Goal: Task Accomplishment & Management: Complete application form

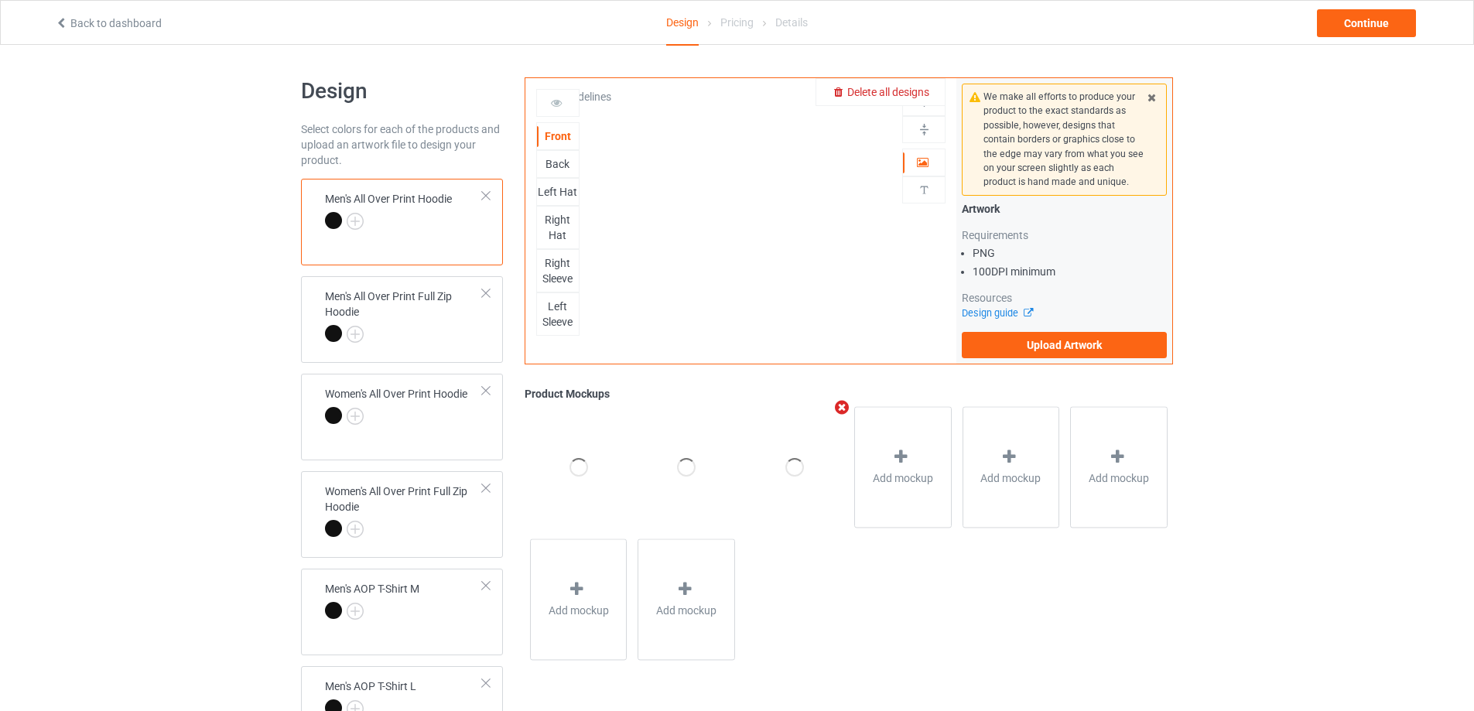
click at [912, 92] on span "Delete all designs" at bounding box center [888, 92] width 82 height 12
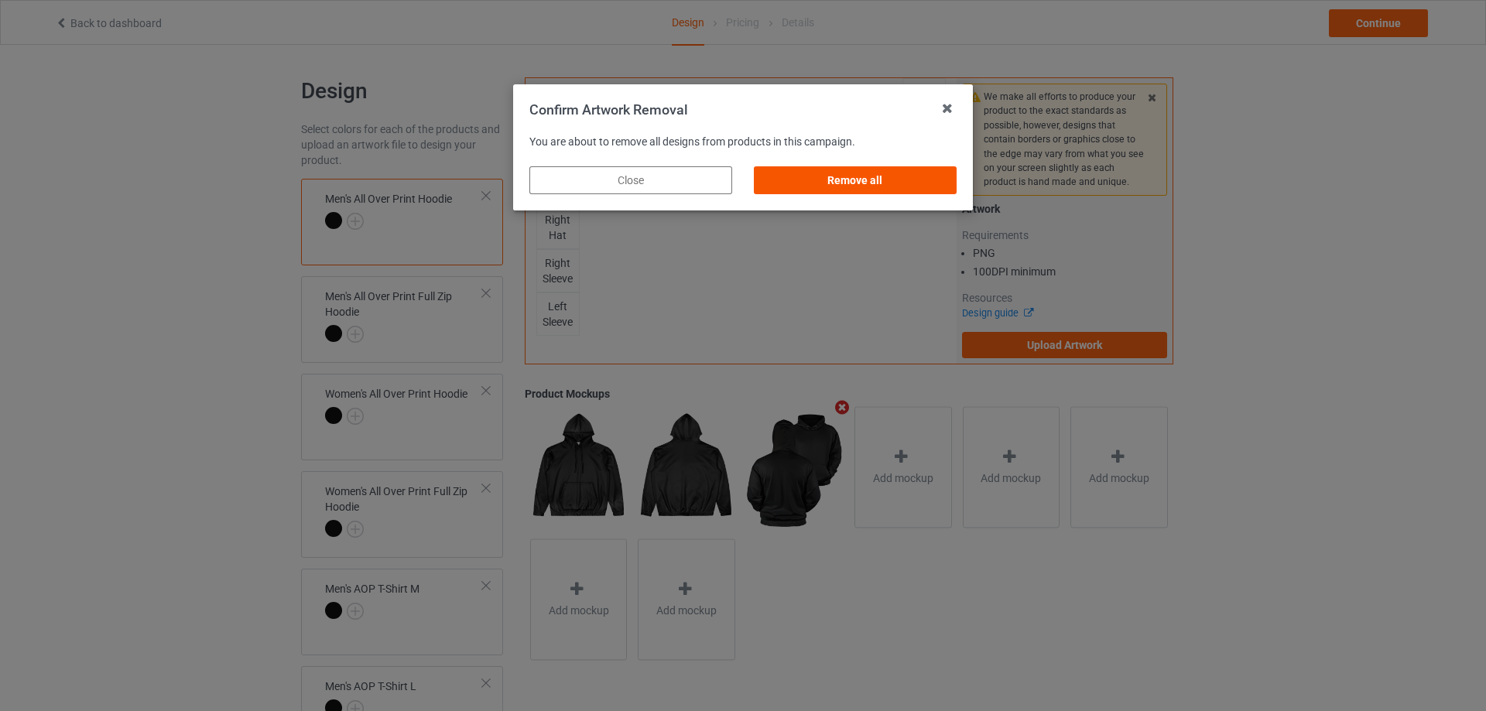
click at [897, 182] on div "Remove all" at bounding box center [855, 180] width 203 height 28
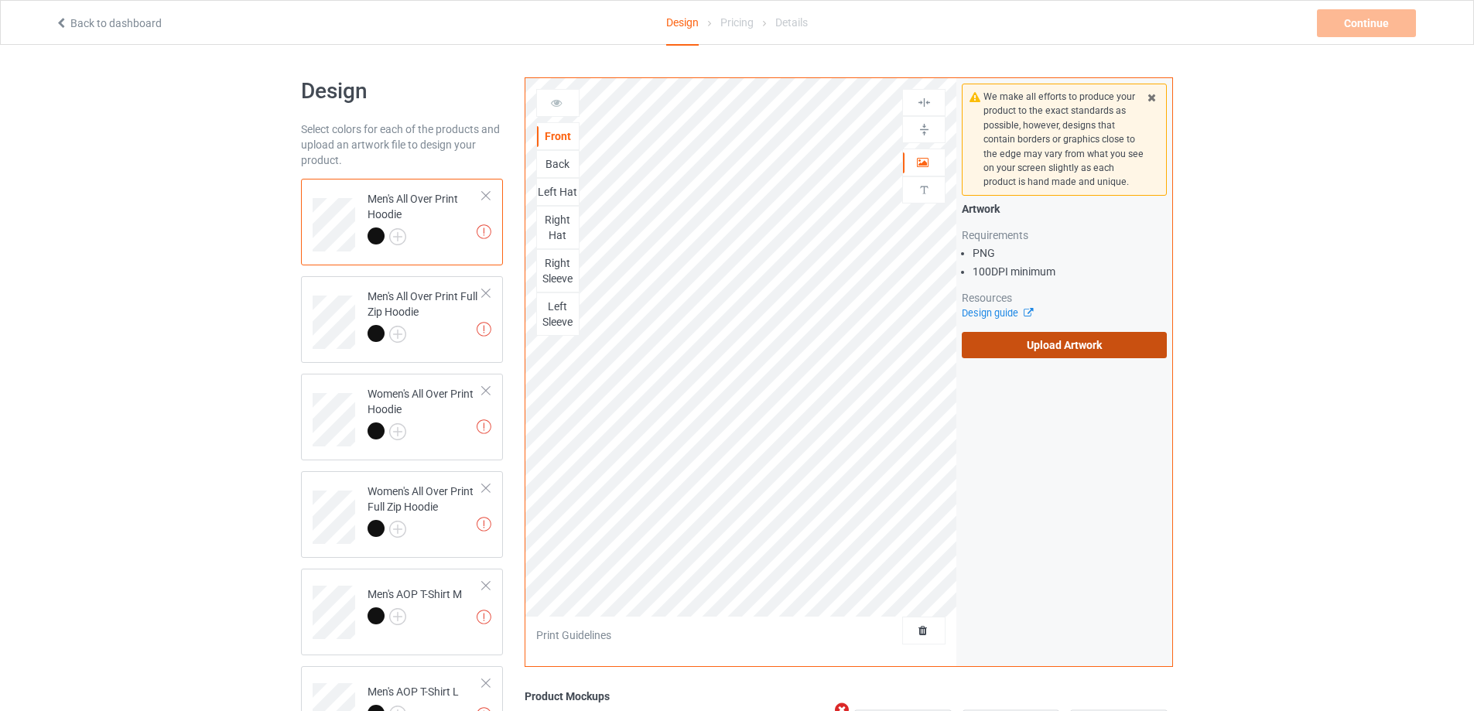
click at [1046, 354] on label "Upload Artwork" at bounding box center [1064, 345] width 205 height 26
click at [0, 0] on input "Upload Artwork" at bounding box center [0, 0] width 0 height 0
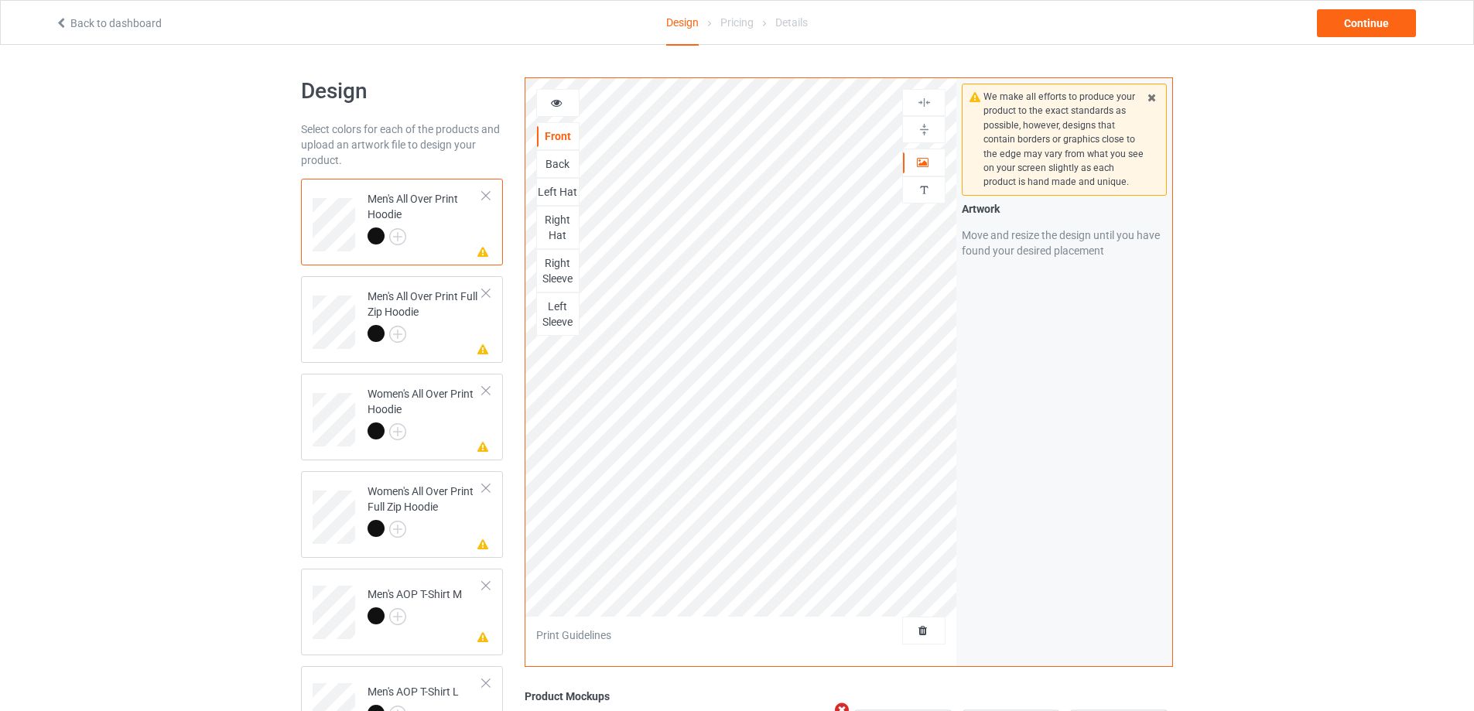
click at [547, 161] on div "Back" at bounding box center [558, 163] width 42 height 15
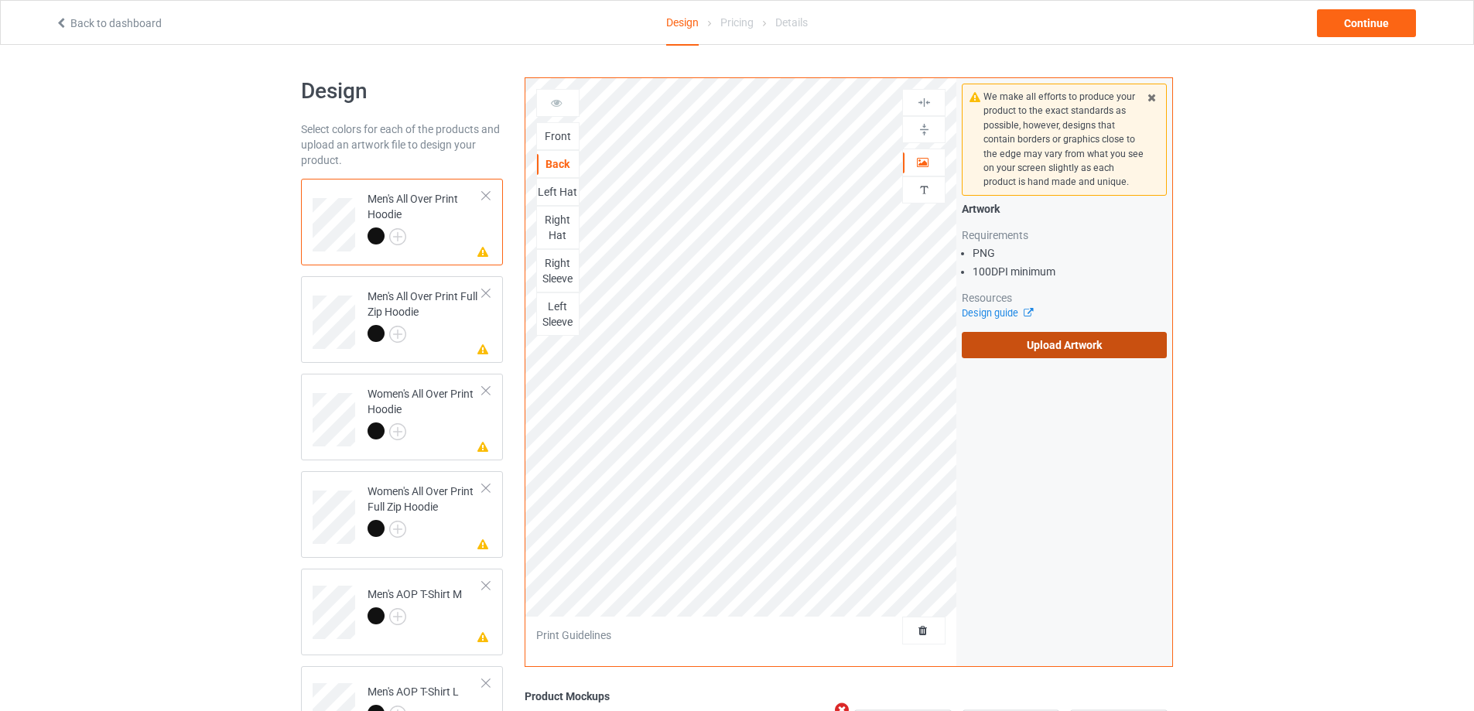
click at [1029, 349] on label "Upload Artwork" at bounding box center [1064, 345] width 205 height 26
click at [0, 0] on input "Upload Artwork" at bounding box center [0, 0] width 0 height 0
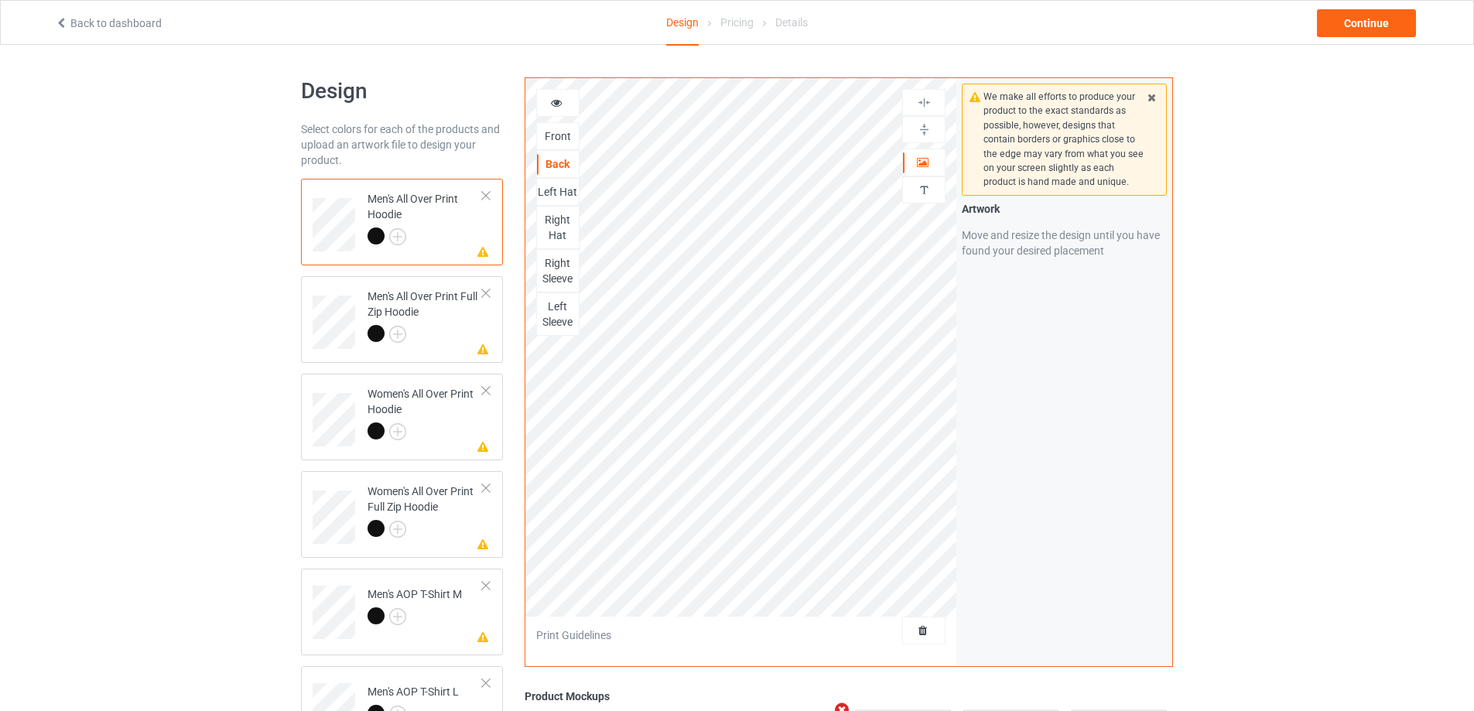
click at [560, 183] on div "Left Hat" at bounding box center [557, 192] width 43 height 28
click at [560, 187] on div "Left Hat" at bounding box center [558, 191] width 42 height 15
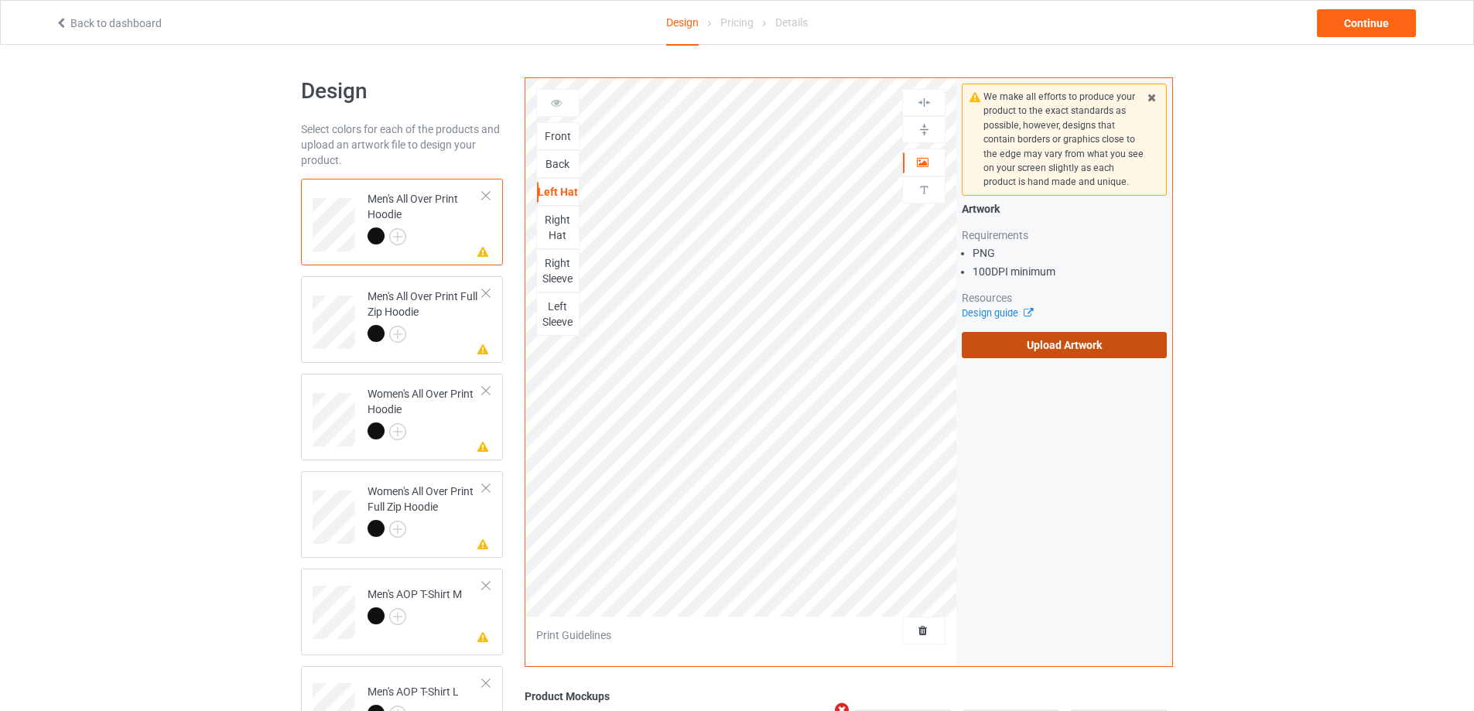
click at [1048, 351] on label "Upload Artwork" at bounding box center [1064, 345] width 205 height 26
click at [0, 0] on input "Upload Artwork" at bounding box center [0, 0] width 0 height 0
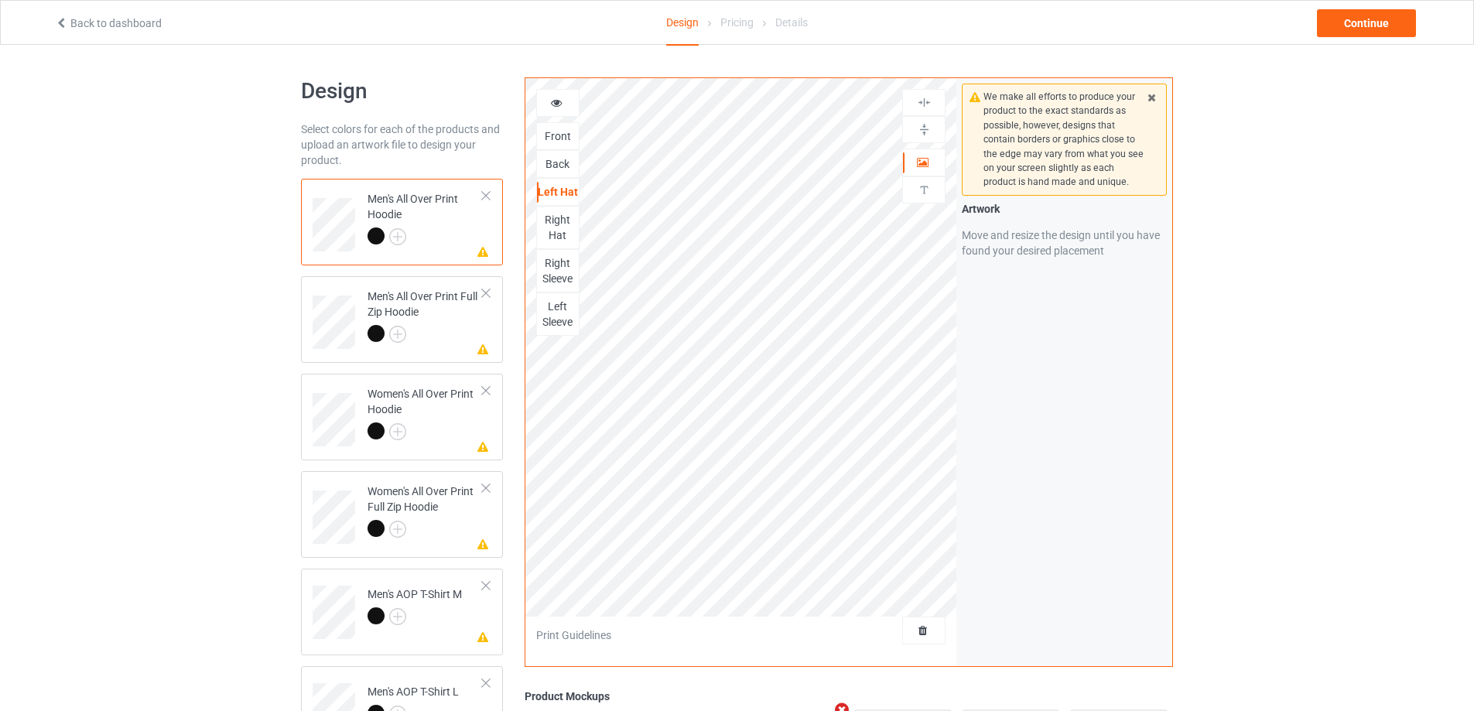
click at [570, 235] on div "Right Hat" at bounding box center [558, 227] width 42 height 31
click at [555, 279] on div "Right Sleeve" at bounding box center [558, 270] width 42 height 31
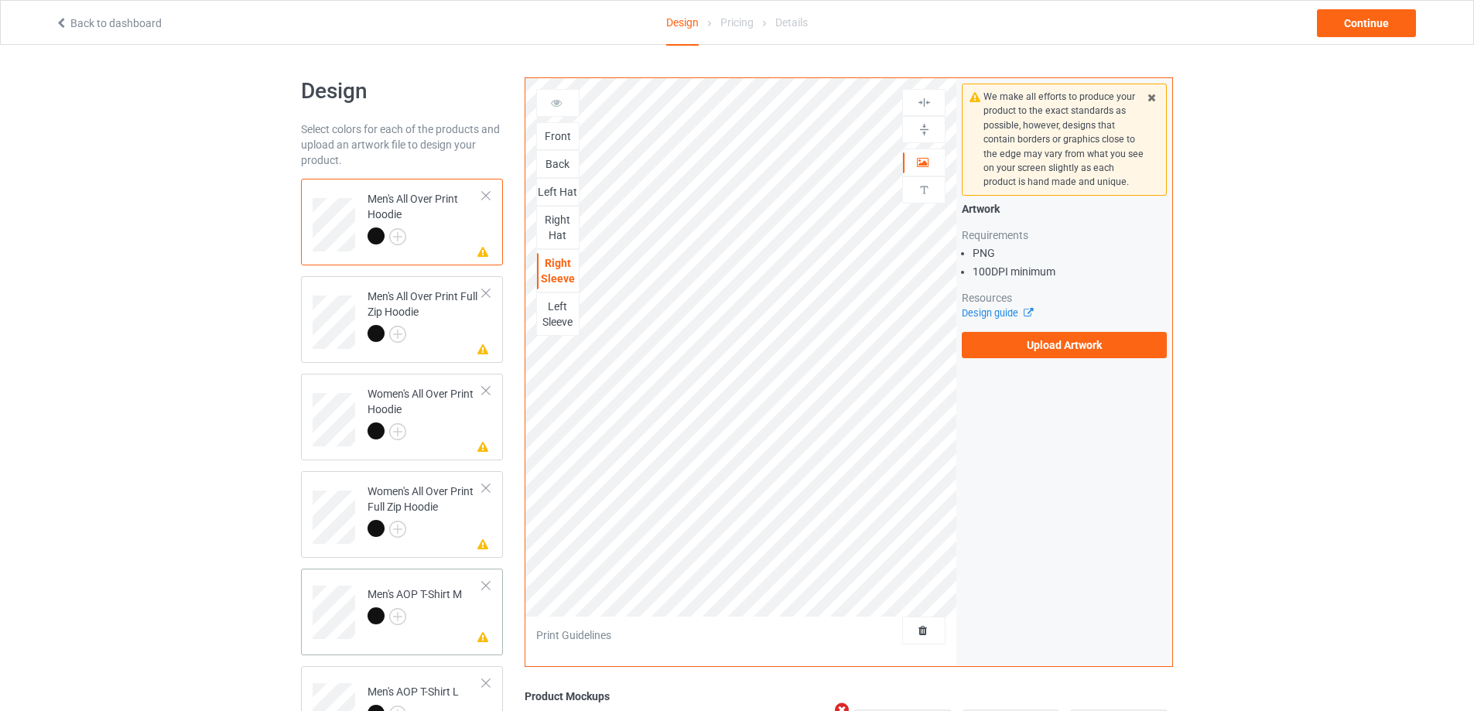
click at [472, 621] on td "Missing artwork on 3 side(s) Men's AOP T-Shirt M" at bounding box center [425, 607] width 132 height 64
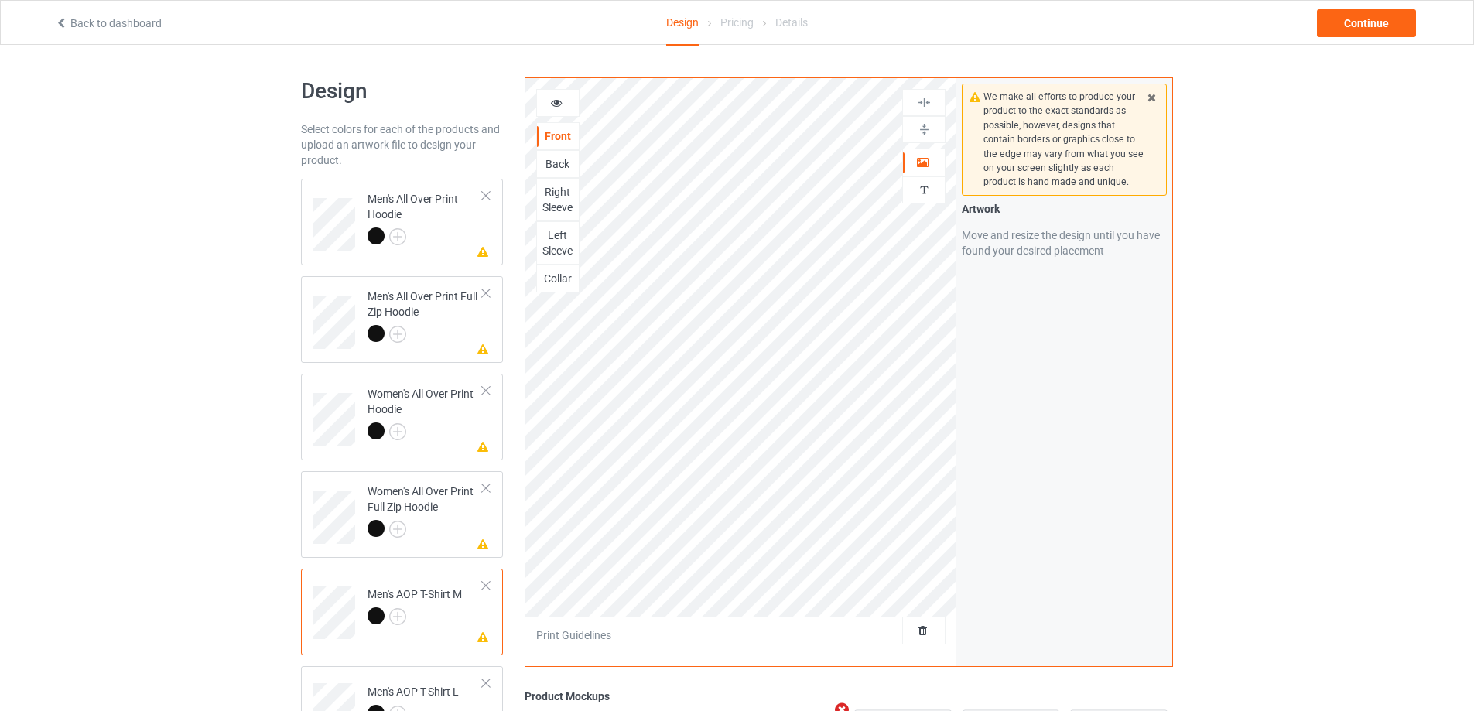
click at [558, 204] on div "Right Sleeve" at bounding box center [558, 199] width 42 height 31
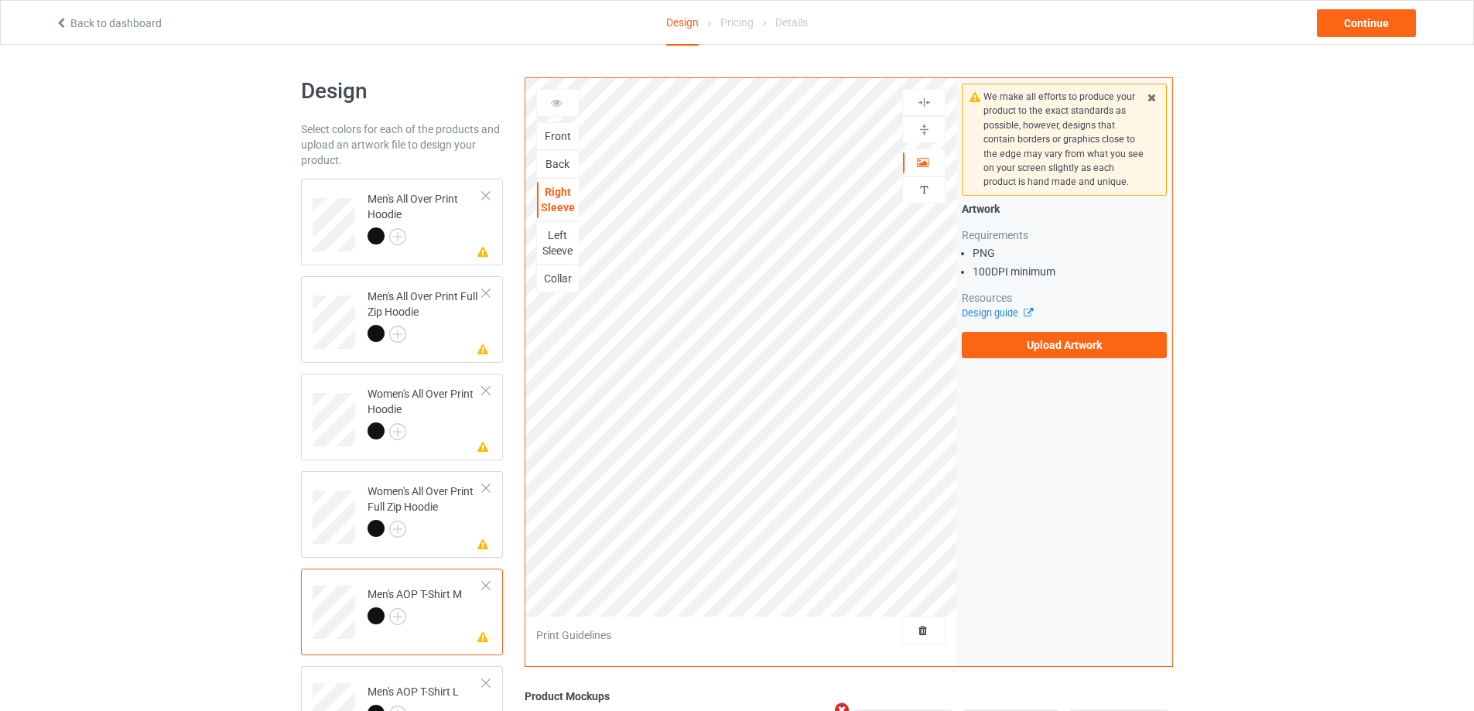
click at [552, 160] on div "Back" at bounding box center [558, 163] width 42 height 15
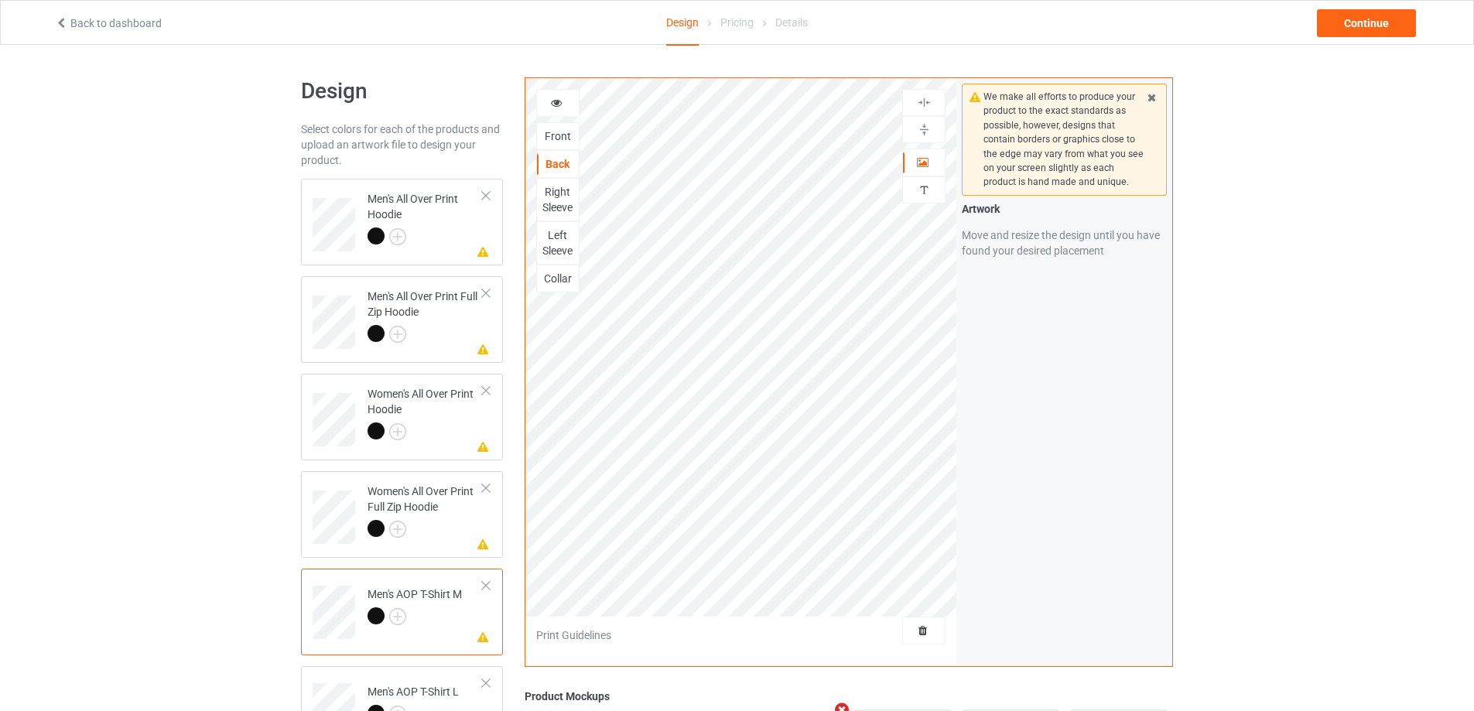
click at [552, 201] on div "Right Sleeve" at bounding box center [558, 199] width 42 height 31
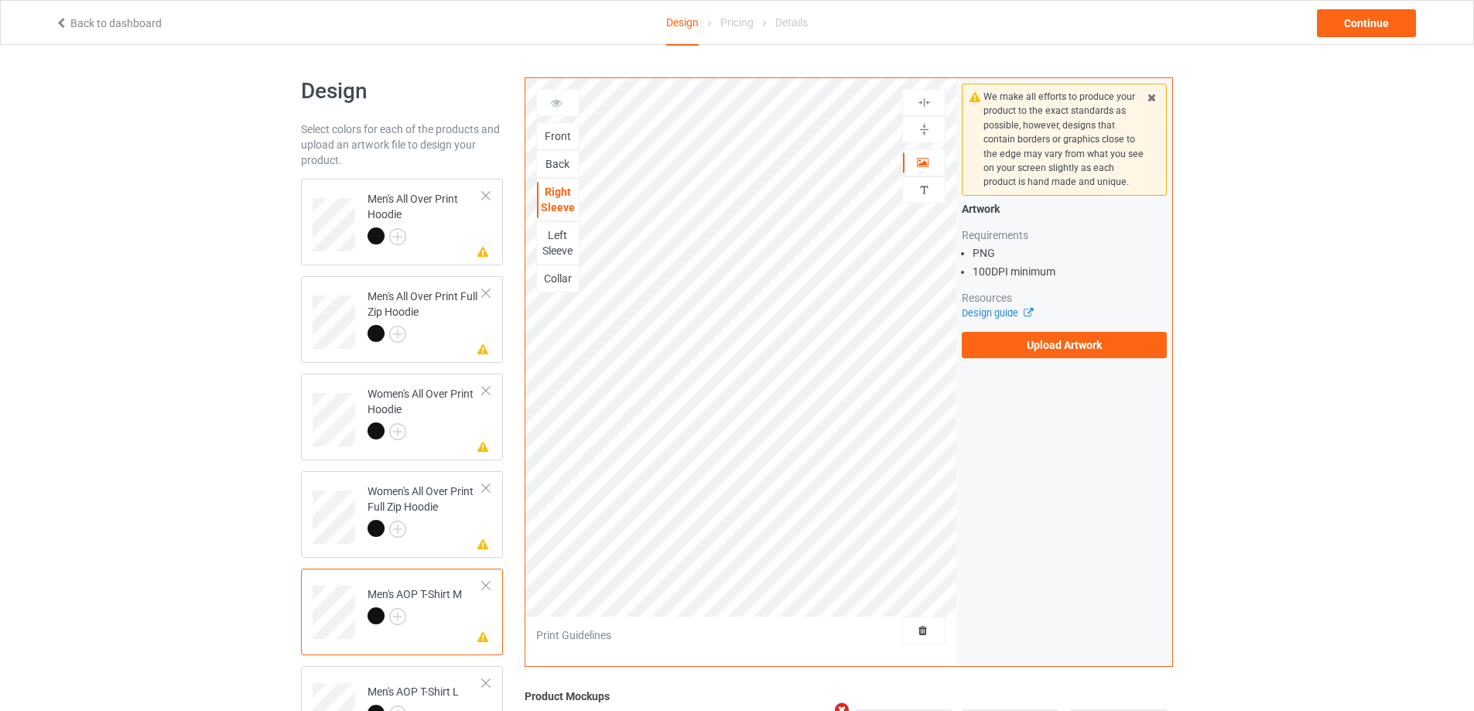
click at [1075, 363] on div "We make all efforts to produce your product to the exact standards as possible,…" at bounding box center [1065, 221] width 216 height 286
click at [1067, 341] on label "Upload Artwork" at bounding box center [1064, 345] width 205 height 26
click at [0, 0] on input "Upload Artwork" at bounding box center [0, 0] width 0 height 0
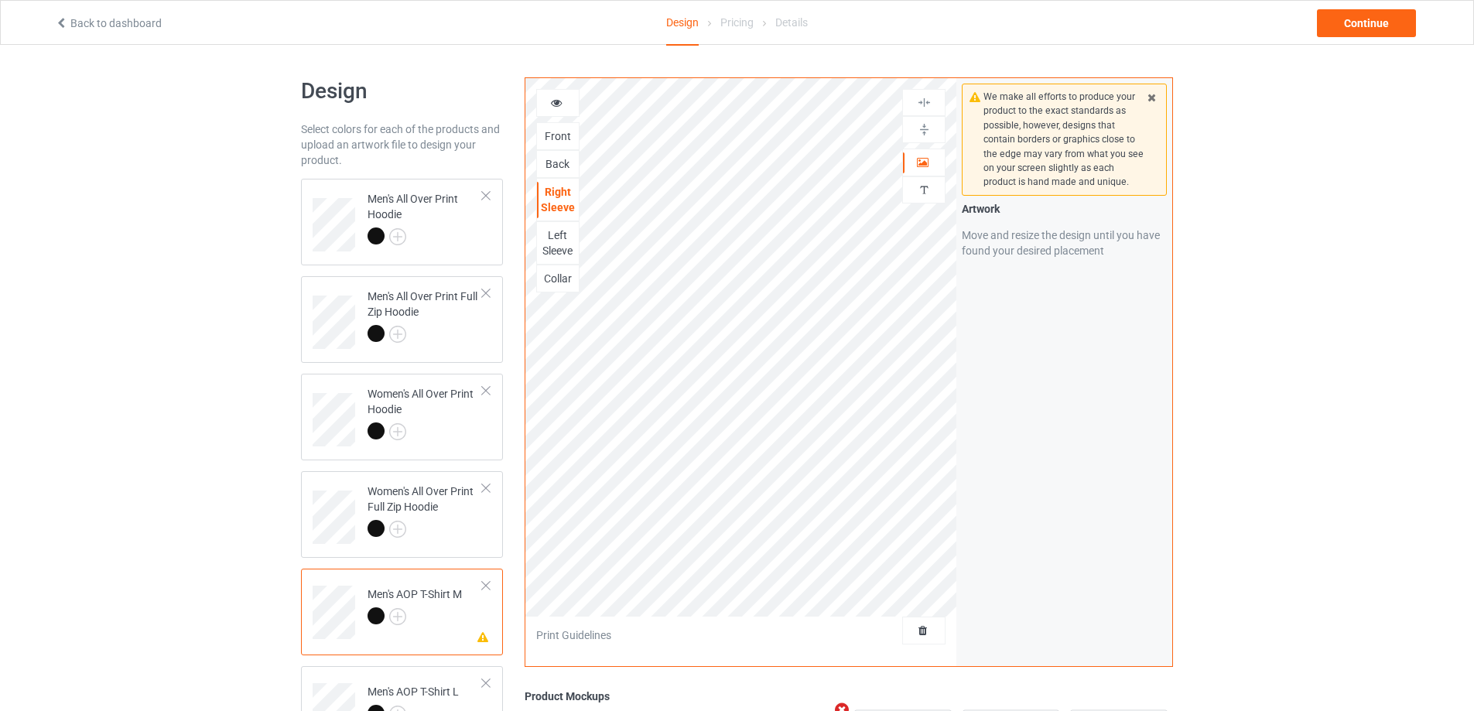
click at [554, 277] on div "Collar" at bounding box center [558, 278] width 42 height 15
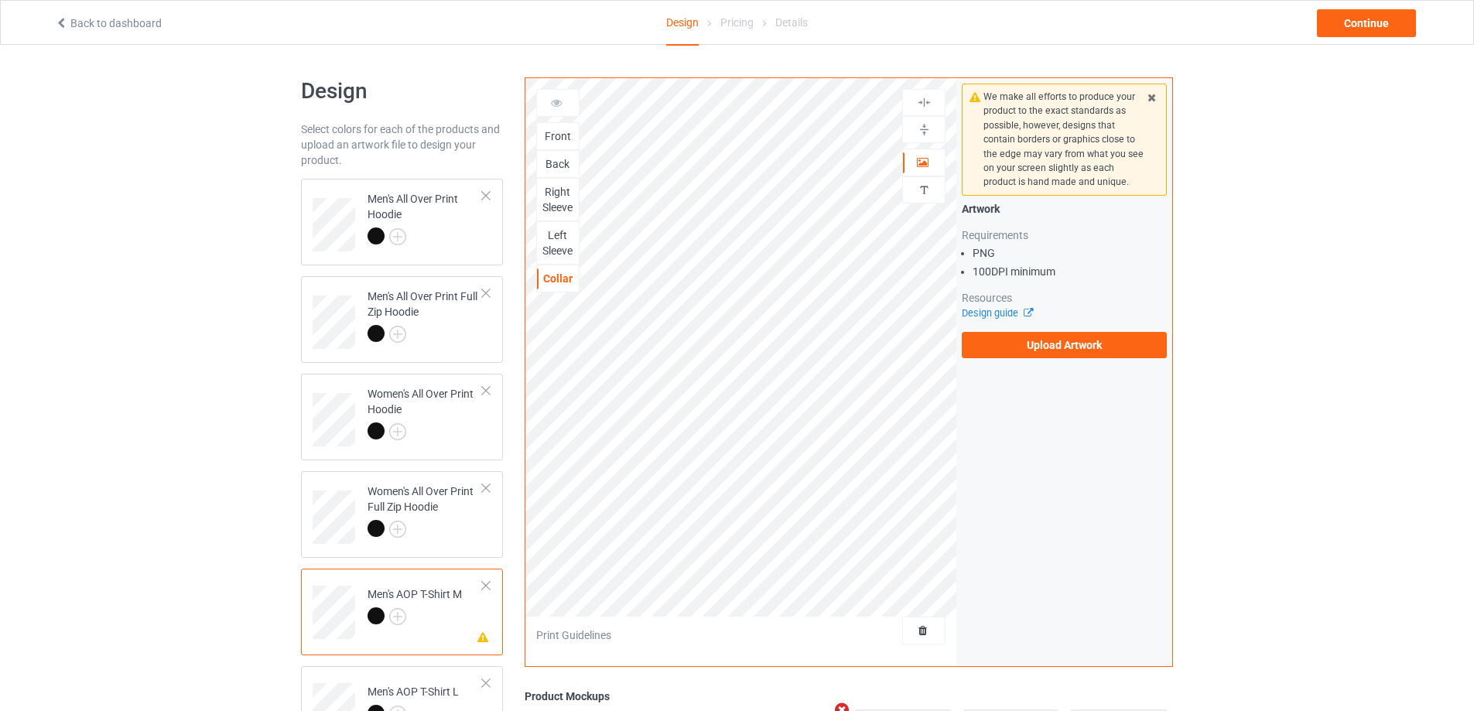
click at [563, 205] on div "Right Sleeve" at bounding box center [558, 199] width 42 height 31
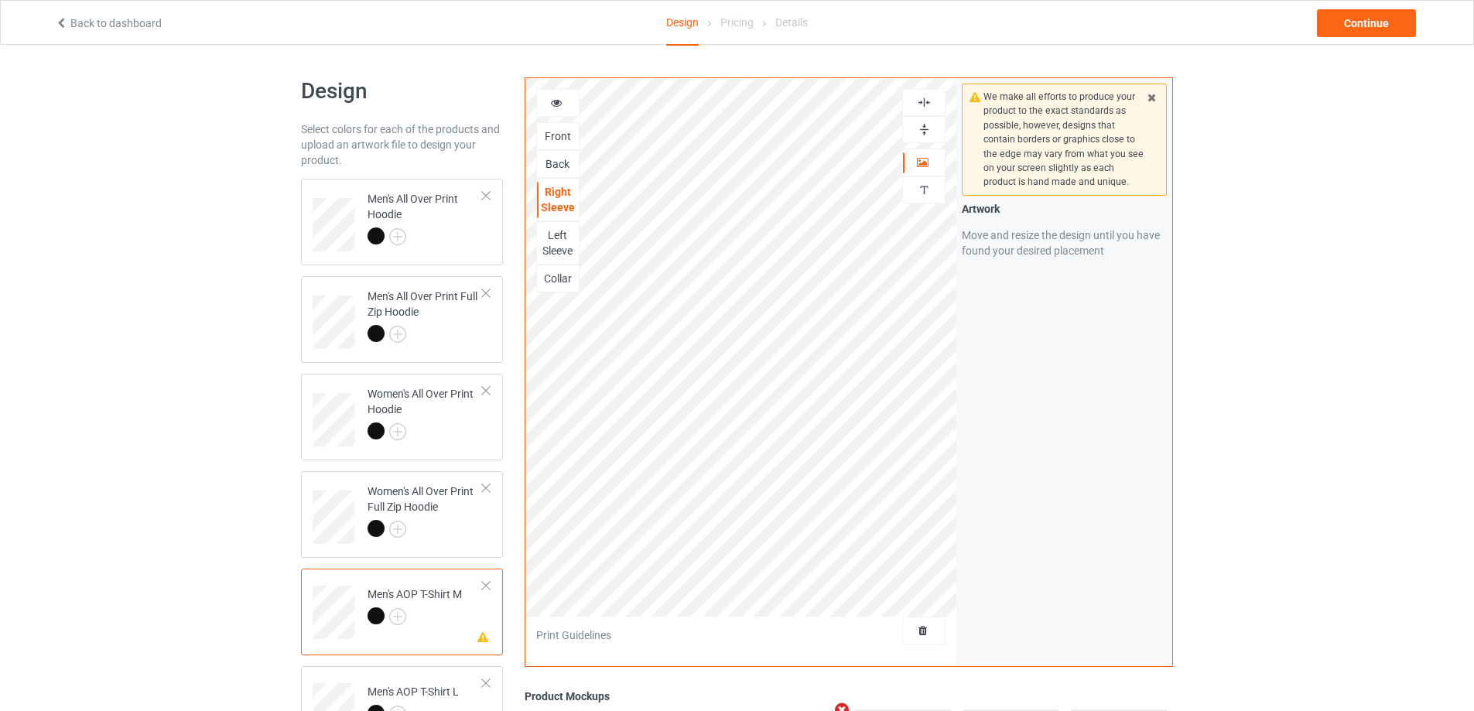
click at [565, 282] on div "Collar" at bounding box center [558, 278] width 42 height 15
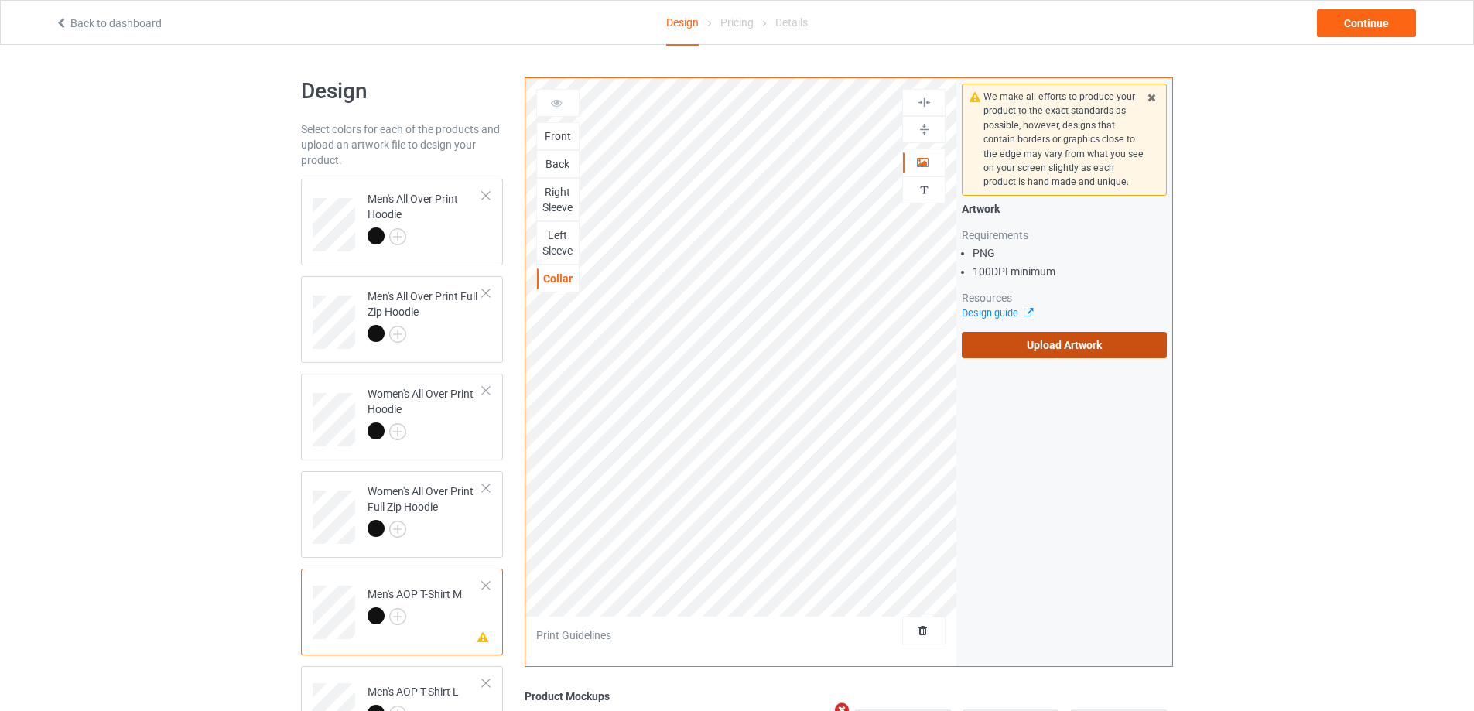
click at [993, 343] on label "Upload Artwork" at bounding box center [1064, 345] width 205 height 26
click at [0, 0] on input "Upload Artwork" at bounding box center [0, 0] width 0 height 0
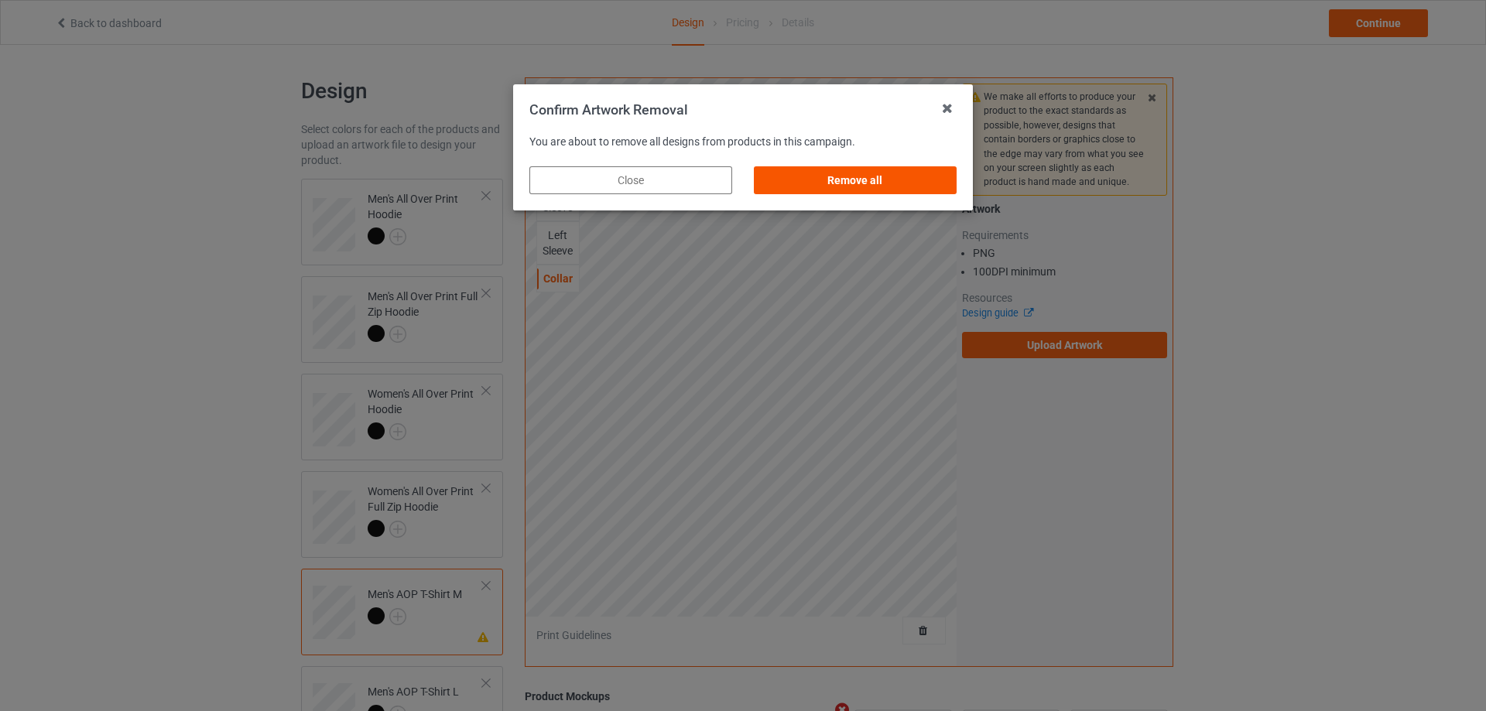
click at [861, 169] on div "Remove all" at bounding box center [855, 180] width 203 height 28
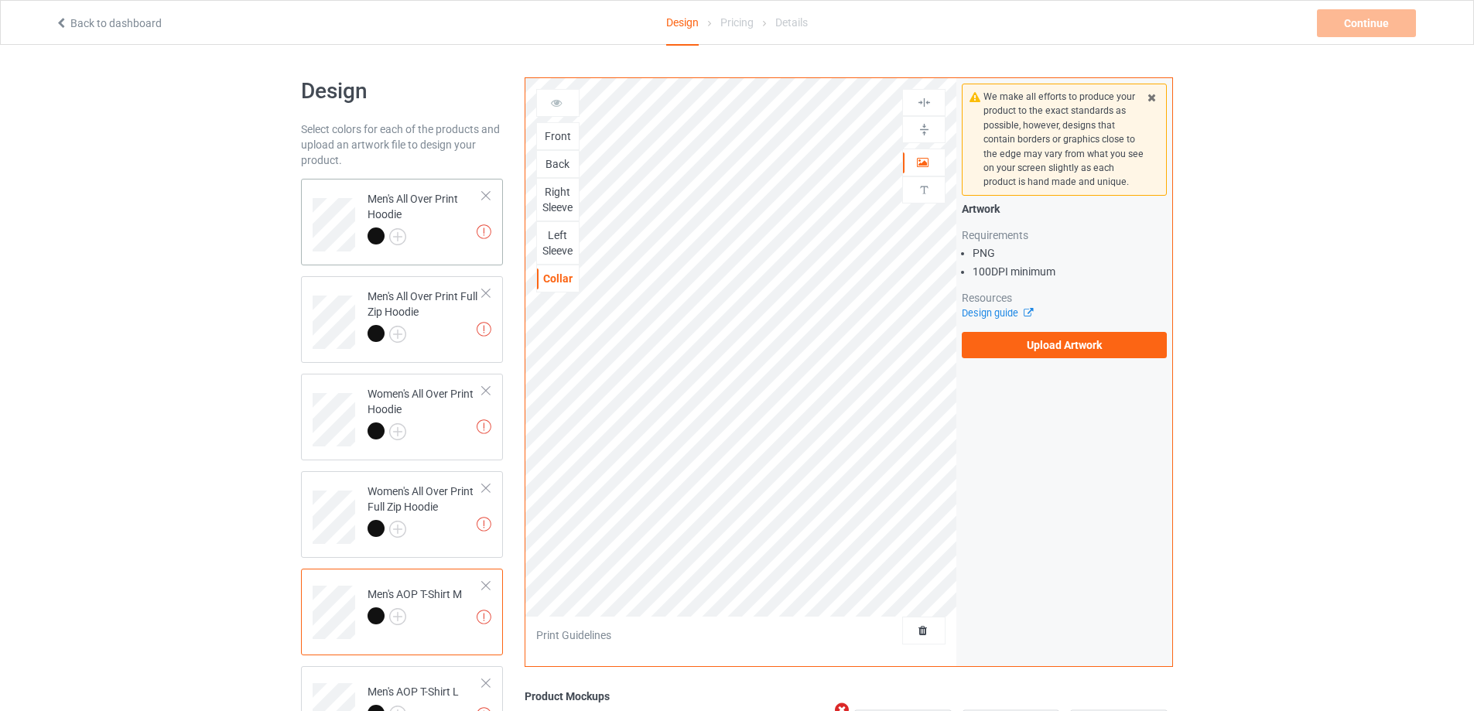
click at [449, 245] on div at bounding box center [425, 239] width 115 height 22
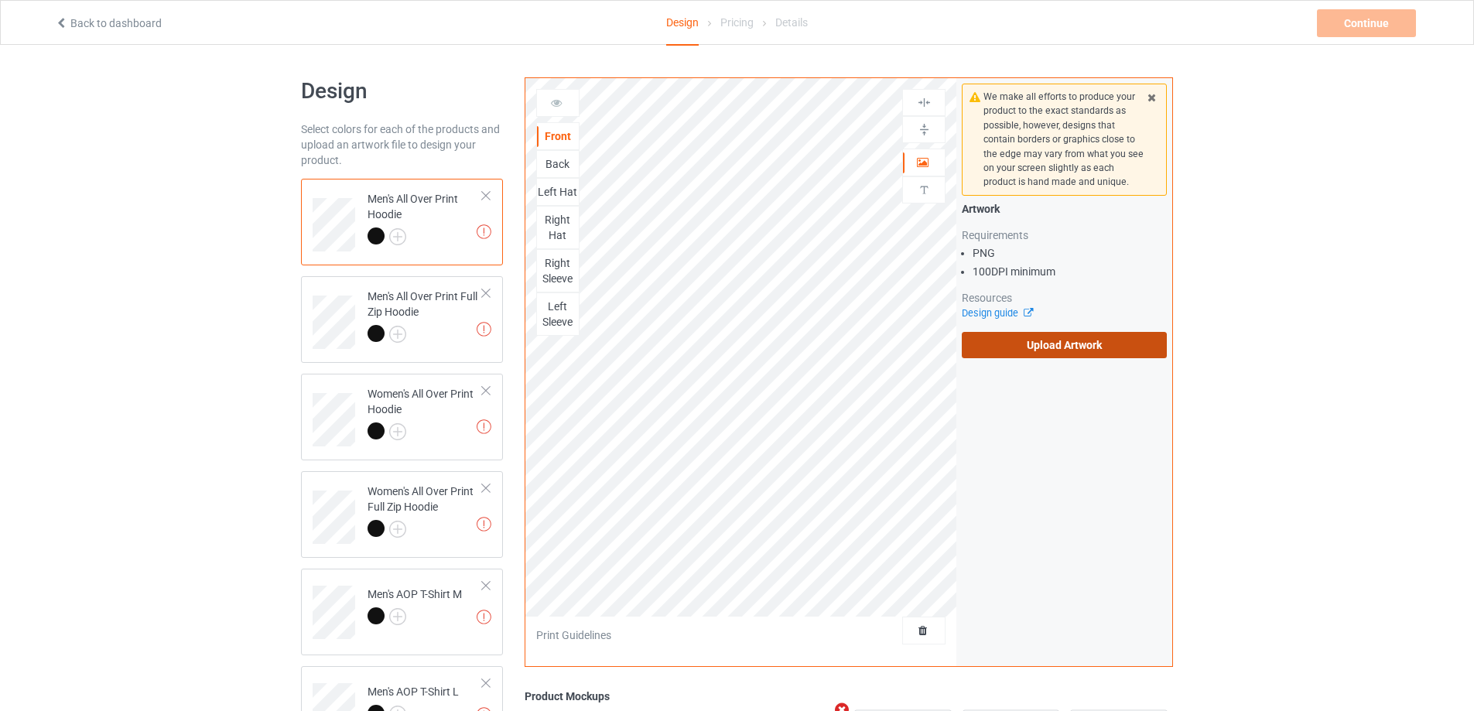
click at [1108, 344] on label "Upload Artwork" at bounding box center [1064, 345] width 205 height 26
click at [0, 0] on input "Upload Artwork" at bounding box center [0, 0] width 0 height 0
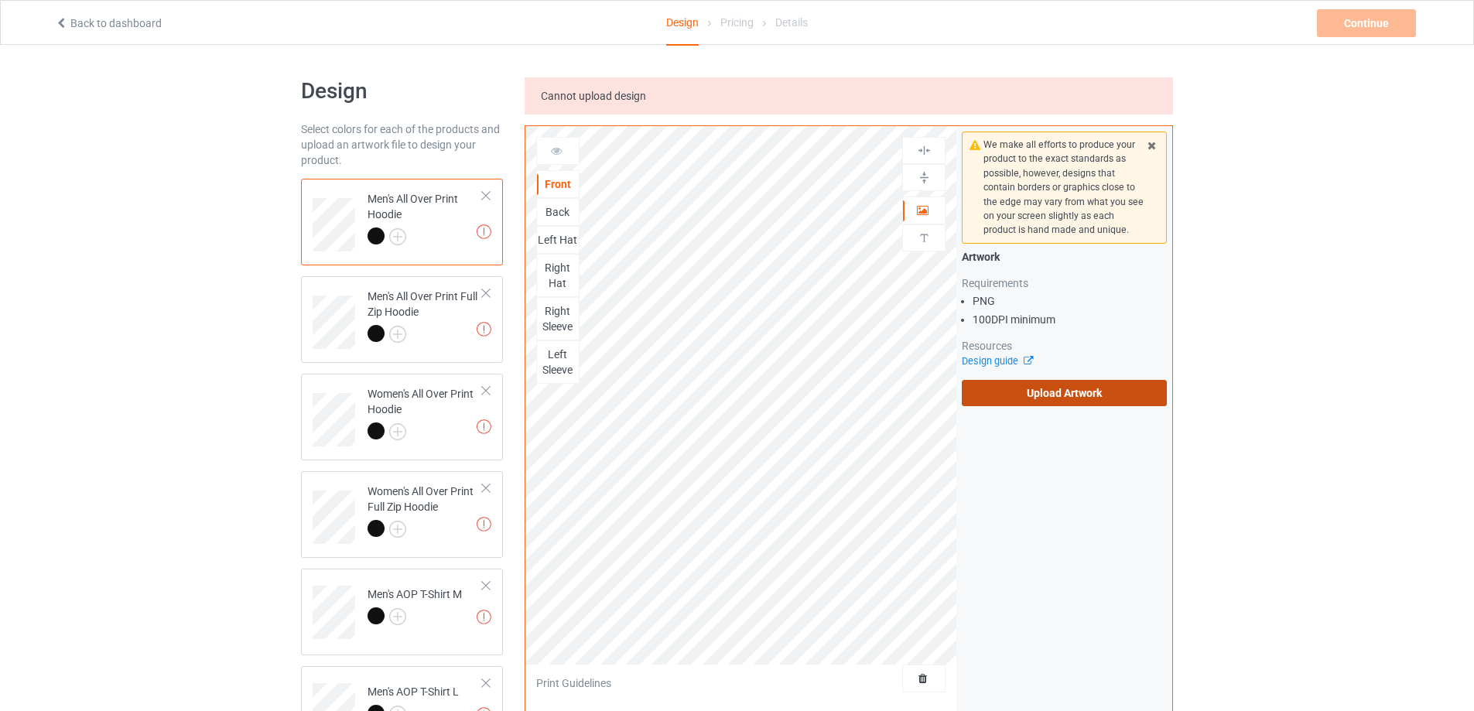
click at [1099, 389] on label "Upload Artwork" at bounding box center [1064, 393] width 205 height 26
click at [0, 0] on input "Upload Artwork" at bounding box center [0, 0] width 0 height 0
click at [1070, 392] on label "Upload Artwork" at bounding box center [1064, 393] width 205 height 26
click at [0, 0] on input "Upload Artwork" at bounding box center [0, 0] width 0 height 0
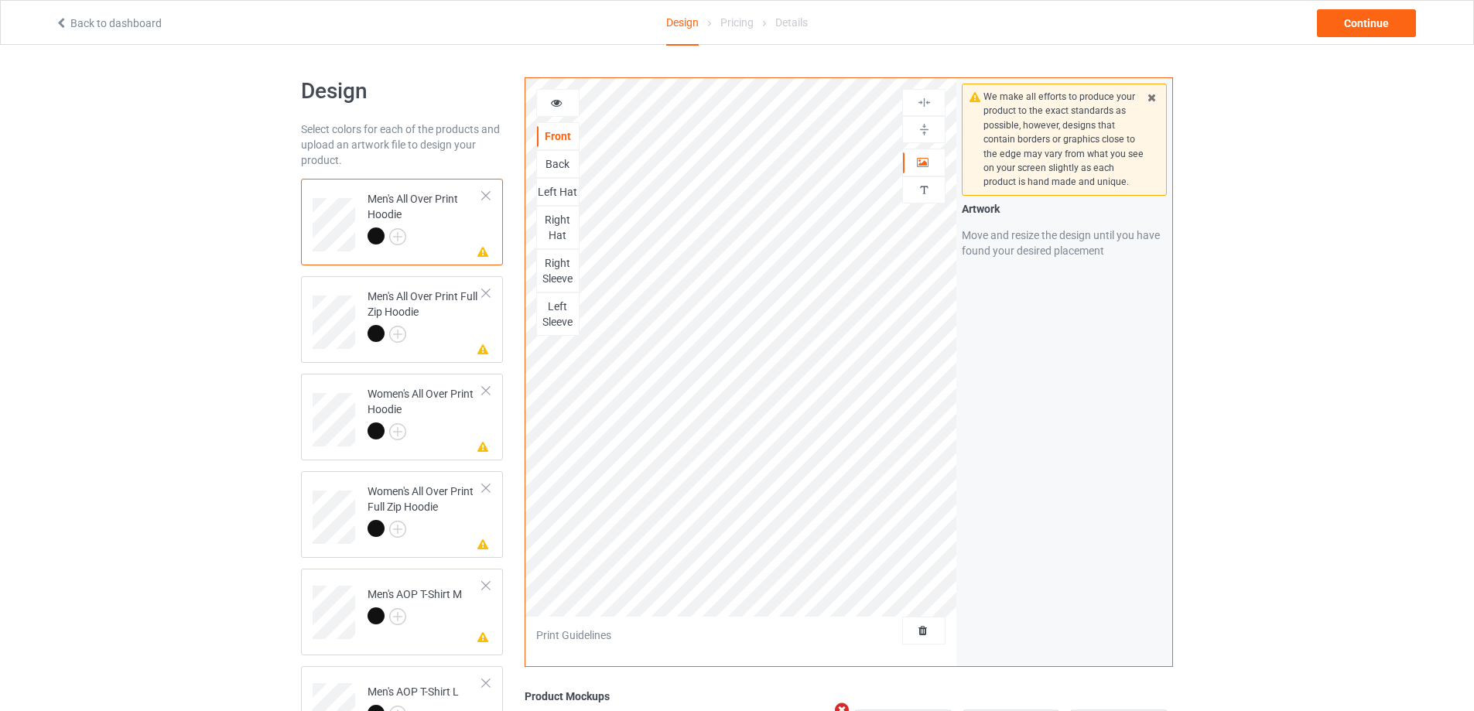
click at [556, 169] on div "Back" at bounding box center [558, 163] width 42 height 15
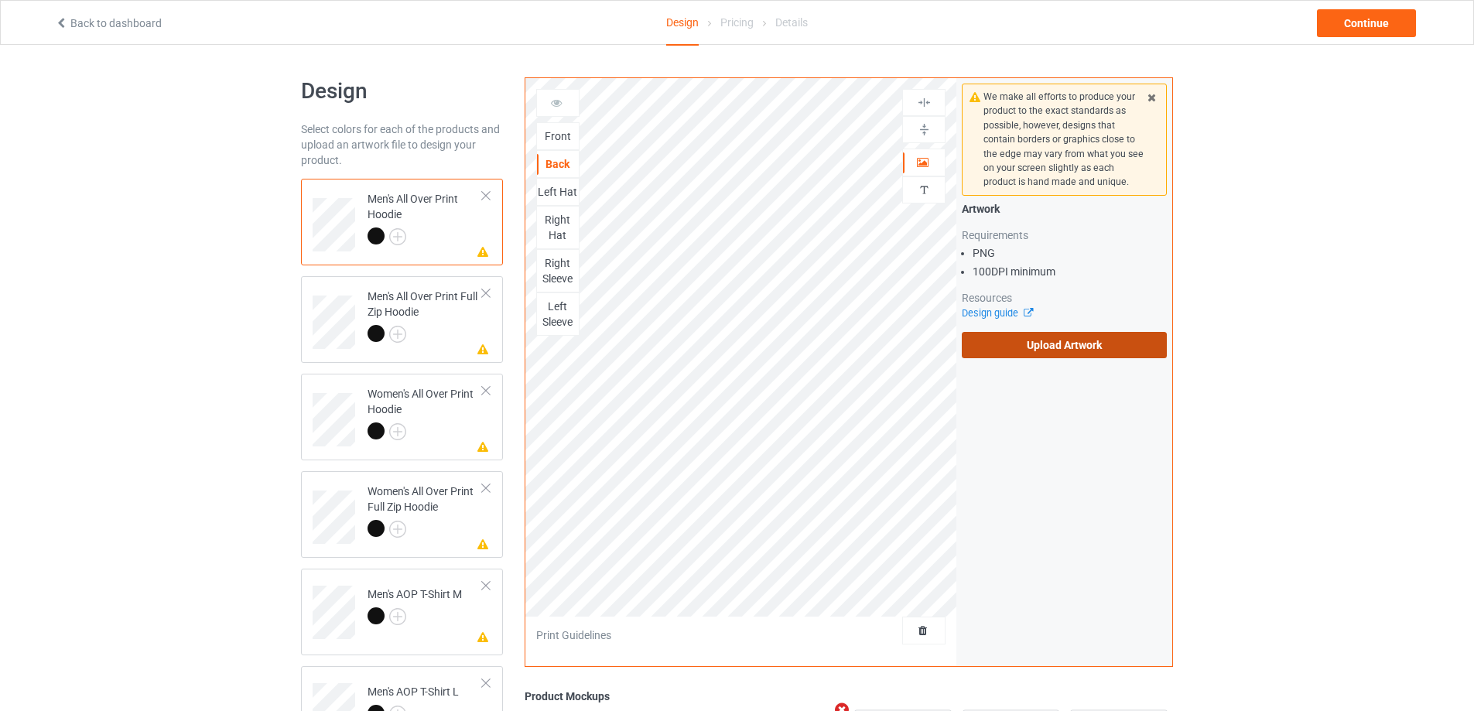
click at [1068, 352] on label "Upload Artwork" at bounding box center [1064, 345] width 205 height 26
click at [0, 0] on input "Upload Artwork" at bounding box center [0, 0] width 0 height 0
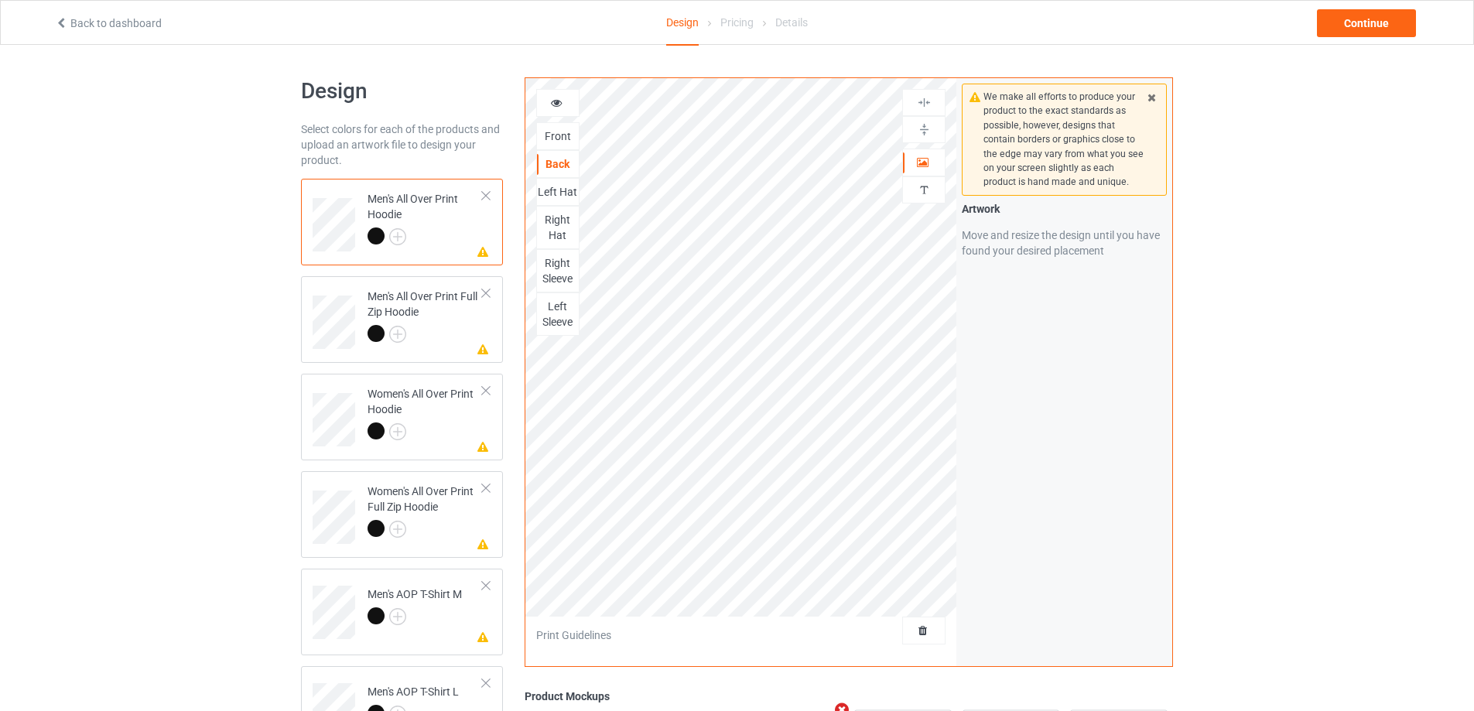
click at [553, 200] on div "Left Hat" at bounding box center [557, 192] width 43 height 28
click at [553, 185] on div "Left Hat" at bounding box center [558, 191] width 42 height 15
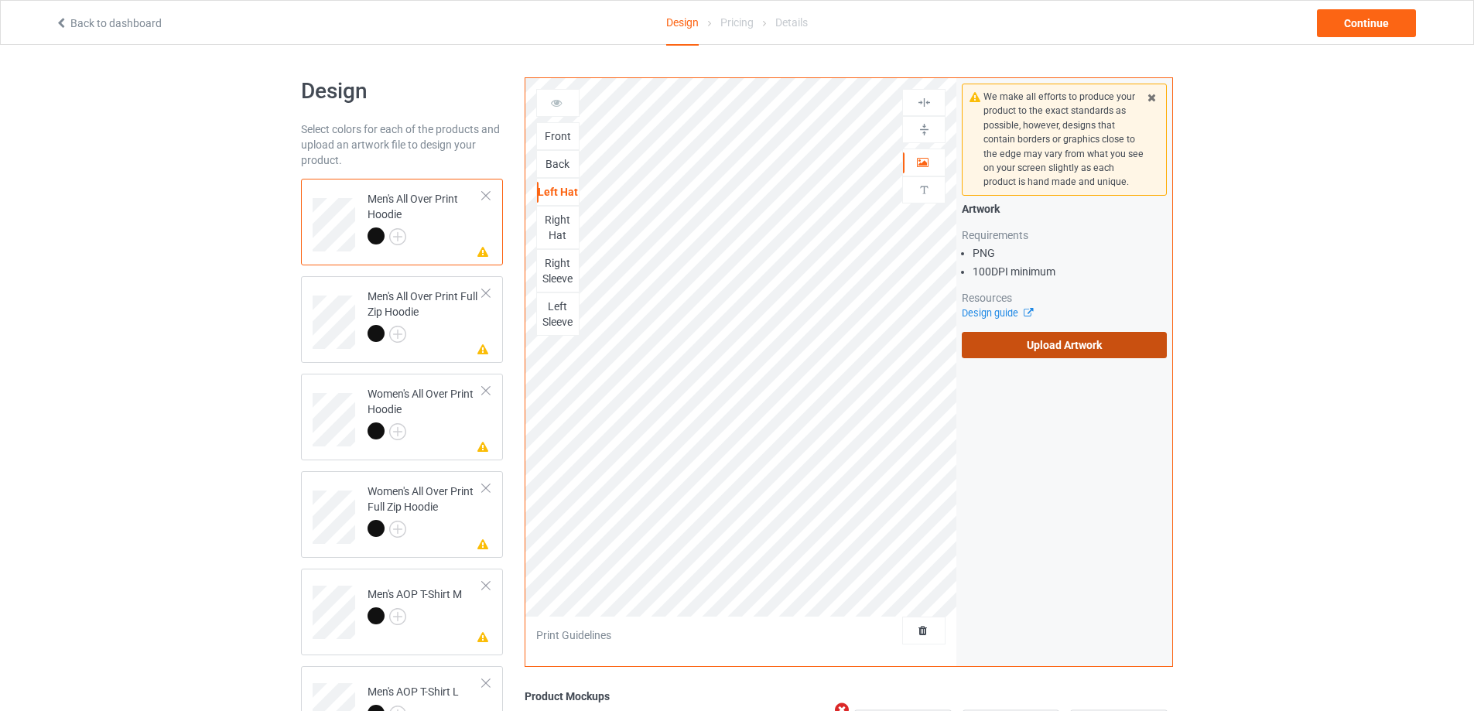
click at [1096, 351] on label "Upload Artwork" at bounding box center [1064, 345] width 205 height 26
click at [0, 0] on input "Upload Artwork" at bounding box center [0, 0] width 0 height 0
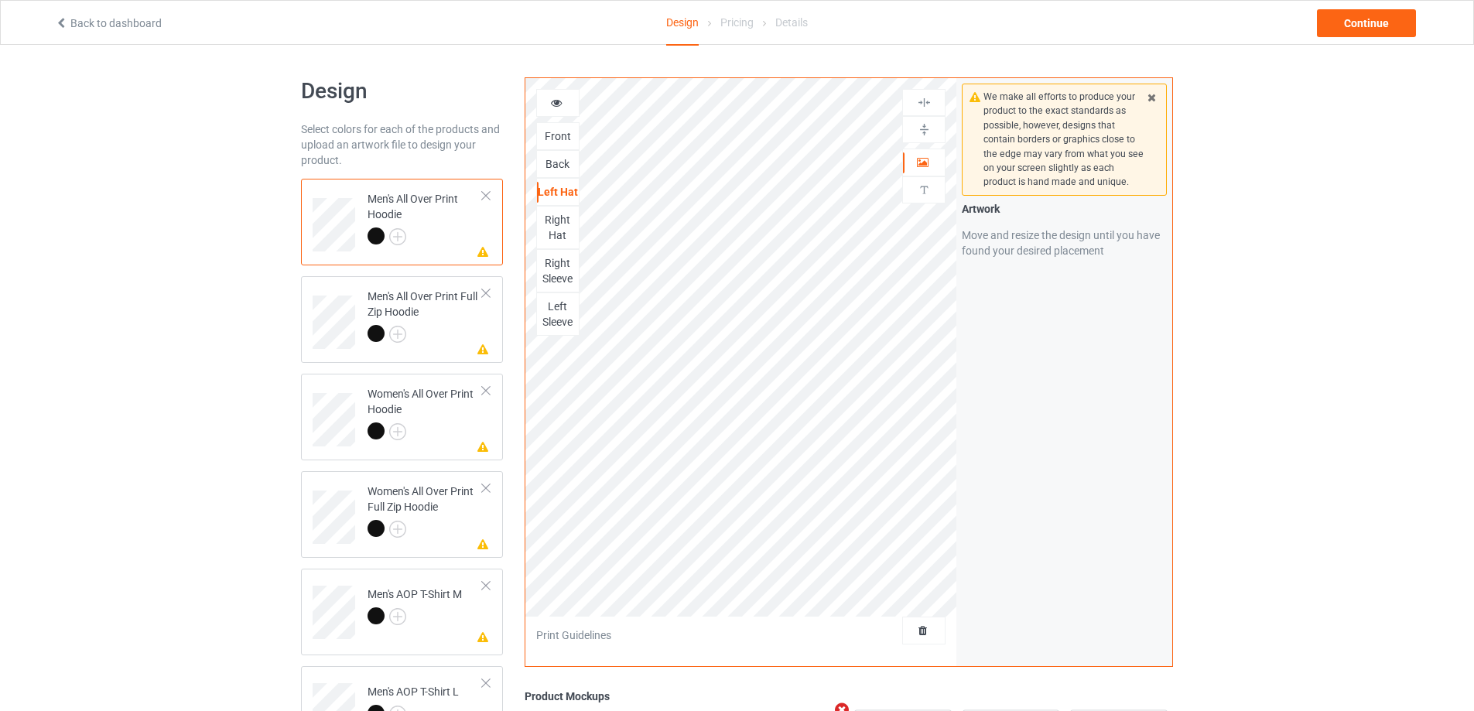
click at [553, 262] on div "Right Sleeve" at bounding box center [558, 270] width 42 height 31
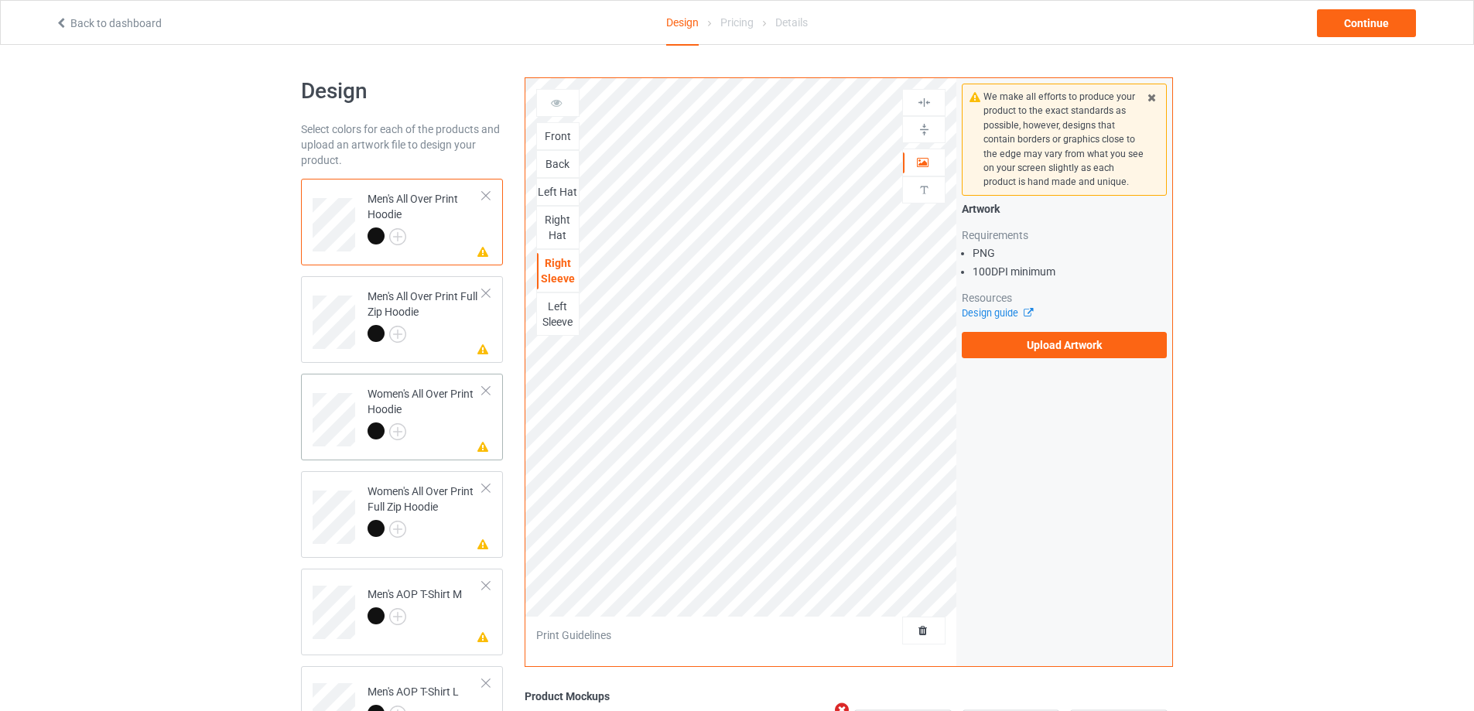
click at [455, 444] on td "Missing artwork on 2 side(s) Women's All Over Print Hoodie" at bounding box center [425, 414] width 132 height 69
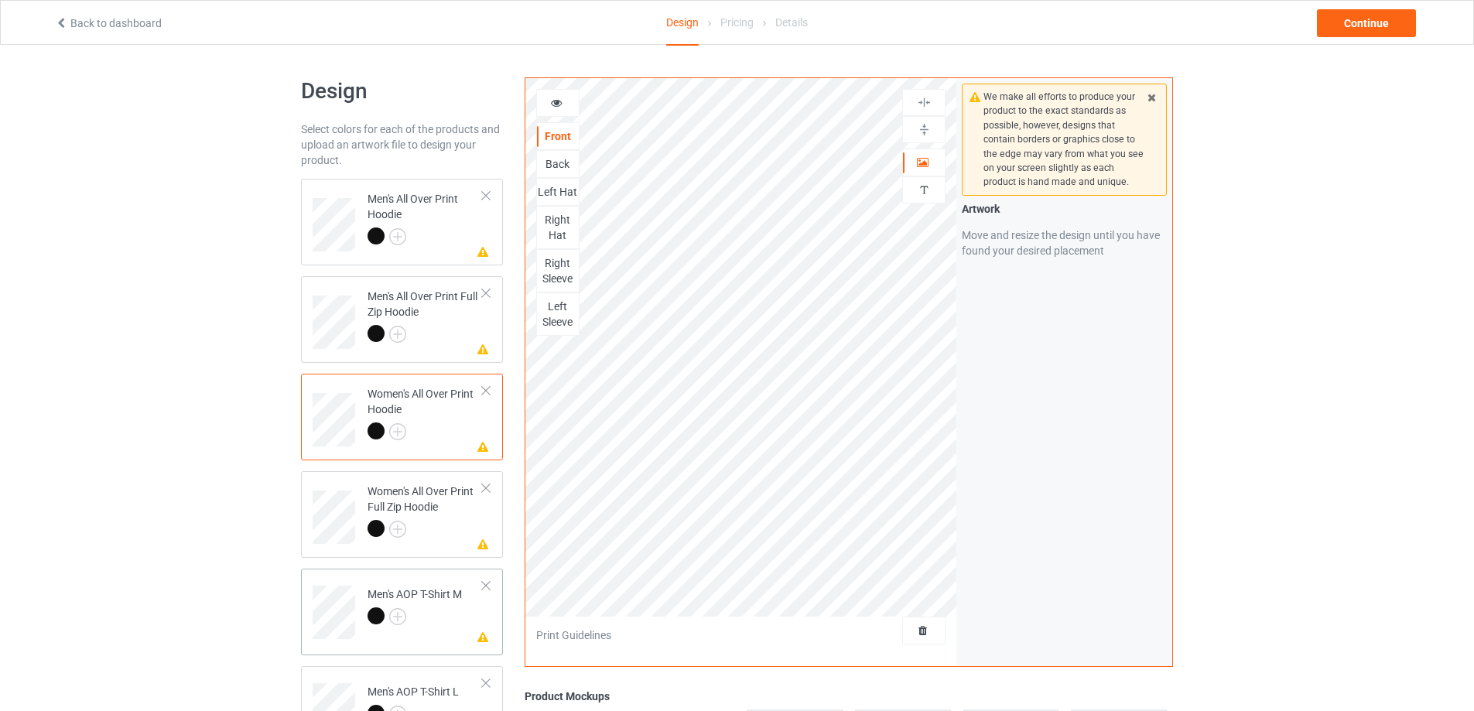
click at [449, 598] on div "Men's AOP T-Shirt M" at bounding box center [415, 605] width 94 height 37
click at [560, 210] on div "Right Sleeve" at bounding box center [558, 199] width 42 height 31
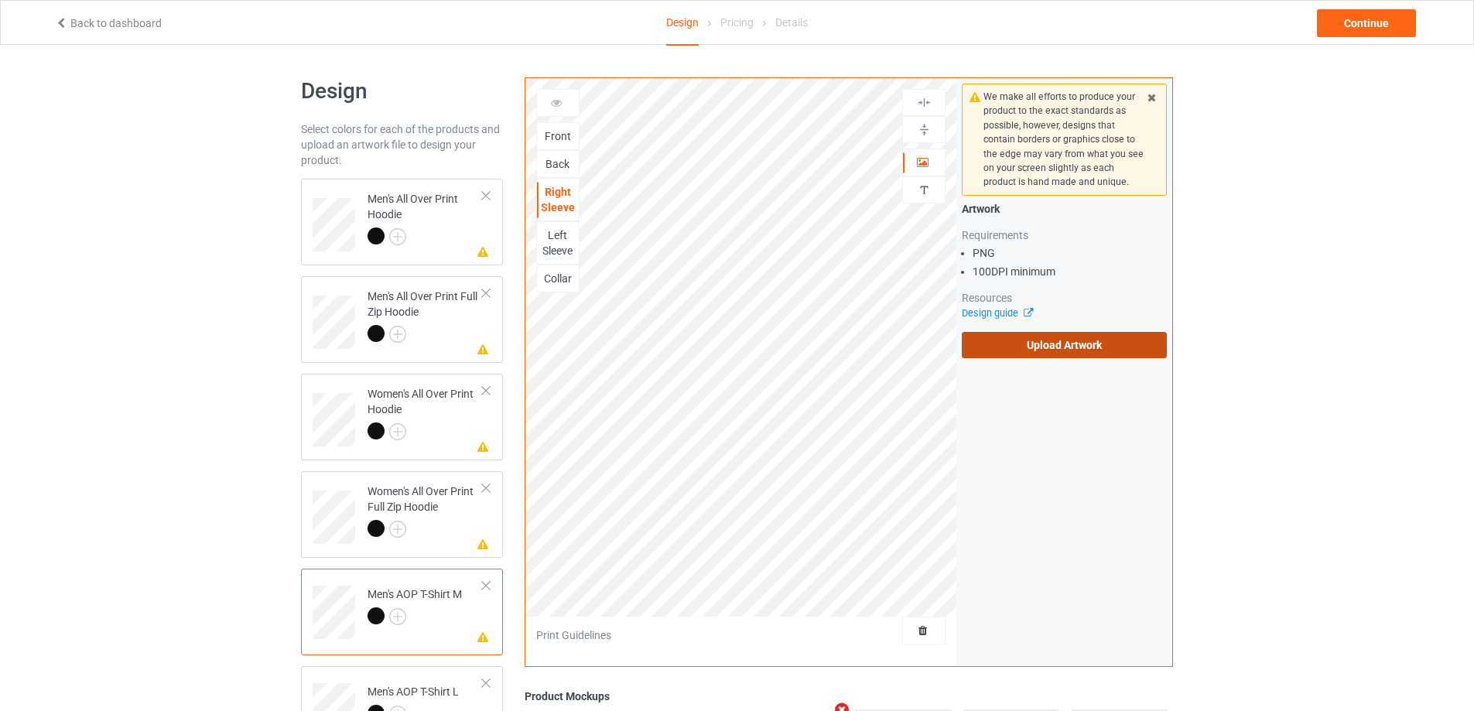
click at [1018, 353] on label "Upload Artwork" at bounding box center [1064, 345] width 205 height 26
click at [0, 0] on input "Upload Artwork" at bounding box center [0, 0] width 0 height 0
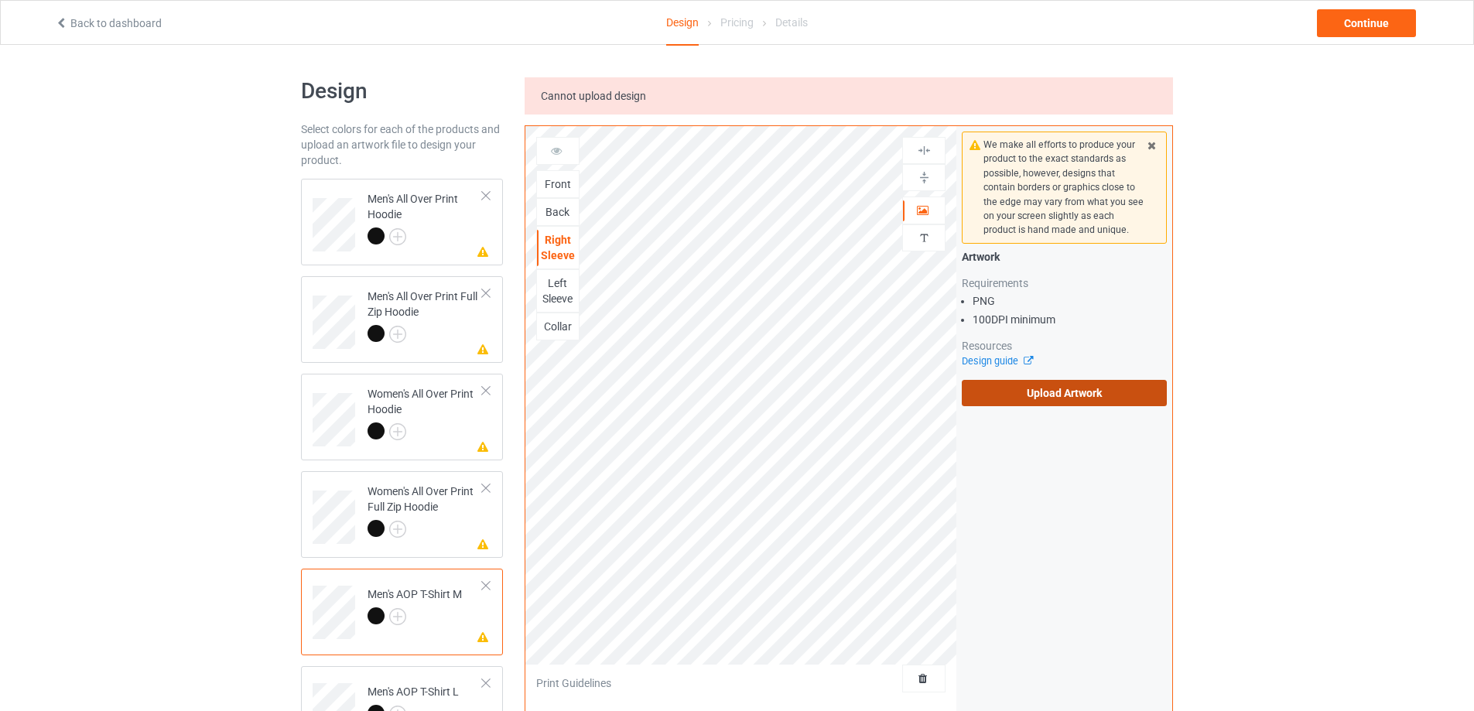
click at [1046, 387] on label "Upload Artwork" at bounding box center [1064, 393] width 205 height 26
click at [0, 0] on input "Upload Artwork" at bounding box center [0, 0] width 0 height 0
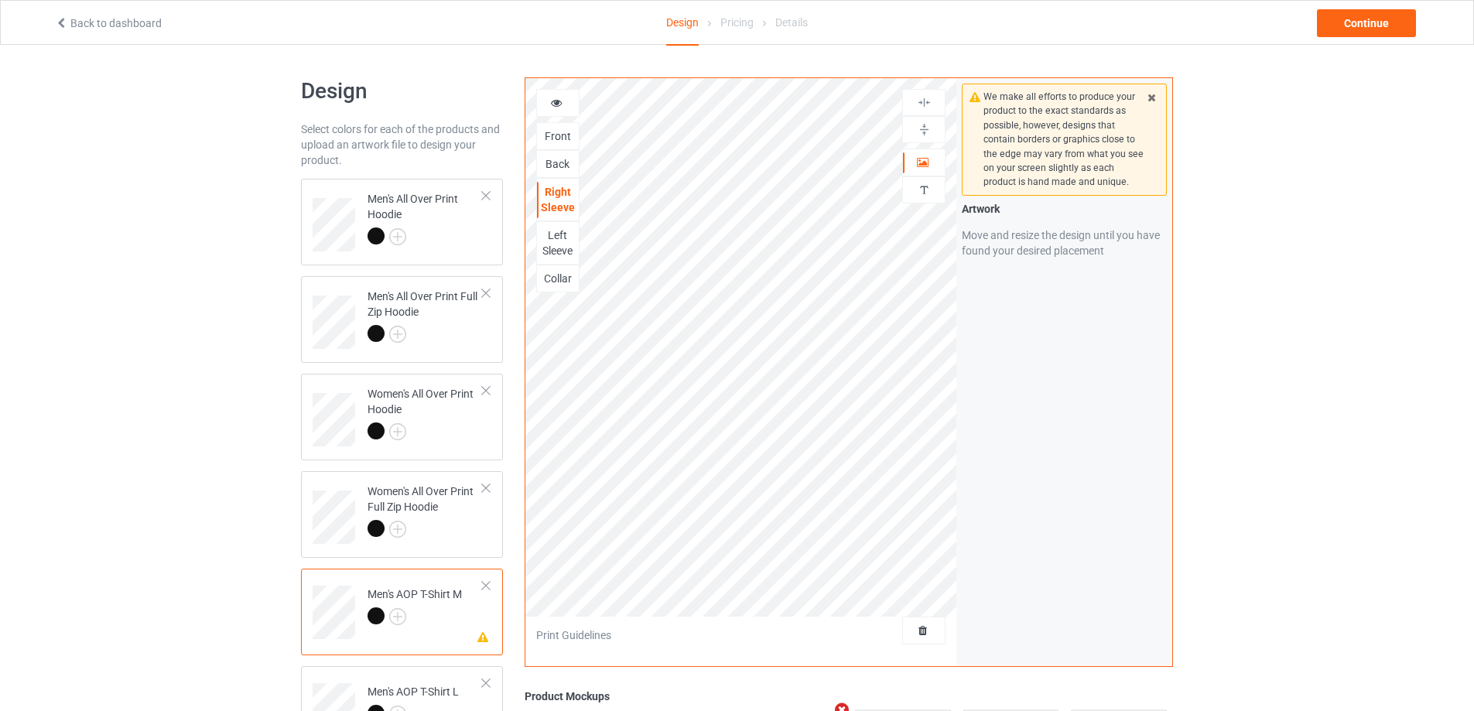
click at [556, 251] on div "Left Sleeve" at bounding box center [558, 243] width 42 height 31
click at [457, 531] on div at bounding box center [425, 531] width 115 height 22
click at [428, 610] on div at bounding box center [415, 619] width 94 height 22
click at [565, 286] on div "Collar" at bounding box center [558, 278] width 42 height 15
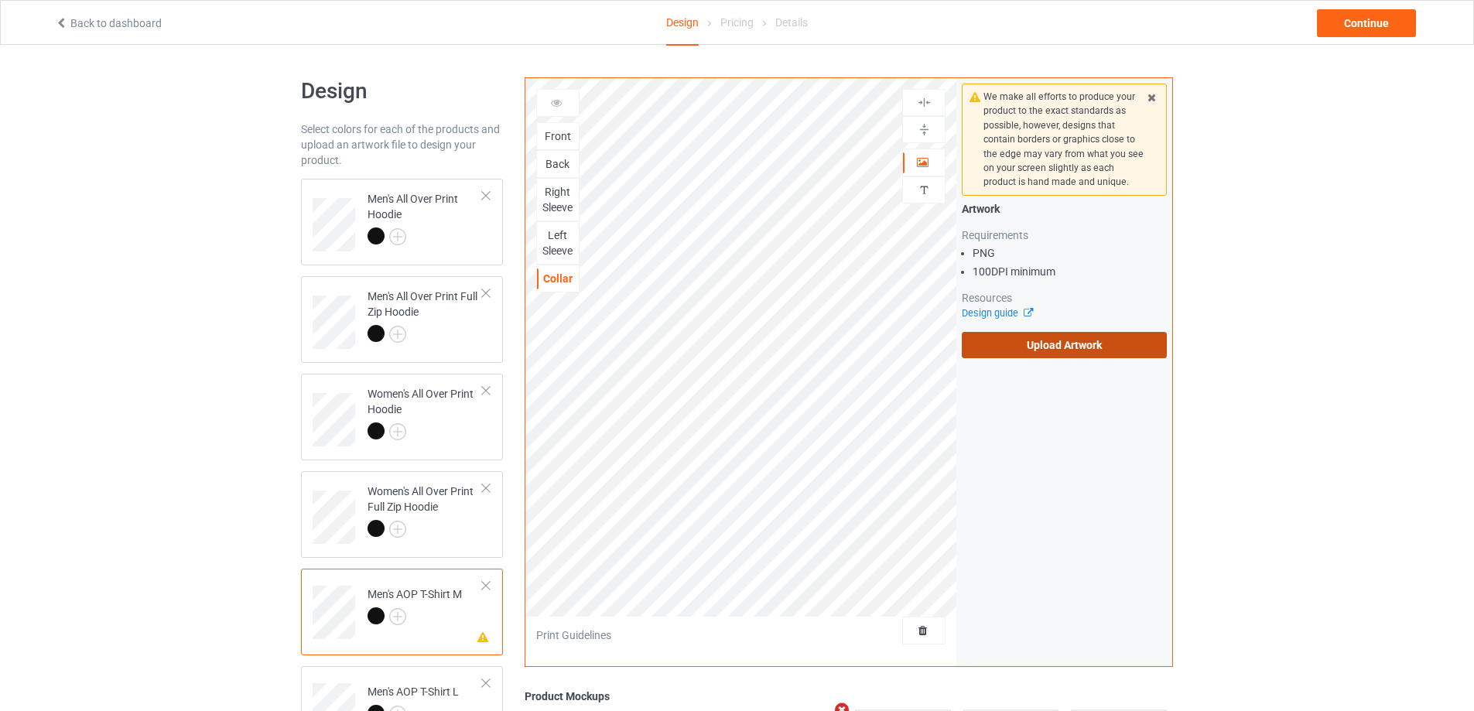
click at [1090, 344] on label "Upload Artwork" at bounding box center [1064, 345] width 205 height 26
click at [0, 0] on input "Upload Artwork" at bounding box center [0, 0] width 0 height 0
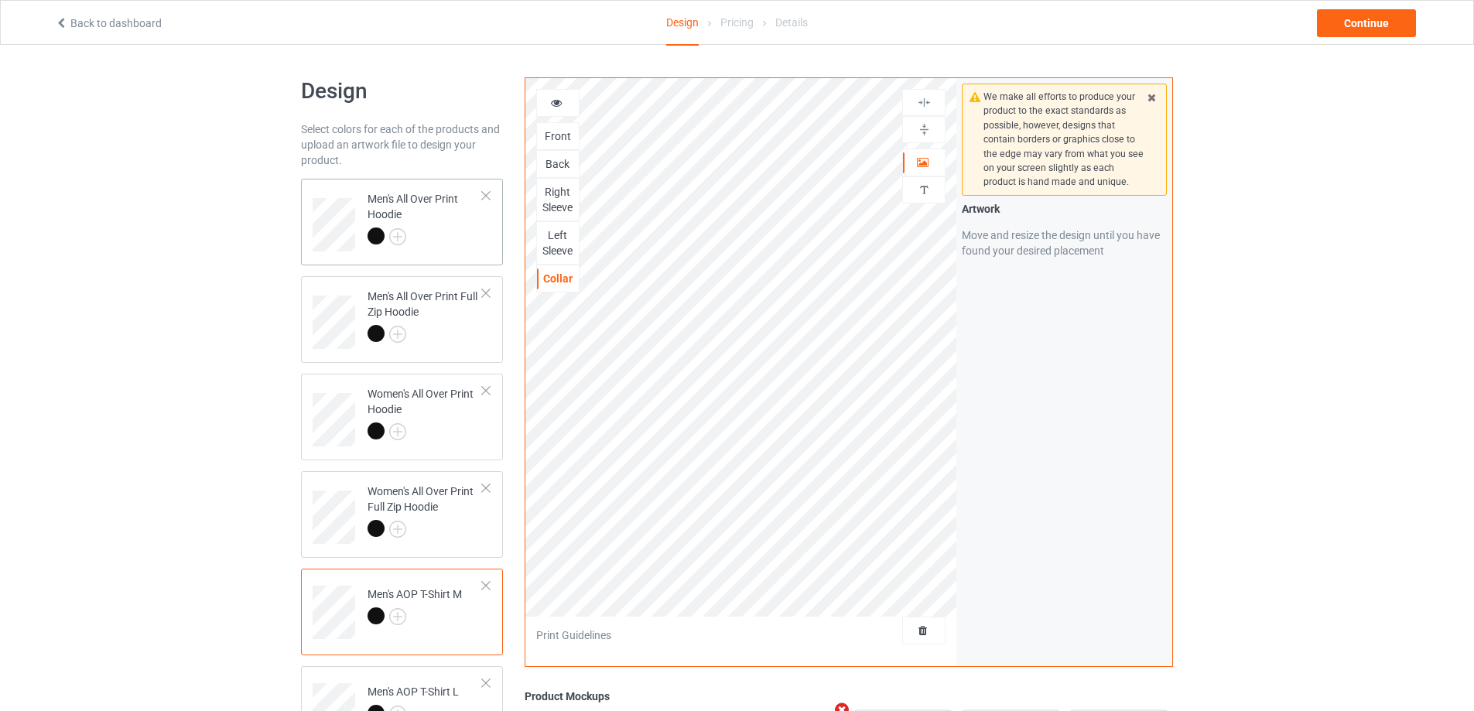
click at [442, 229] on div at bounding box center [425, 239] width 115 height 22
click at [548, 228] on div "Right Hat" at bounding box center [558, 227] width 42 height 31
click at [556, 265] on div "Right Sleeve" at bounding box center [558, 270] width 42 height 31
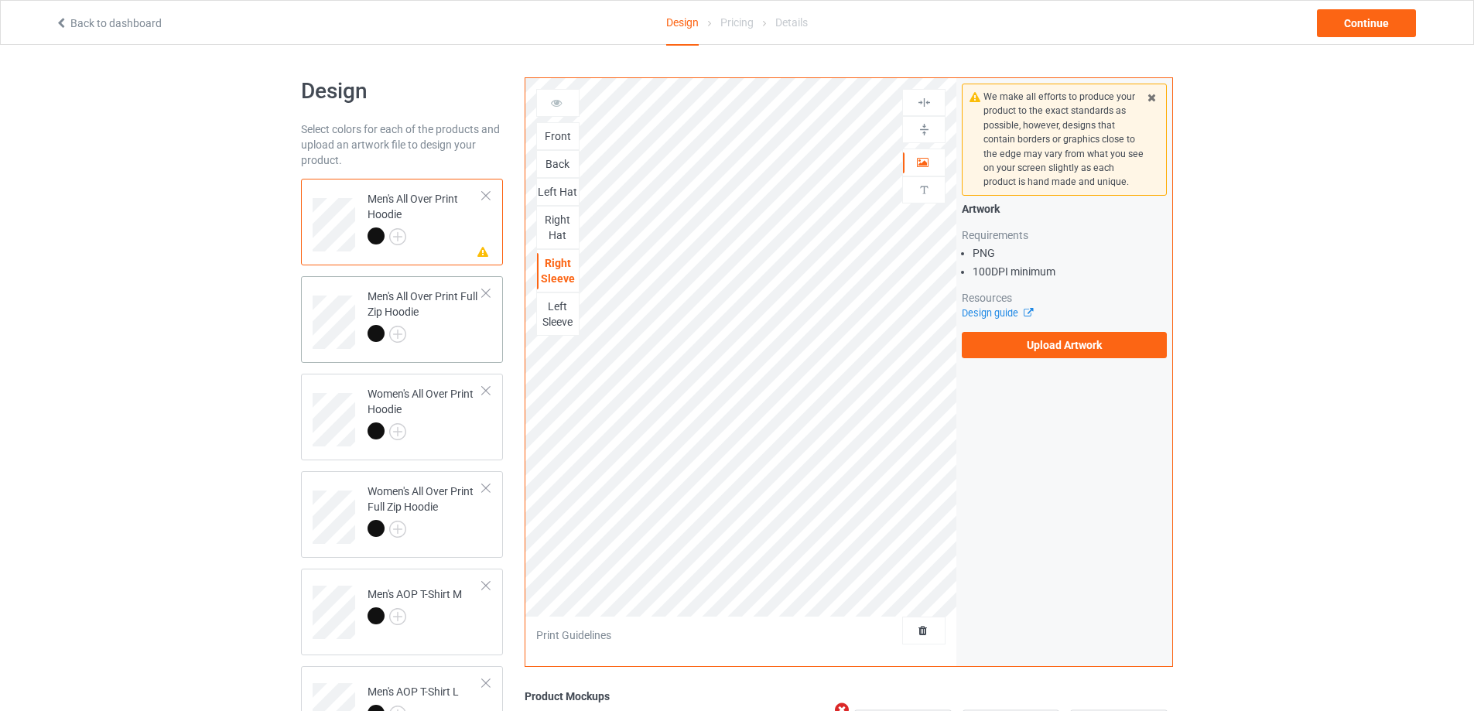
click at [457, 324] on div "Men's All Over Print Full Zip Hoodie" at bounding box center [425, 315] width 115 height 53
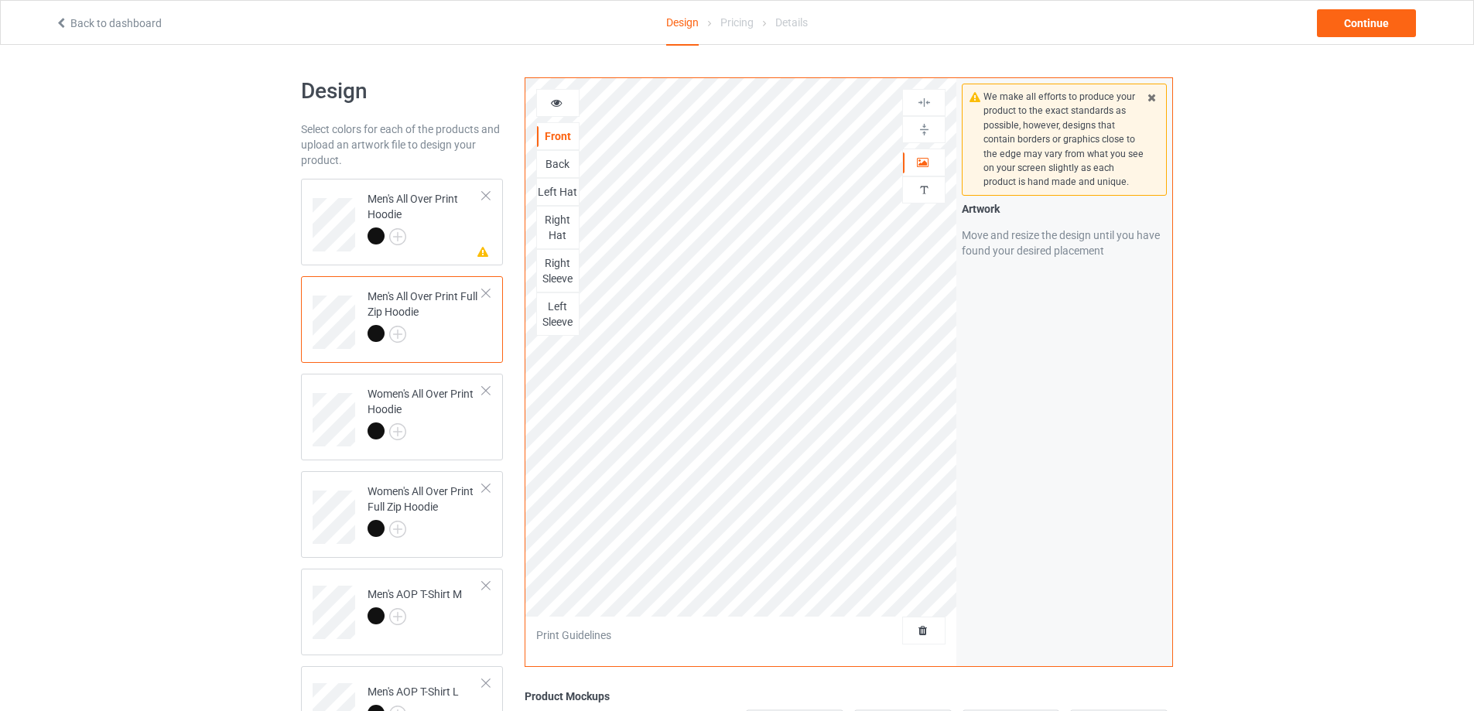
click at [556, 265] on div "Right Sleeve" at bounding box center [558, 270] width 42 height 31
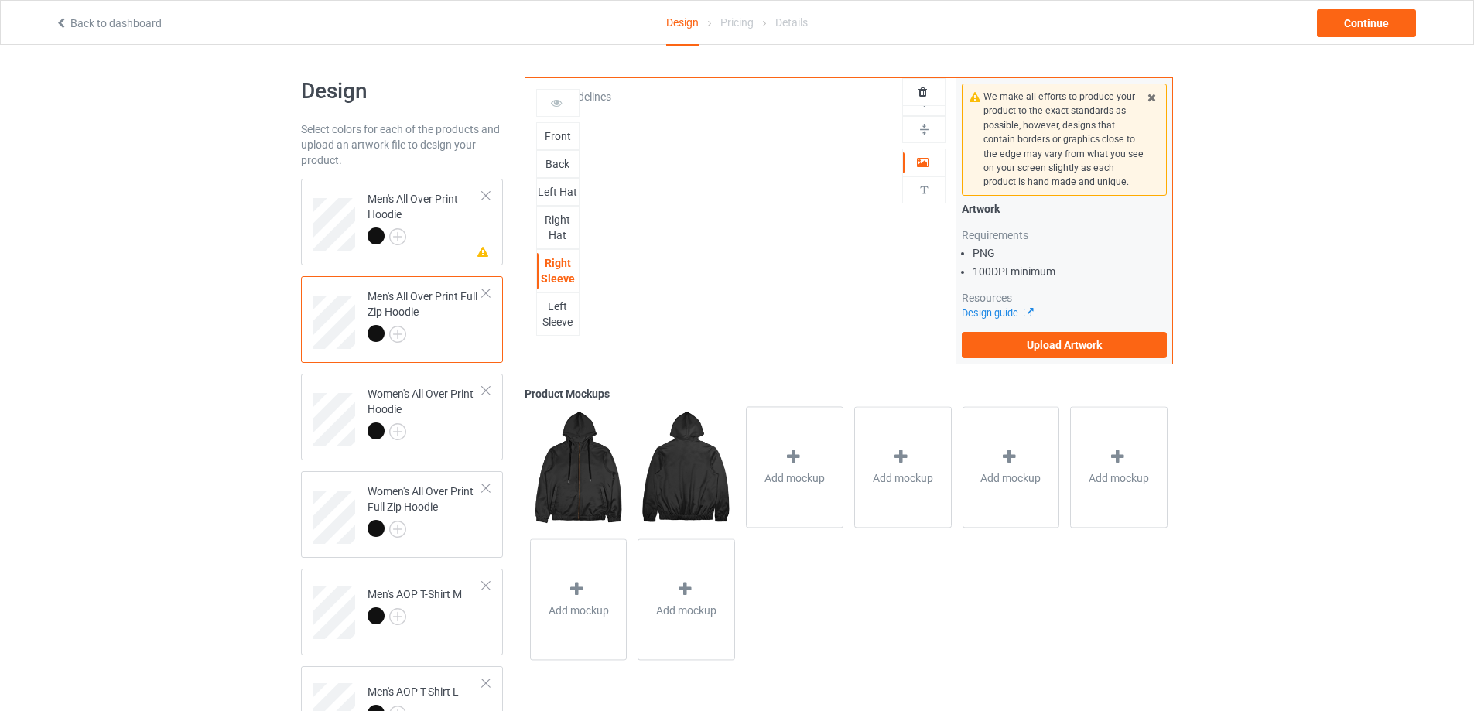
click at [650, 254] on div "Front Back Left Hat Right Hat Right Sleeve Left Sleeve Artwork This side does n…" at bounding box center [742, 221] width 432 height 286
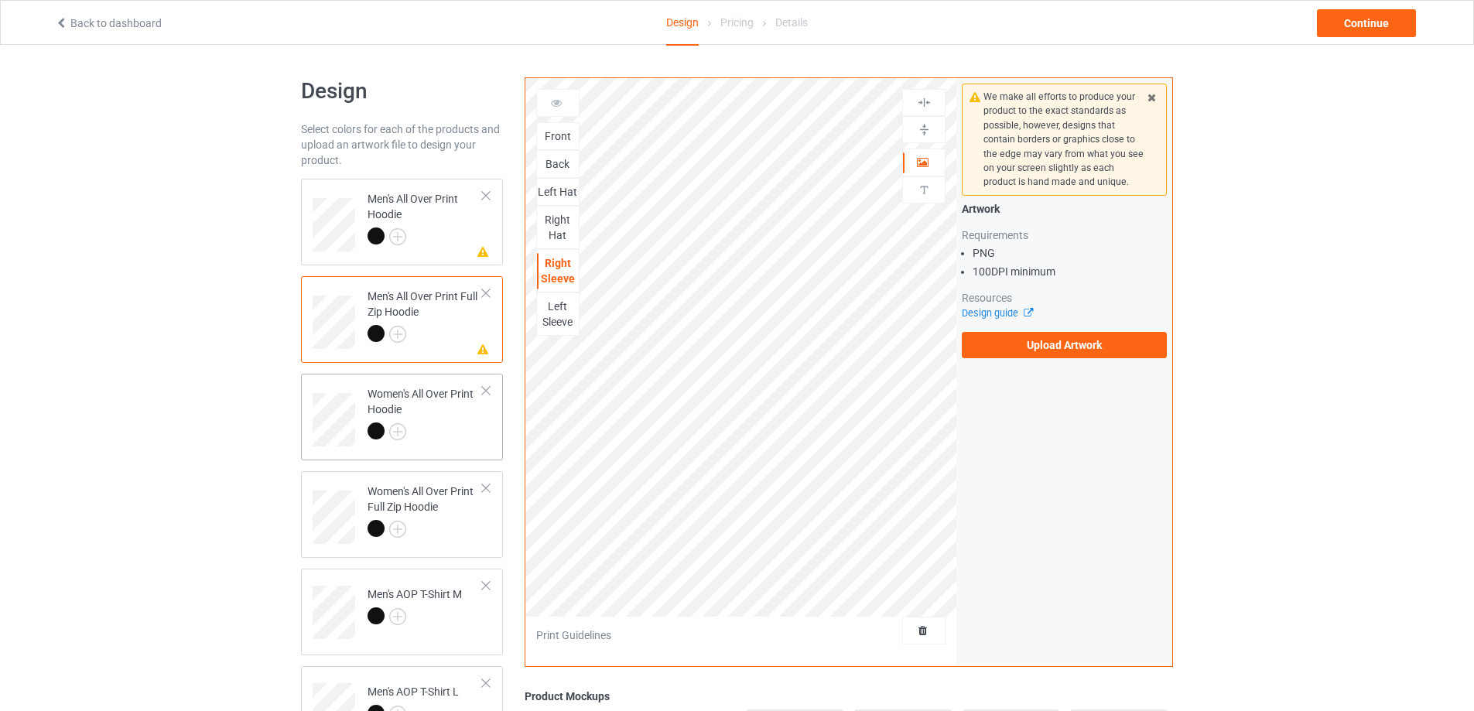
click at [461, 421] on div "Women's All Over Print Hoodie" at bounding box center [425, 412] width 115 height 53
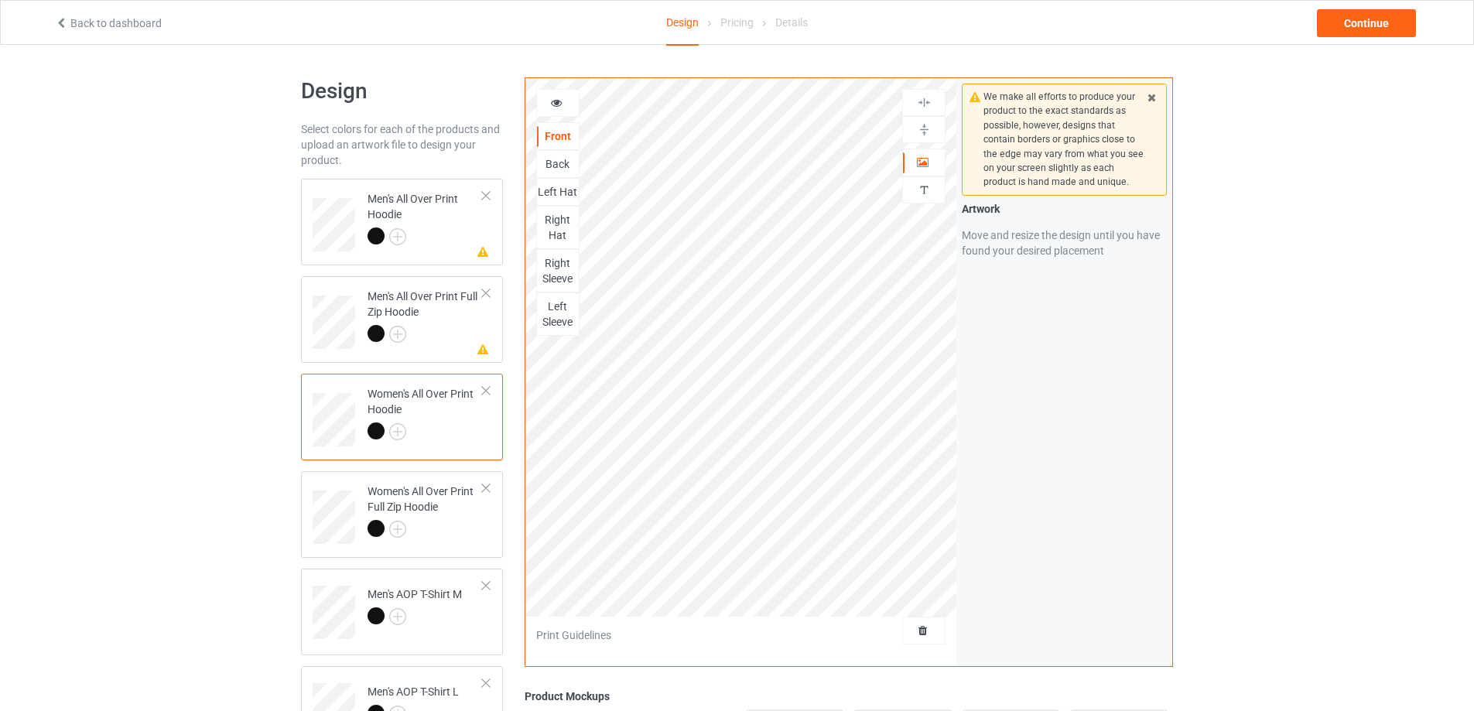
click at [550, 274] on div "Right Sleeve" at bounding box center [558, 270] width 42 height 31
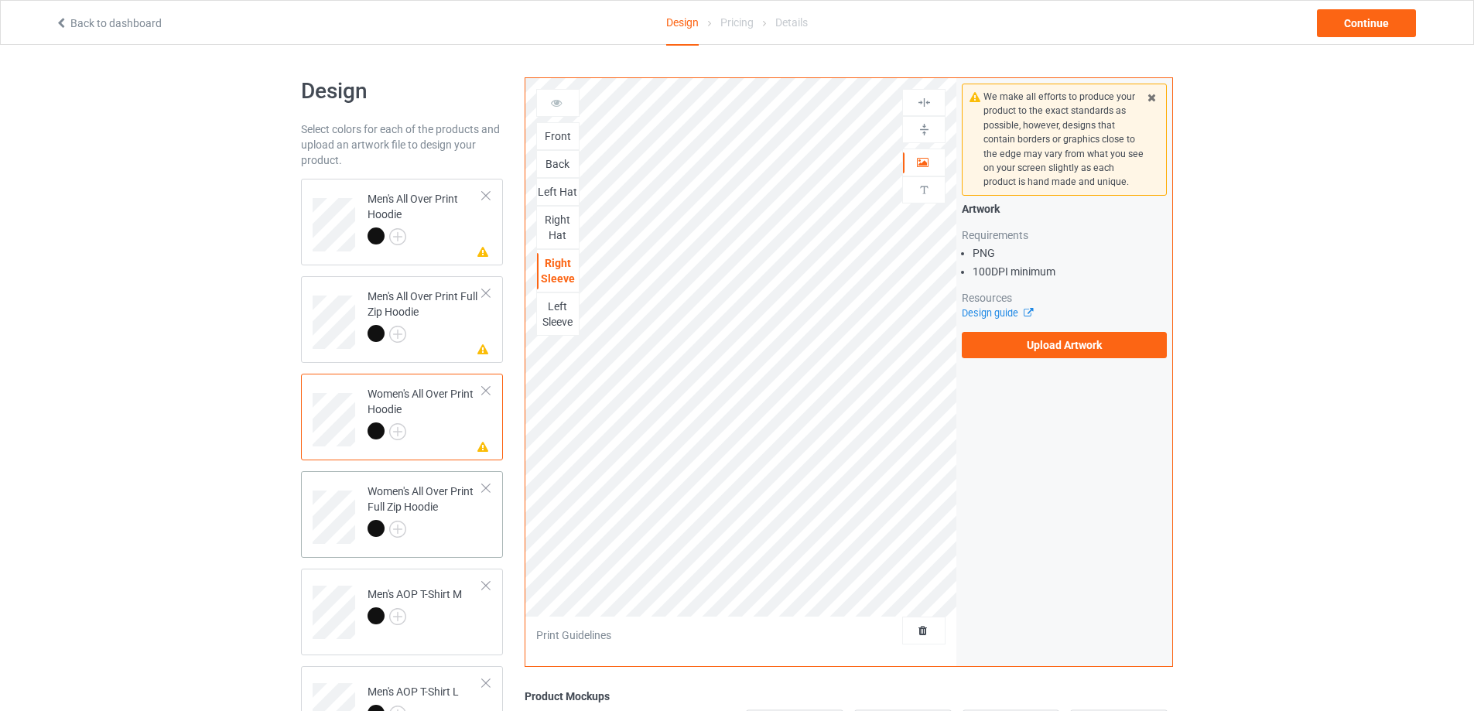
click at [474, 527] on div at bounding box center [425, 531] width 115 height 22
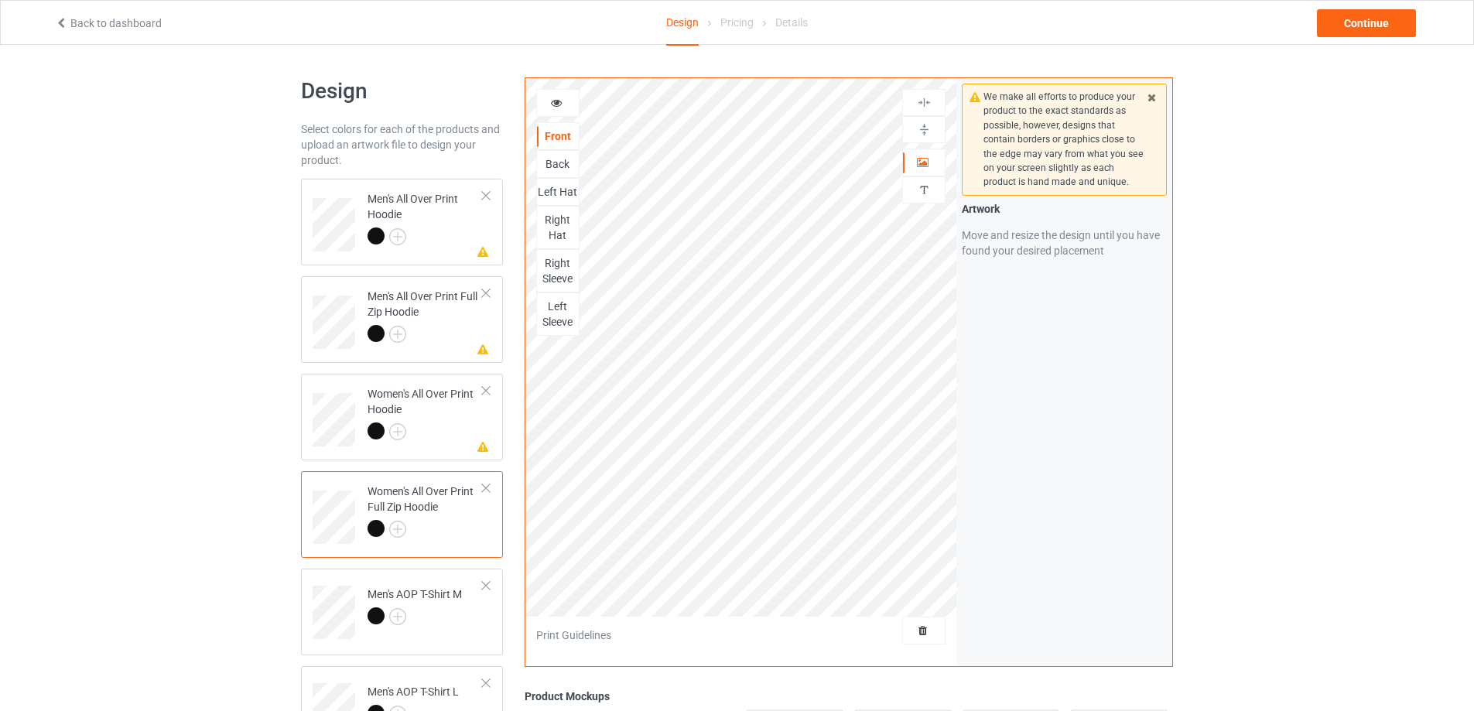
click at [556, 269] on div "Right Sleeve" at bounding box center [558, 270] width 42 height 31
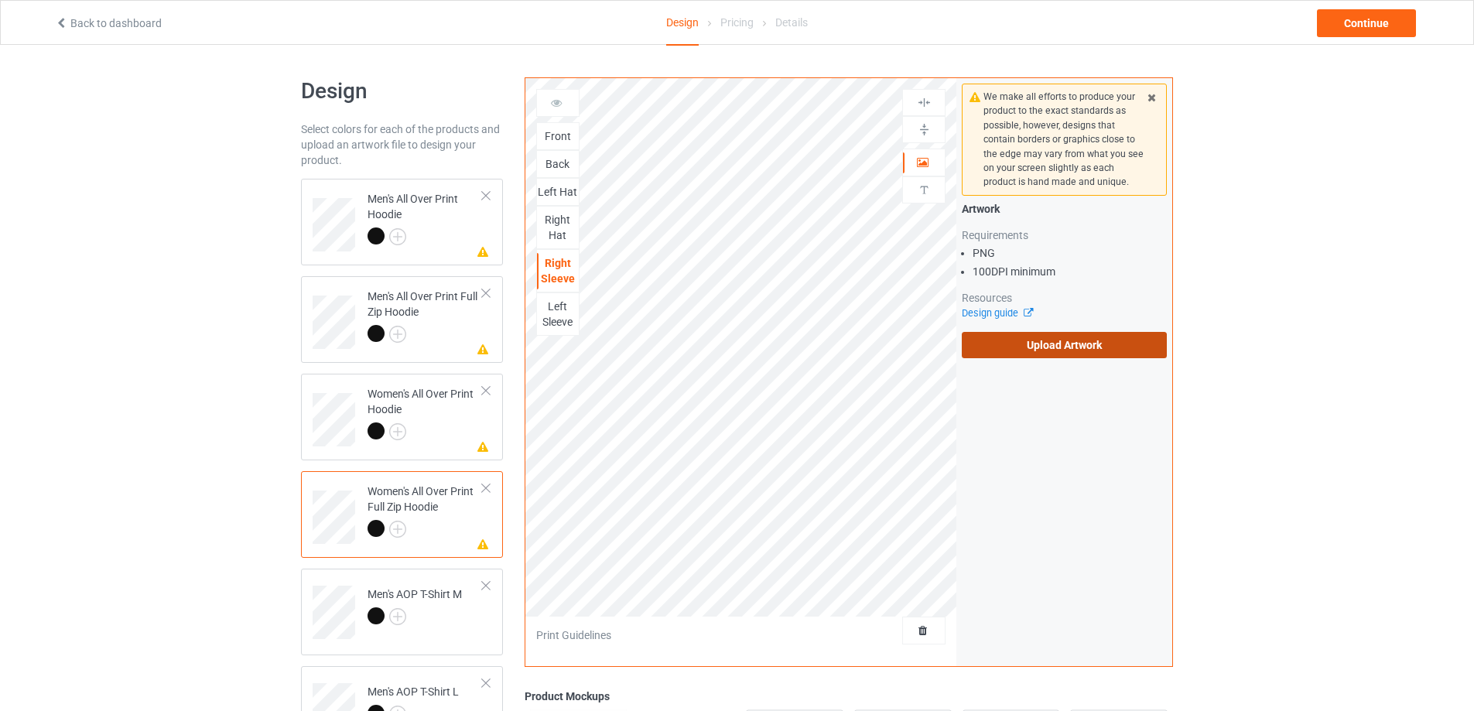
click at [1046, 349] on label "Upload Artwork" at bounding box center [1064, 345] width 205 height 26
click at [0, 0] on input "Upload Artwork" at bounding box center [0, 0] width 0 height 0
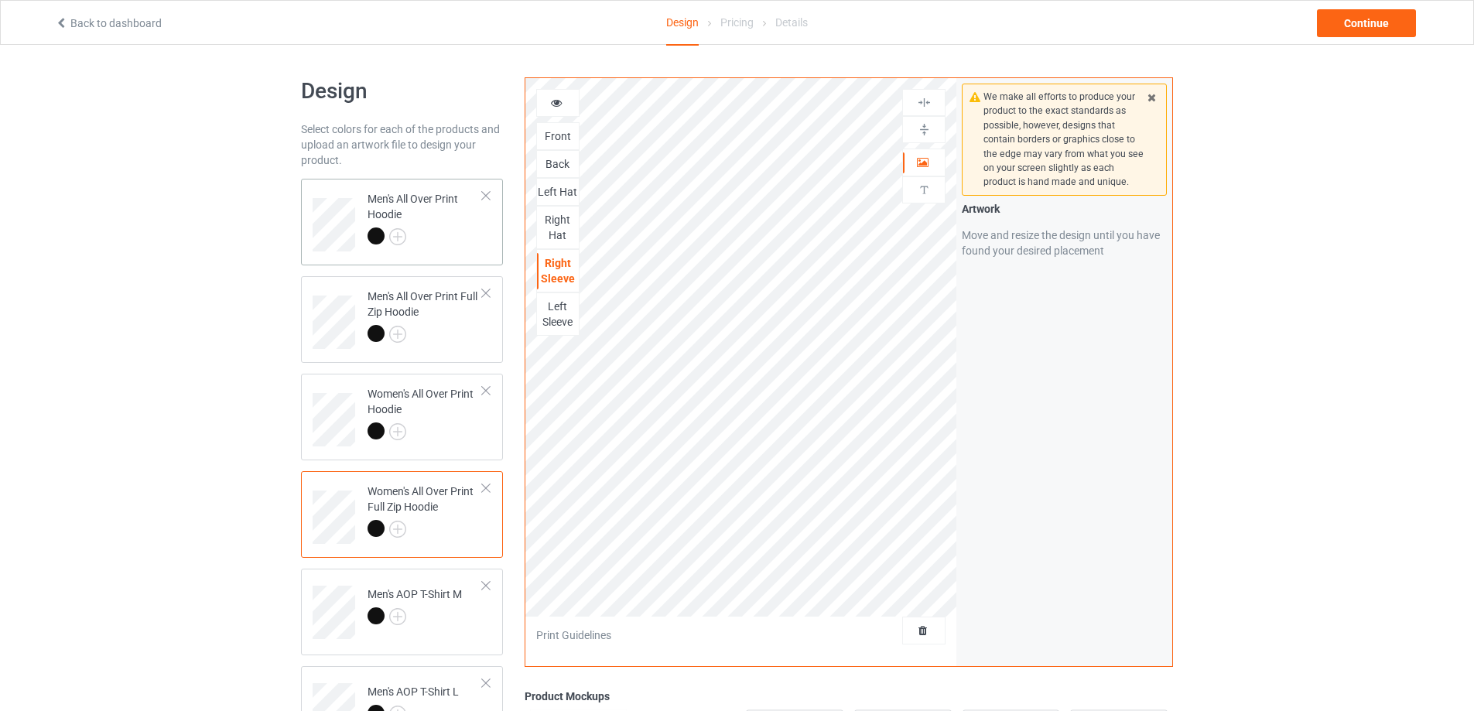
click at [444, 230] on div at bounding box center [425, 239] width 115 height 22
click at [550, 310] on div "Left Sleeve" at bounding box center [558, 314] width 42 height 31
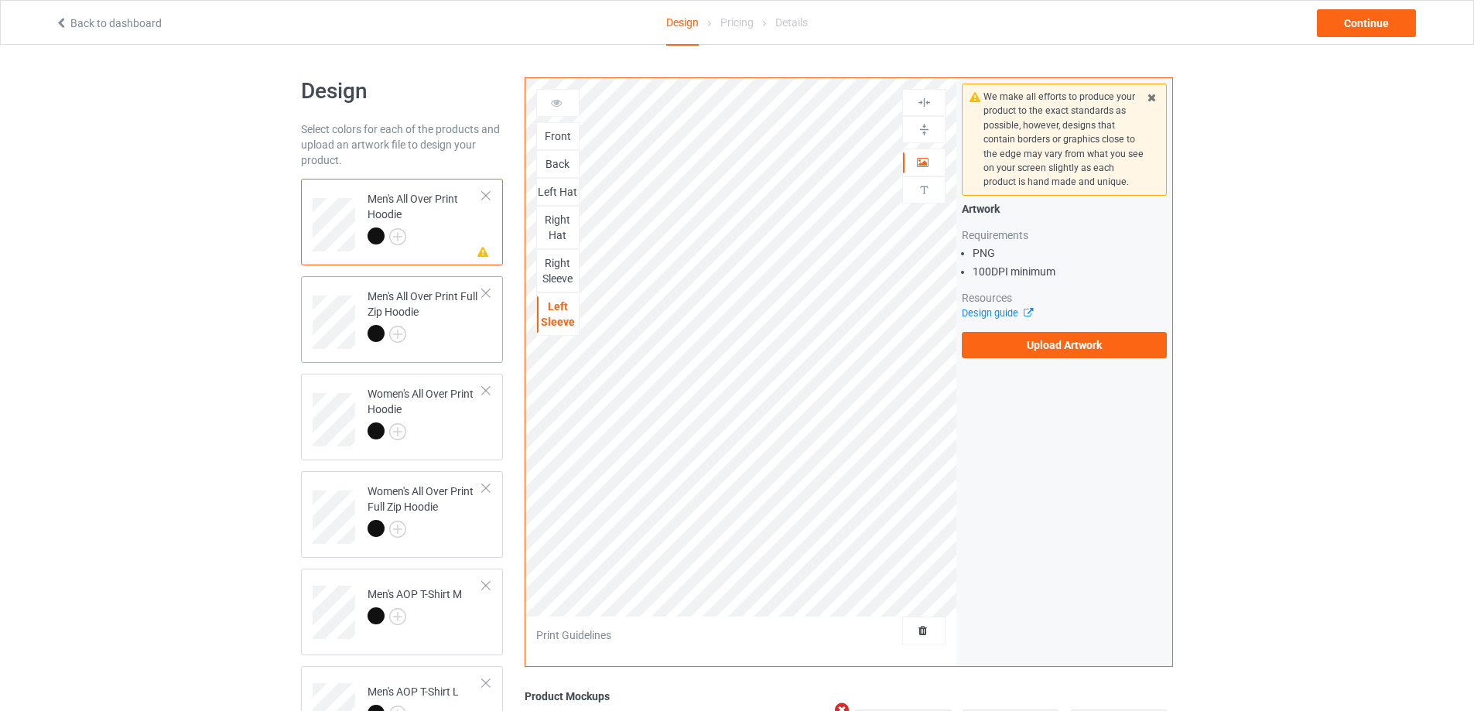
click at [445, 328] on div at bounding box center [425, 336] width 115 height 22
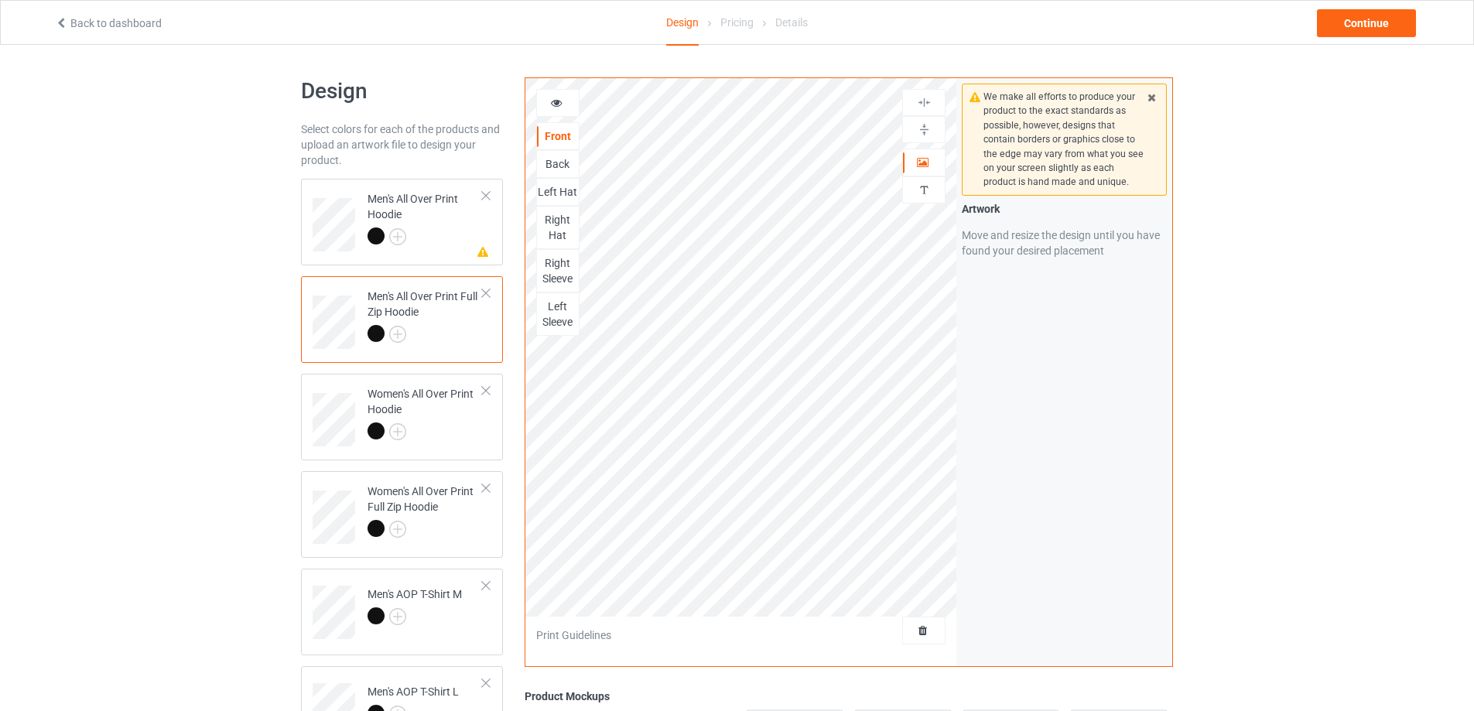
click at [551, 320] on div "Left Sleeve" at bounding box center [558, 314] width 42 height 31
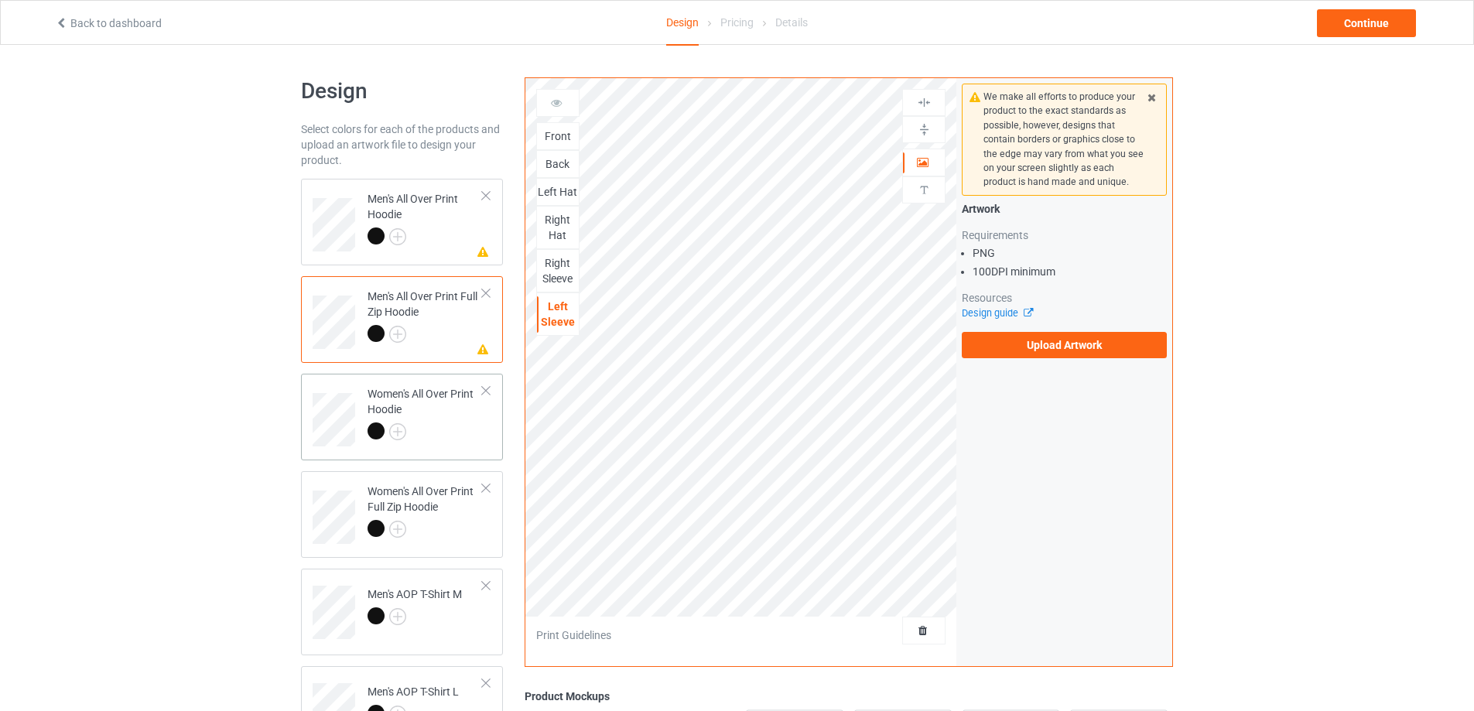
click at [436, 437] on div at bounding box center [425, 434] width 115 height 22
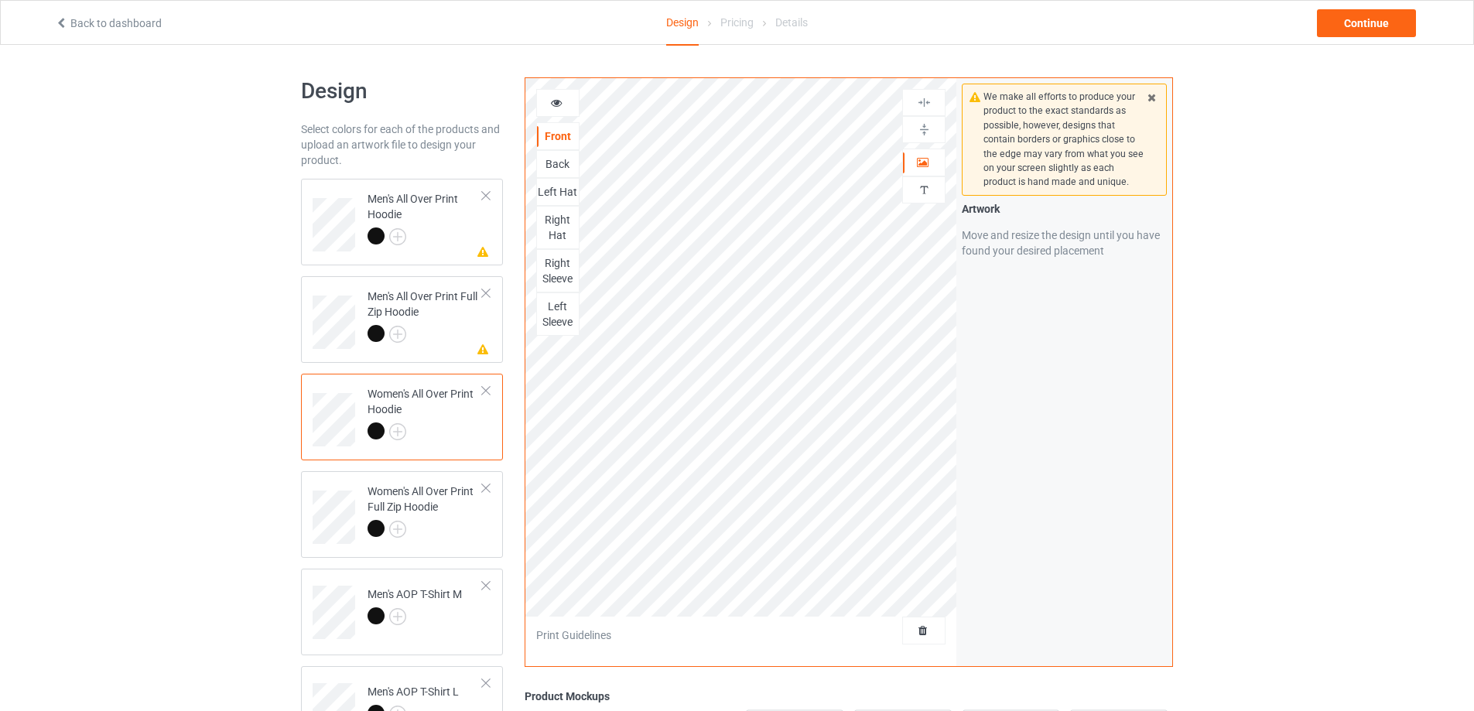
click at [553, 317] on div "Left Sleeve" at bounding box center [558, 314] width 42 height 31
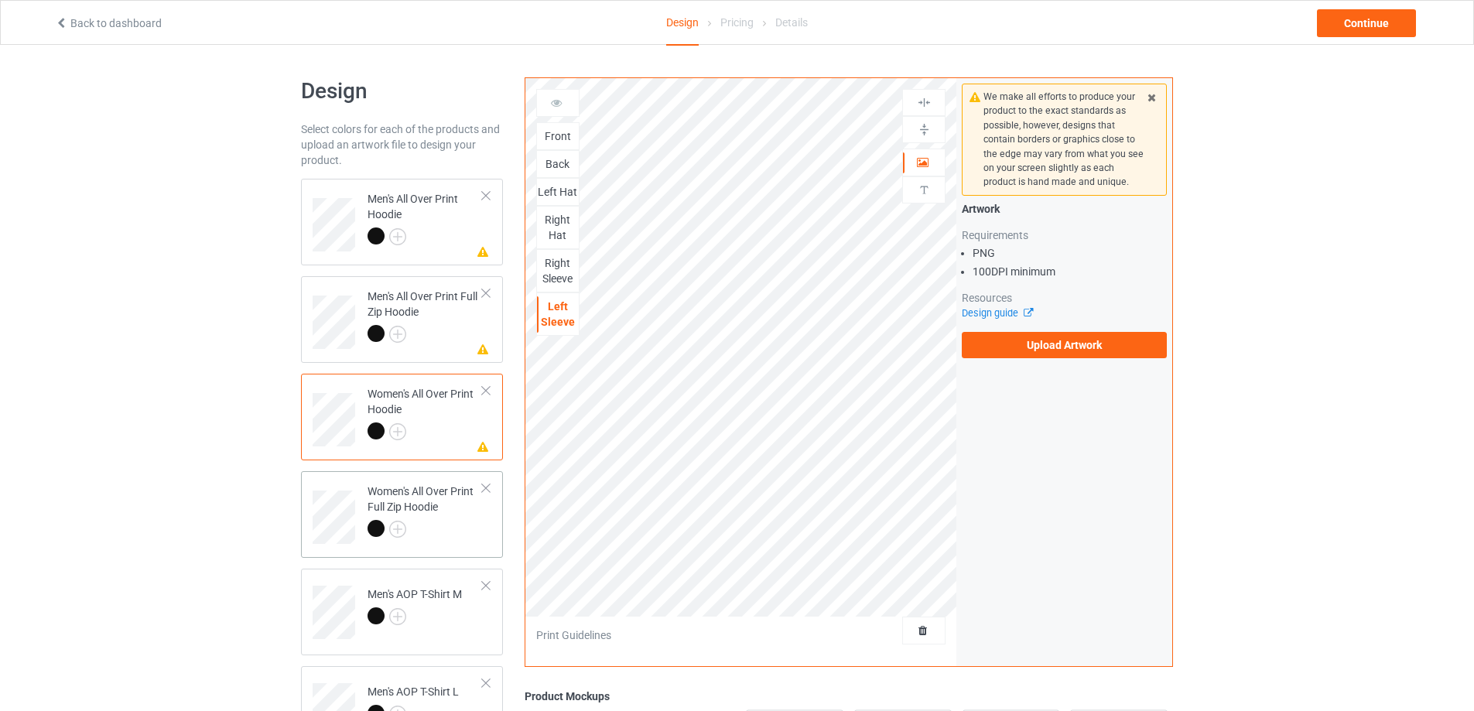
click at [474, 522] on div at bounding box center [425, 531] width 115 height 22
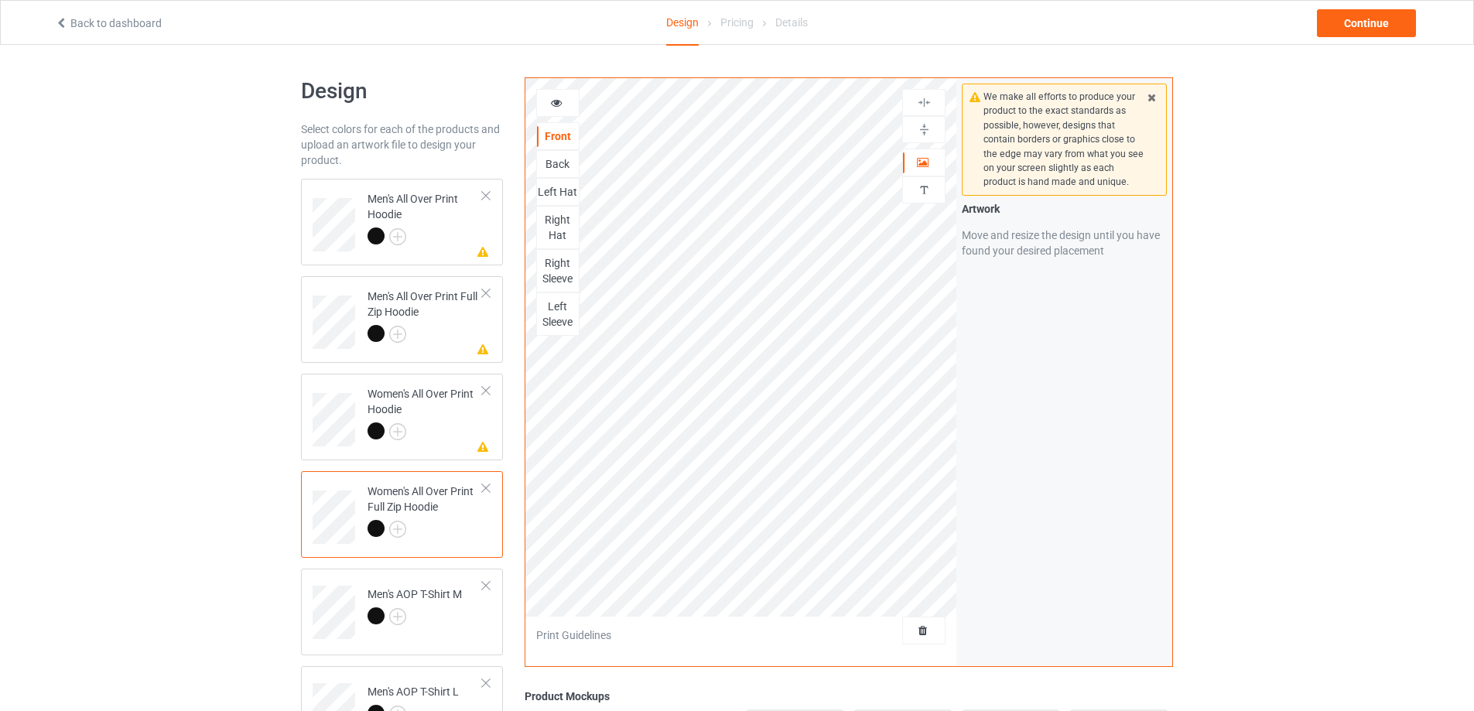
click at [559, 319] on div "Left Sleeve" at bounding box center [558, 314] width 42 height 31
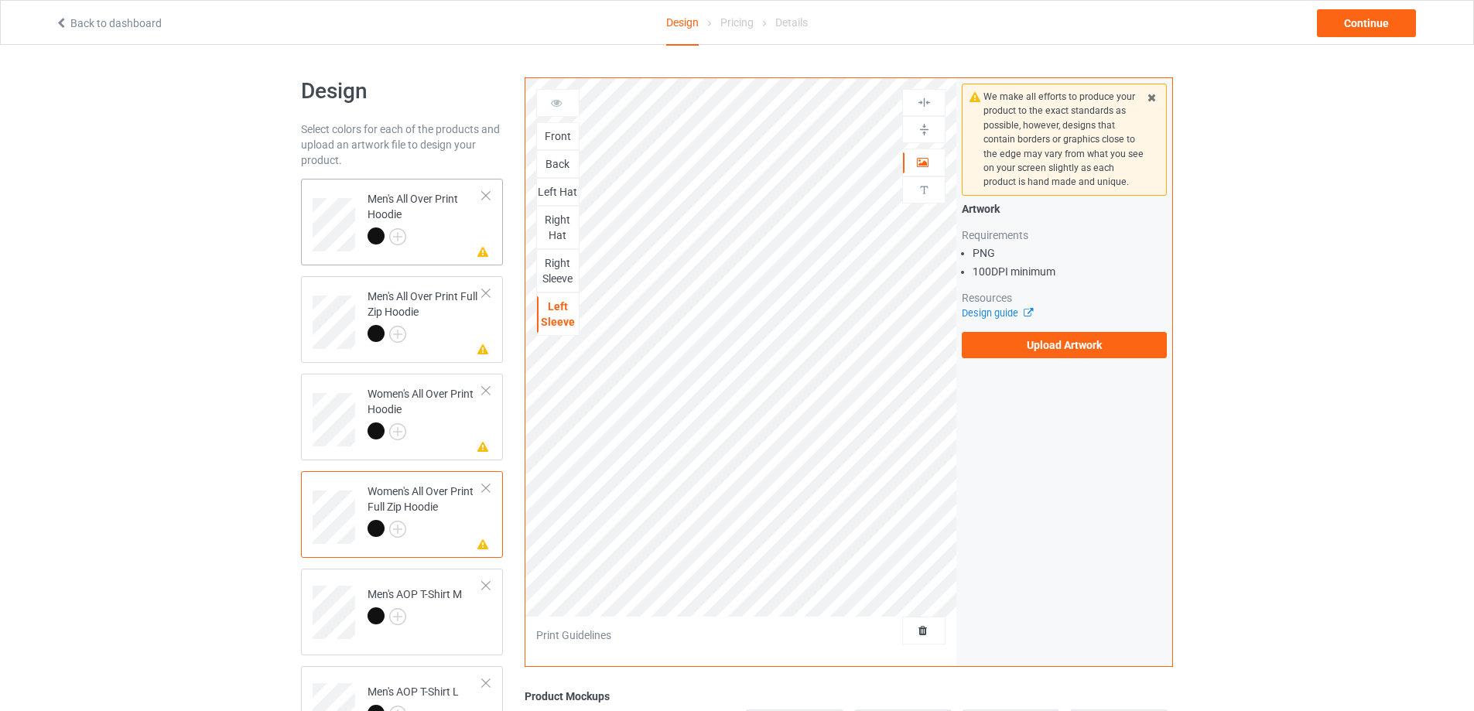
click at [459, 236] on div at bounding box center [425, 239] width 115 height 22
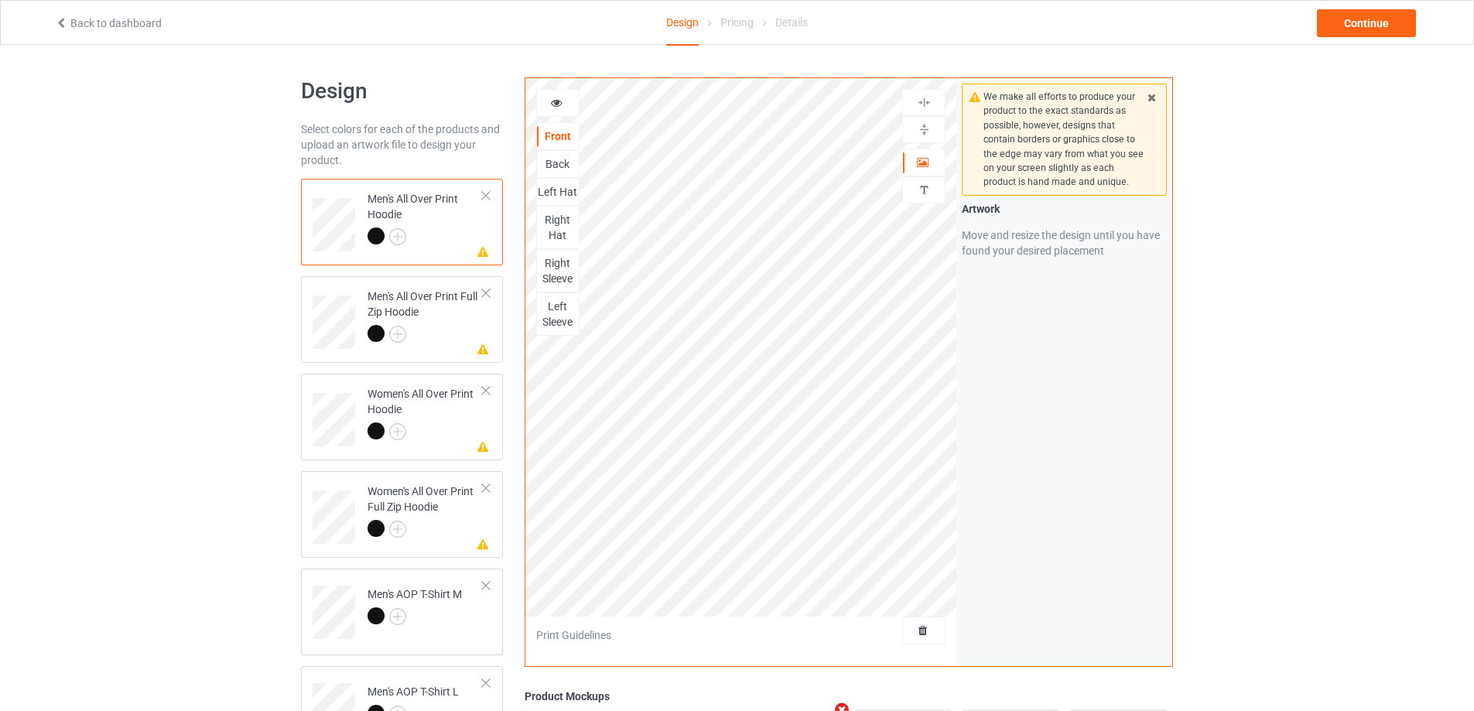
click at [552, 318] on div "Left Sleeve" at bounding box center [558, 314] width 42 height 31
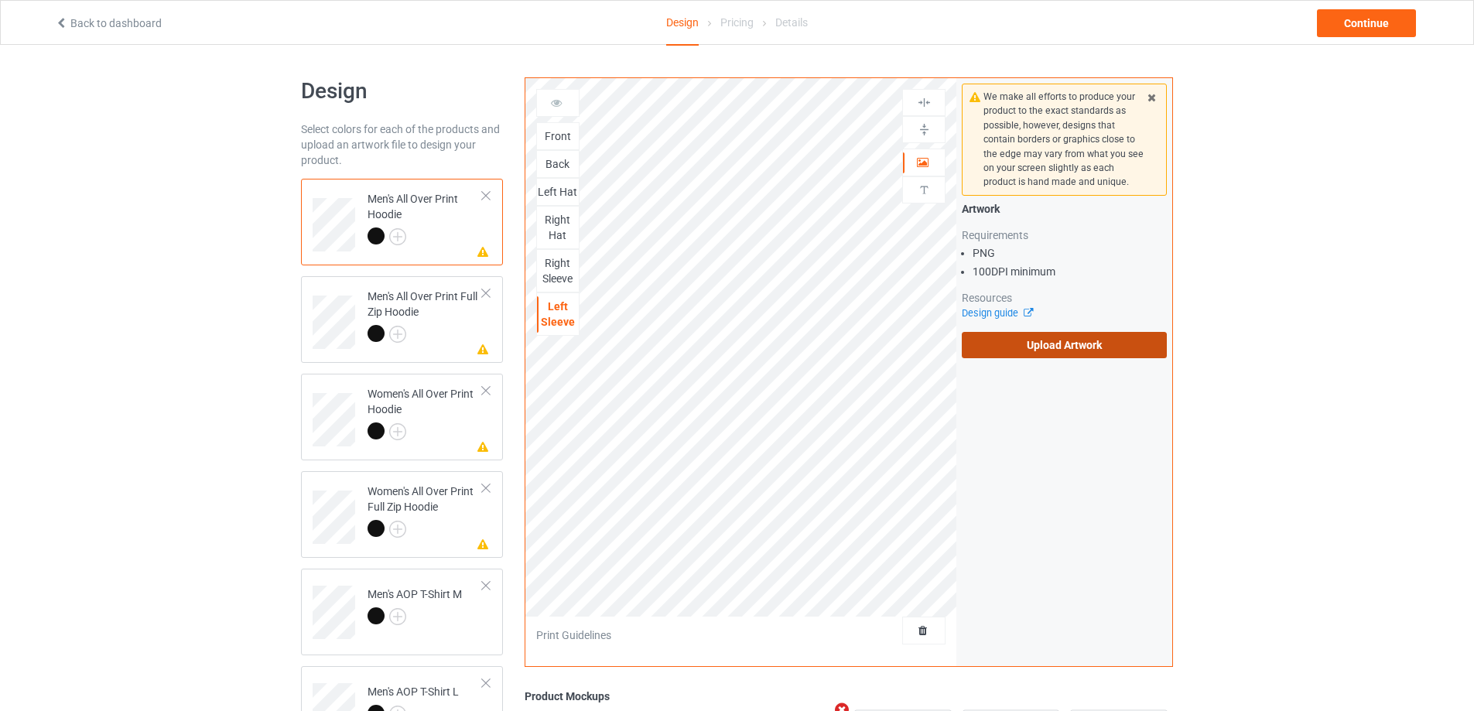
click at [1064, 346] on label "Upload Artwork" at bounding box center [1064, 345] width 205 height 26
click at [0, 0] on input "Upload Artwork" at bounding box center [0, 0] width 0 height 0
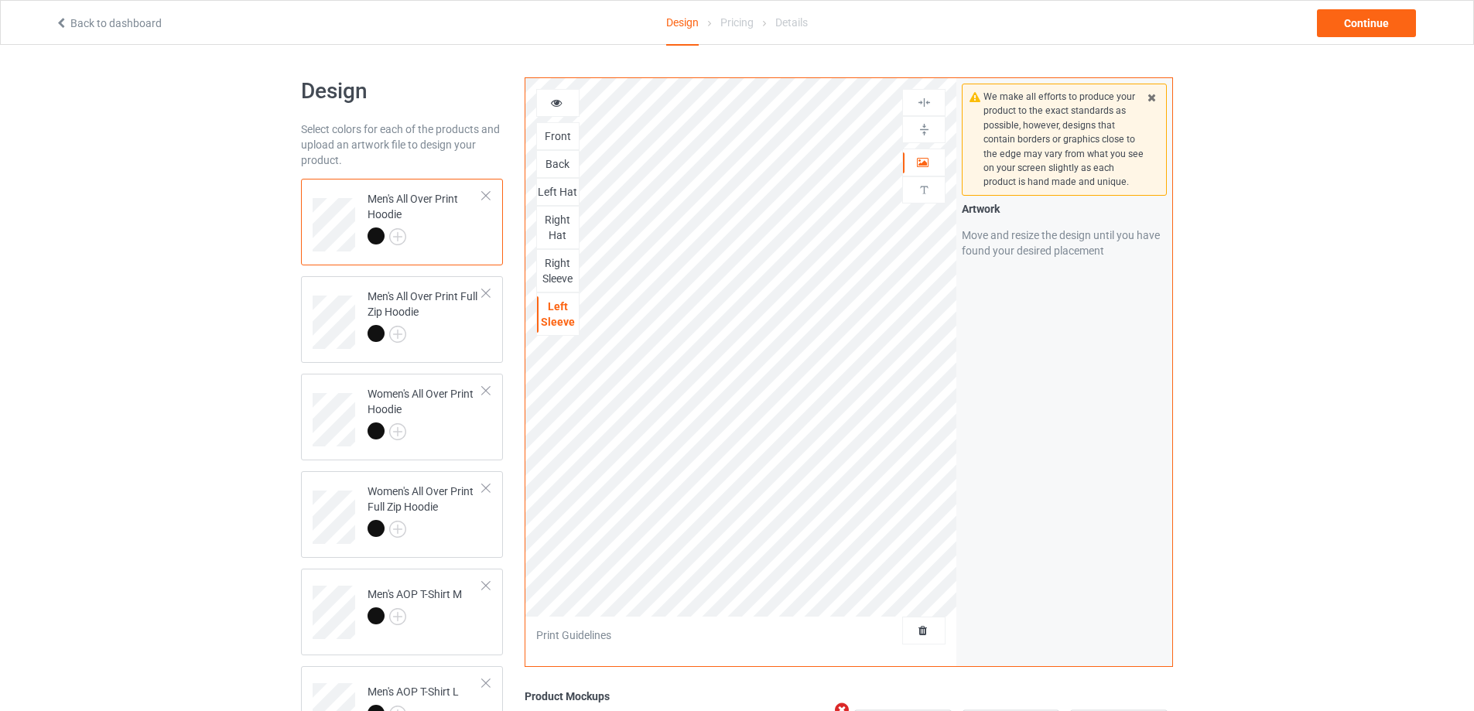
click at [439, 226] on div "Men's All Over Print Hoodie" at bounding box center [425, 217] width 115 height 53
click at [564, 164] on div "Back" at bounding box center [558, 163] width 42 height 15
click at [561, 190] on div "Left Hat" at bounding box center [558, 191] width 42 height 15
click at [553, 221] on div "Right Hat" at bounding box center [558, 227] width 42 height 31
click at [563, 272] on div "Right Sleeve" at bounding box center [558, 270] width 42 height 31
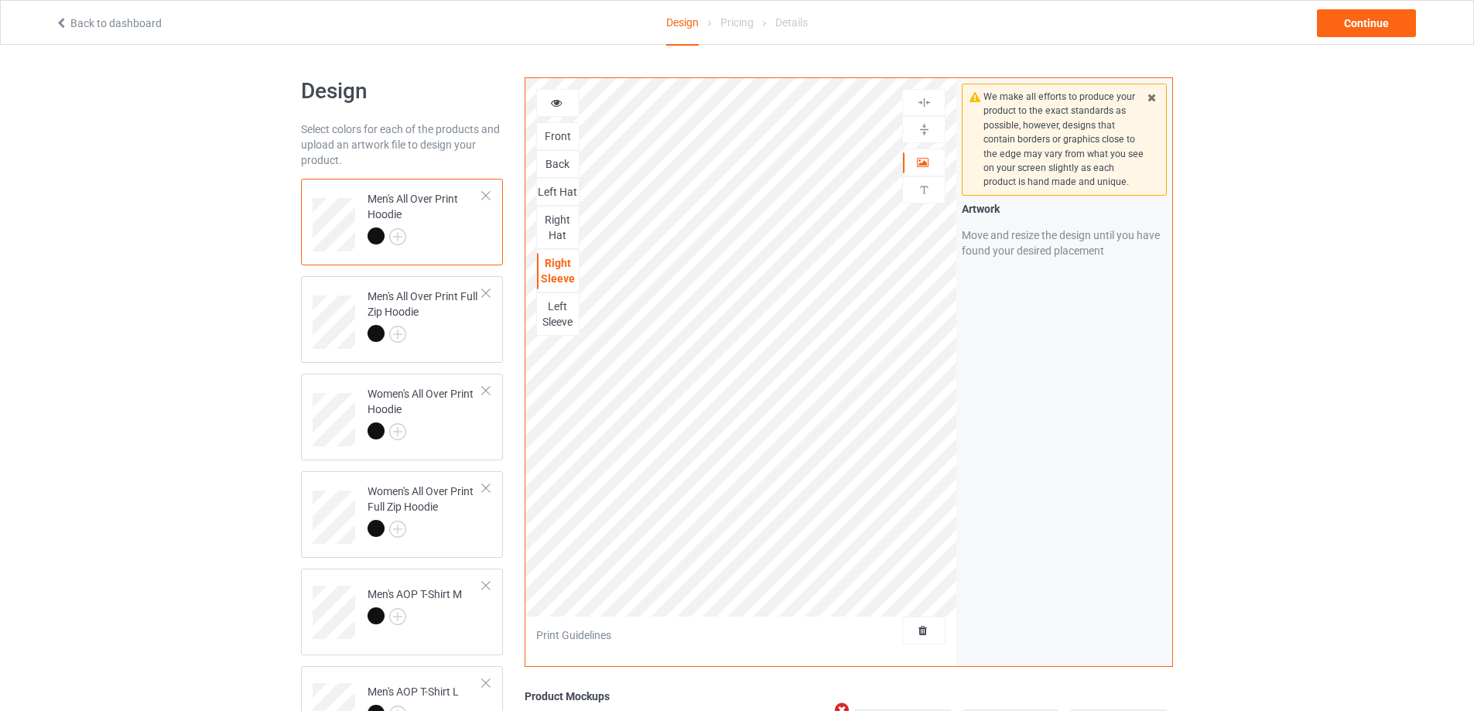
click at [561, 310] on div "Left Sleeve" at bounding box center [558, 314] width 42 height 31
click at [443, 329] on div at bounding box center [425, 336] width 115 height 22
click at [554, 168] on div "Back" at bounding box center [558, 163] width 42 height 15
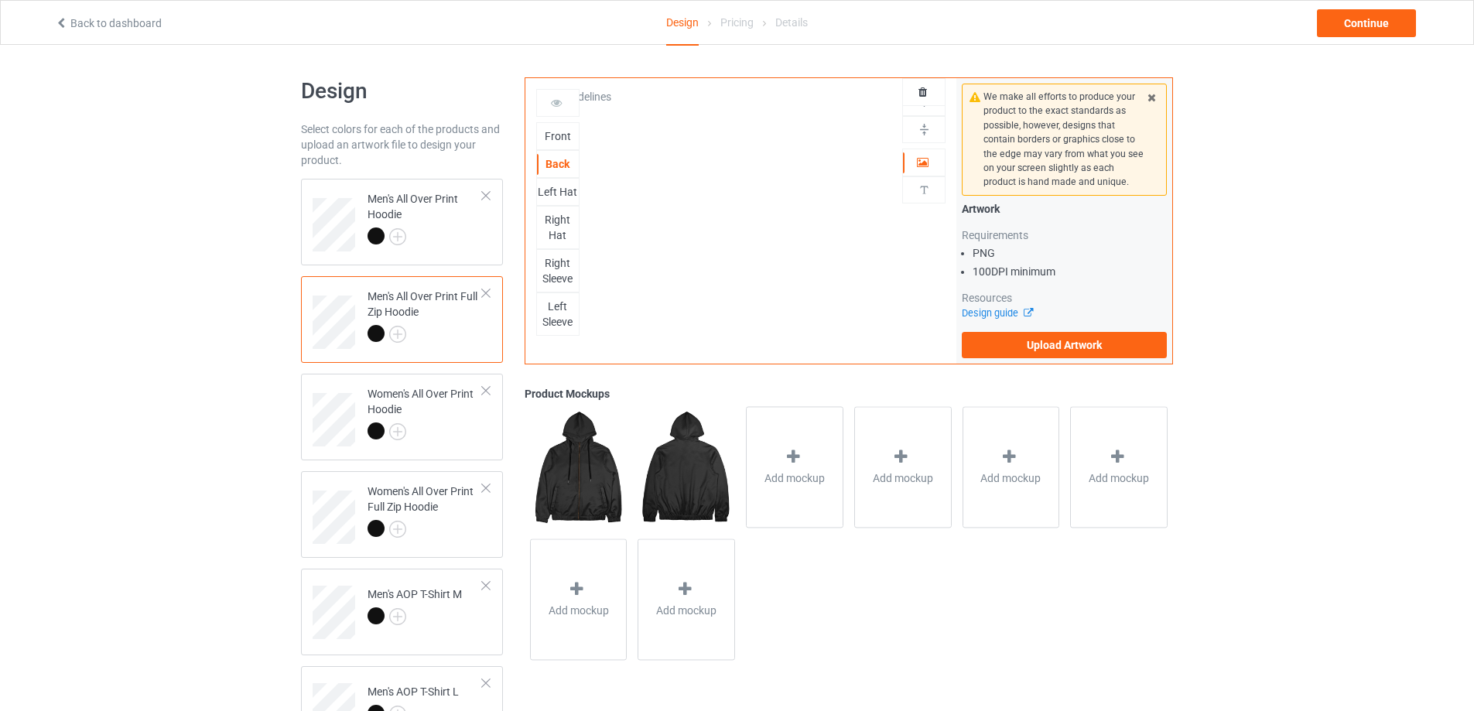
click at [554, 196] on div "Left Hat" at bounding box center [558, 191] width 42 height 15
click at [552, 230] on div "Right Hat" at bounding box center [558, 227] width 42 height 31
click at [551, 272] on div "Right Sleeve" at bounding box center [558, 270] width 42 height 31
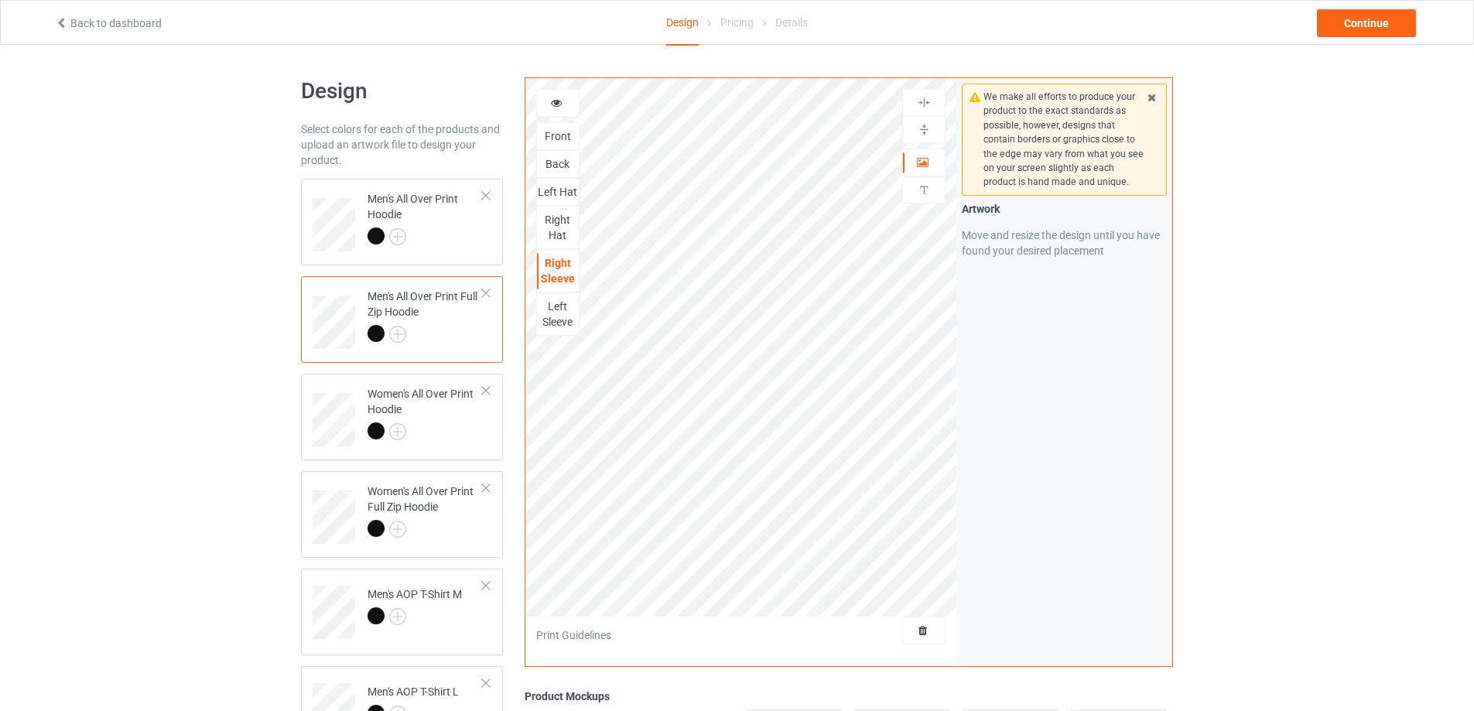
click at [554, 315] on div "Left Sleeve" at bounding box center [558, 314] width 42 height 31
click at [450, 432] on div at bounding box center [425, 434] width 115 height 22
click at [563, 166] on div "Back" at bounding box center [558, 163] width 42 height 15
click at [550, 189] on div "Left Hat" at bounding box center [558, 191] width 42 height 15
click at [554, 224] on div "Right Hat" at bounding box center [558, 227] width 42 height 31
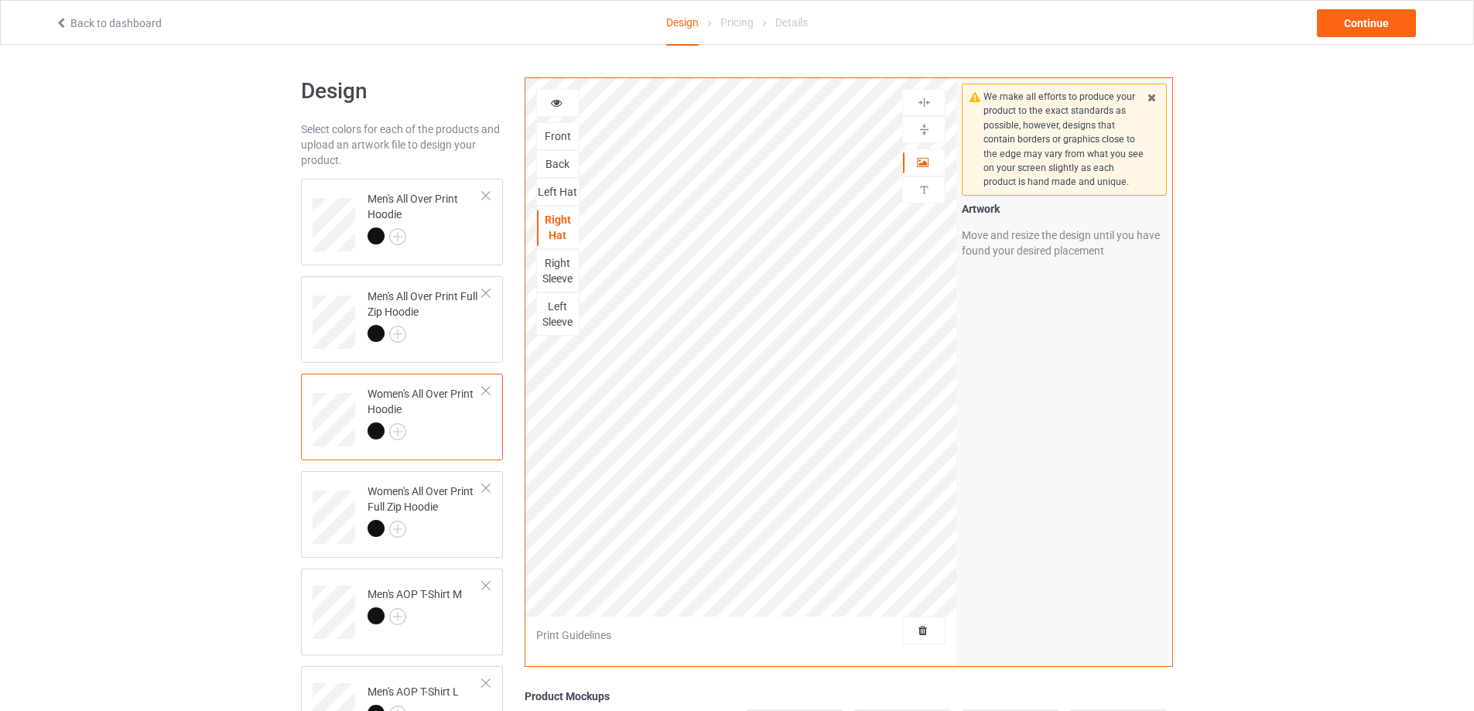
click at [554, 262] on div "Right Sleeve" at bounding box center [558, 270] width 42 height 31
click at [558, 314] on div "Left Sleeve" at bounding box center [558, 314] width 42 height 31
click at [476, 519] on div "Women's All Over Print Full Zip Hoodie" at bounding box center [425, 510] width 115 height 53
click at [568, 170] on div "Back" at bounding box center [558, 163] width 42 height 15
click at [556, 197] on div "Left Hat" at bounding box center [558, 191] width 42 height 15
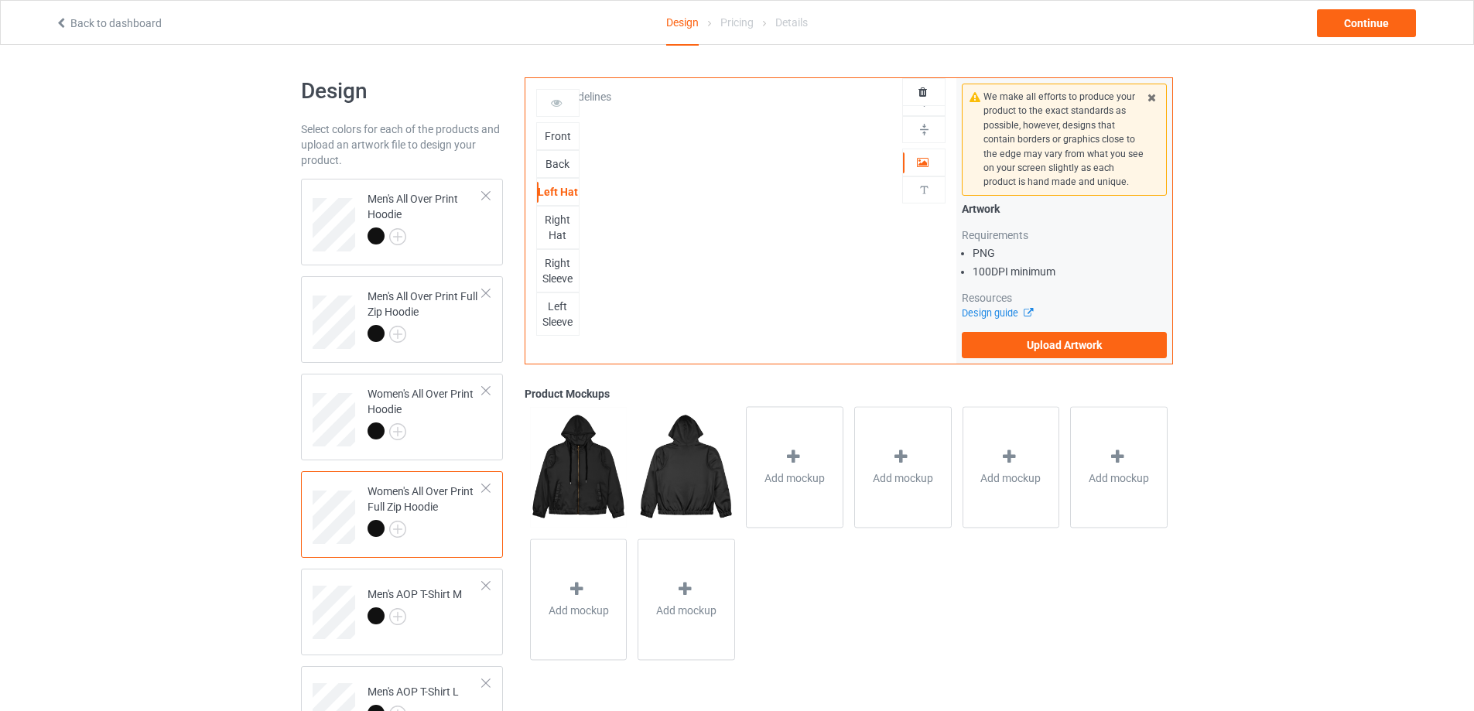
click at [555, 222] on div "Right Hat" at bounding box center [558, 227] width 42 height 31
click at [553, 265] on div "Right Sleeve" at bounding box center [558, 270] width 42 height 31
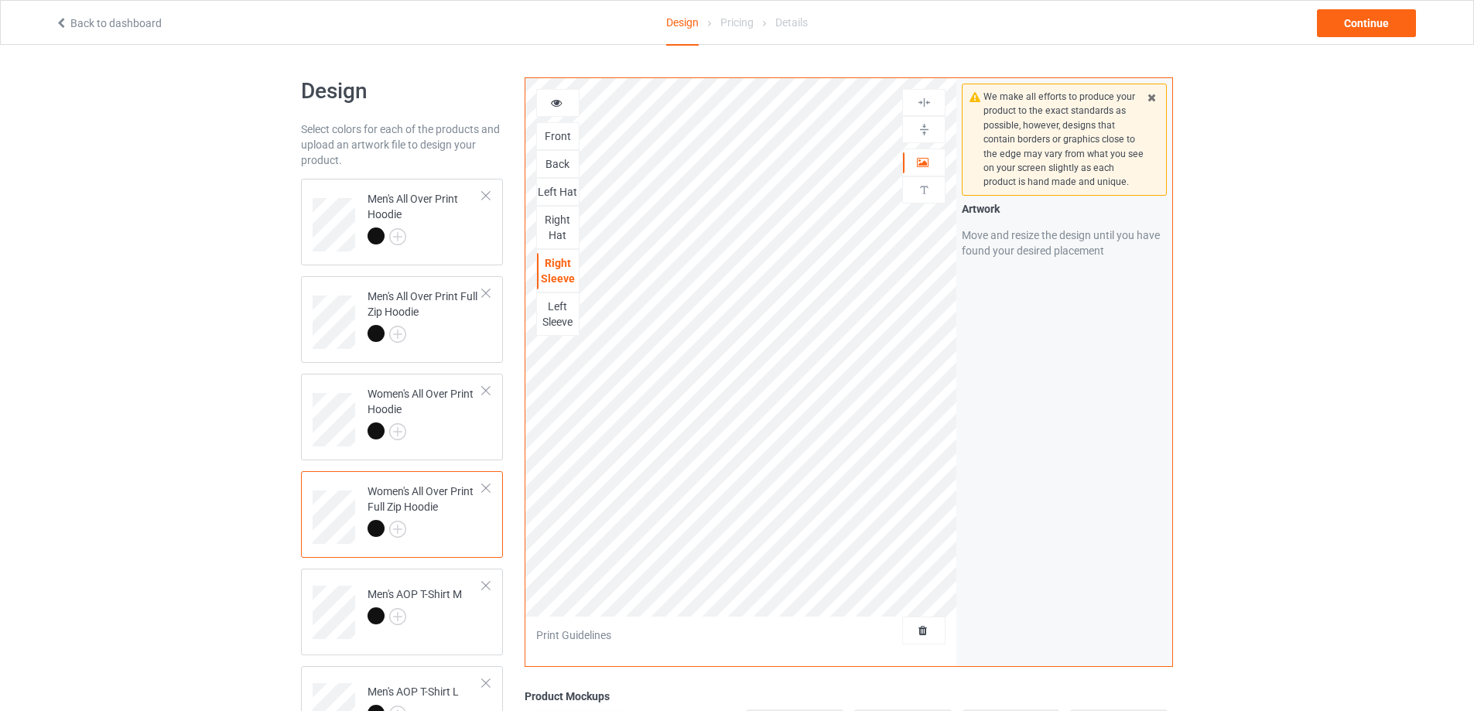
click at [556, 322] on div "Left Sleeve" at bounding box center [558, 314] width 42 height 31
click at [461, 622] on div at bounding box center [415, 619] width 94 height 22
click at [567, 159] on div "Back" at bounding box center [558, 163] width 42 height 15
click at [558, 195] on div "Right Sleeve" at bounding box center [558, 199] width 42 height 31
click at [556, 242] on div "Left Sleeve" at bounding box center [558, 243] width 42 height 31
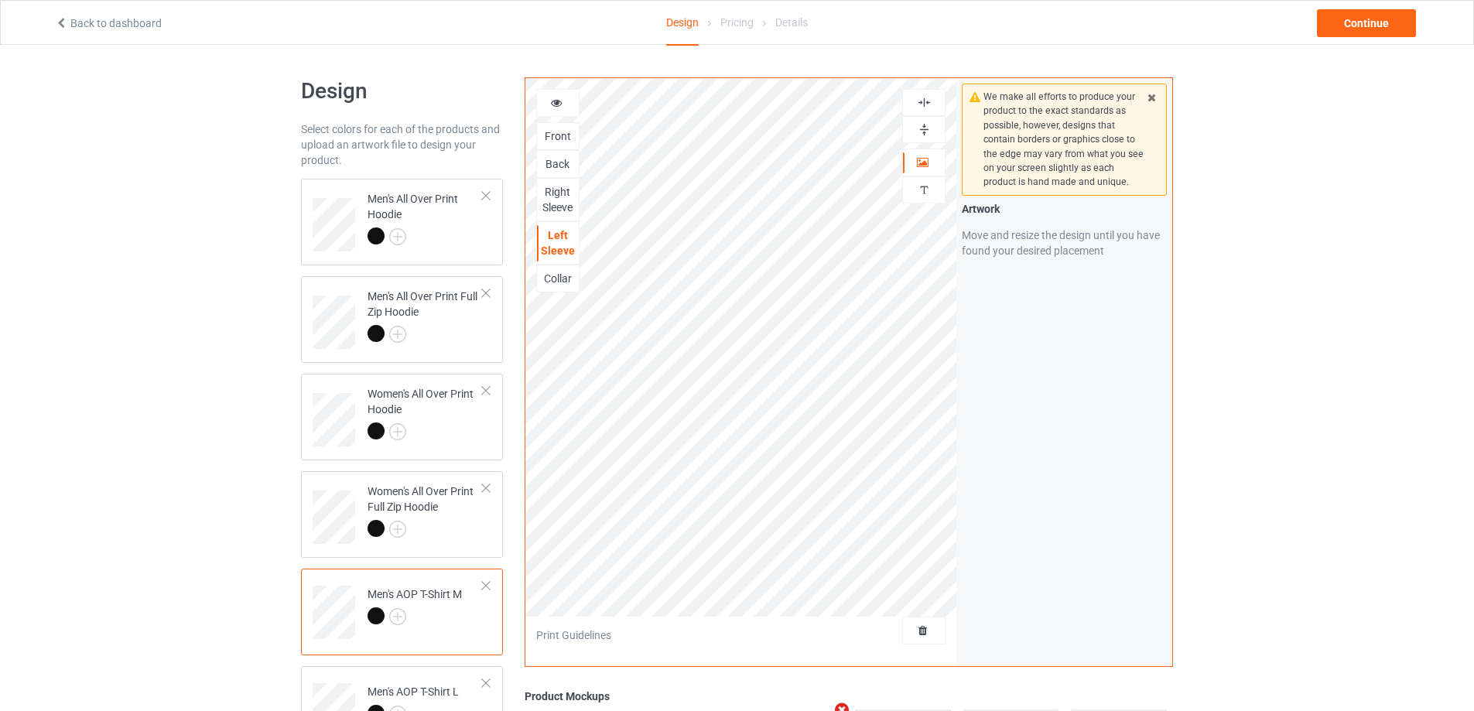
click at [556, 278] on div "Collar" at bounding box center [558, 278] width 42 height 15
click at [437, 689] on div "Men's AOP T-Shirt L" at bounding box center [413, 702] width 91 height 37
click at [557, 166] on div "Back" at bounding box center [558, 163] width 42 height 15
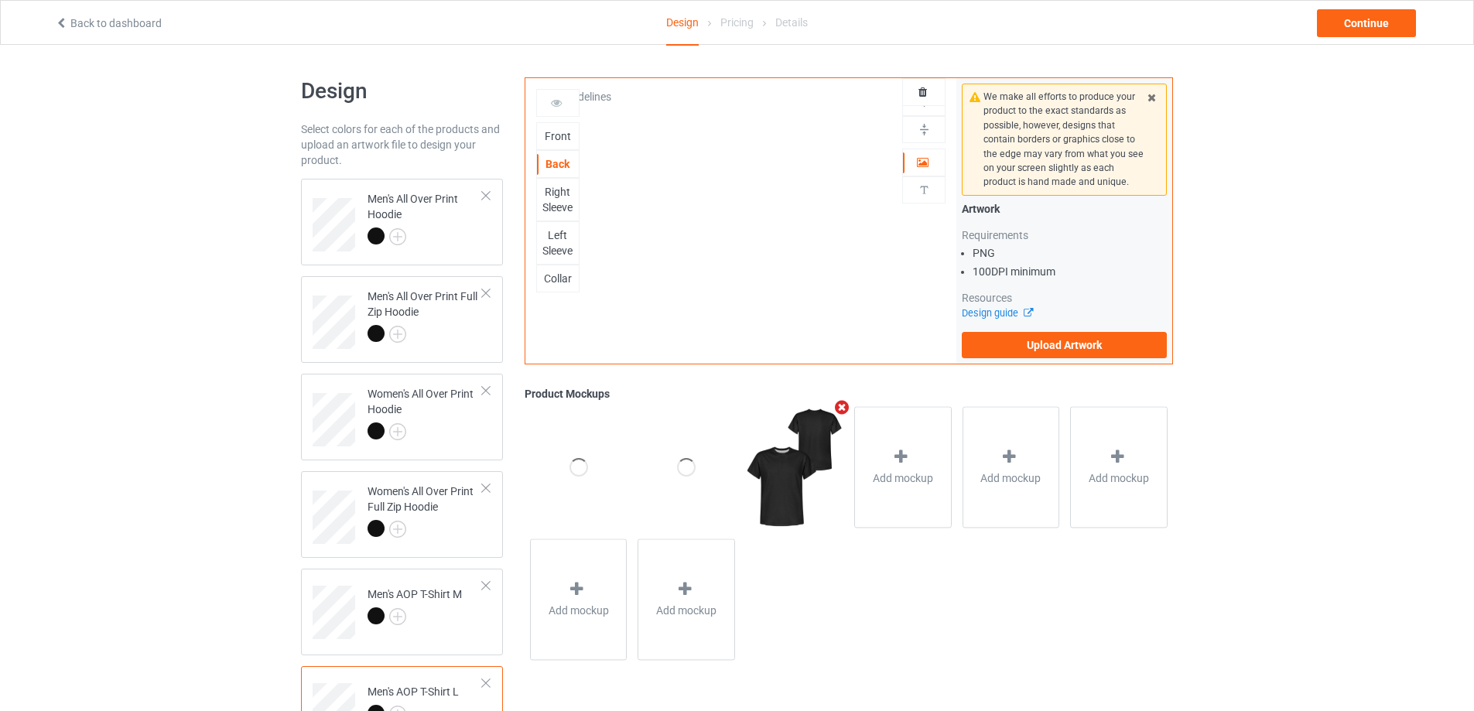
click at [558, 197] on div "Right Sleeve" at bounding box center [558, 199] width 42 height 31
click at [556, 244] on div "Left Sleeve" at bounding box center [558, 243] width 42 height 31
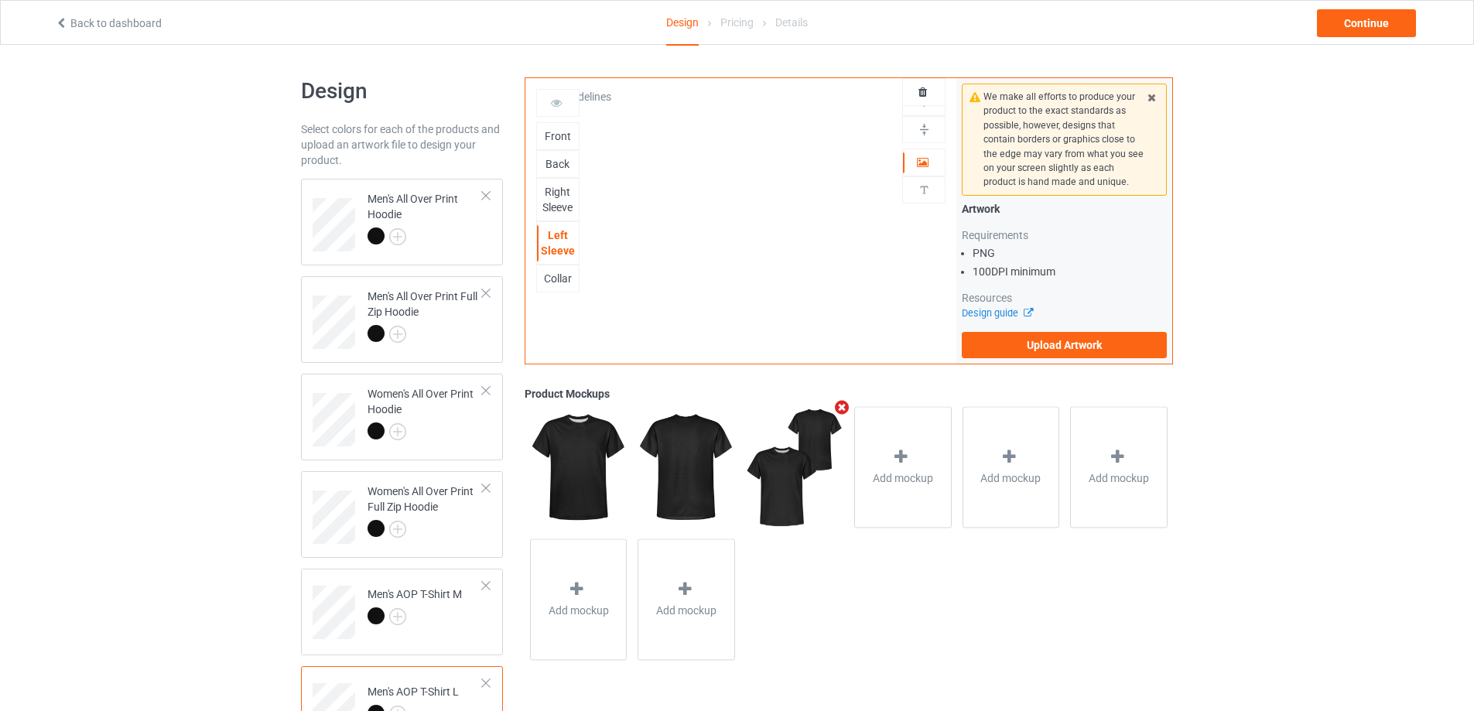
click at [556, 279] on div "Collar" at bounding box center [558, 278] width 42 height 15
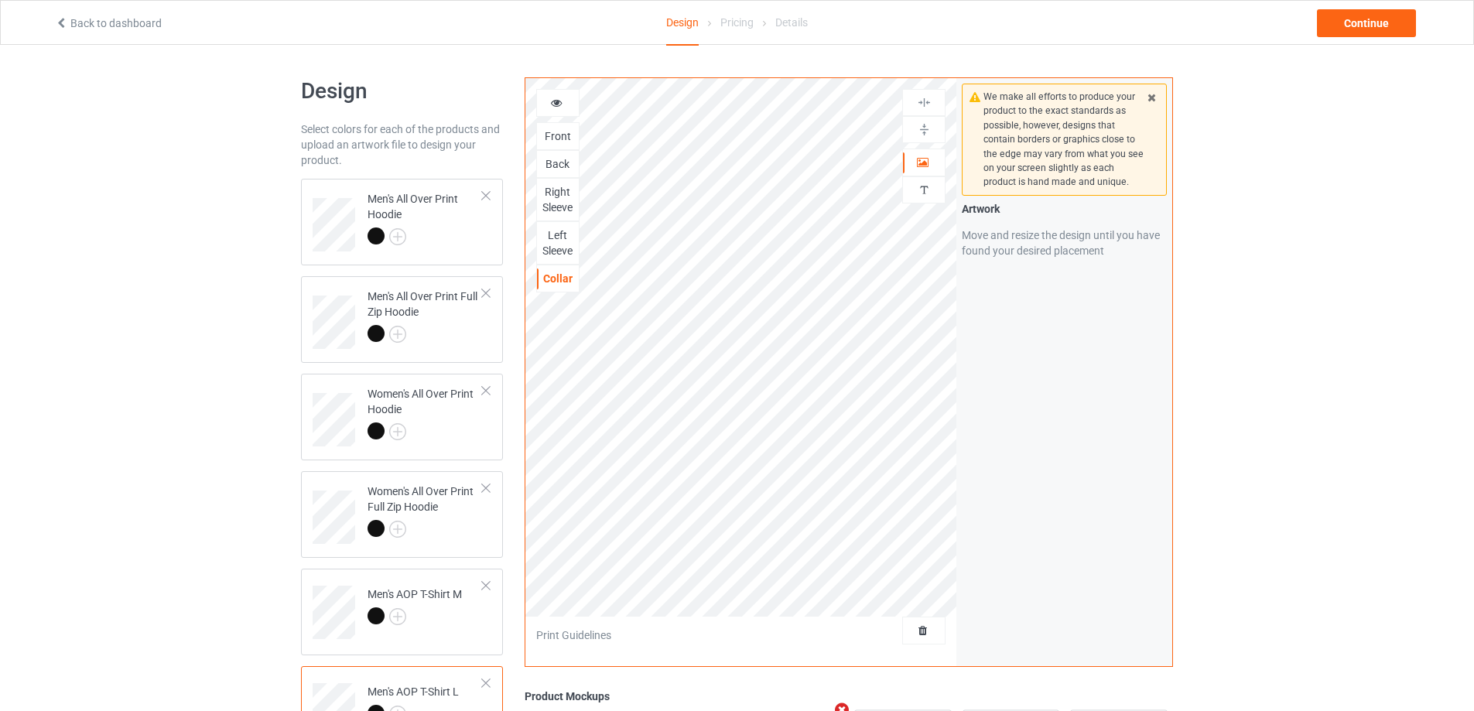
scroll to position [537, 0]
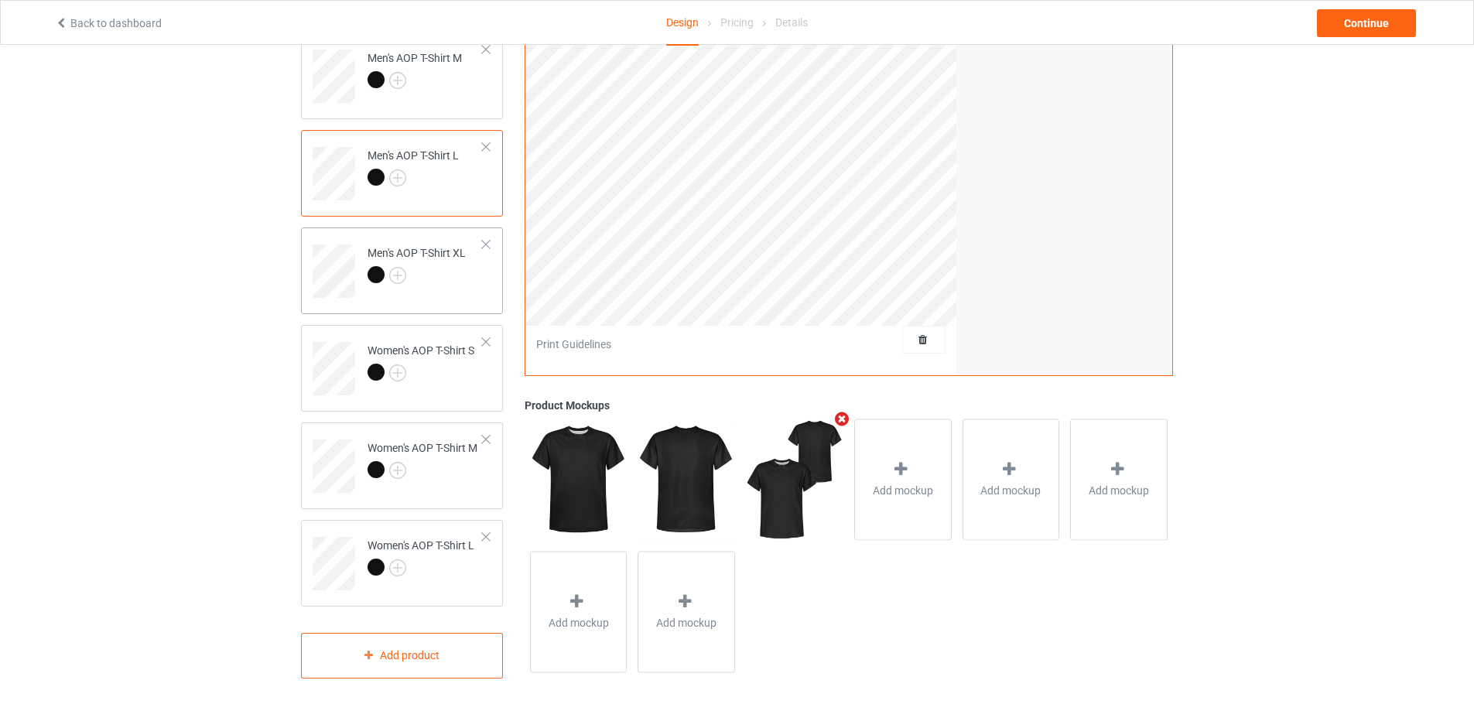
click at [440, 293] on td "Men's AOP T-Shirt XL" at bounding box center [425, 266] width 132 height 64
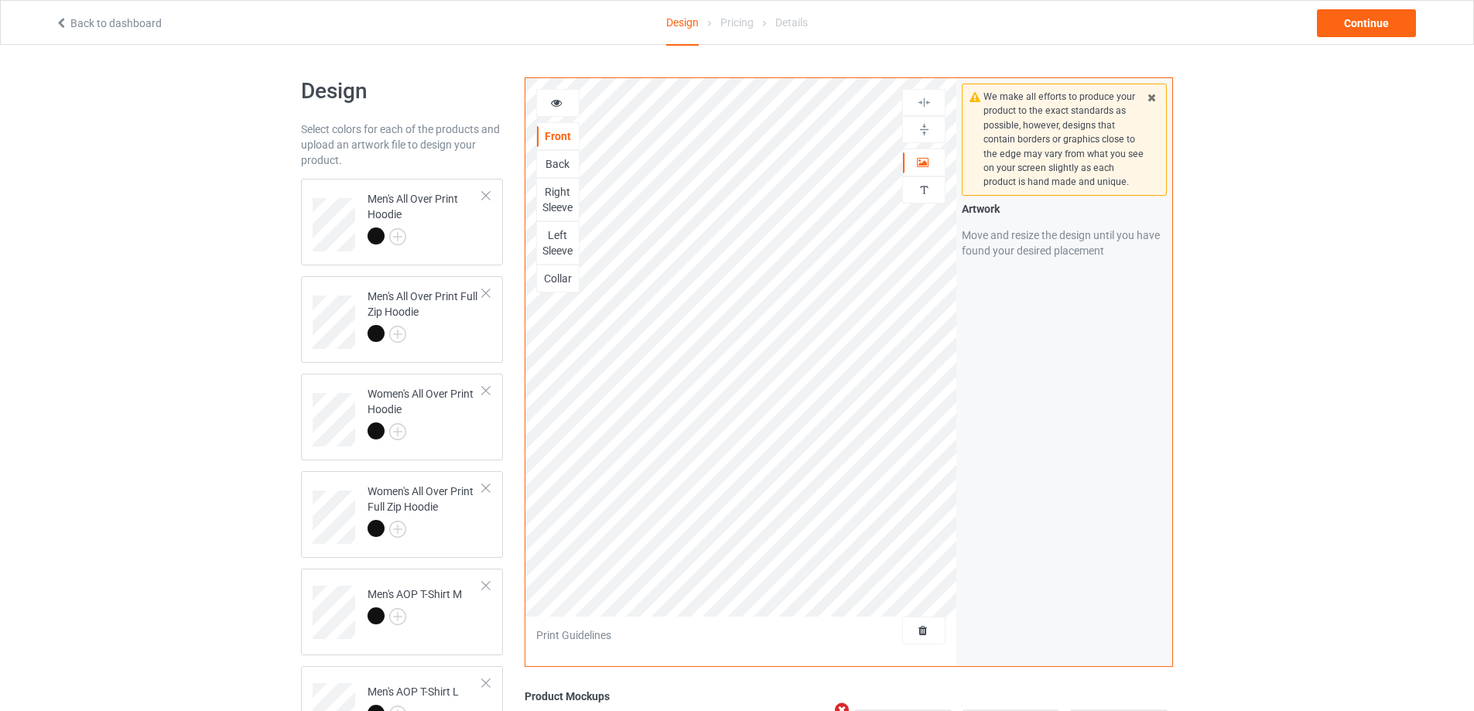
click at [551, 164] on div "Back" at bounding box center [558, 163] width 42 height 15
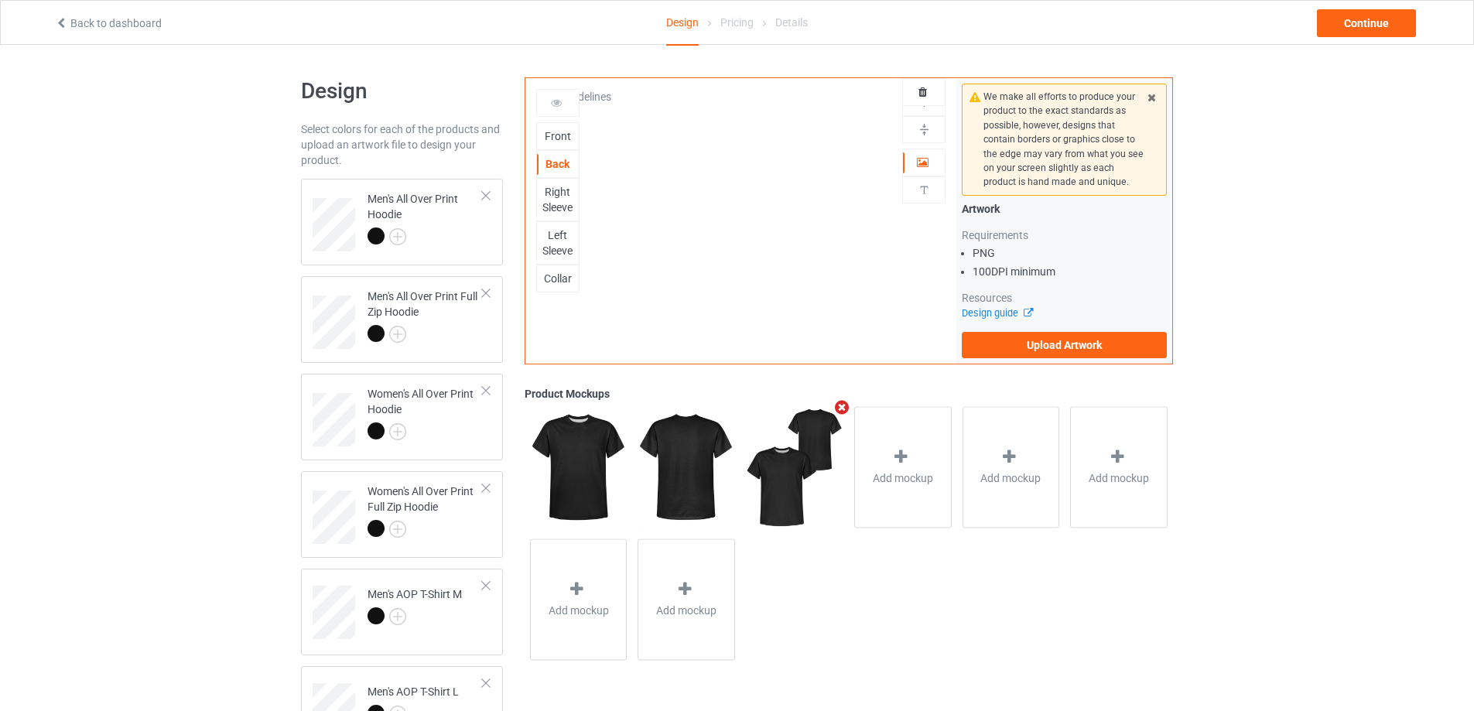
click at [549, 196] on div "Right Sleeve" at bounding box center [558, 199] width 42 height 31
click at [560, 240] on div "Left Sleeve" at bounding box center [558, 243] width 42 height 31
click at [563, 279] on div "Collar" at bounding box center [558, 278] width 42 height 15
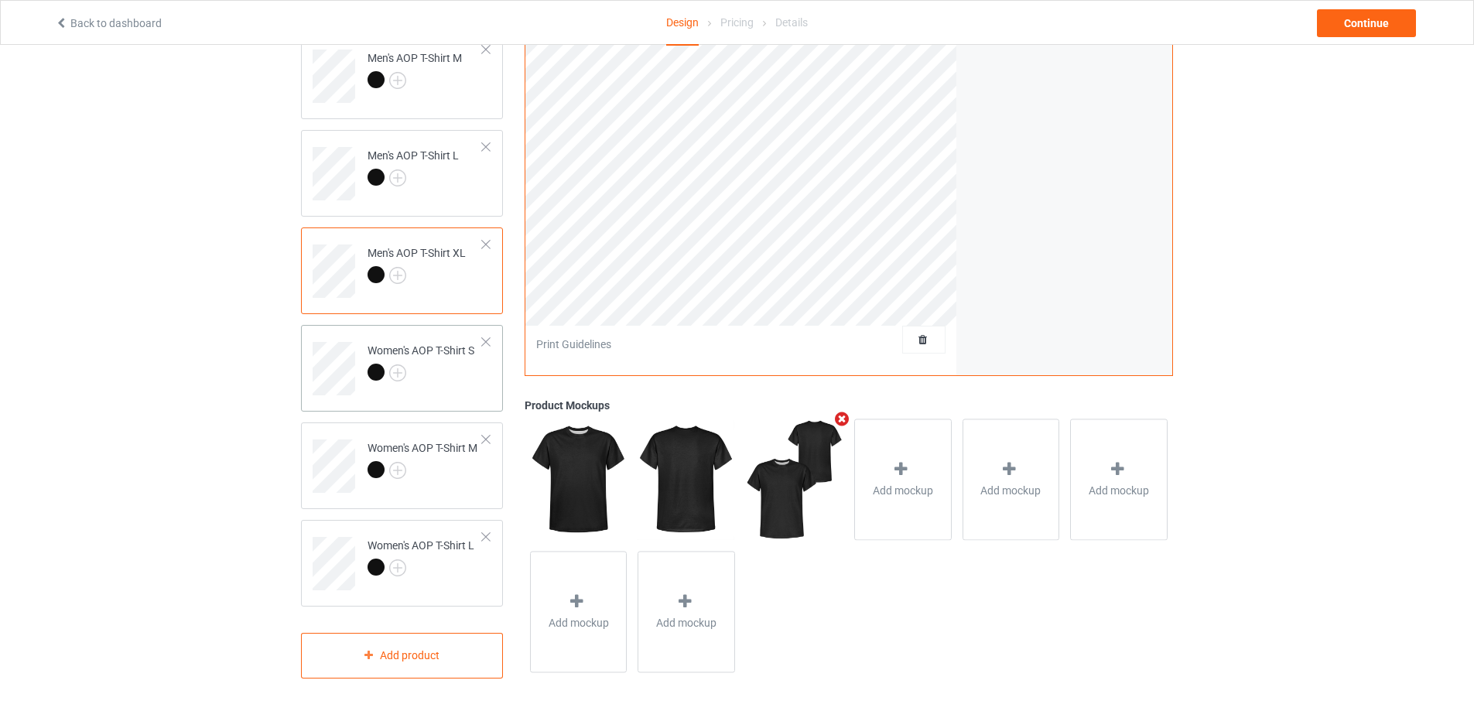
click at [423, 378] on div at bounding box center [421, 375] width 107 height 22
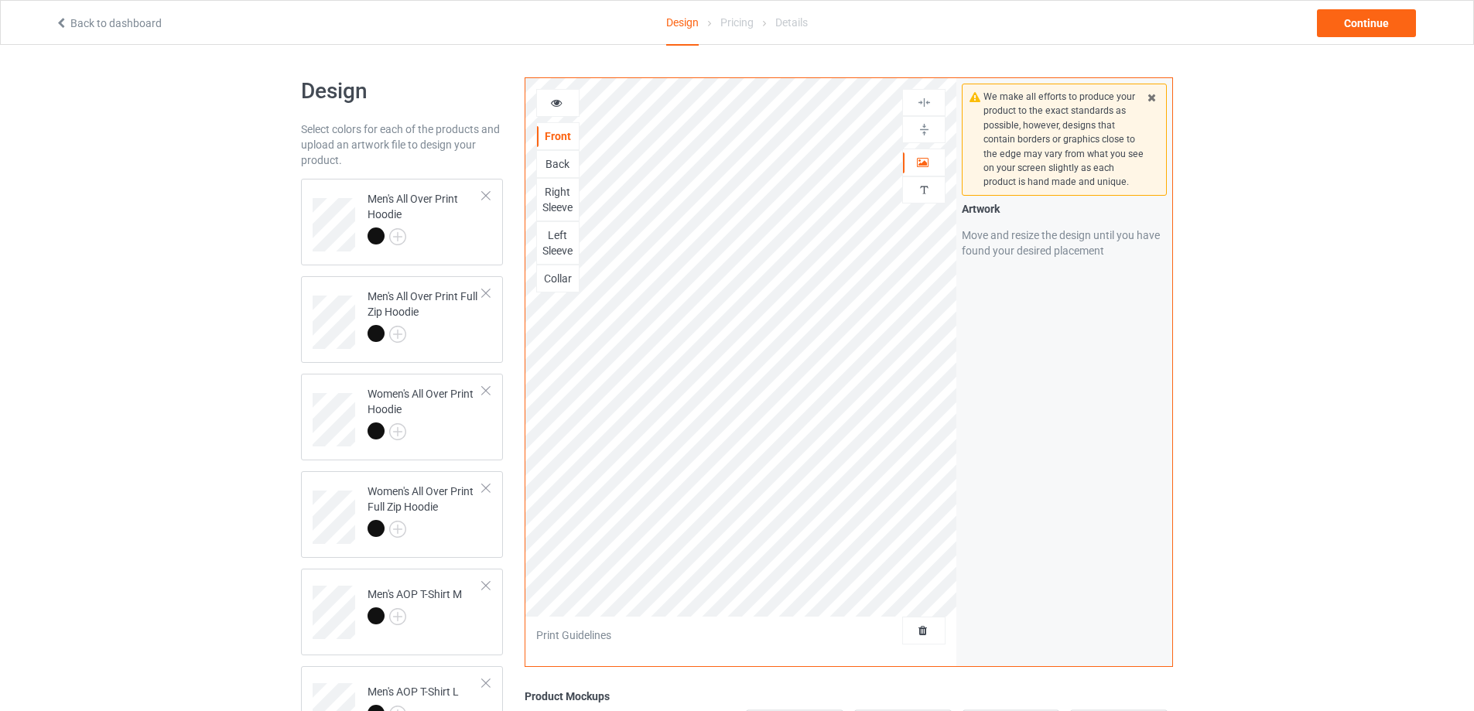
click at [556, 162] on div "Back" at bounding box center [558, 163] width 42 height 15
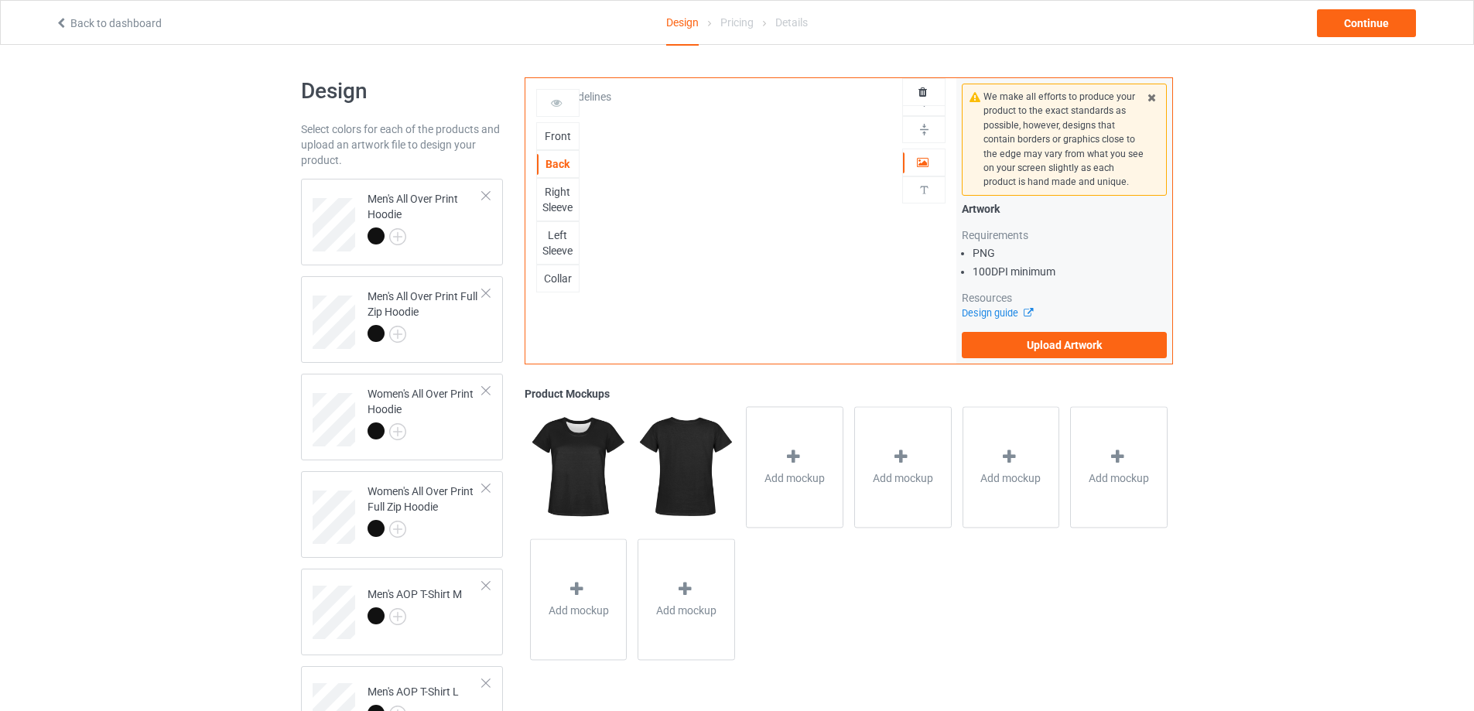
click at [552, 205] on div "Right Sleeve" at bounding box center [558, 199] width 42 height 31
click at [555, 245] on div "Left Sleeve" at bounding box center [558, 243] width 42 height 31
click at [557, 279] on div "Collar" at bounding box center [558, 278] width 42 height 15
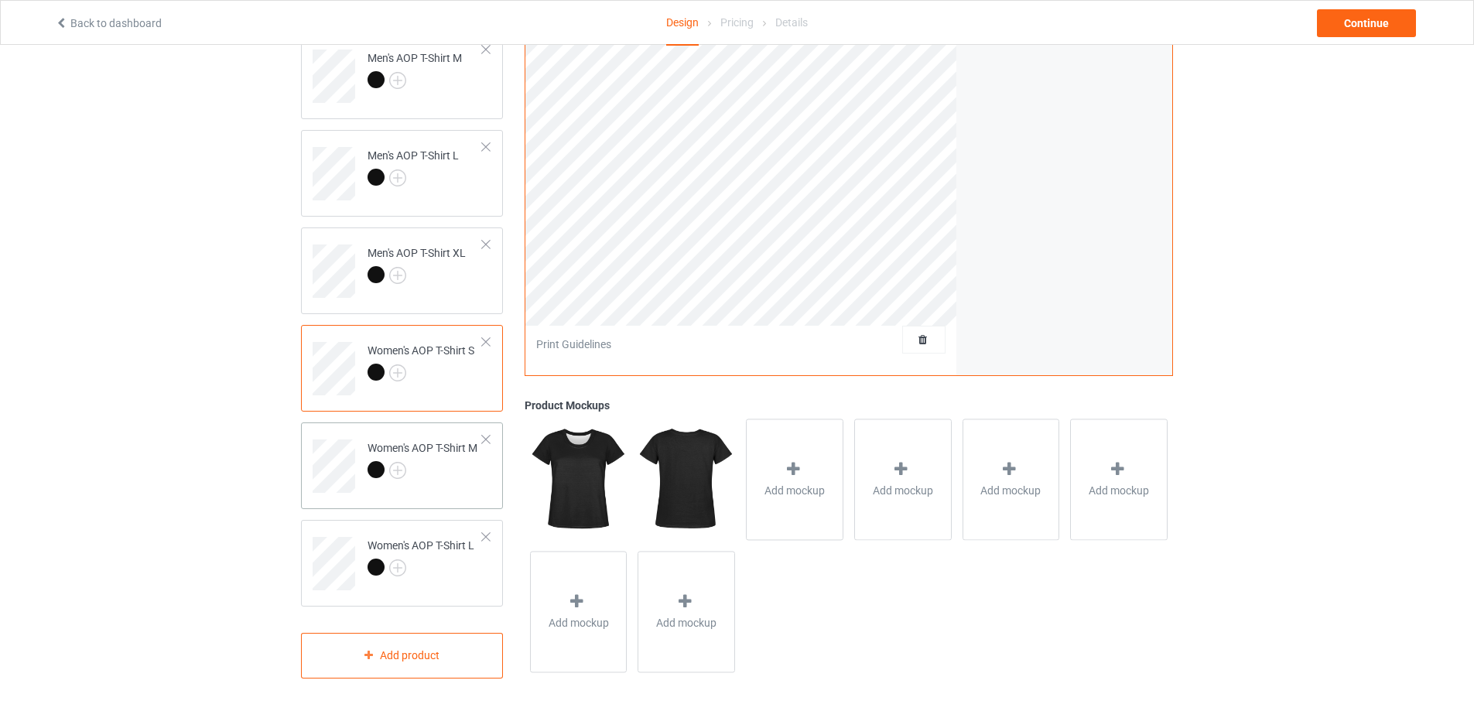
click at [443, 469] on div at bounding box center [423, 472] width 110 height 22
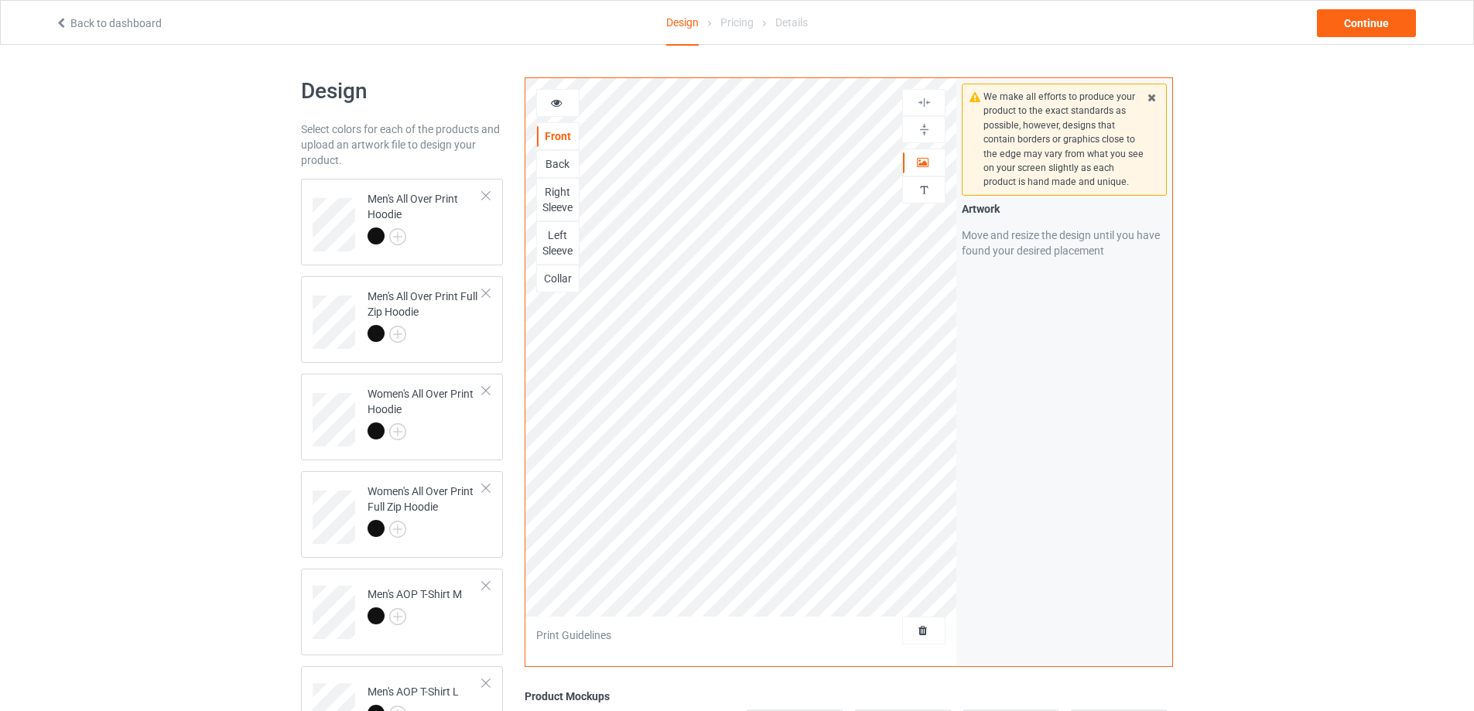
click at [548, 153] on div "Back" at bounding box center [557, 164] width 43 height 28
click at [546, 166] on div "Back" at bounding box center [558, 163] width 42 height 15
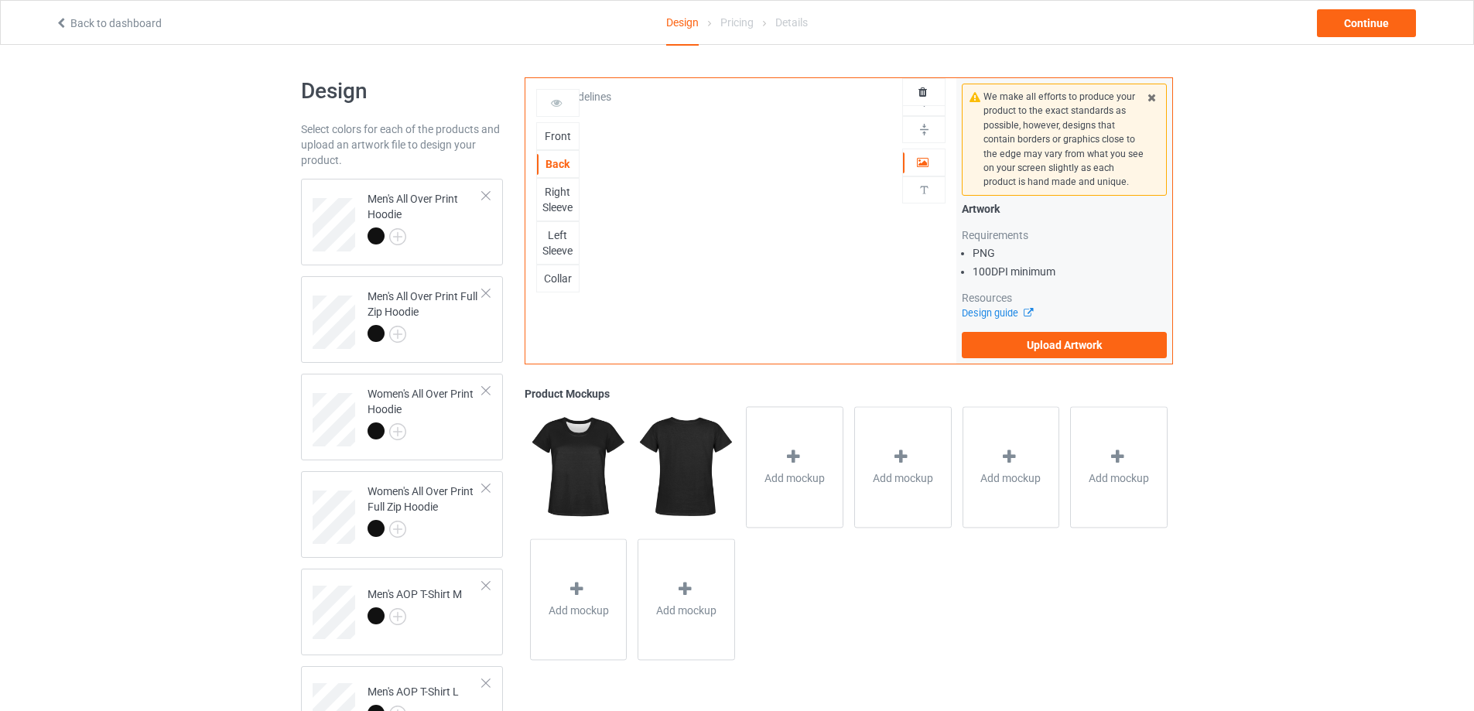
click at [556, 193] on div "Right Sleeve" at bounding box center [558, 199] width 42 height 31
click at [564, 235] on div "Left Sleeve" at bounding box center [558, 243] width 42 height 31
click at [563, 282] on div "Collar" at bounding box center [558, 278] width 42 height 15
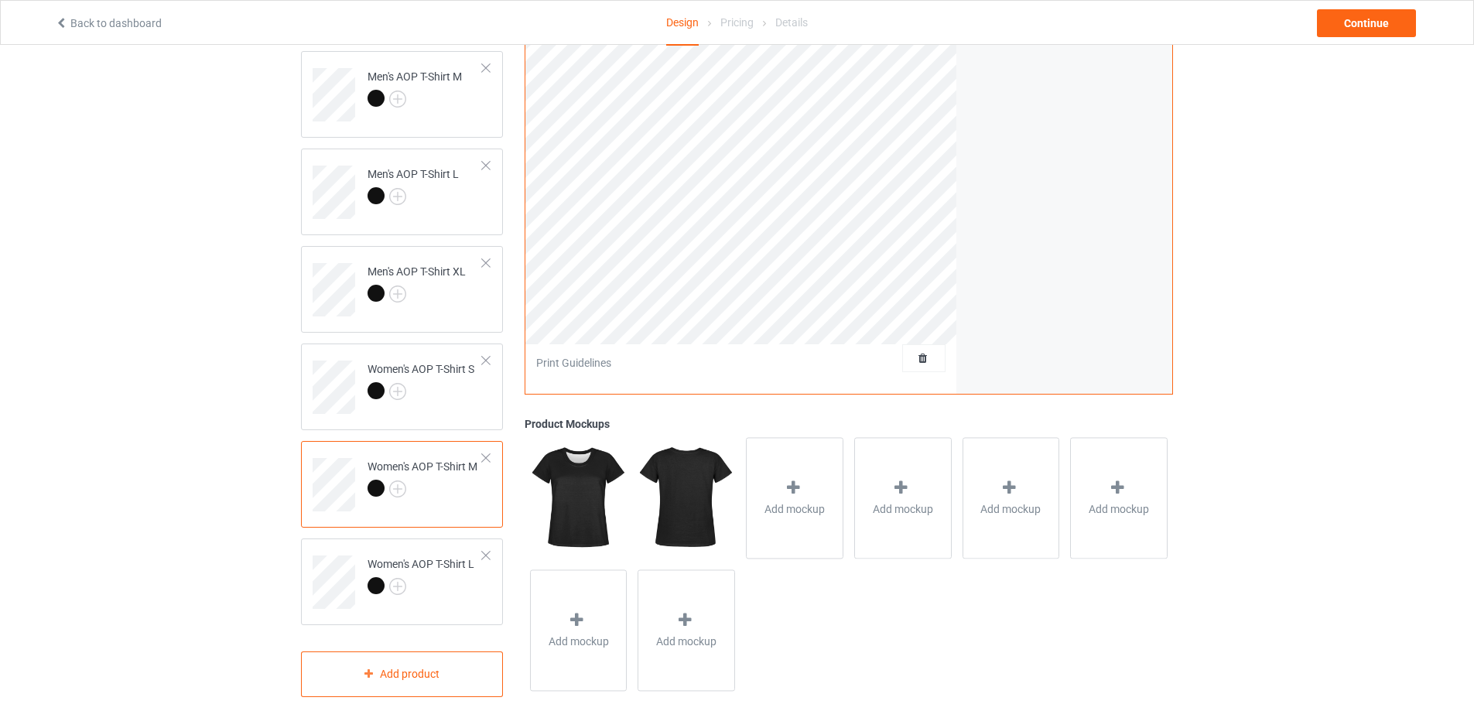
scroll to position [537, 0]
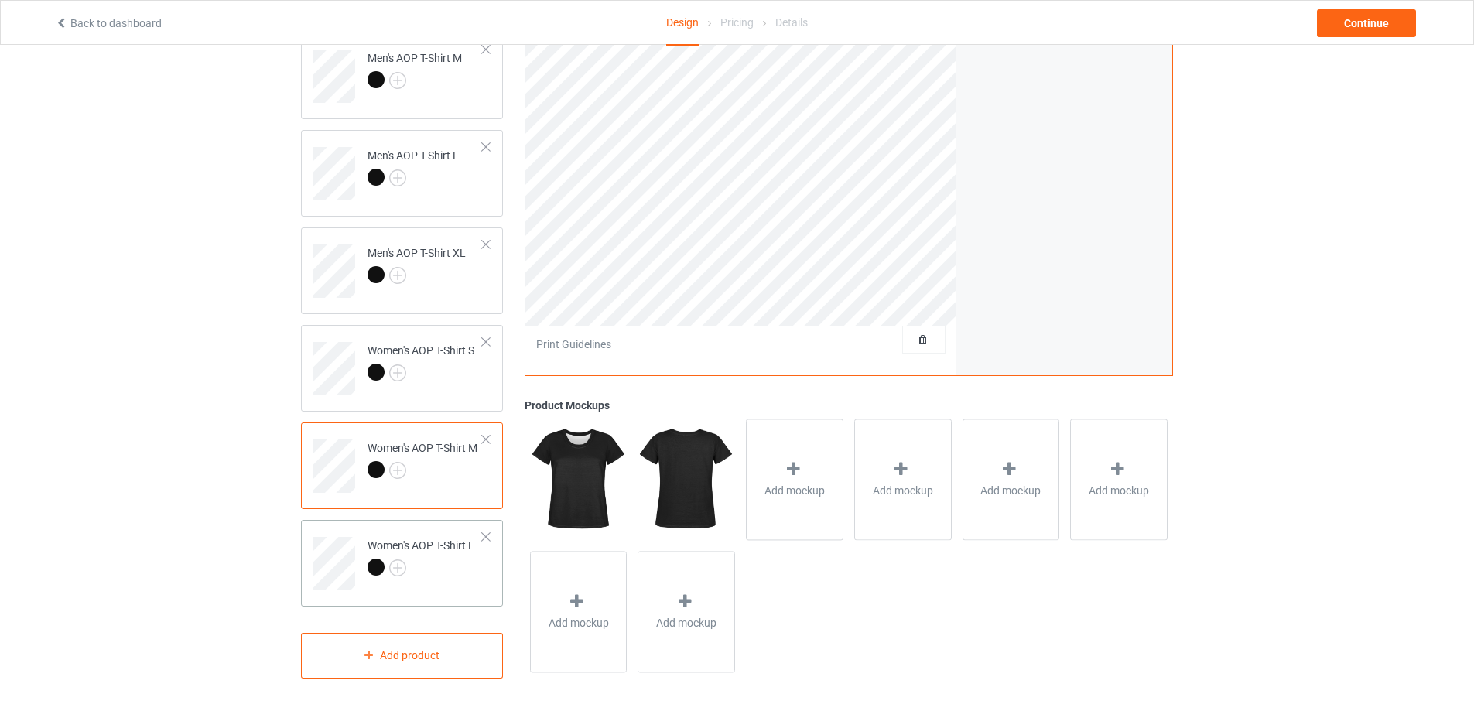
click at [428, 563] on div at bounding box center [421, 570] width 107 height 22
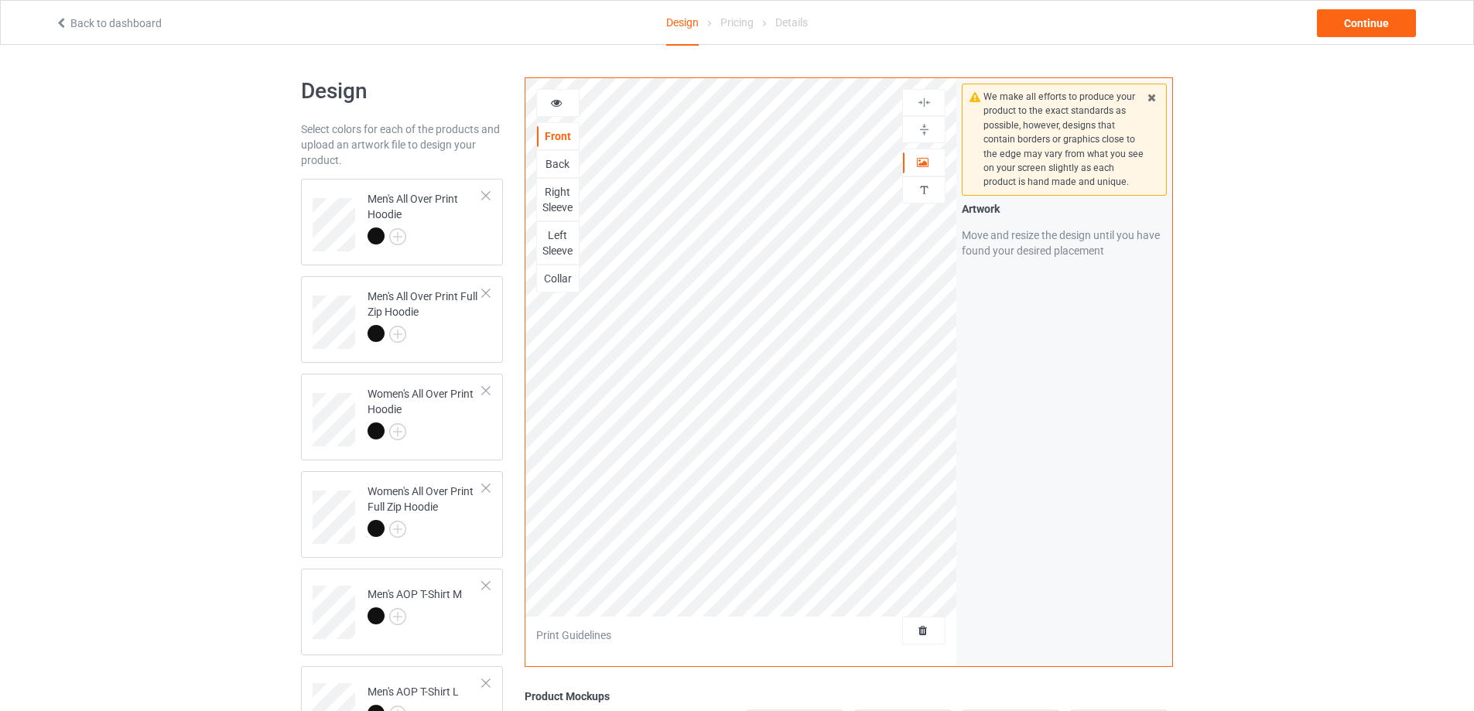
click at [550, 158] on div "Back" at bounding box center [558, 163] width 42 height 15
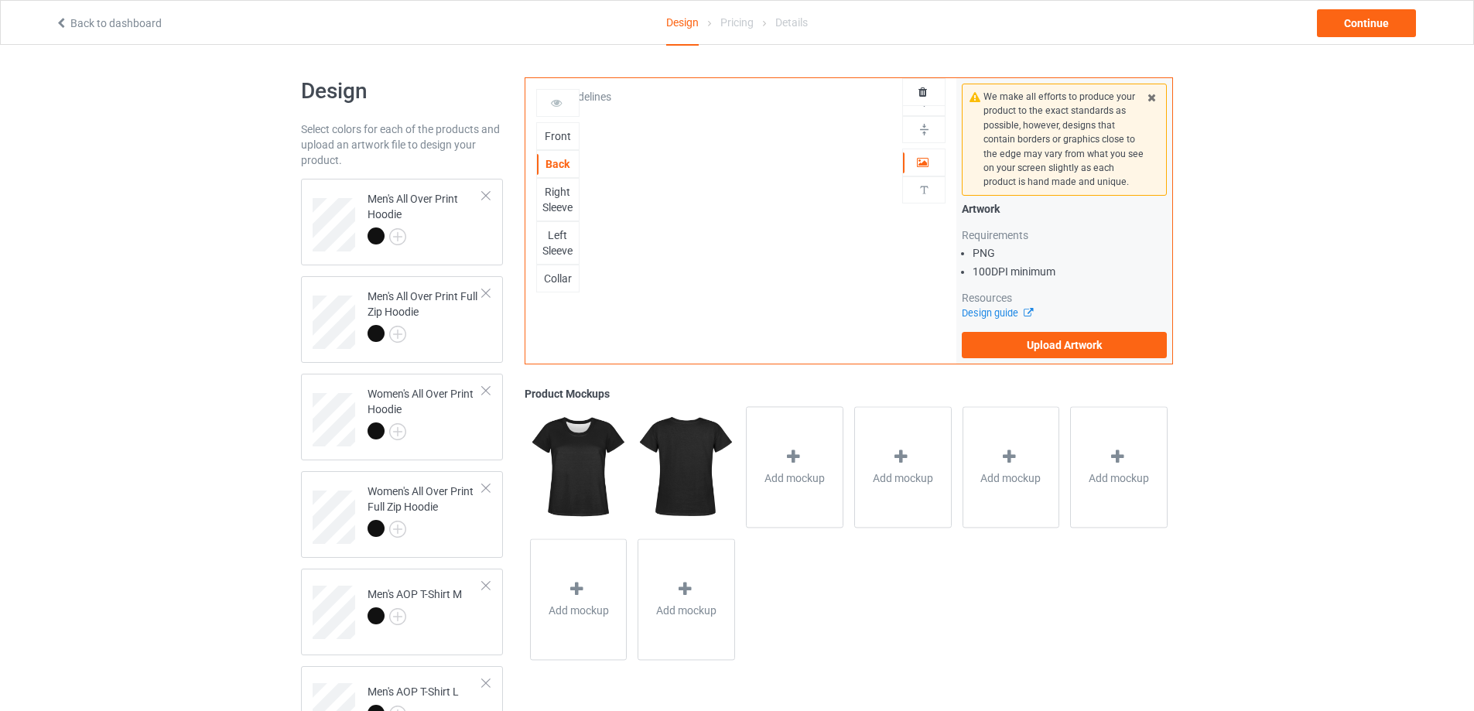
click at [550, 175] on div "Back" at bounding box center [557, 164] width 43 height 28
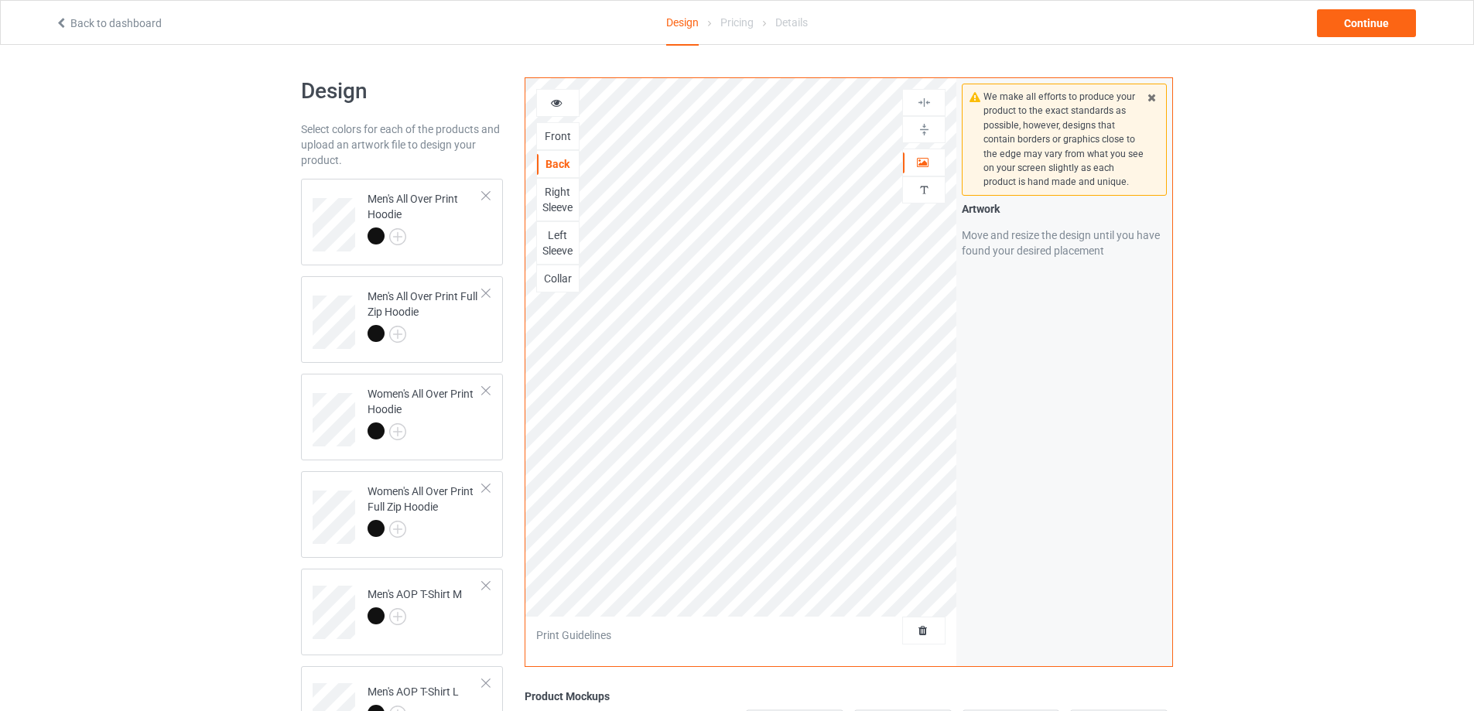
click at [553, 200] on div "Right Sleeve" at bounding box center [558, 199] width 42 height 31
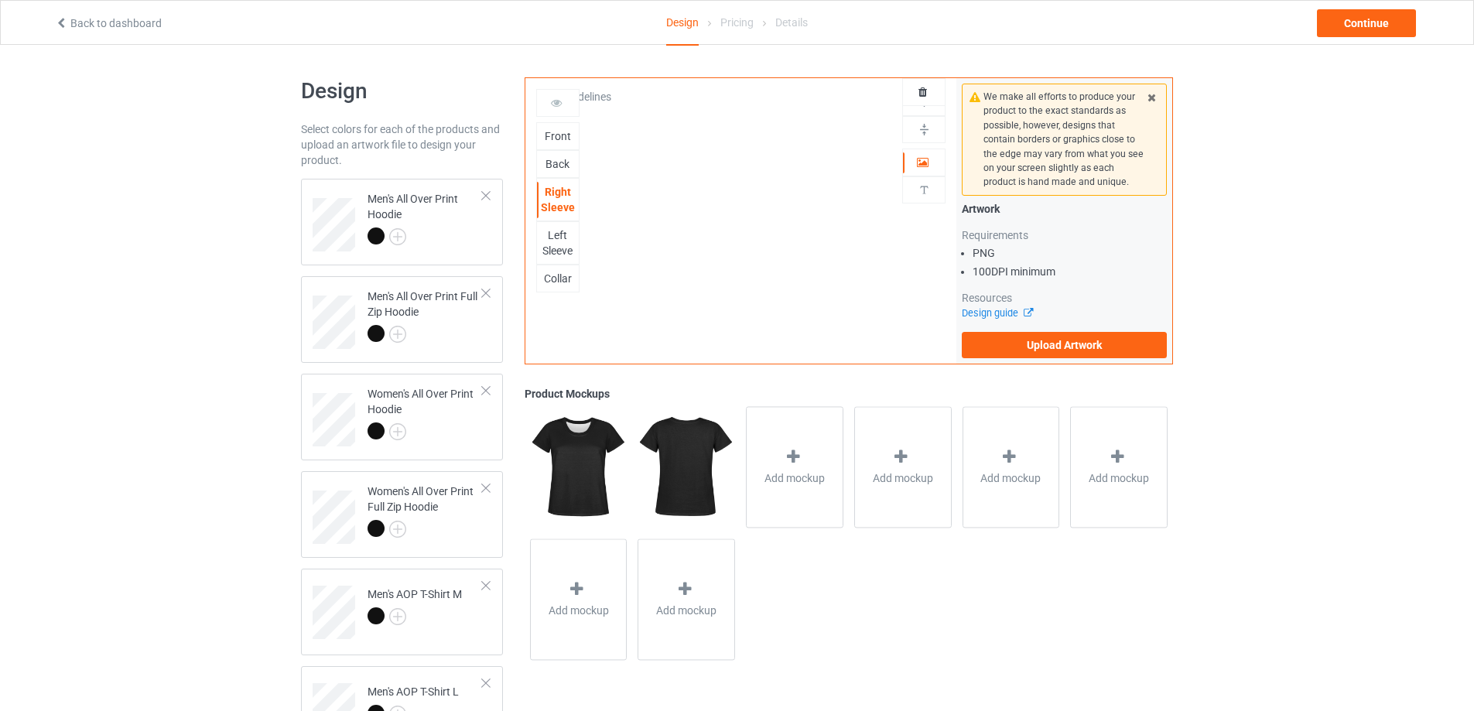
click at [557, 238] on div "Left Sleeve" at bounding box center [558, 243] width 42 height 31
click at [563, 277] on div "Collar" at bounding box center [558, 278] width 42 height 15
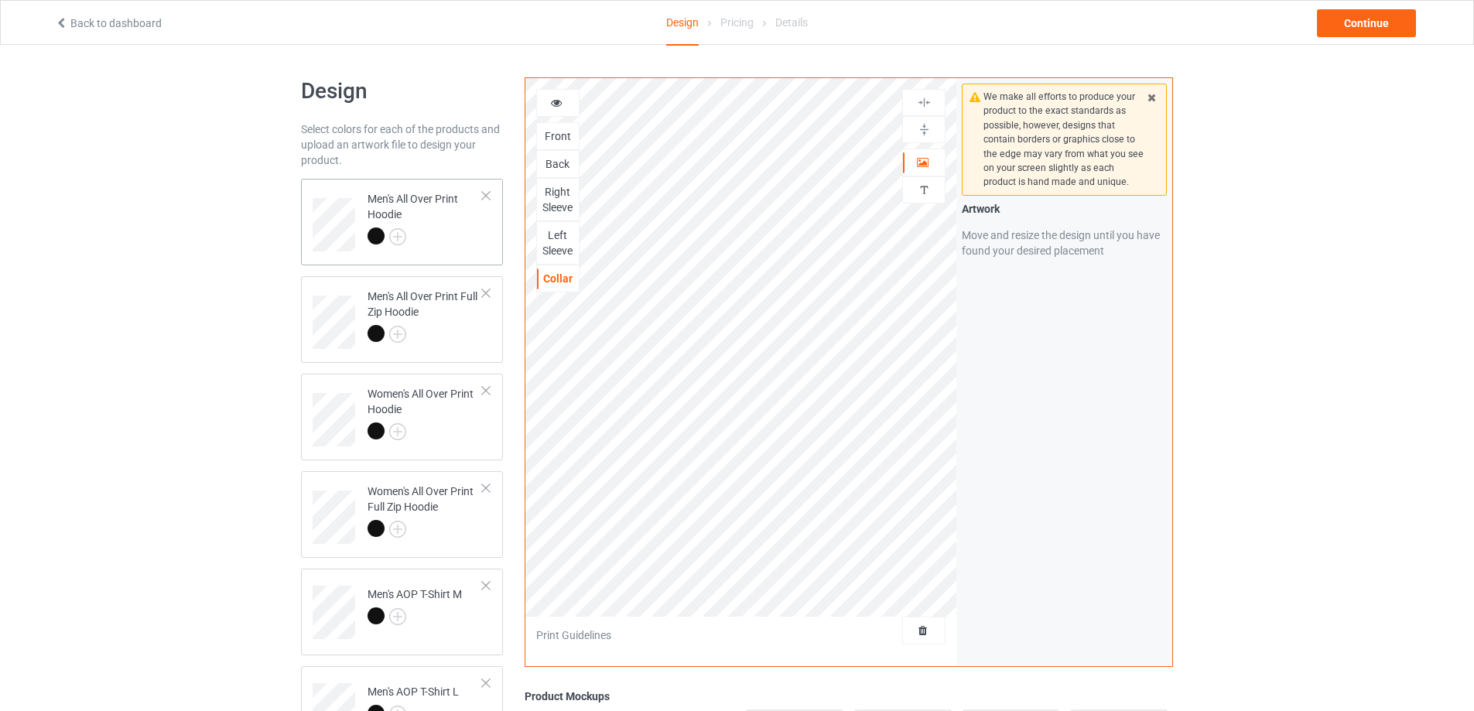
click at [460, 239] on div at bounding box center [425, 239] width 115 height 22
click at [419, 625] on div at bounding box center [415, 619] width 94 height 22
click at [562, 246] on div "Left Sleeve" at bounding box center [558, 243] width 42 height 31
click at [554, 184] on div "Right Sleeve" at bounding box center [557, 199] width 43 height 43
click at [557, 195] on div "Right Sleeve" at bounding box center [558, 199] width 42 height 31
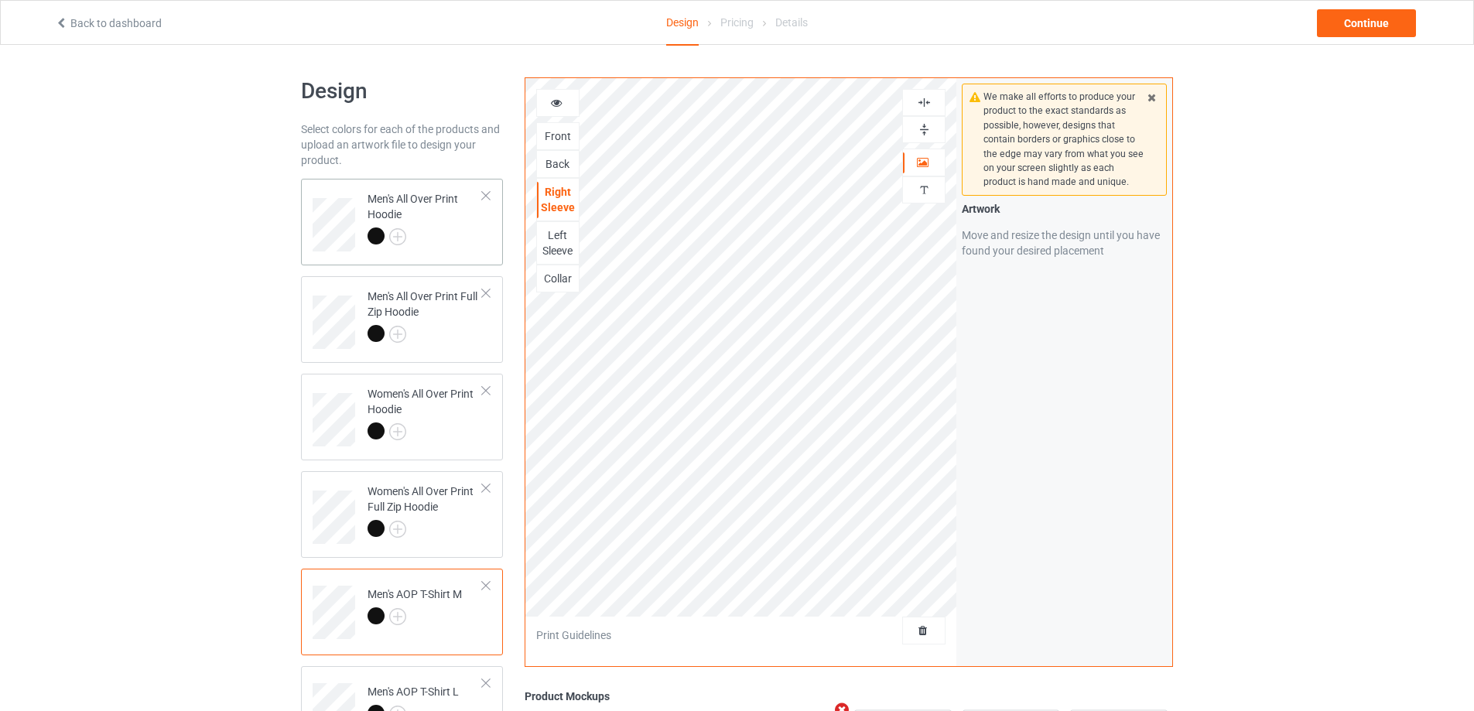
click at [440, 228] on div at bounding box center [425, 239] width 115 height 22
click at [921, 120] on div at bounding box center [923, 129] width 43 height 27
click at [921, 98] on img at bounding box center [924, 102] width 15 height 15
click at [936, 133] on div at bounding box center [924, 129] width 42 height 15
click at [564, 164] on div "Back" at bounding box center [558, 163] width 42 height 15
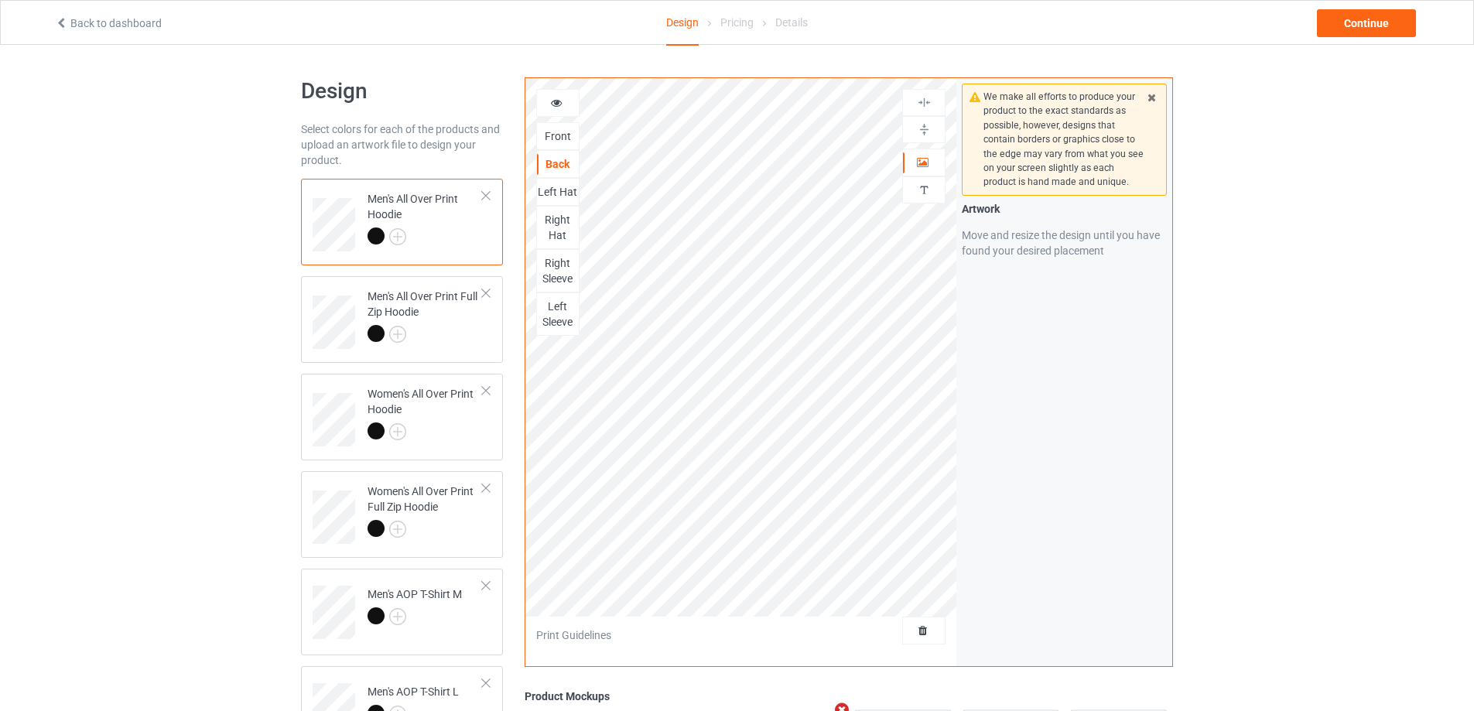
click at [561, 190] on div "Left Hat" at bounding box center [558, 191] width 42 height 15
click at [553, 221] on div "Right Hat" at bounding box center [558, 227] width 42 height 31
click at [563, 272] on div "Right Sleeve" at bounding box center [558, 270] width 42 height 31
click at [561, 310] on div "Left Sleeve" at bounding box center [558, 314] width 42 height 31
click at [443, 329] on div at bounding box center [425, 336] width 115 height 22
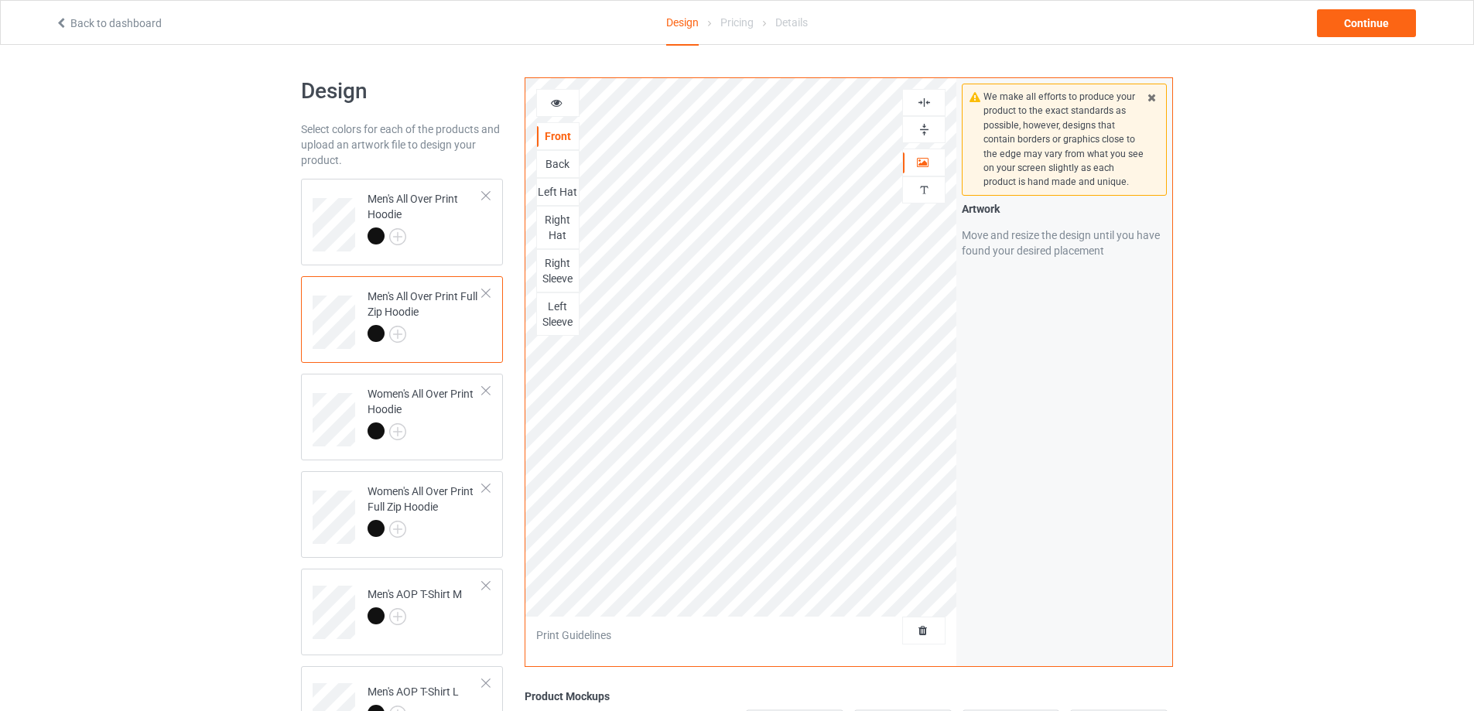
click at [554, 168] on div "Back" at bounding box center [558, 163] width 42 height 15
click at [554, 196] on div "Left Hat" at bounding box center [558, 191] width 42 height 15
click at [552, 230] on div "Right Hat" at bounding box center [558, 227] width 42 height 31
click at [551, 272] on div "Right Sleeve" at bounding box center [558, 270] width 42 height 31
click at [554, 315] on div "Left Sleeve" at bounding box center [558, 314] width 42 height 31
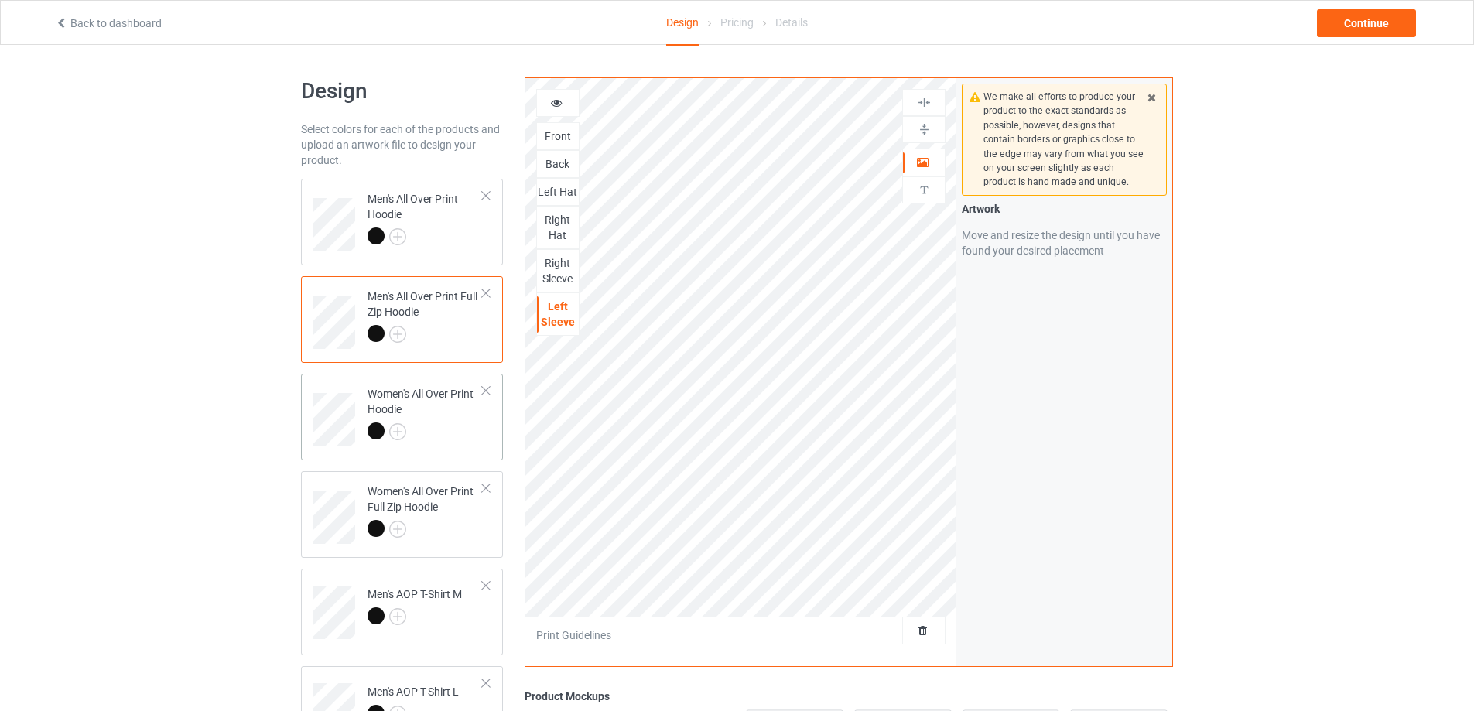
click at [450, 432] on div at bounding box center [425, 434] width 115 height 22
click at [563, 166] on div "Back" at bounding box center [558, 163] width 42 height 15
click at [550, 189] on div "Left Hat" at bounding box center [558, 191] width 42 height 15
click at [554, 224] on div "Right Hat" at bounding box center [558, 227] width 42 height 31
click at [554, 262] on div "Right Sleeve" at bounding box center [558, 270] width 42 height 31
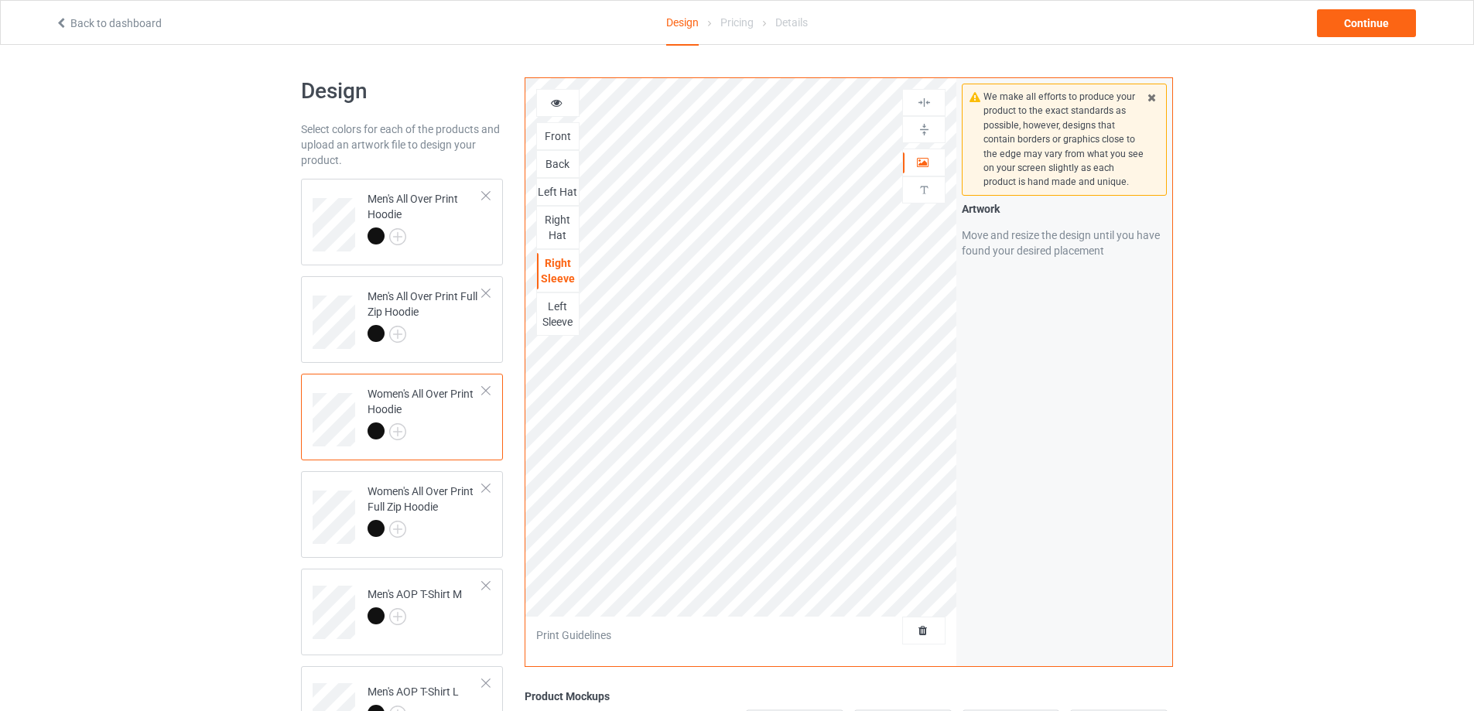
click at [558, 314] on div "Left Sleeve" at bounding box center [558, 314] width 42 height 31
click at [476, 519] on div "Women's All Over Print Full Zip Hoodie" at bounding box center [425, 510] width 115 height 53
click at [568, 170] on div "Back" at bounding box center [558, 163] width 42 height 15
click at [556, 197] on div "Left Hat" at bounding box center [558, 191] width 42 height 15
click at [555, 222] on div "Right Hat" at bounding box center [558, 227] width 42 height 31
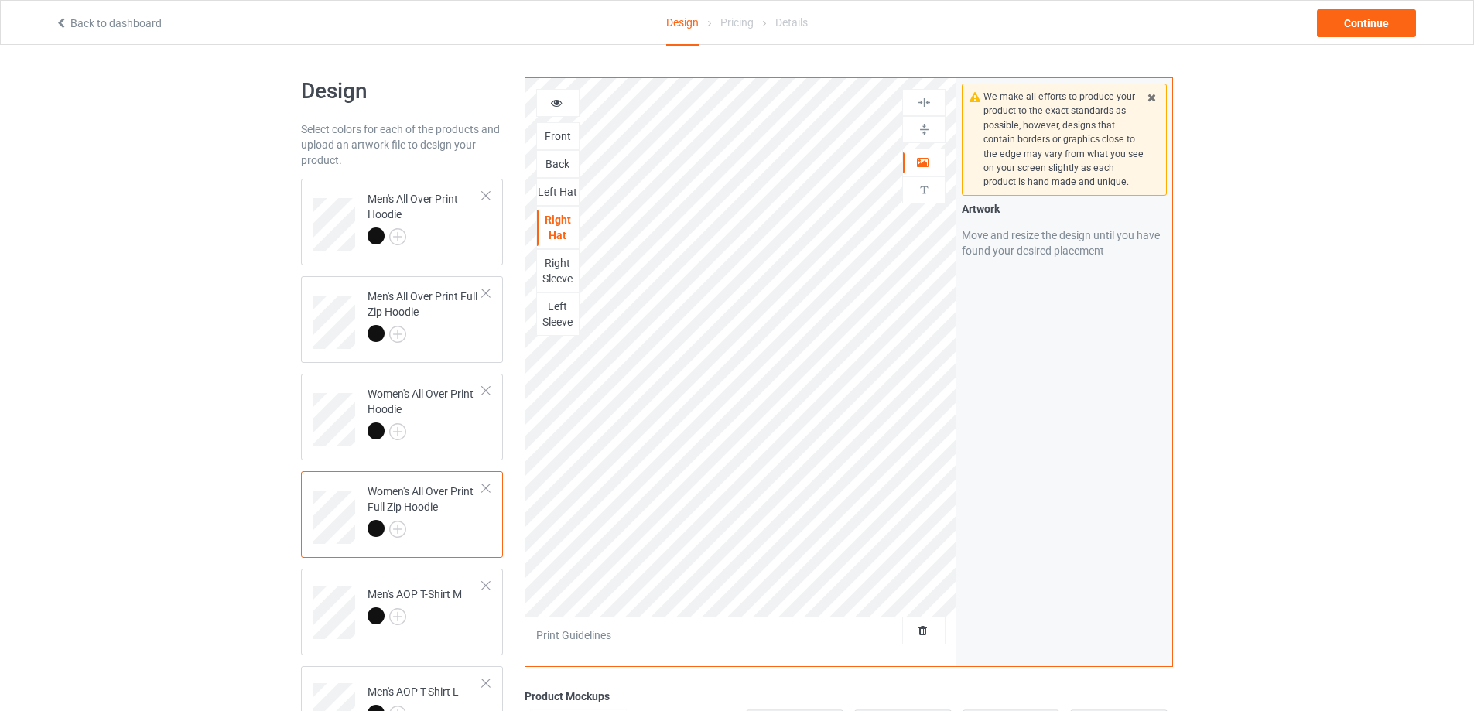
click at [553, 265] on div "Right Sleeve" at bounding box center [558, 270] width 42 height 31
click at [556, 322] on div "Left Sleeve" at bounding box center [558, 314] width 42 height 31
click at [461, 622] on div at bounding box center [415, 619] width 94 height 22
click at [567, 159] on div "Back" at bounding box center [558, 163] width 42 height 15
click at [558, 195] on div "Right Sleeve" at bounding box center [558, 199] width 42 height 31
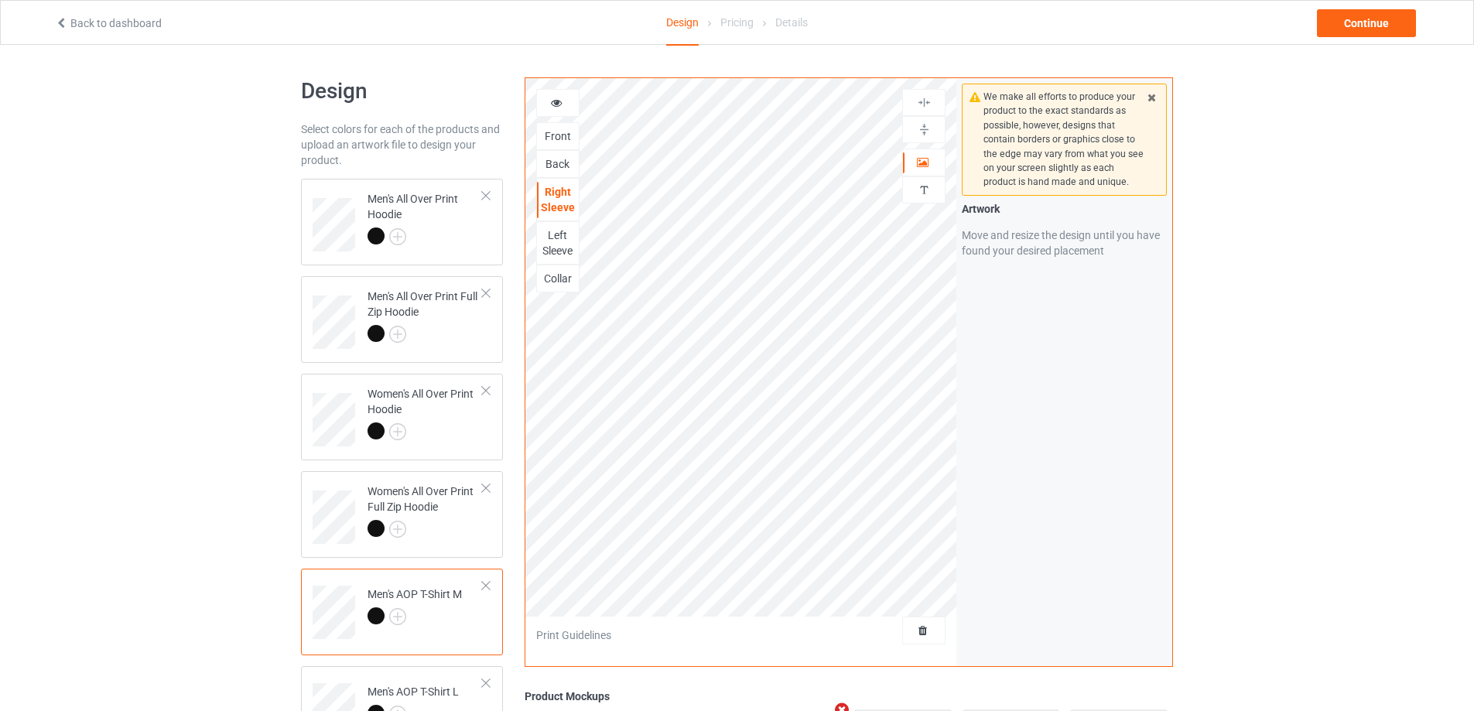
click at [556, 242] on div "Left Sleeve" at bounding box center [558, 243] width 42 height 31
click at [556, 278] on div "Collar" at bounding box center [558, 278] width 42 height 15
click at [437, 689] on div "Men's AOP T-Shirt L" at bounding box center [413, 702] width 91 height 37
click at [557, 166] on div "Back" at bounding box center [558, 163] width 42 height 15
drag, startPoint x: 559, startPoint y: 197, endPoint x: 557, endPoint y: 223, distance: 25.6
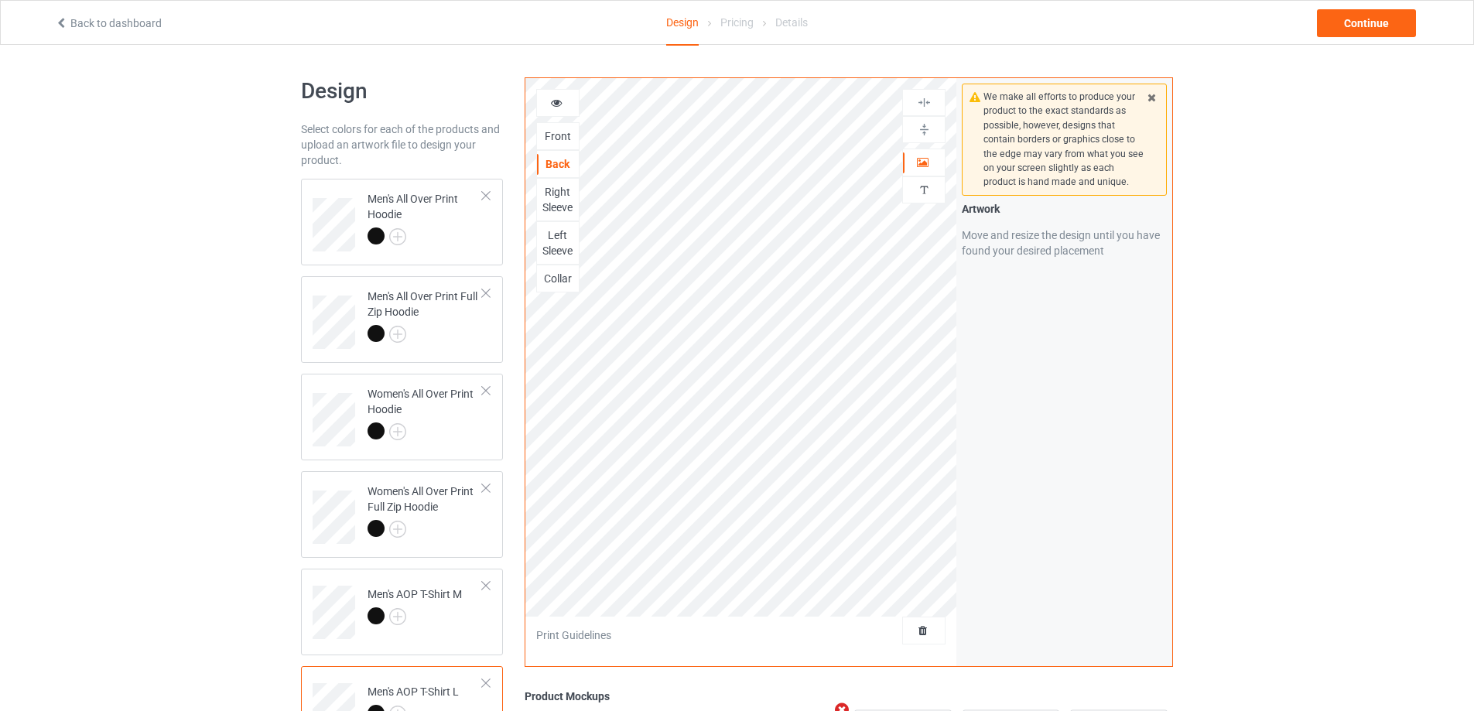
click at [558, 197] on div "Right Sleeve" at bounding box center [558, 199] width 42 height 31
click at [556, 244] on div "Left Sleeve" at bounding box center [558, 243] width 42 height 31
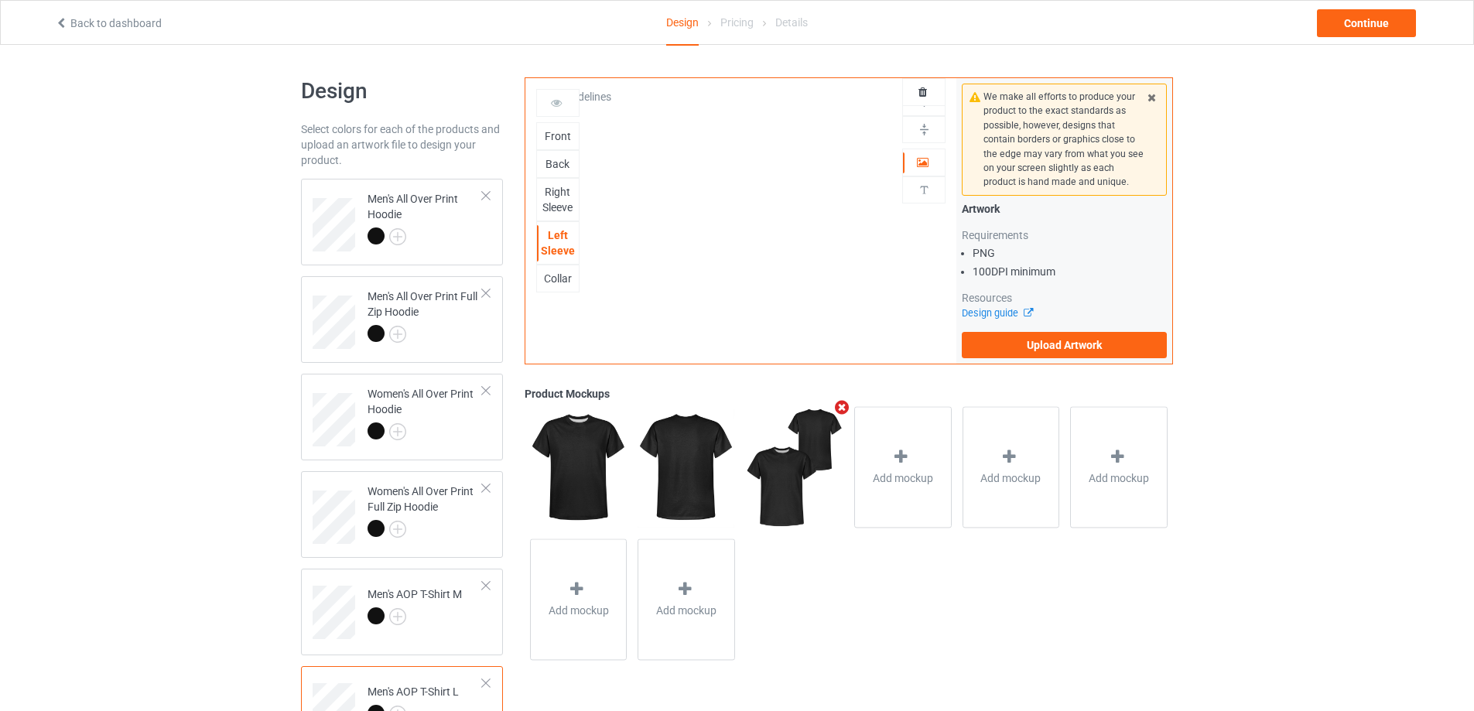
click at [556, 279] on div "Collar" at bounding box center [558, 278] width 42 height 15
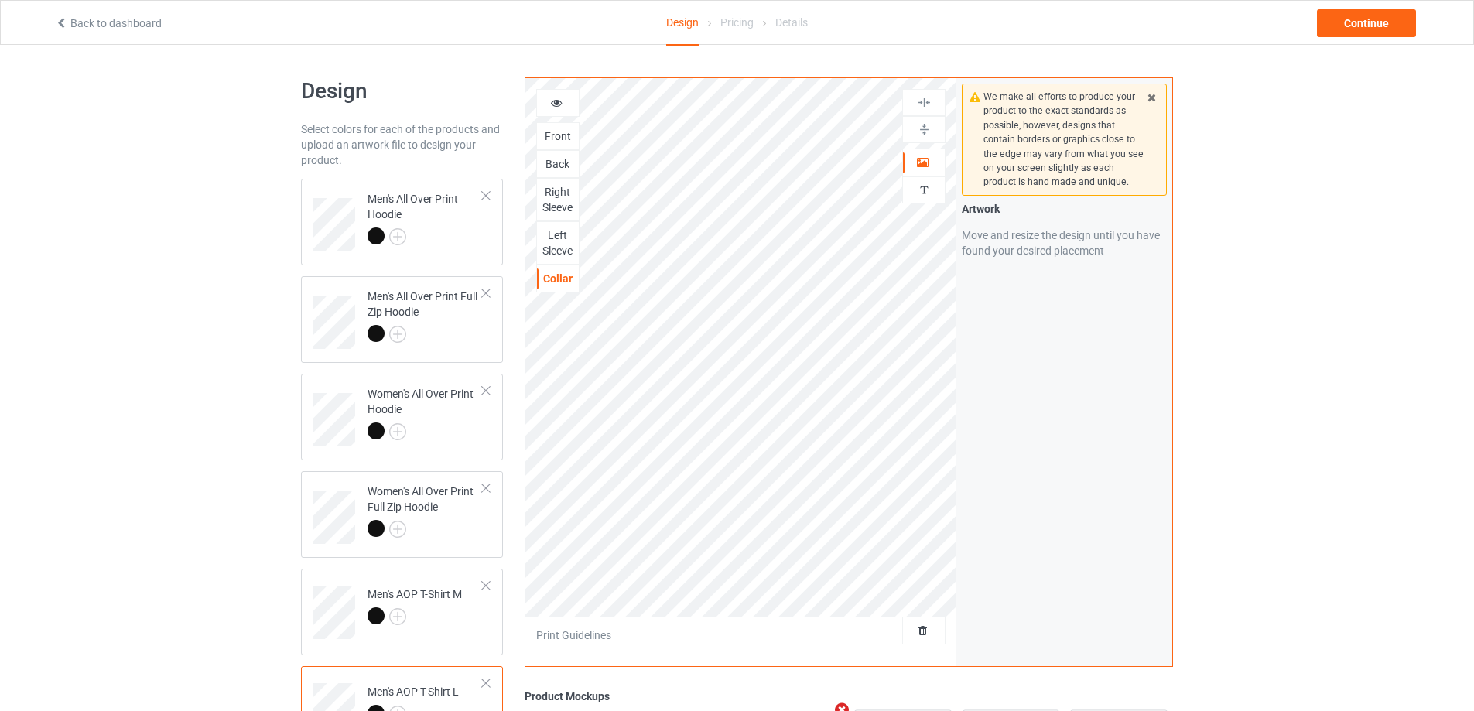
scroll to position [537, 0]
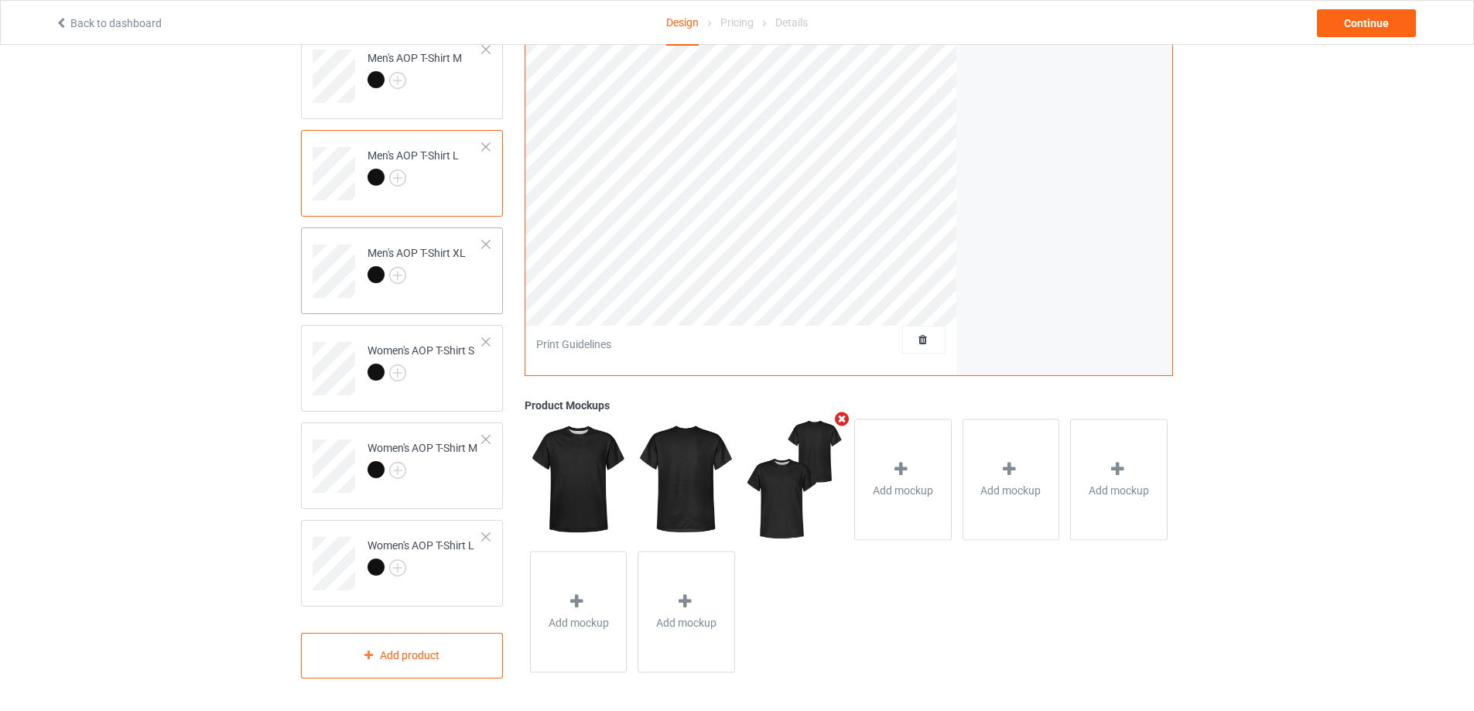
drag, startPoint x: 440, startPoint y: 292, endPoint x: 451, endPoint y: 292, distance: 10.8
click at [440, 293] on td "Men's AOP T-Shirt XL" at bounding box center [425, 266] width 132 height 64
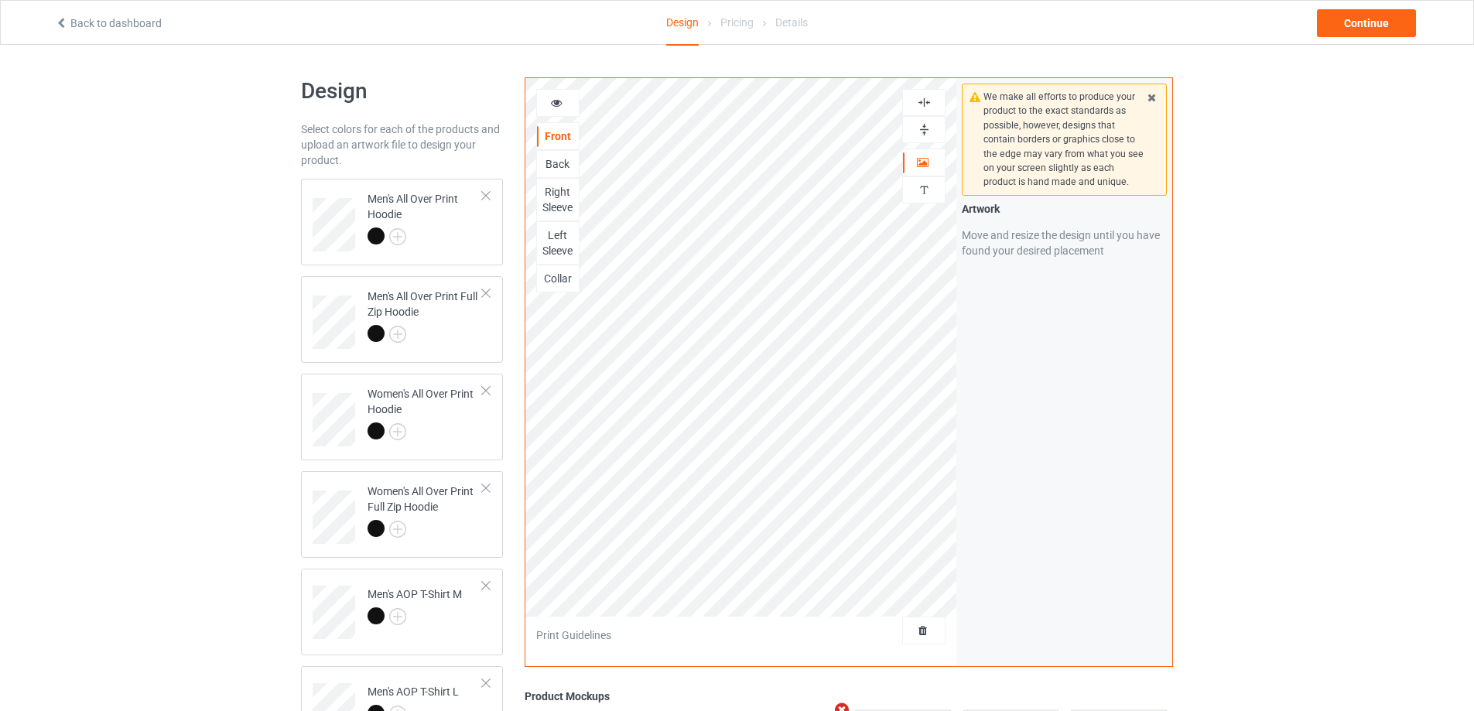
click at [551, 164] on div "Back" at bounding box center [558, 163] width 42 height 15
click at [549, 196] on div "Right Sleeve" at bounding box center [558, 199] width 42 height 31
click at [560, 240] on div "Left Sleeve" at bounding box center [558, 243] width 42 height 31
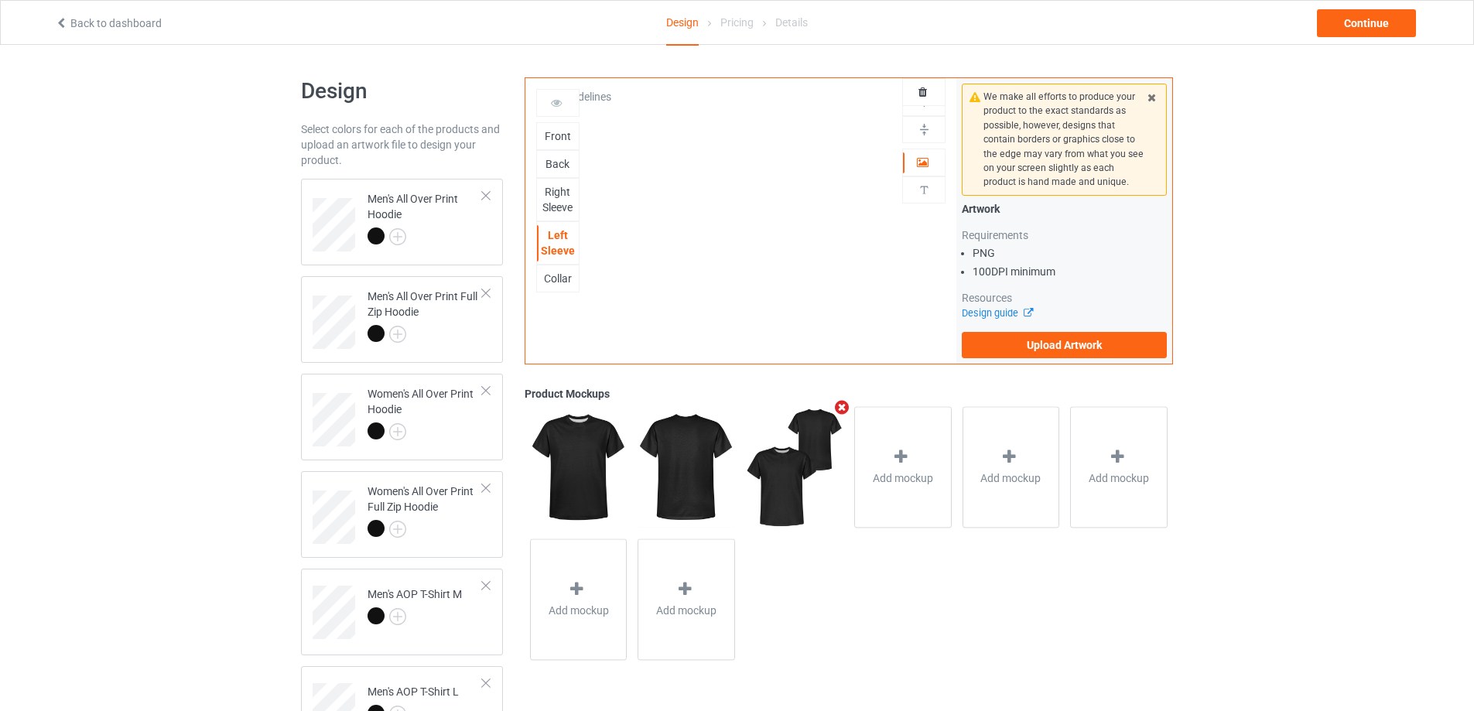
click at [563, 279] on div "Collar" at bounding box center [558, 278] width 42 height 15
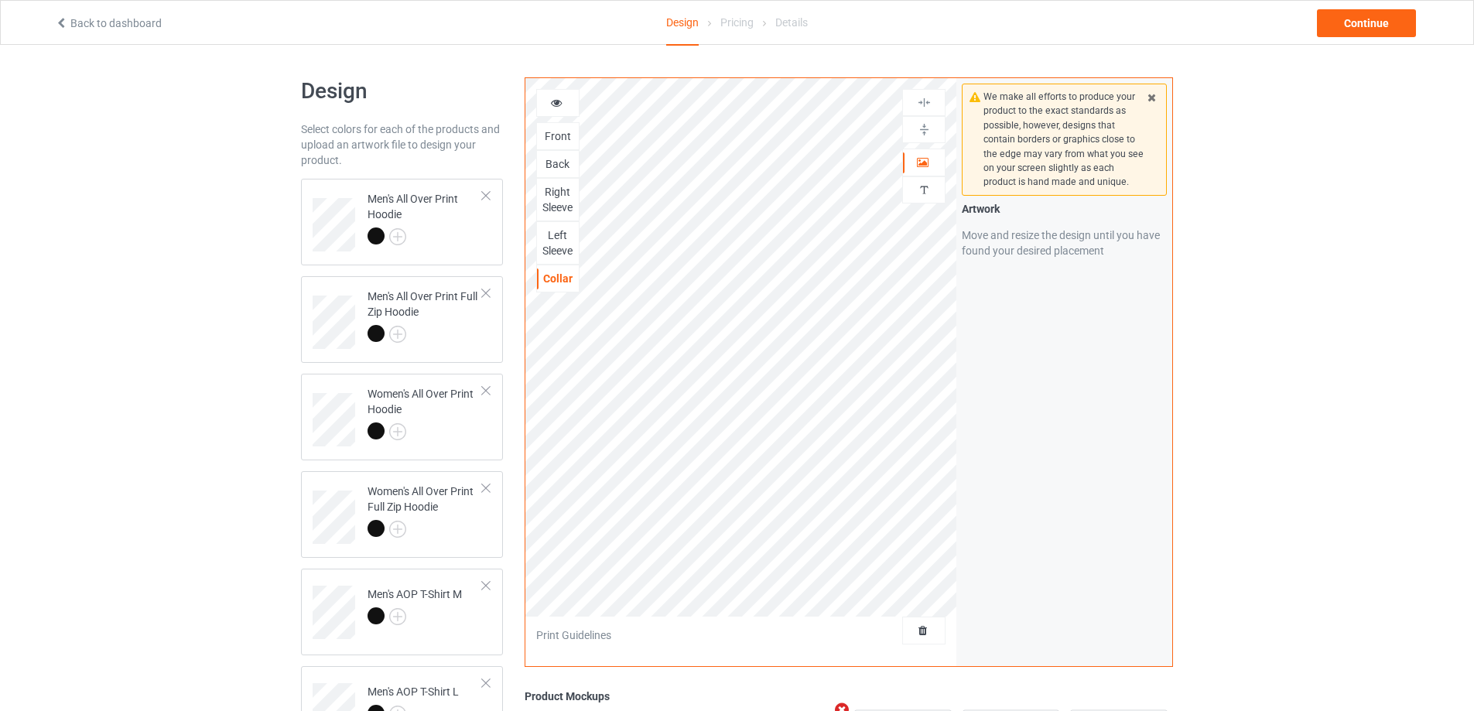
scroll to position [537, 0]
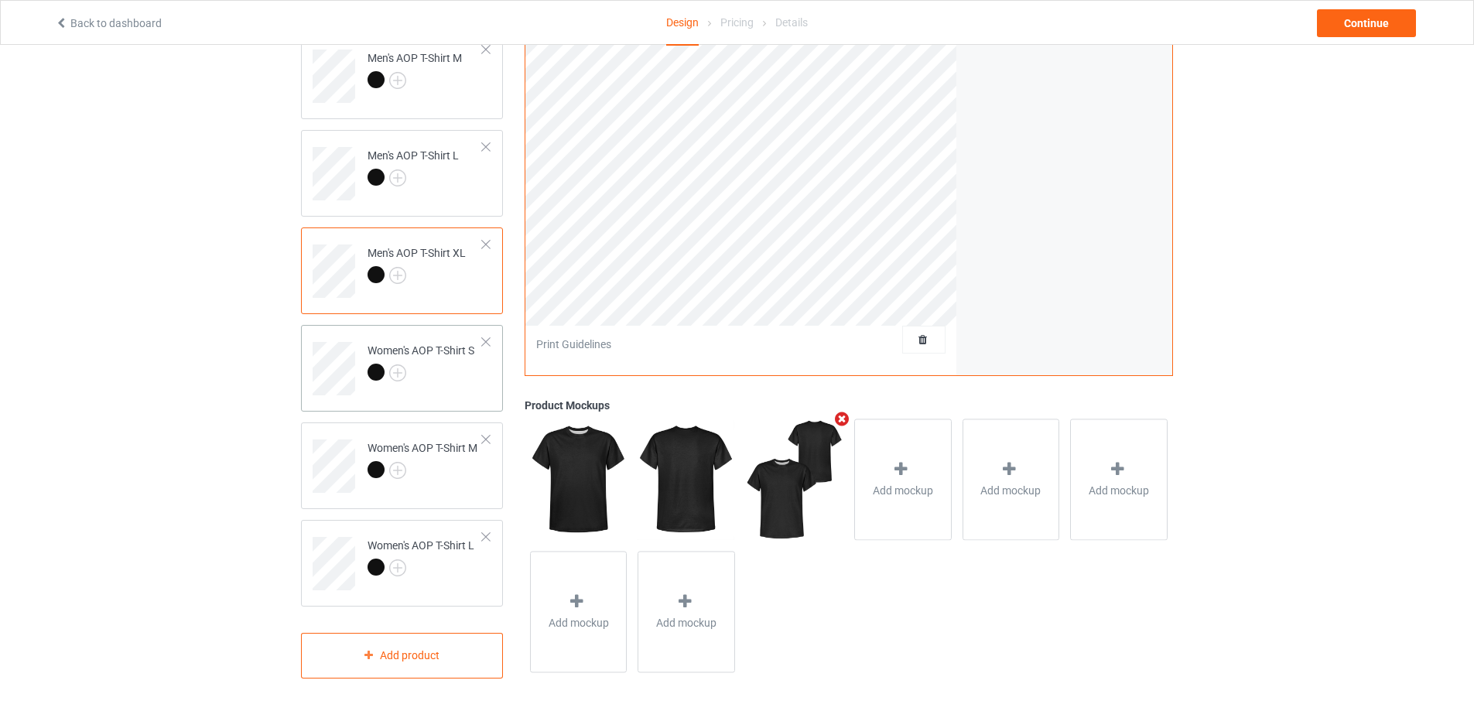
click at [423, 378] on div at bounding box center [421, 375] width 107 height 22
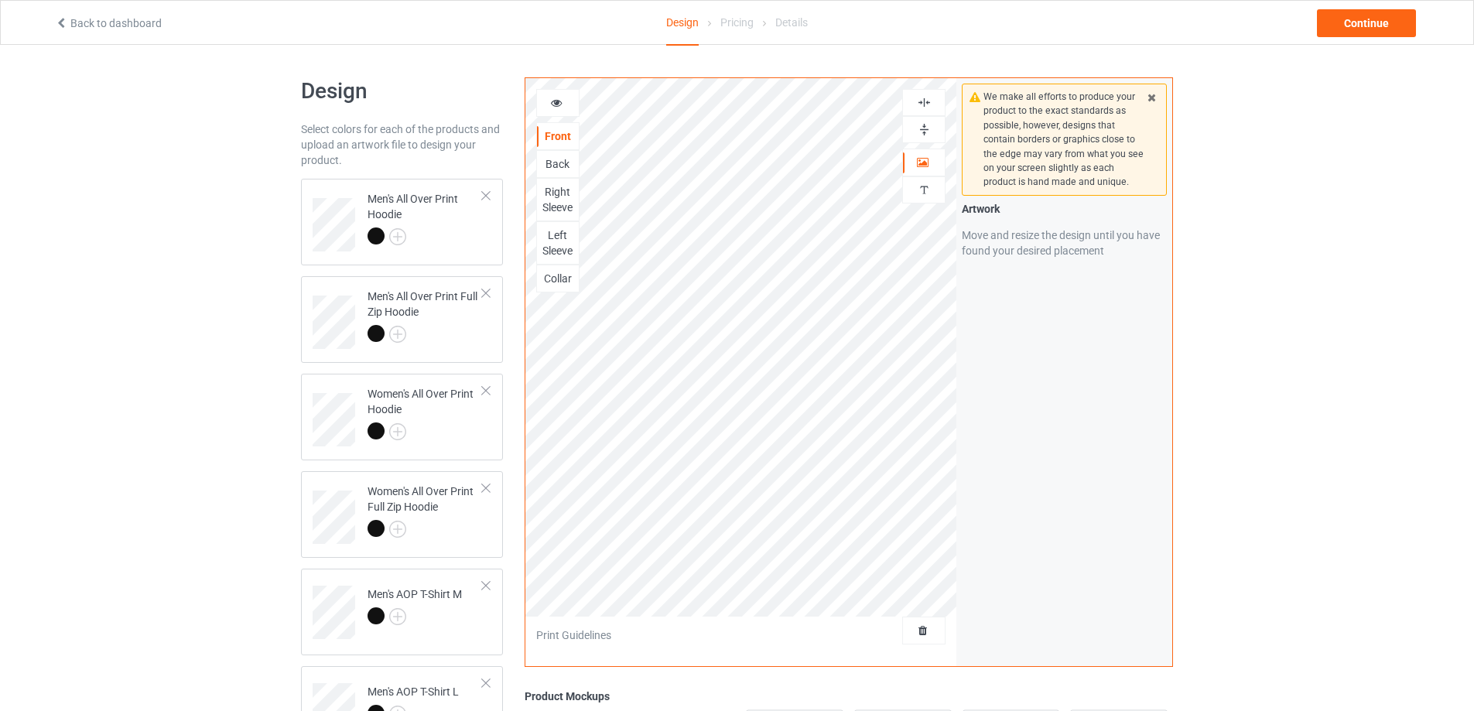
click at [556, 162] on div "Back" at bounding box center [558, 163] width 42 height 15
click at [552, 205] on div "Right Sleeve" at bounding box center [558, 199] width 42 height 31
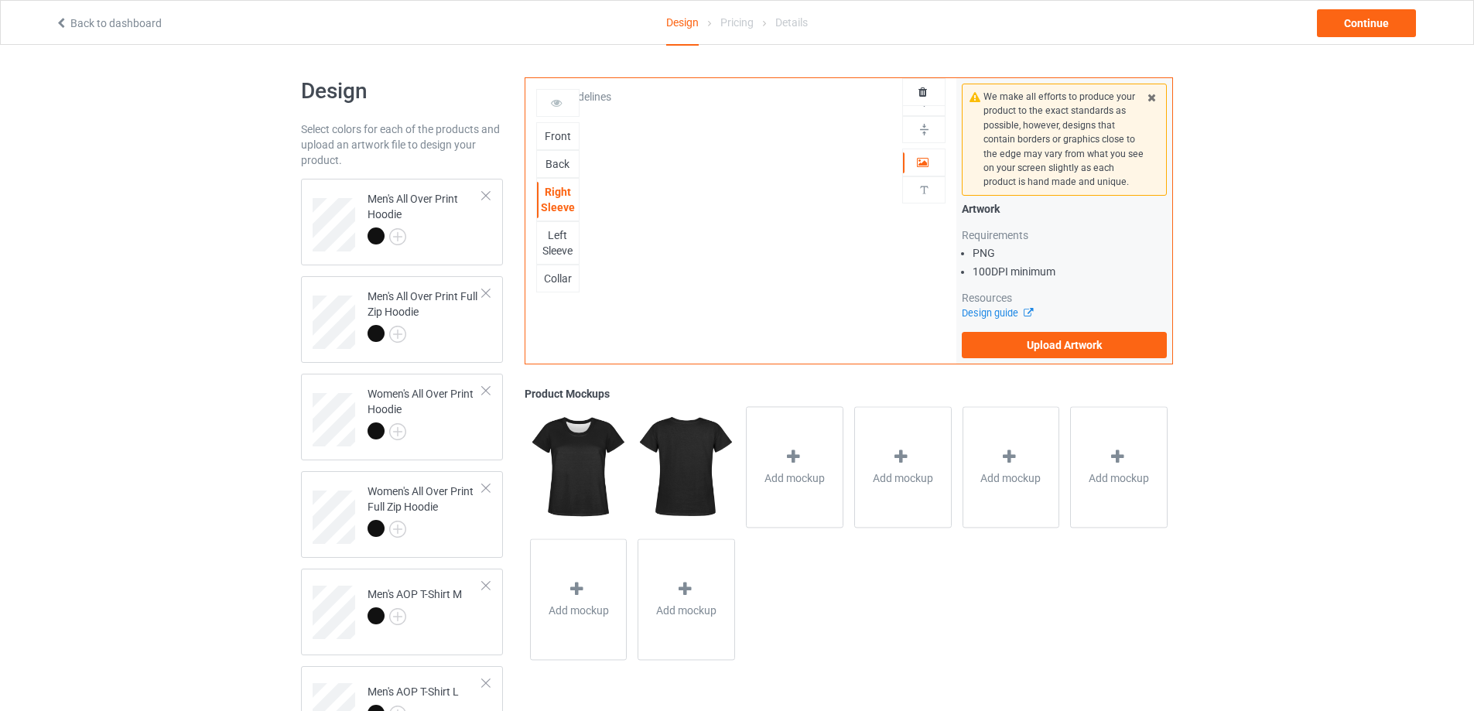
click at [555, 245] on div "Left Sleeve" at bounding box center [558, 243] width 42 height 31
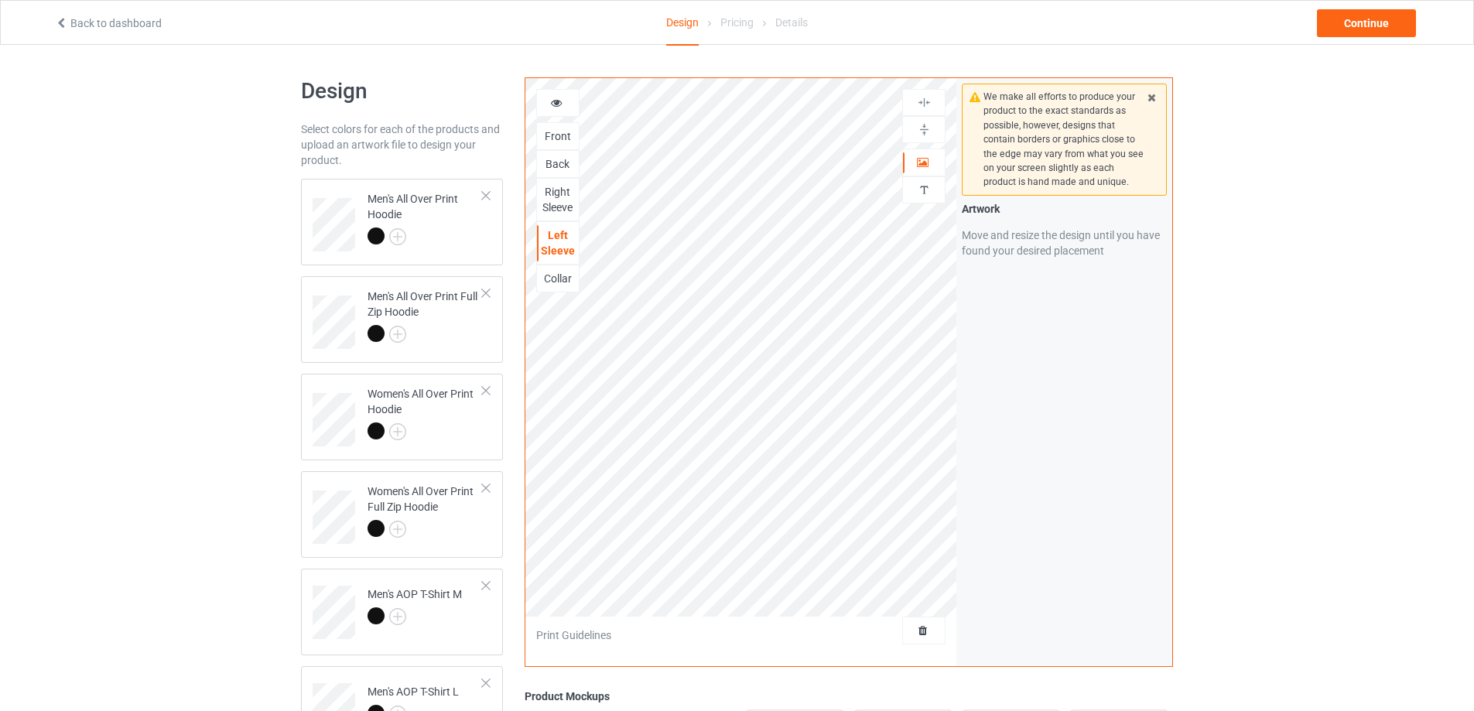
click at [557, 279] on div "Collar" at bounding box center [558, 278] width 42 height 15
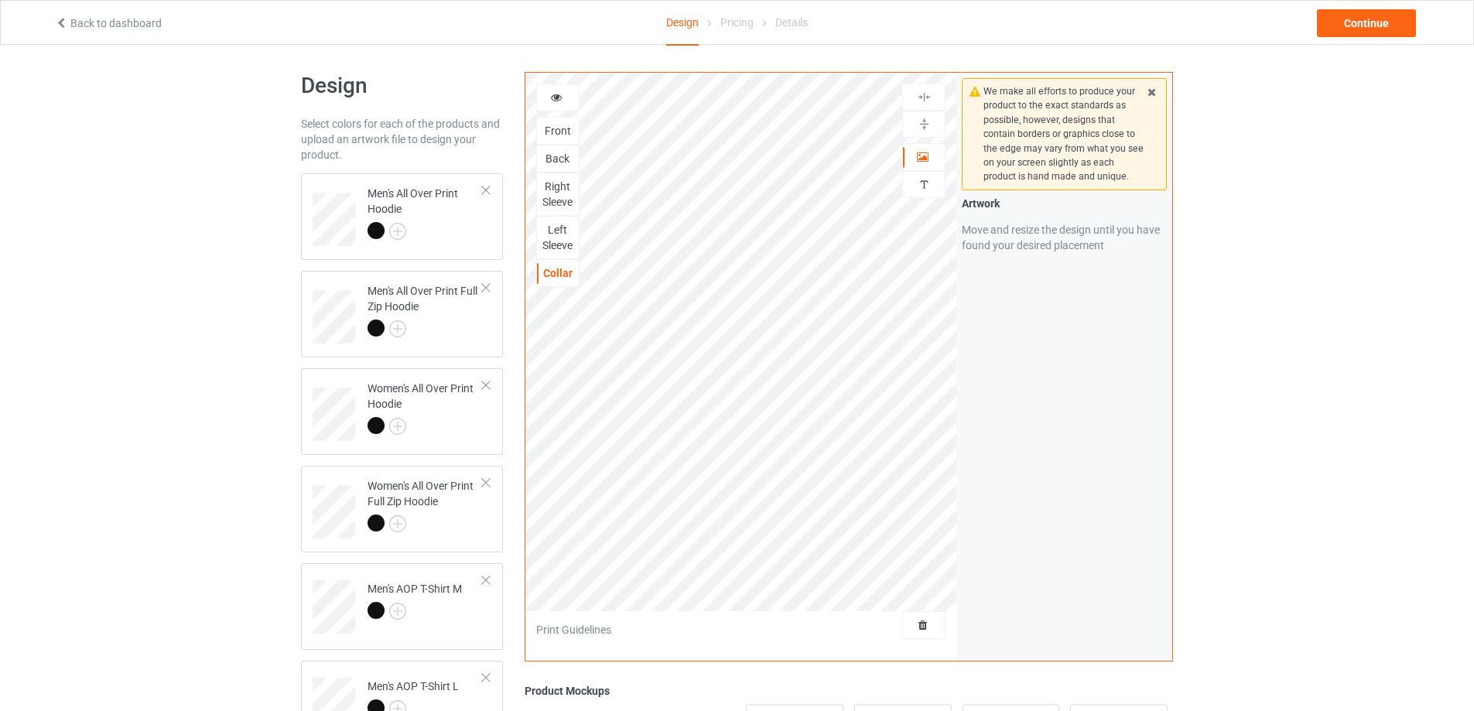
scroll to position [537, 0]
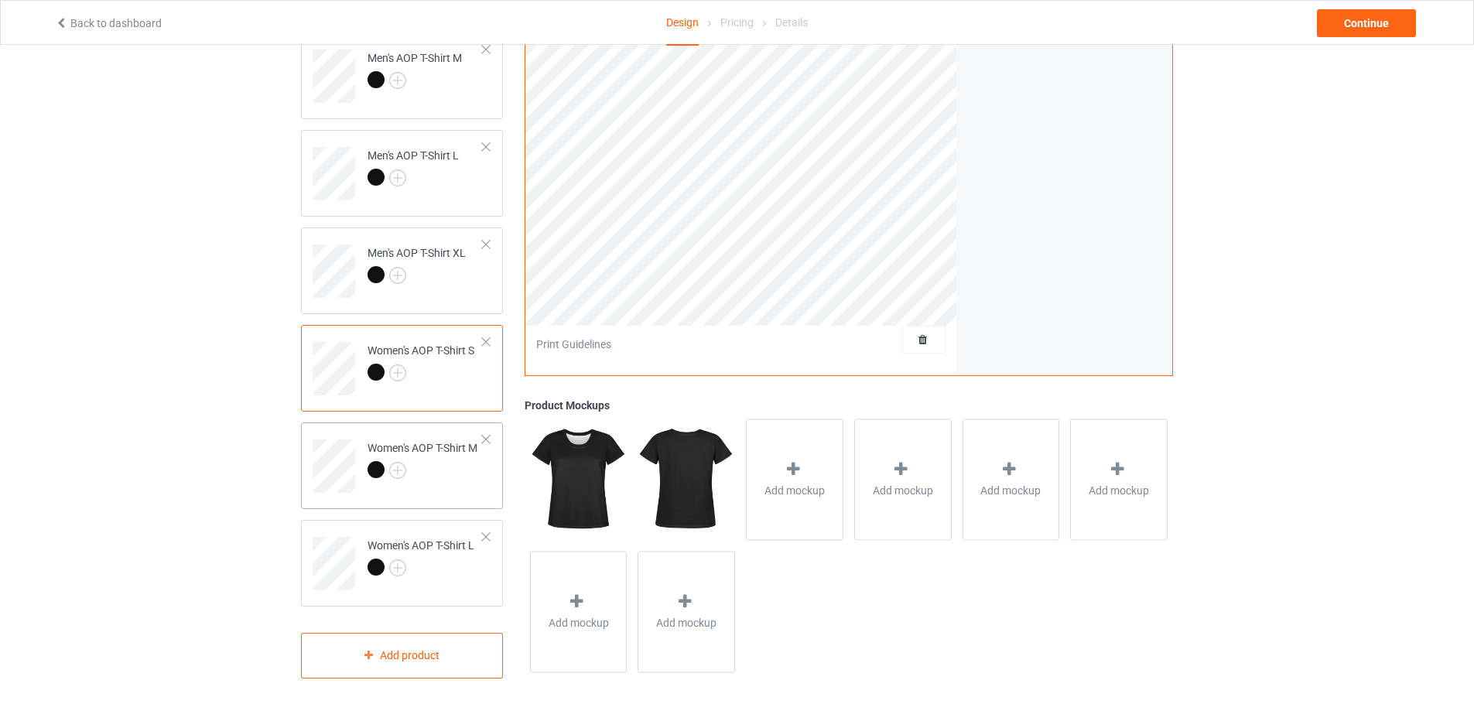
click at [443, 469] on div at bounding box center [423, 472] width 110 height 22
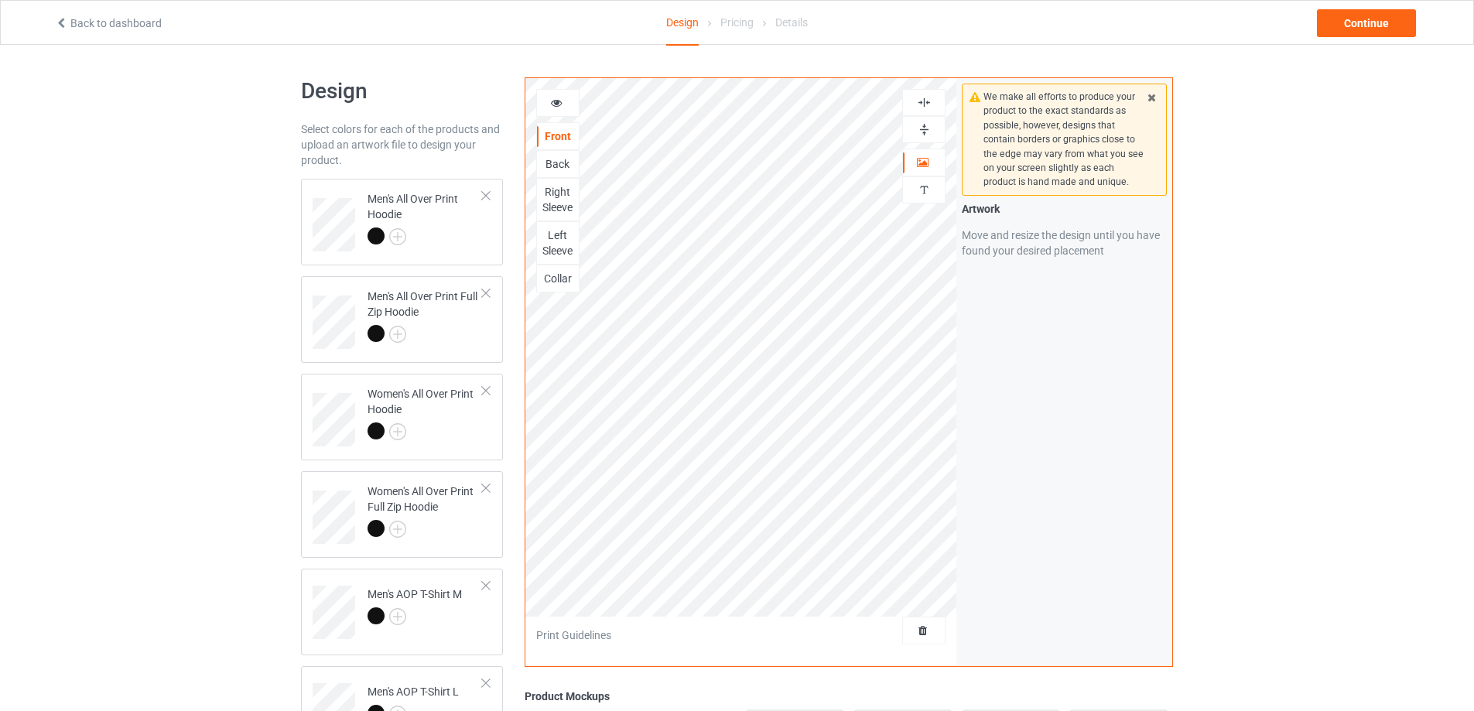
click at [548, 153] on div "Back" at bounding box center [557, 164] width 43 height 28
click at [546, 166] on div "Back" at bounding box center [558, 163] width 42 height 15
click at [556, 193] on div "Right Sleeve" at bounding box center [558, 199] width 42 height 31
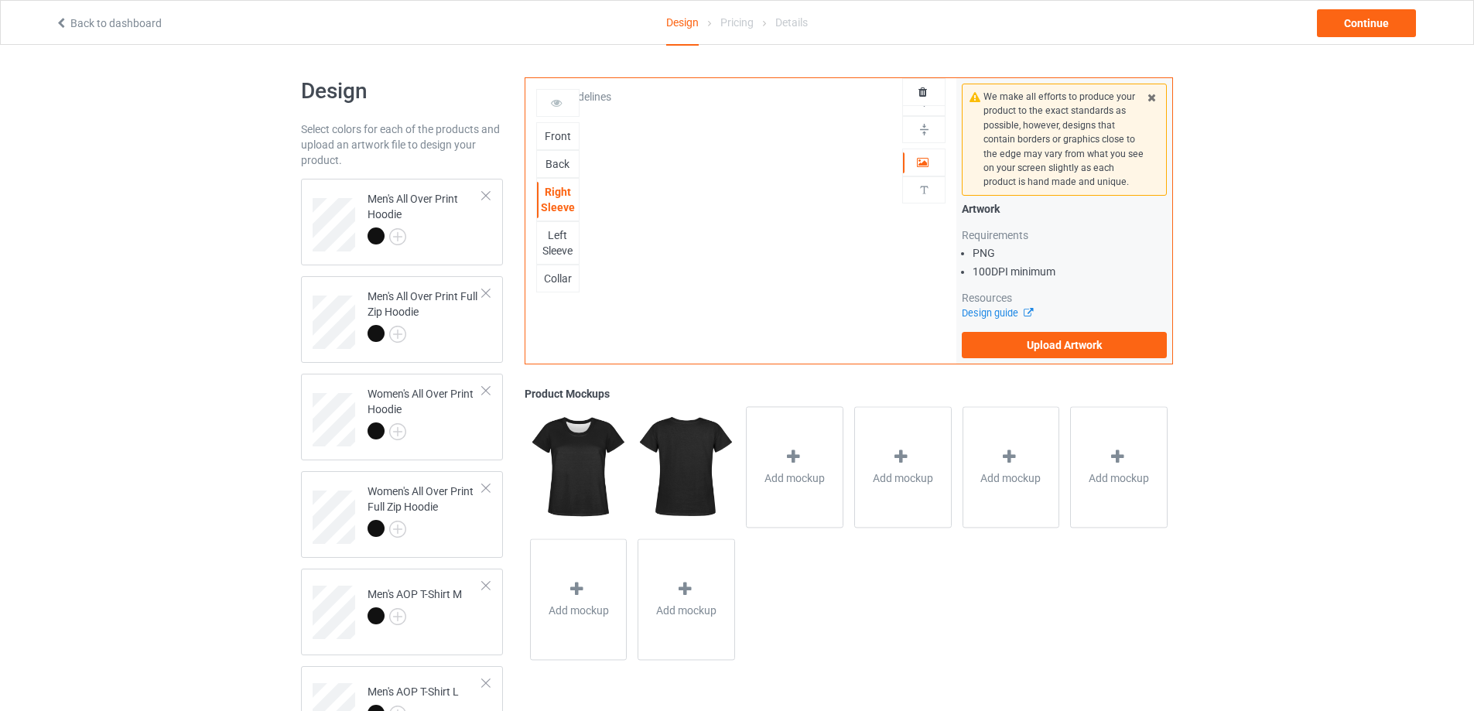
click at [564, 235] on div "Left Sleeve" at bounding box center [558, 243] width 42 height 31
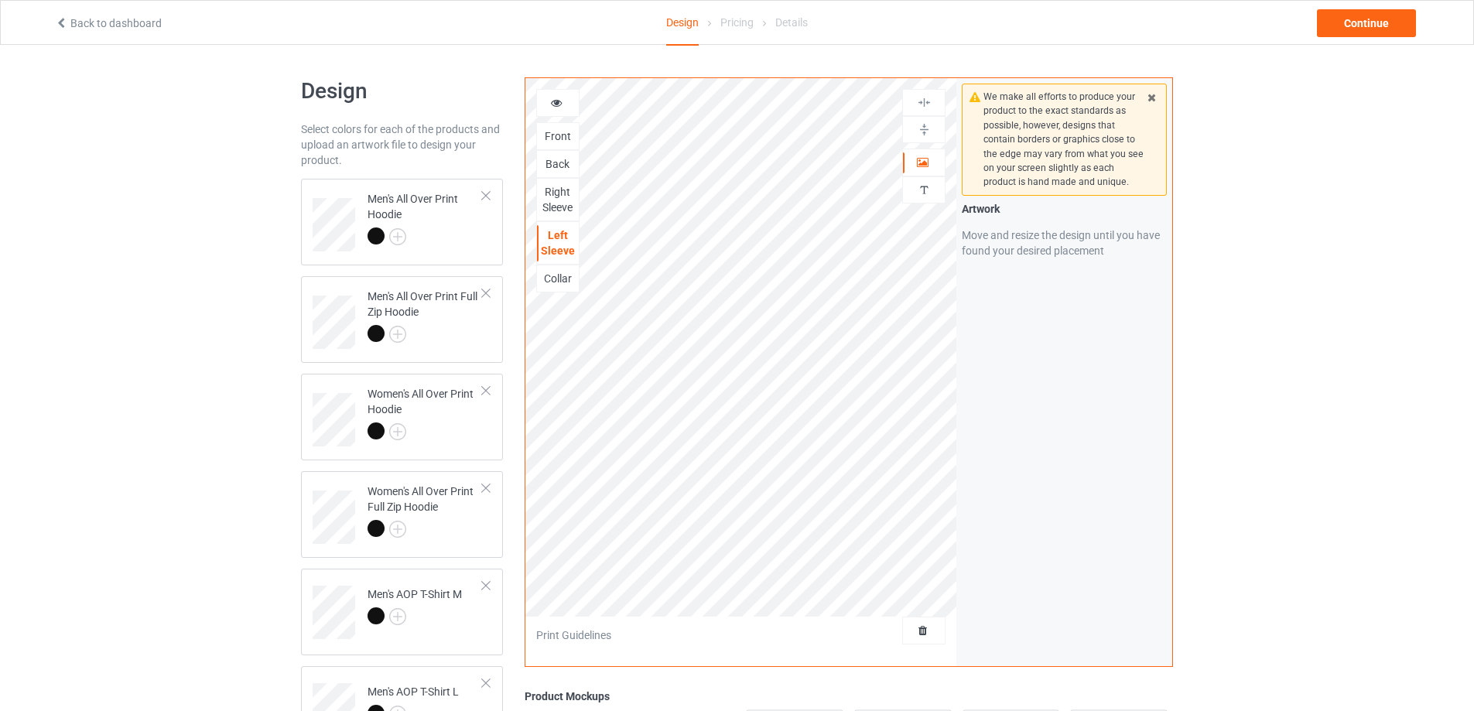
click at [563, 282] on div "Collar" at bounding box center [558, 278] width 42 height 15
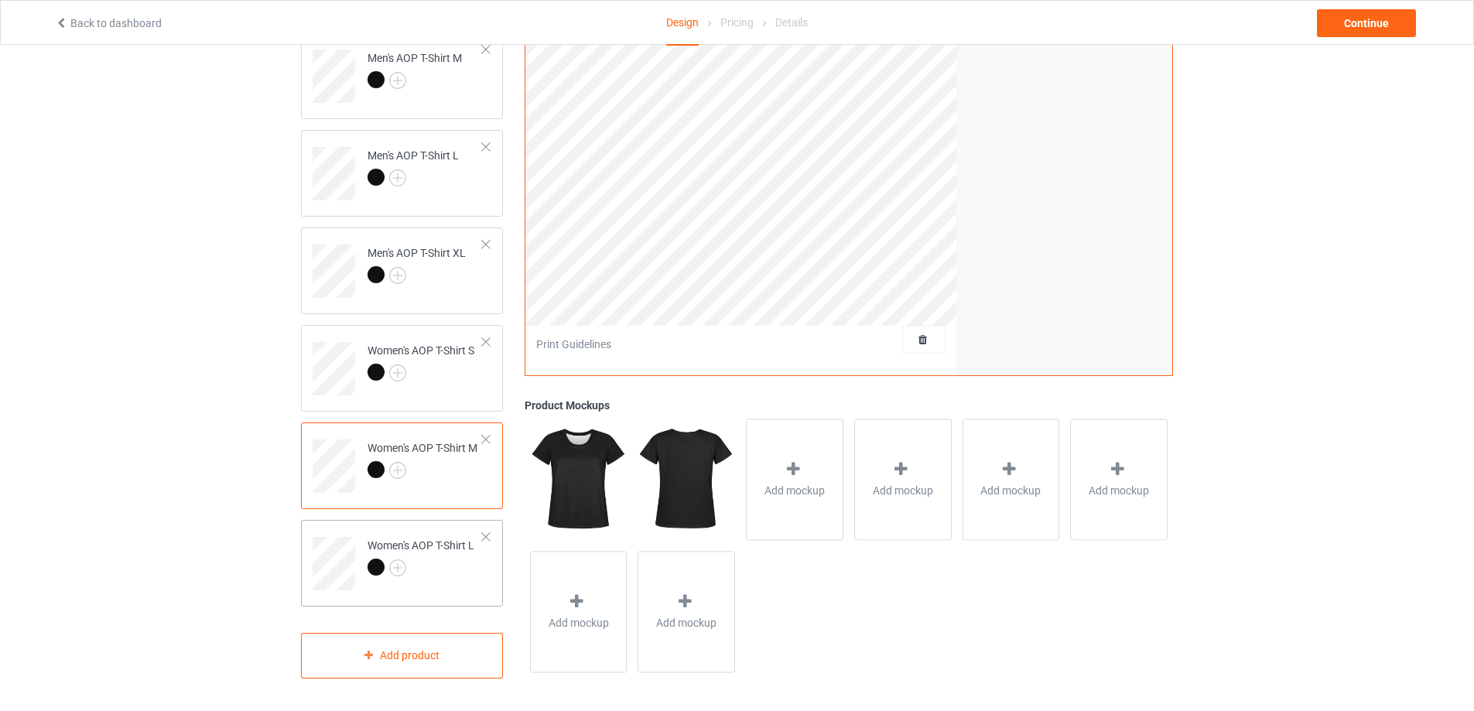
click at [428, 563] on div at bounding box center [421, 570] width 107 height 22
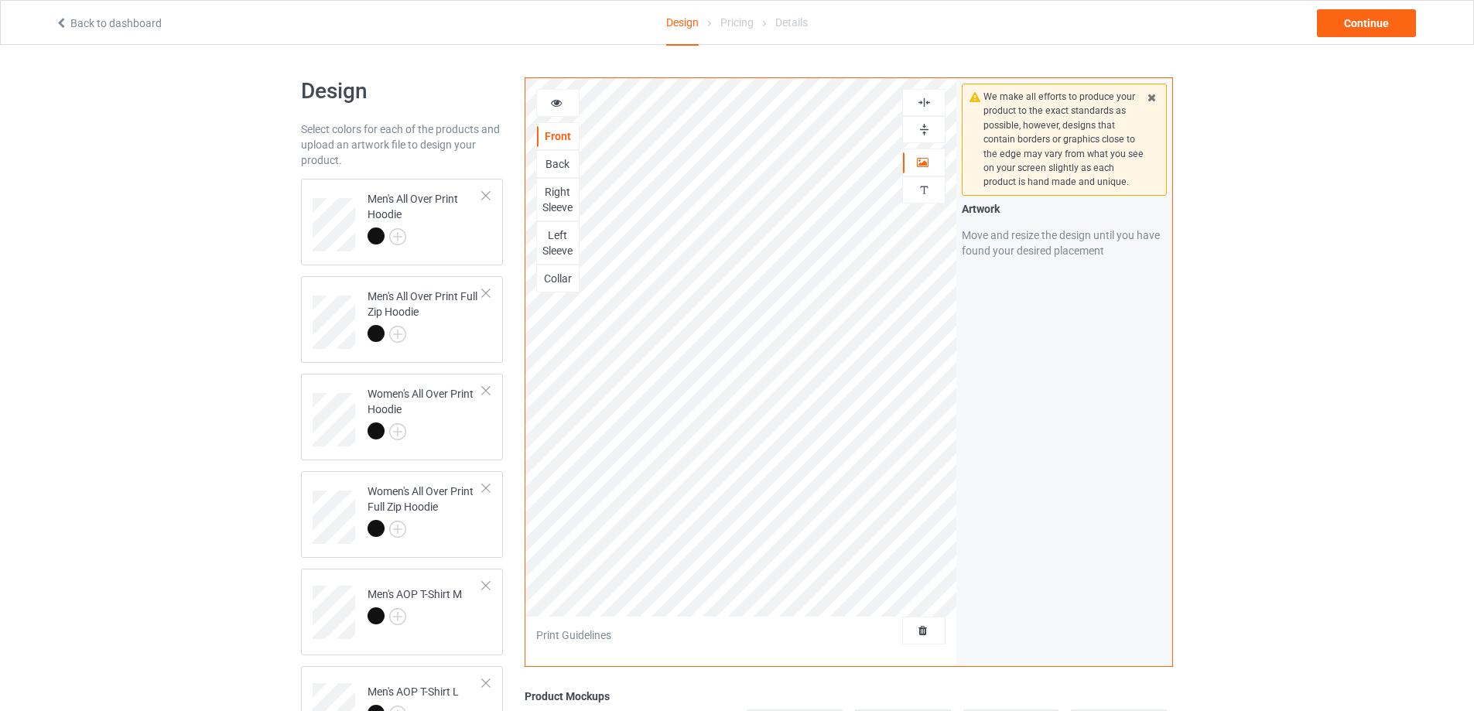
click at [550, 158] on div "Back" at bounding box center [558, 163] width 42 height 15
click at [550, 175] on div "Back" at bounding box center [557, 164] width 43 height 28
click at [553, 200] on div "Right Sleeve" at bounding box center [558, 199] width 42 height 31
click at [557, 238] on div "Left Sleeve" at bounding box center [558, 243] width 42 height 31
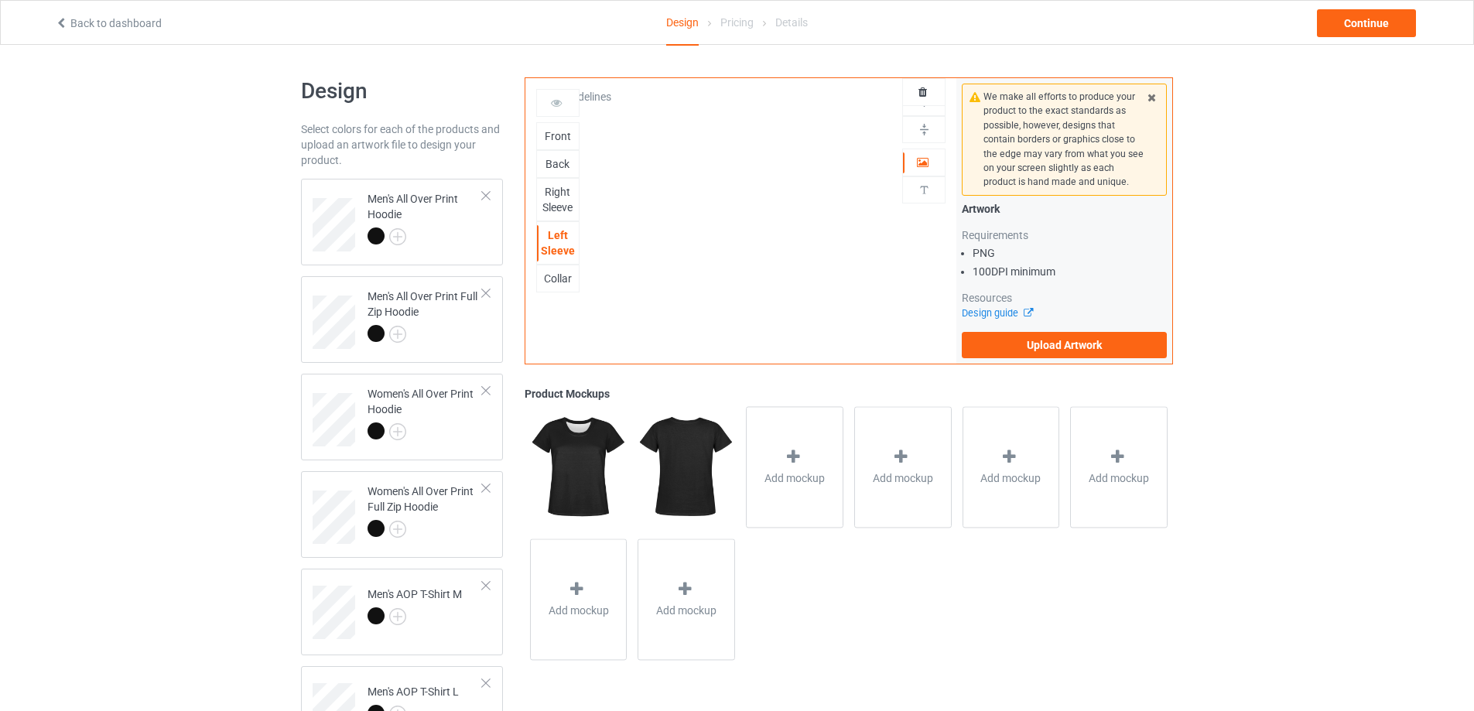
click at [563, 277] on div "Collar" at bounding box center [558, 278] width 42 height 15
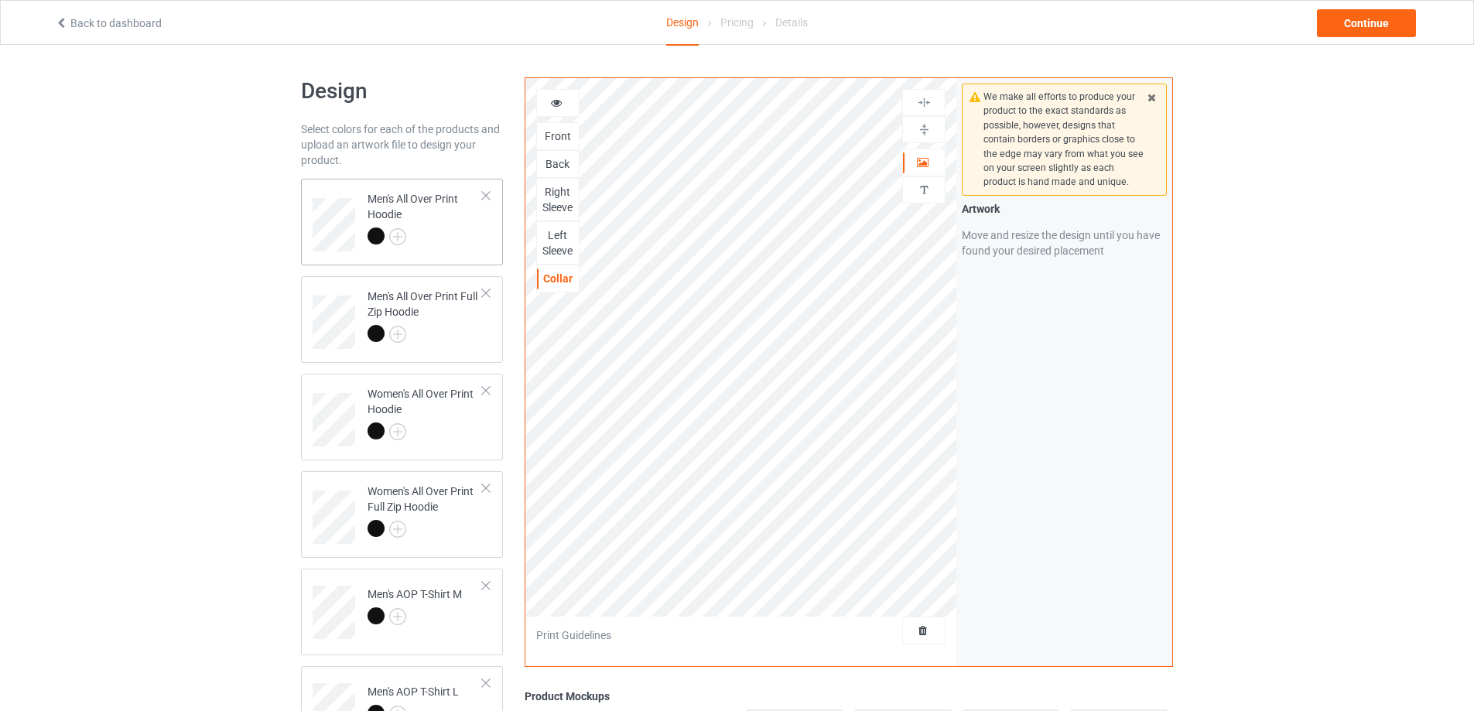
click at [460, 239] on div at bounding box center [425, 239] width 115 height 22
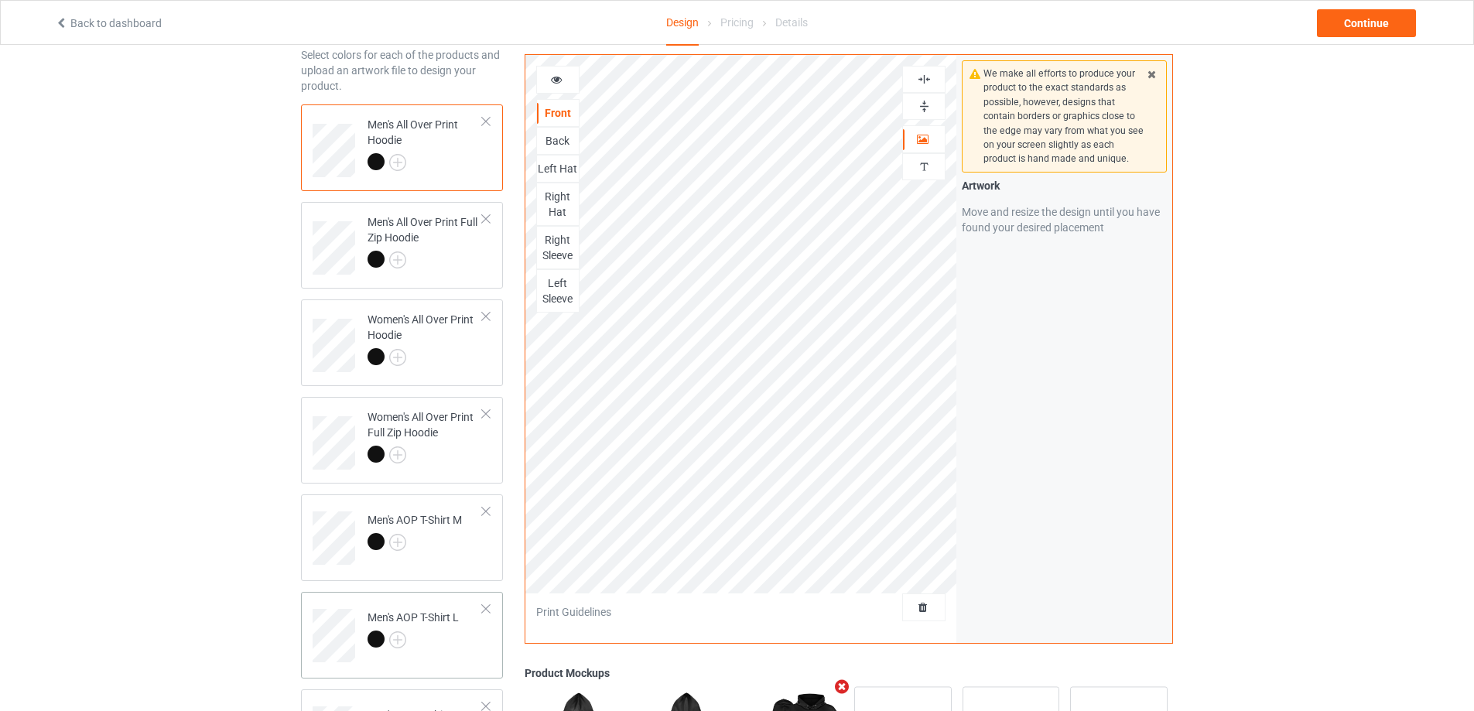
scroll to position [77, 0]
click at [457, 628] on div at bounding box center [413, 639] width 91 height 22
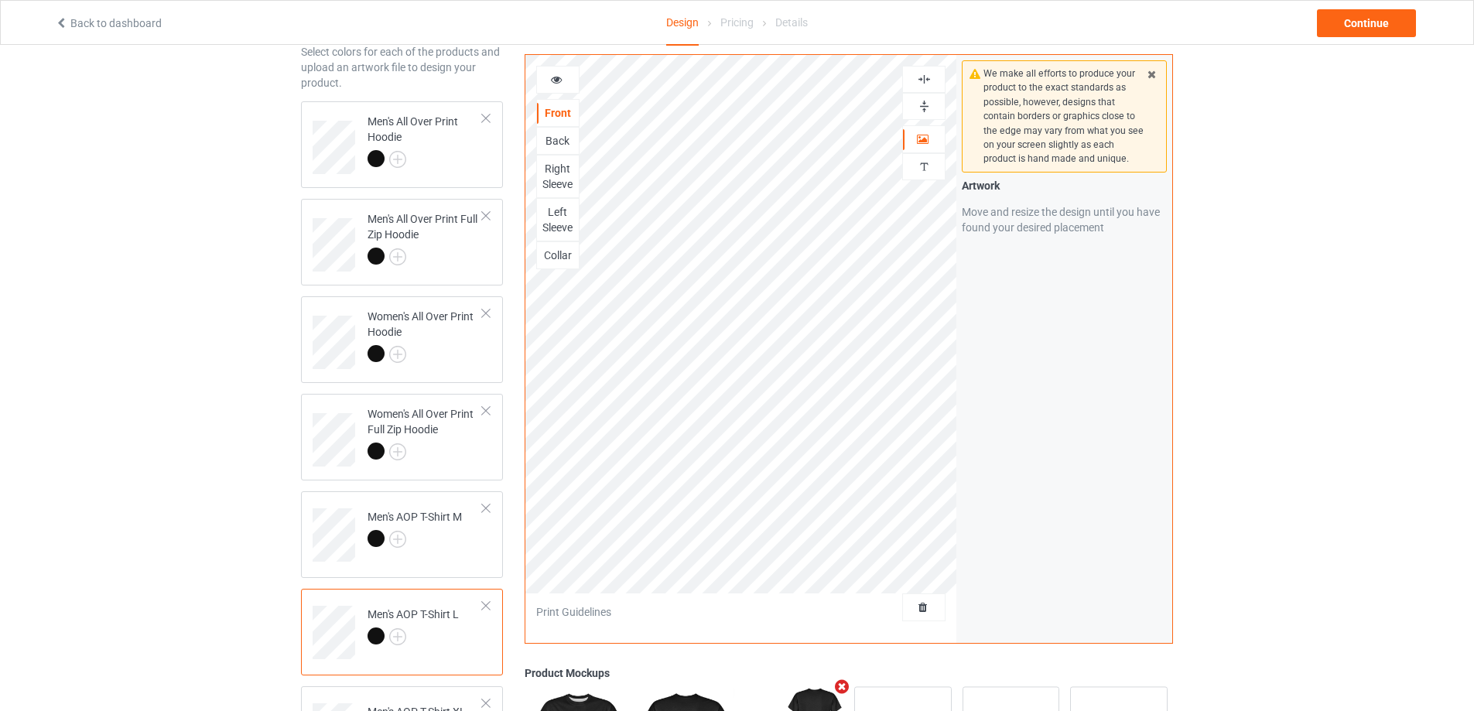
click at [577, 203] on div "Left Sleeve" at bounding box center [557, 219] width 43 height 43
click at [562, 214] on div "Left Sleeve" at bounding box center [558, 219] width 42 height 31
click at [560, 187] on div "Right Sleeve" at bounding box center [558, 176] width 42 height 31
click at [471, 160] on div at bounding box center [425, 161] width 115 height 22
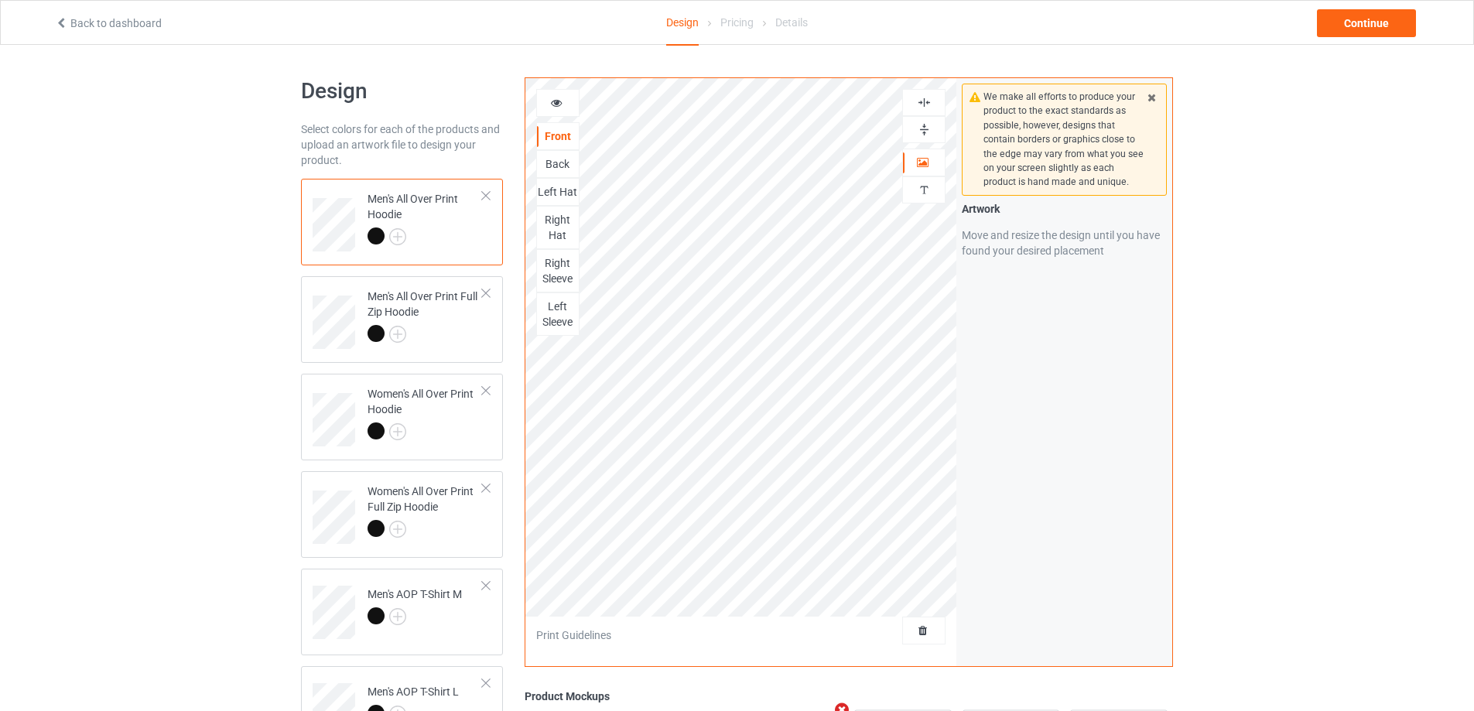
click at [922, 125] on img at bounding box center [924, 129] width 15 height 15
click at [926, 100] on img at bounding box center [924, 102] width 15 height 15
click at [927, 133] on img at bounding box center [924, 129] width 15 height 15
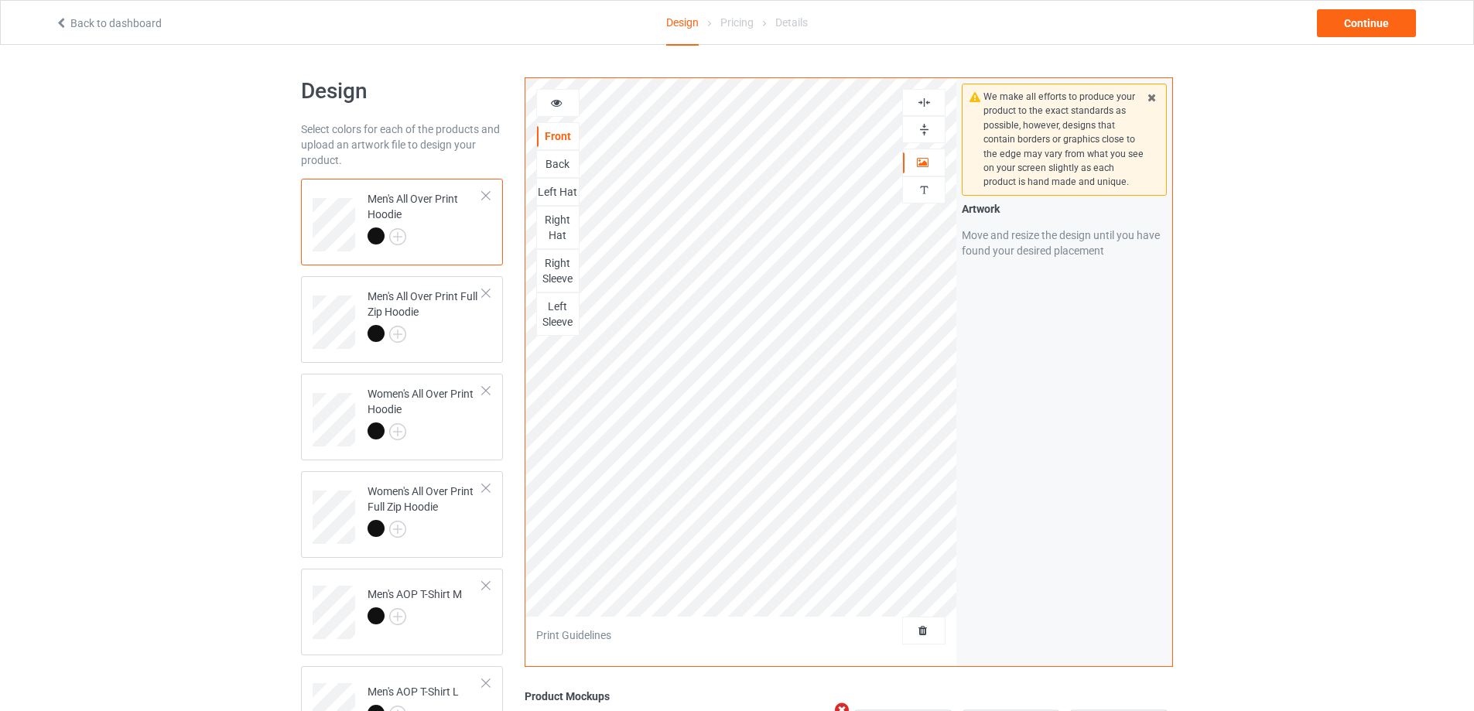
click at [929, 133] on img at bounding box center [924, 129] width 15 height 15
click at [932, 121] on div at bounding box center [923, 129] width 43 height 27
click at [919, 94] on div at bounding box center [923, 102] width 43 height 27
click at [923, 125] on img at bounding box center [924, 129] width 15 height 15
click at [925, 100] on img at bounding box center [924, 102] width 15 height 15
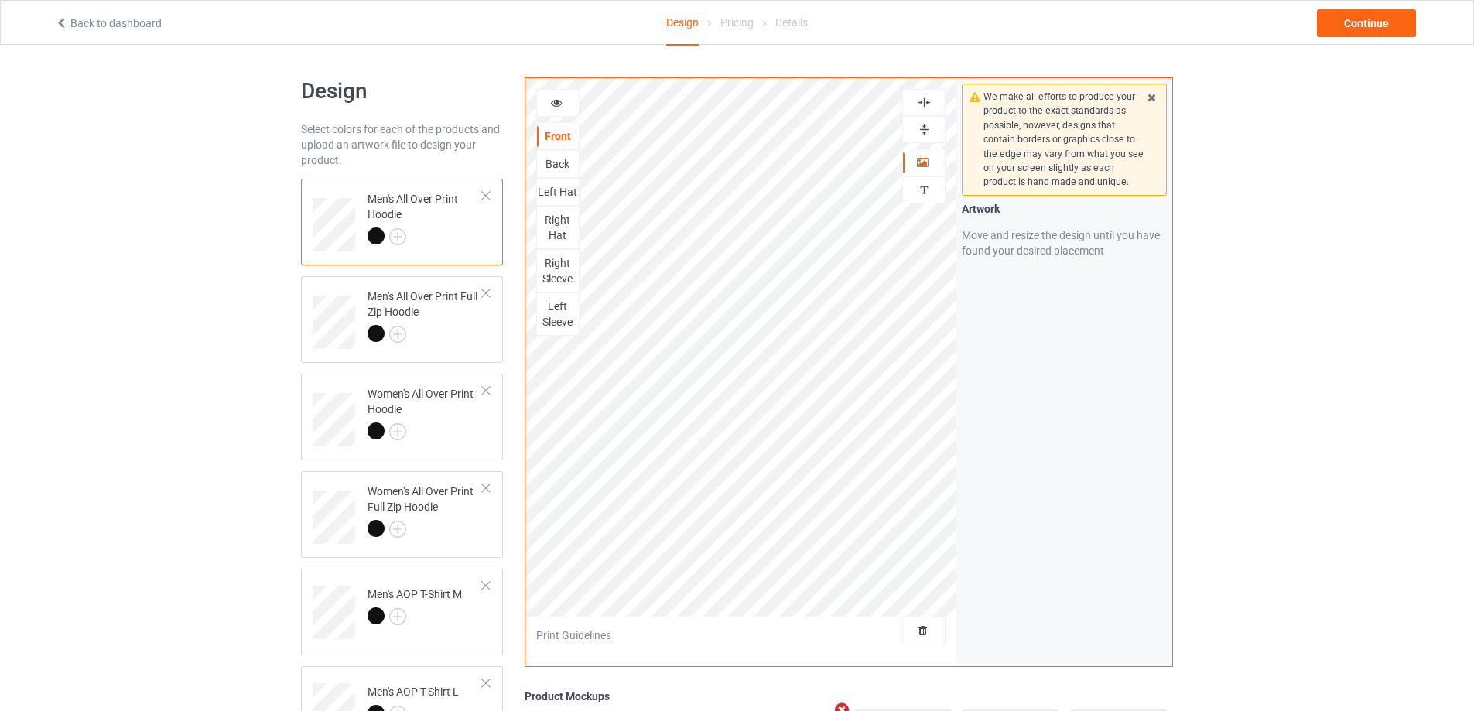
click at [925, 100] on img at bounding box center [924, 102] width 15 height 15
click at [926, 128] on img at bounding box center [924, 129] width 15 height 15
click at [560, 163] on div "Back" at bounding box center [558, 163] width 42 height 15
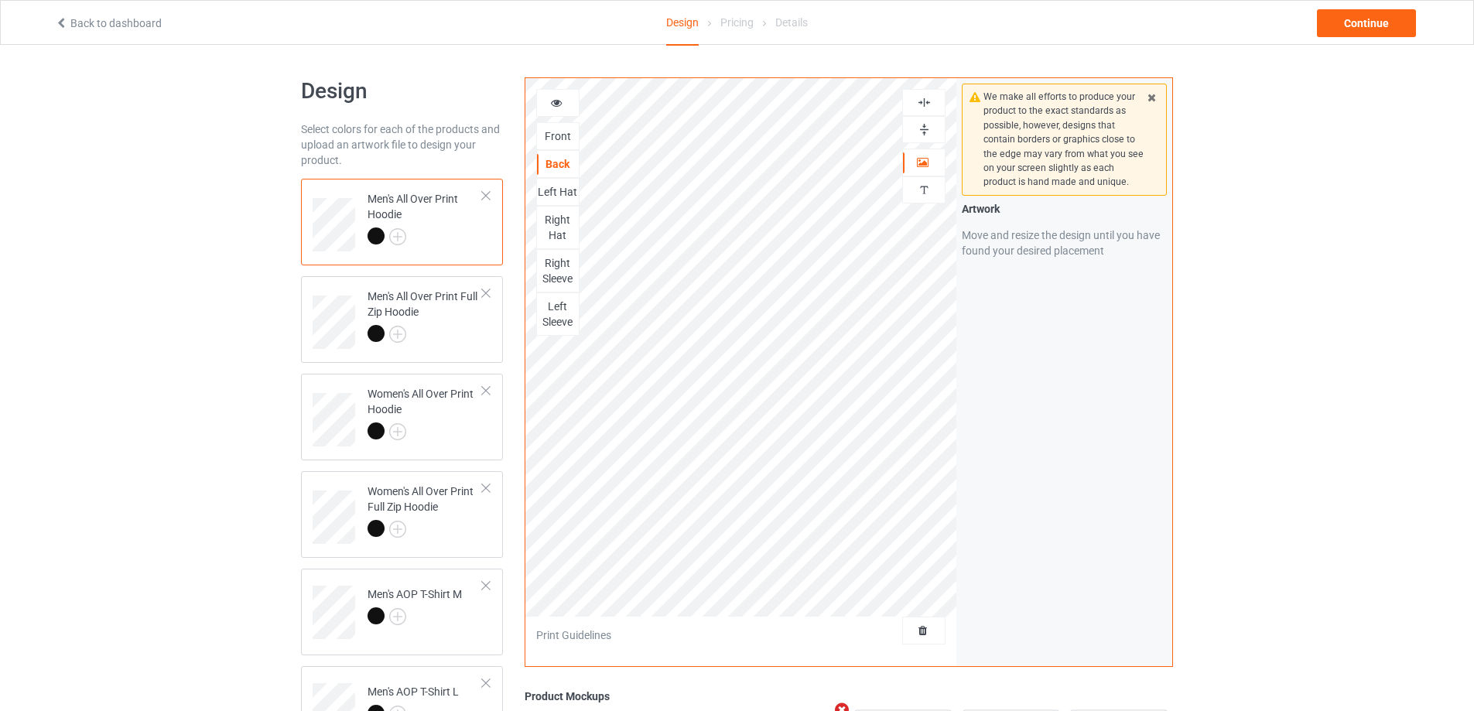
click at [927, 128] on img at bounding box center [924, 129] width 15 height 15
click at [925, 103] on img at bounding box center [924, 102] width 15 height 15
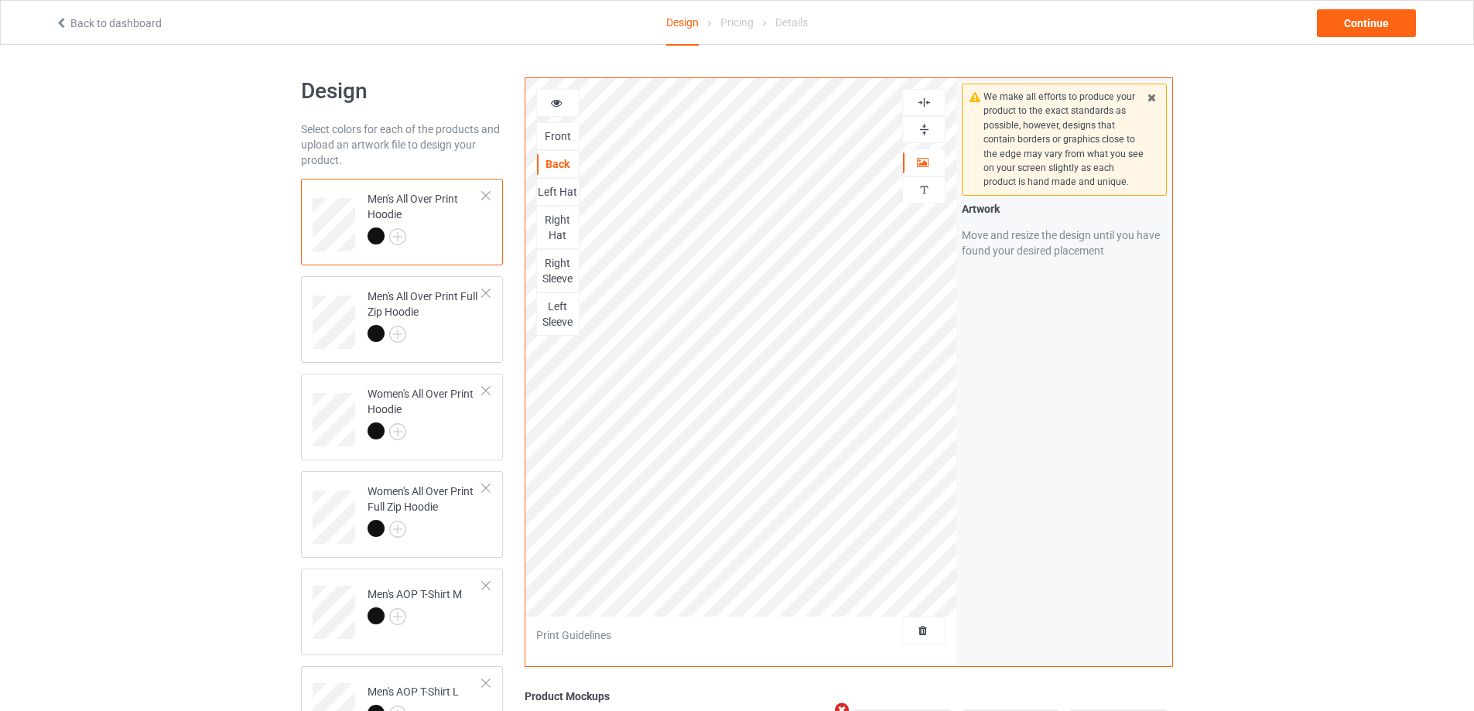
click at [926, 132] on img at bounding box center [924, 129] width 15 height 15
click at [565, 192] on div "Left Hat" at bounding box center [558, 191] width 42 height 15
click at [926, 128] on img at bounding box center [924, 129] width 15 height 15
click at [925, 101] on img at bounding box center [924, 102] width 15 height 15
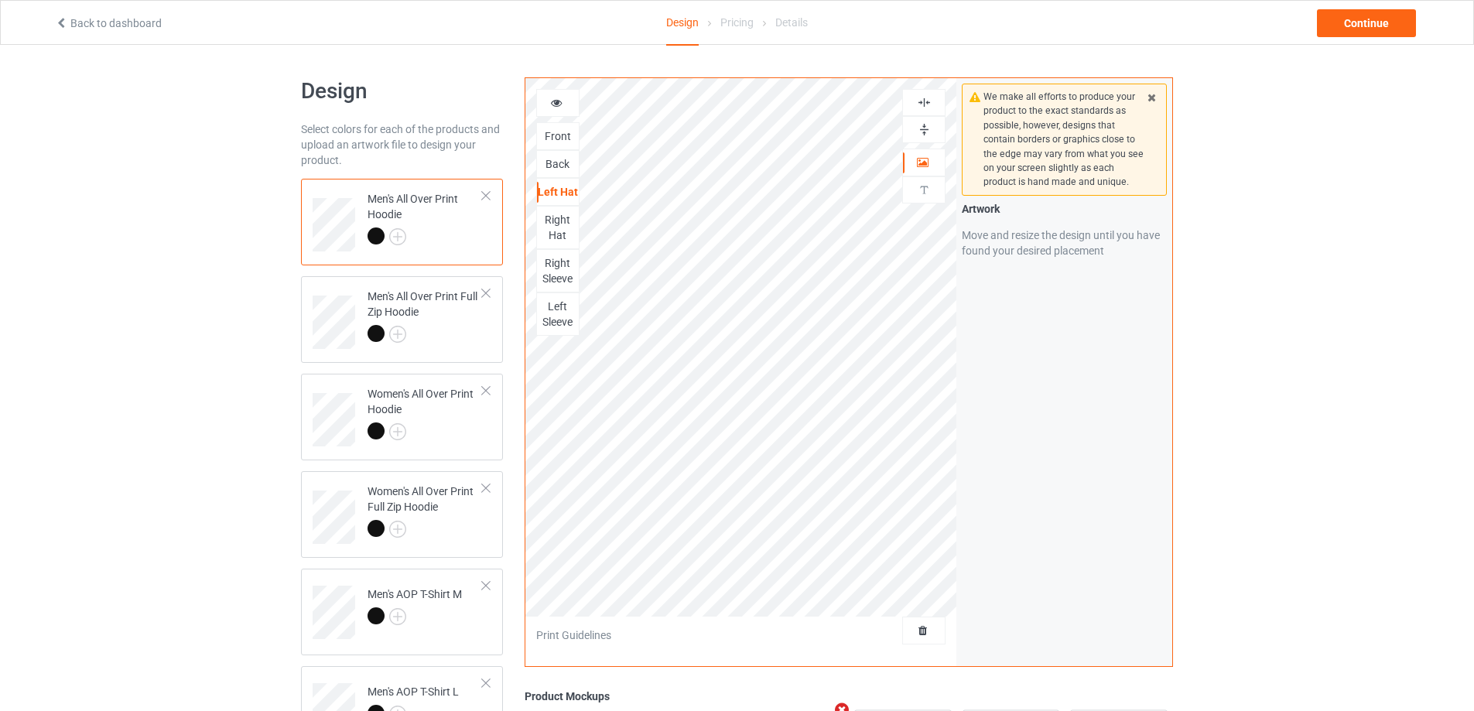
click at [925, 101] on img at bounding box center [924, 102] width 15 height 15
click at [925, 128] on img at bounding box center [924, 129] width 15 height 15
click at [561, 227] on div "Right Hat" at bounding box center [558, 227] width 42 height 31
click at [927, 132] on img at bounding box center [924, 129] width 15 height 15
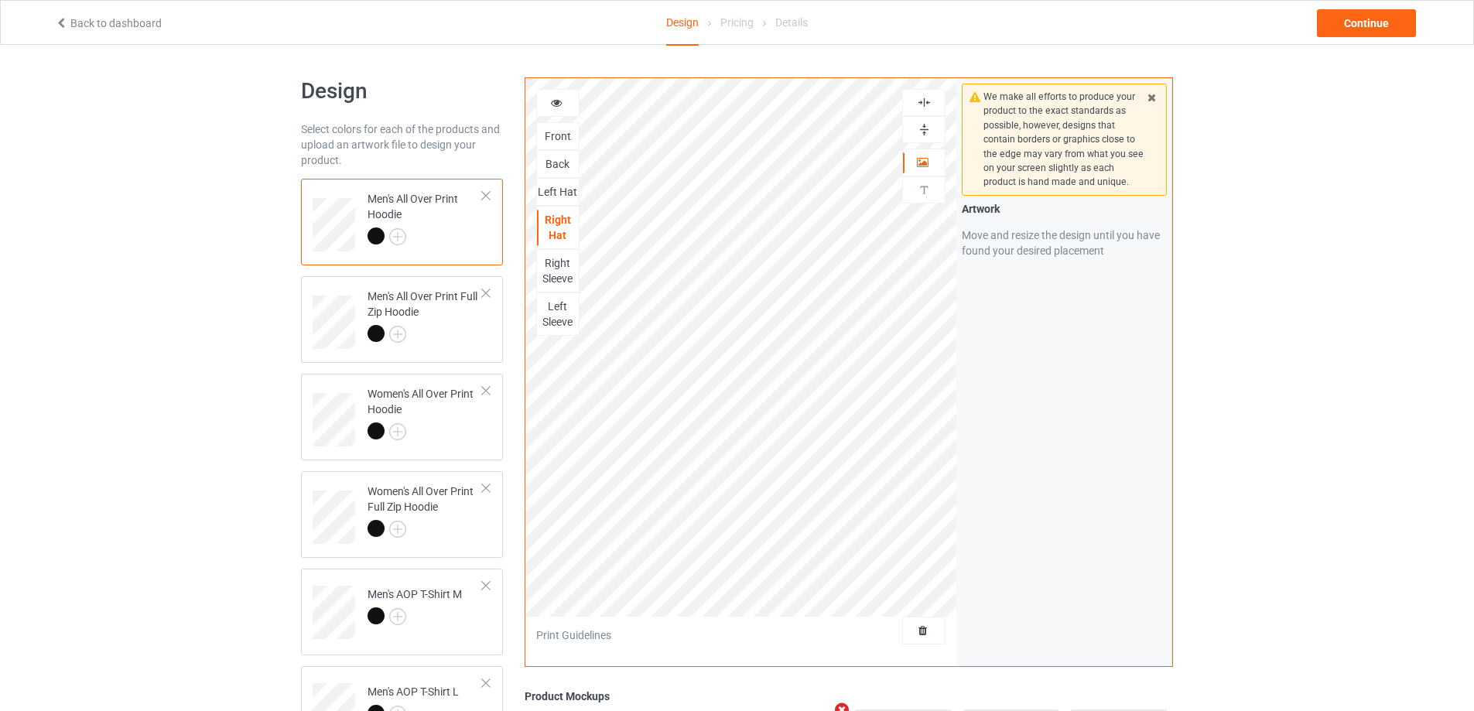
click at [927, 102] on img at bounding box center [924, 102] width 15 height 15
click at [925, 127] on img at bounding box center [924, 129] width 15 height 15
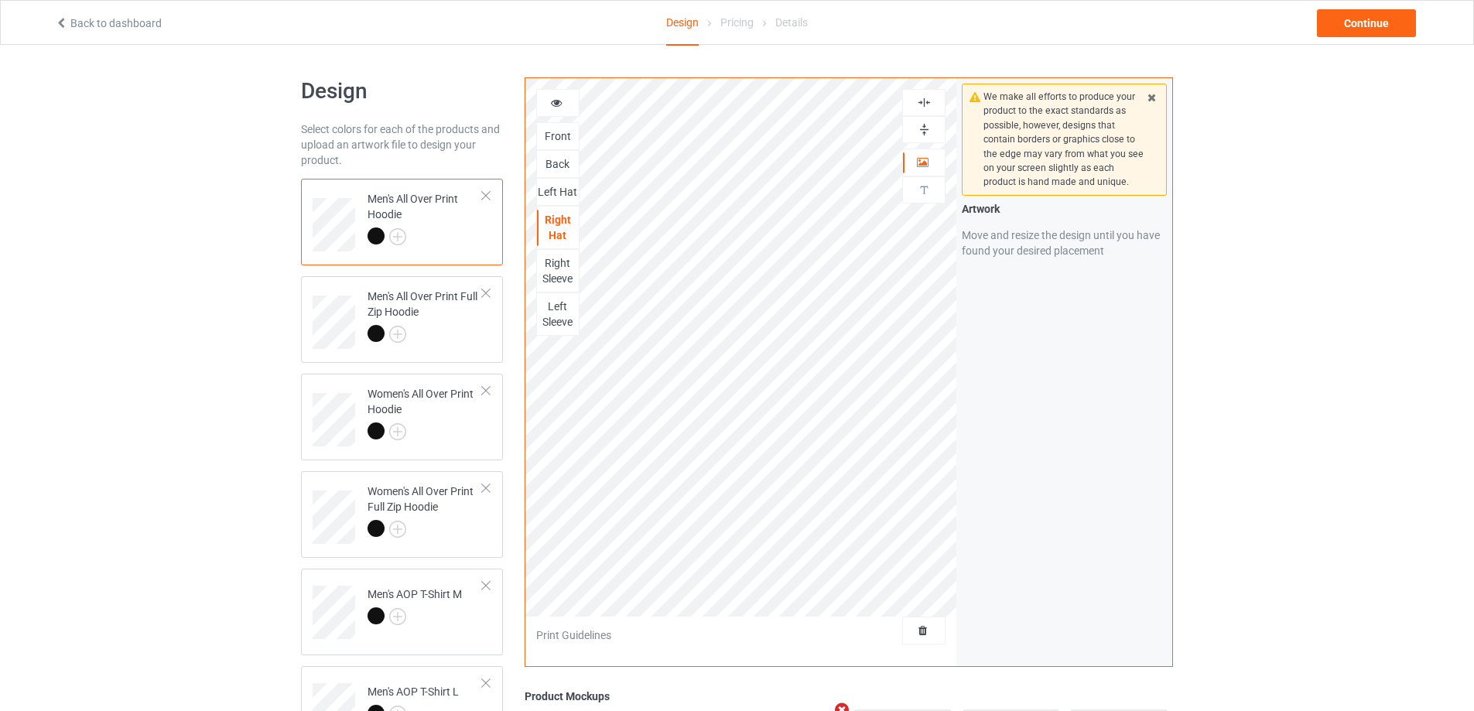
click at [560, 270] on div "Right Sleeve" at bounding box center [558, 270] width 42 height 31
click at [927, 131] on img at bounding box center [924, 129] width 15 height 15
click at [919, 99] on img at bounding box center [924, 102] width 15 height 15
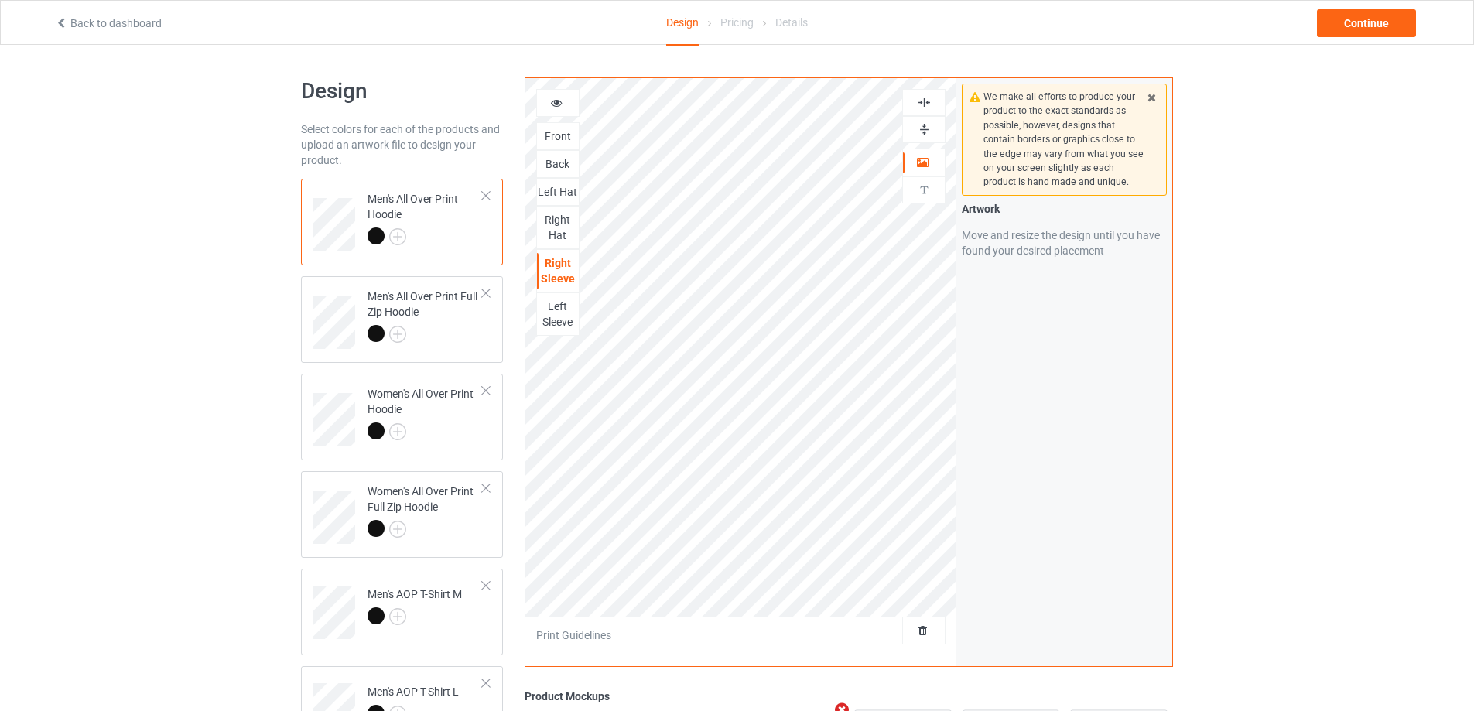
click at [922, 125] on img at bounding box center [924, 129] width 15 height 15
click at [565, 314] on div "Left Sleeve" at bounding box center [558, 314] width 42 height 31
click at [922, 125] on img at bounding box center [924, 129] width 15 height 15
click at [922, 100] on img at bounding box center [924, 102] width 15 height 15
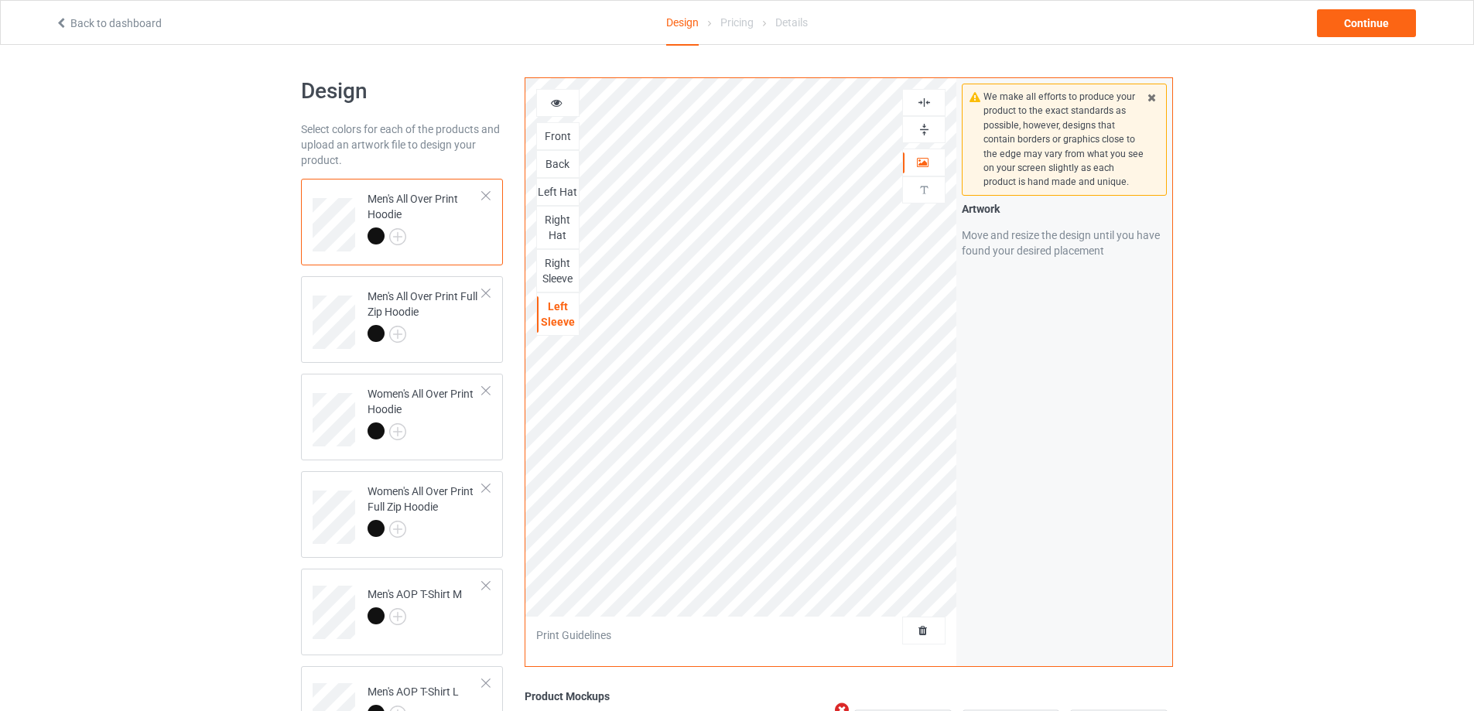
click at [922, 100] on img at bounding box center [924, 102] width 15 height 15
click at [922, 130] on img at bounding box center [924, 129] width 15 height 15
click at [921, 104] on img at bounding box center [924, 102] width 15 height 15
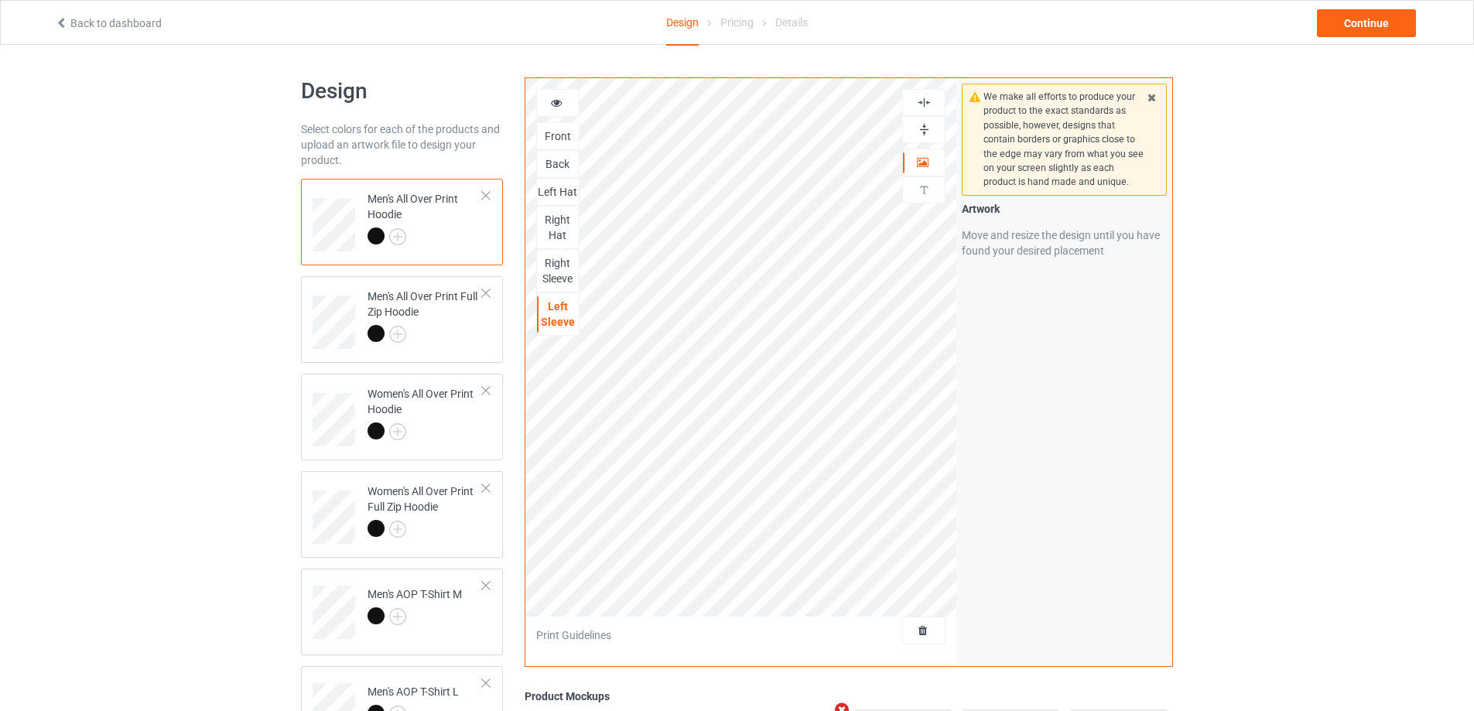
click at [921, 104] on img at bounding box center [924, 102] width 15 height 15
click at [488, 336] on td "Men's All Over Print Full Zip Hoodie" at bounding box center [425, 316] width 132 height 69
click at [925, 128] on img at bounding box center [924, 129] width 15 height 15
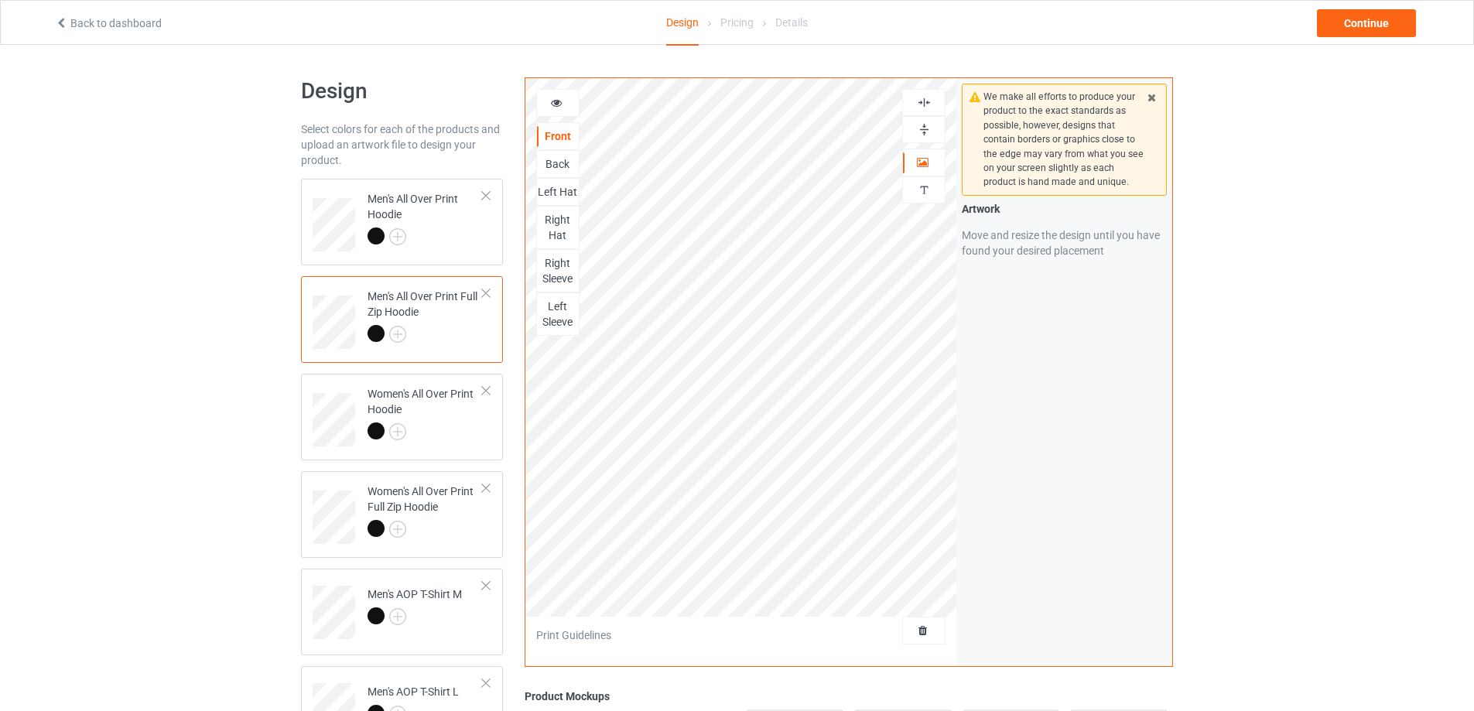
click at [926, 101] on img at bounding box center [924, 102] width 15 height 15
click at [926, 127] on img at bounding box center [924, 129] width 15 height 15
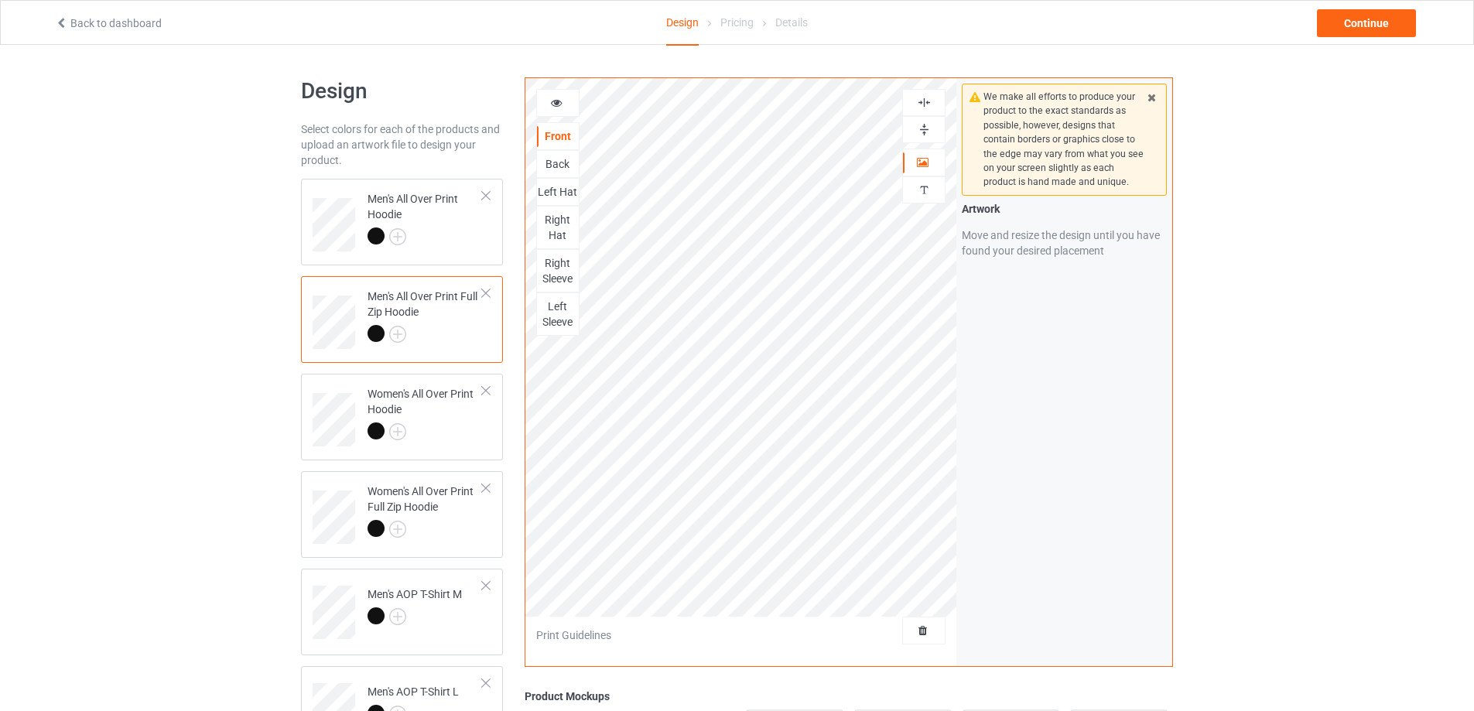
click at [556, 161] on div "Back" at bounding box center [558, 163] width 42 height 15
click at [921, 127] on img at bounding box center [924, 129] width 15 height 15
click at [921, 104] on img at bounding box center [924, 102] width 15 height 15
click at [921, 103] on img at bounding box center [924, 102] width 15 height 15
click at [921, 101] on img at bounding box center [924, 102] width 15 height 15
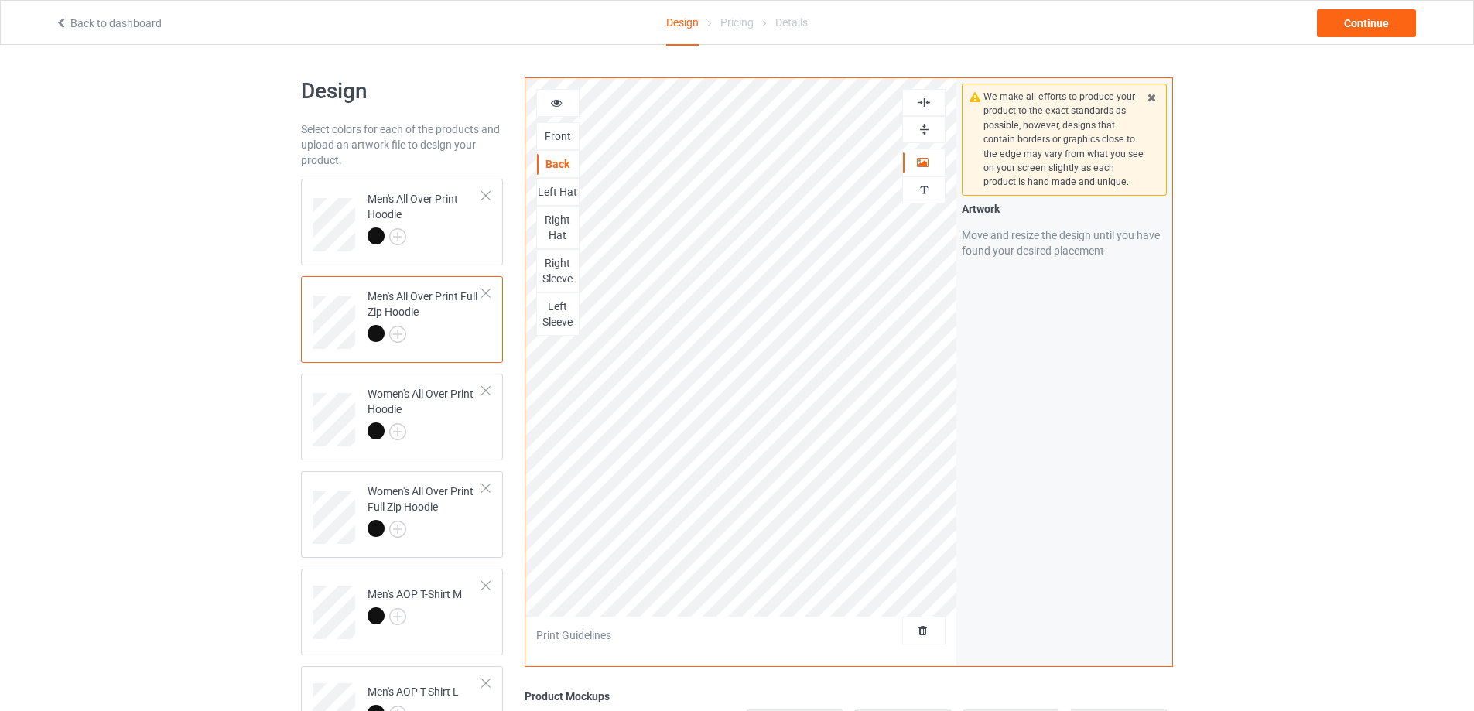
click at [923, 128] on img at bounding box center [924, 129] width 15 height 15
click at [922, 101] on img at bounding box center [924, 102] width 15 height 15
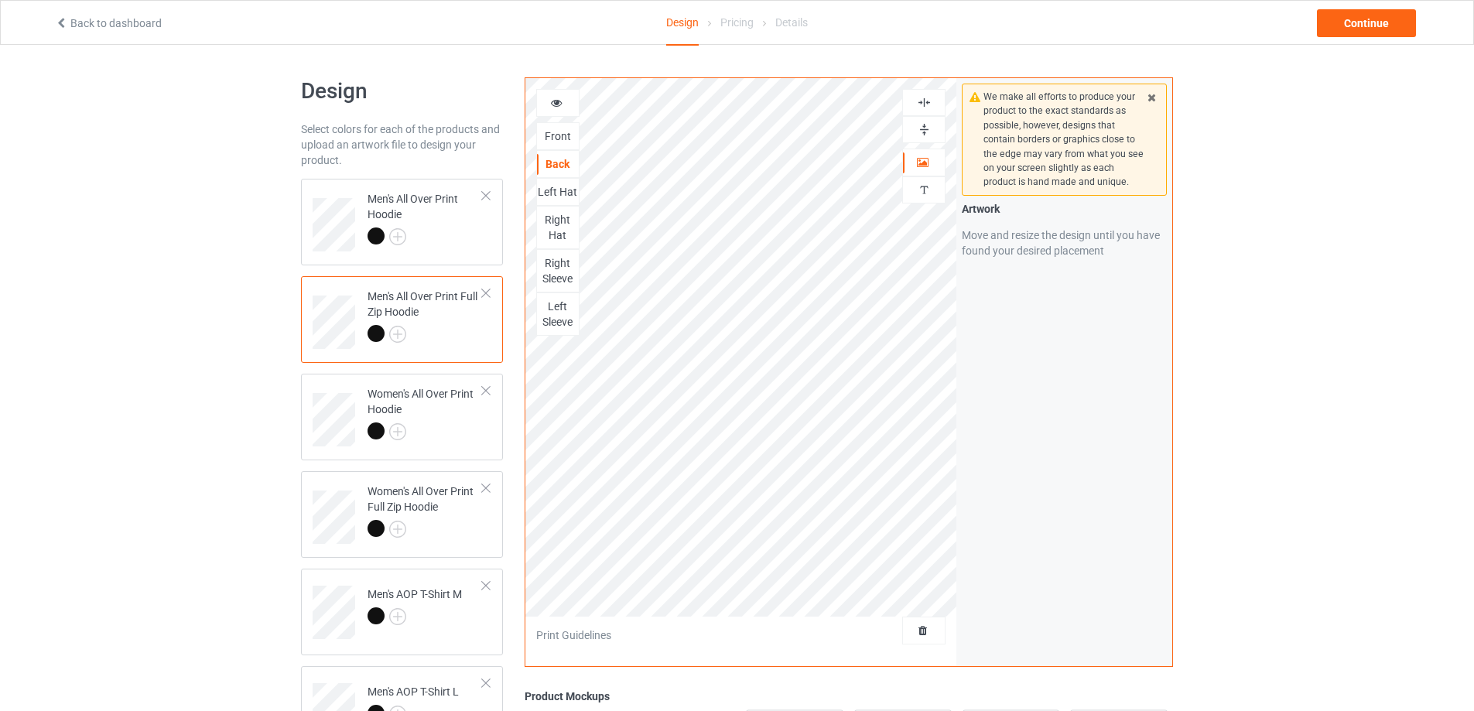
click at [558, 192] on div "Left Hat" at bounding box center [558, 191] width 42 height 15
click at [930, 131] on img at bounding box center [924, 129] width 15 height 15
click at [925, 101] on img at bounding box center [924, 102] width 15 height 15
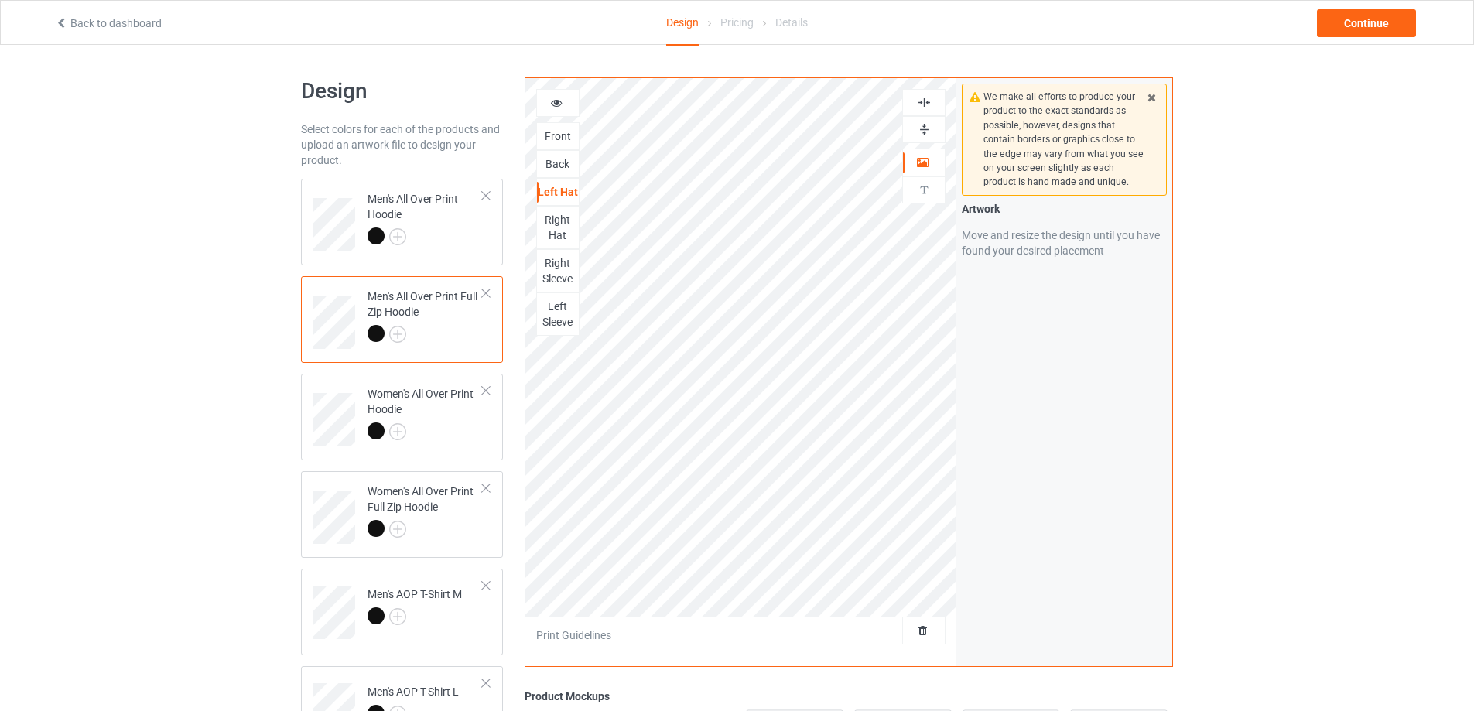
click at [925, 101] on img at bounding box center [924, 102] width 15 height 15
click at [921, 131] on img at bounding box center [924, 129] width 15 height 15
click at [567, 235] on div "Right Hat" at bounding box center [558, 227] width 42 height 31
click at [919, 128] on img at bounding box center [924, 129] width 15 height 15
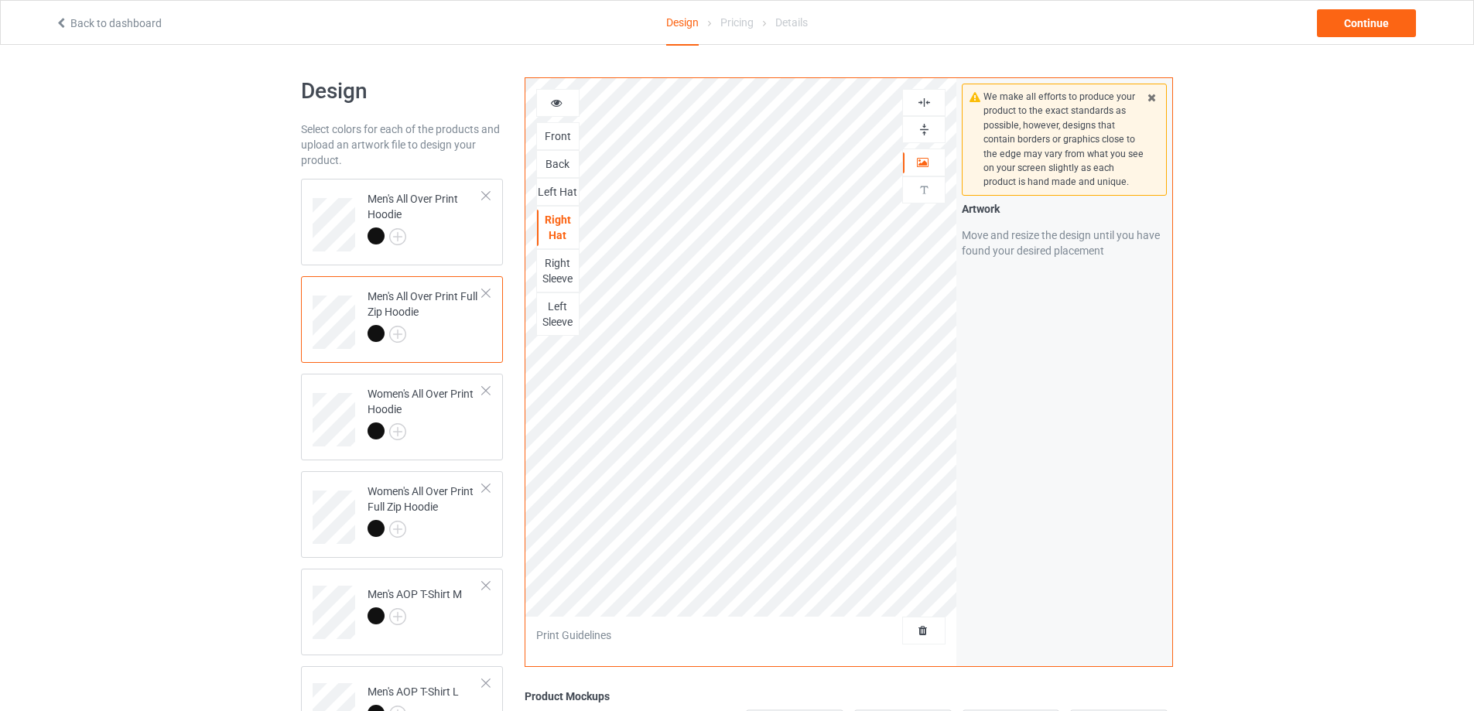
click at [919, 128] on img at bounding box center [924, 129] width 15 height 15
click at [919, 104] on img at bounding box center [924, 102] width 15 height 15
click at [919, 102] on img at bounding box center [924, 102] width 15 height 15
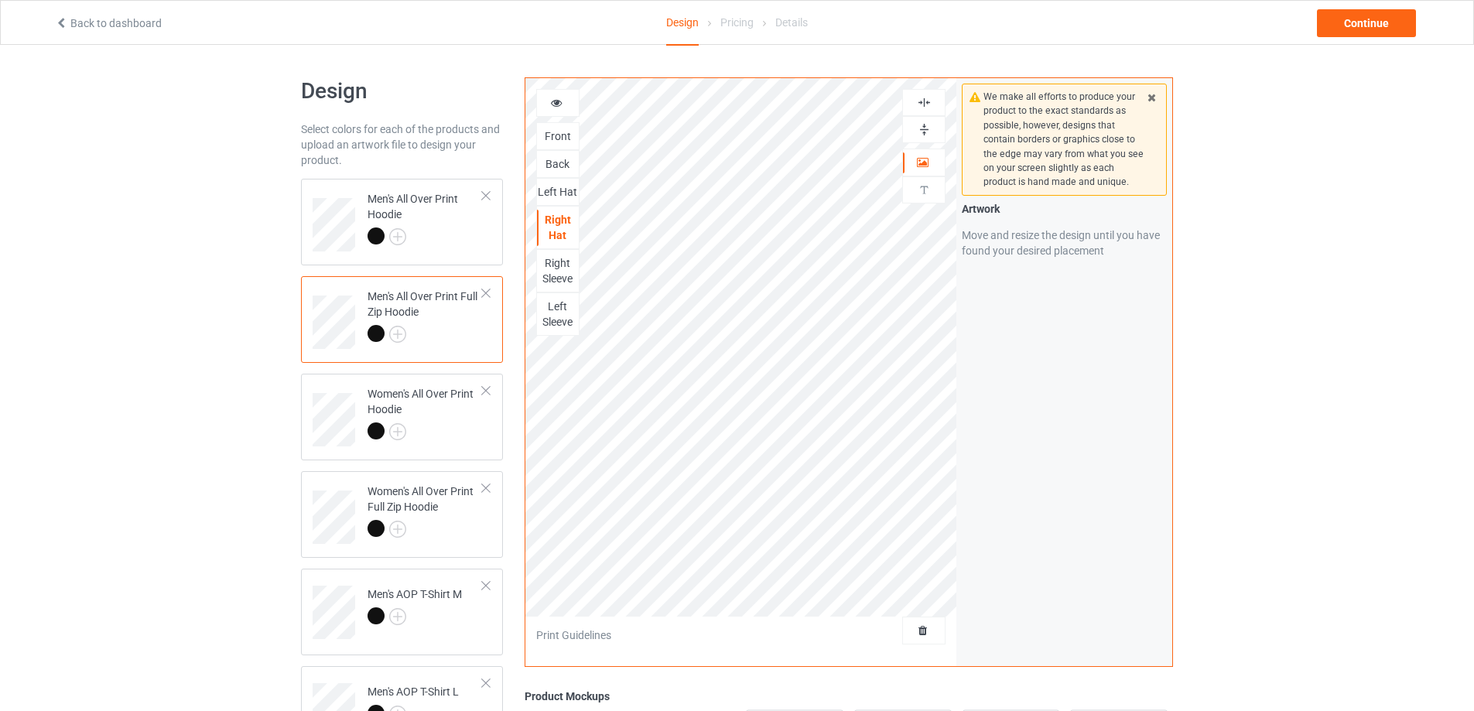
click at [919, 102] on img at bounding box center [924, 102] width 15 height 15
click at [923, 128] on img at bounding box center [924, 129] width 15 height 15
click at [555, 270] on div "Right Sleeve" at bounding box center [558, 270] width 42 height 31
click at [926, 128] on img at bounding box center [924, 129] width 15 height 15
click at [923, 101] on img at bounding box center [924, 102] width 15 height 15
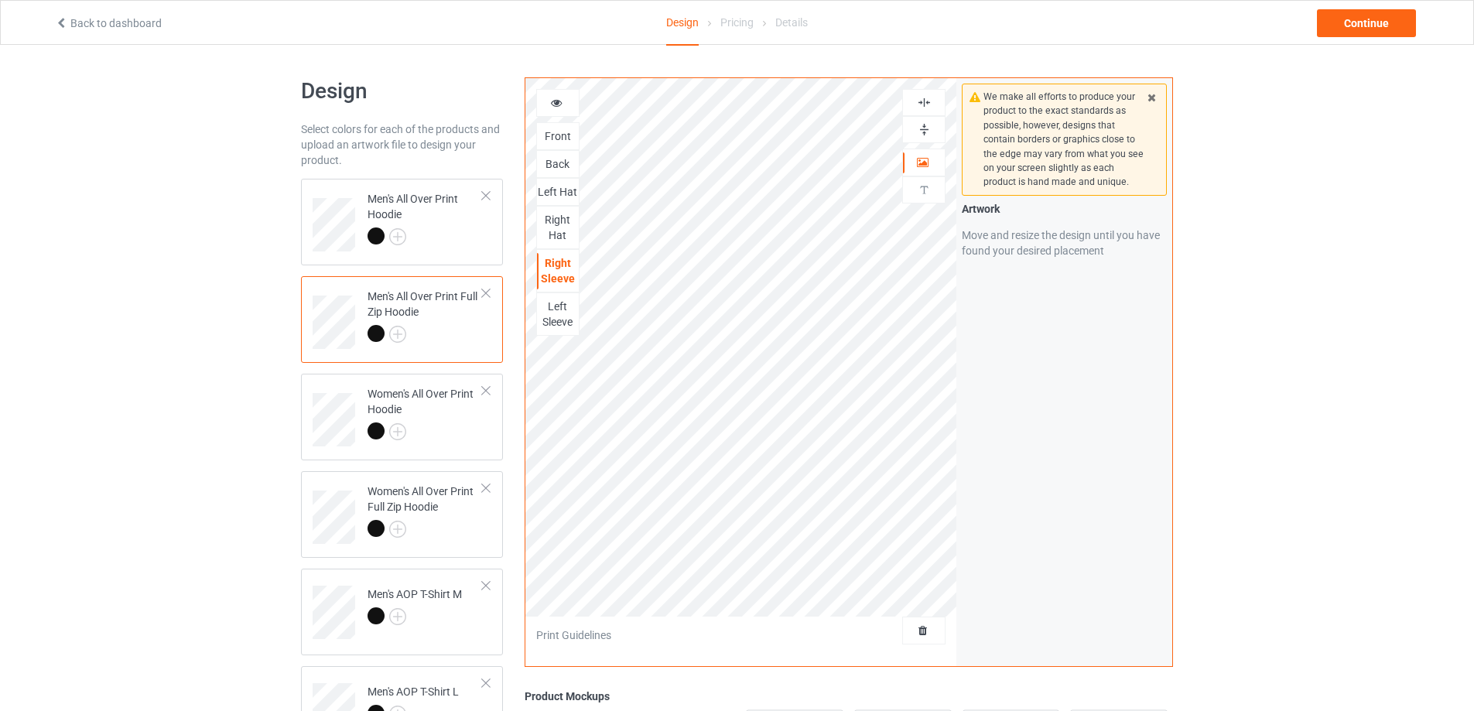
click at [923, 101] on img at bounding box center [924, 102] width 15 height 15
click at [916, 128] on div at bounding box center [924, 129] width 42 height 15
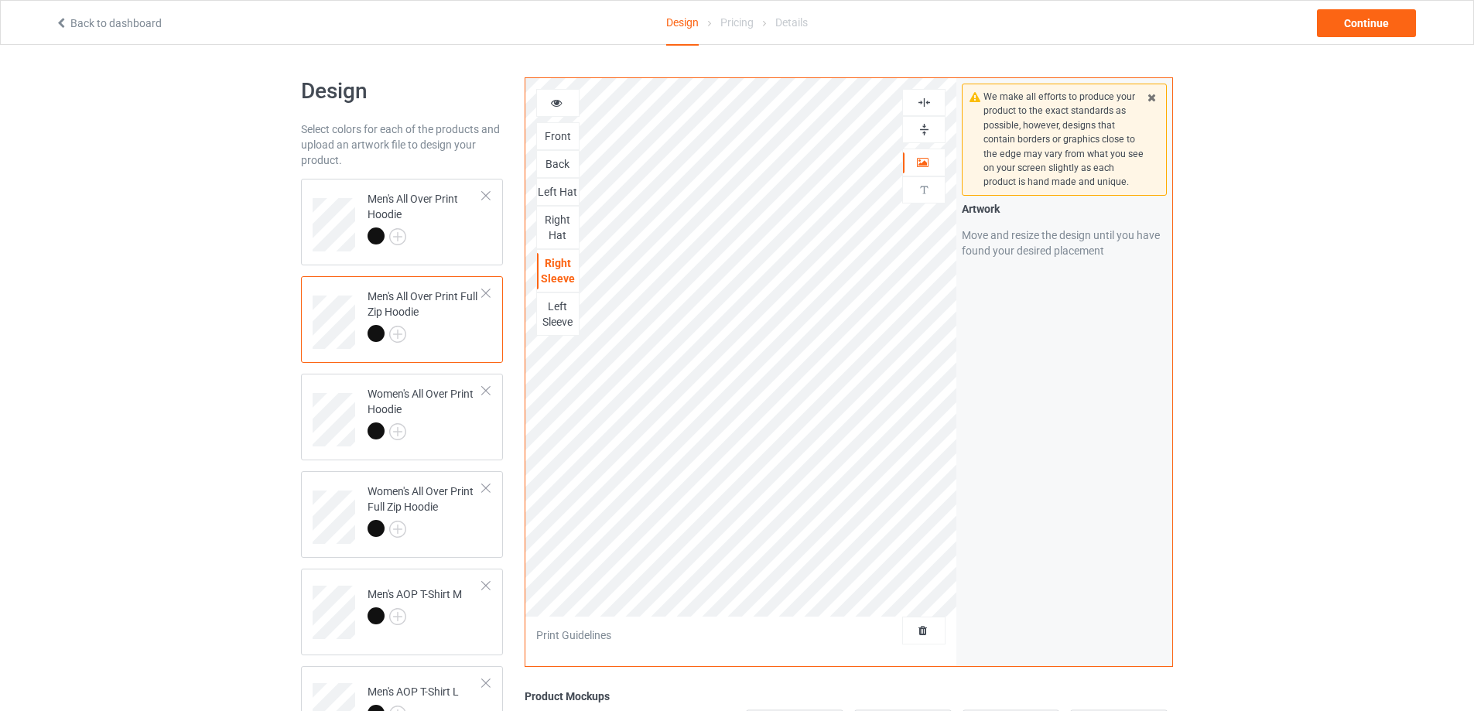
click at [556, 314] on div "Left Sleeve" at bounding box center [558, 314] width 42 height 31
click at [926, 125] on img at bounding box center [924, 129] width 15 height 15
click at [924, 104] on img at bounding box center [924, 102] width 15 height 15
click at [924, 101] on img at bounding box center [924, 102] width 15 height 15
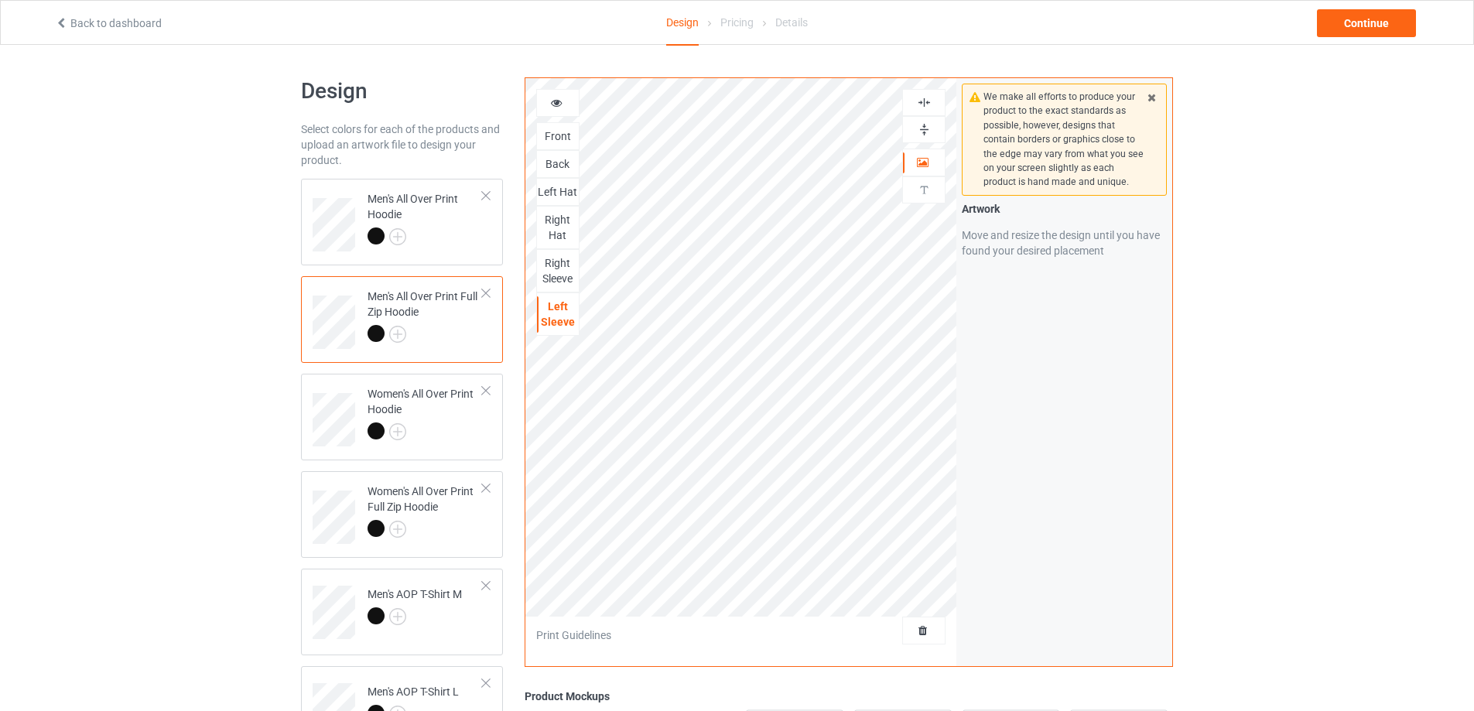
click at [924, 101] on img at bounding box center [924, 102] width 15 height 15
click at [923, 129] on img at bounding box center [924, 129] width 15 height 15
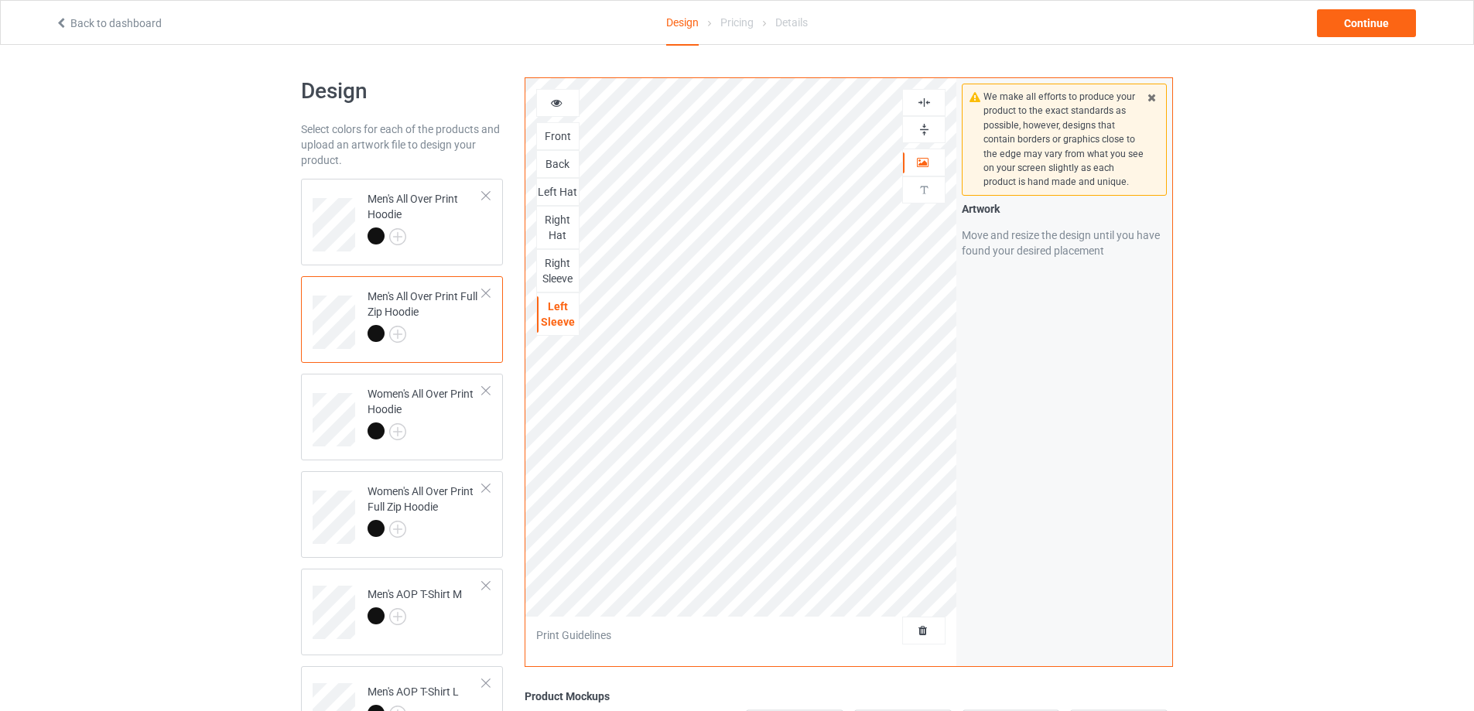
click at [925, 98] on img at bounding box center [924, 102] width 15 height 15
click at [922, 101] on img at bounding box center [924, 102] width 15 height 15
click at [922, 102] on img at bounding box center [924, 102] width 15 height 15
click at [922, 126] on img at bounding box center [924, 129] width 15 height 15
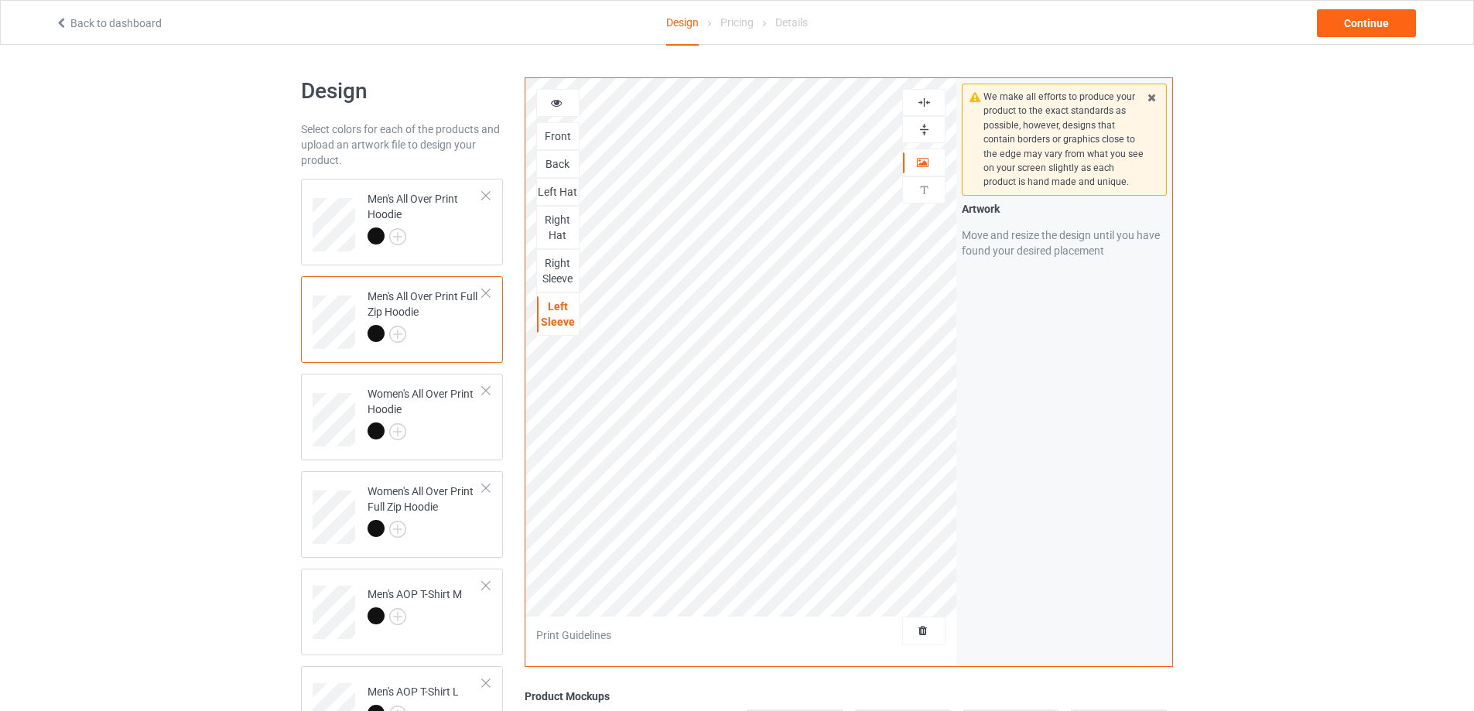
click at [922, 126] on img at bounding box center [924, 129] width 15 height 15
click at [467, 423] on div at bounding box center [425, 434] width 115 height 22
click at [926, 128] on img at bounding box center [924, 129] width 15 height 15
drag, startPoint x: 926, startPoint y: 128, endPoint x: 922, endPoint y: 98, distance: 29.7
click at [925, 125] on img at bounding box center [924, 129] width 15 height 15
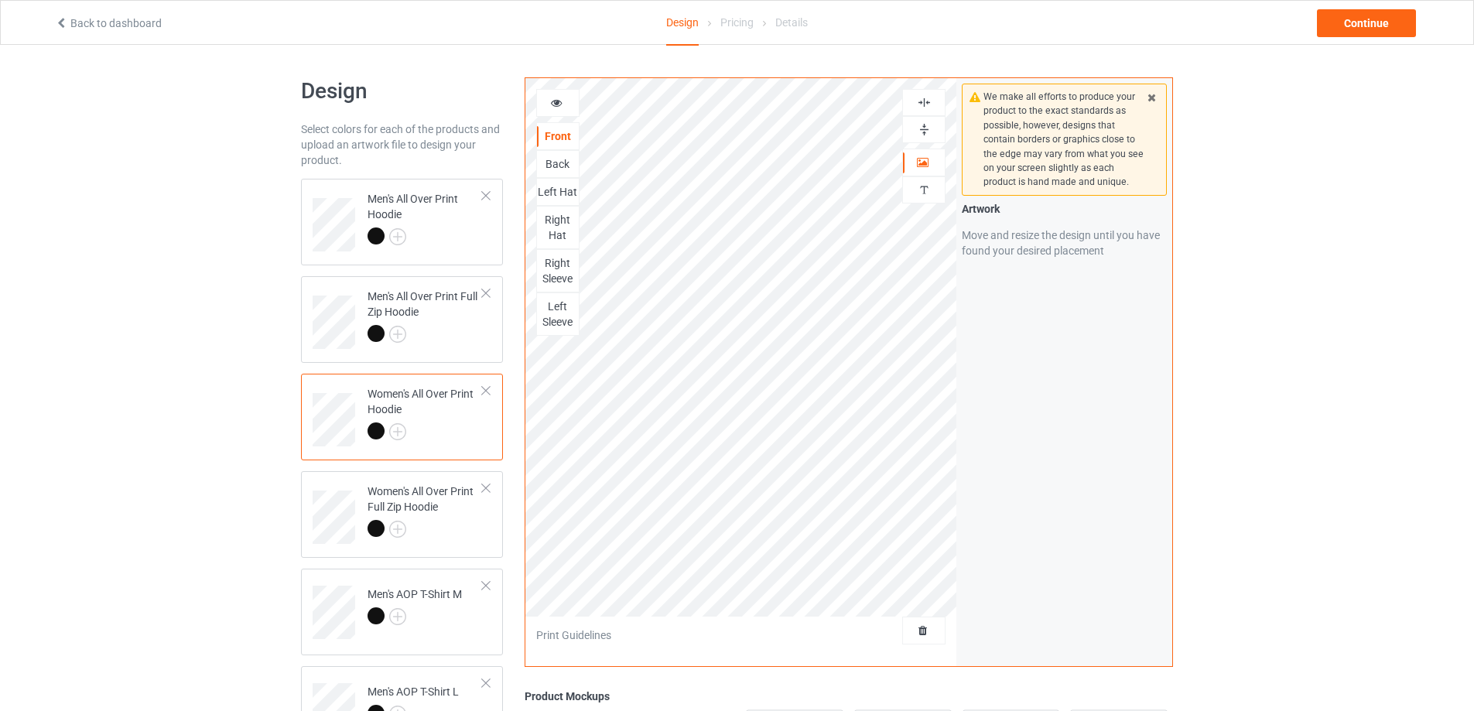
click at [923, 99] on img at bounding box center [924, 102] width 15 height 15
click at [923, 132] on img at bounding box center [924, 129] width 15 height 15
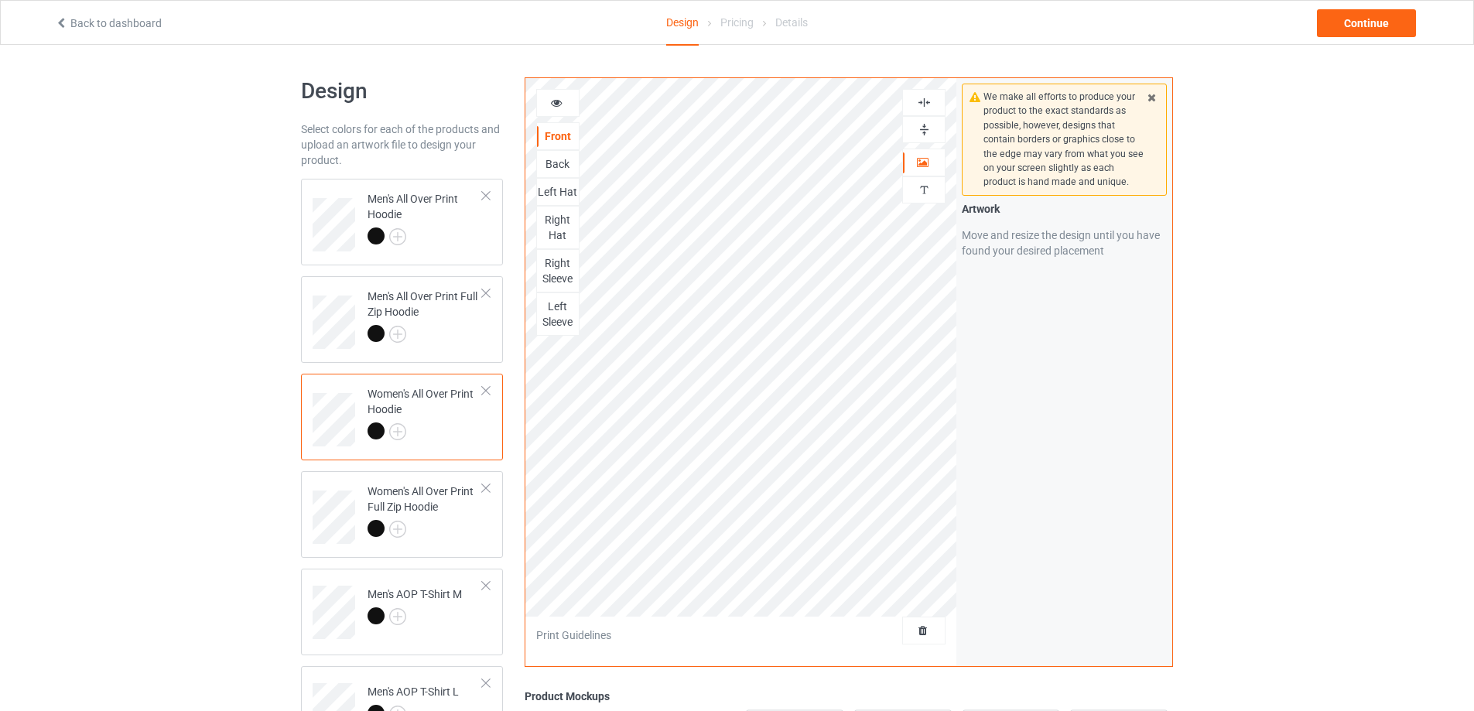
click at [923, 132] on img at bounding box center [924, 129] width 15 height 15
click at [559, 163] on div "Back" at bounding box center [558, 163] width 42 height 15
click at [923, 132] on img at bounding box center [924, 129] width 15 height 15
click at [925, 100] on img at bounding box center [924, 102] width 15 height 15
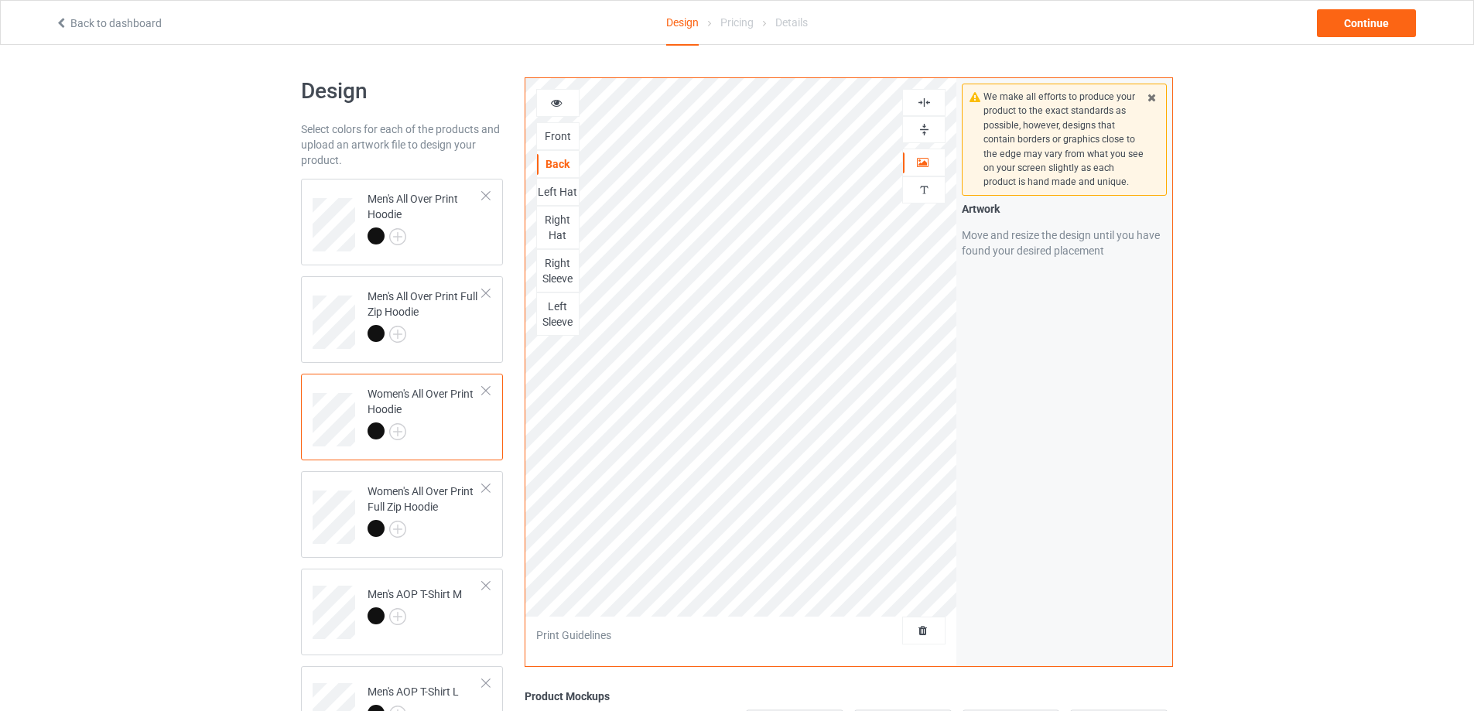
click at [925, 100] on img at bounding box center [924, 102] width 15 height 15
click at [923, 127] on img at bounding box center [924, 129] width 15 height 15
drag, startPoint x: 923, startPoint y: 127, endPoint x: 912, endPoint y: 127, distance: 11.6
click at [923, 127] on img at bounding box center [924, 129] width 15 height 15
click at [553, 193] on div "Left Hat" at bounding box center [558, 191] width 42 height 15
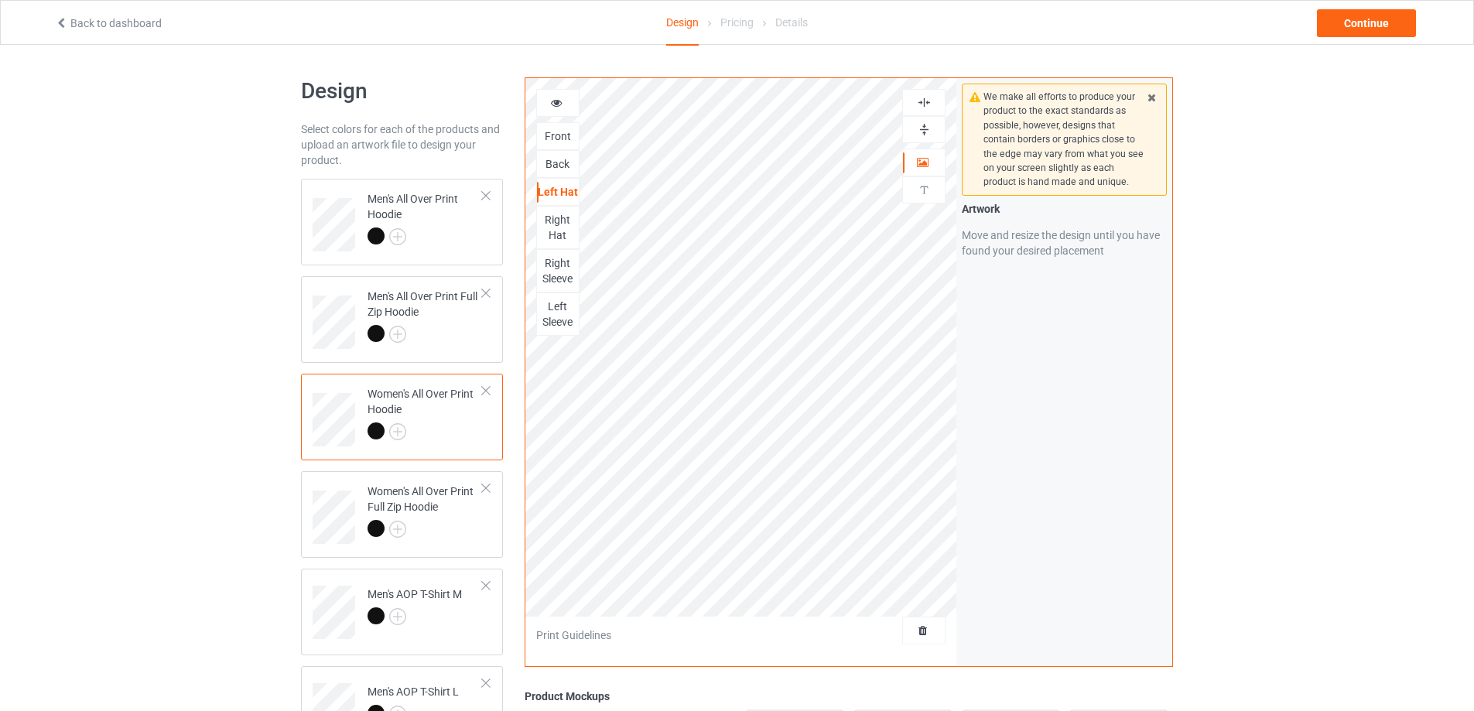
click at [923, 128] on img at bounding box center [924, 129] width 15 height 15
click at [921, 104] on img at bounding box center [924, 102] width 15 height 15
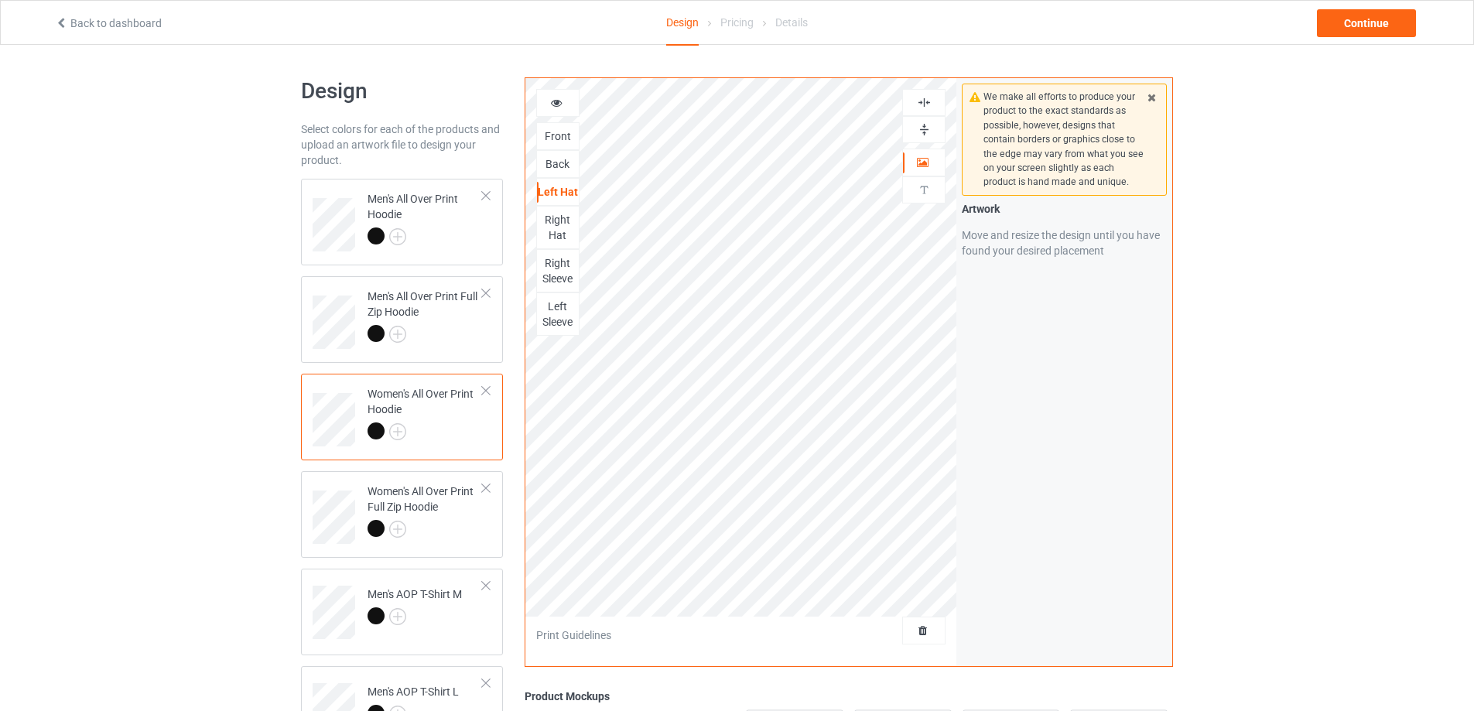
click at [920, 124] on img at bounding box center [924, 129] width 15 height 15
click at [561, 230] on div "Right Hat" at bounding box center [558, 227] width 42 height 31
click at [926, 129] on img at bounding box center [924, 129] width 15 height 15
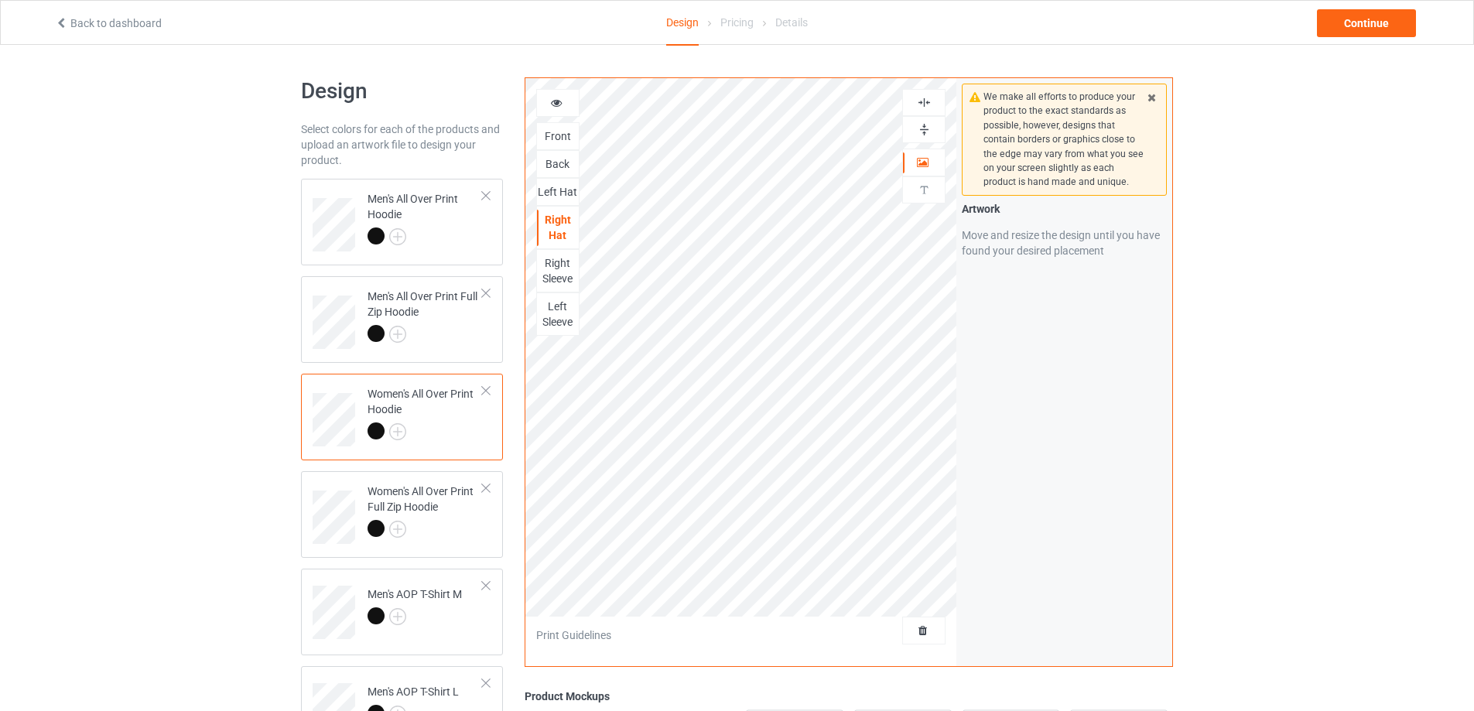
click at [926, 129] on img at bounding box center [924, 129] width 15 height 15
click at [925, 101] on img at bounding box center [924, 102] width 15 height 15
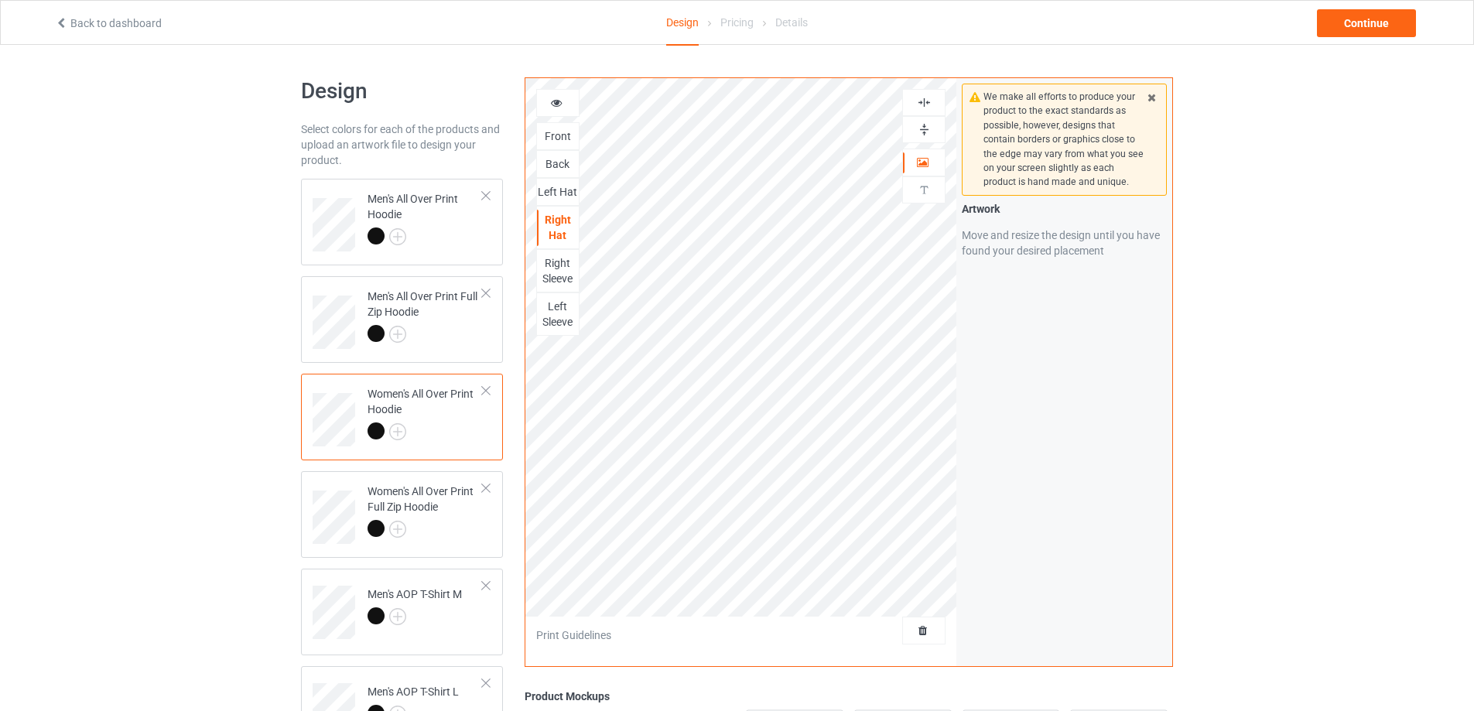
click at [922, 128] on img at bounding box center [924, 129] width 15 height 15
click at [563, 262] on div "Right Sleeve" at bounding box center [558, 270] width 42 height 31
click at [921, 129] on img at bounding box center [924, 129] width 15 height 15
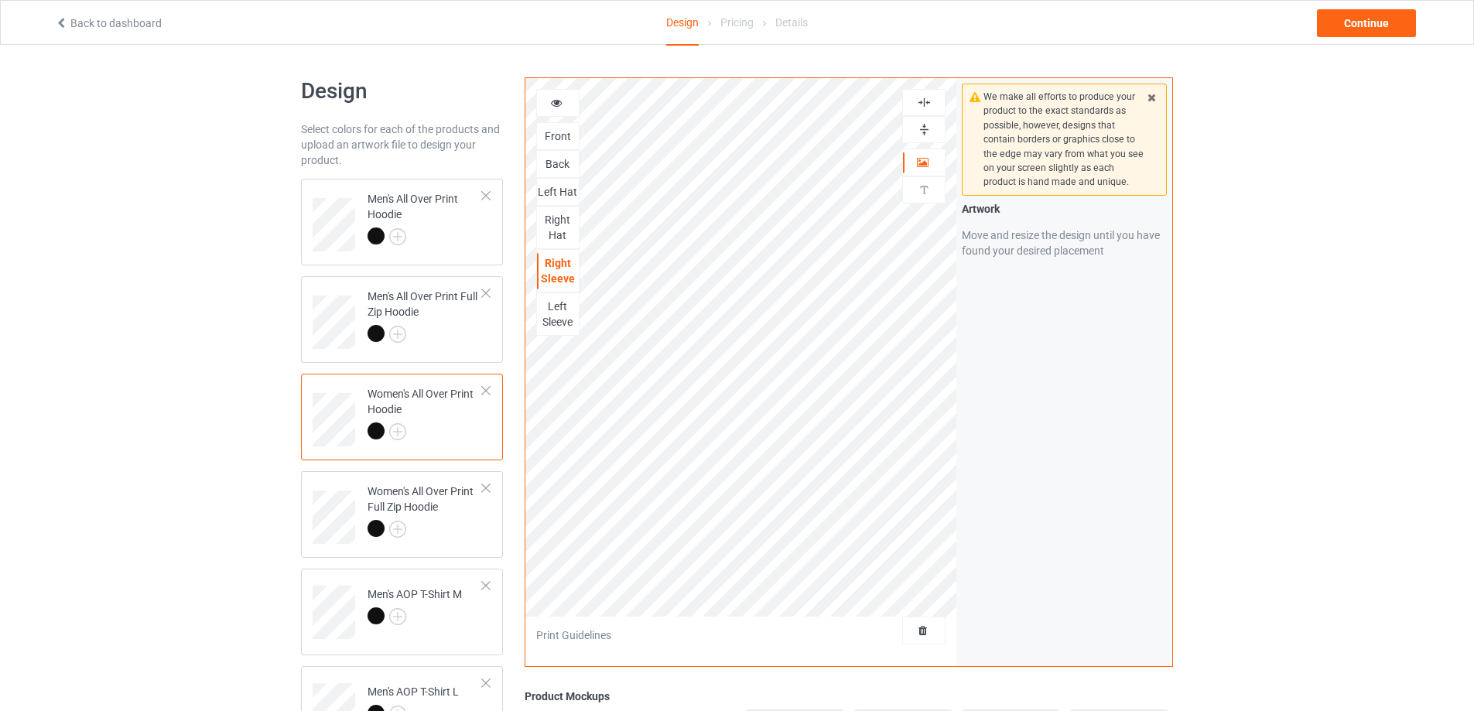
click at [922, 103] on img at bounding box center [924, 102] width 15 height 15
click at [922, 127] on img at bounding box center [924, 129] width 15 height 15
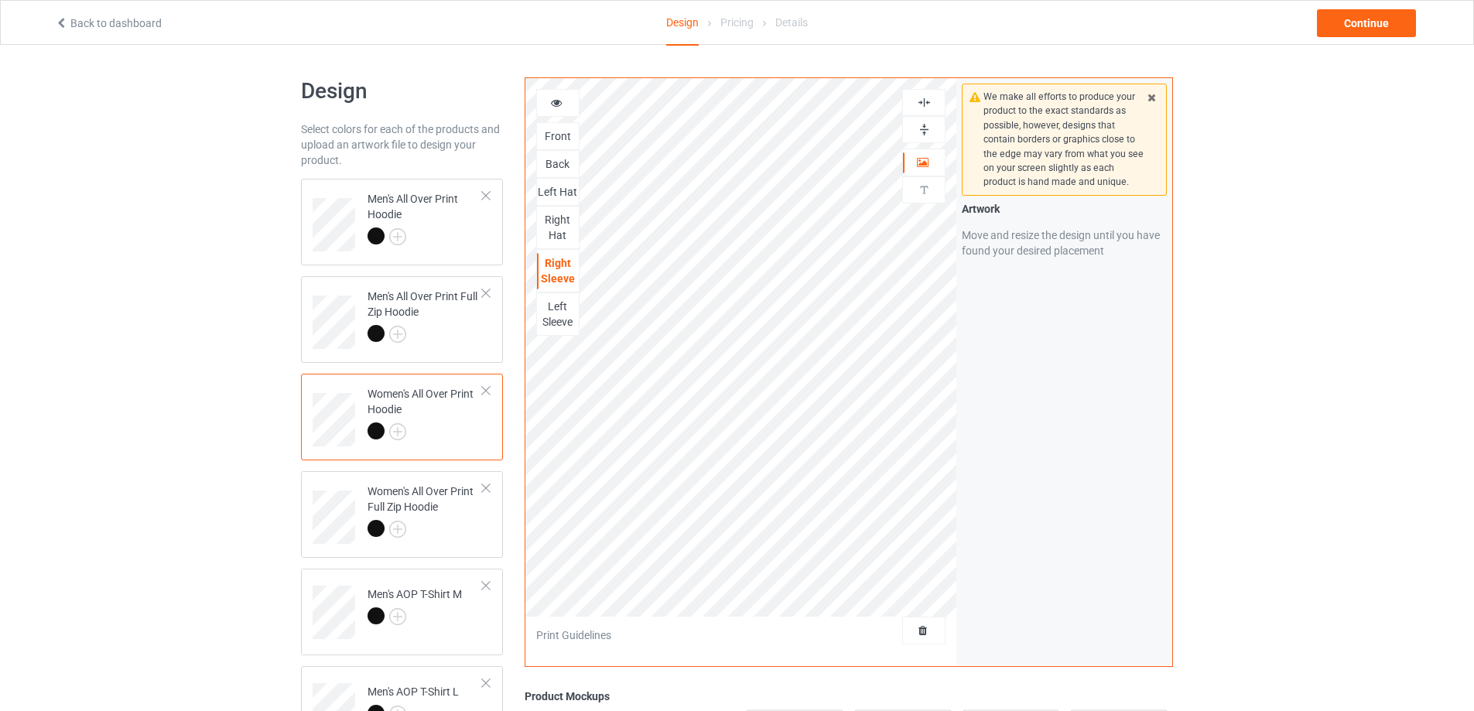
click at [570, 310] on div "Left Sleeve" at bounding box center [558, 314] width 42 height 31
click at [923, 128] on img at bounding box center [924, 129] width 15 height 15
click at [922, 104] on img at bounding box center [924, 102] width 15 height 15
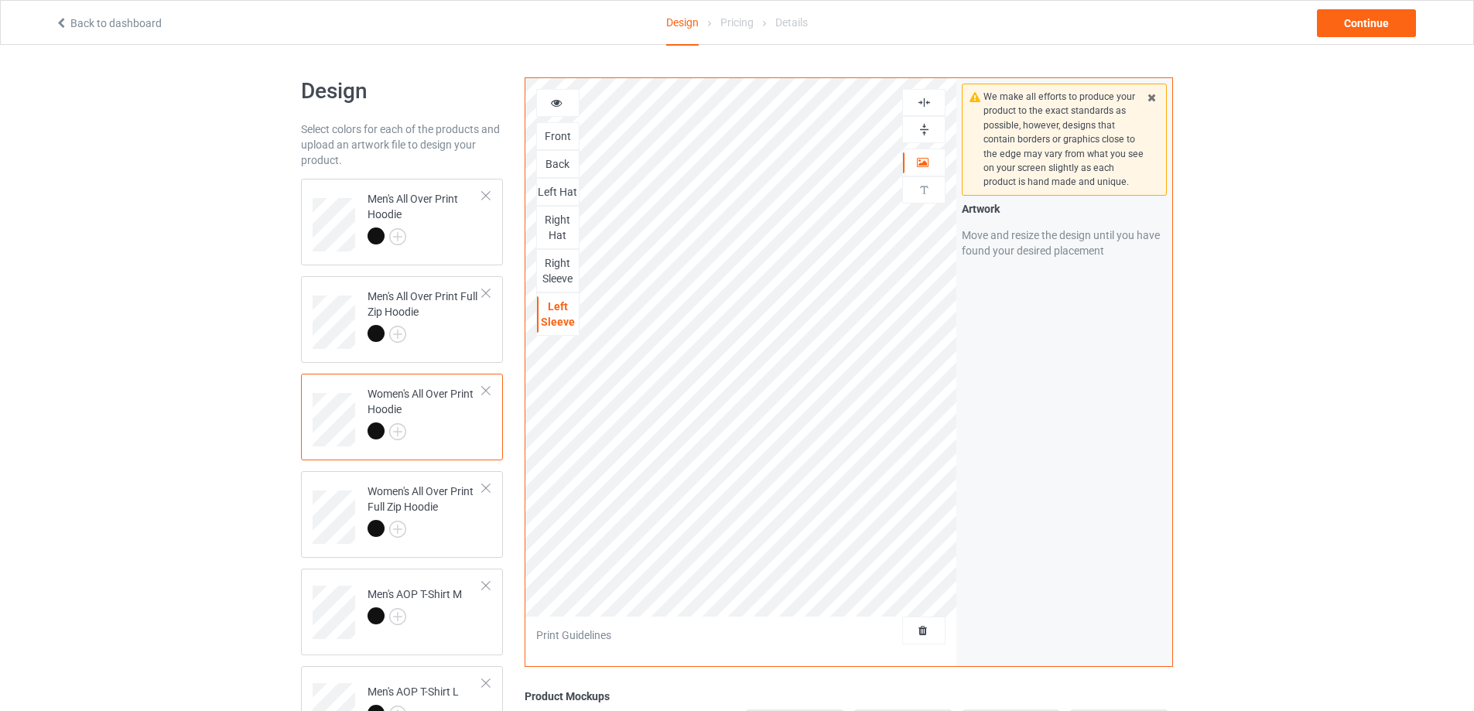
click at [922, 104] on img at bounding box center [924, 102] width 15 height 15
click at [923, 125] on img at bounding box center [924, 129] width 15 height 15
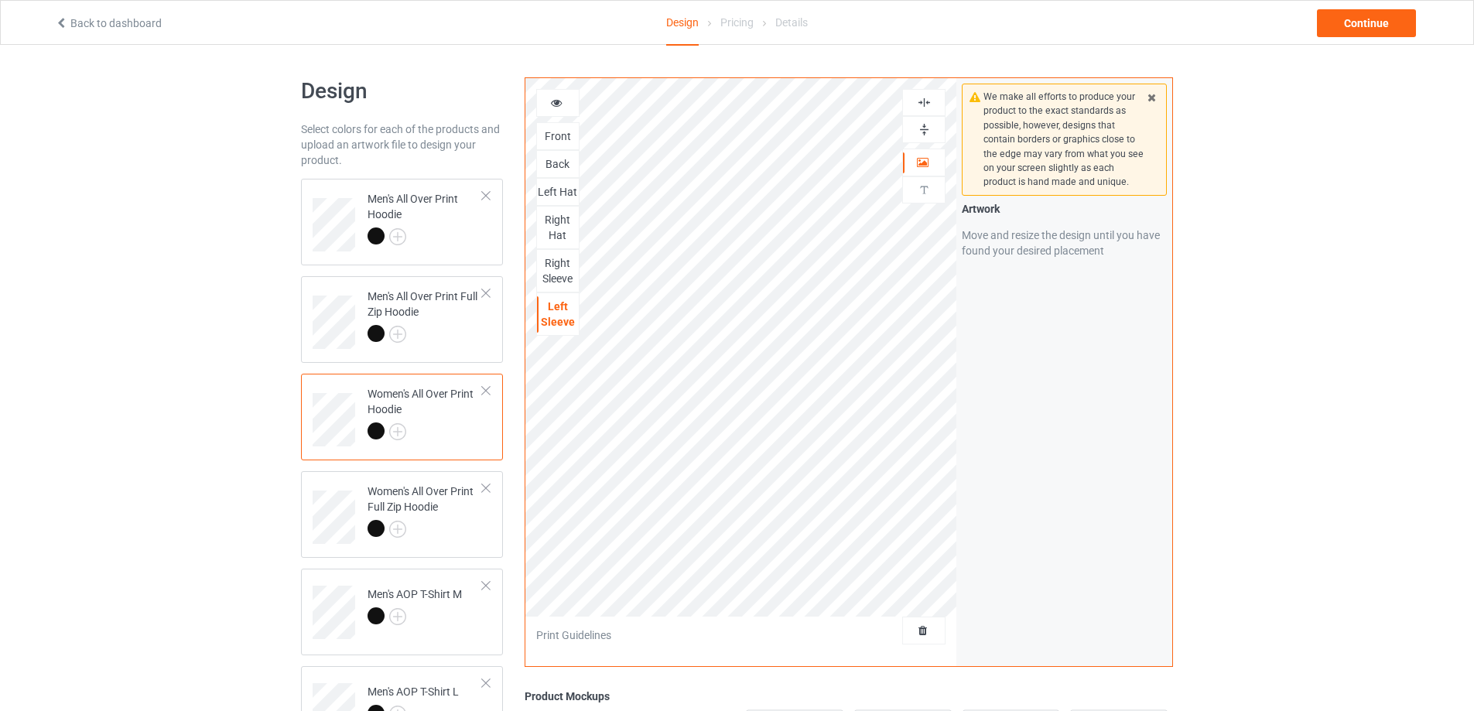
click at [925, 104] on img at bounding box center [924, 102] width 15 height 15
click at [923, 124] on img at bounding box center [924, 129] width 15 height 15
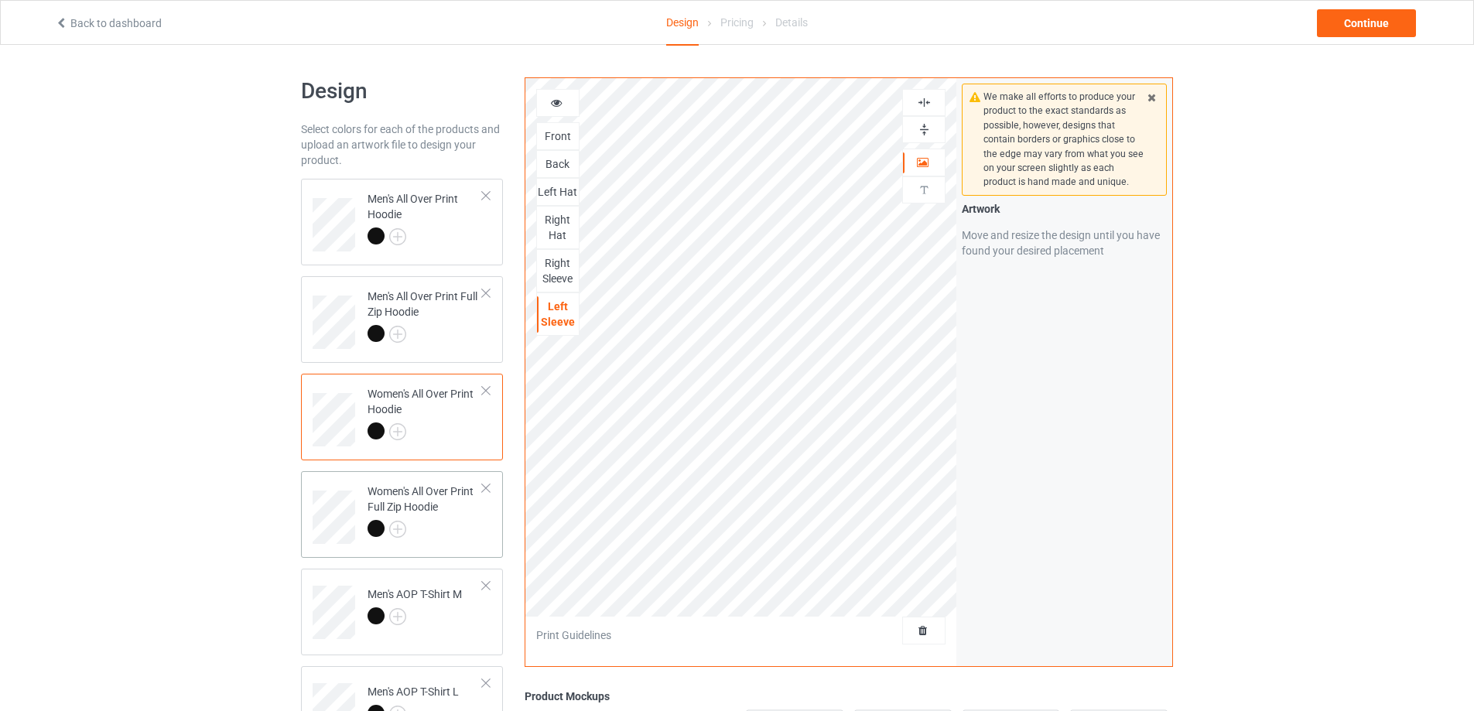
click at [475, 508] on div "Women's All Over Print Full Zip Hoodie" at bounding box center [425, 510] width 115 height 53
click at [926, 130] on img at bounding box center [924, 129] width 15 height 15
click at [924, 104] on img at bounding box center [924, 102] width 15 height 15
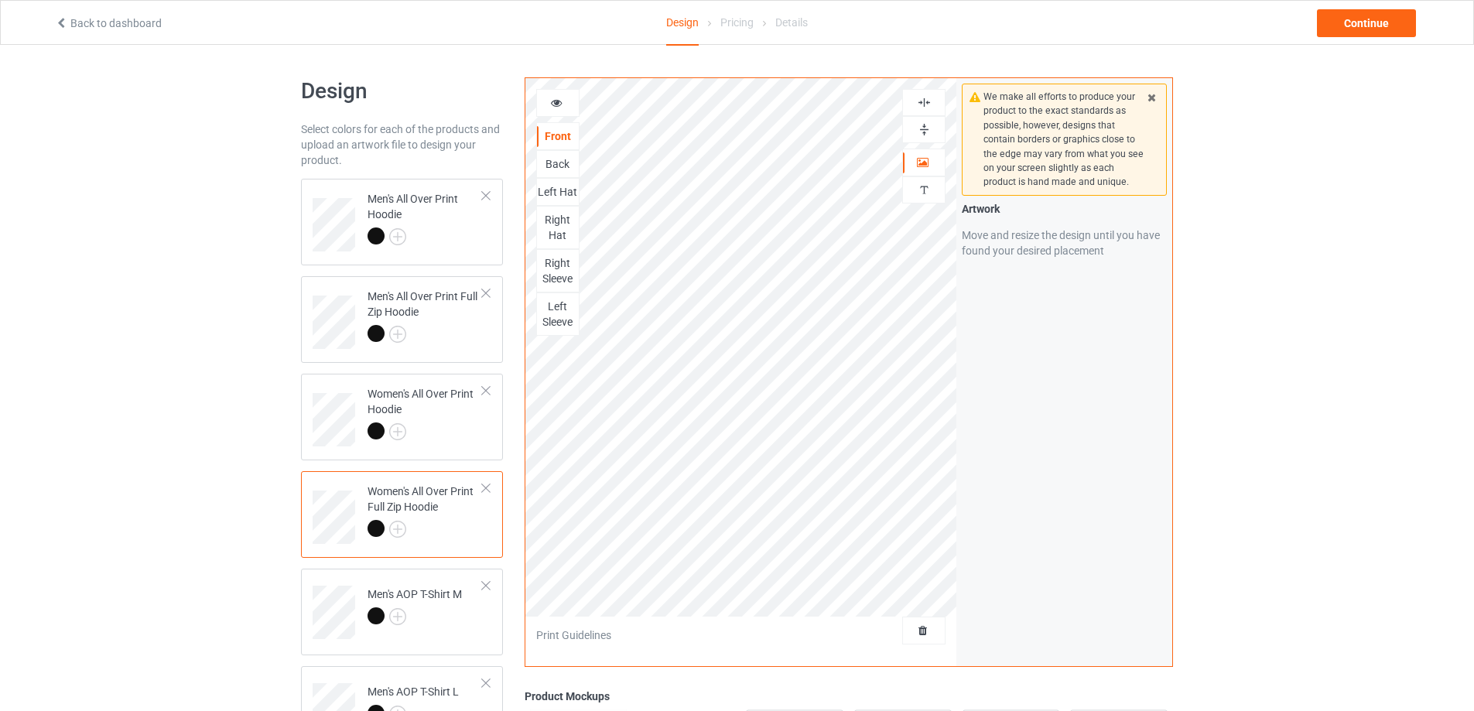
click at [924, 104] on img at bounding box center [924, 102] width 15 height 15
click at [923, 103] on img at bounding box center [924, 102] width 15 height 15
click at [922, 126] on img at bounding box center [924, 129] width 15 height 15
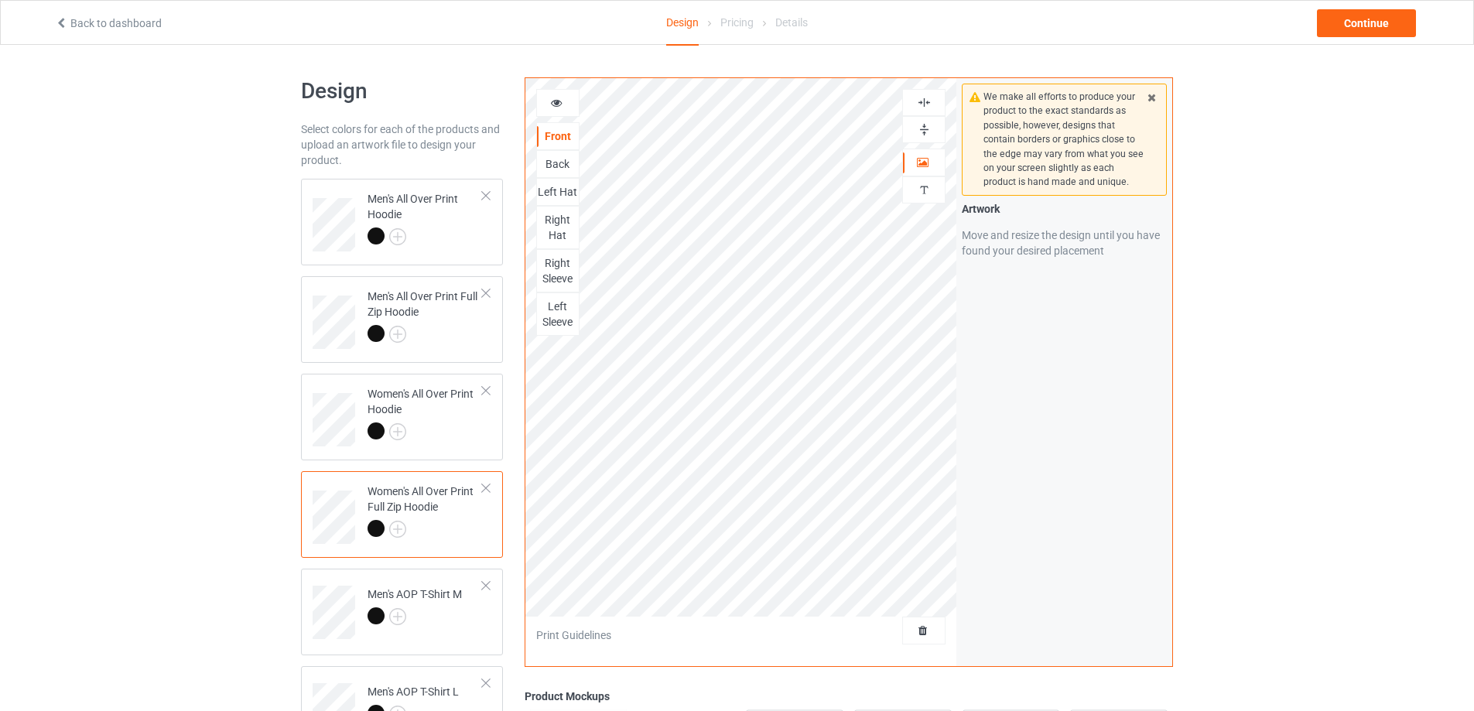
click at [922, 126] on img at bounding box center [924, 129] width 15 height 15
click at [562, 166] on div "Back" at bounding box center [558, 163] width 42 height 15
click at [928, 122] on img at bounding box center [924, 129] width 15 height 15
click at [927, 101] on img at bounding box center [924, 102] width 15 height 15
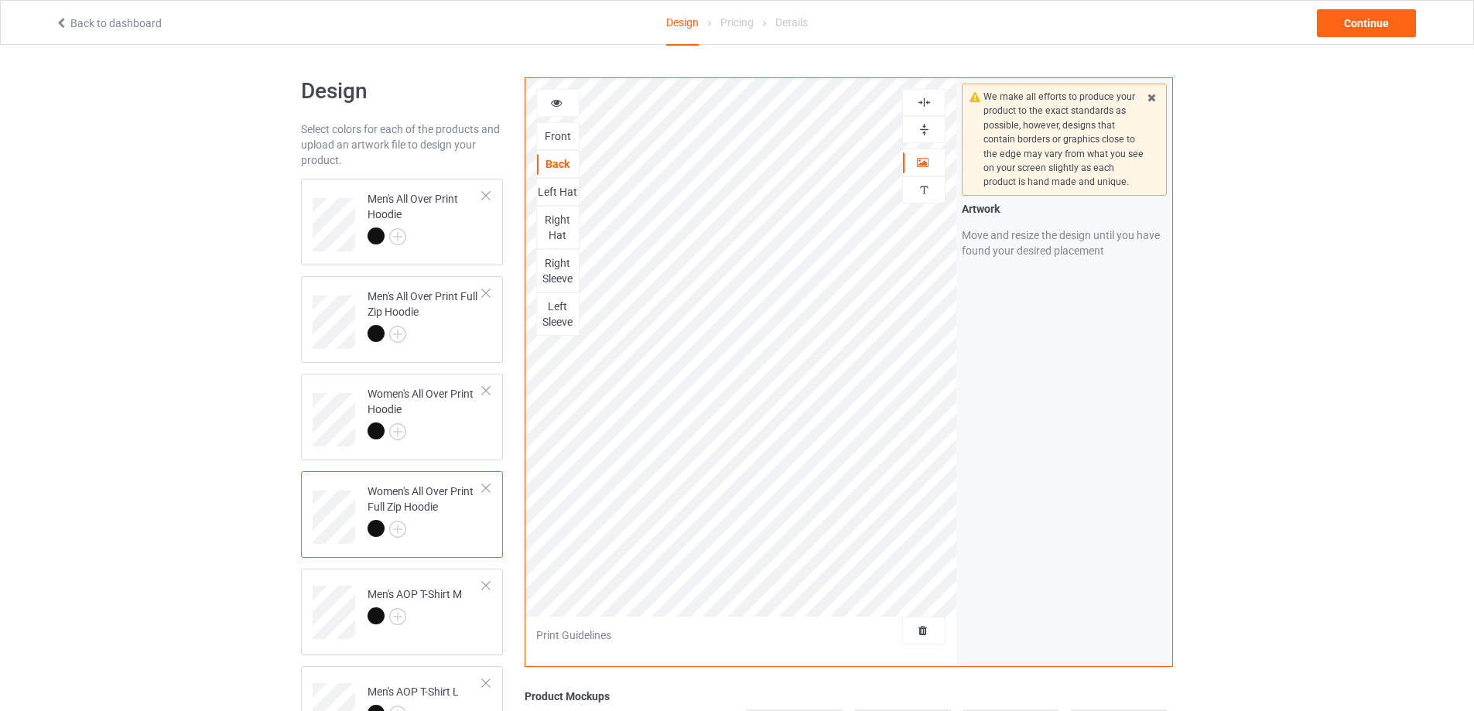
click at [927, 101] on img at bounding box center [924, 102] width 15 height 15
click at [924, 129] on img at bounding box center [924, 129] width 15 height 15
click at [923, 132] on img at bounding box center [924, 129] width 15 height 15
click at [923, 103] on img at bounding box center [924, 102] width 15 height 15
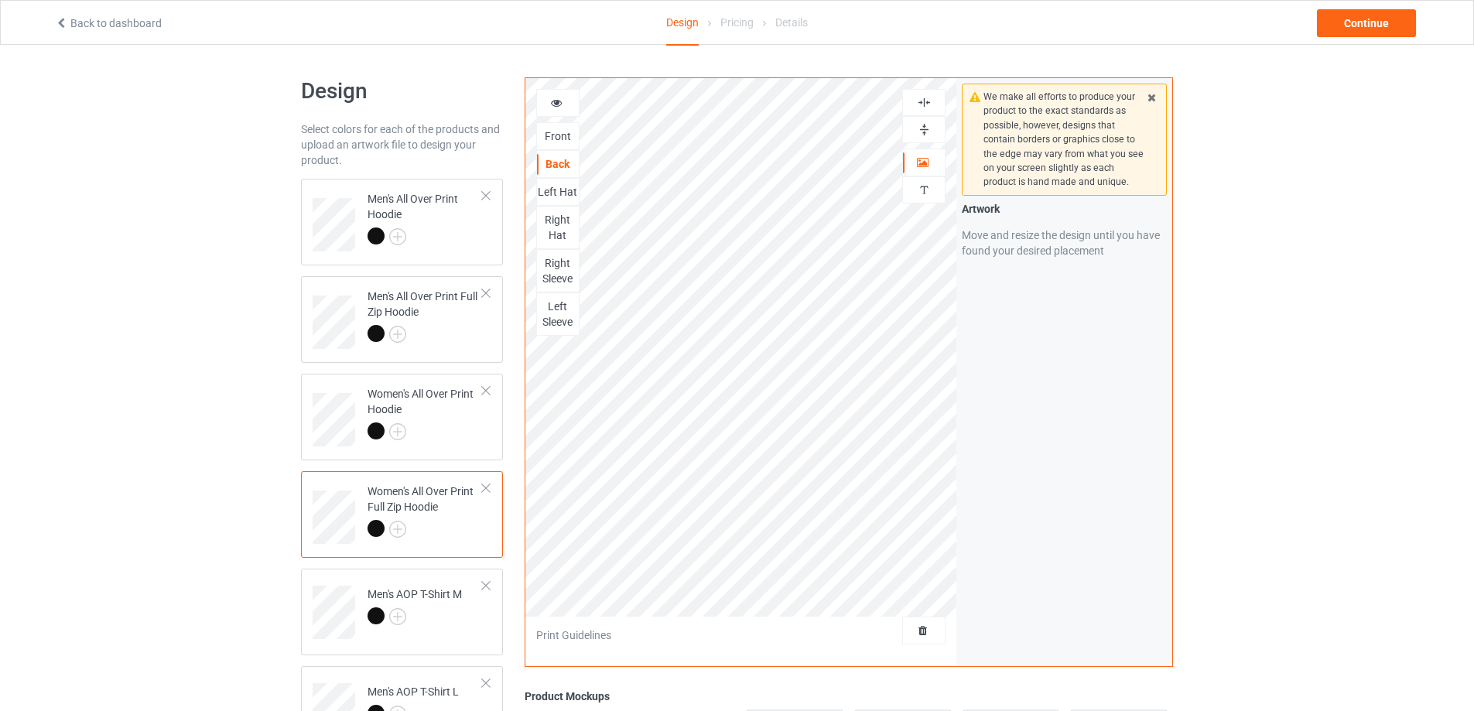
click at [923, 103] on img at bounding box center [924, 102] width 15 height 15
click at [923, 128] on img at bounding box center [924, 129] width 15 height 15
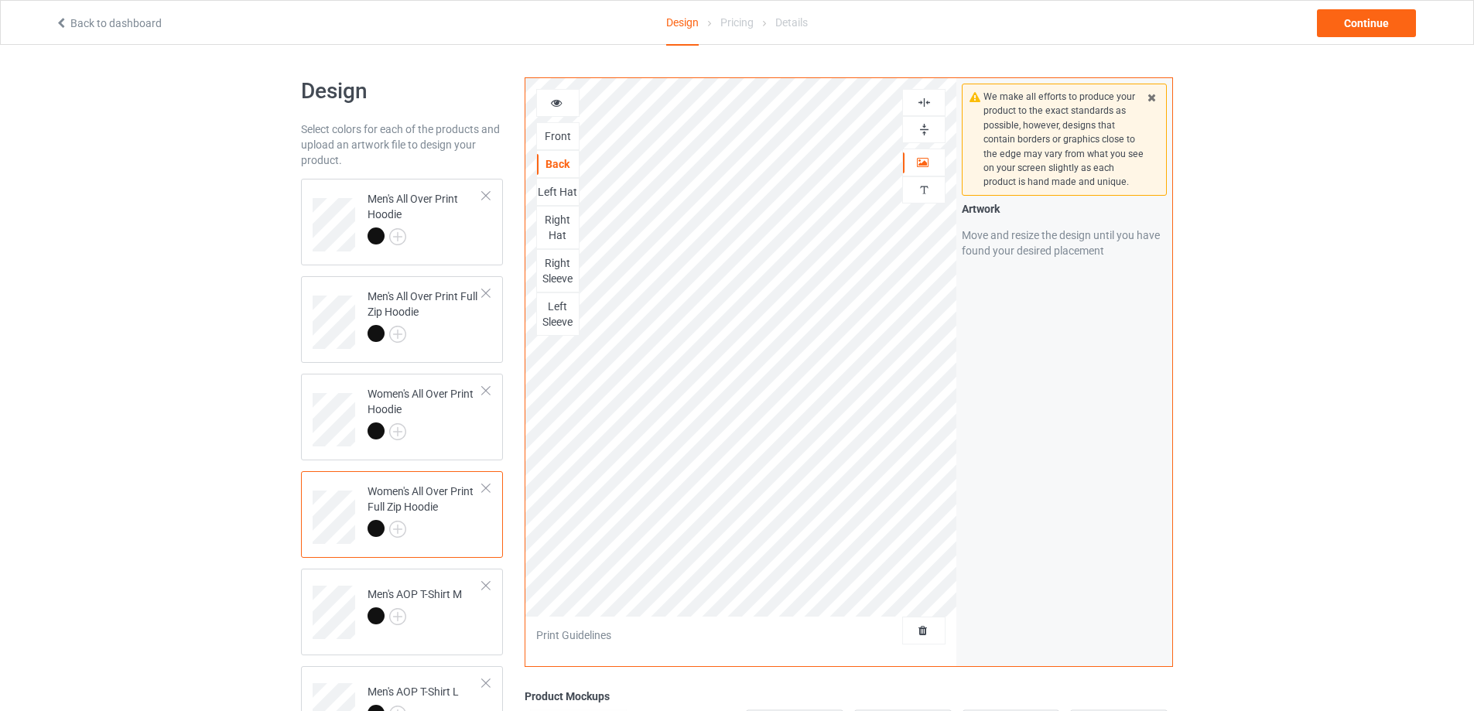
click at [921, 101] on img at bounding box center [924, 102] width 15 height 15
click at [562, 193] on div "Left Hat" at bounding box center [558, 191] width 42 height 15
click at [926, 128] on img at bounding box center [924, 129] width 15 height 15
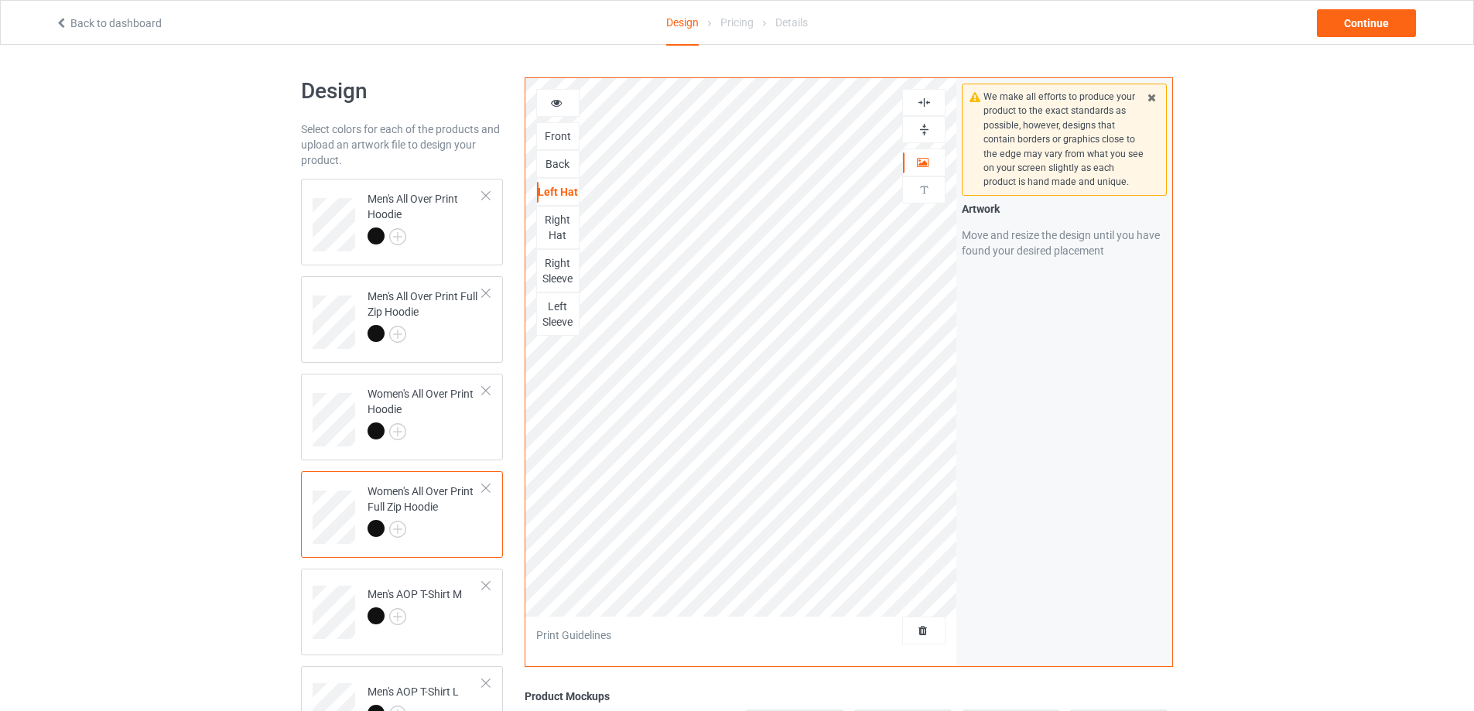
click at [926, 103] on img at bounding box center [924, 102] width 15 height 15
click at [926, 126] on img at bounding box center [924, 129] width 15 height 15
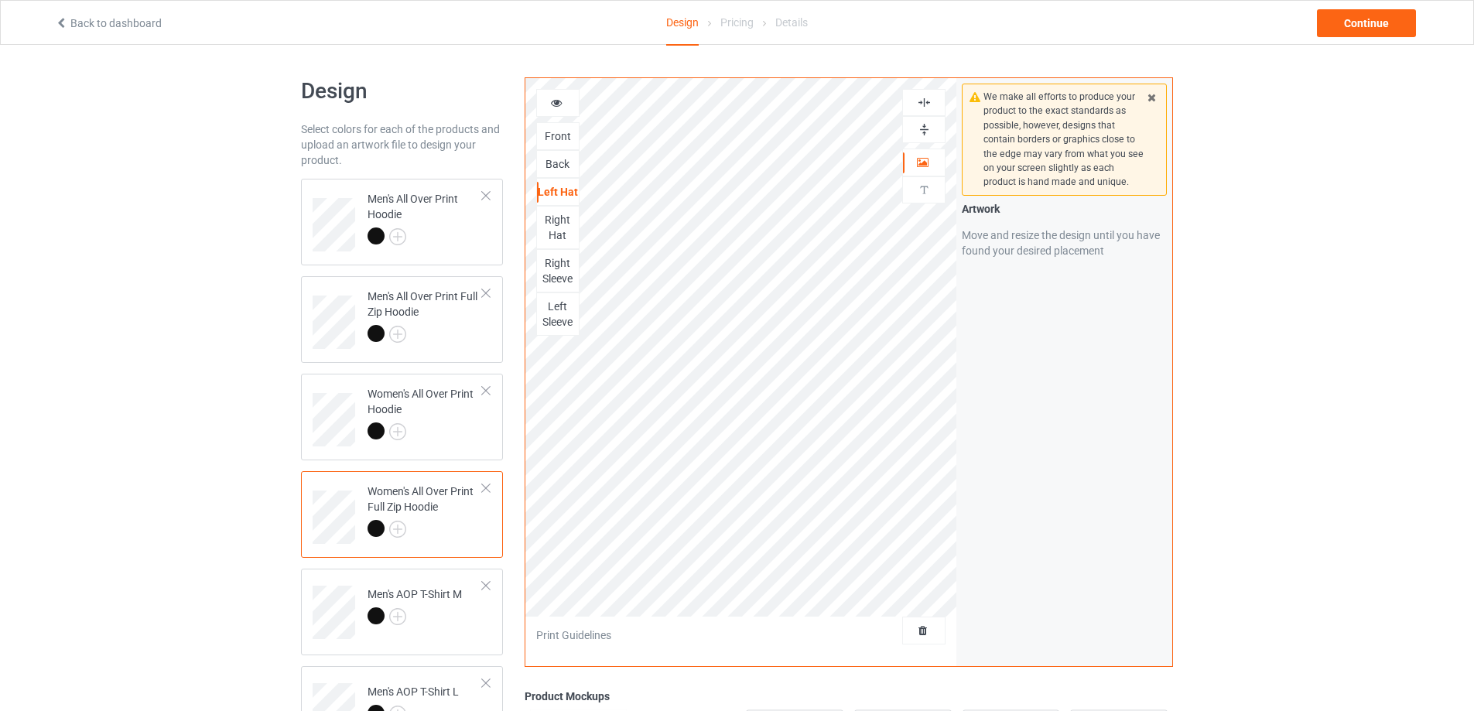
click at [926, 126] on img at bounding box center [924, 129] width 15 height 15
click at [563, 234] on div "Right Hat" at bounding box center [558, 227] width 42 height 31
click at [926, 129] on img at bounding box center [924, 129] width 15 height 15
click at [923, 103] on img at bounding box center [924, 102] width 15 height 15
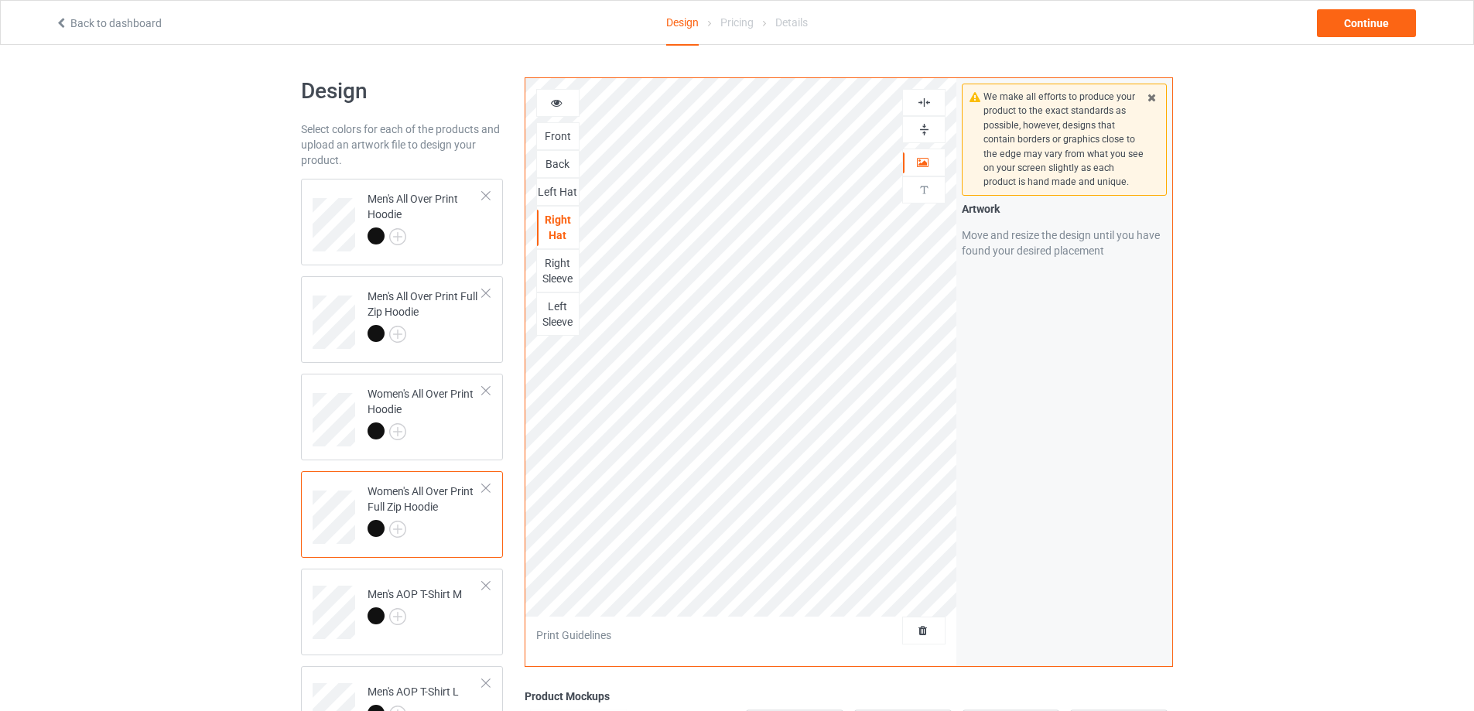
click at [923, 103] on img at bounding box center [924, 102] width 15 height 15
click at [923, 125] on img at bounding box center [924, 129] width 15 height 15
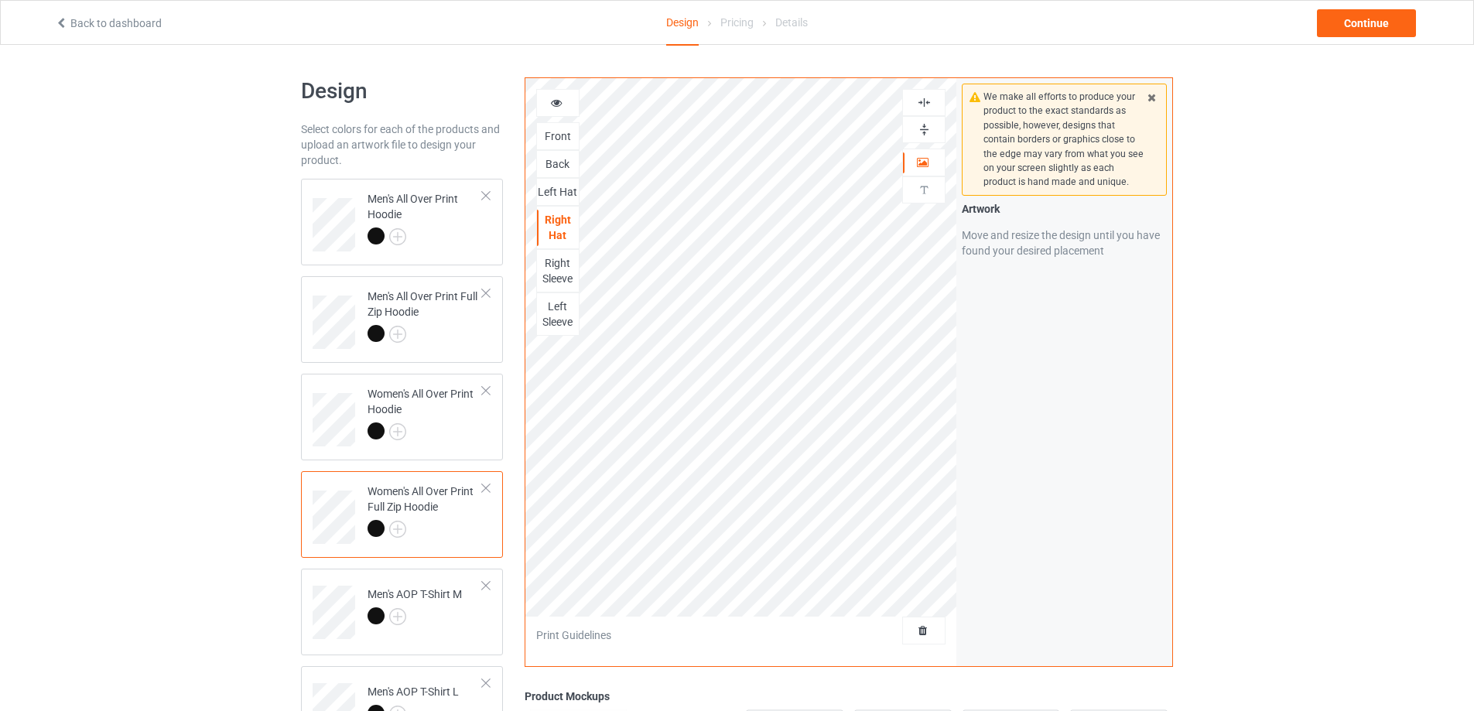
click at [567, 269] on div "Right Sleeve" at bounding box center [558, 270] width 42 height 31
click at [924, 126] on img at bounding box center [924, 129] width 15 height 15
click at [923, 104] on img at bounding box center [924, 102] width 15 height 15
click at [923, 102] on img at bounding box center [924, 102] width 15 height 15
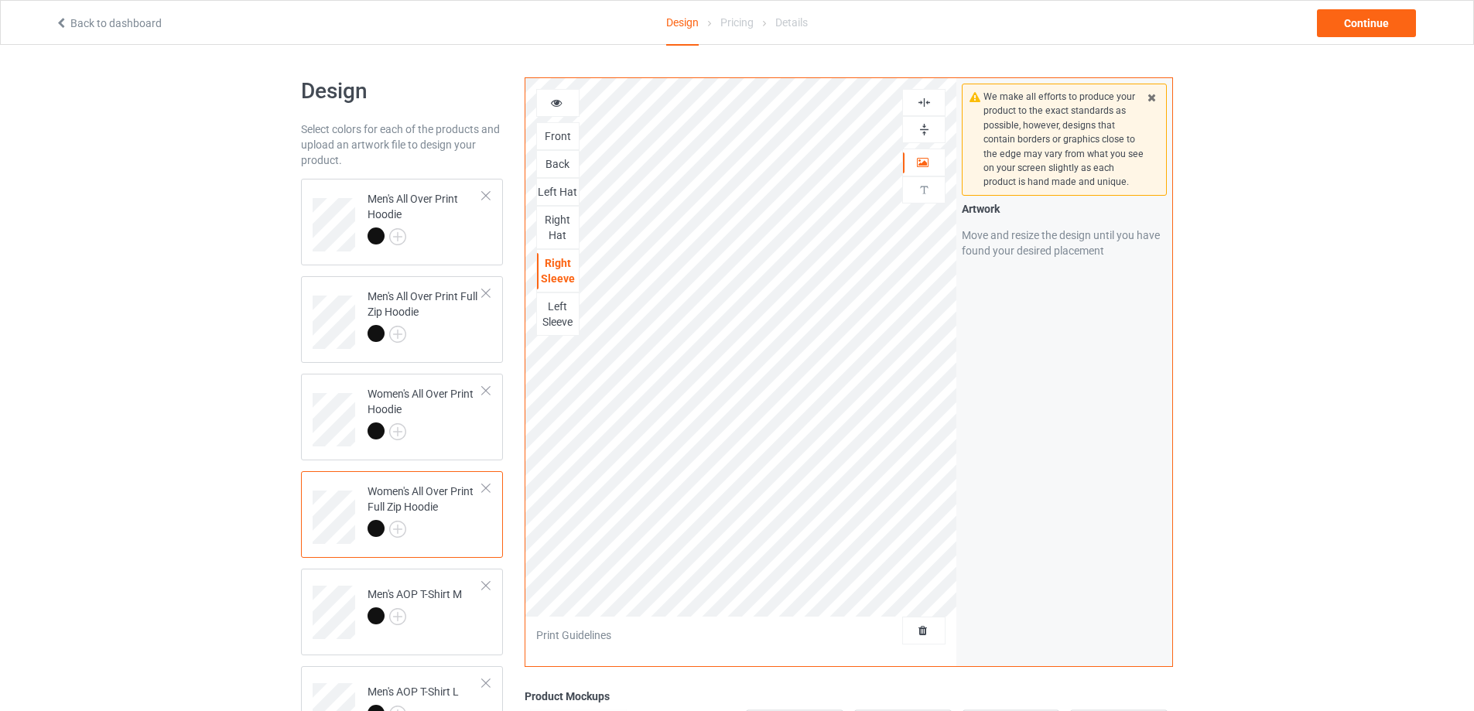
click at [924, 125] on img at bounding box center [924, 129] width 15 height 15
click at [558, 305] on div "Left Sleeve" at bounding box center [558, 314] width 42 height 31
click at [920, 126] on img at bounding box center [924, 129] width 15 height 15
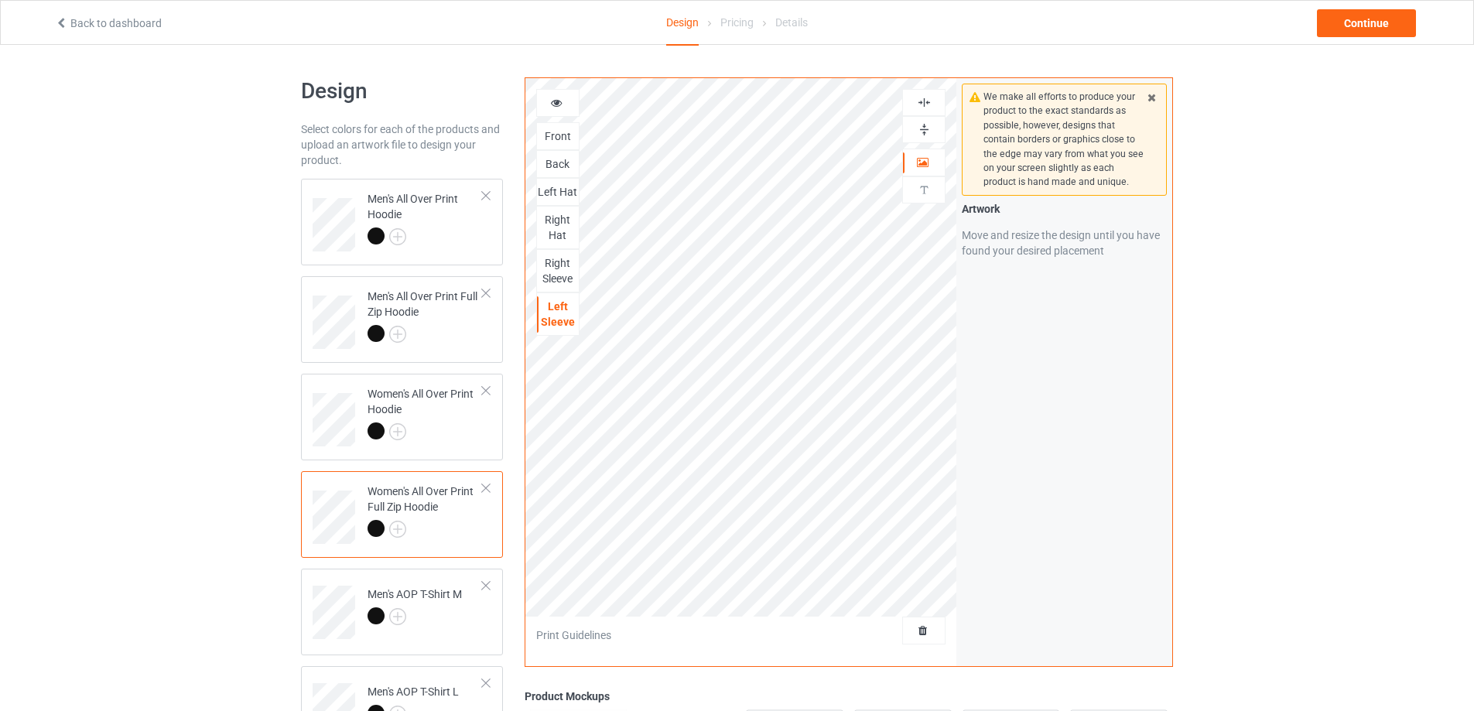
click at [920, 103] on img at bounding box center [924, 102] width 15 height 15
click at [922, 128] on img at bounding box center [924, 129] width 15 height 15
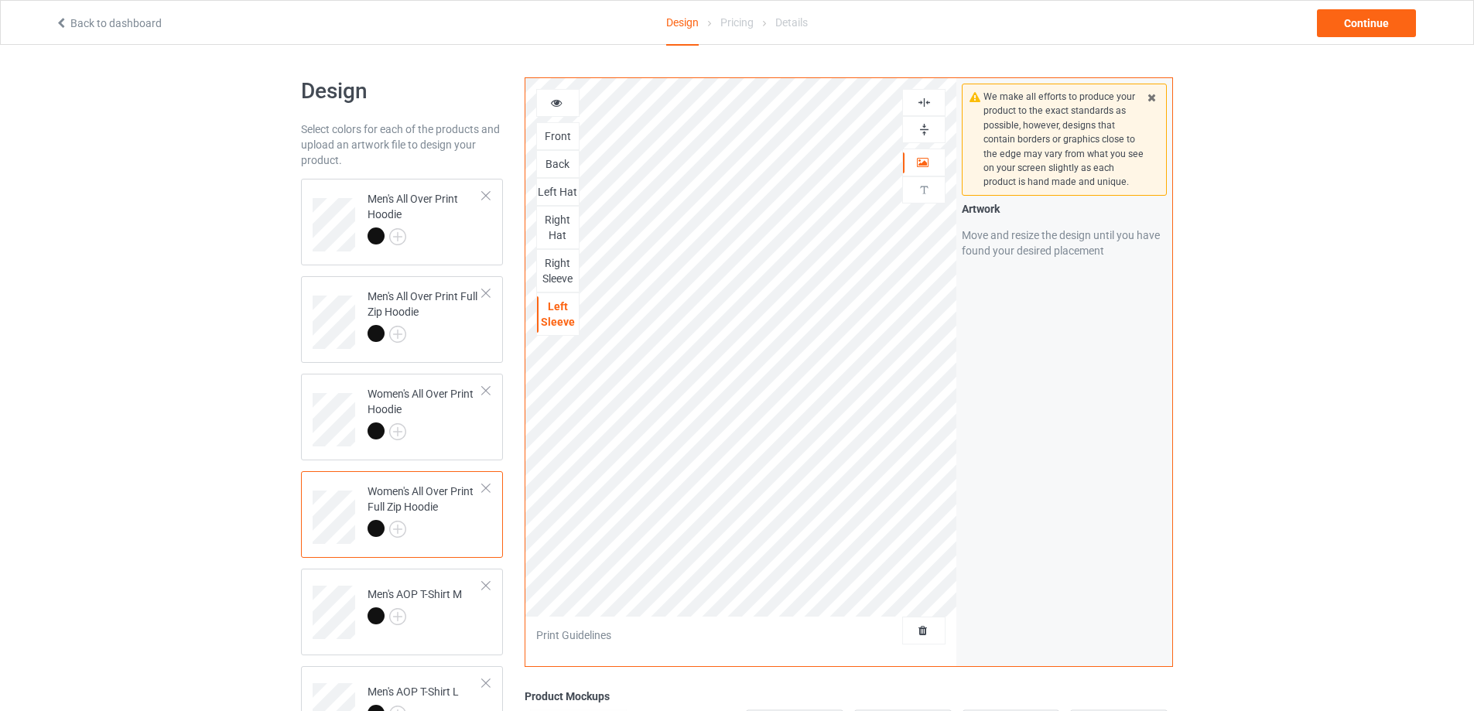
click at [922, 128] on img at bounding box center [924, 129] width 15 height 15
click at [919, 98] on img at bounding box center [924, 102] width 15 height 15
click at [471, 615] on td "Men's AOP T-Shirt M" at bounding box center [425, 607] width 132 height 64
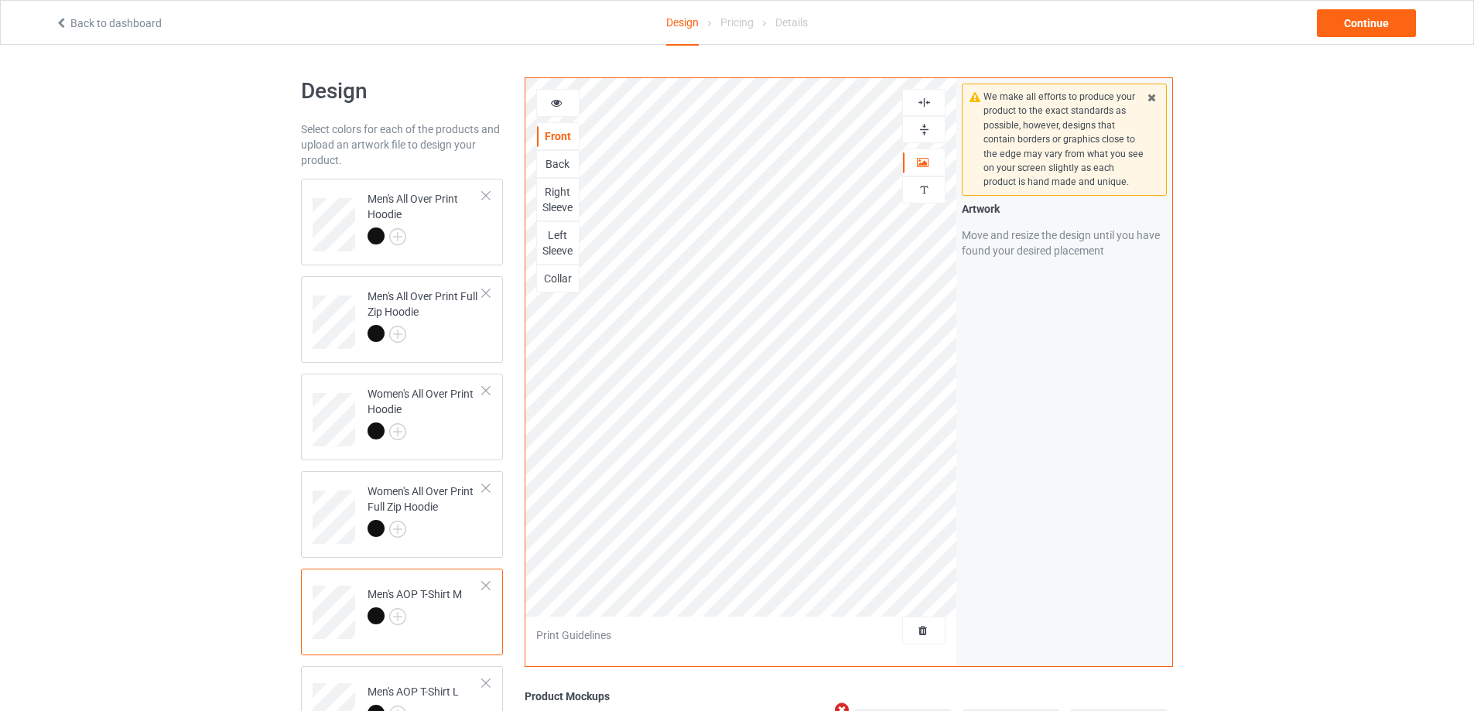
click at [926, 124] on img at bounding box center [924, 129] width 15 height 15
click at [924, 104] on img at bounding box center [924, 102] width 15 height 15
click at [924, 103] on img at bounding box center [924, 102] width 15 height 15
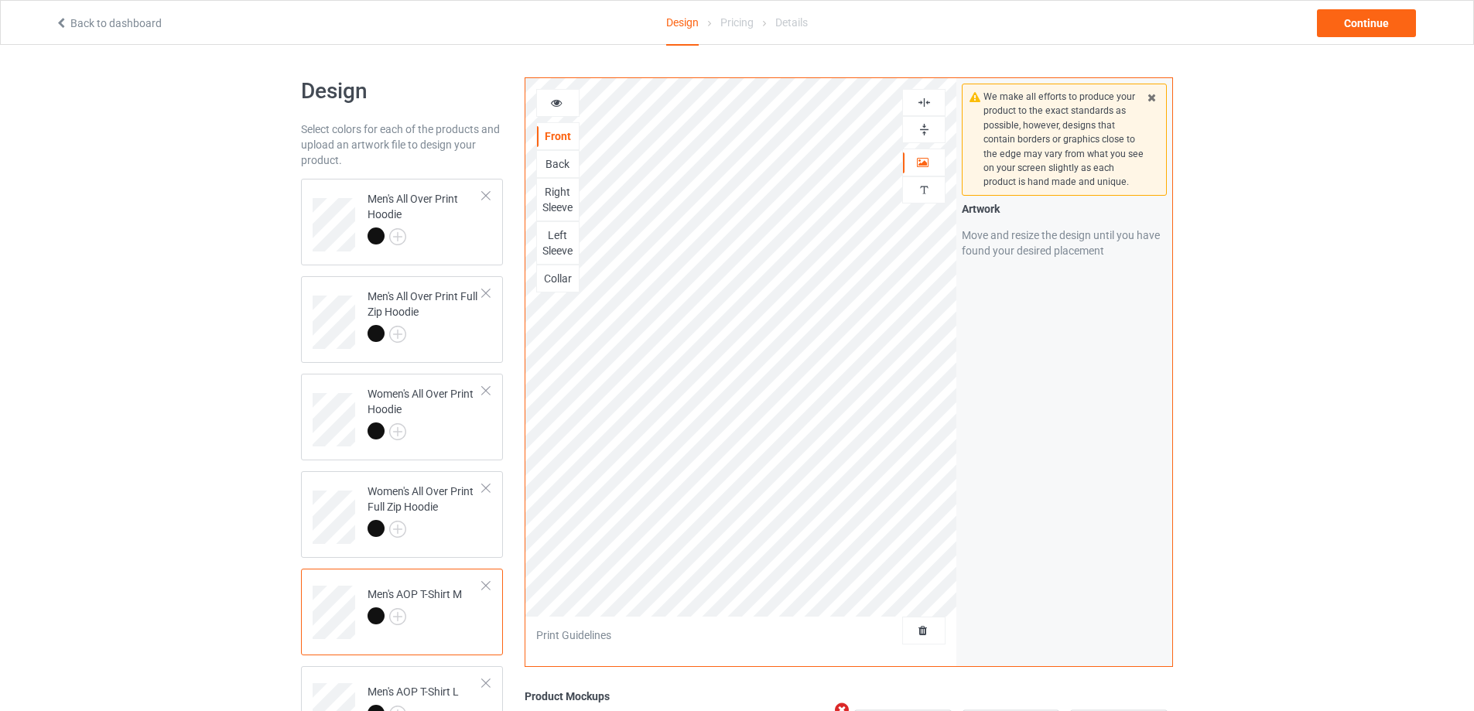
click at [924, 103] on img at bounding box center [924, 102] width 15 height 15
click at [924, 125] on img at bounding box center [924, 129] width 15 height 15
click at [567, 160] on div "Back" at bounding box center [558, 163] width 42 height 15
click at [925, 131] on img at bounding box center [924, 129] width 15 height 15
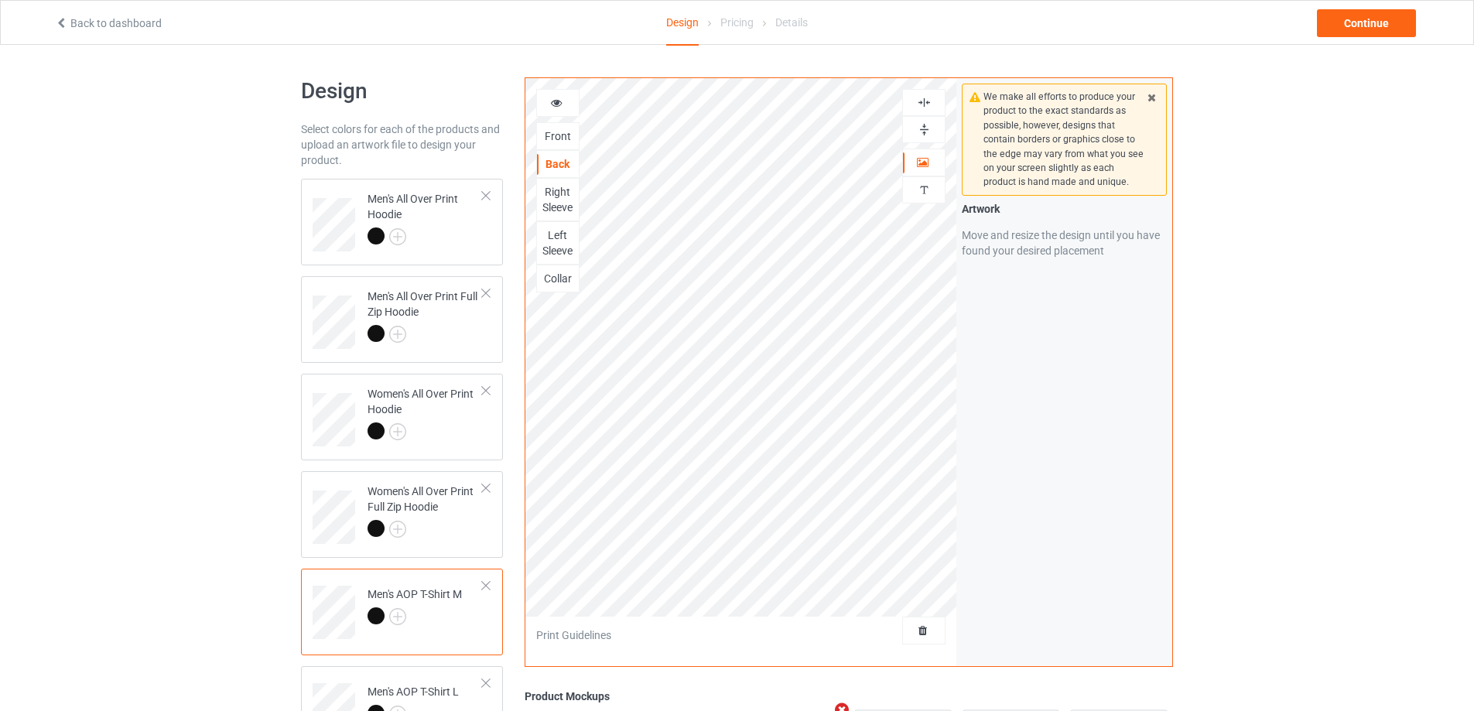
drag, startPoint x: 925, startPoint y: 131, endPoint x: 924, endPoint y: 120, distance: 10.9
click at [925, 129] on img at bounding box center [924, 129] width 15 height 15
click at [925, 100] on img at bounding box center [924, 102] width 15 height 15
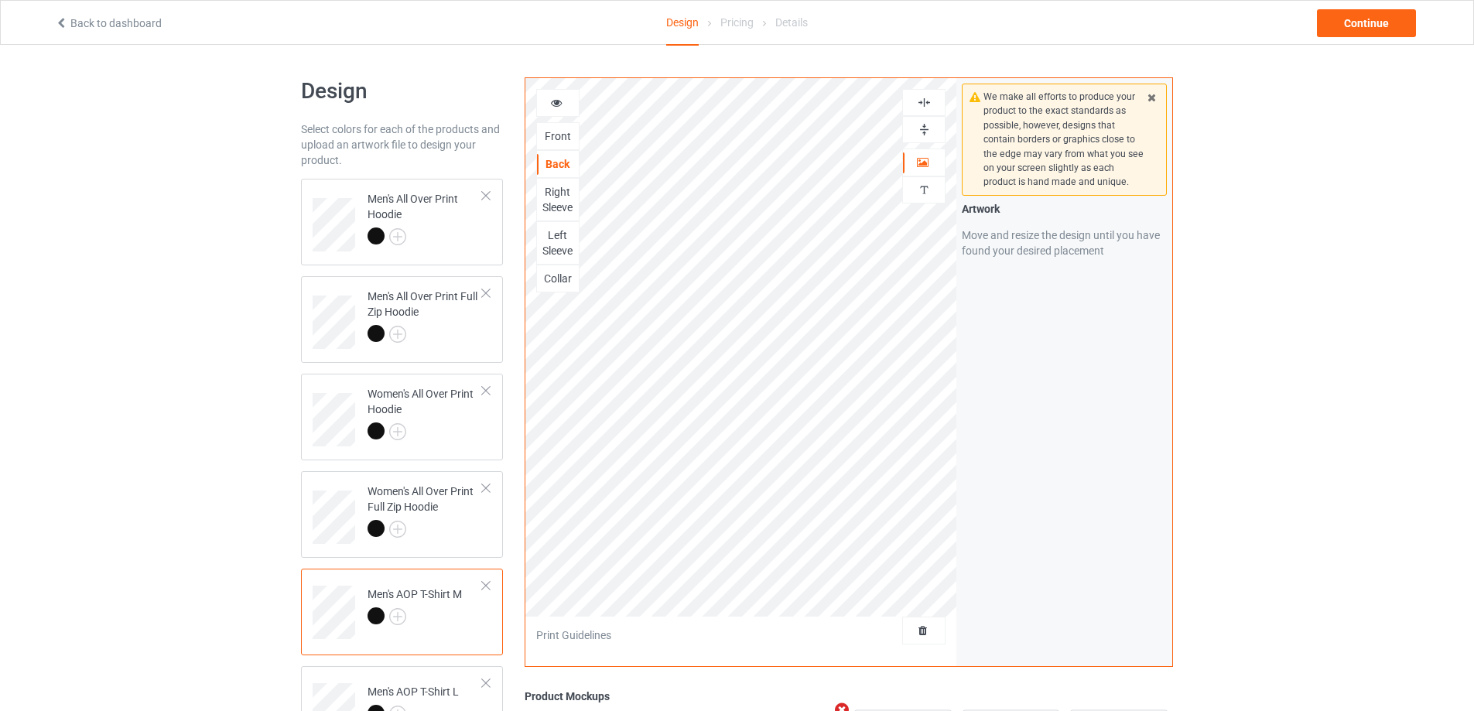
click at [923, 128] on img at bounding box center [924, 129] width 15 height 15
click at [563, 199] on div "Right Sleeve" at bounding box center [558, 199] width 42 height 31
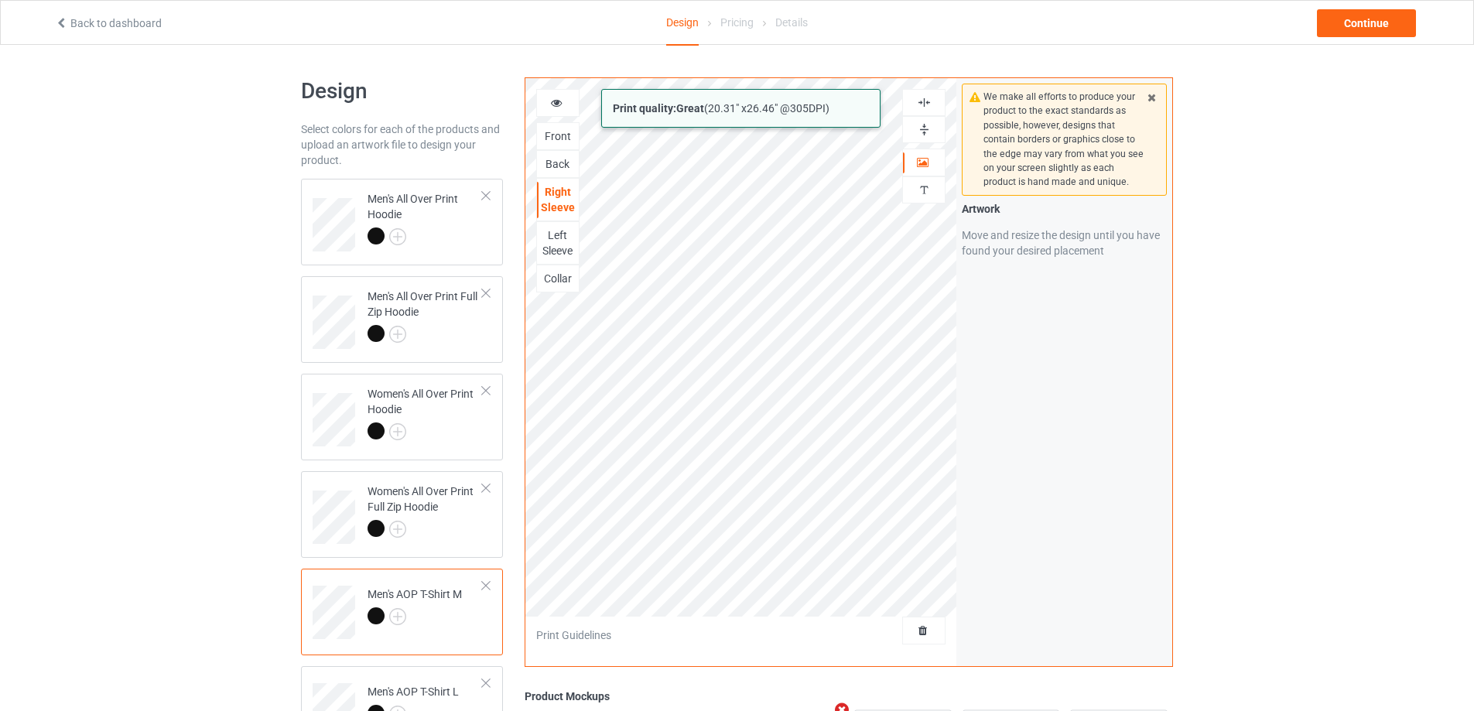
click at [863, 629] on div "Print quality: Great ( 20.31 " x 26.46 " @ 305 DPI) Front Back Right Sleeve Lef…" at bounding box center [742, 372] width 432 height 588
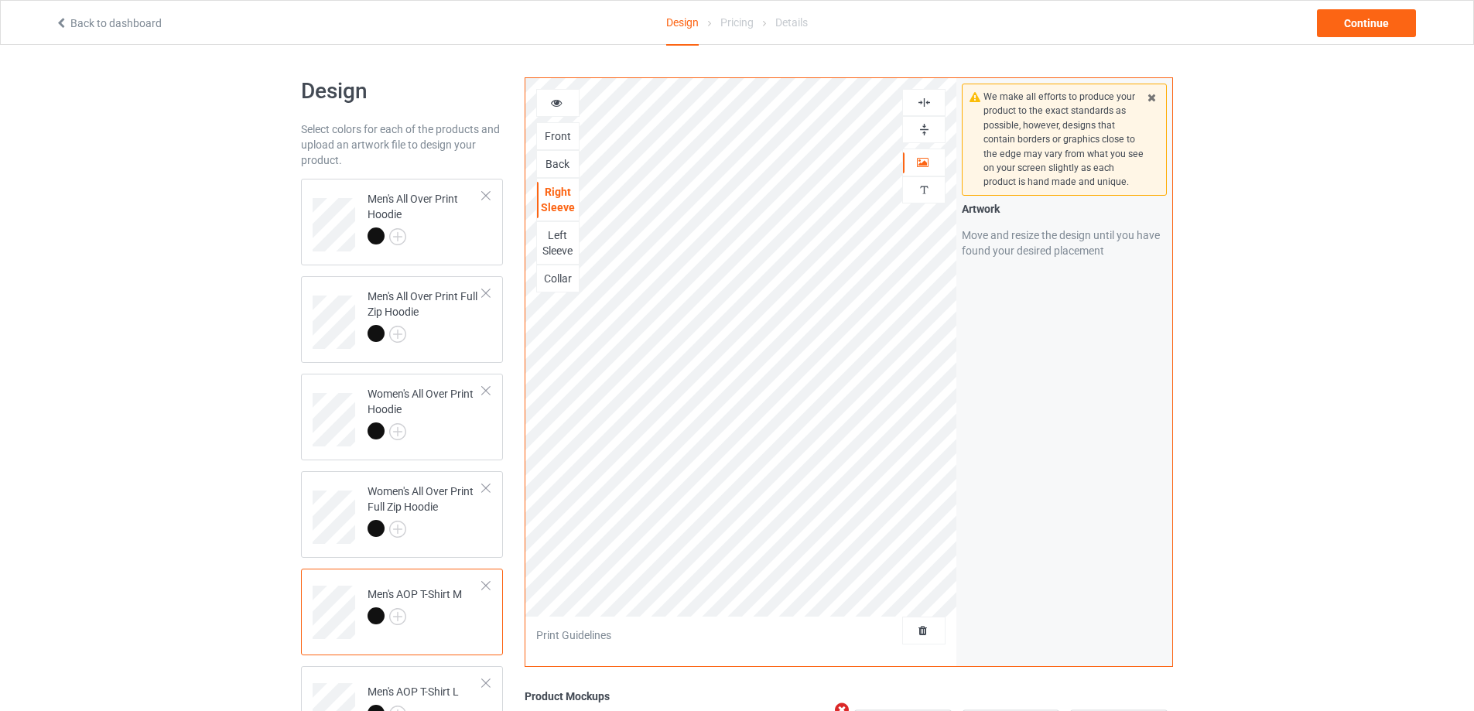
click at [924, 132] on img at bounding box center [924, 129] width 15 height 15
click at [924, 104] on img at bounding box center [924, 102] width 15 height 15
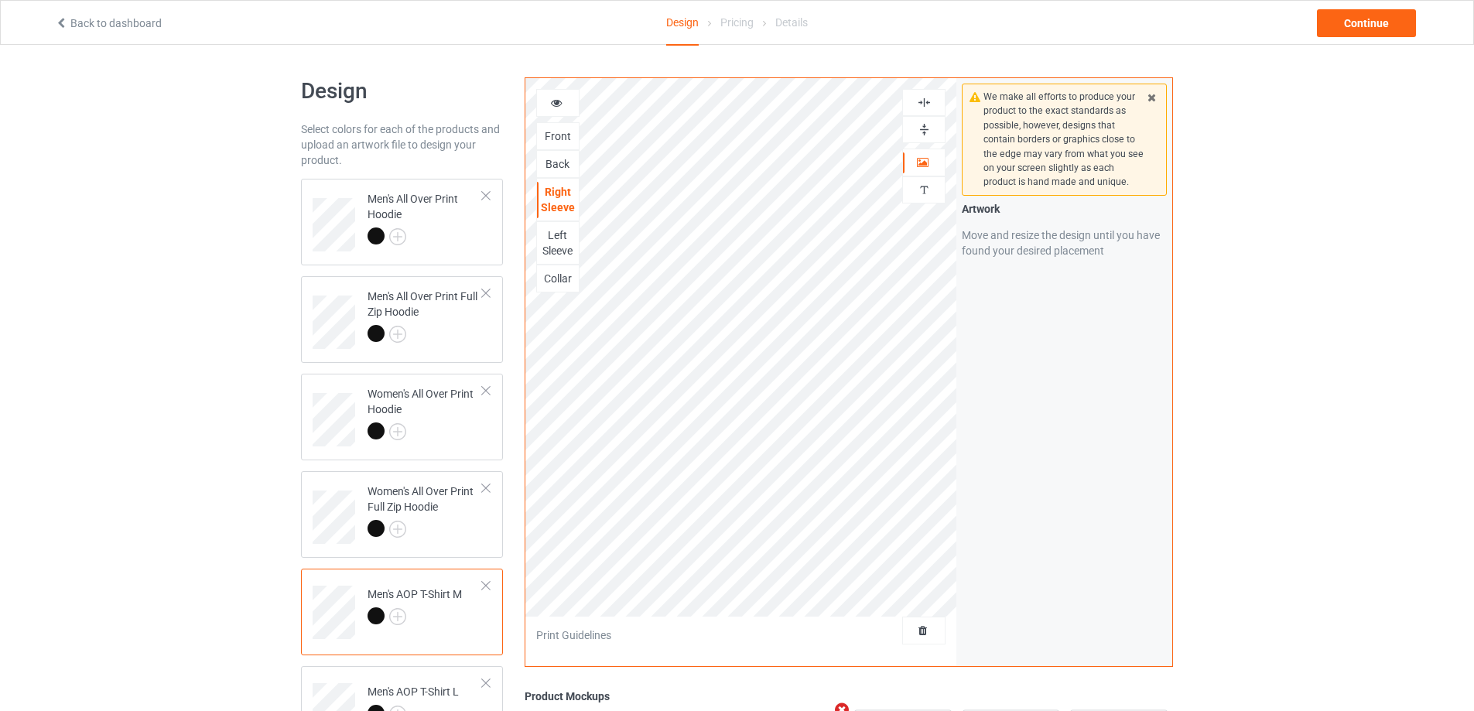
click at [924, 104] on img at bounding box center [924, 102] width 15 height 15
click at [923, 132] on img at bounding box center [924, 129] width 15 height 15
click at [566, 245] on div "Left Sleeve" at bounding box center [558, 243] width 42 height 31
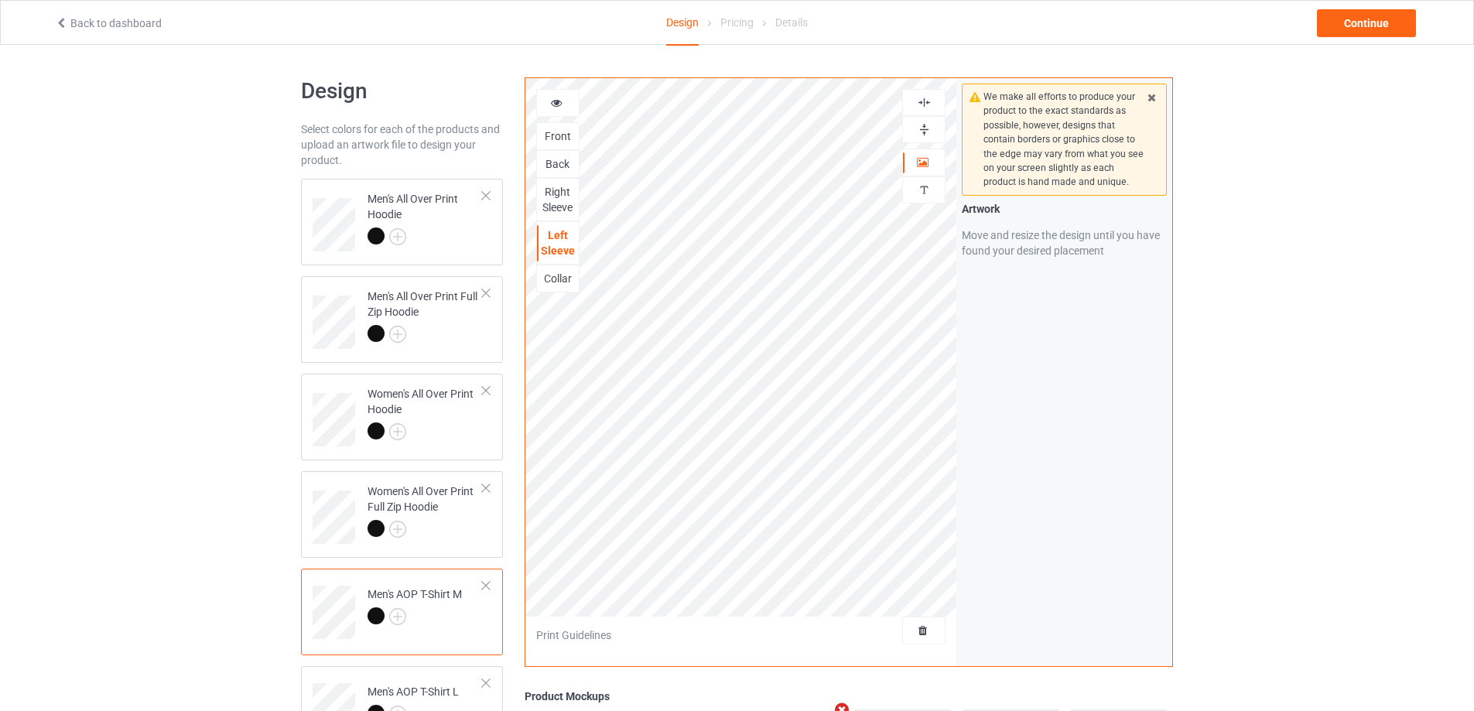
click at [925, 127] on img at bounding box center [924, 129] width 15 height 15
click at [928, 105] on img at bounding box center [924, 102] width 15 height 15
click at [928, 102] on img at bounding box center [924, 102] width 15 height 15
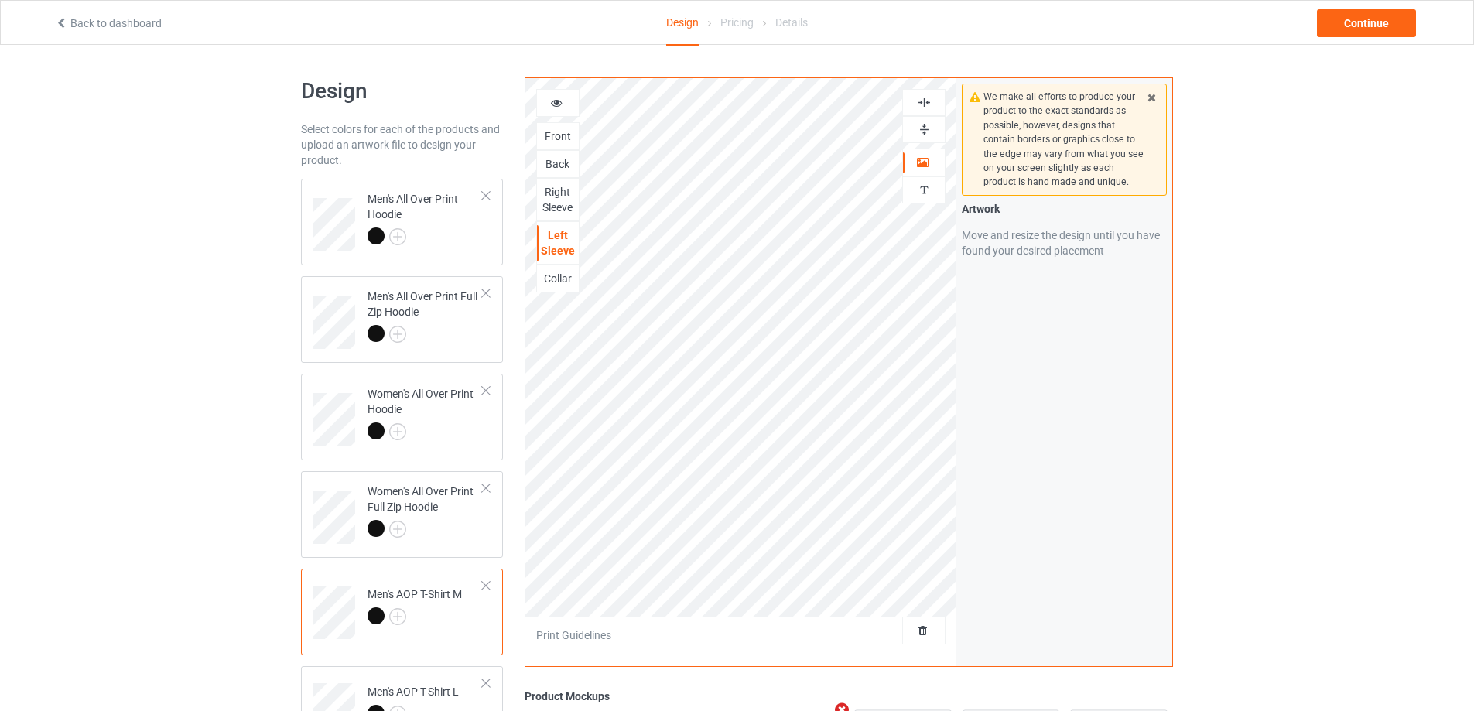
click at [923, 125] on img at bounding box center [924, 129] width 15 height 15
click at [561, 282] on div "Collar" at bounding box center [558, 278] width 42 height 15
click at [926, 127] on img at bounding box center [924, 129] width 15 height 15
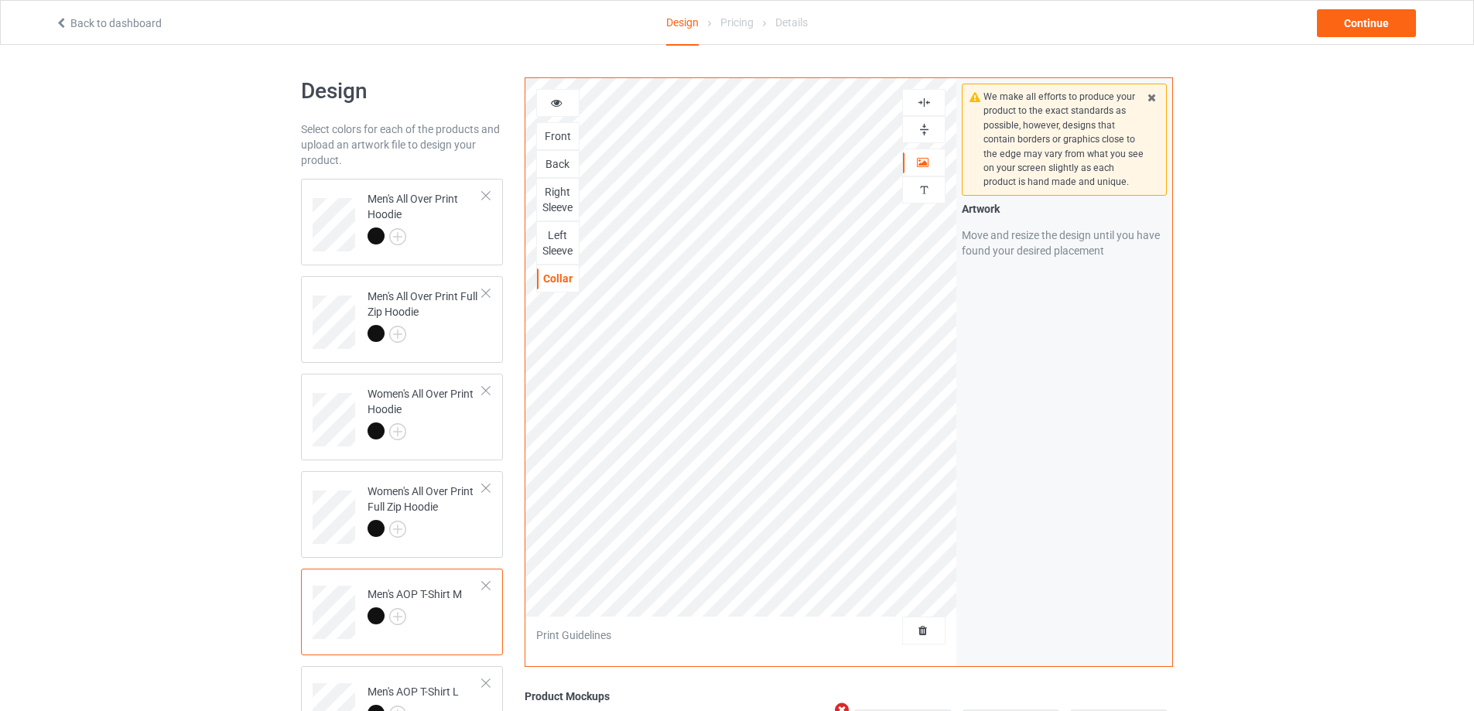
click at [926, 98] on img at bounding box center [924, 102] width 15 height 15
click at [915, 133] on div at bounding box center [924, 129] width 42 height 15
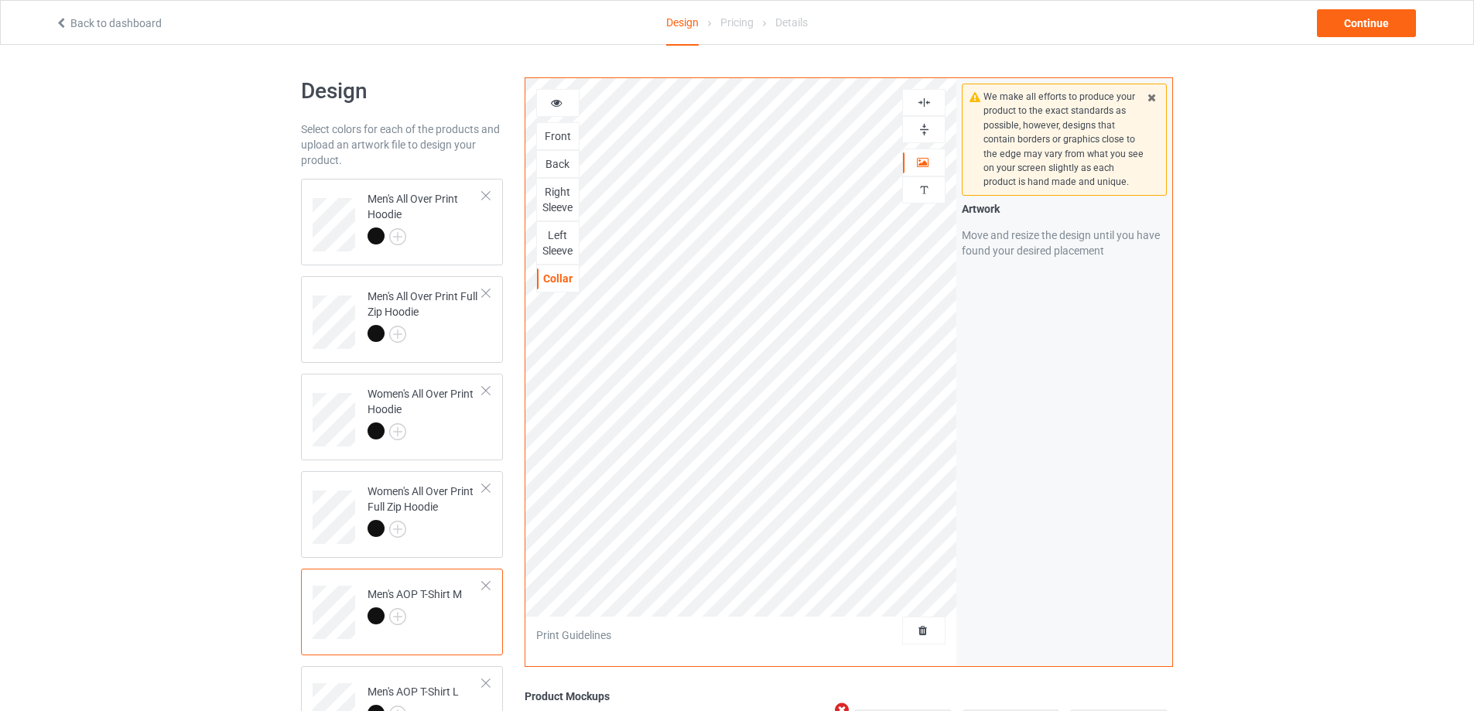
click at [915, 133] on div at bounding box center [924, 129] width 42 height 15
click at [923, 125] on img at bounding box center [924, 129] width 15 height 15
click at [923, 102] on img at bounding box center [924, 102] width 15 height 15
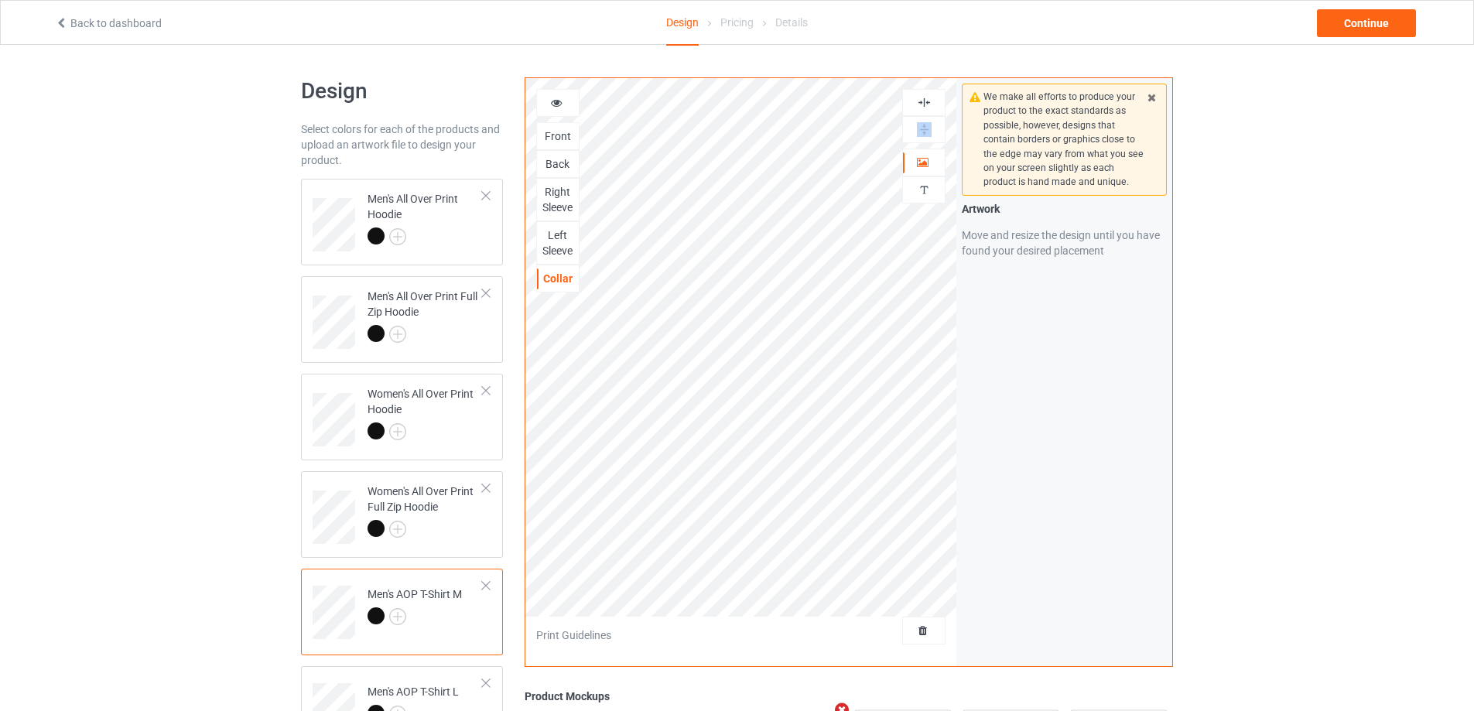
click at [923, 102] on img at bounding box center [924, 102] width 15 height 15
click at [441, 676] on td "Men's AOP T-Shirt L" at bounding box center [425, 705] width 132 height 64
click at [925, 128] on img at bounding box center [924, 129] width 15 height 15
click at [925, 103] on img at bounding box center [924, 102] width 15 height 15
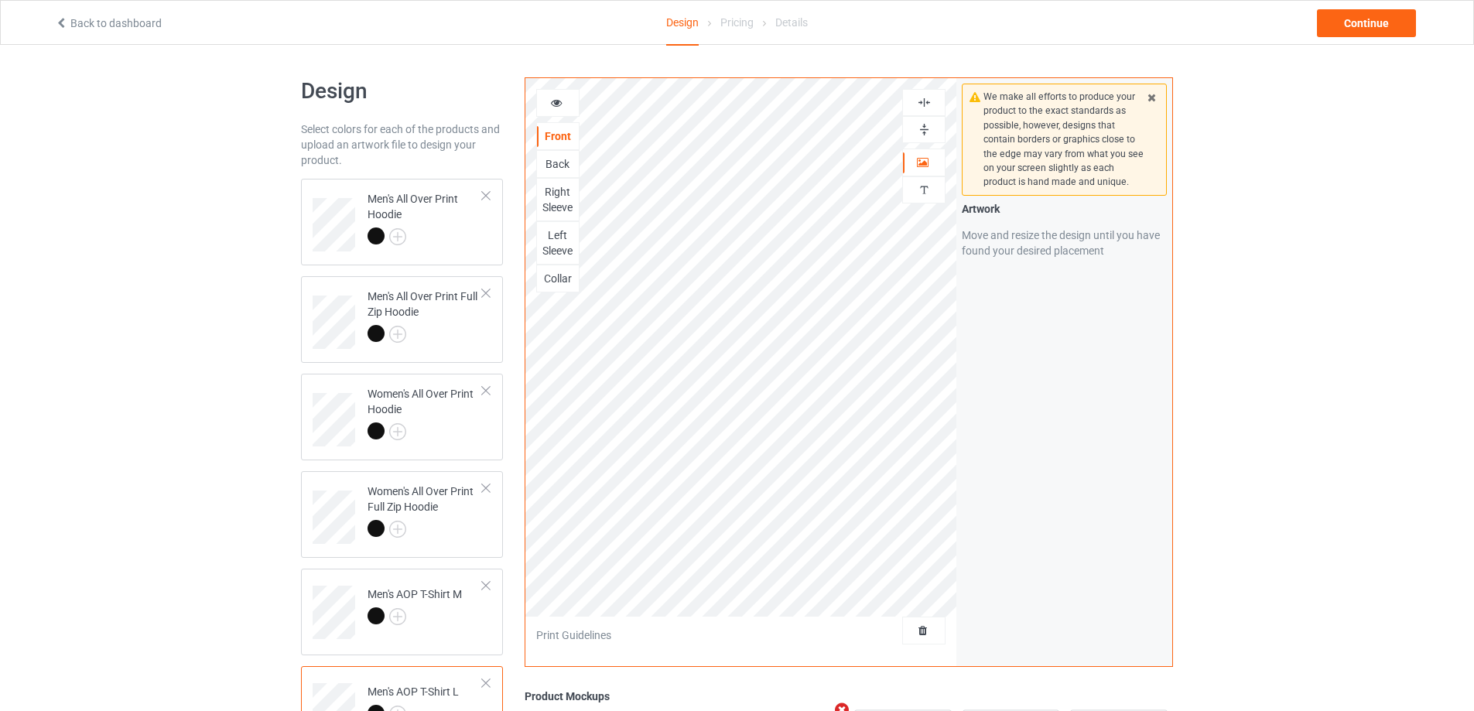
click at [925, 103] on img at bounding box center [924, 102] width 15 height 15
click at [924, 125] on img at bounding box center [924, 129] width 15 height 15
click at [559, 162] on div "Back" at bounding box center [558, 163] width 42 height 15
click at [926, 128] on img at bounding box center [924, 129] width 15 height 15
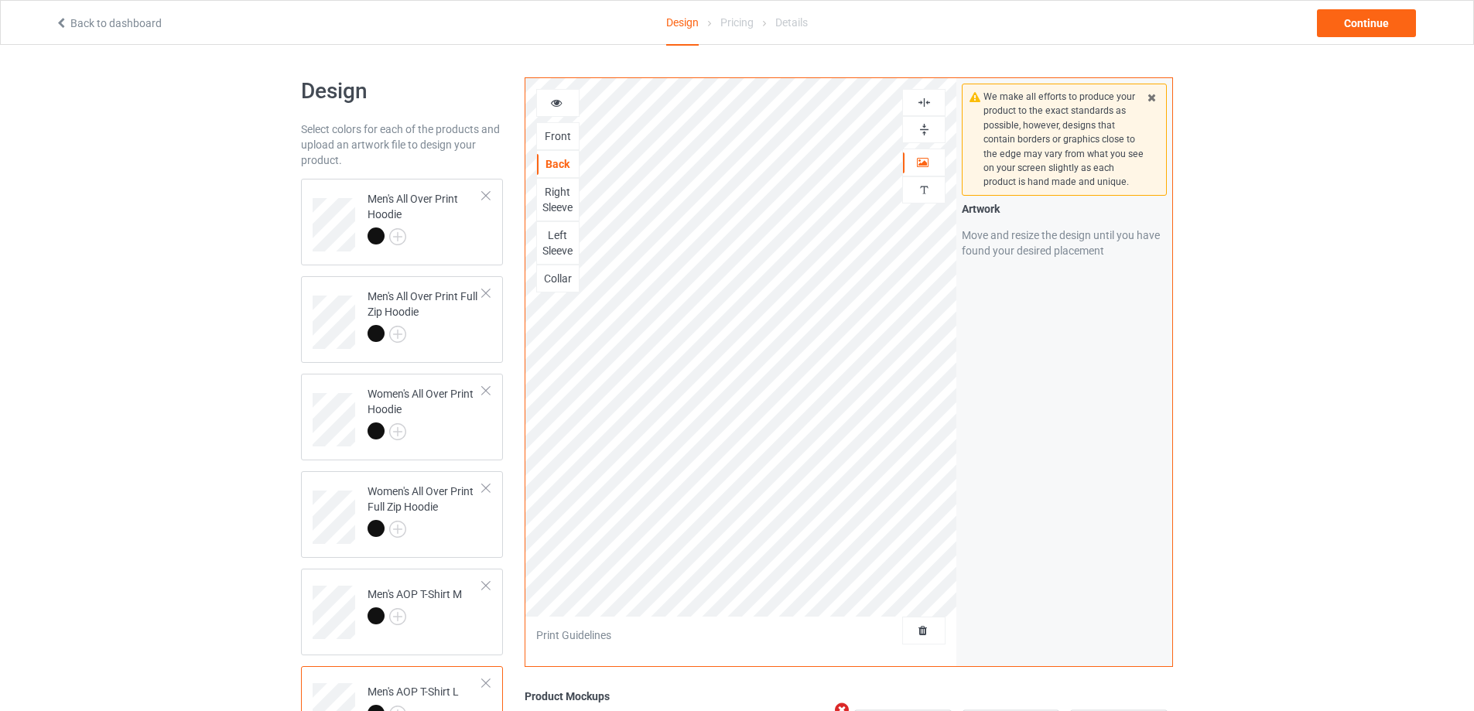
click at [926, 128] on img at bounding box center [924, 129] width 15 height 15
click at [925, 102] on img at bounding box center [924, 102] width 15 height 15
click at [925, 100] on img at bounding box center [924, 102] width 15 height 15
click at [925, 99] on img at bounding box center [924, 102] width 15 height 15
click at [926, 125] on img at bounding box center [924, 129] width 15 height 15
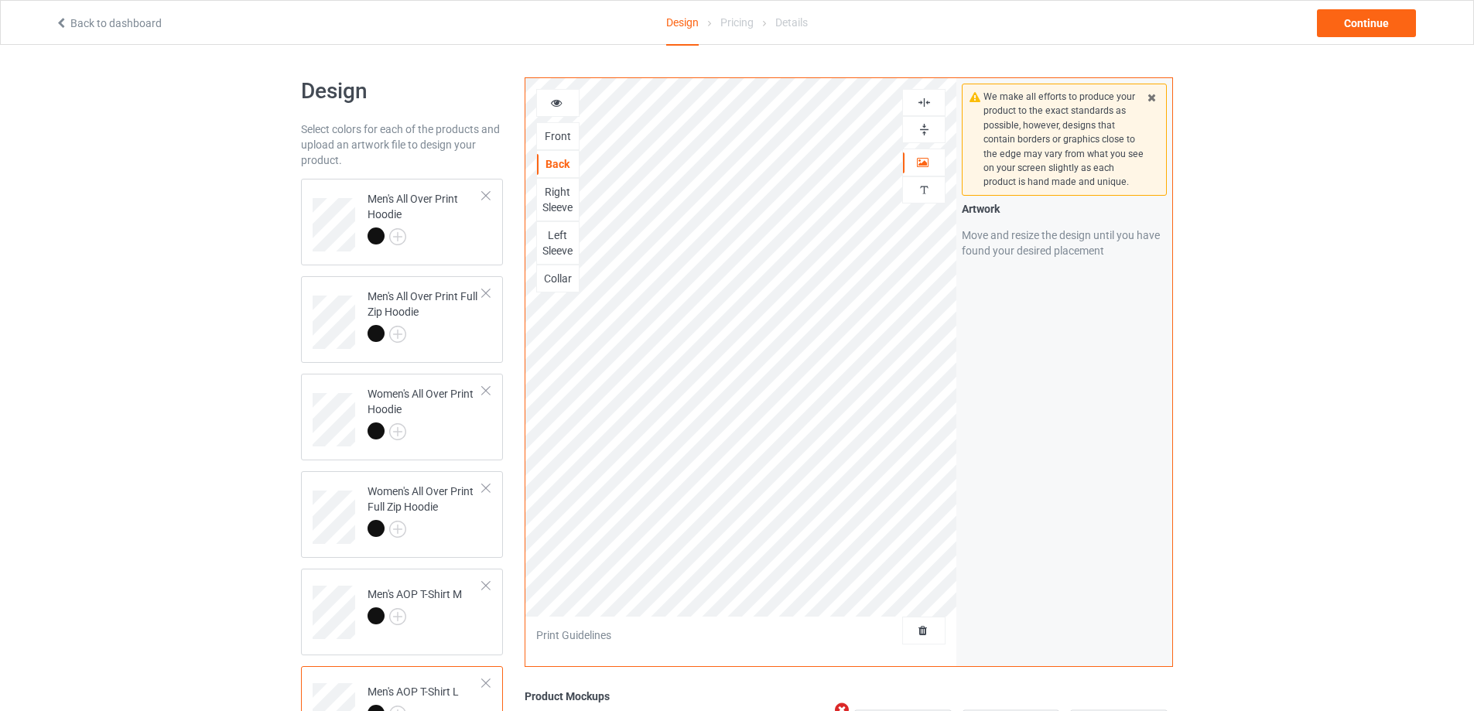
click at [926, 125] on img at bounding box center [924, 129] width 15 height 15
click at [563, 191] on div "Right Sleeve" at bounding box center [558, 199] width 42 height 31
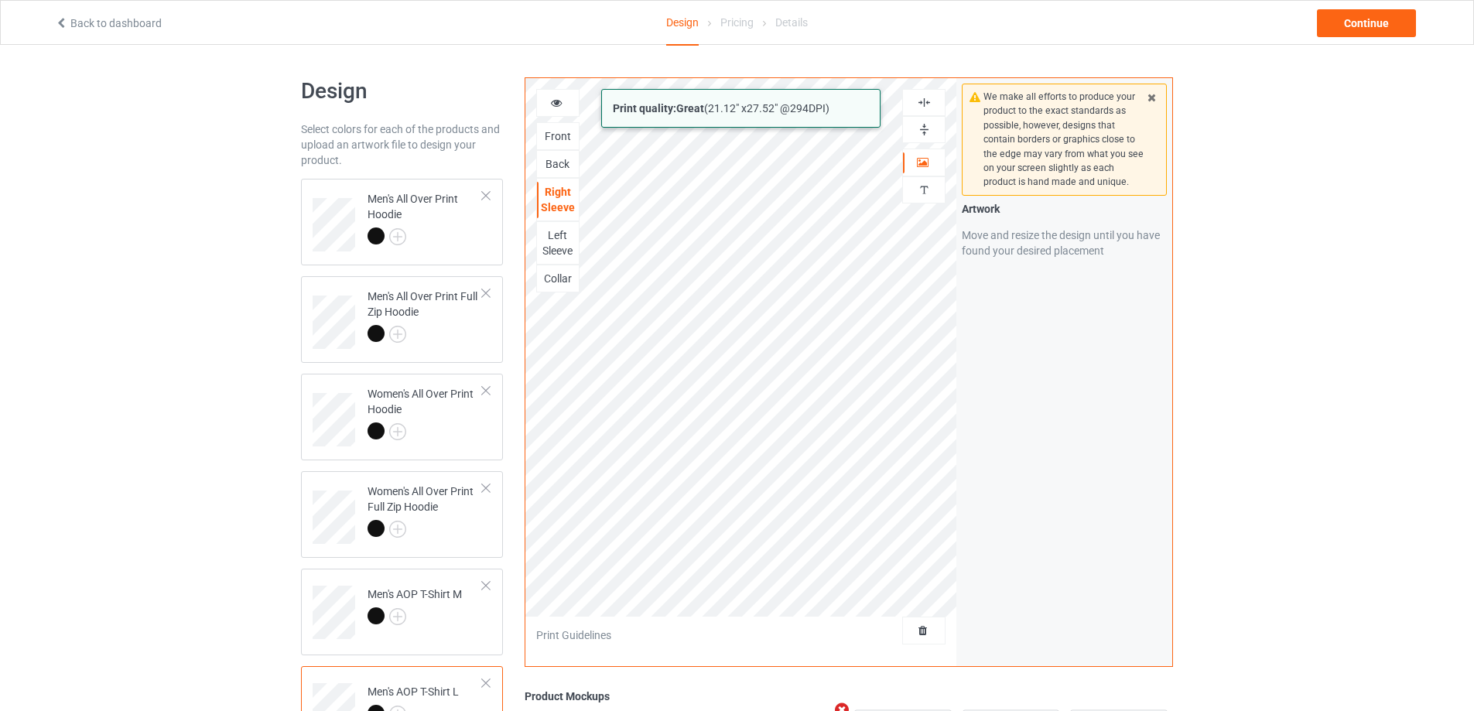
click at [831, 619] on div "Print quality: Great ( 21.12 " x 27.52 " @ 294 DPI) Front Back Right Sleeve Lef…" at bounding box center [742, 372] width 432 height 588
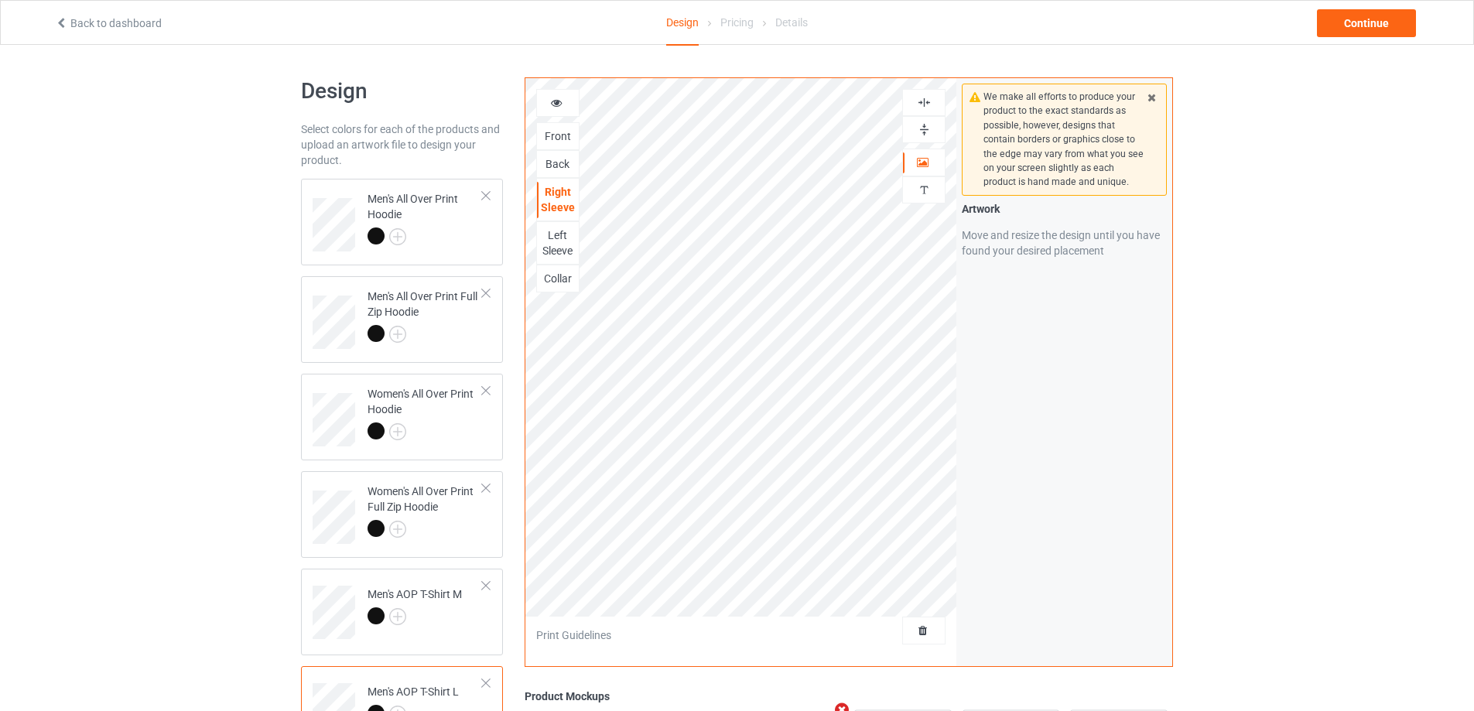
click at [926, 128] on img at bounding box center [924, 129] width 15 height 15
click at [926, 105] on img at bounding box center [924, 102] width 15 height 15
click at [926, 104] on img at bounding box center [924, 102] width 15 height 15
click at [928, 132] on img at bounding box center [924, 129] width 15 height 15
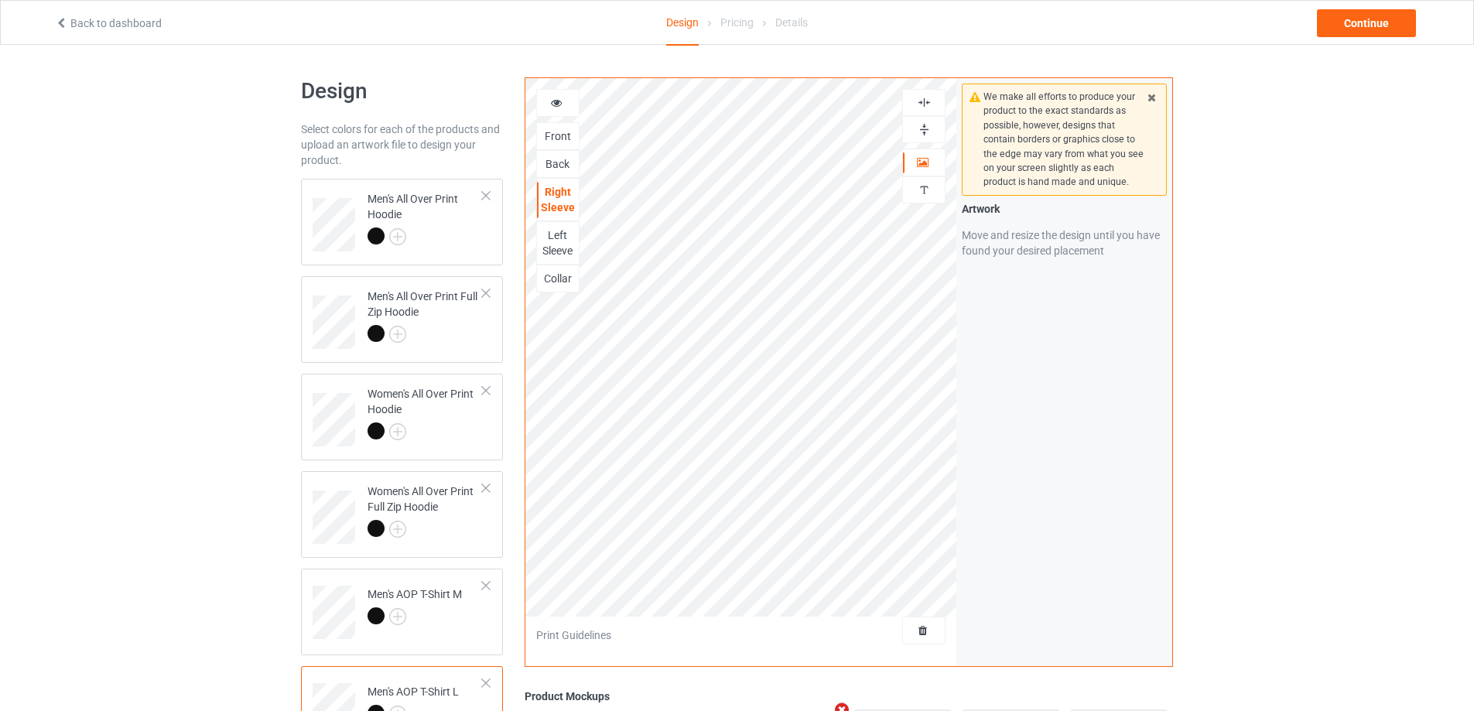
click at [928, 132] on img at bounding box center [924, 129] width 15 height 15
click at [552, 244] on div "Left Sleeve" at bounding box center [558, 243] width 42 height 31
click at [927, 129] on img at bounding box center [924, 129] width 15 height 15
click at [924, 100] on img at bounding box center [924, 102] width 15 height 15
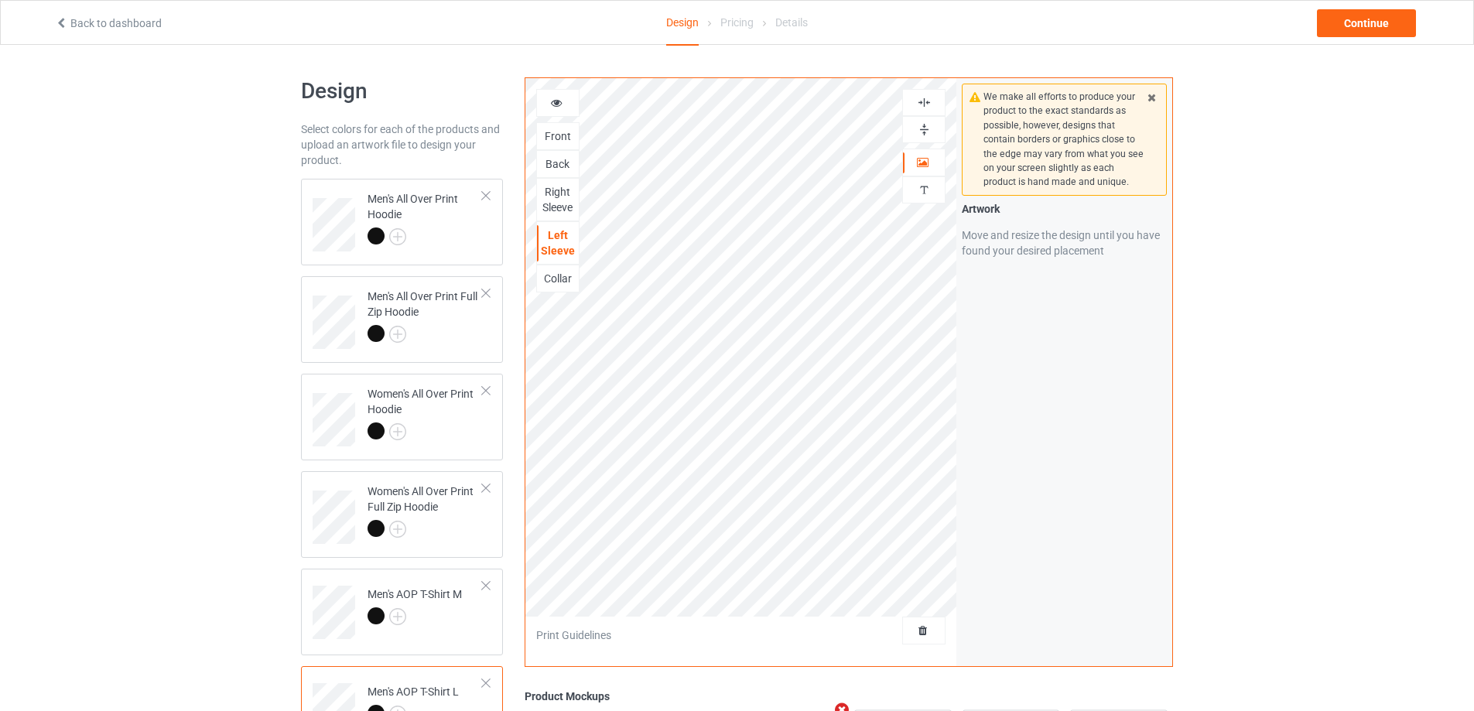
click at [924, 100] on img at bounding box center [924, 102] width 15 height 15
click at [924, 127] on img at bounding box center [924, 129] width 15 height 15
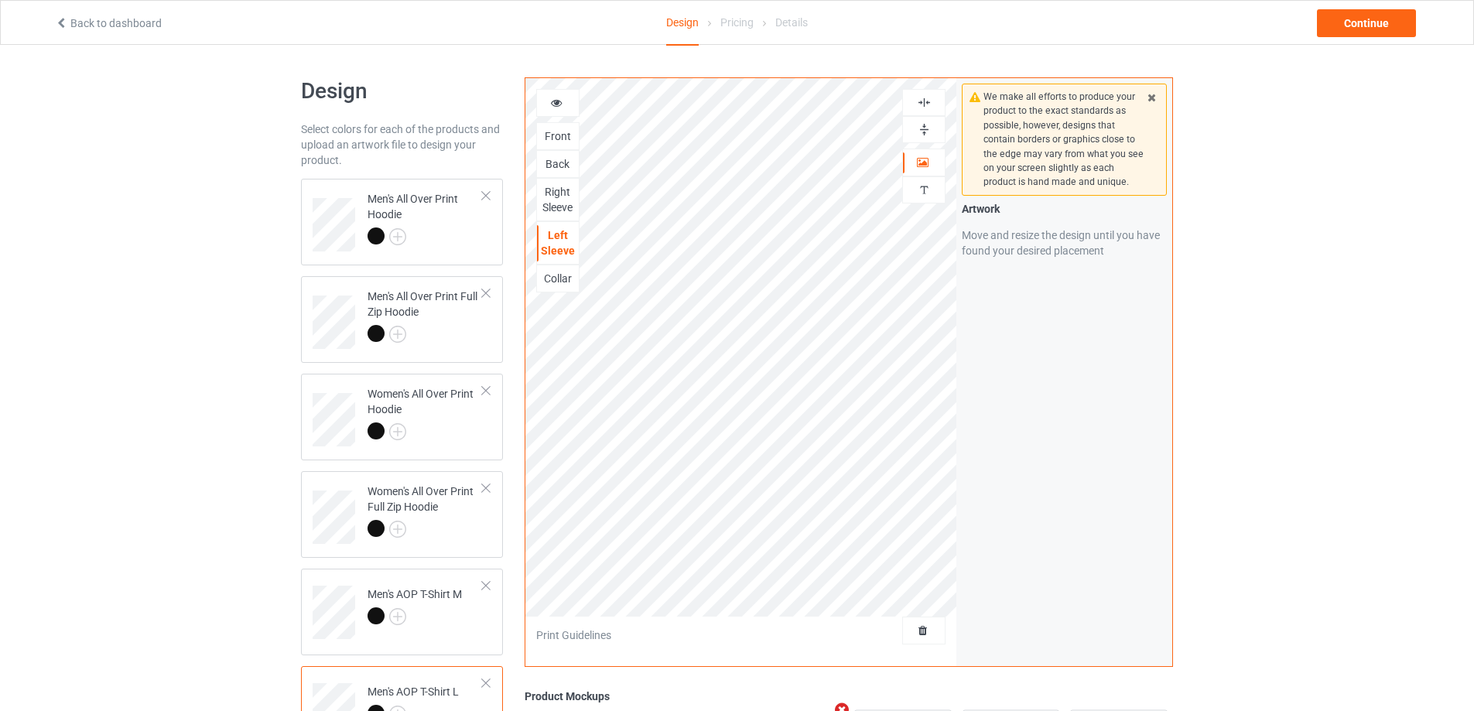
click at [553, 282] on div "Collar" at bounding box center [558, 278] width 42 height 15
click at [922, 128] on img at bounding box center [924, 129] width 15 height 15
click at [923, 97] on img at bounding box center [924, 102] width 15 height 15
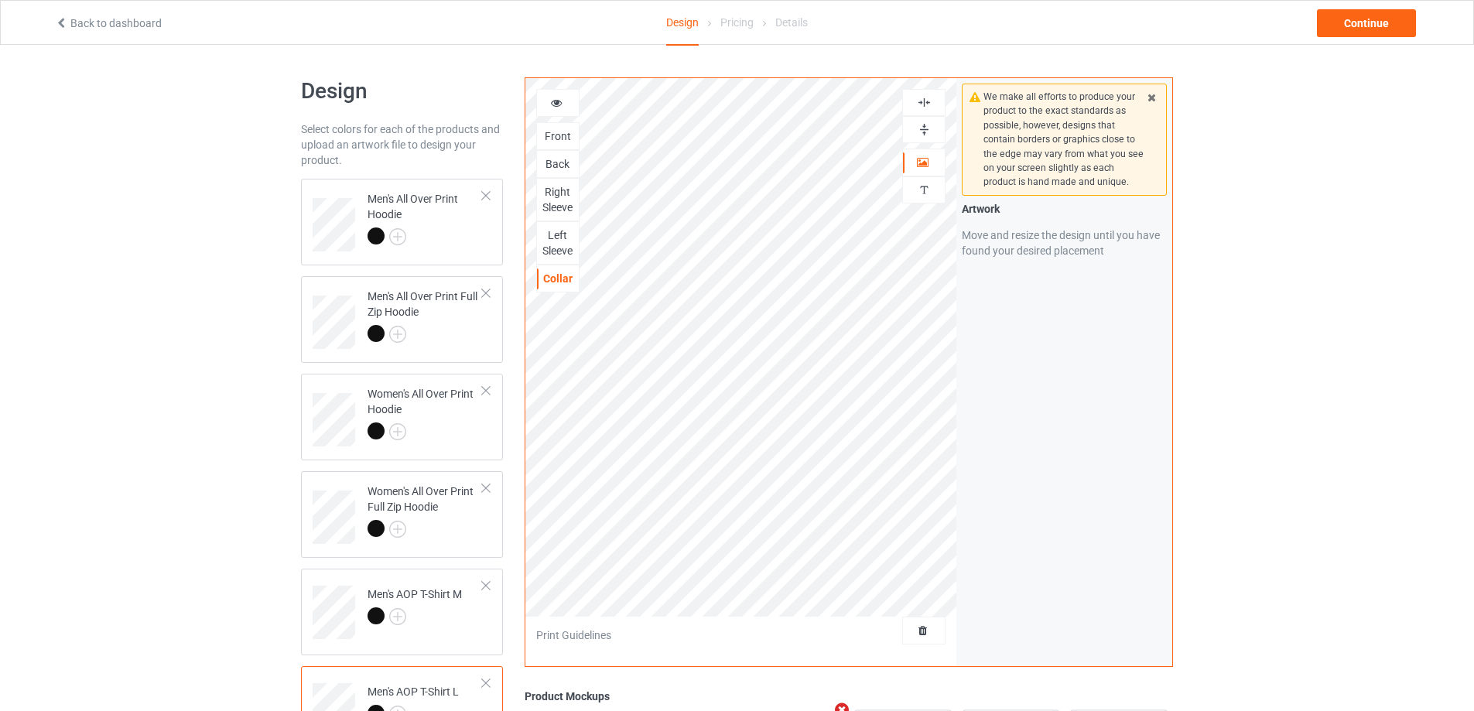
click at [923, 103] on img at bounding box center [924, 102] width 15 height 15
click at [923, 125] on img at bounding box center [924, 129] width 15 height 15
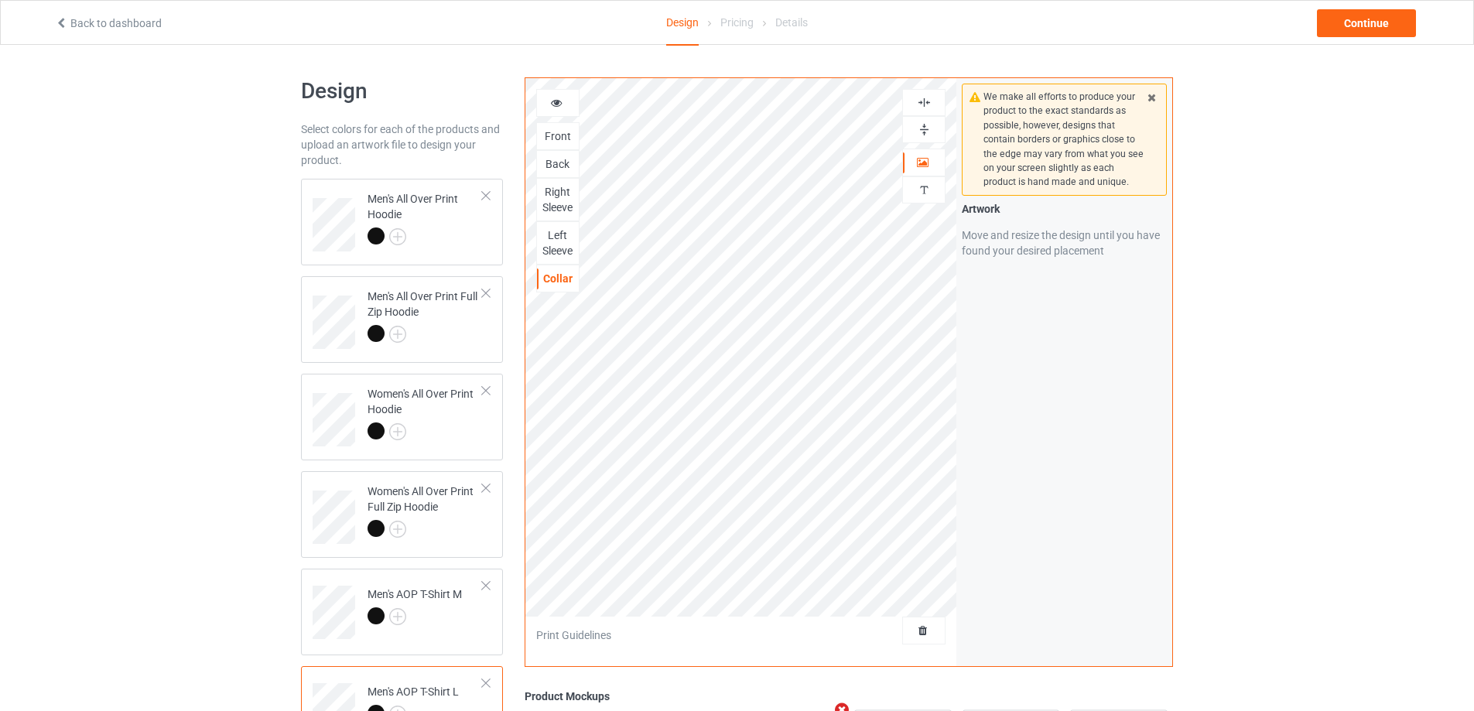
click at [923, 104] on img at bounding box center [924, 102] width 15 height 15
click at [926, 128] on img at bounding box center [924, 129] width 15 height 15
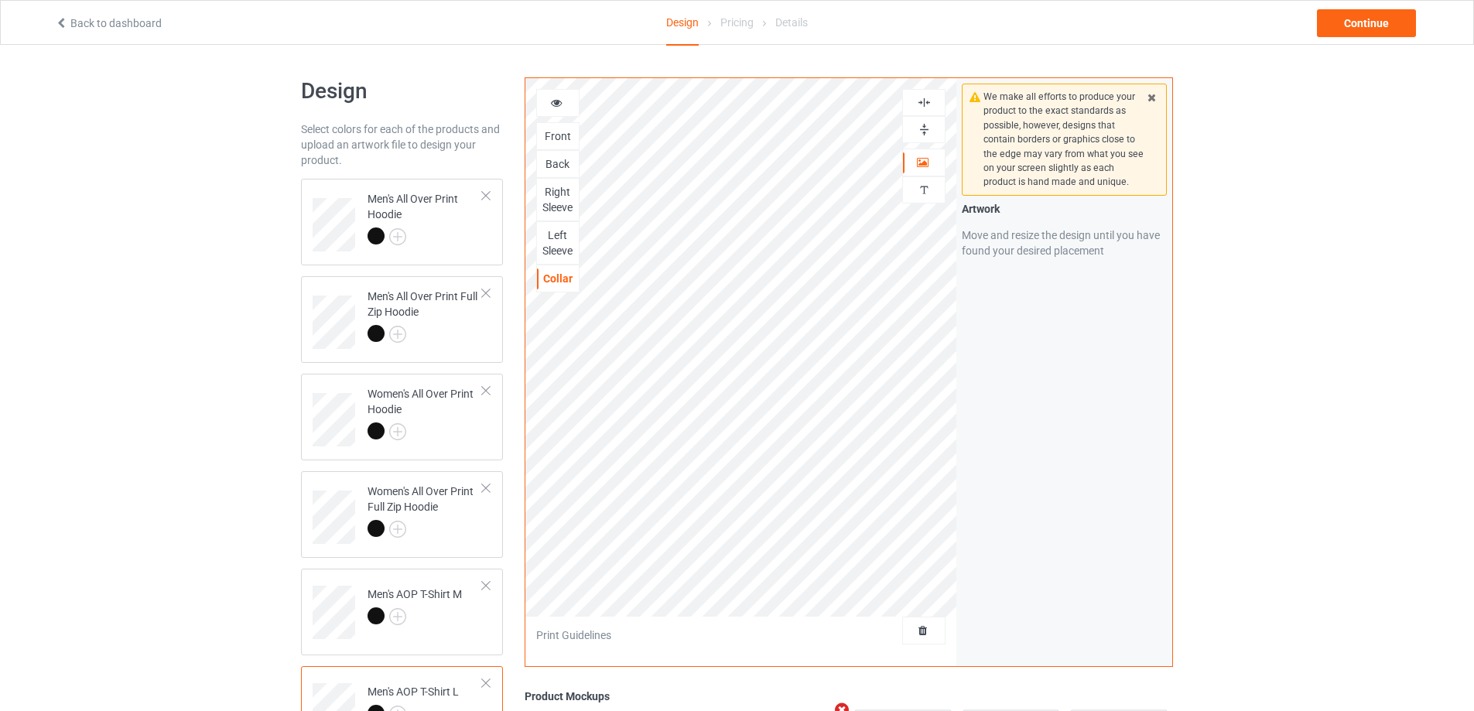
click at [926, 128] on img at bounding box center [924, 129] width 15 height 15
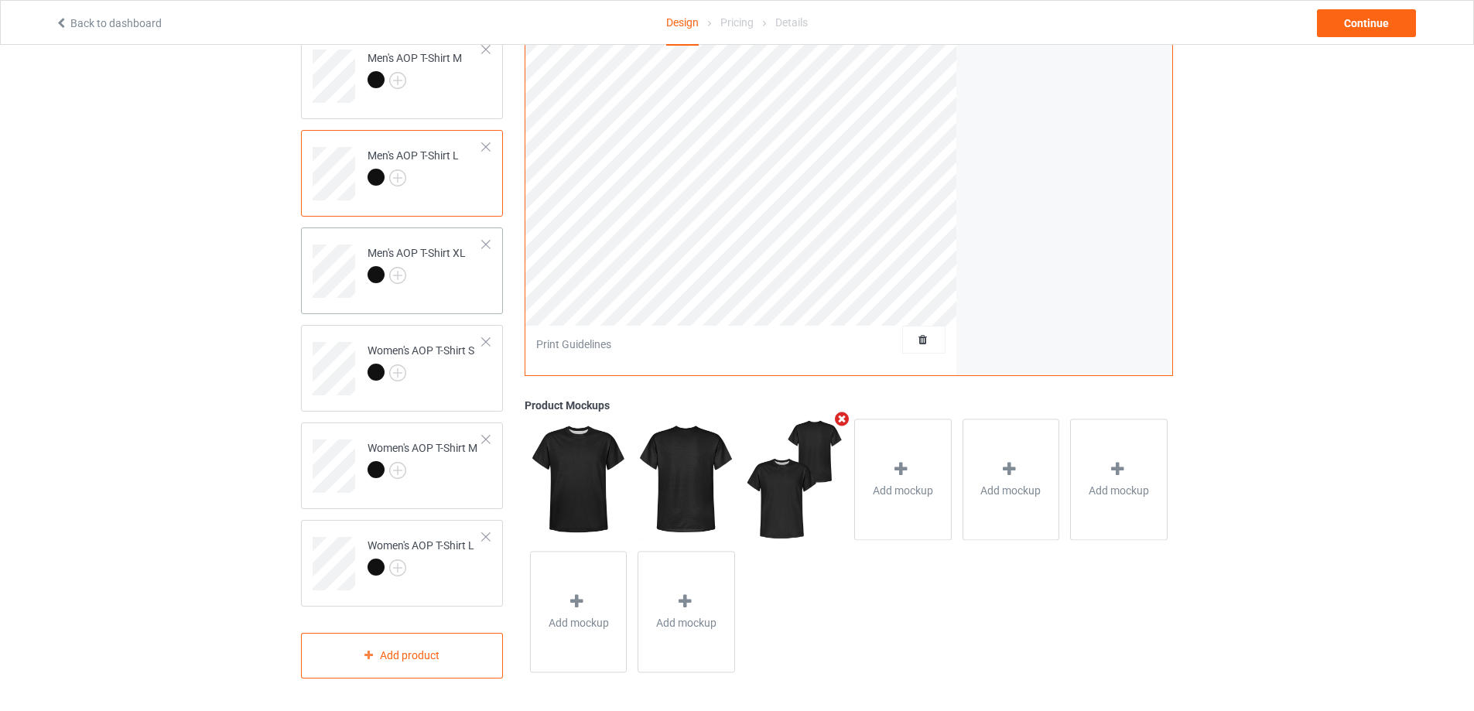
click at [466, 287] on td "Men's AOP T-Shirt XL" at bounding box center [425, 266] width 132 height 64
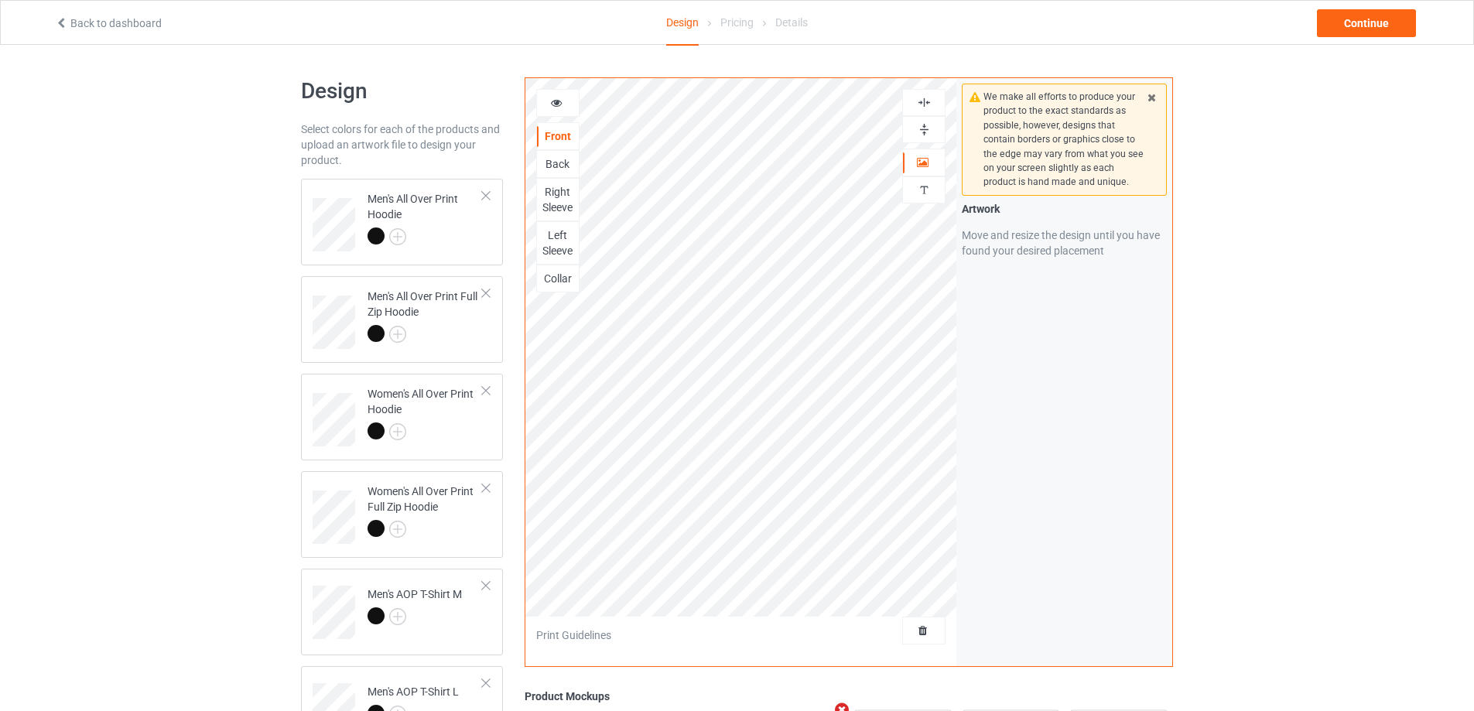
click at [924, 127] on img at bounding box center [924, 129] width 15 height 15
click at [923, 98] on img at bounding box center [924, 102] width 15 height 15
click at [920, 131] on img at bounding box center [924, 129] width 15 height 15
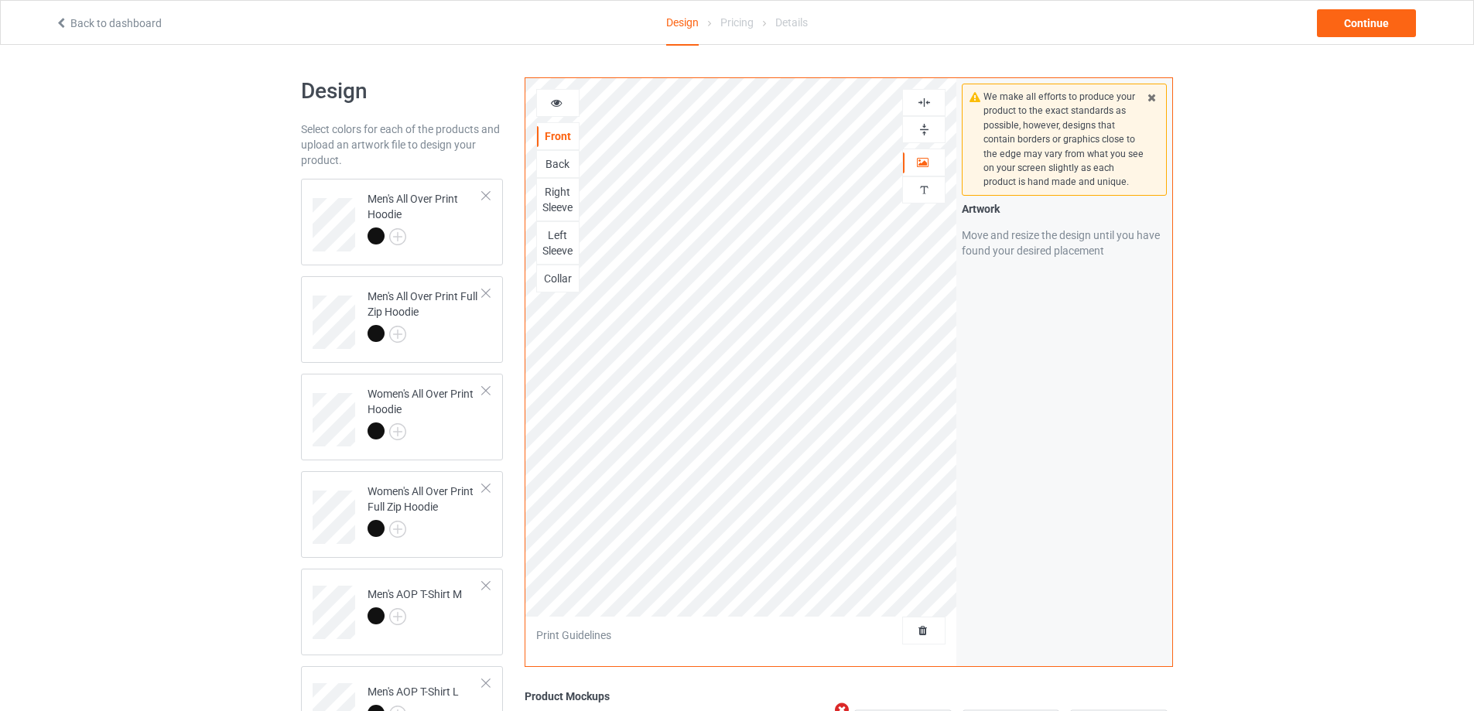
click at [920, 131] on img at bounding box center [924, 129] width 15 height 15
click at [565, 164] on div "Back" at bounding box center [558, 163] width 42 height 15
click at [923, 128] on img at bounding box center [924, 129] width 15 height 15
click at [923, 101] on img at bounding box center [924, 102] width 15 height 15
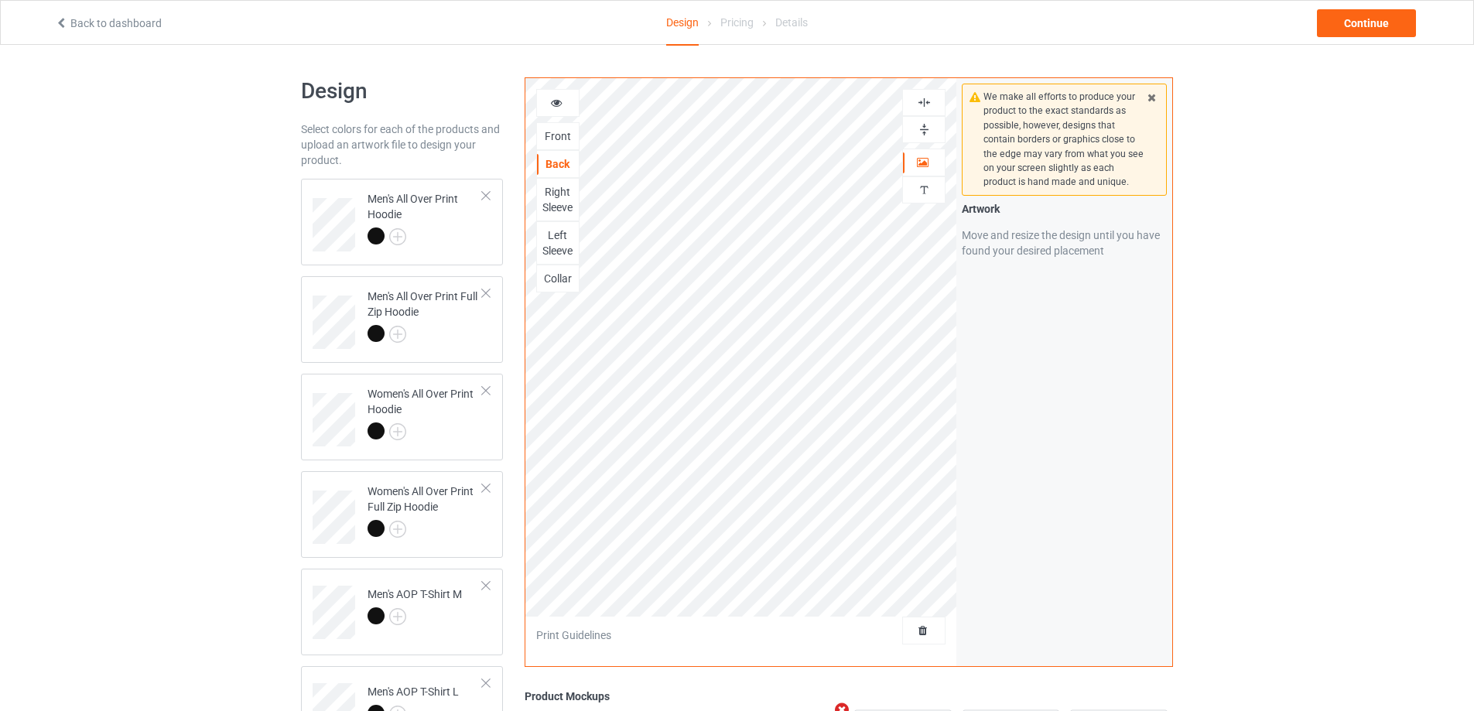
click at [923, 101] on img at bounding box center [924, 102] width 15 height 15
click at [927, 128] on img at bounding box center [924, 129] width 15 height 15
click at [566, 200] on div "Right Sleeve" at bounding box center [558, 199] width 42 height 31
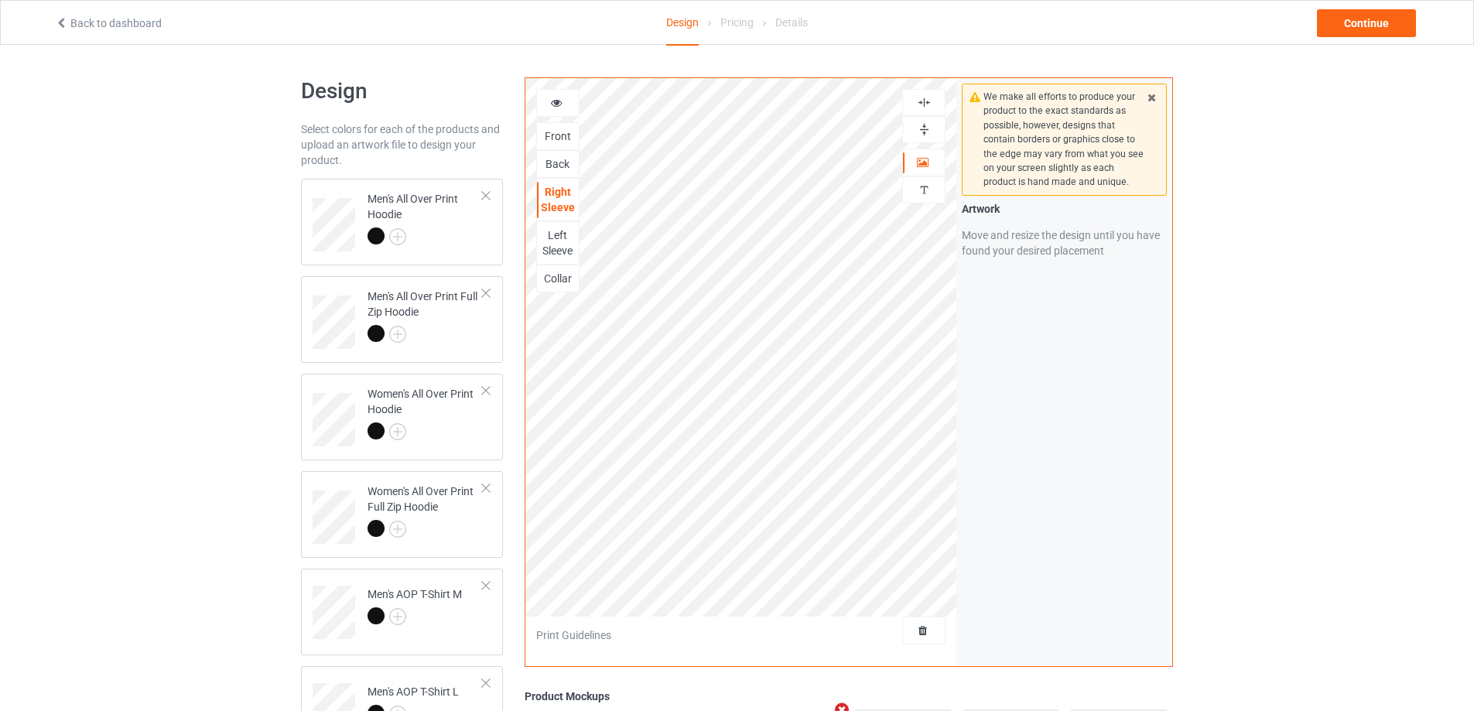
click at [919, 127] on img at bounding box center [924, 129] width 15 height 15
click at [920, 103] on img at bounding box center [924, 102] width 15 height 15
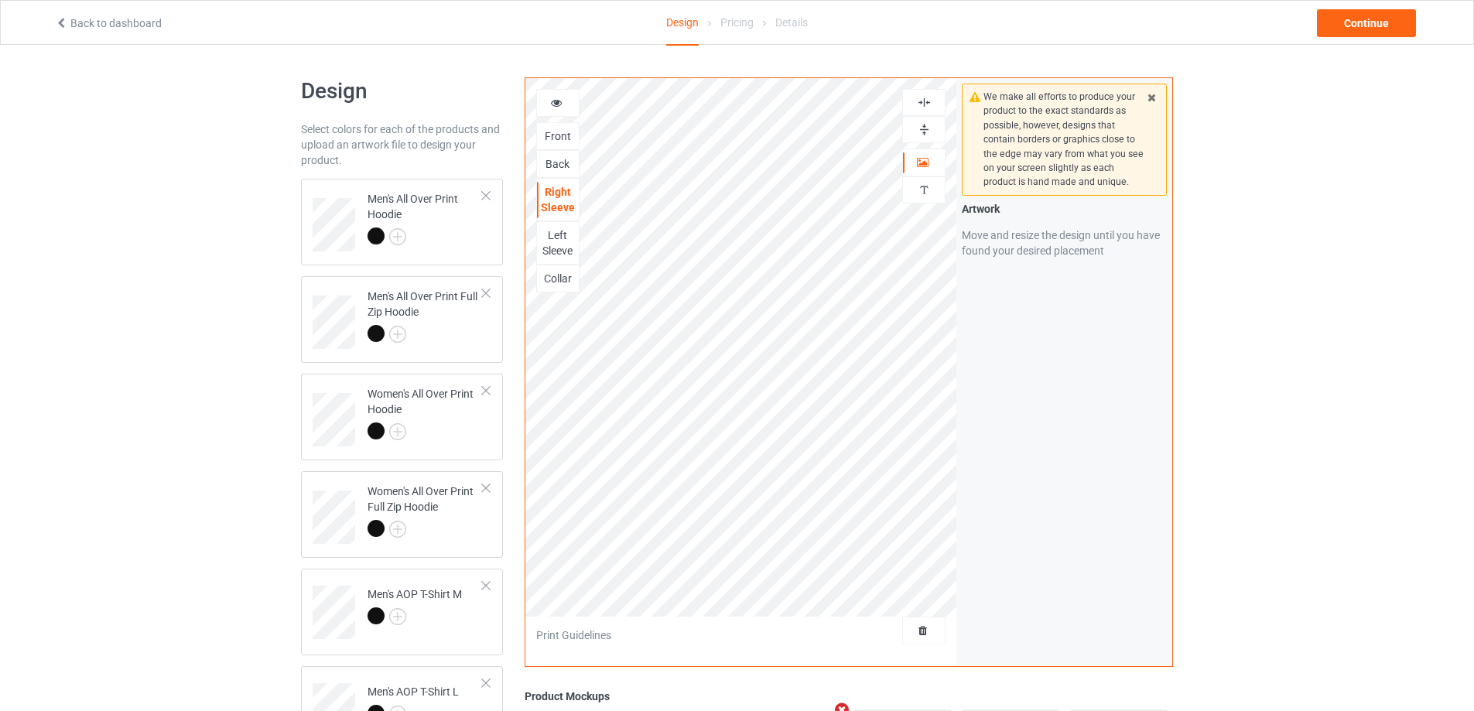
click at [921, 128] on img at bounding box center [924, 129] width 15 height 15
click at [559, 245] on div "Left Sleeve" at bounding box center [558, 243] width 42 height 31
click at [929, 131] on img at bounding box center [924, 129] width 15 height 15
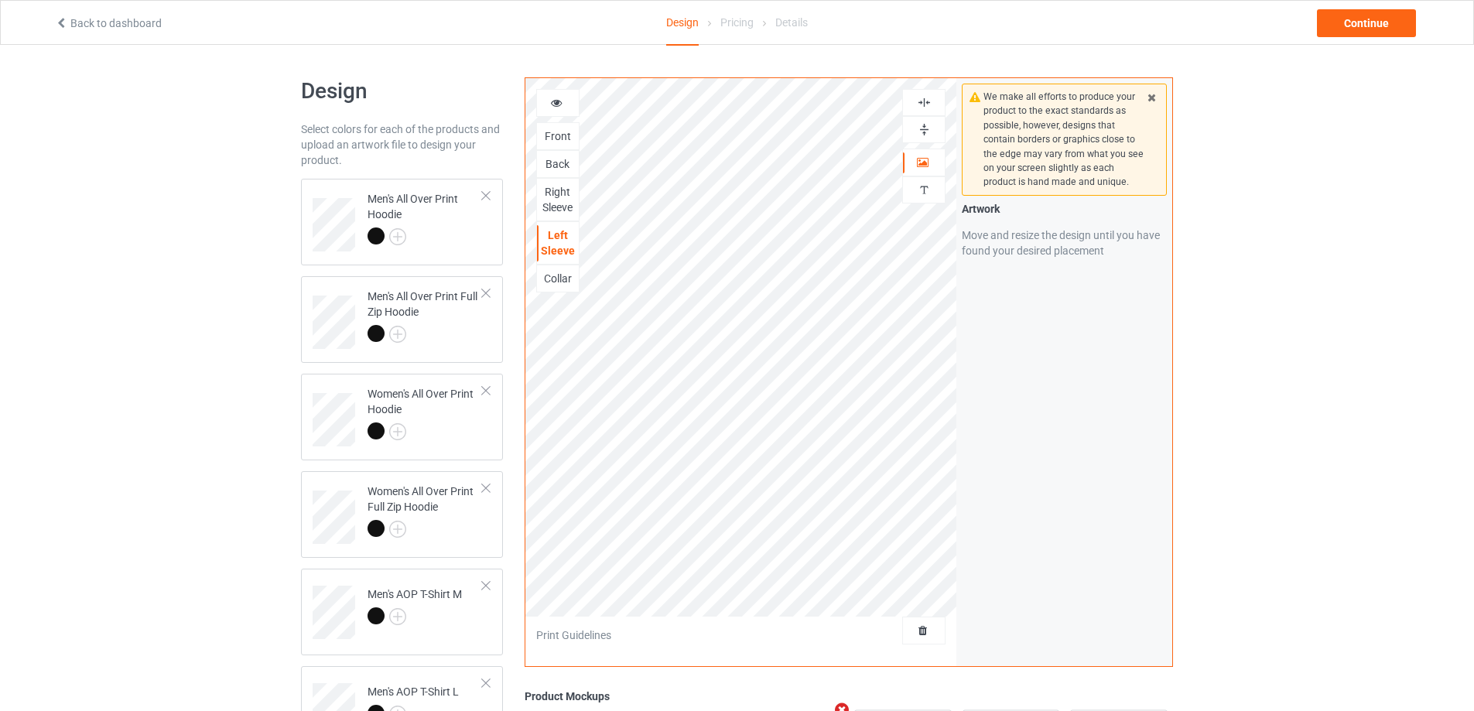
click at [929, 131] on img at bounding box center [924, 129] width 15 height 15
click at [926, 104] on img at bounding box center [924, 102] width 15 height 15
click at [924, 123] on img at bounding box center [924, 129] width 15 height 15
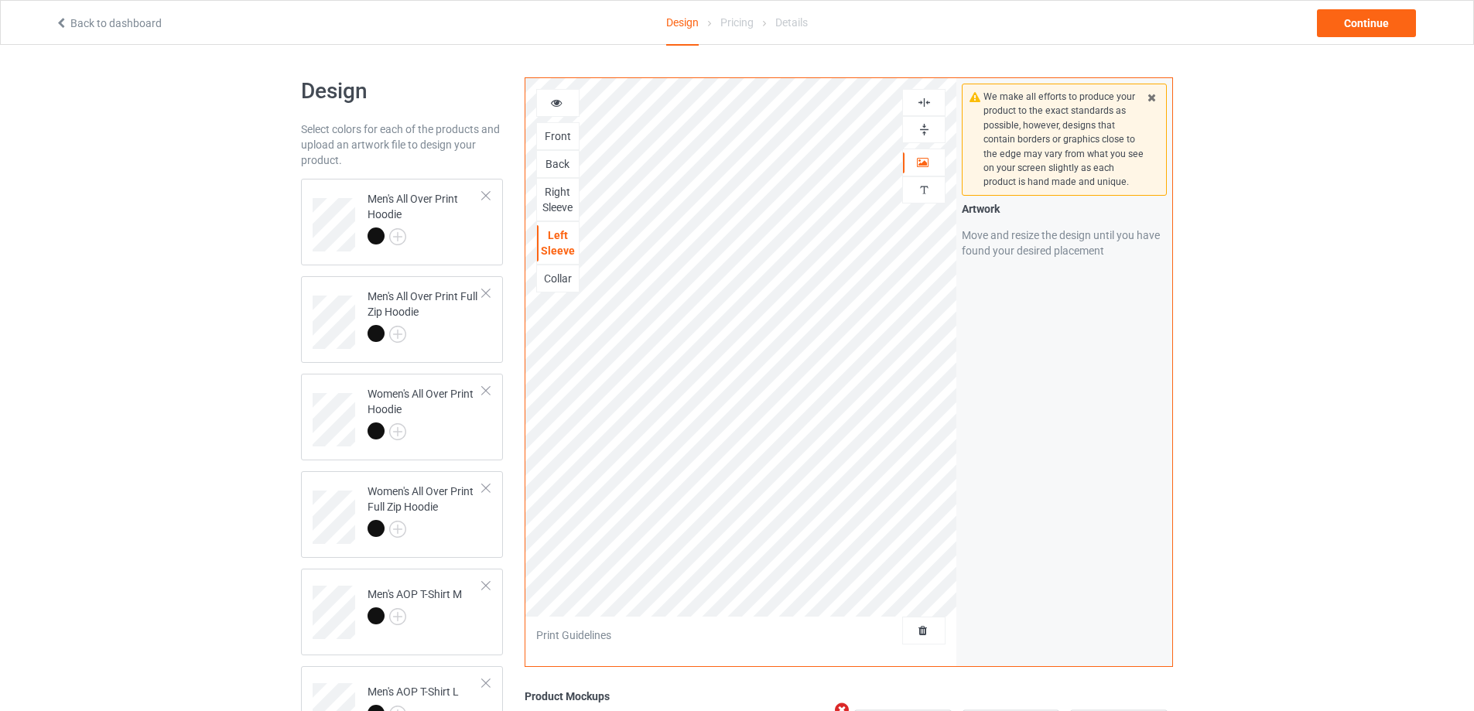
click at [924, 123] on img at bounding box center [924, 129] width 15 height 15
click at [573, 276] on div "Collar" at bounding box center [558, 278] width 42 height 15
click at [925, 130] on img at bounding box center [924, 129] width 15 height 15
click at [924, 104] on img at bounding box center [924, 102] width 15 height 15
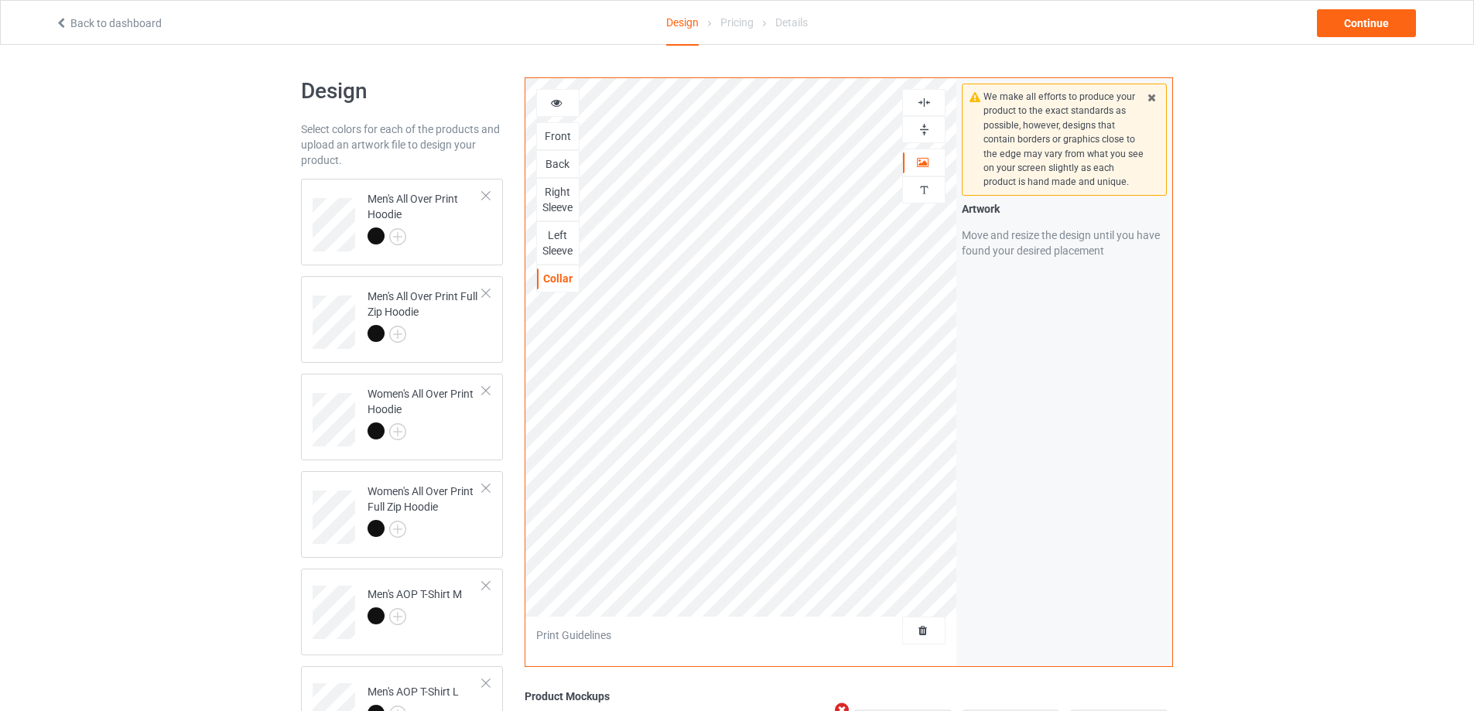
click at [924, 104] on img at bounding box center [924, 102] width 15 height 15
click at [924, 99] on img at bounding box center [924, 102] width 15 height 15
click at [924, 125] on img at bounding box center [924, 129] width 15 height 15
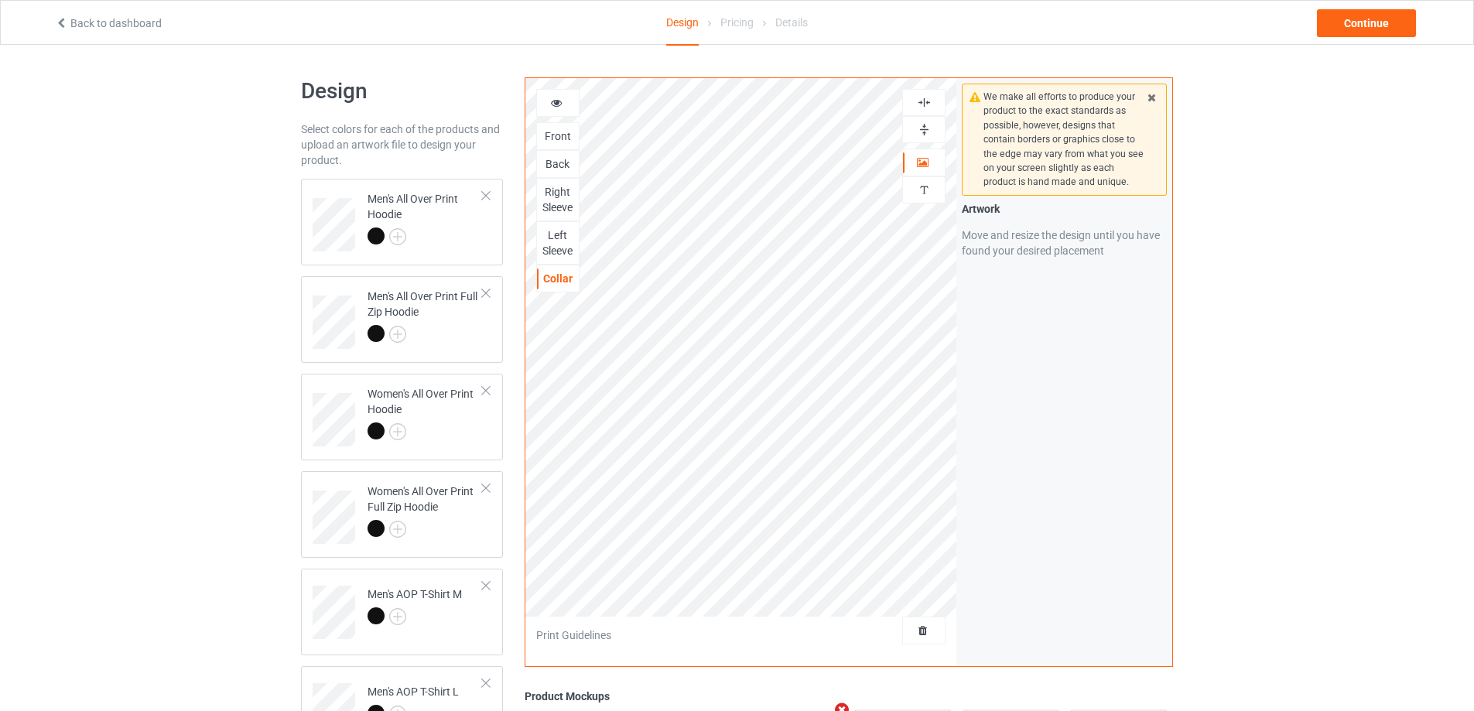
scroll to position [537, 0]
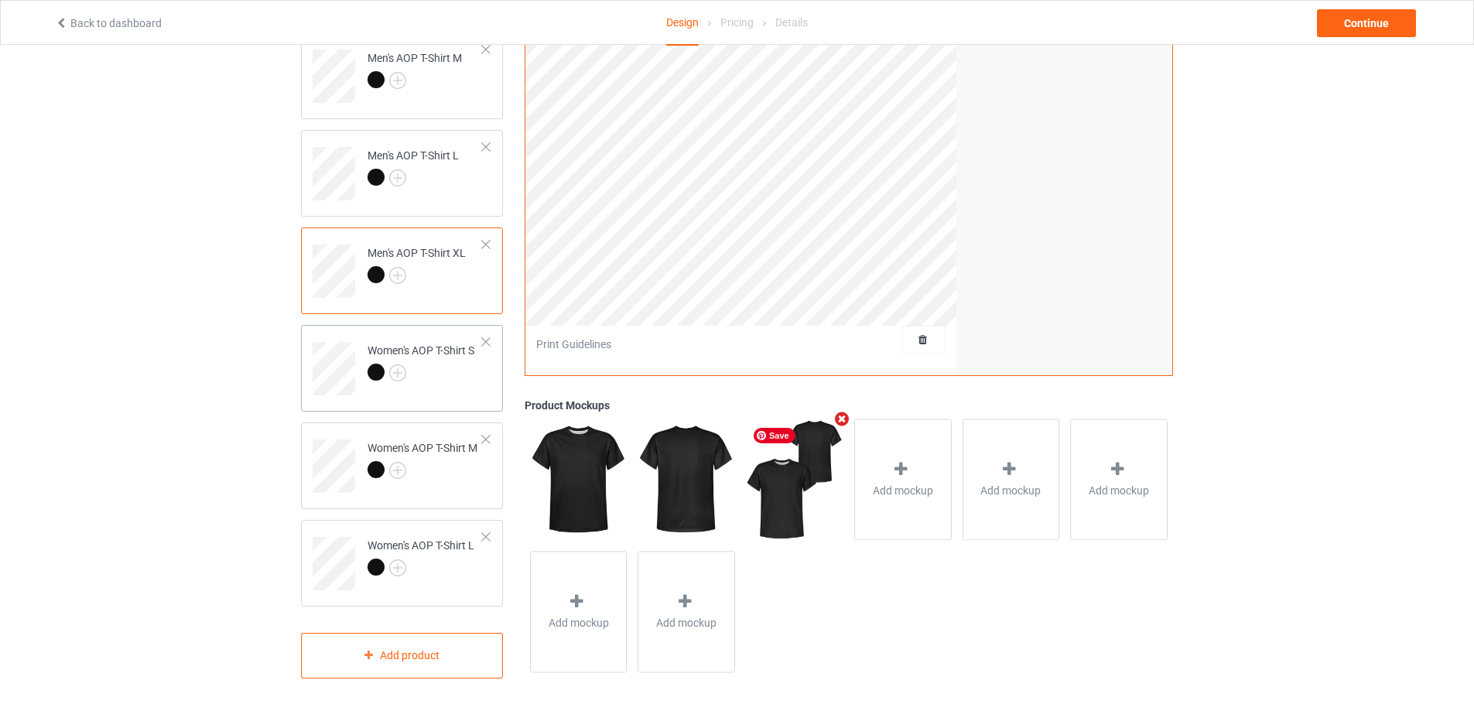
click at [479, 369] on td "Women's AOP T-Shirt S" at bounding box center [425, 363] width 132 height 64
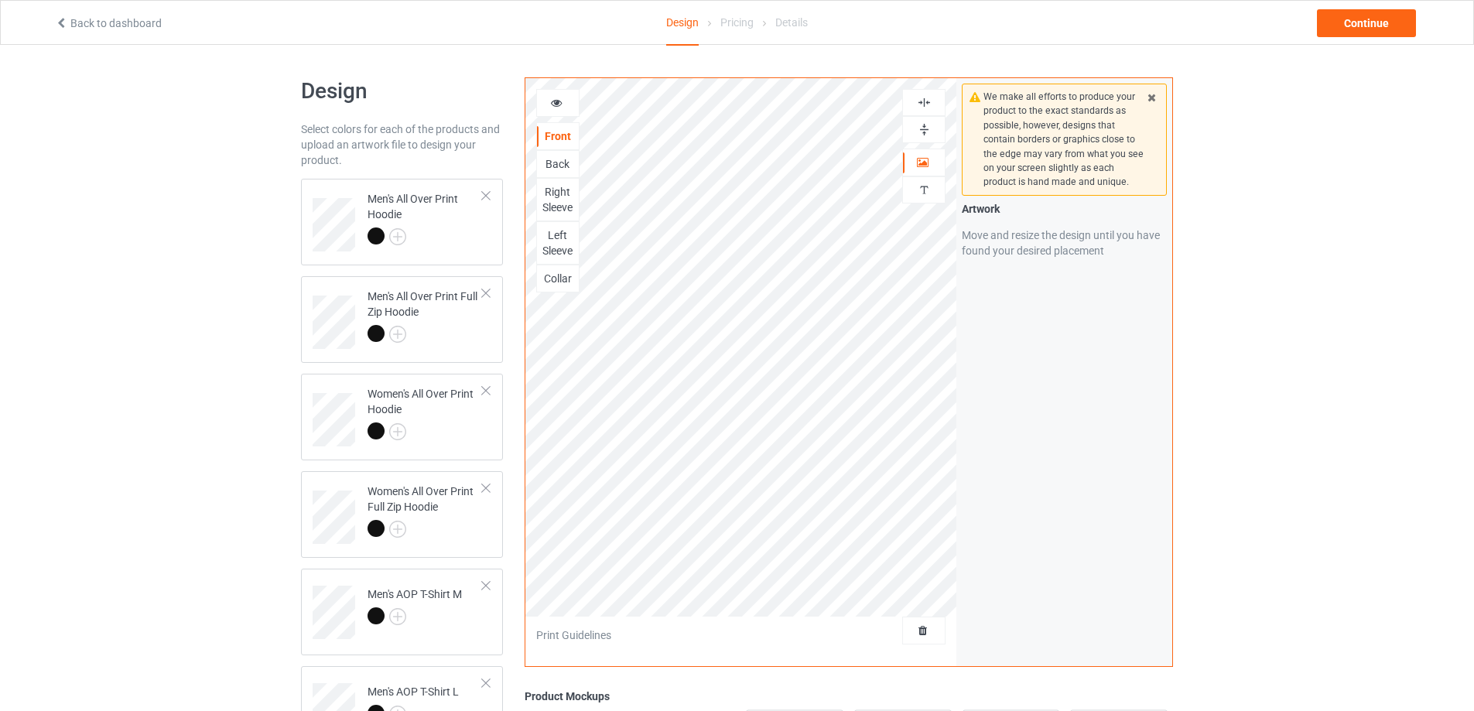
click at [927, 128] on img at bounding box center [924, 129] width 15 height 15
click at [924, 104] on img at bounding box center [924, 102] width 15 height 15
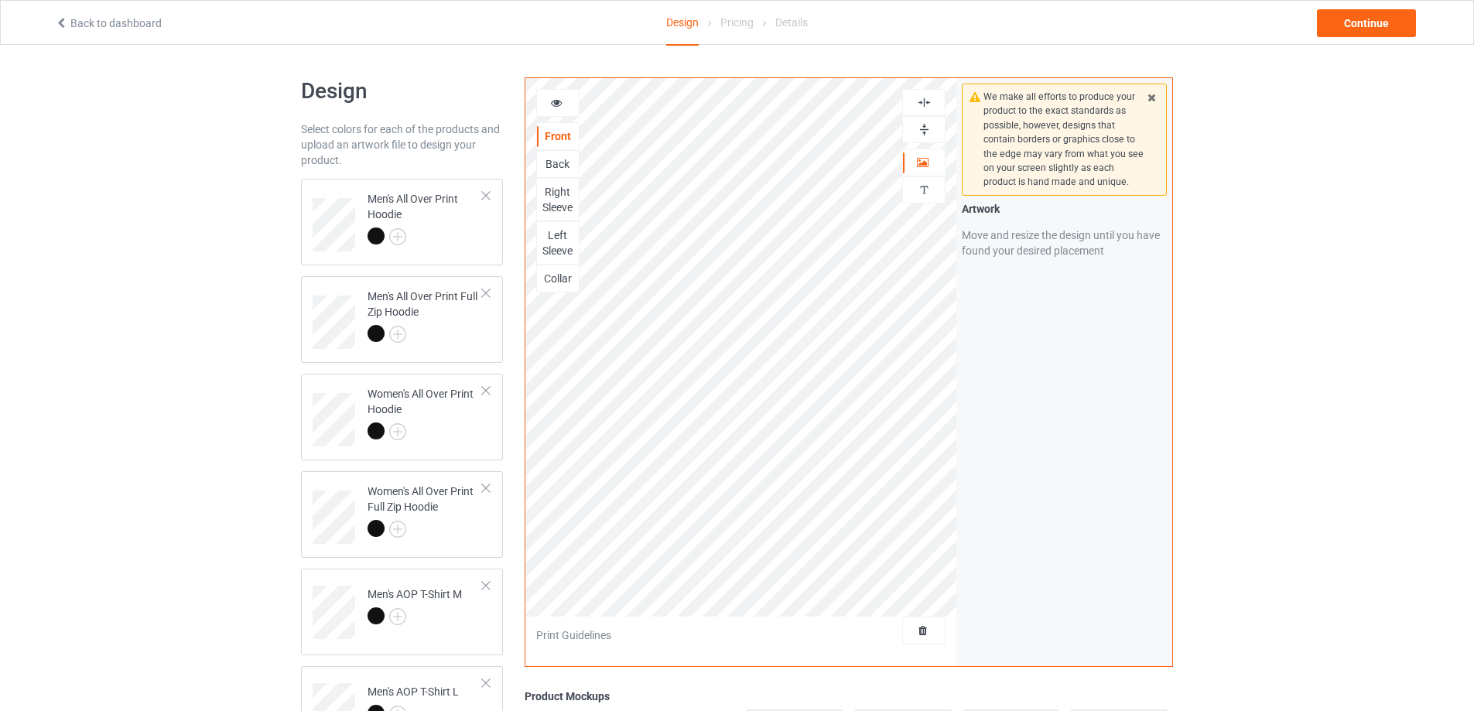
click at [924, 104] on img at bounding box center [924, 102] width 15 height 15
click at [929, 124] on img at bounding box center [924, 129] width 15 height 15
click at [570, 159] on div "Back" at bounding box center [558, 163] width 42 height 15
click at [925, 130] on img at bounding box center [924, 129] width 15 height 15
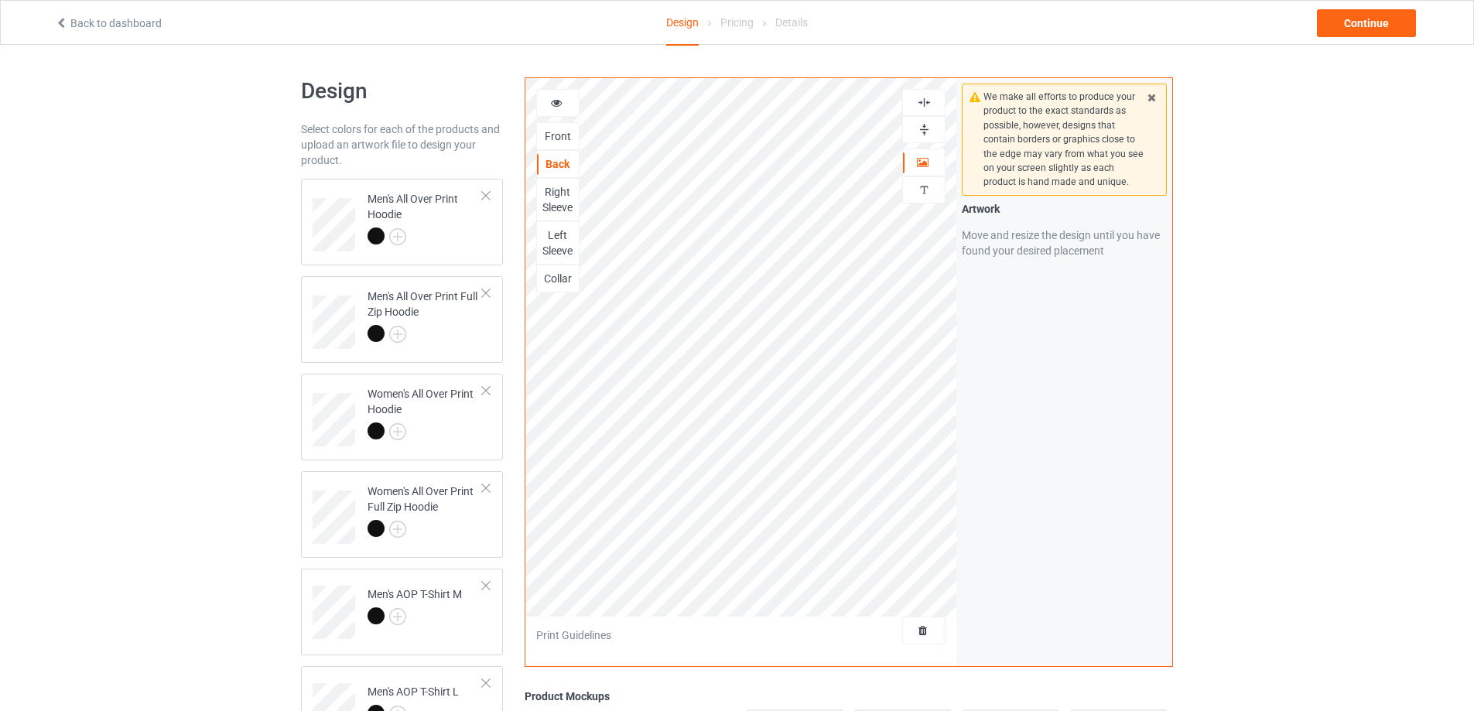
click at [925, 130] on img at bounding box center [924, 129] width 15 height 15
click at [927, 102] on img at bounding box center [924, 102] width 15 height 15
click at [926, 125] on img at bounding box center [924, 129] width 15 height 15
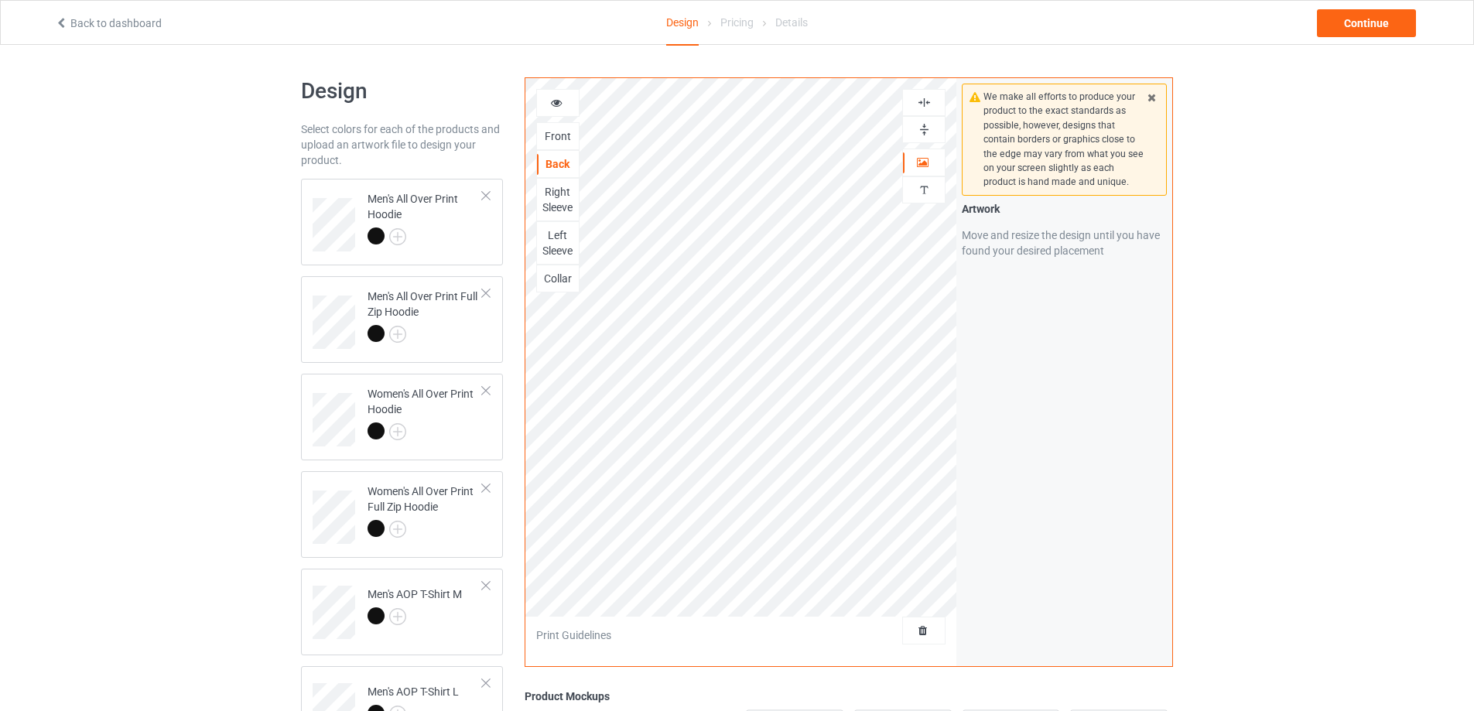
click at [926, 125] on img at bounding box center [924, 129] width 15 height 15
click at [925, 104] on img at bounding box center [924, 102] width 15 height 15
click at [924, 122] on img at bounding box center [924, 129] width 15 height 15
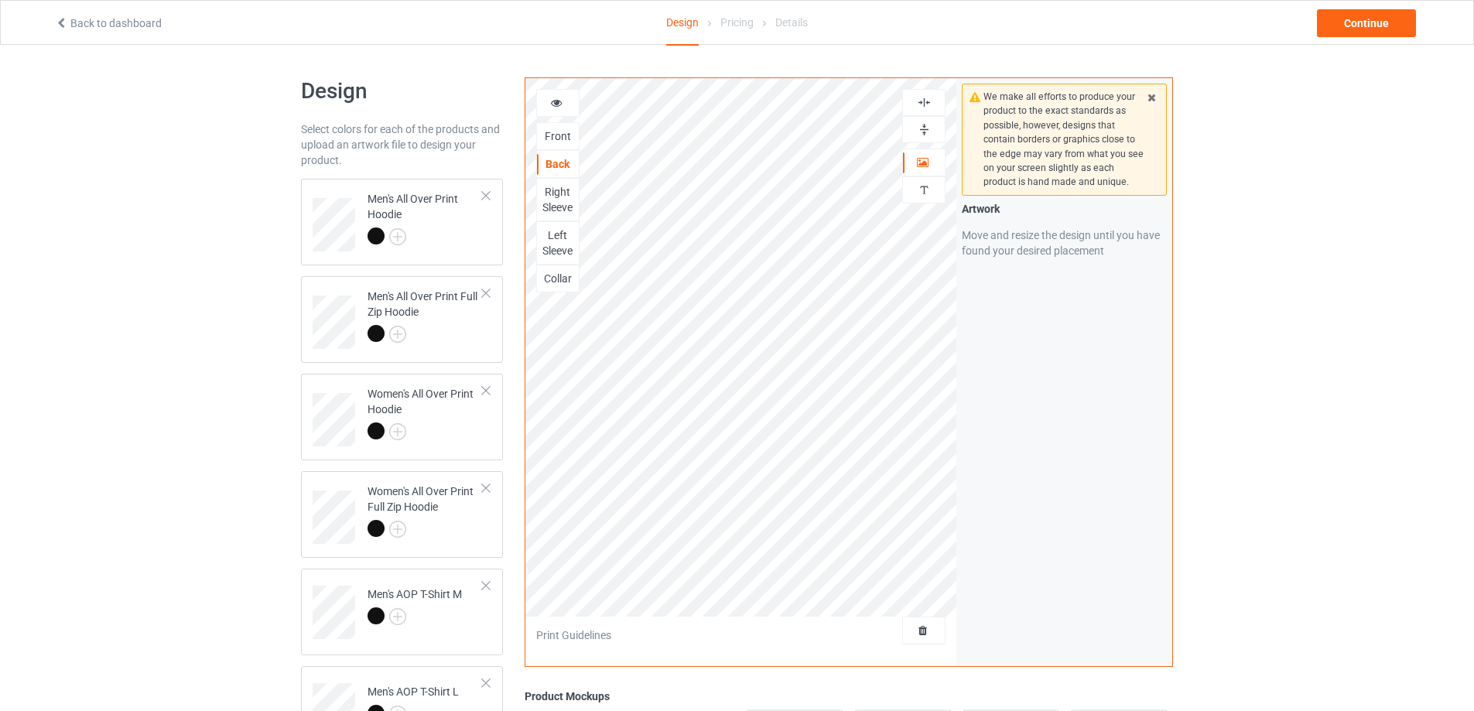
click at [550, 196] on div "Right Sleeve" at bounding box center [558, 199] width 42 height 31
click at [927, 128] on img at bounding box center [924, 129] width 15 height 15
click at [928, 101] on img at bounding box center [924, 102] width 15 height 15
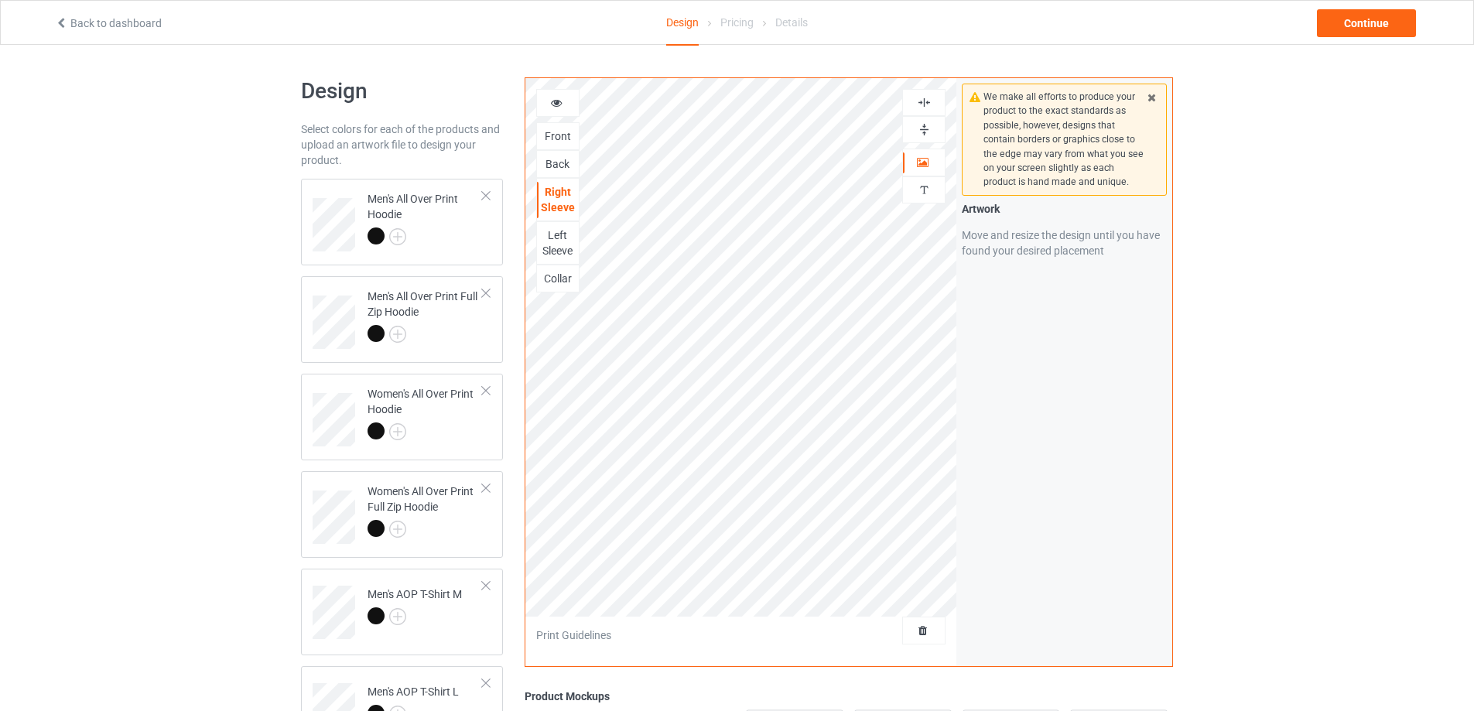
click at [928, 101] on img at bounding box center [924, 102] width 15 height 15
click at [921, 129] on img at bounding box center [924, 129] width 15 height 15
click at [560, 241] on div "Left Sleeve" at bounding box center [558, 243] width 42 height 31
click at [925, 130] on img at bounding box center [924, 129] width 15 height 15
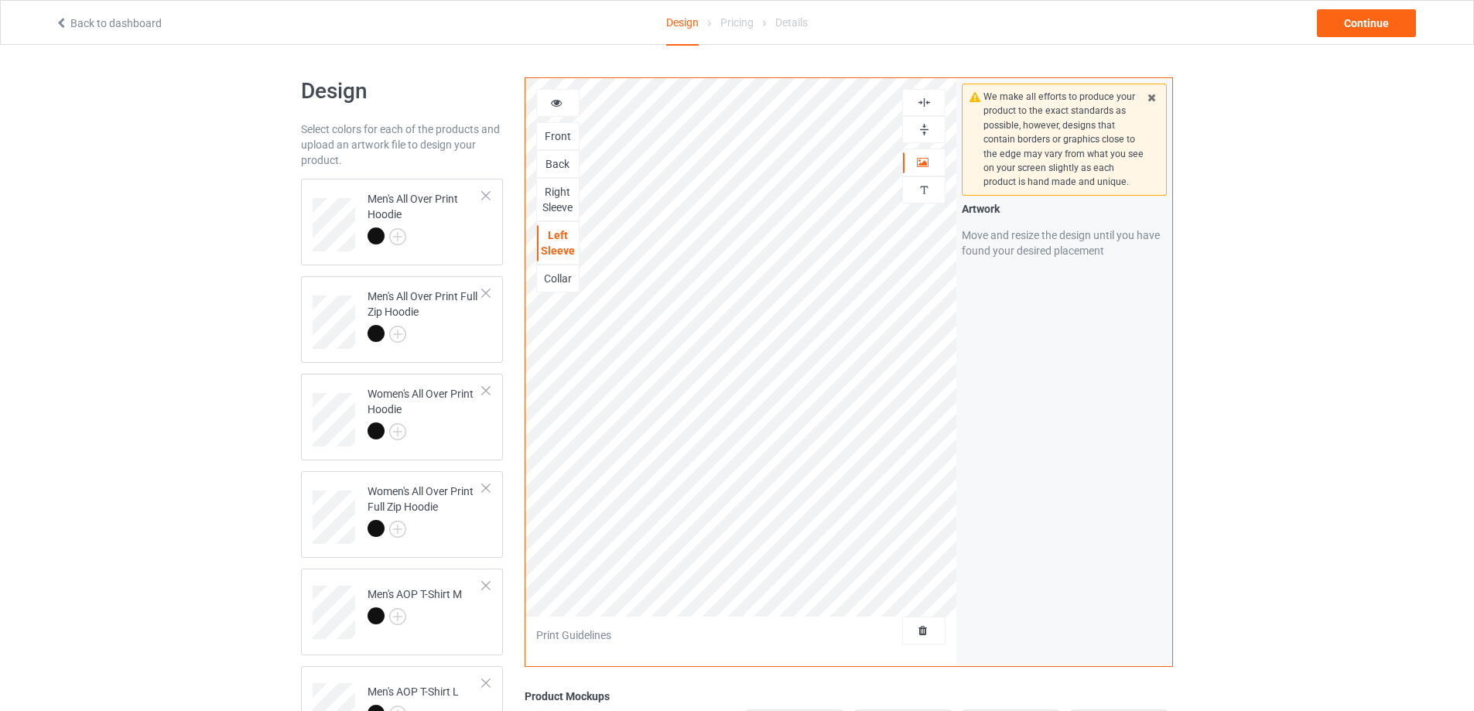
click at [924, 101] on img at bounding box center [924, 102] width 15 height 15
click at [919, 128] on img at bounding box center [924, 129] width 15 height 15
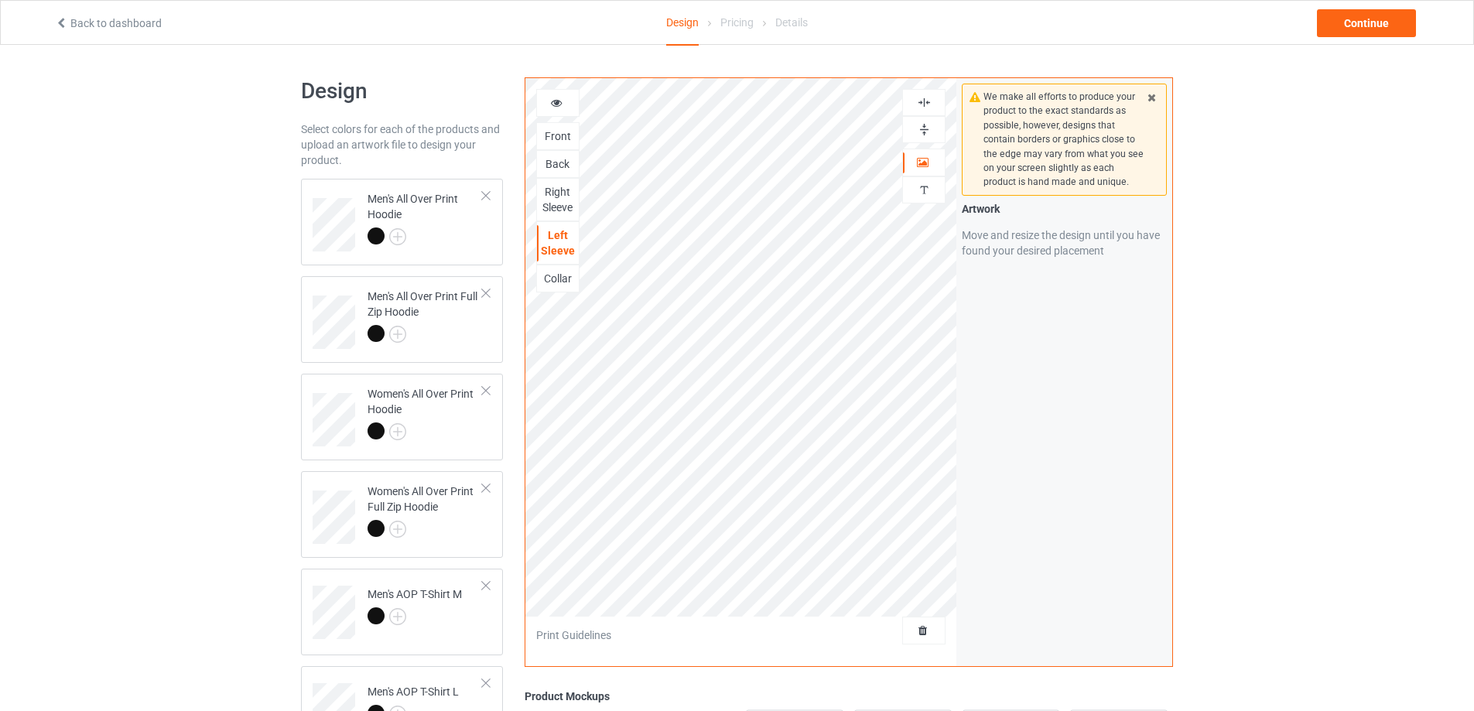
click at [917, 104] on img at bounding box center [924, 102] width 15 height 15
click at [556, 275] on div "Collar" at bounding box center [558, 278] width 42 height 15
click at [922, 129] on img at bounding box center [924, 129] width 15 height 15
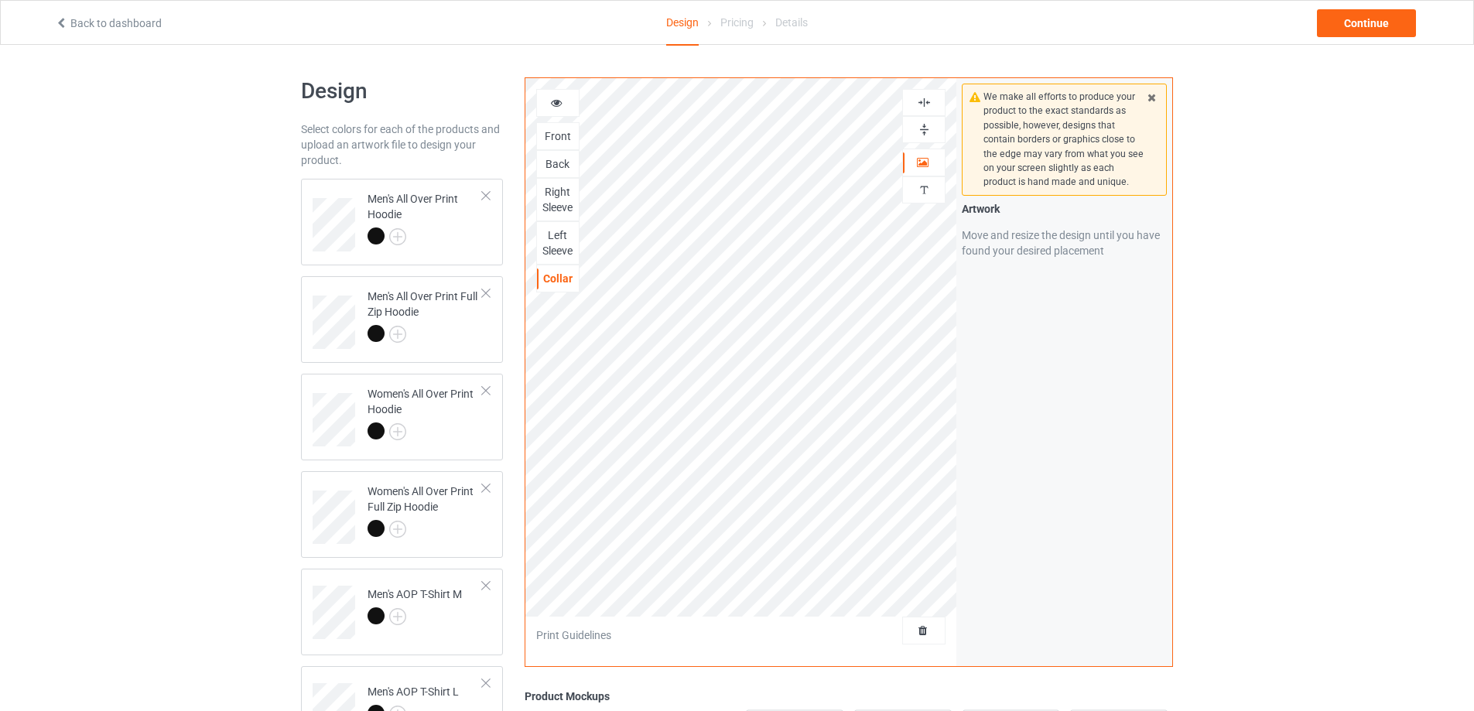
click at [921, 102] on img at bounding box center [924, 102] width 15 height 15
click at [919, 131] on img at bounding box center [924, 129] width 15 height 15
click at [919, 132] on img at bounding box center [924, 129] width 15 height 15
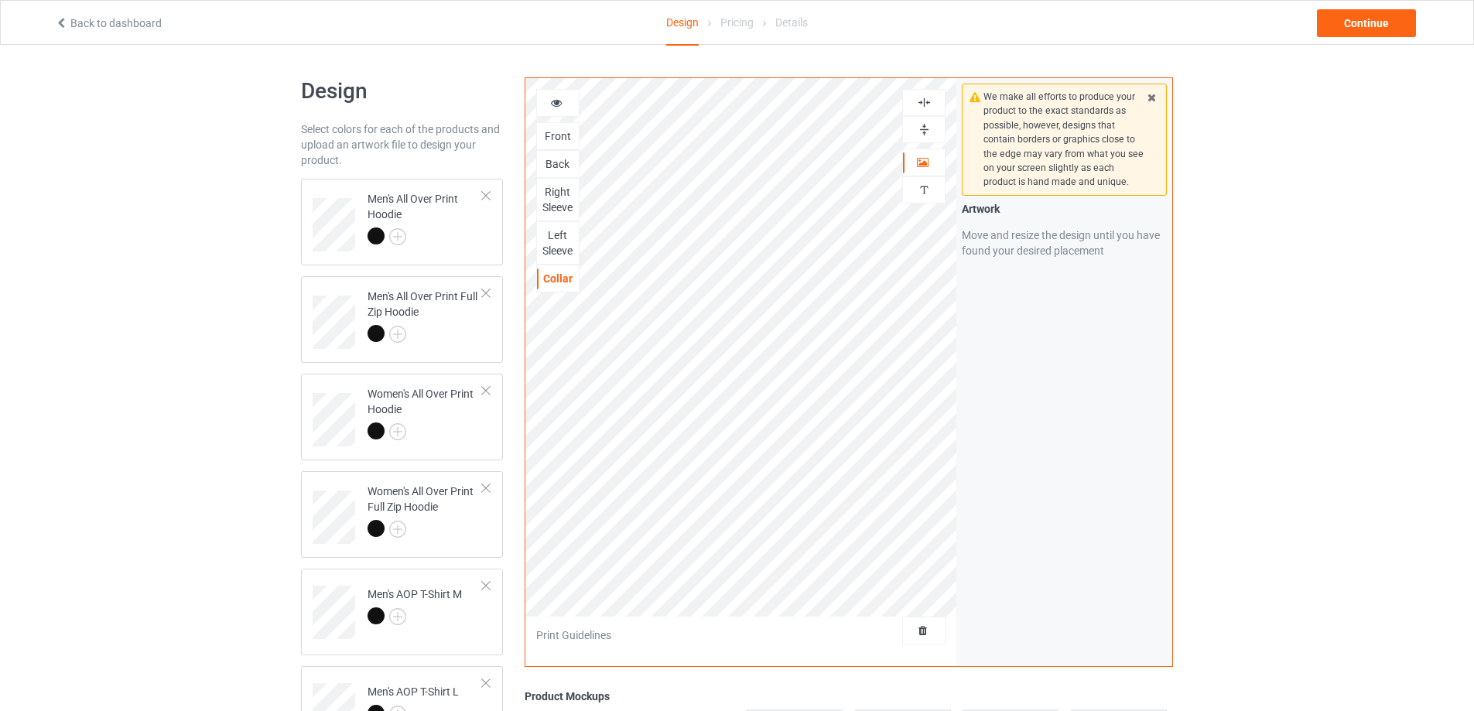
click at [920, 105] on img at bounding box center [924, 102] width 15 height 15
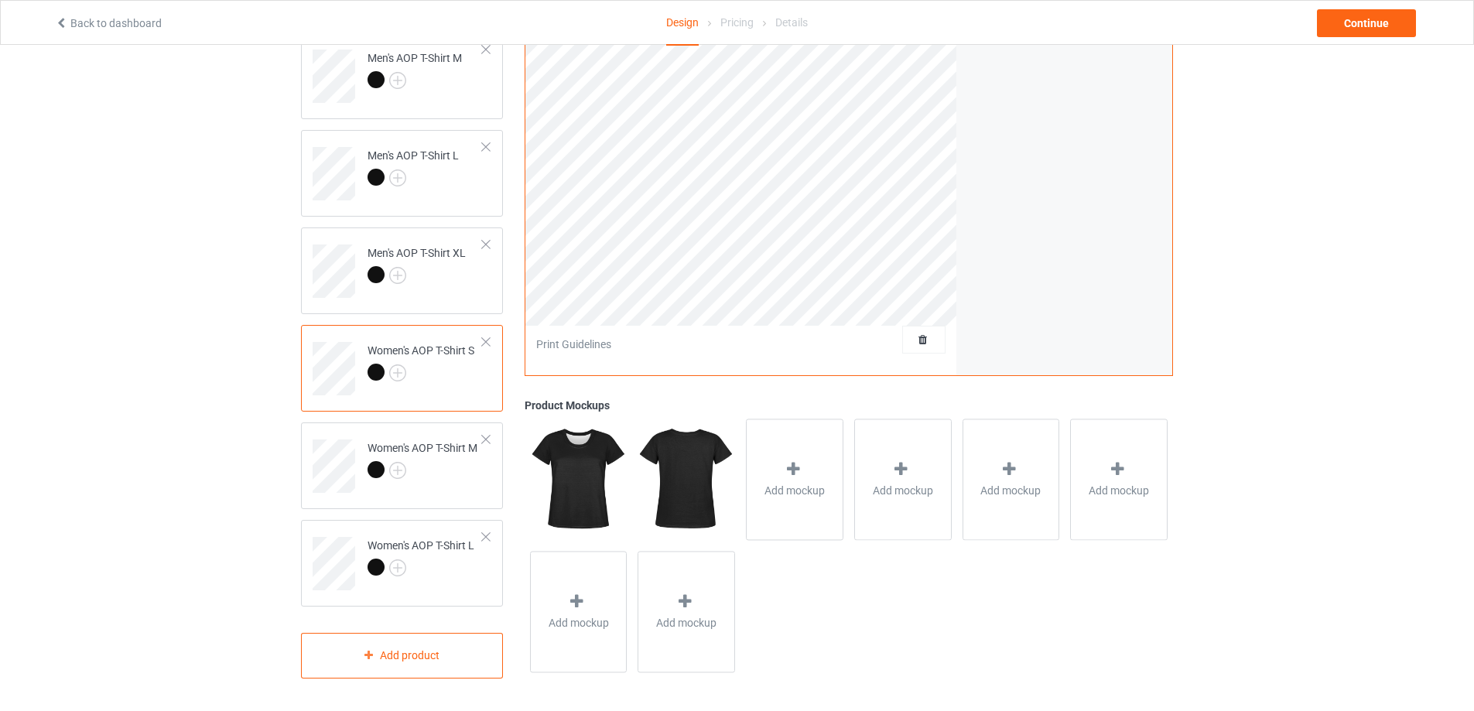
scroll to position [537, 0]
click at [470, 473] on div at bounding box center [423, 472] width 110 height 22
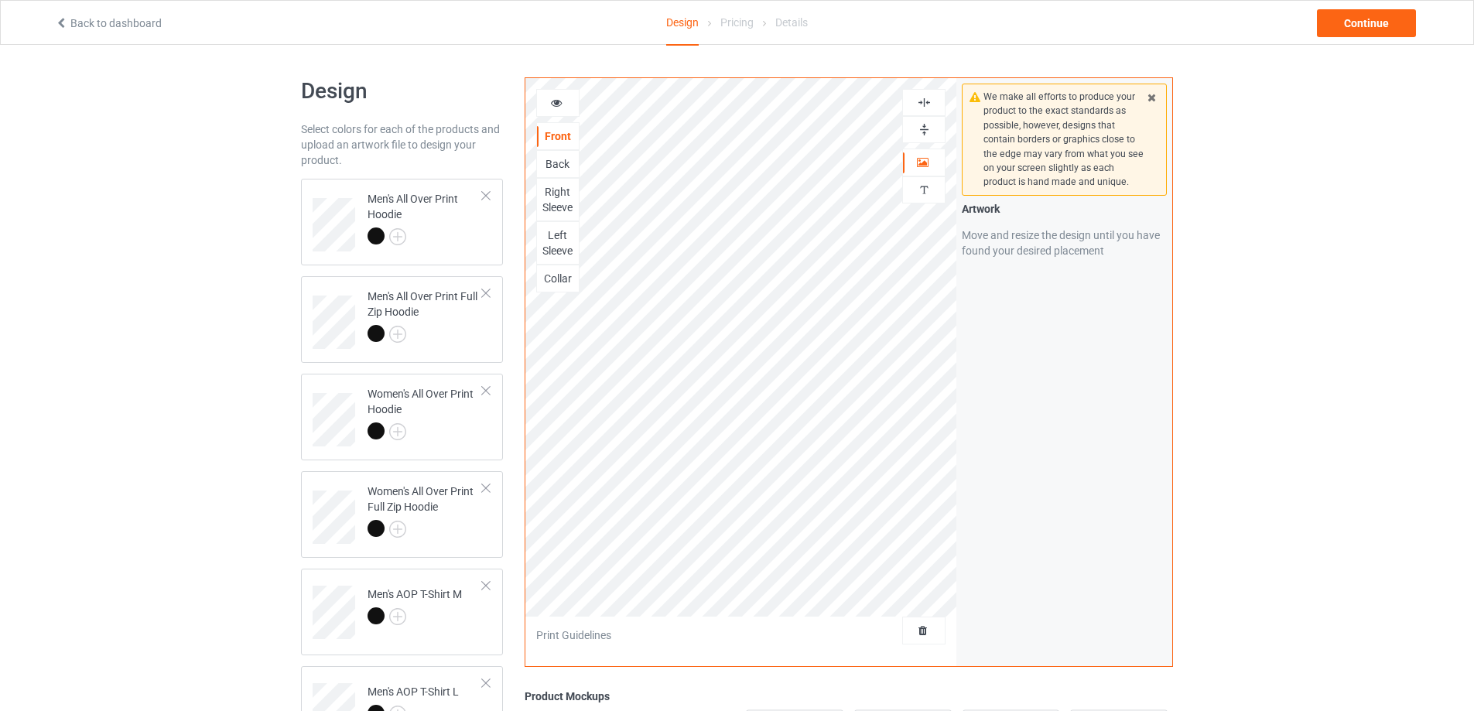
click at [924, 131] on img at bounding box center [924, 129] width 15 height 15
click at [922, 105] on img at bounding box center [924, 102] width 15 height 15
click at [922, 102] on img at bounding box center [924, 102] width 15 height 15
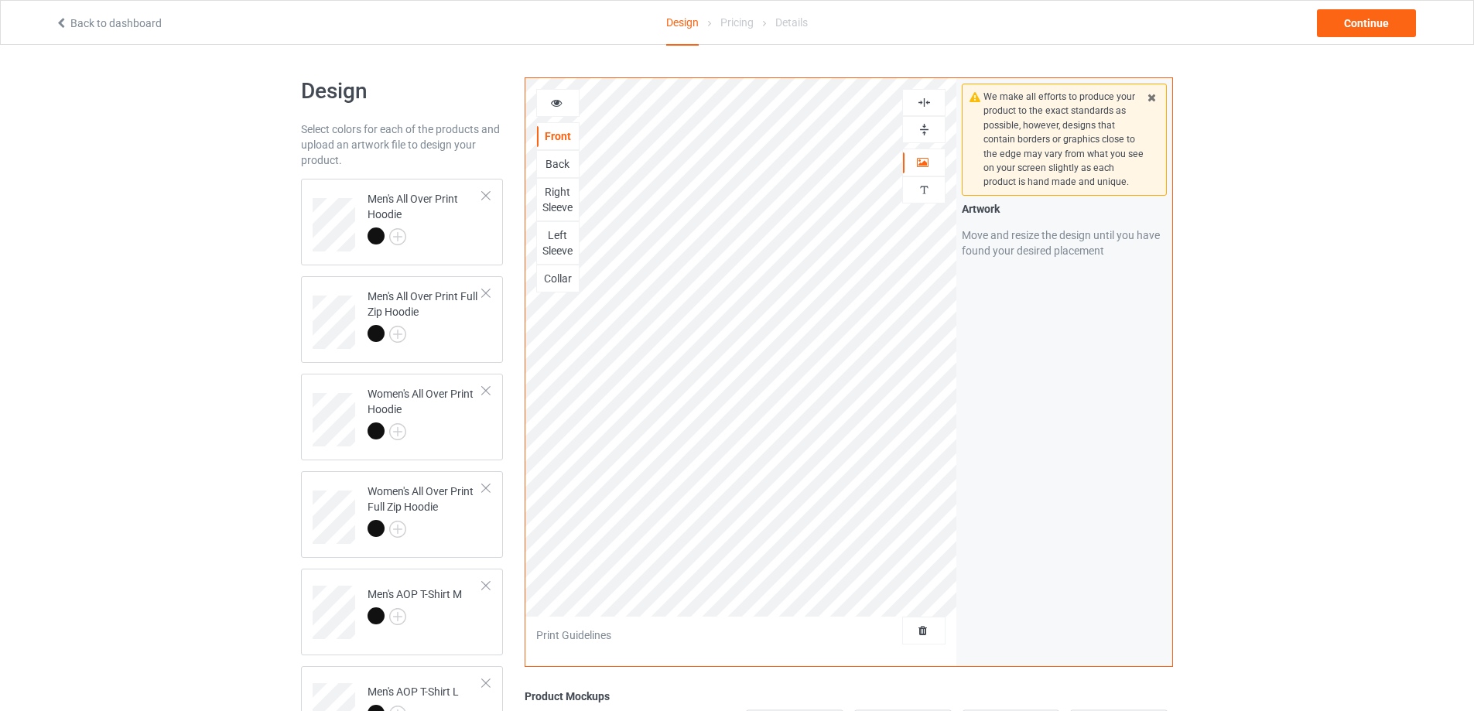
click at [922, 102] on img at bounding box center [924, 102] width 15 height 15
click at [924, 121] on div at bounding box center [923, 129] width 43 height 27
click at [924, 129] on img at bounding box center [924, 129] width 15 height 15
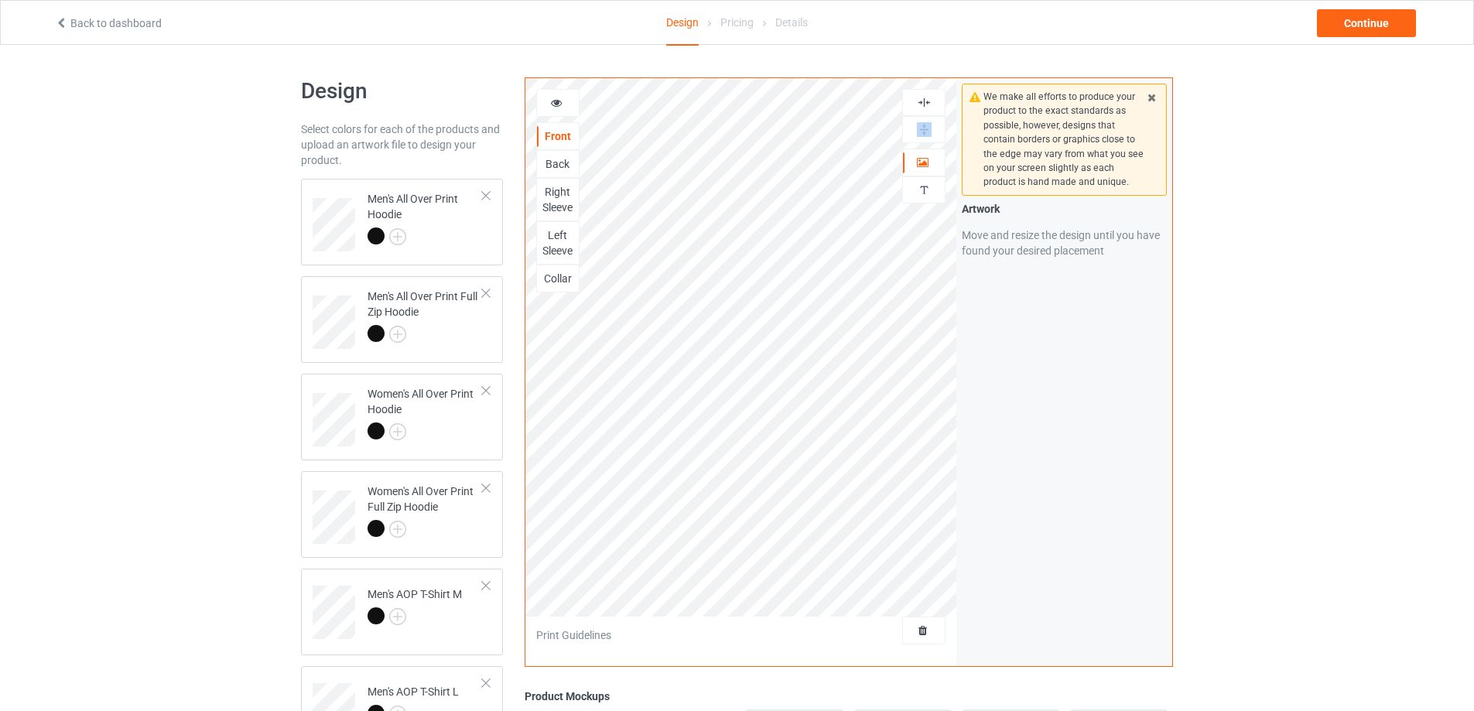
click at [924, 129] on img at bounding box center [924, 129] width 15 height 15
click at [923, 101] on img at bounding box center [924, 102] width 15 height 15
click at [556, 165] on div "Back" at bounding box center [558, 163] width 42 height 15
click at [915, 131] on div at bounding box center [924, 129] width 42 height 15
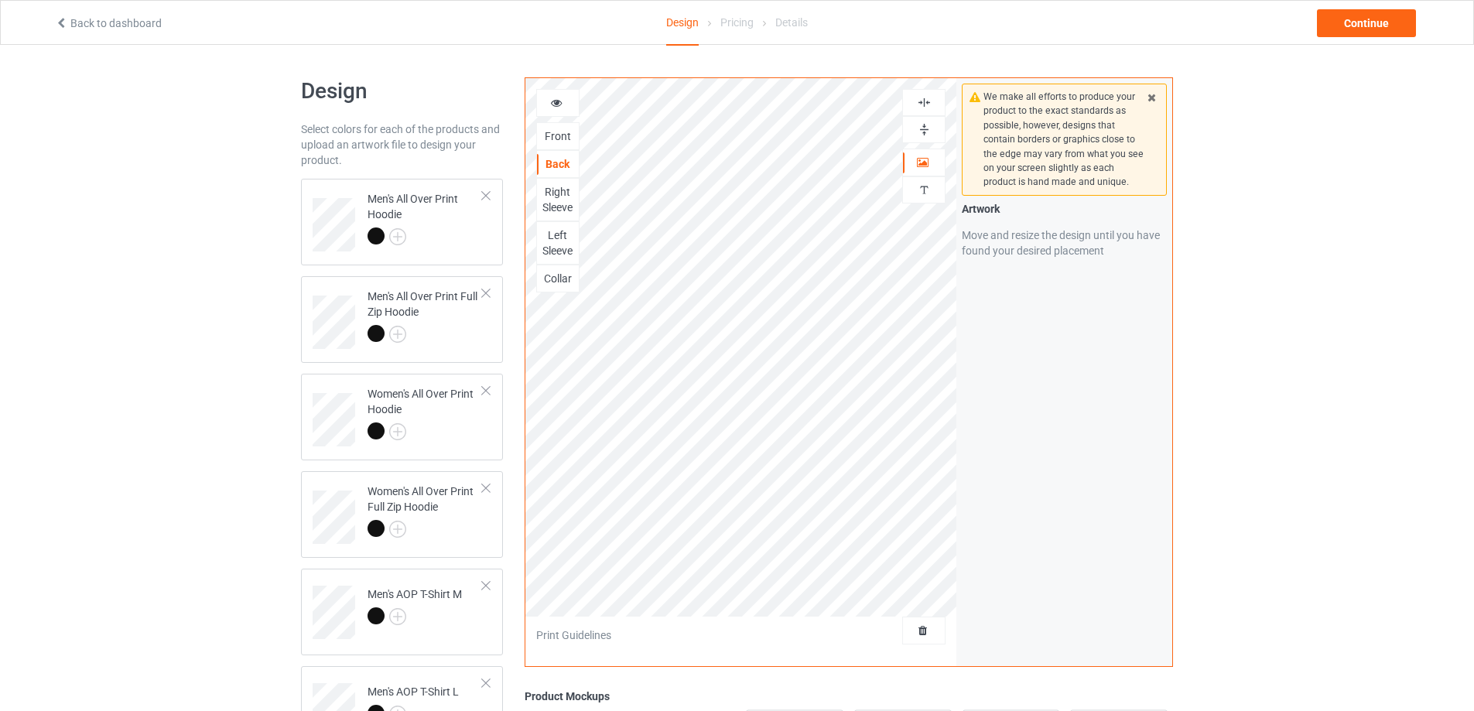
click at [915, 131] on div at bounding box center [924, 129] width 42 height 15
click at [920, 105] on img at bounding box center [924, 102] width 15 height 15
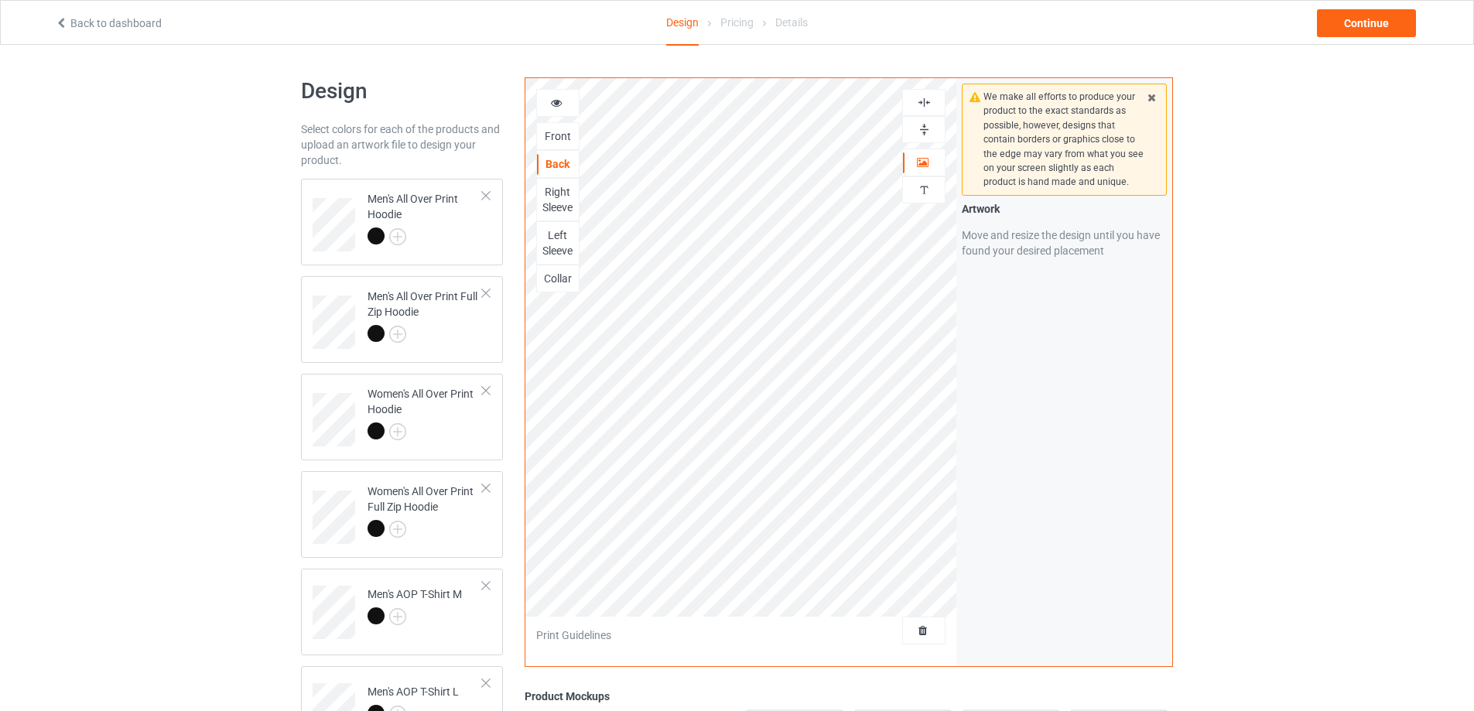
click at [923, 127] on img at bounding box center [924, 129] width 15 height 15
click at [923, 104] on img at bounding box center [924, 102] width 15 height 15
click at [549, 198] on div "Right Sleeve" at bounding box center [558, 199] width 42 height 31
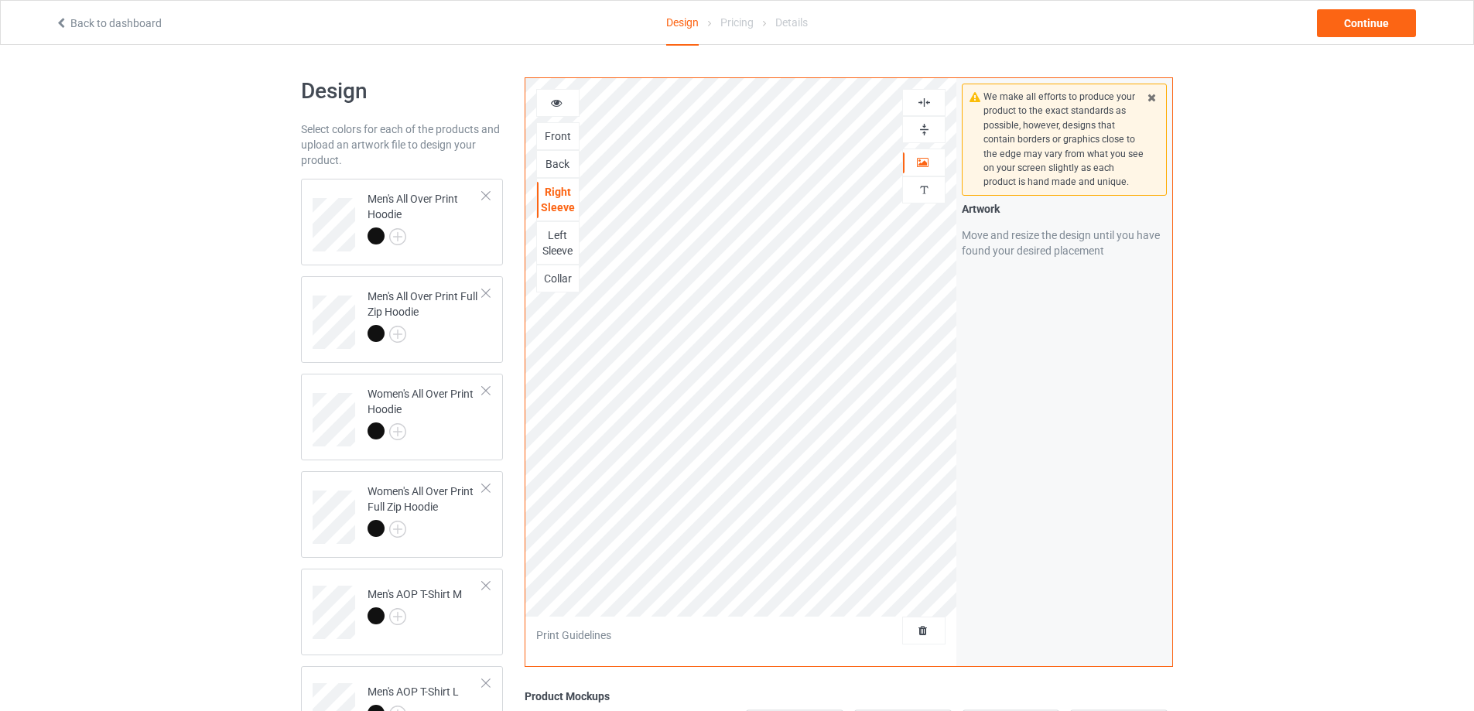
click at [923, 128] on img at bounding box center [924, 129] width 15 height 15
click at [923, 101] on img at bounding box center [924, 102] width 15 height 15
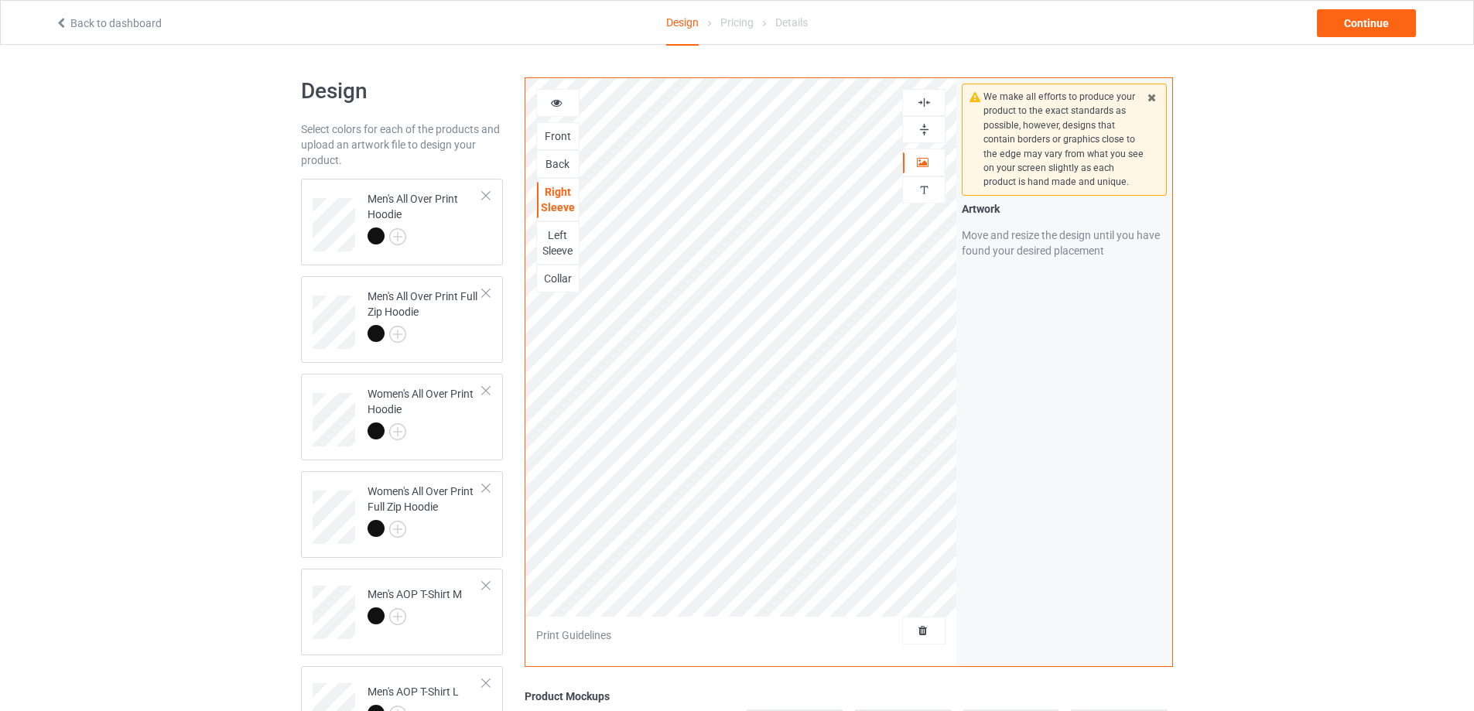
click at [923, 101] on img at bounding box center [924, 102] width 15 height 15
click at [926, 126] on img at bounding box center [924, 129] width 15 height 15
click at [557, 245] on div "Left Sleeve" at bounding box center [558, 243] width 42 height 31
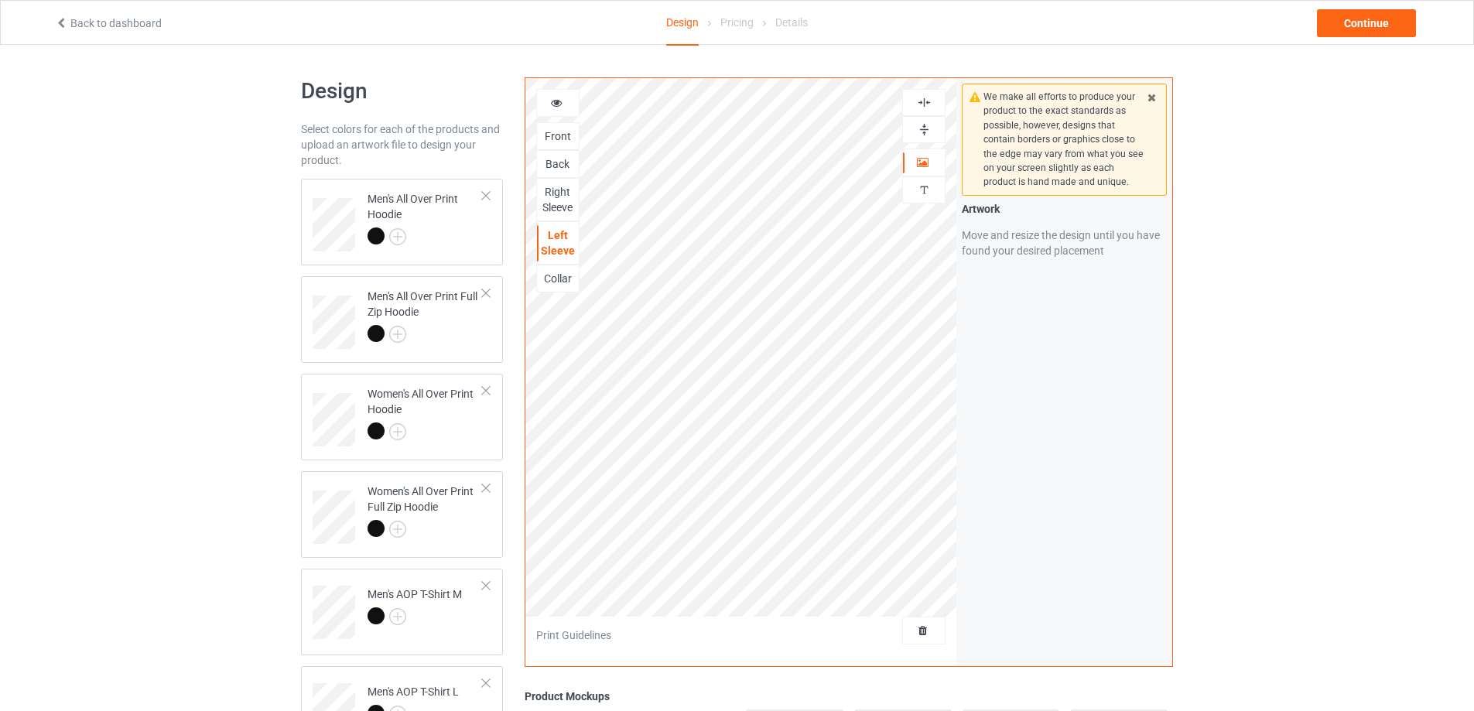
click at [922, 128] on img at bounding box center [924, 129] width 15 height 15
click at [921, 101] on img at bounding box center [924, 102] width 15 height 15
click at [920, 101] on img at bounding box center [924, 102] width 15 height 15
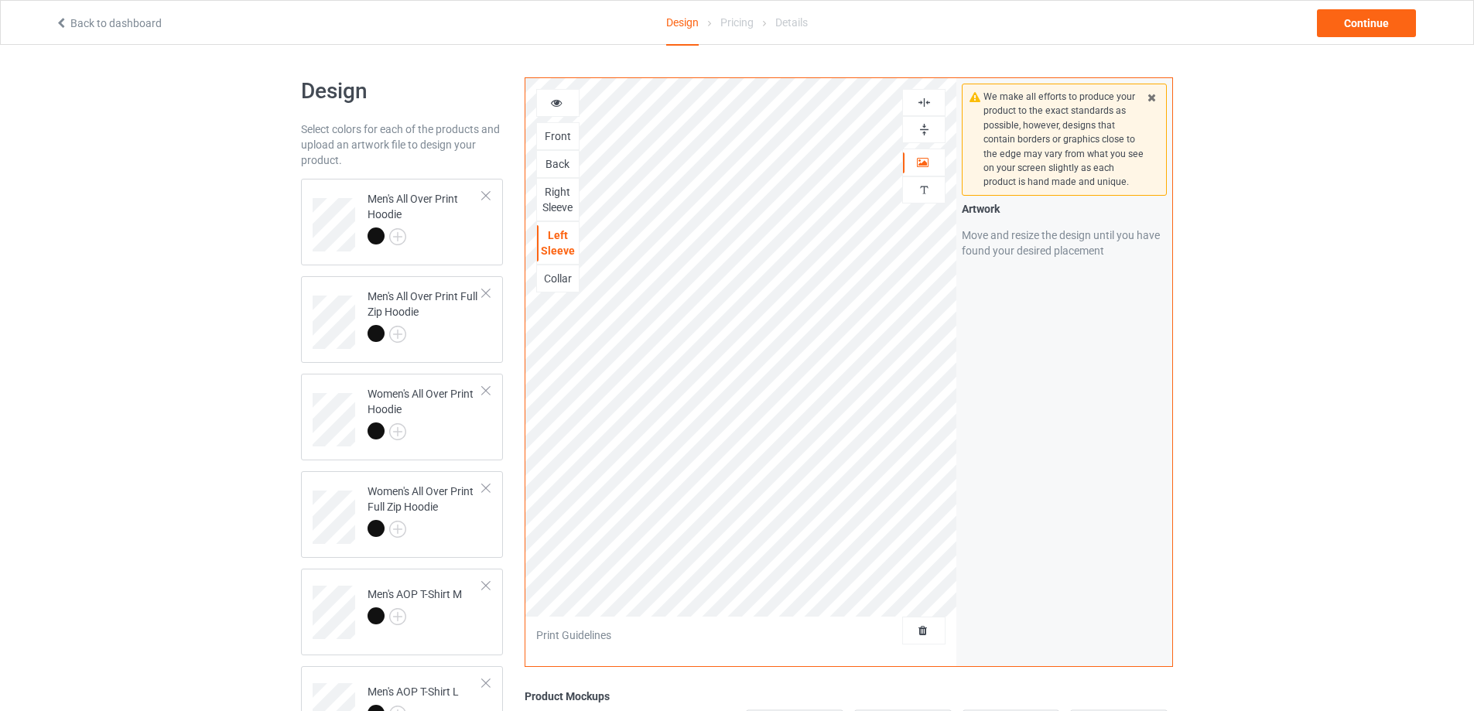
click at [920, 101] on img at bounding box center [924, 102] width 15 height 15
click at [923, 130] on img at bounding box center [924, 129] width 15 height 15
click at [562, 276] on div "Collar" at bounding box center [558, 278] width 42 height 15
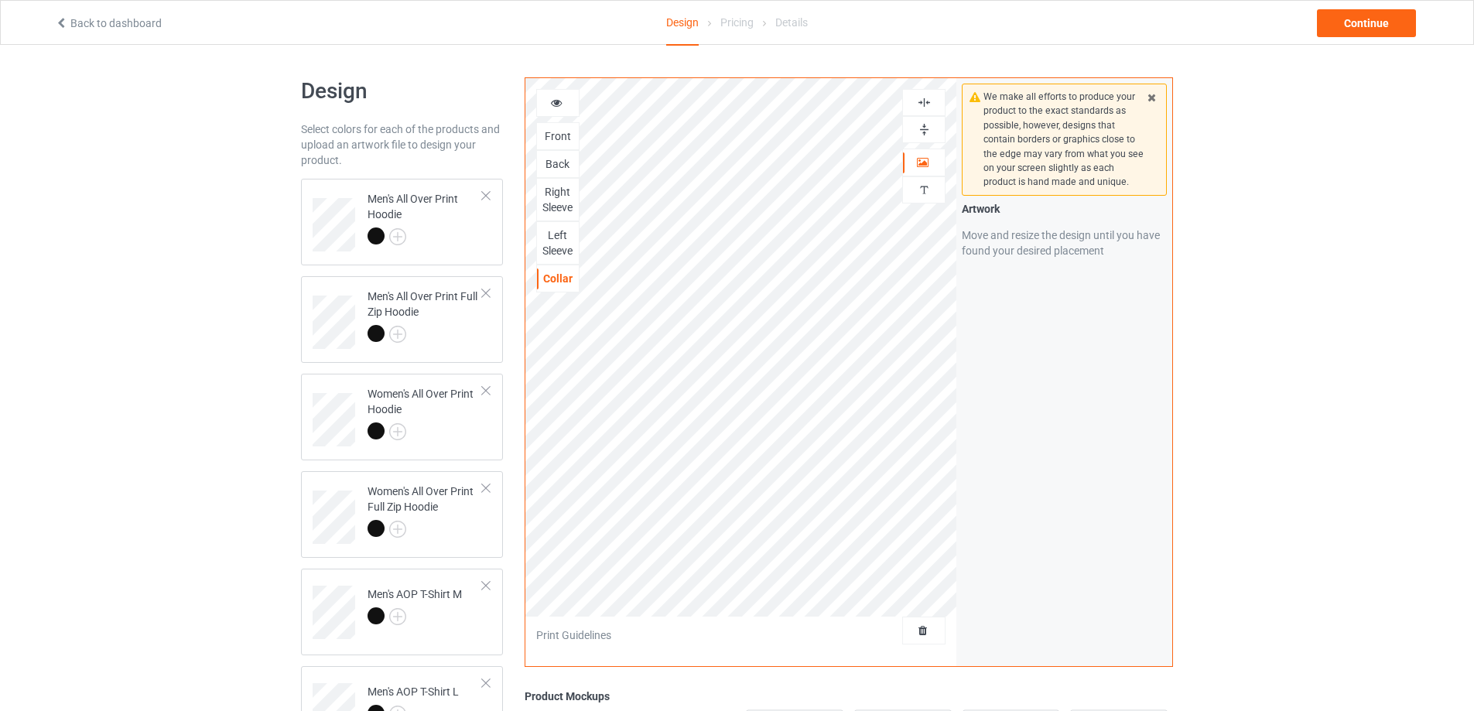
click at [925, 129] on img at bounding box center [924, 129] width 15 height 15
click at [926, 104] on img at bounding box center [924, 102] width 15 height 15
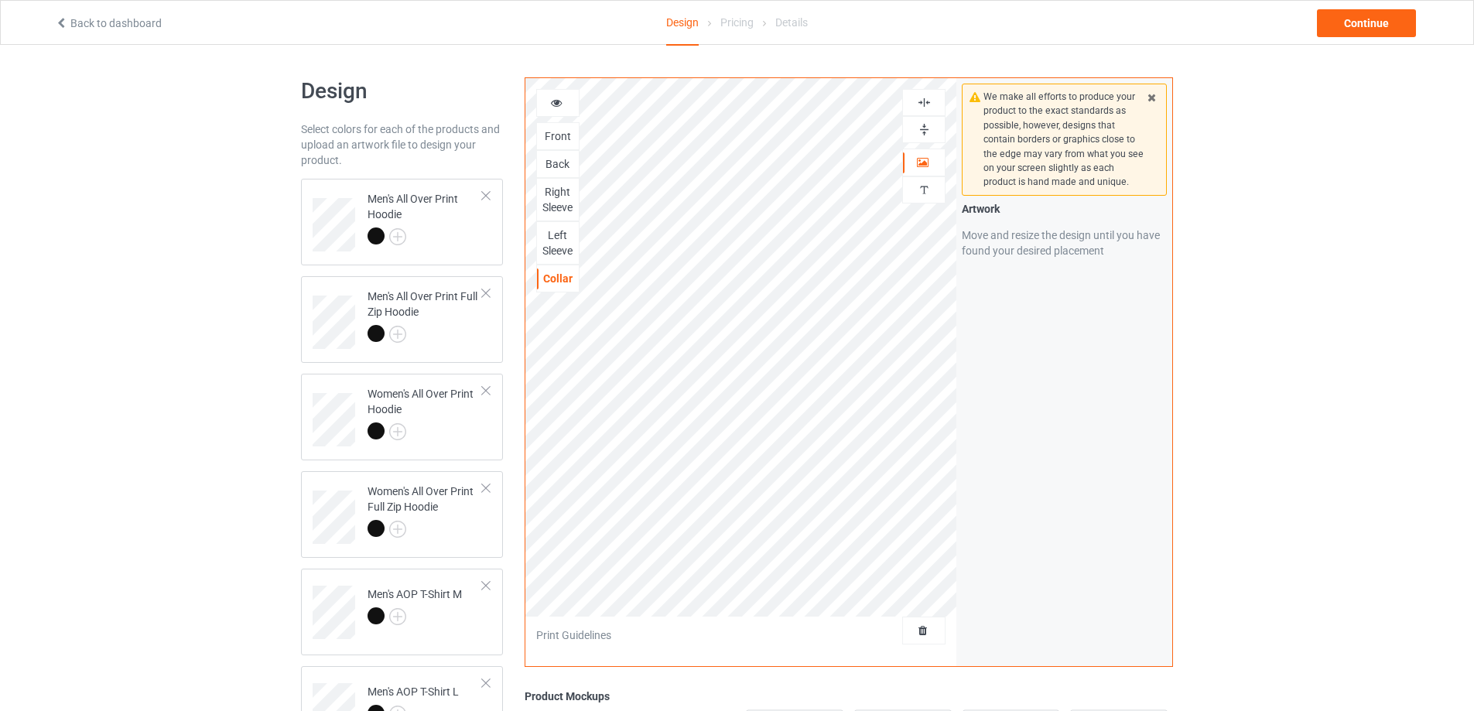
click at [926, 104] on img at bounding box center [924, 102] width 15 height 15
click at [925, 125] on img at bounding box center [924, 129] width 15 height 15
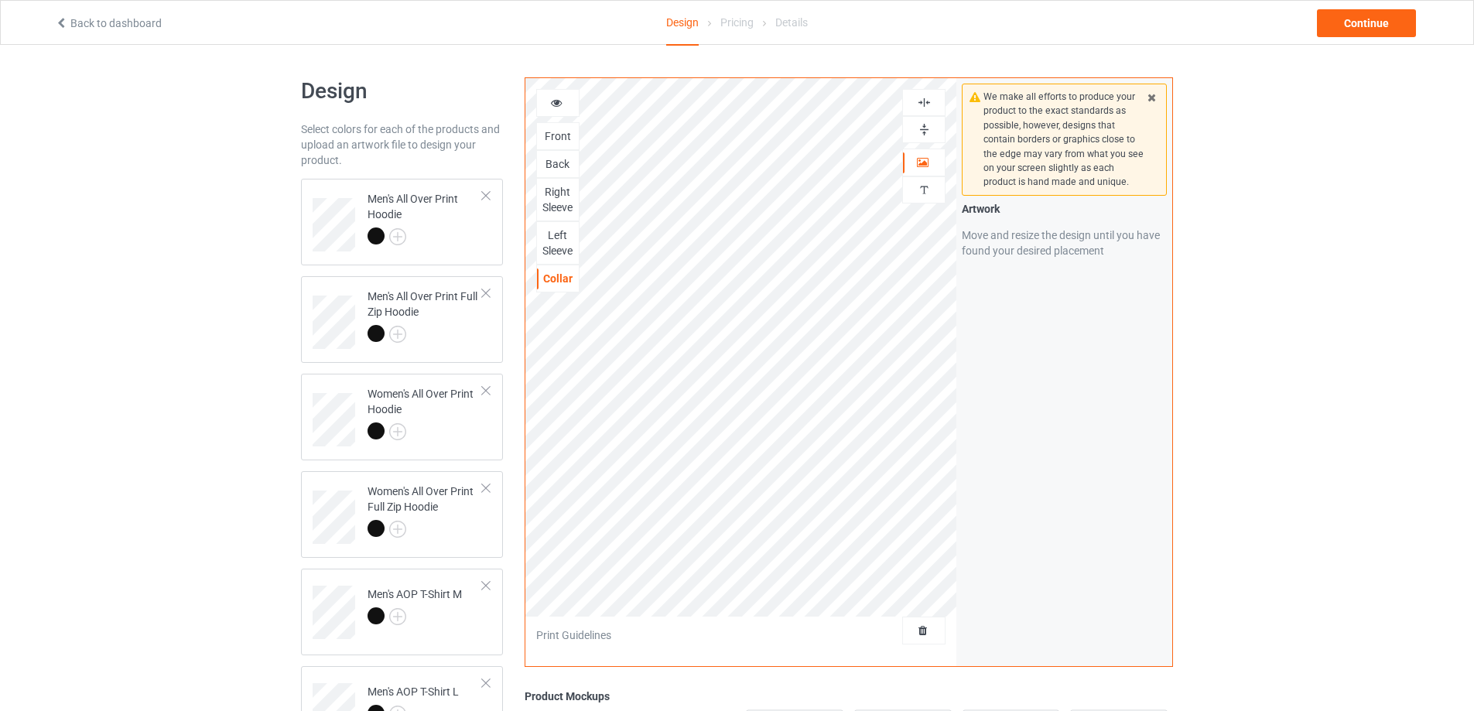
click at [924, 104] on img at bounding box center [924, 102] width 15 height 15
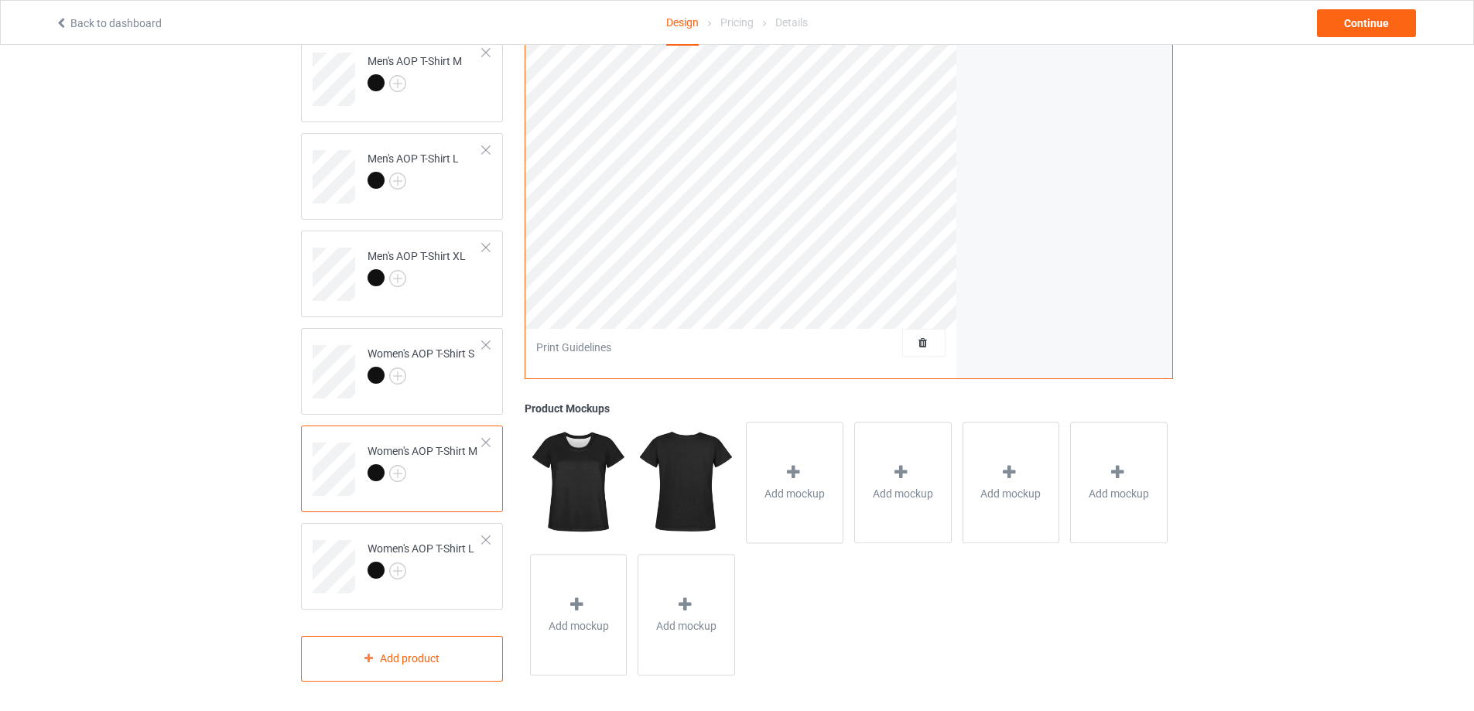
scroll to position [537, 0]
click at [471, 570] on div at bounding box center [421, 570] width 107 height 22
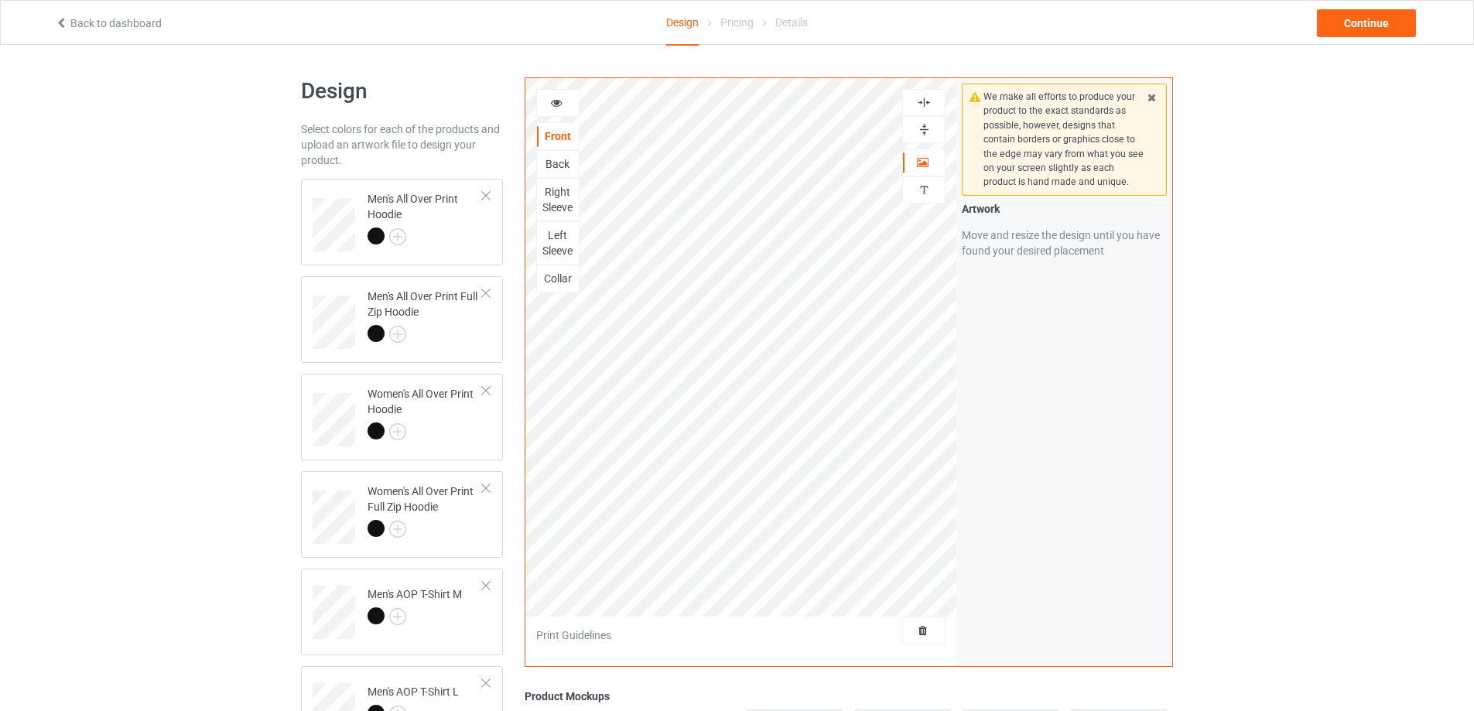
click at [928, 129] on img at bounding box center [924, 129] width 15 height 15
click at [922, 108] on img at bounding box center [924, 102] width 15 height 15
click at [922, 104] on img at bounding box center [924, 102] width 15 height 15
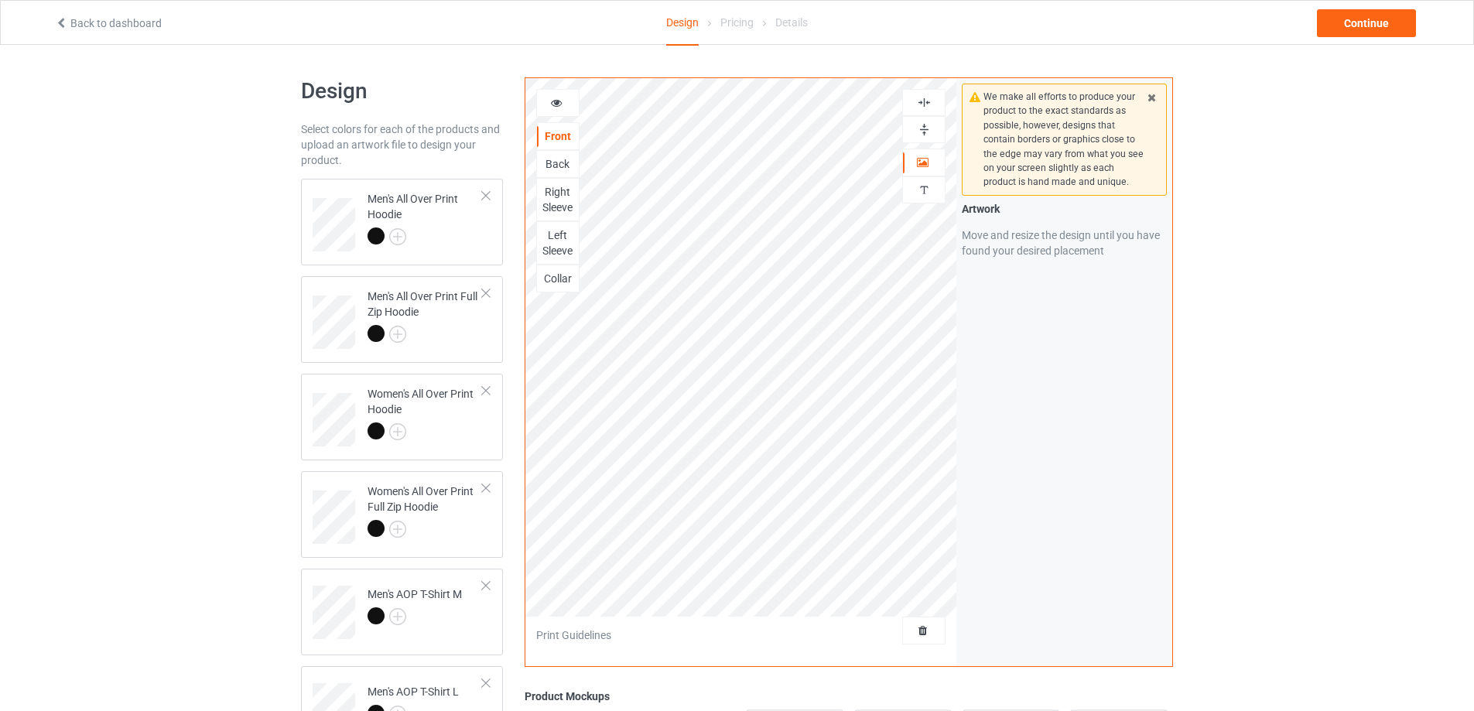
click at [922, 130] on img at bounding box center [924, 129] width 15 height 15
click at [556, 164] on div "Back" at bounding box center [558, 163] width 42 height 15
click at [929, 128] on img at bounding box center [924, 129] width 15 height 15
click at [929, 98] on img at bounding box center [924, 102] width 15 height 15
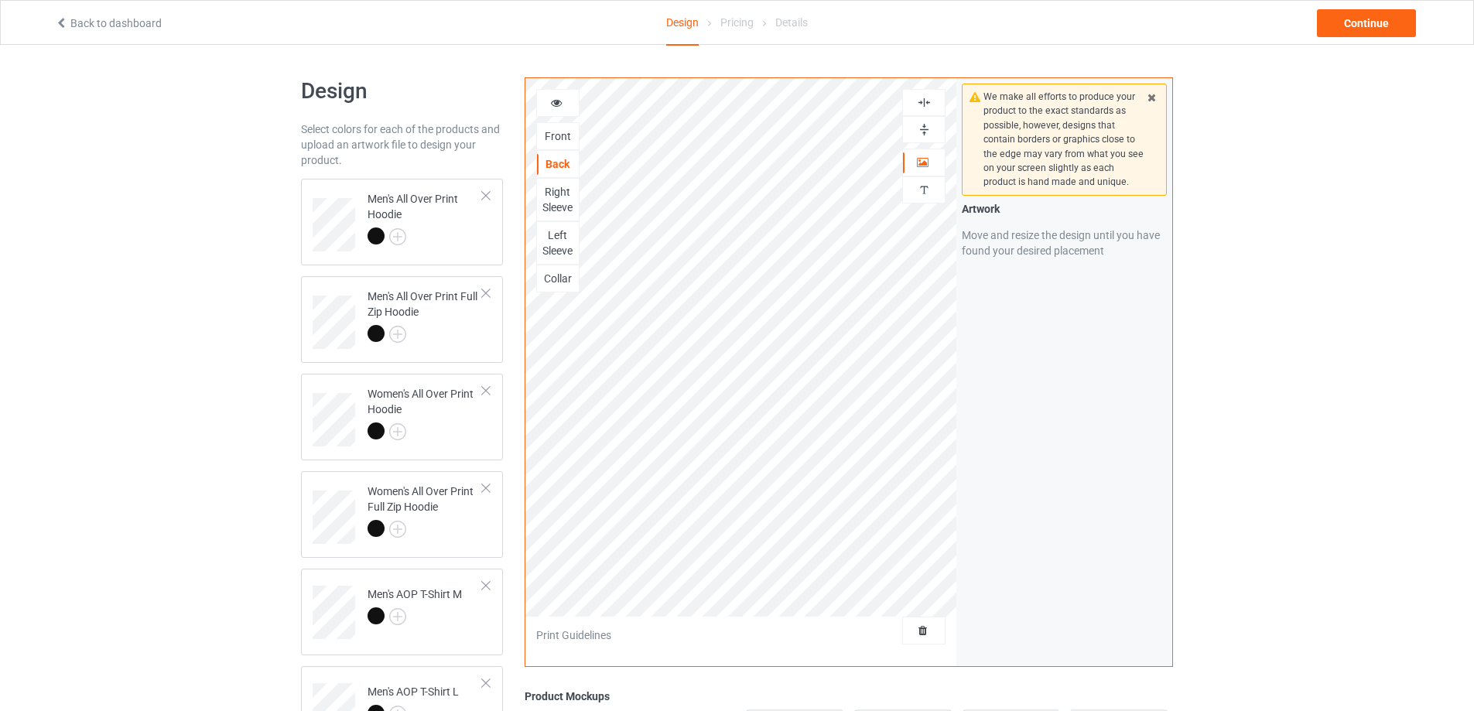
click at [929, 98] on img at bounding box center [924, 102] width 15 height 15
click at [926, 126] on img at bounding box center [924, 129] width 15 height 15
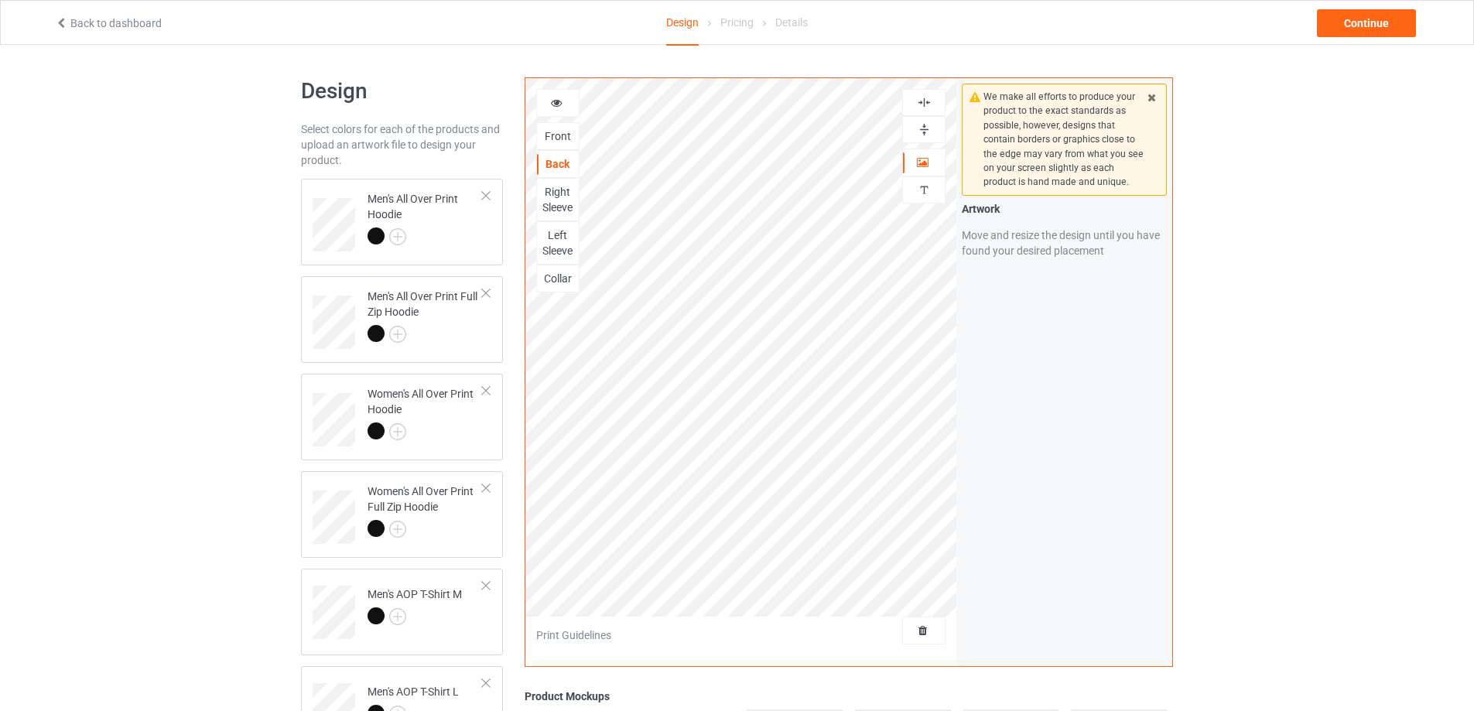
click at [926, 126] on img at bounding box center [924, 129] width 15 height 15
click at [555, 204] on div "Right Sleeve" at bounding box center [558, 199] width 42 height 31
click at [923, 127] on img at bounding box center [924, 129] width 15 height 15
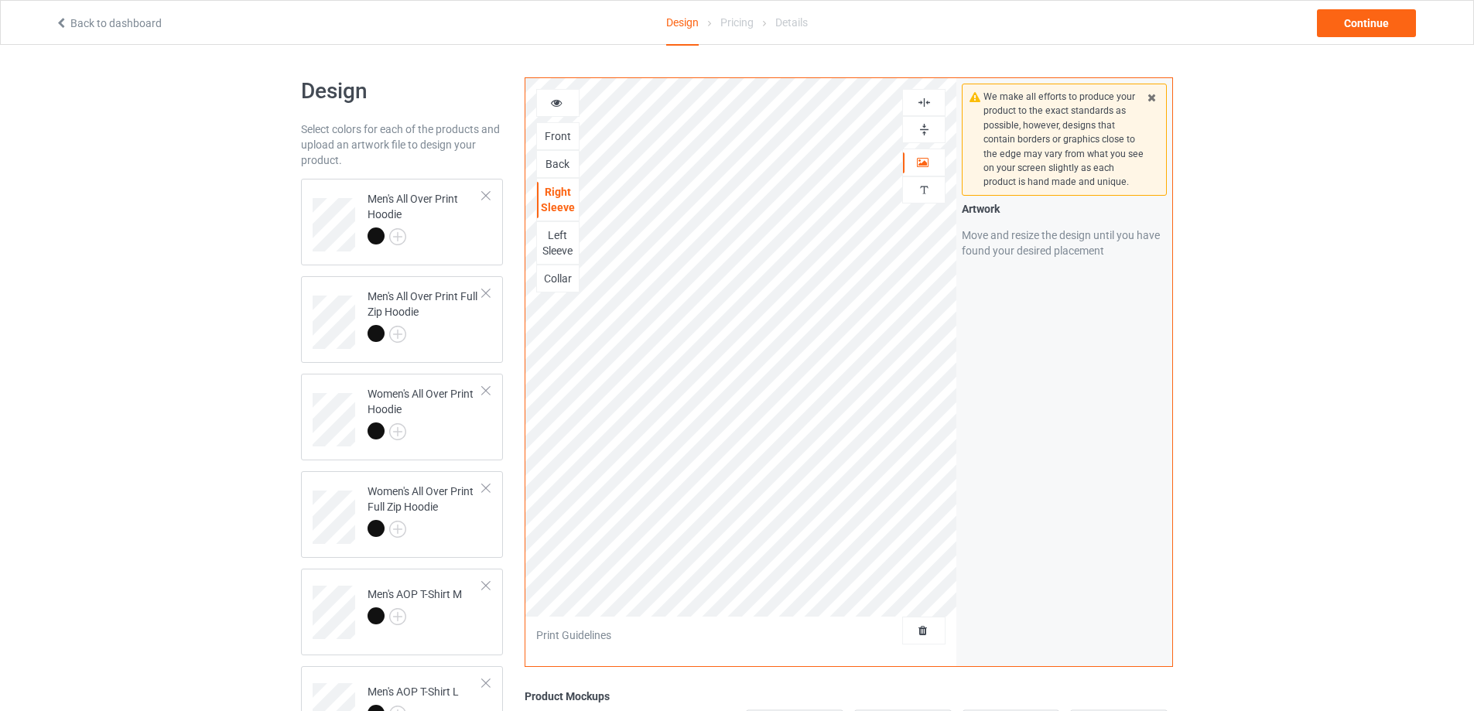
click at [924, 101] on img at bounding box center [924, 102] width 15 height 15
click at [560, 245] on div "Left Sleeve" at bounding box center [558, 243] width 42 height 31
click at [925, 127] on img at bounding box center [924, 129] width 15 height 15
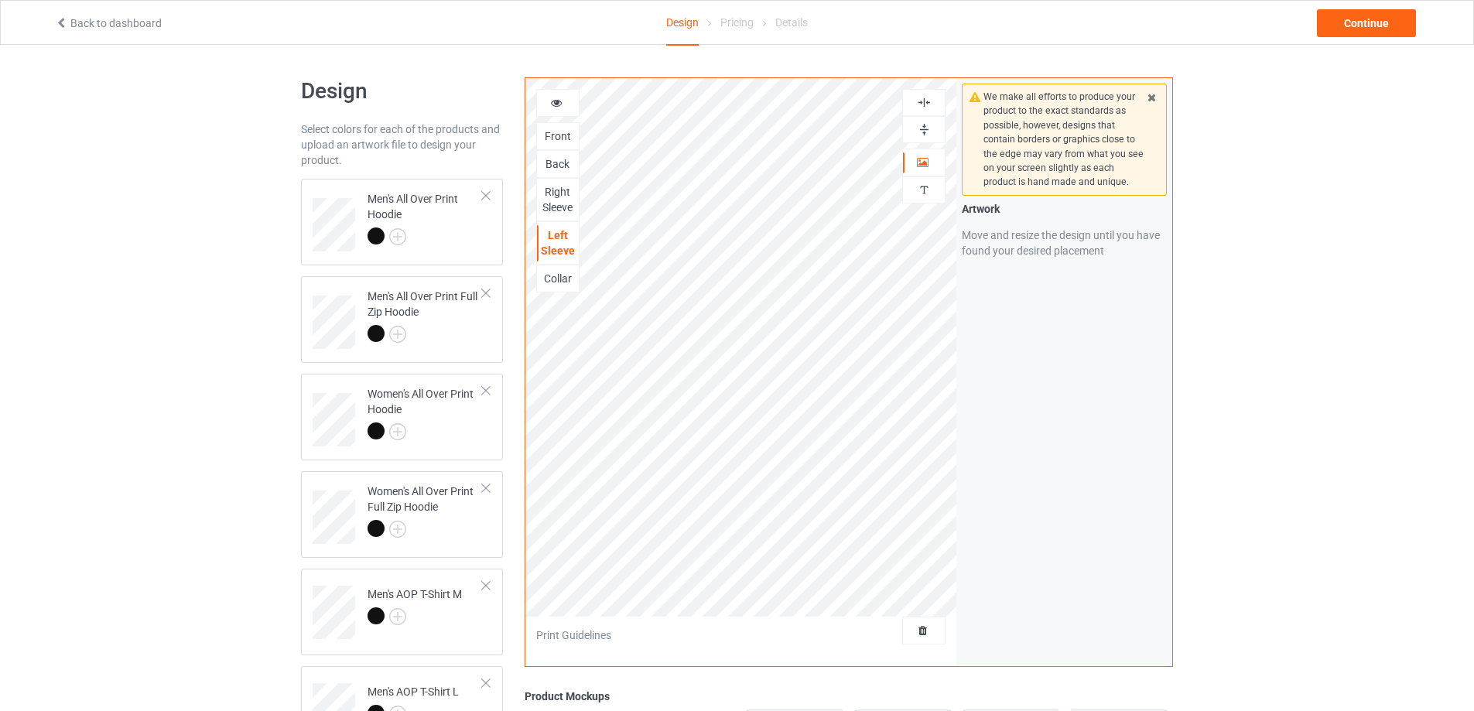
click at [925, 127] on img at bounding box center [924, 129] width 15 height 15
click at [923, 101] on img at bounding box center [924, 102] width 15 height 15
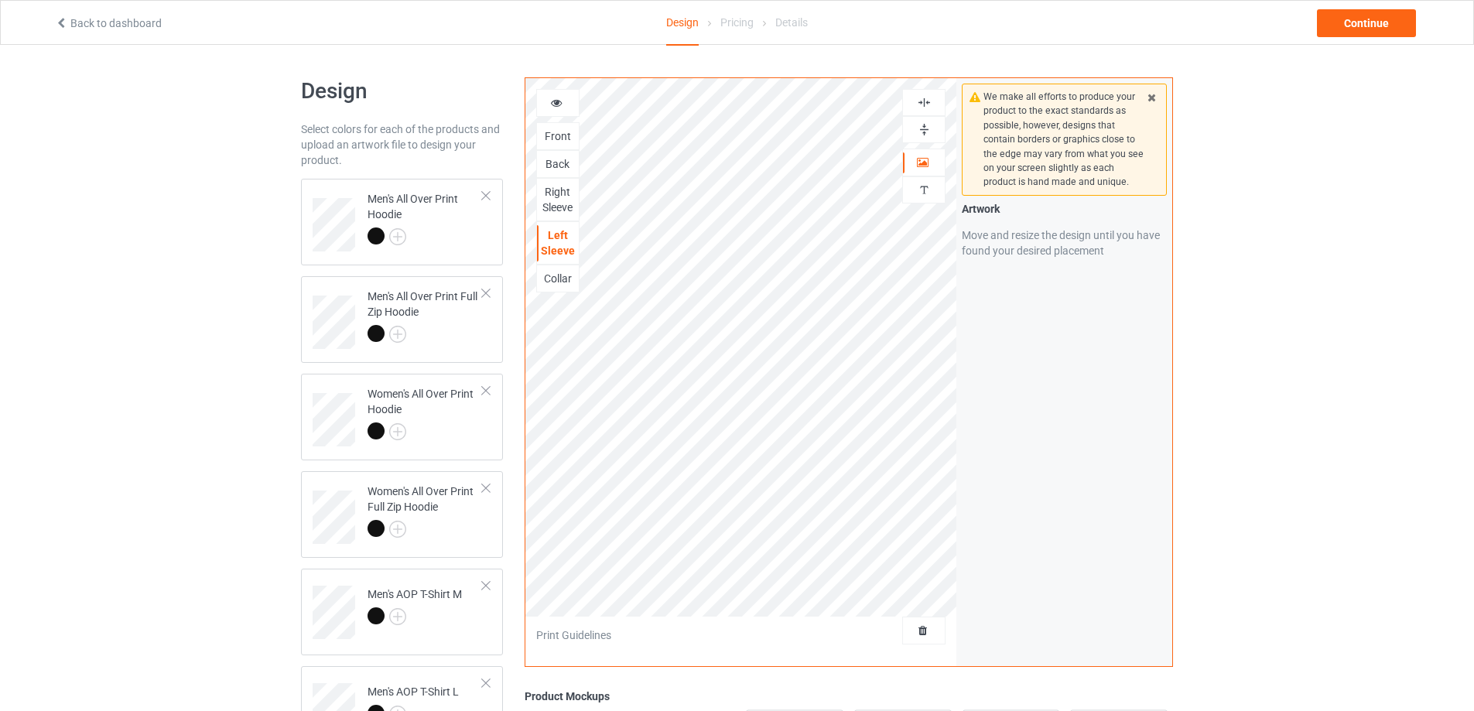
click at [568, 277] on div "Collar" at bounding box center [558, 278] width 42 height 15
click at [921, 128] on img at bounding box center [924, 129] width 15 height 15
click at [924, 101] on img at bounding box center [924, 102] width 15 height 15
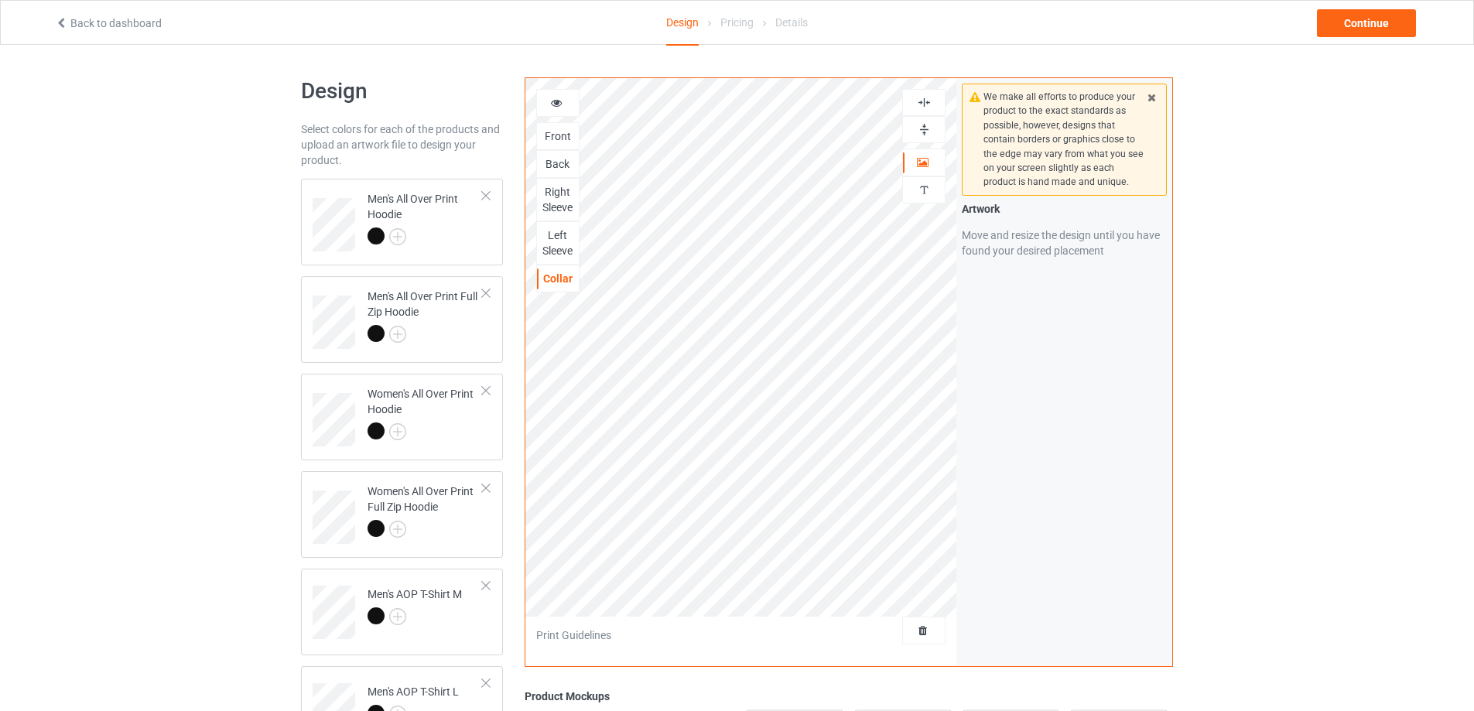
click at [924, 101] on img at bounding box center [924, 102] width 15 height 15
click at [924, 127] on img at bounding box center [924, 129] width 15 height 15
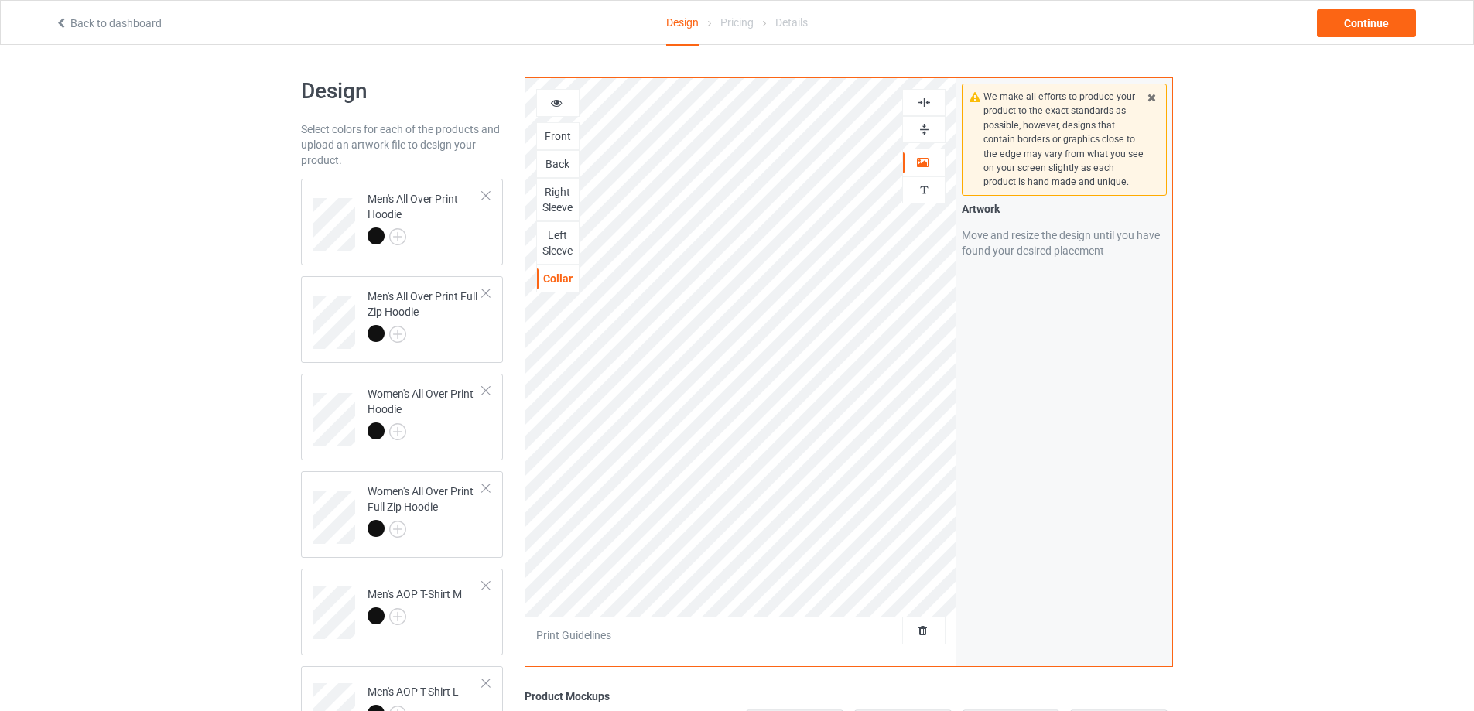
click at [925, 105] on img at bounding box center [924, 102] width 15 height 15
click at [924, 126] on img at bounding box center [924, 129] width 15 height 15
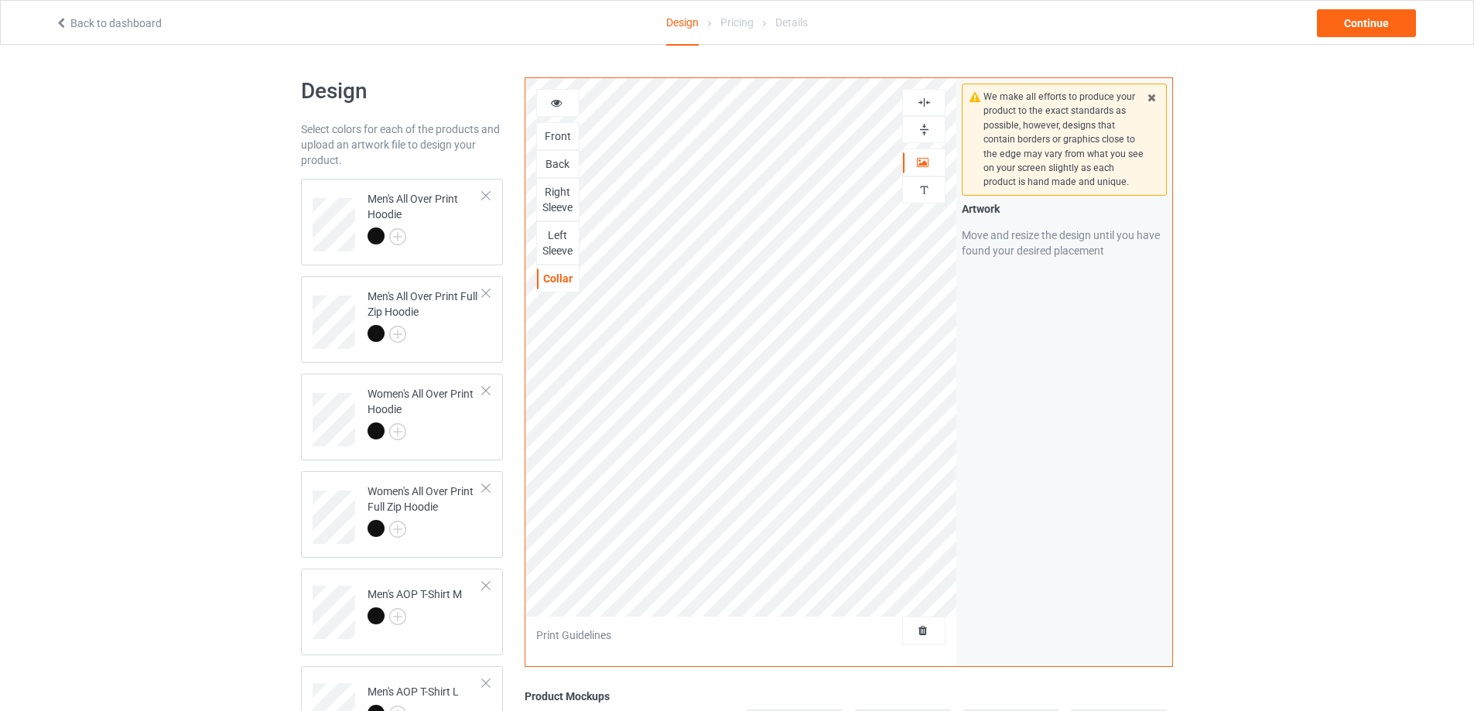
click at [924, 126] on img at bounding box center [924, 129] width 15 height 15
click at [924, 104] on img at bounding box center [924, 102] width 15 height 15
click at [1354, 29] on div "Continue" at bounding box center [1366, 23] width 99 height 28
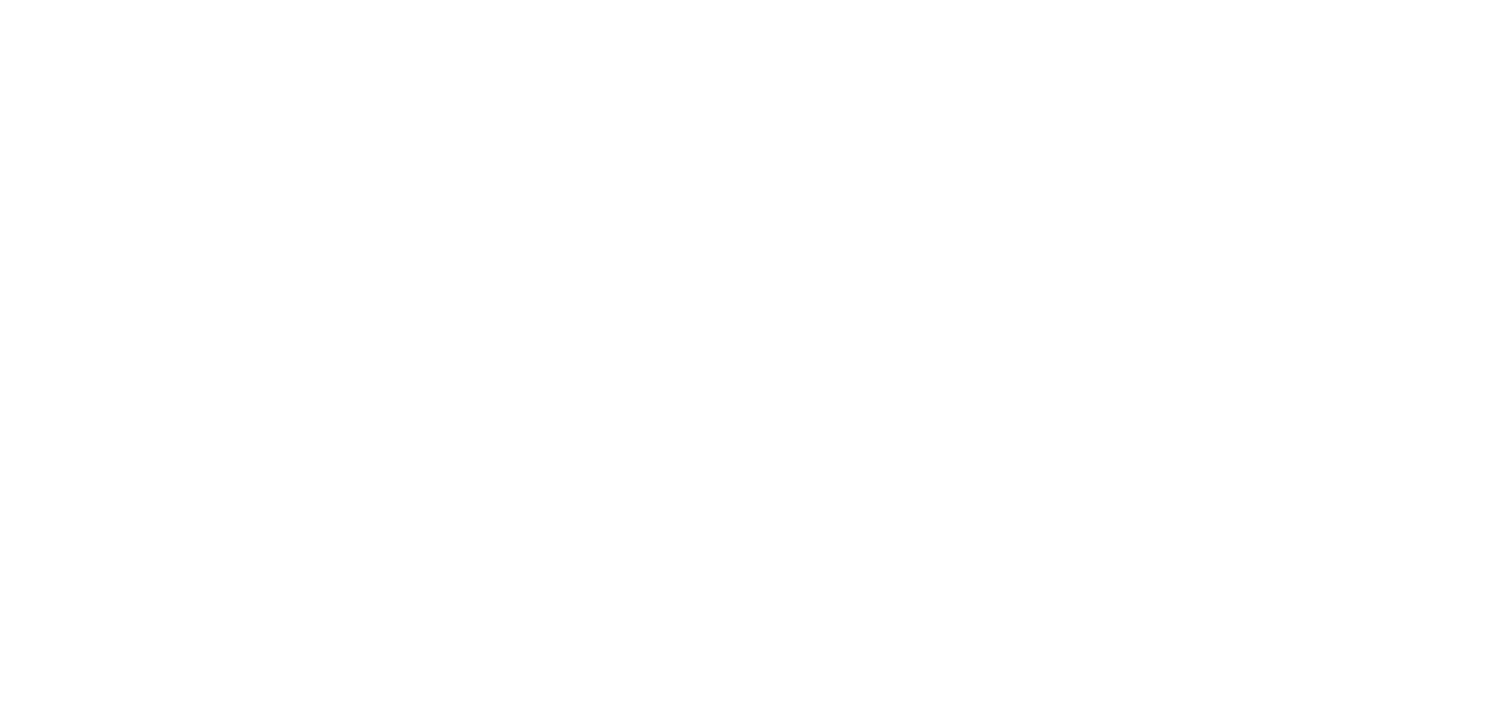
click at [1354, 29] on body "Save" at bounding box center [743, 355] width 1486 height 711
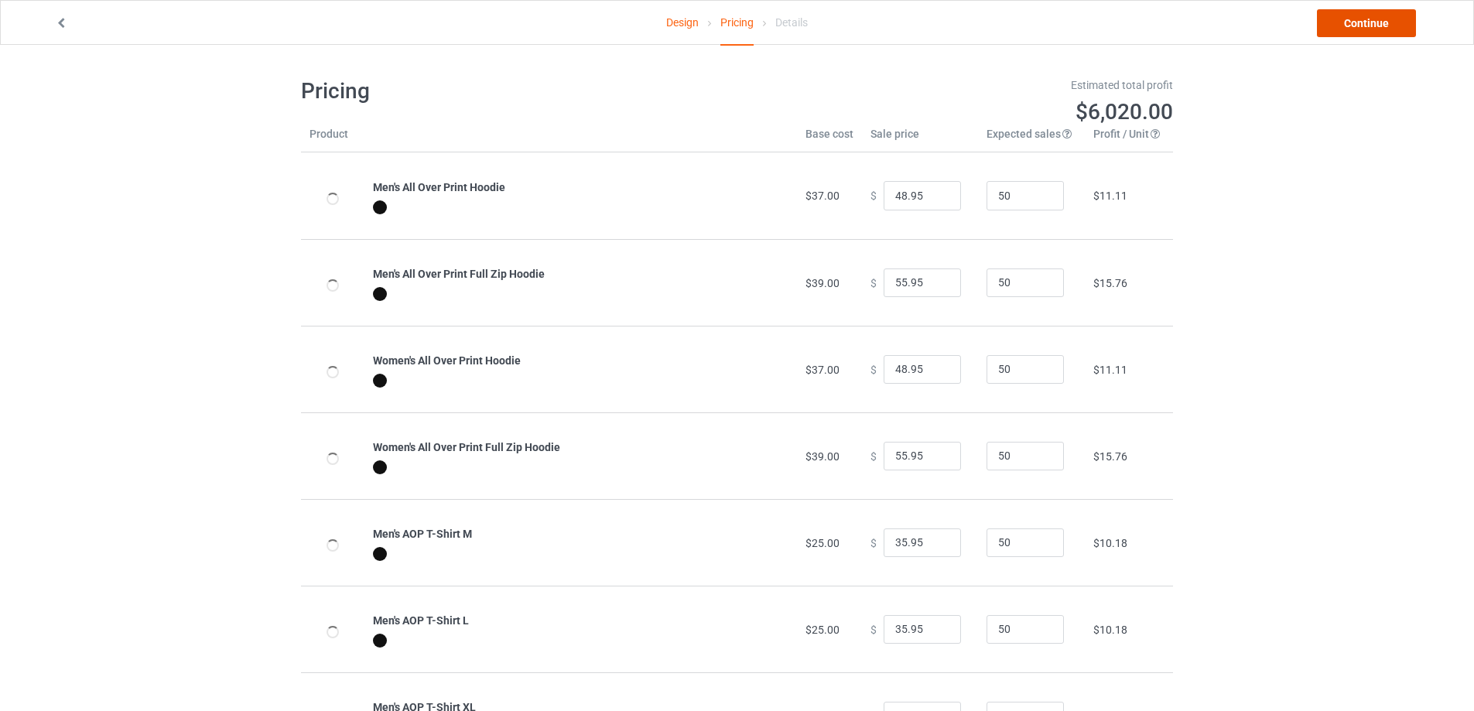
click at [1354, 29] on link "Continue" at bounding box center [1366, 23] width 99 height 28
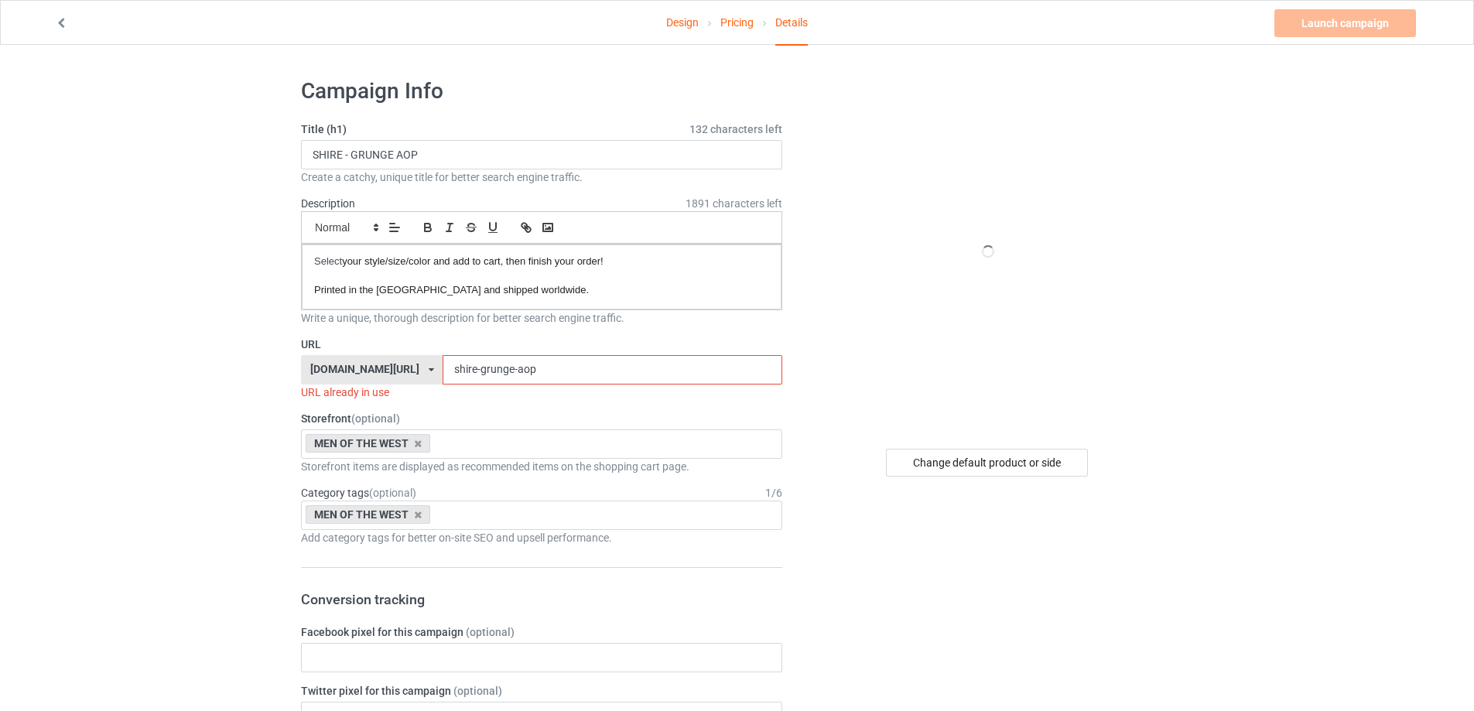
click at [682, 24] on link "Design" at bounding box center [682, 22] width 33 height 43
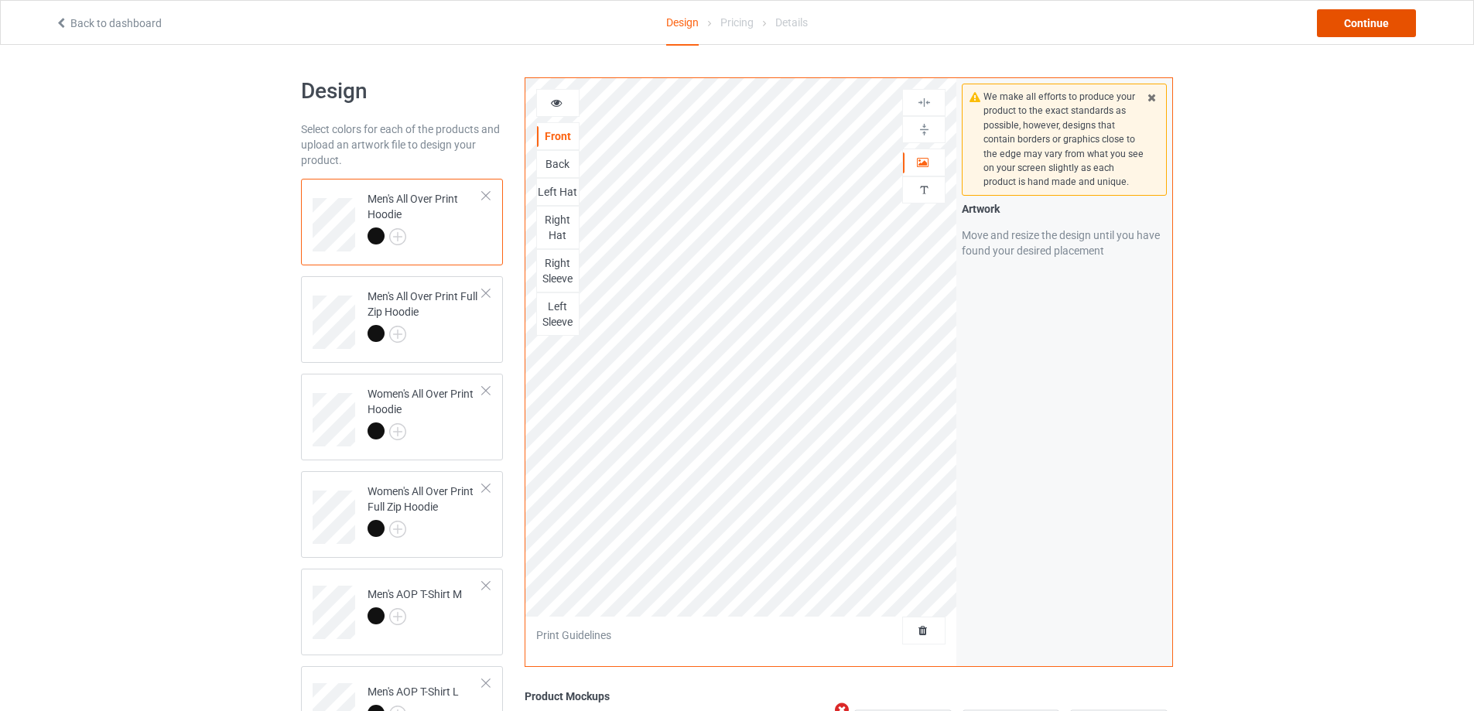
click at [1377, 27] on div "Continue" at bounding box center [1366, 23] width 99 height 28
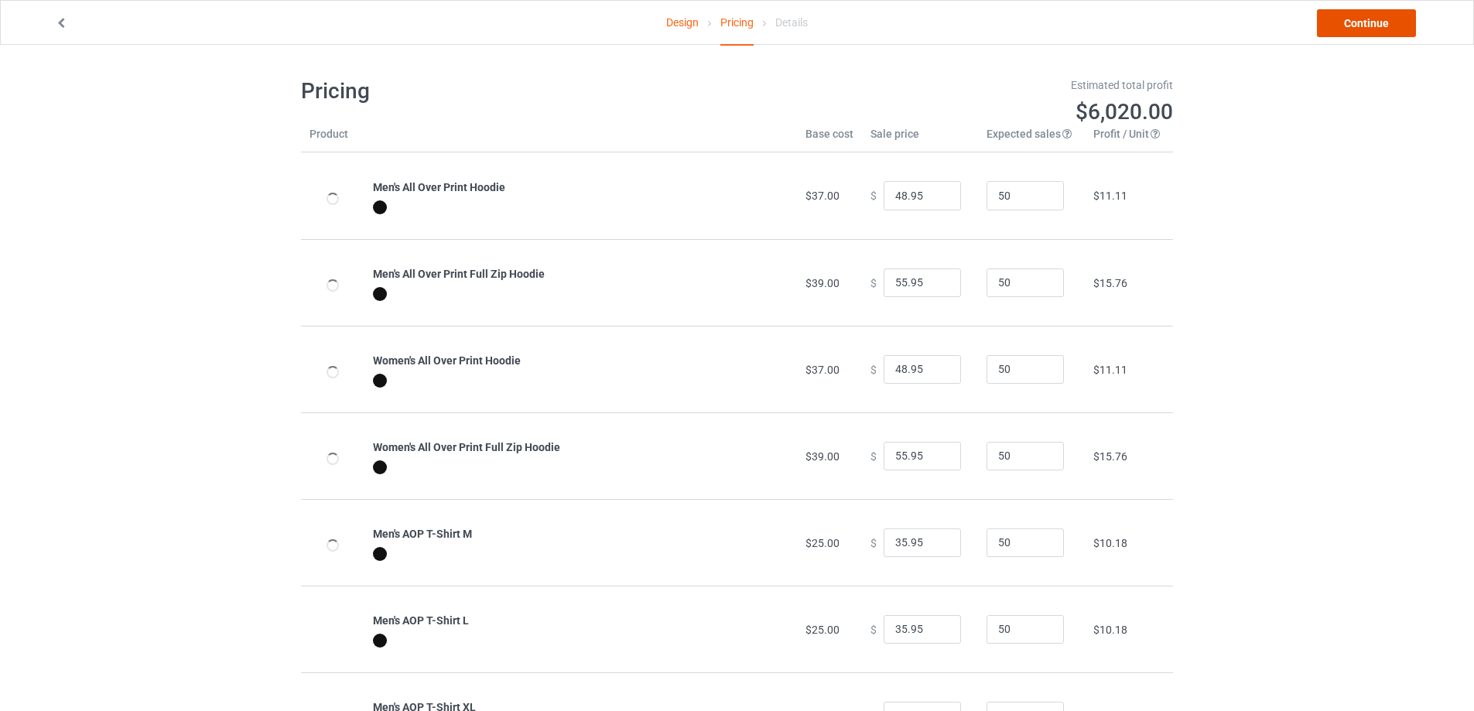
click at [1377, 27] on link "Continue" at bounding box center [1366, 23] width 99 height 28
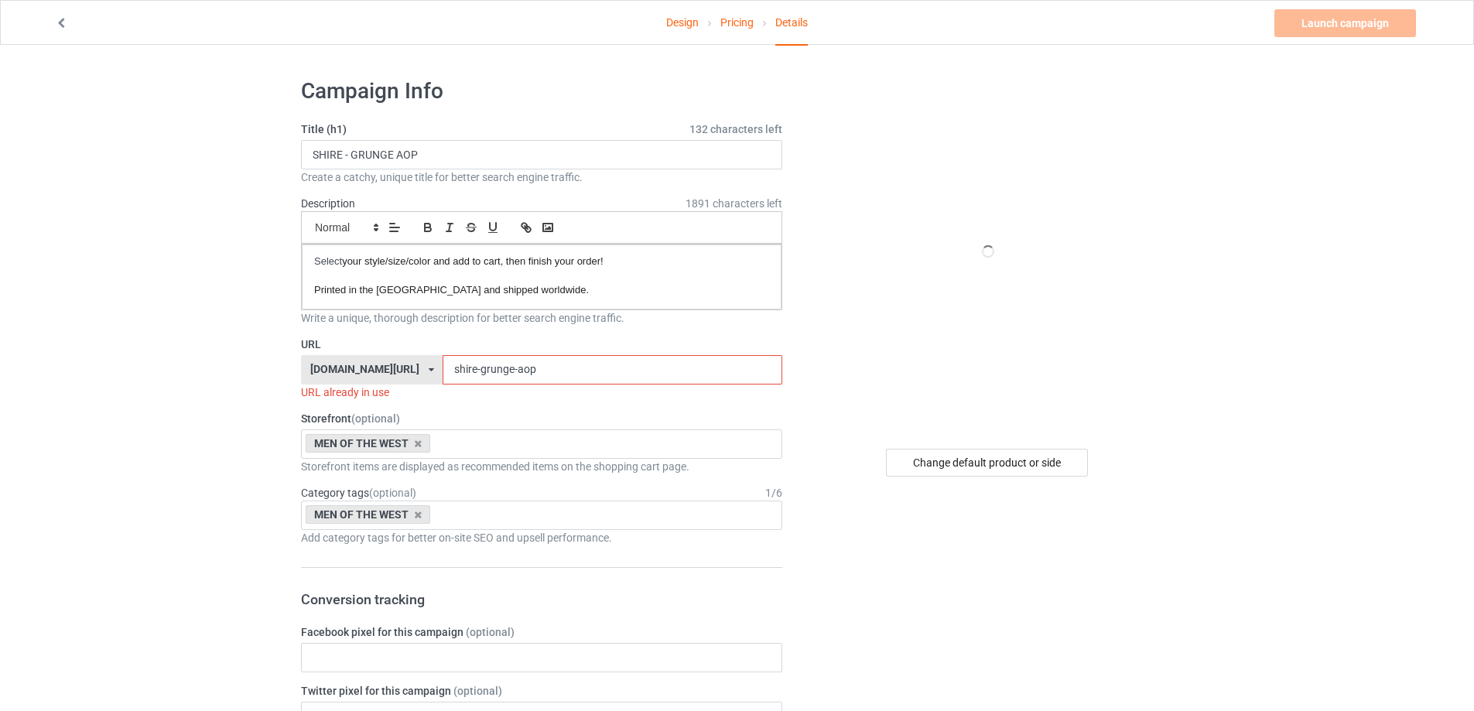
click at [678, 20] on link "Design" at bounding box center [682, 22] width 33 height 43
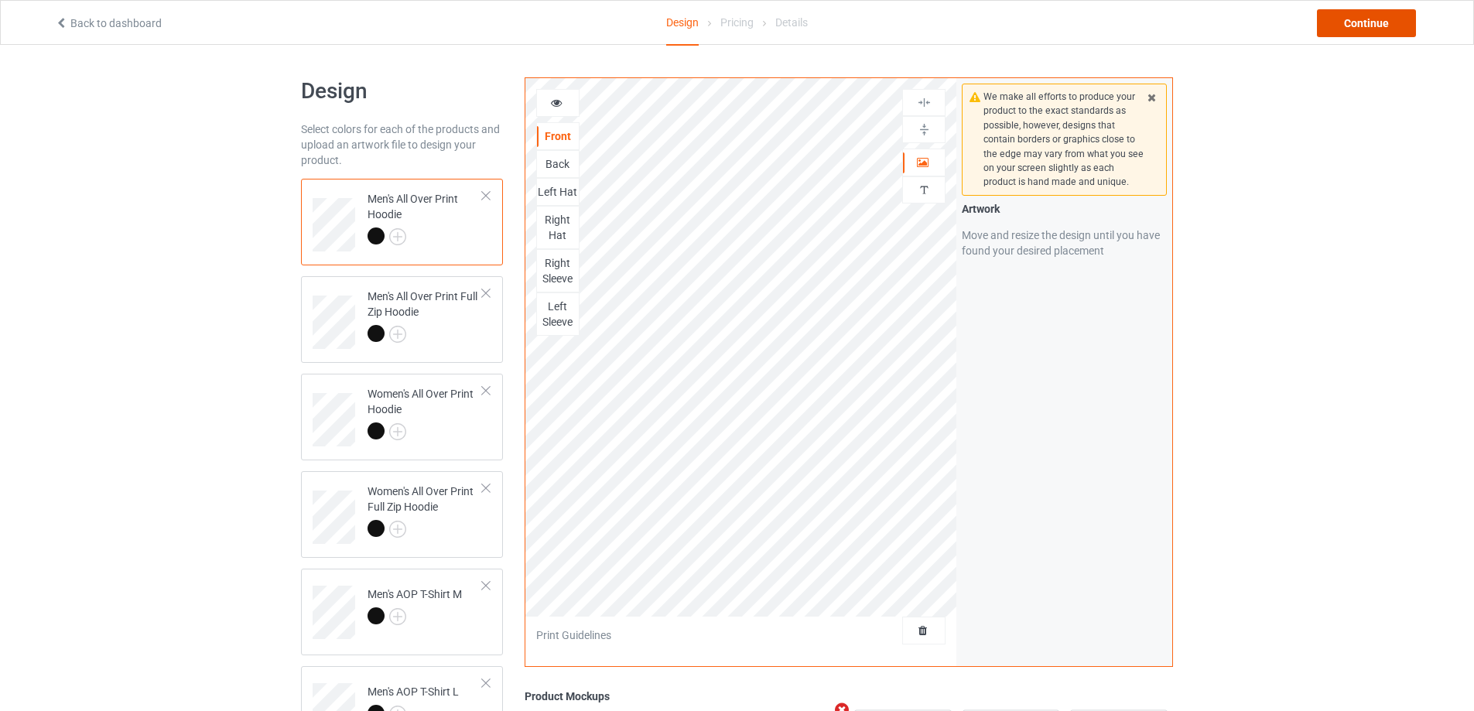
click at [1356, 30] on div "Continue" at bounding box center [1366, 23] width 99 height 28
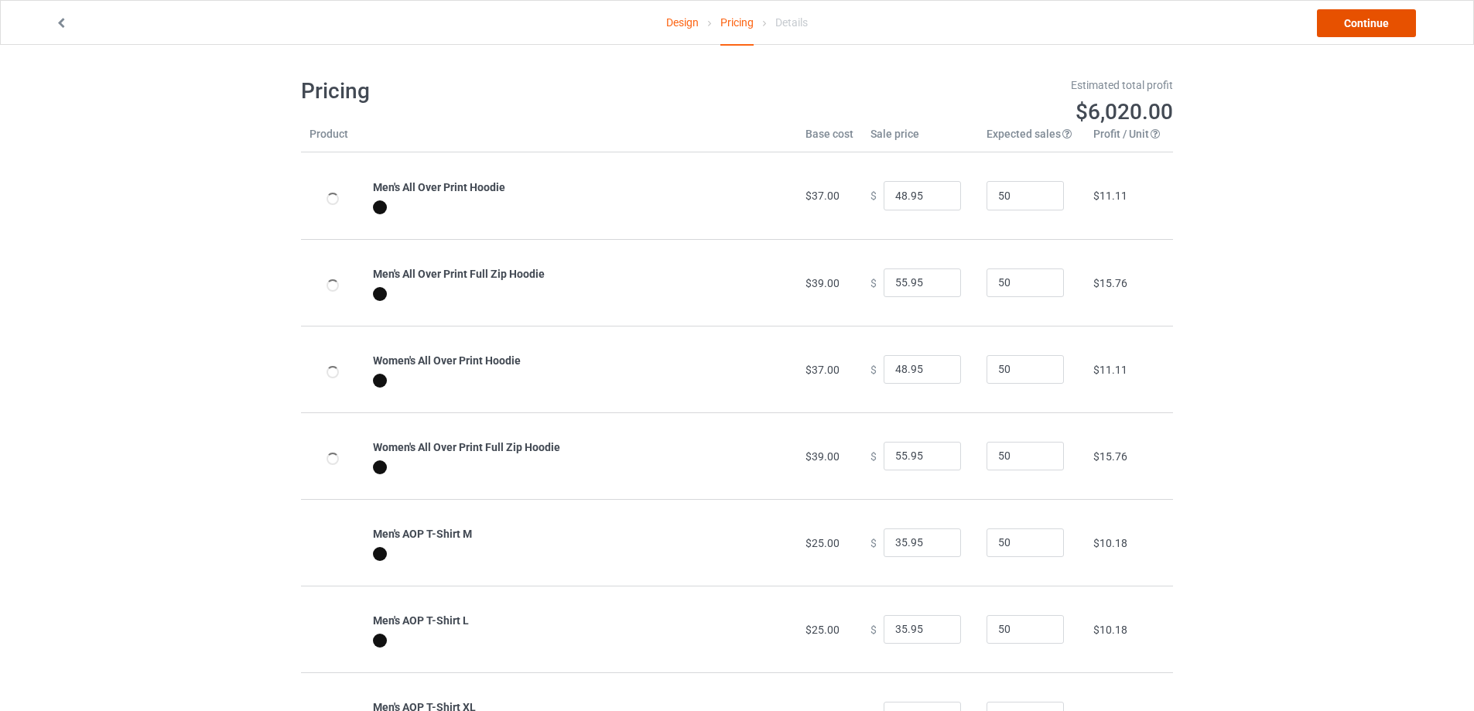
type input "58.95"
type input "35.00"
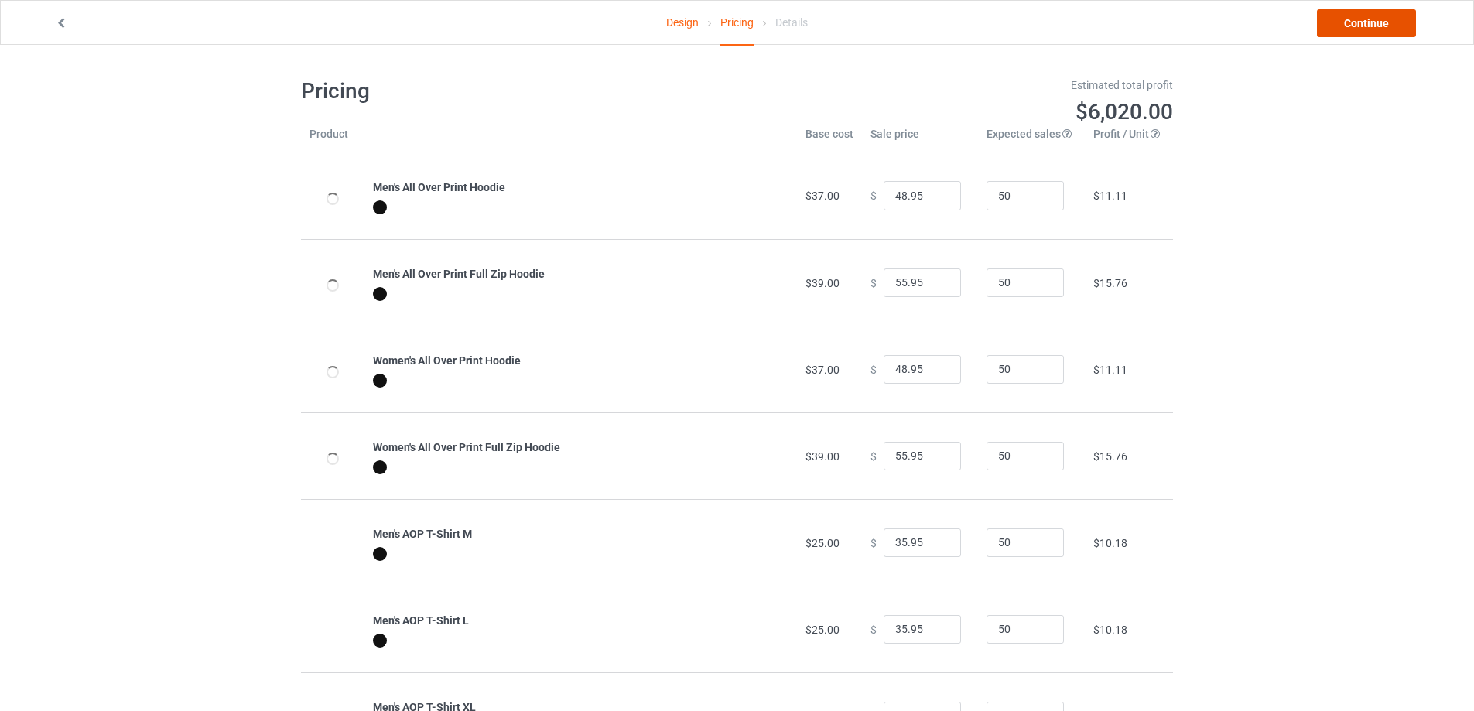
type input "33.00"
click at [1356, 30] on link "Continue" at bounding box center [1366, 23] width 99 height 28
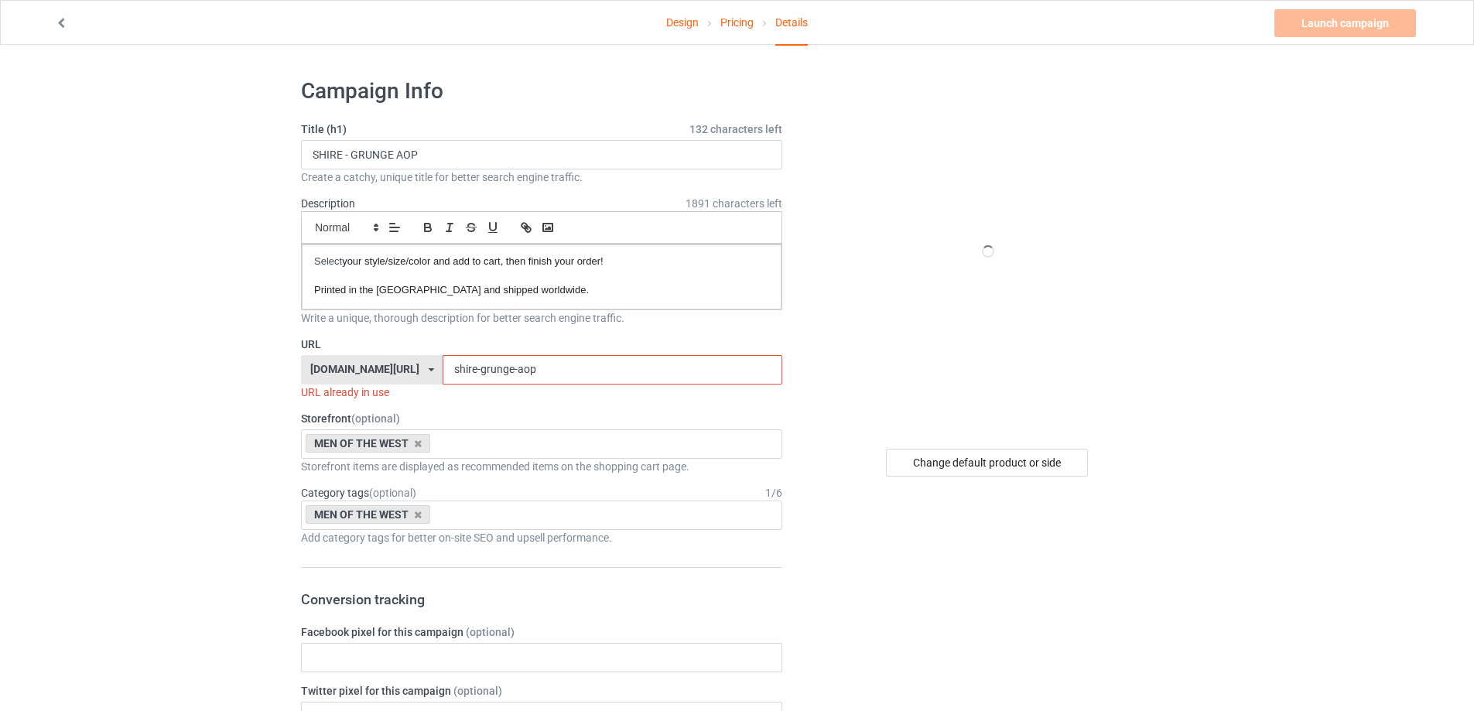
click at [743, 20] on link "Pricing" at bounding box center [737, 22] width 33 height 43
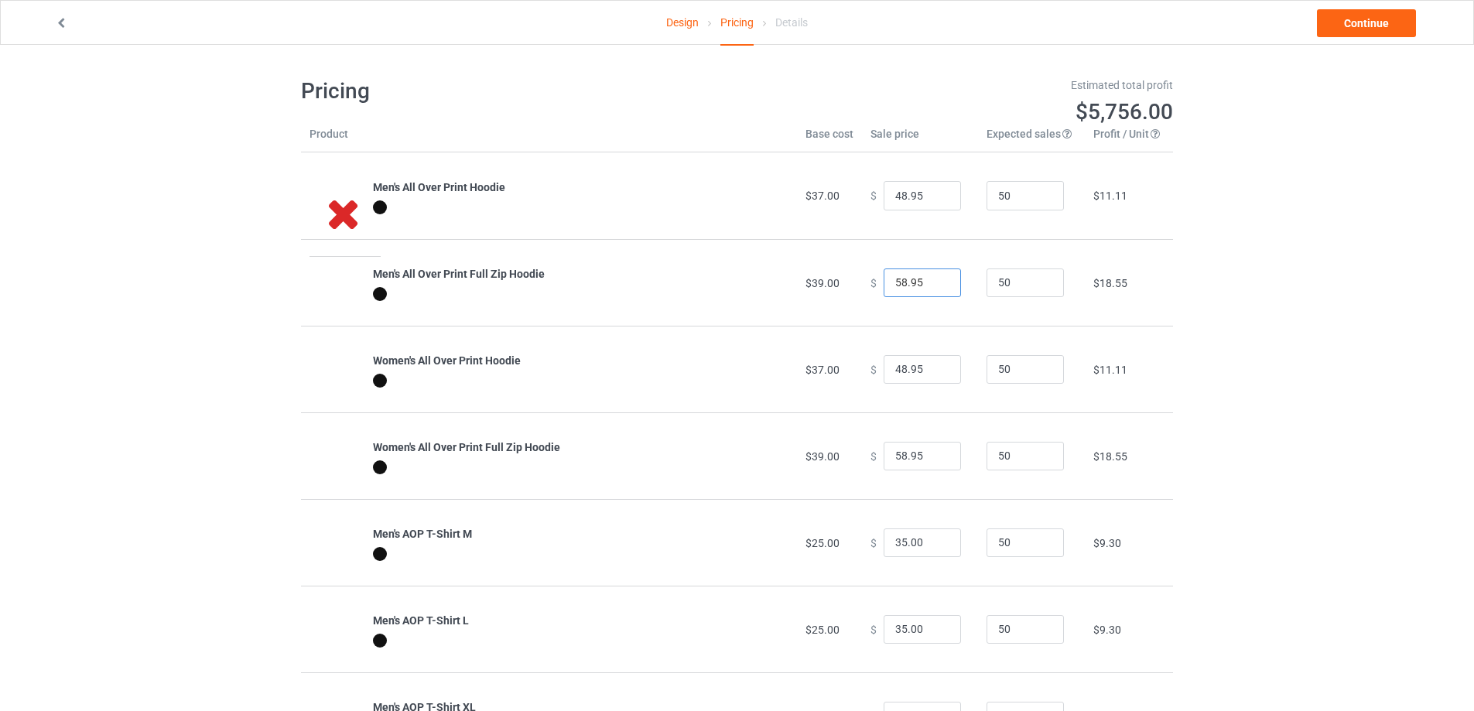
click at [900, 286] on input "58.95" at bounding box center [922, 283] width 77 height 29
paste input "5"
type input "55.95"
click at [885, 451] on input "58.95" at bounding box center [922, 456] width 77 height 29
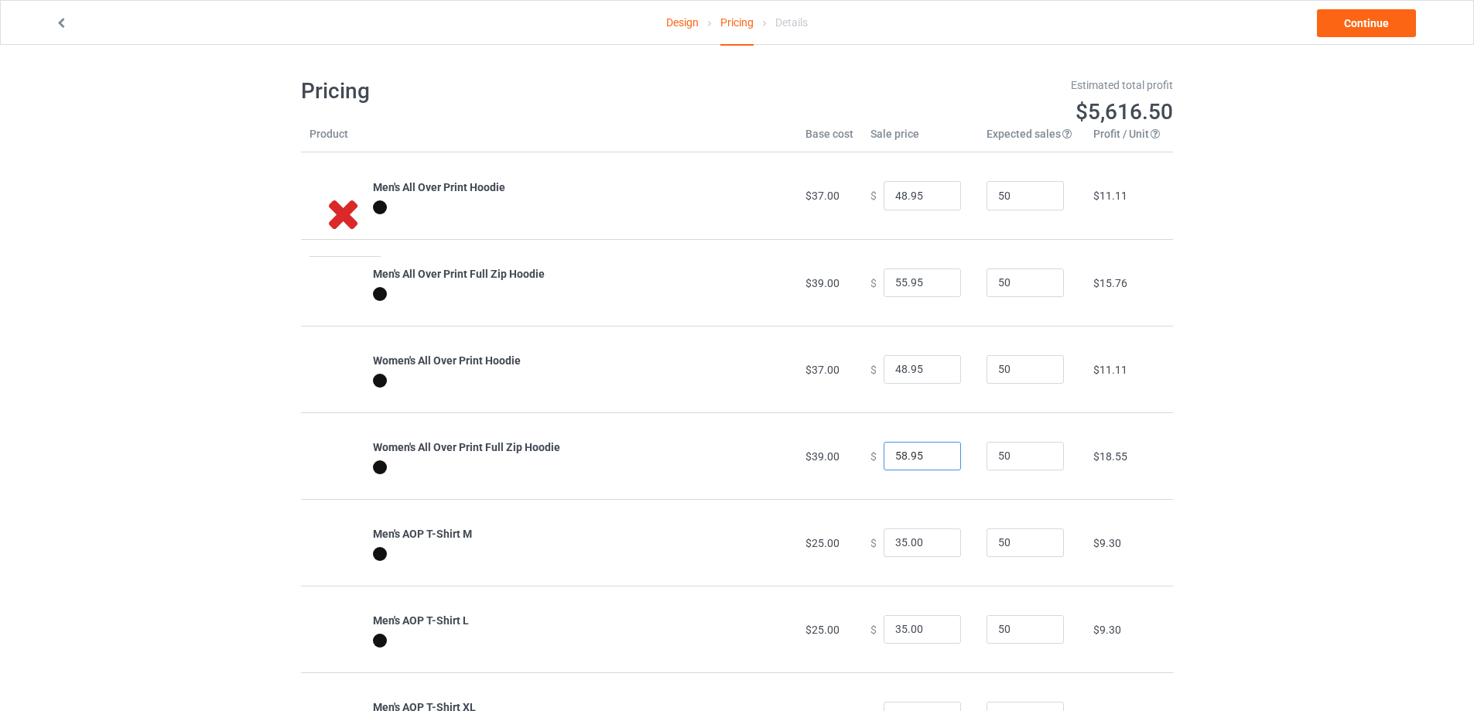
click at [885, 451] on input "58.95" at bounding box center [922, 456] width 77 height 29
paste input "5"
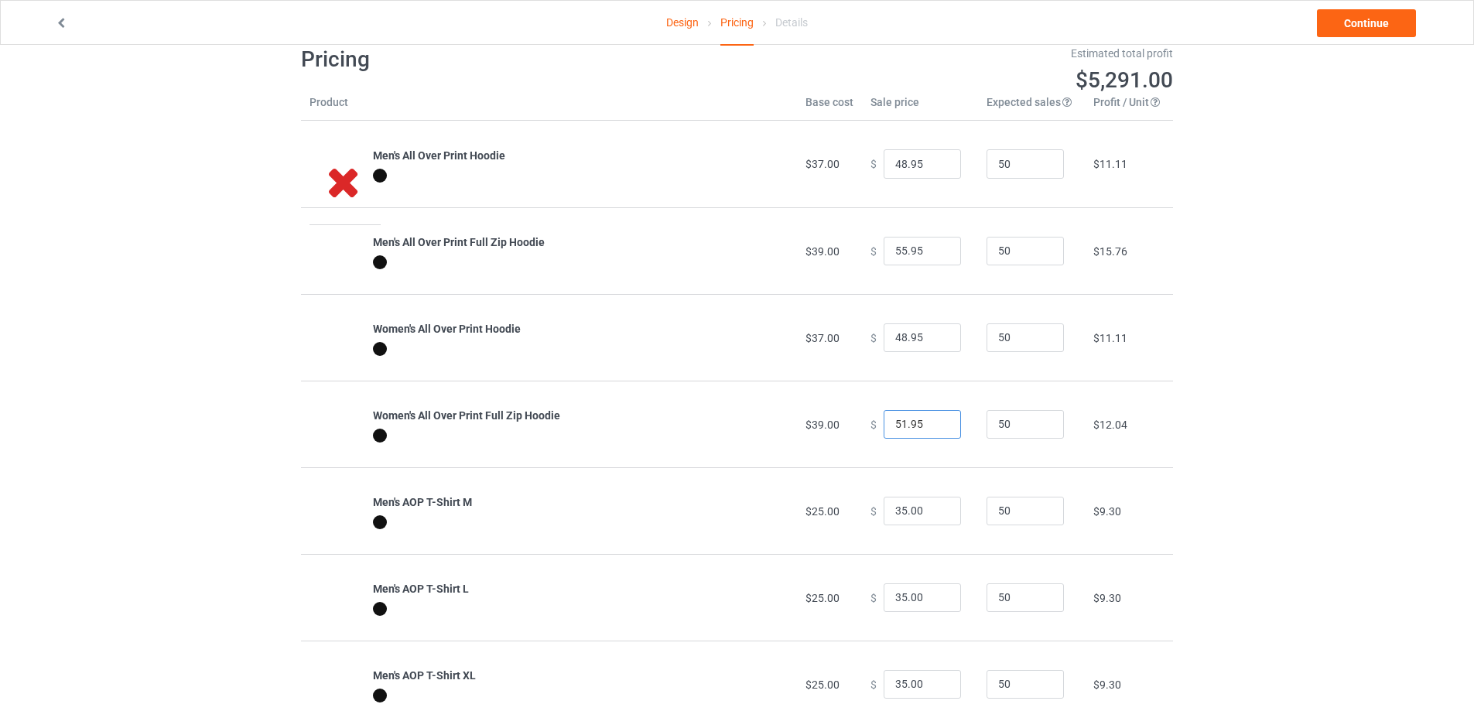
scroll to position [155, 0]
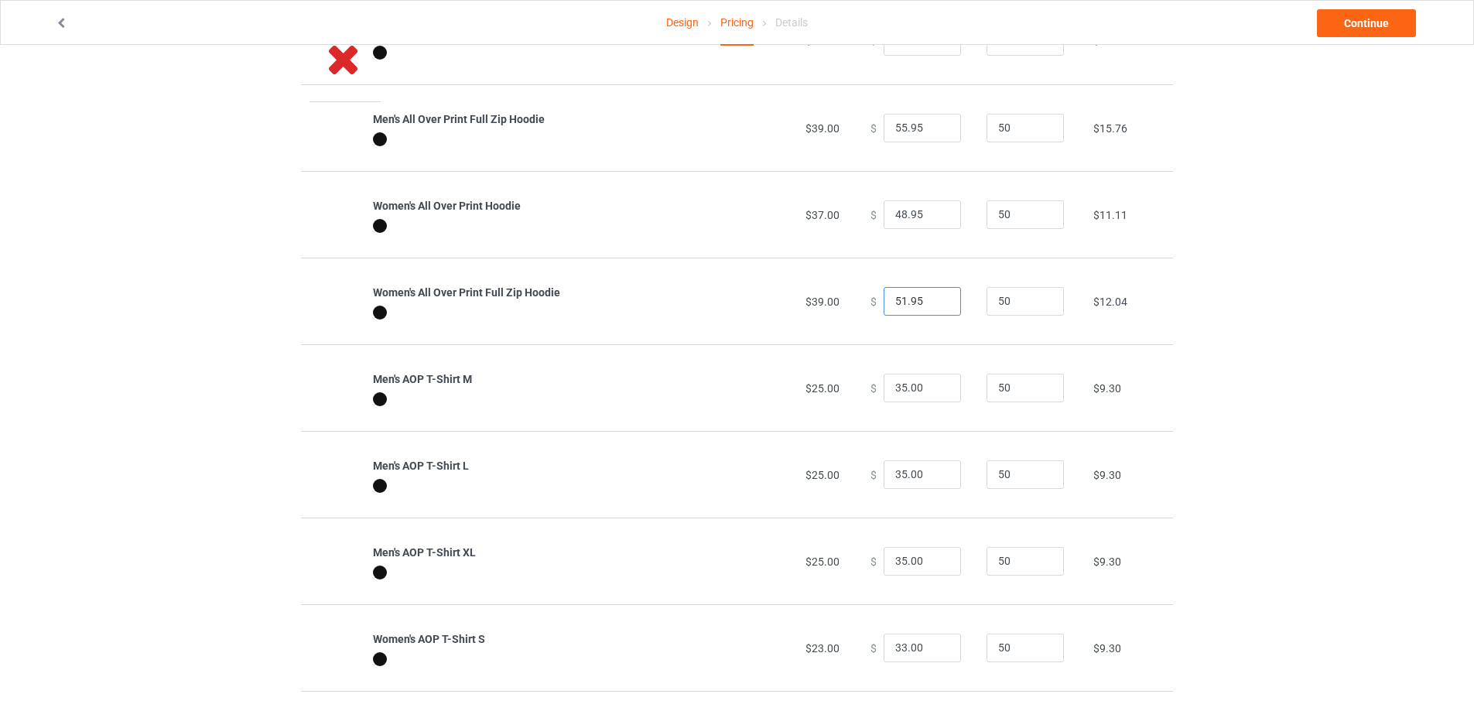
type input "51.95"
click at [892, 397] on input "35.00" at bounding box center [922, 388] width 77 height 29
paste input "95"
type input "35.95"
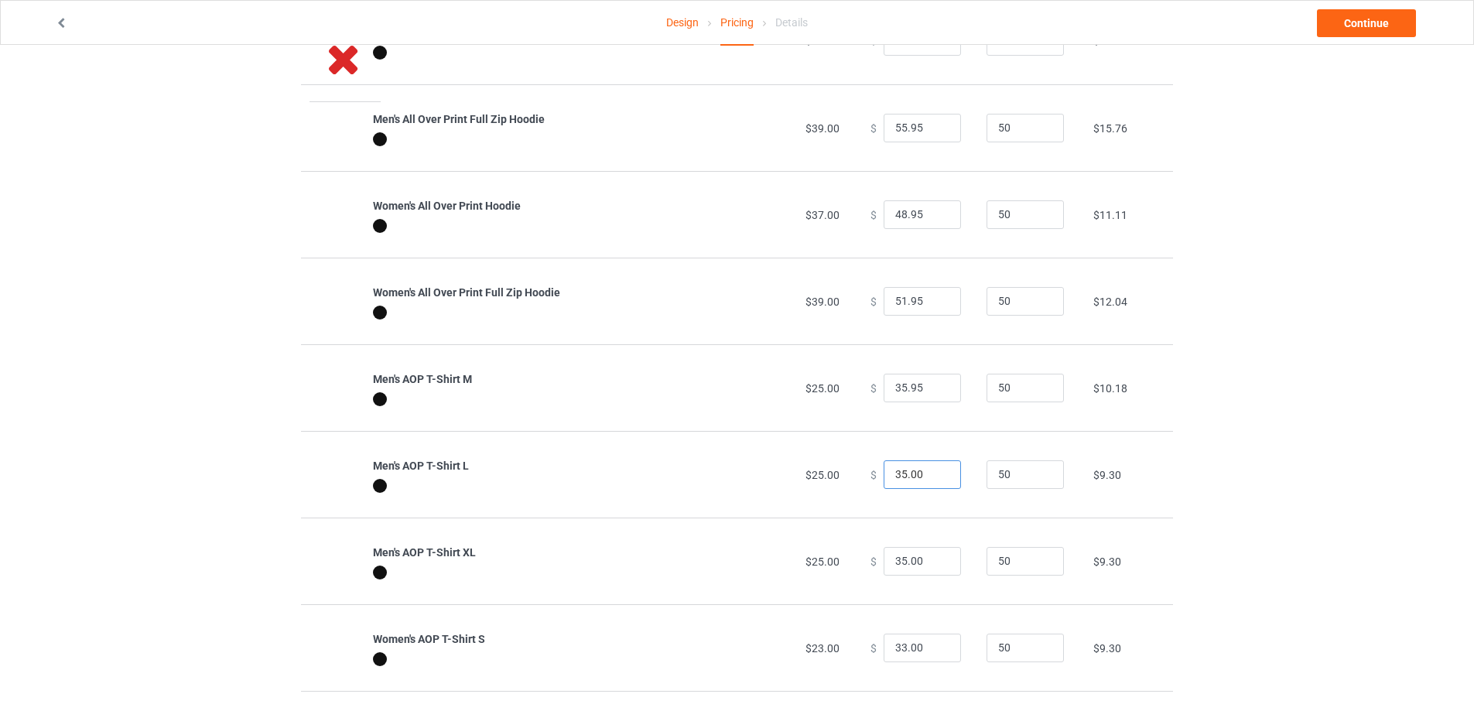
click at [894, 484] on input "35.00" at bounding box center [922, 474] width 77 height 29
paste input "95"
type input "35.95"
click at [894, 567] on input "35.00" at bounding box center [922, 561] width 77 height 29
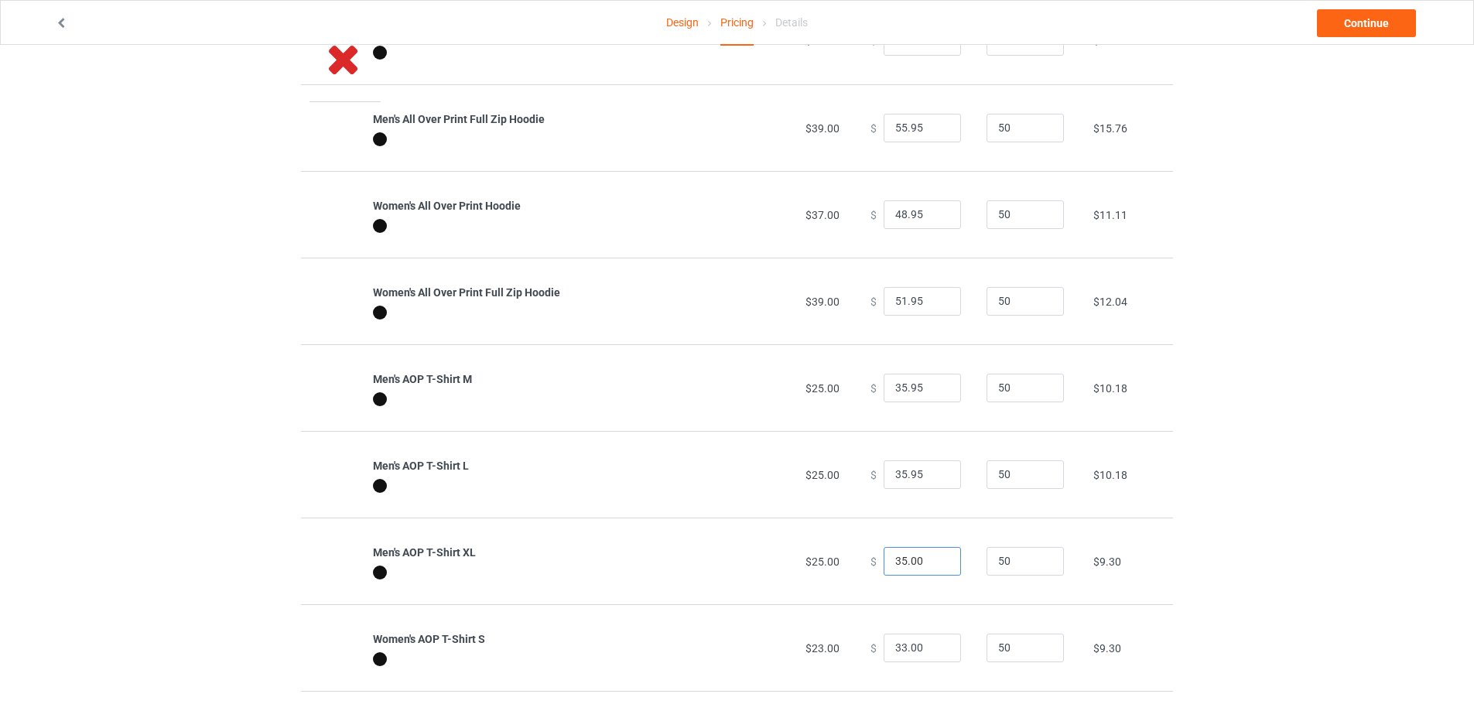
click at [894, 567] on input "35.00" at bounding box center [922, 561] width 77 height 29
paste input "95"
type input "35.95"
click at [887, 648] on input "33.00" at bounding box center [922, 648] width 77 height 29
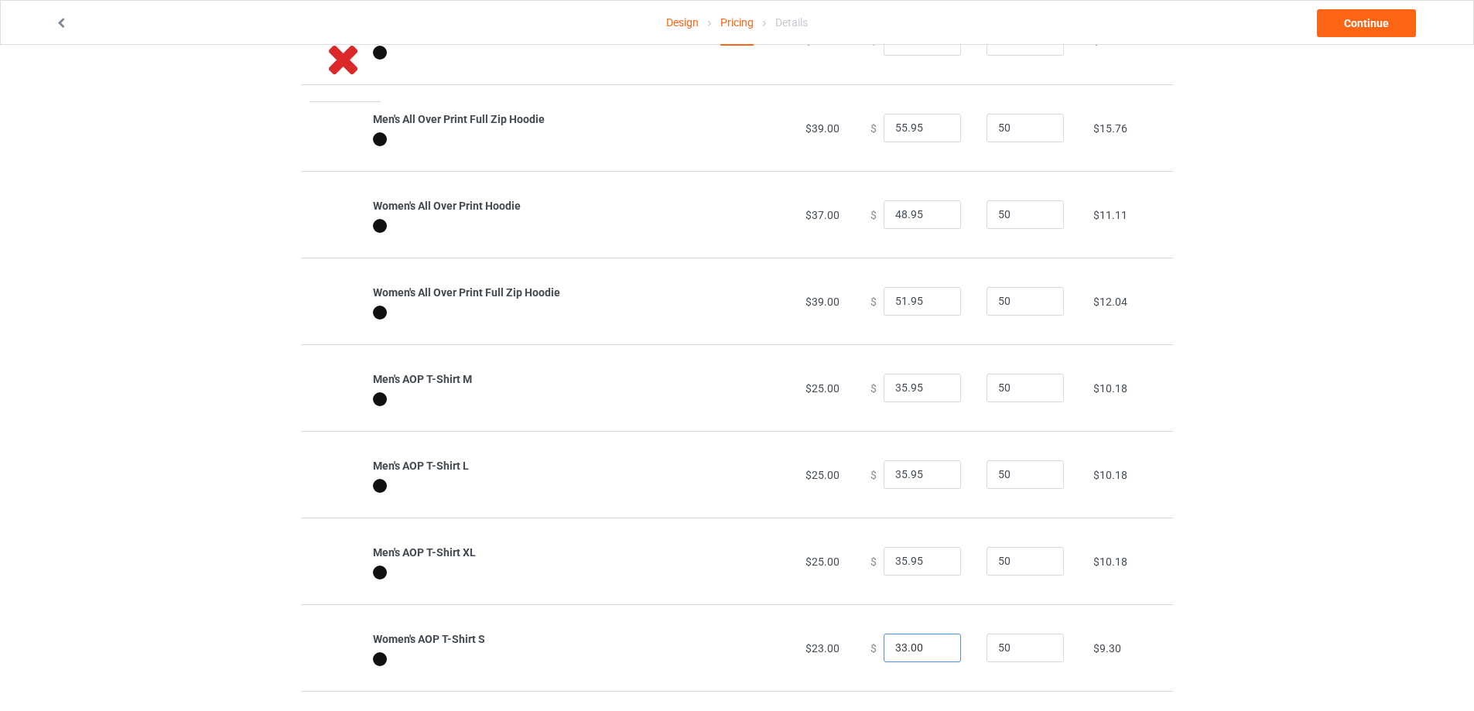
paste input "5.95"
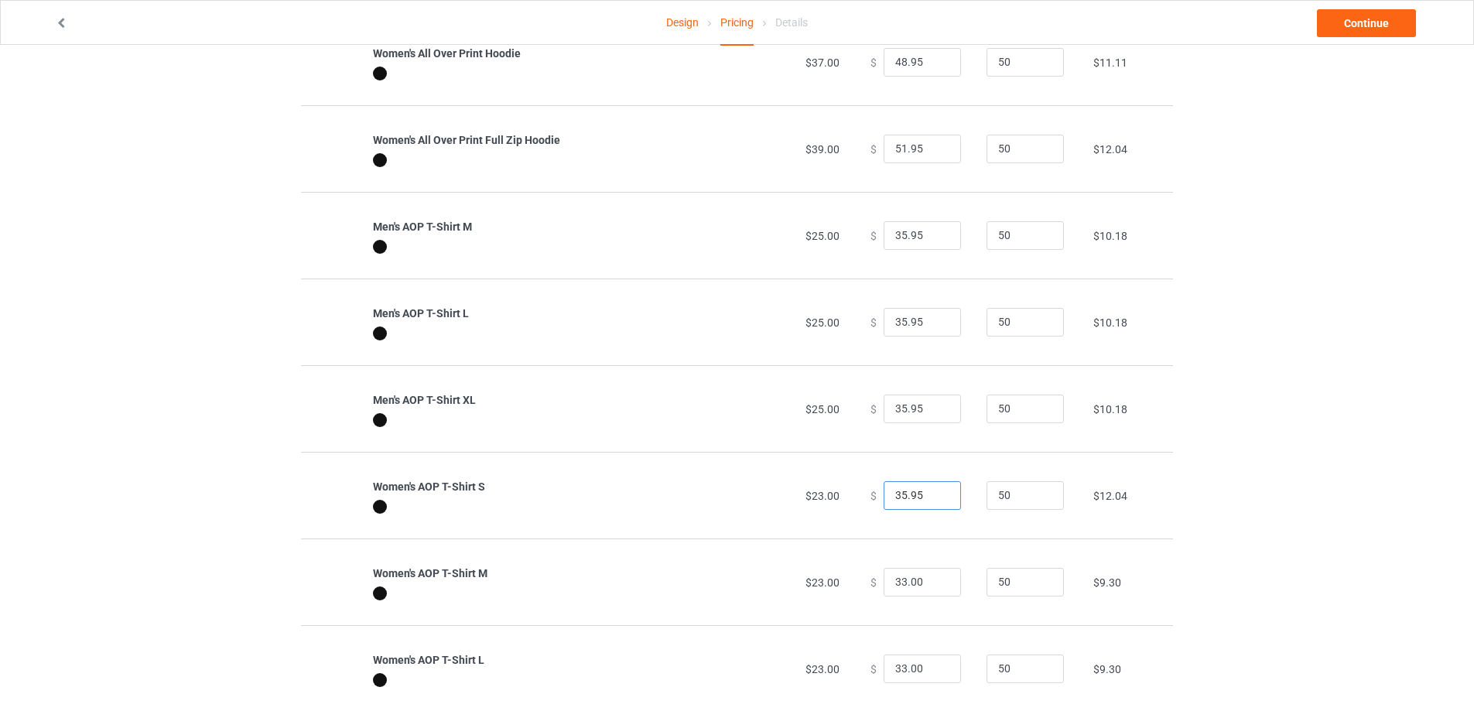
scroll to position [341, 0]
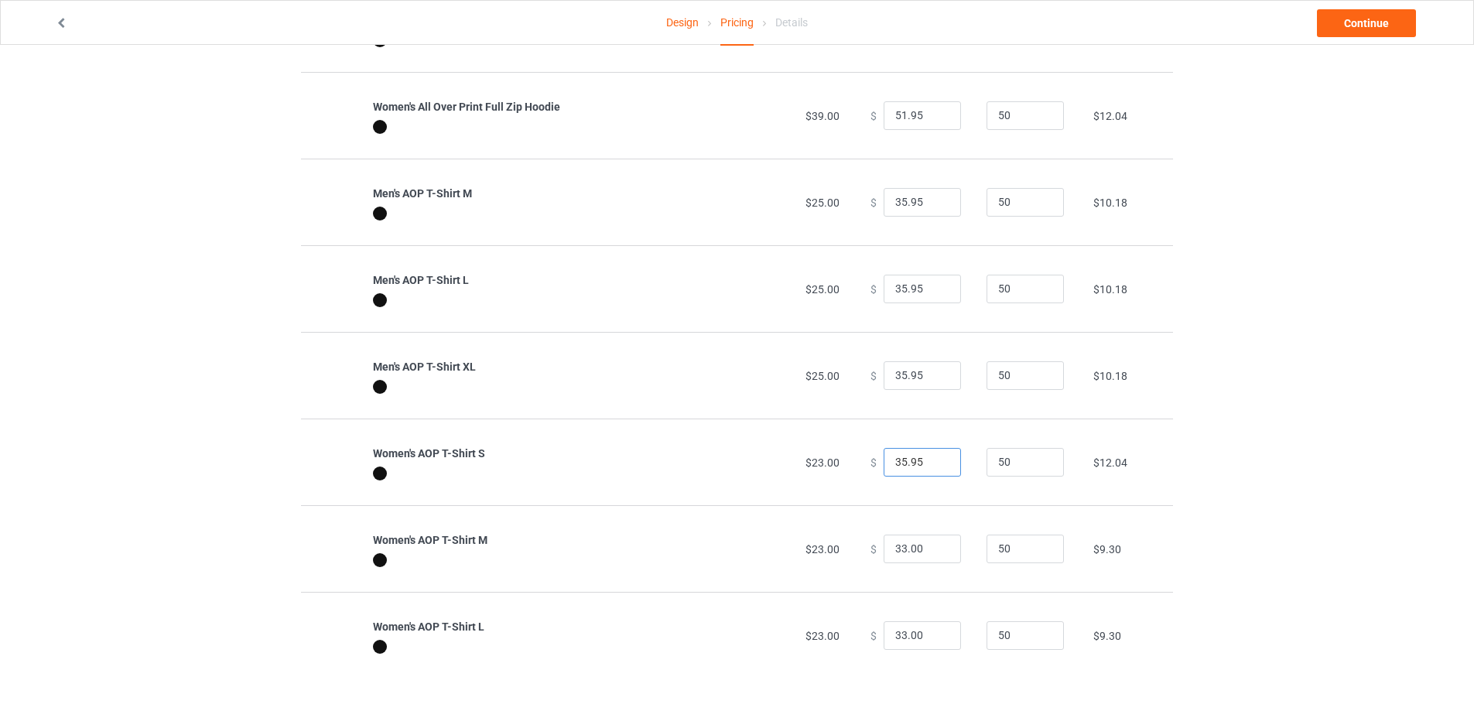
type input "35.95"
click at [895, 555] on input "33.00" at bounding box center [922, 549] width 77 height 29
paste input "5.95"
type input "35.95"
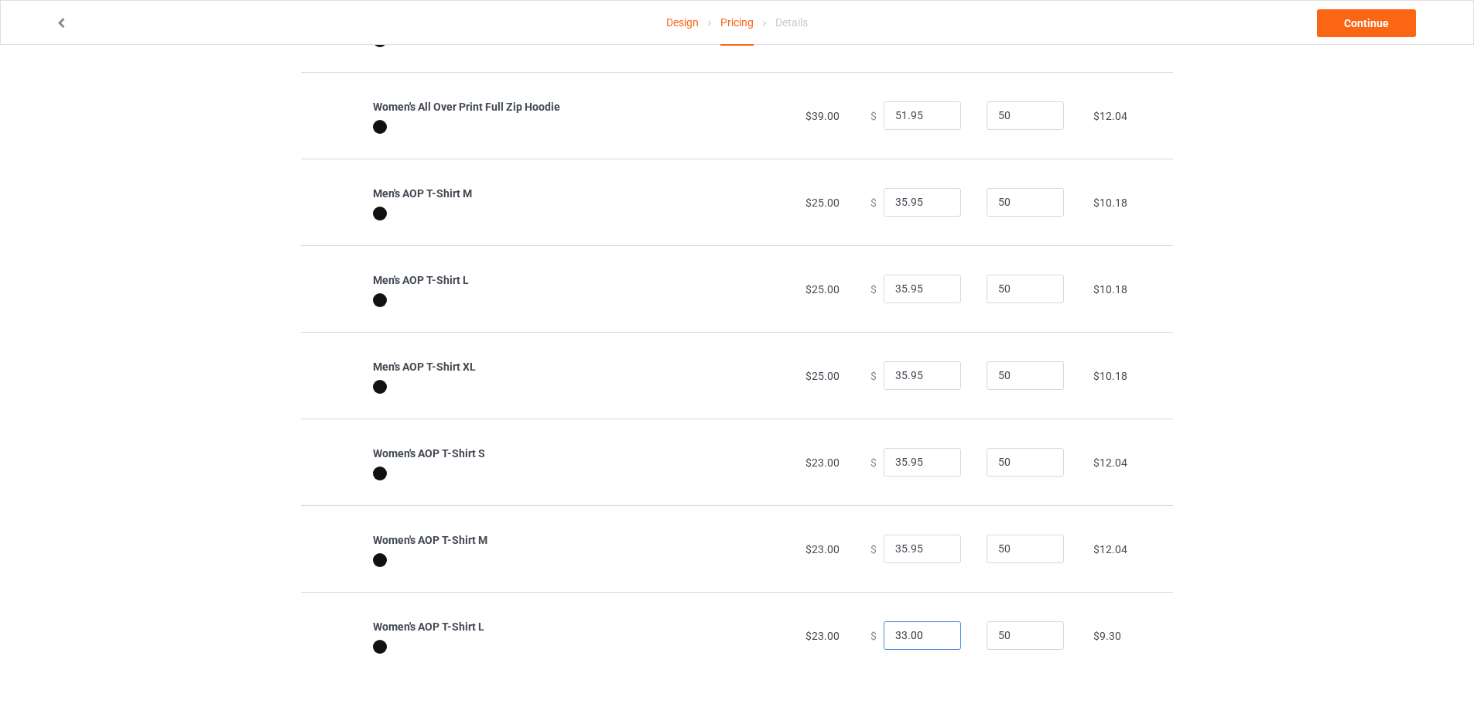
click at [892, 641] on input "33.00" at bounding box center [922, 635] width 77 height 29
paste input "5.95"
click at [890, 639] on input "31" at bounding box center [922, 635] width 77 height 29
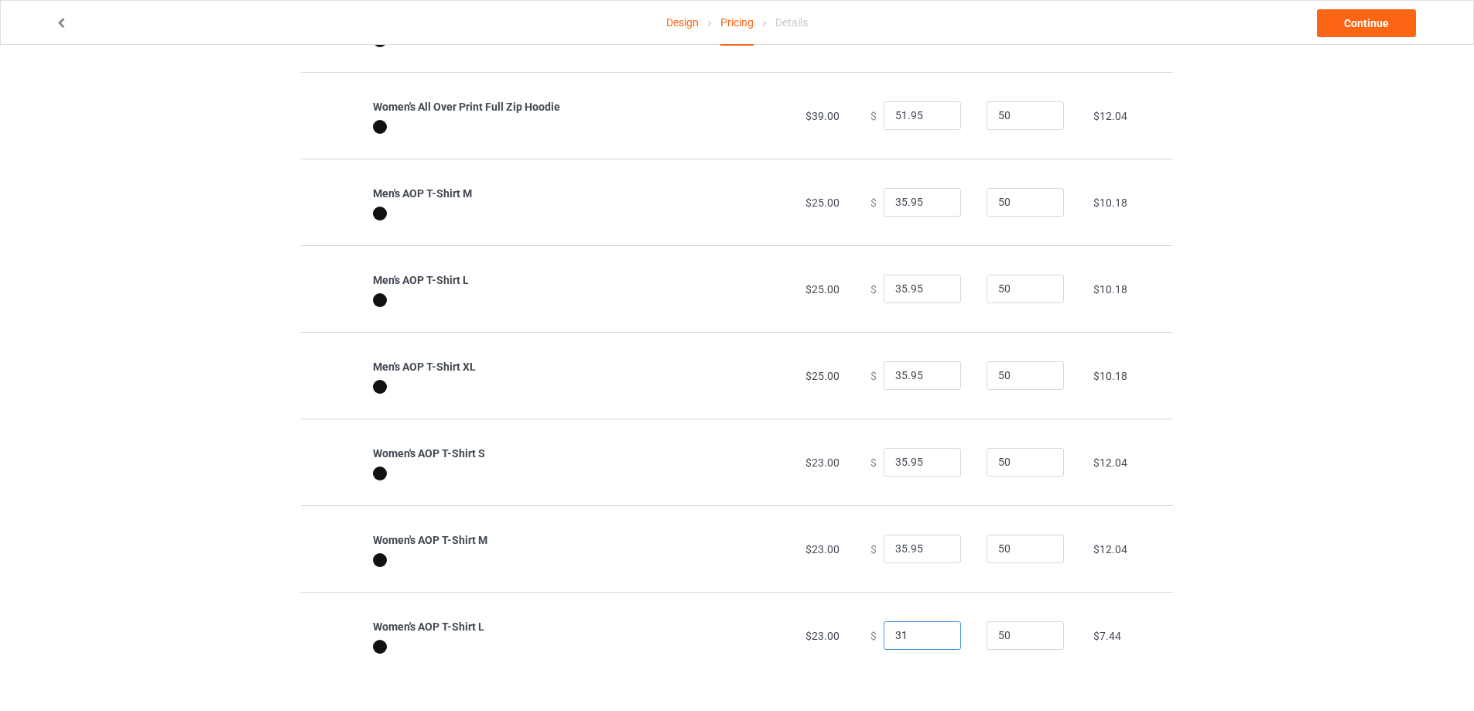
paste input "5.95"
type input "35.95"
click at [1293, 501] on div "Design Pricing Details Continue Pricing Estimated total profit $5,834.00 Produc…" at bounding box center [737, 207] width 1474 height 1007
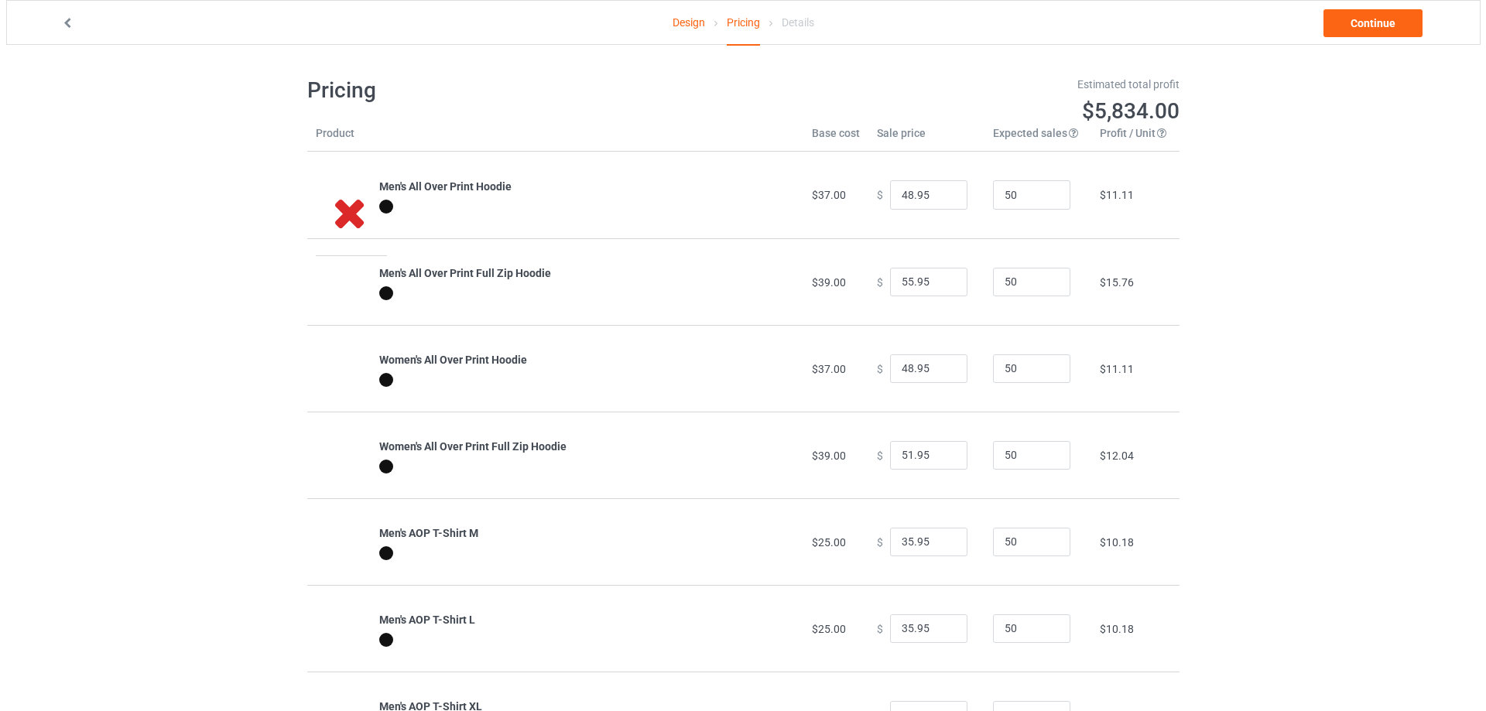
scroll to position [0, 0]
click at [895, 289] on input "55.95" at bounding box center [922, 283] width 77 height 29
click at [897, 471] on input "51.95" at bounding box center [922, 456] width 77 height 29
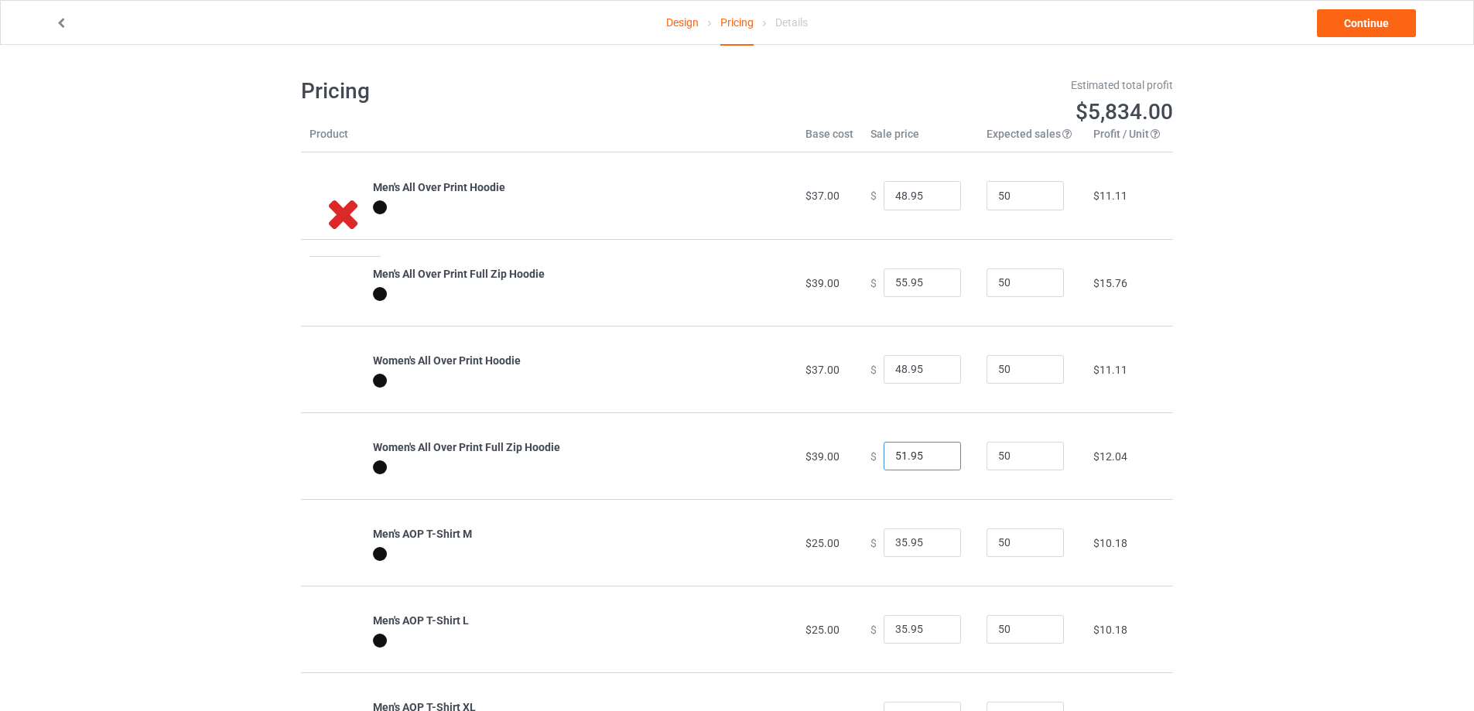
paste input "5"
type input "55.95"
click at [1255, 380] on div "Design Pricing Details Continue Pricing Estimated total profit $6,020.00 Produc…" at bounding box center [737, 548] width 1474 height 1007
click at [1342, 30] on link "Continue" at bounding box center [1366, 23] width 99 height 28
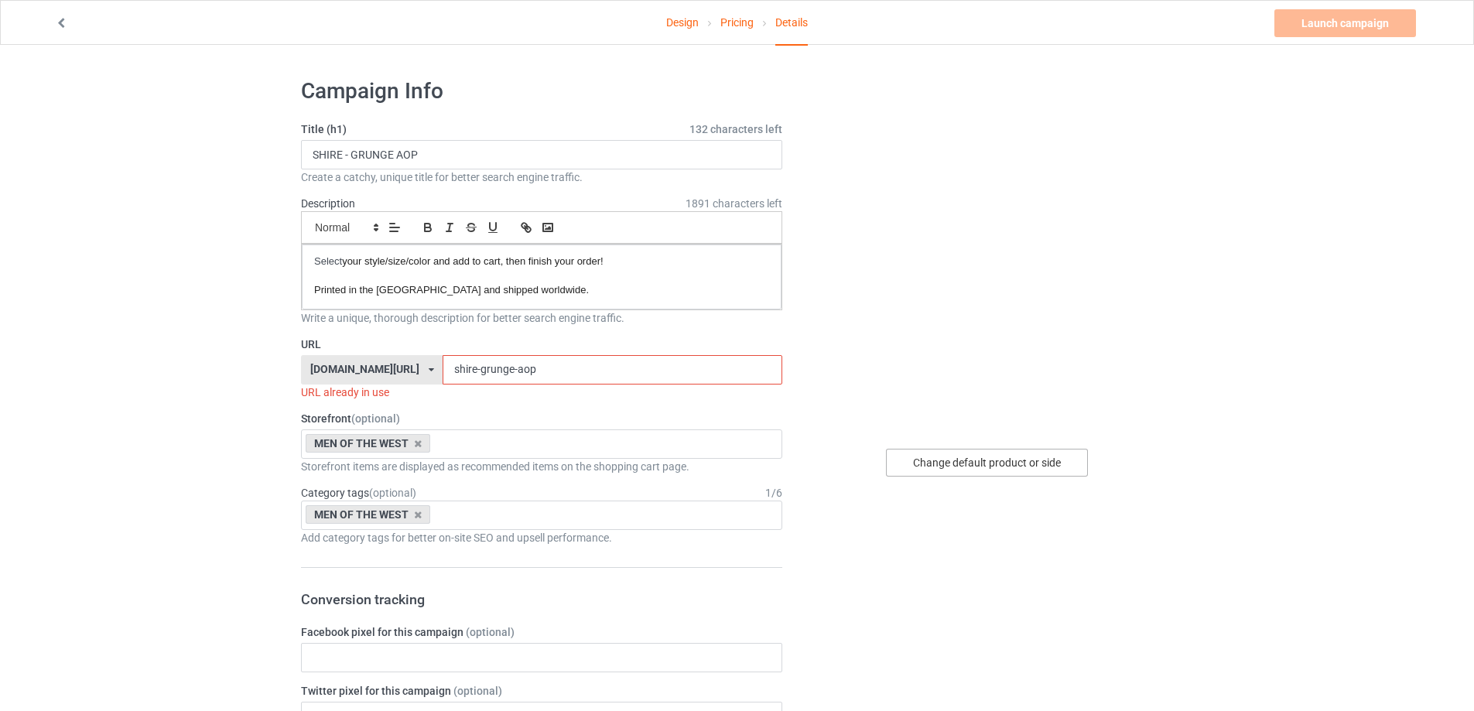
click at [1006, 459] on div "Change default product or side" at bounding box center [987, 463] width 202 height 28
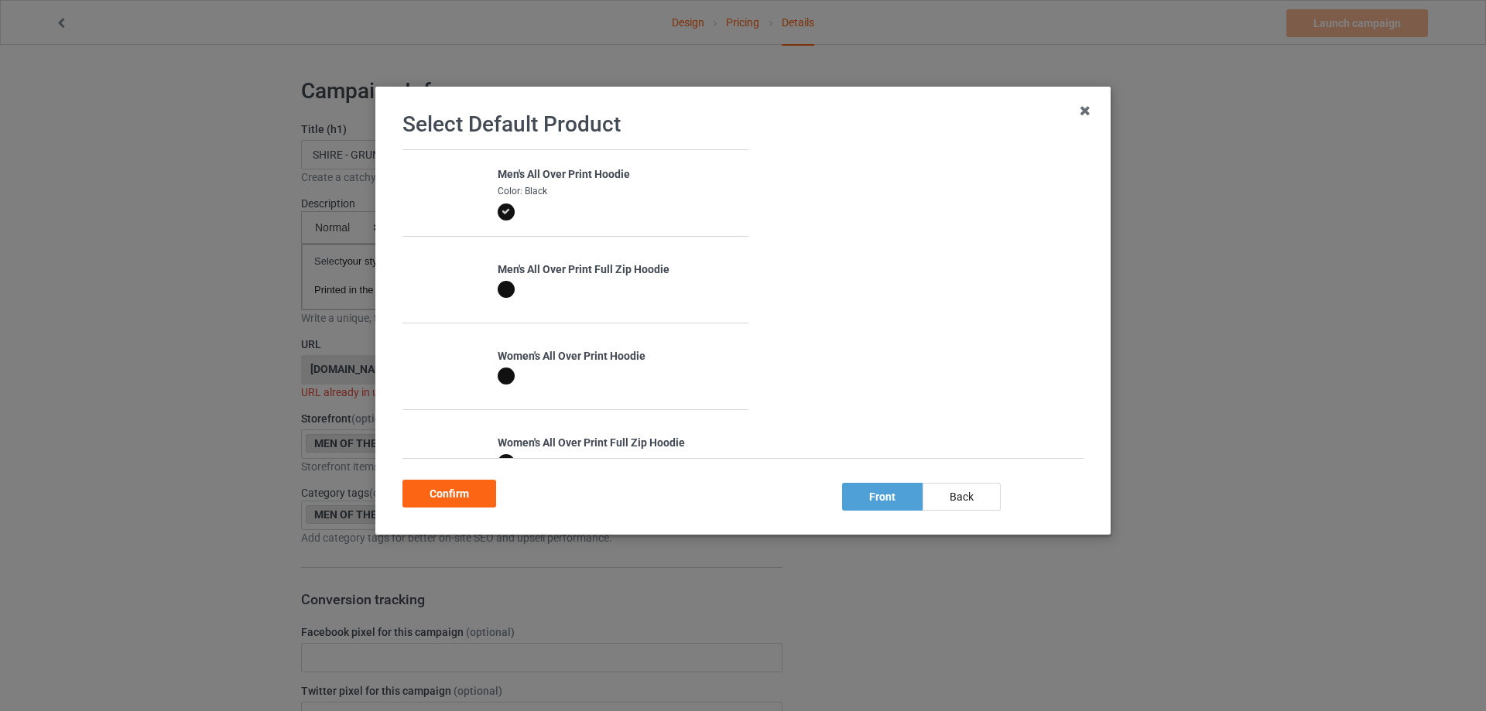
click at [498, 294] on div at bounding box center [506, 289] width 17 height 17
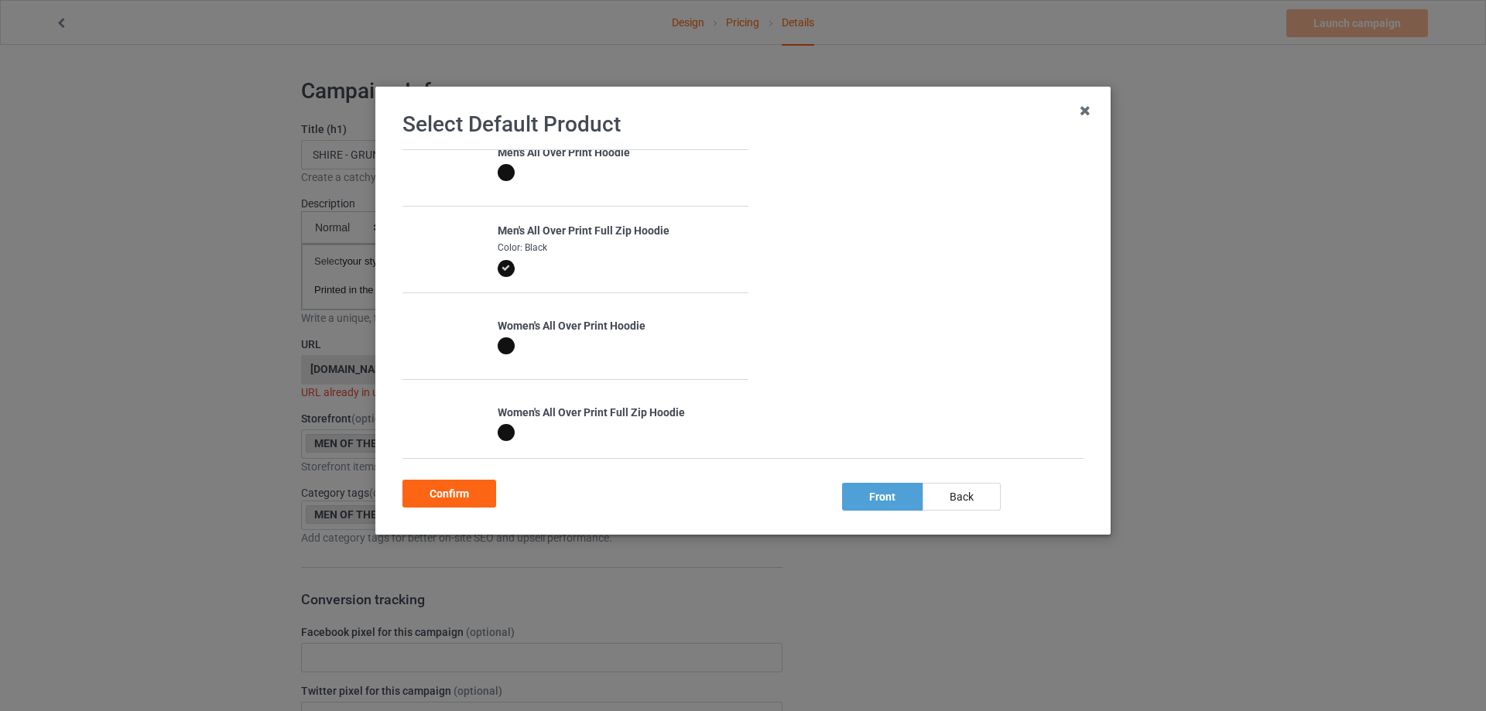
scroll to position [77, 0]
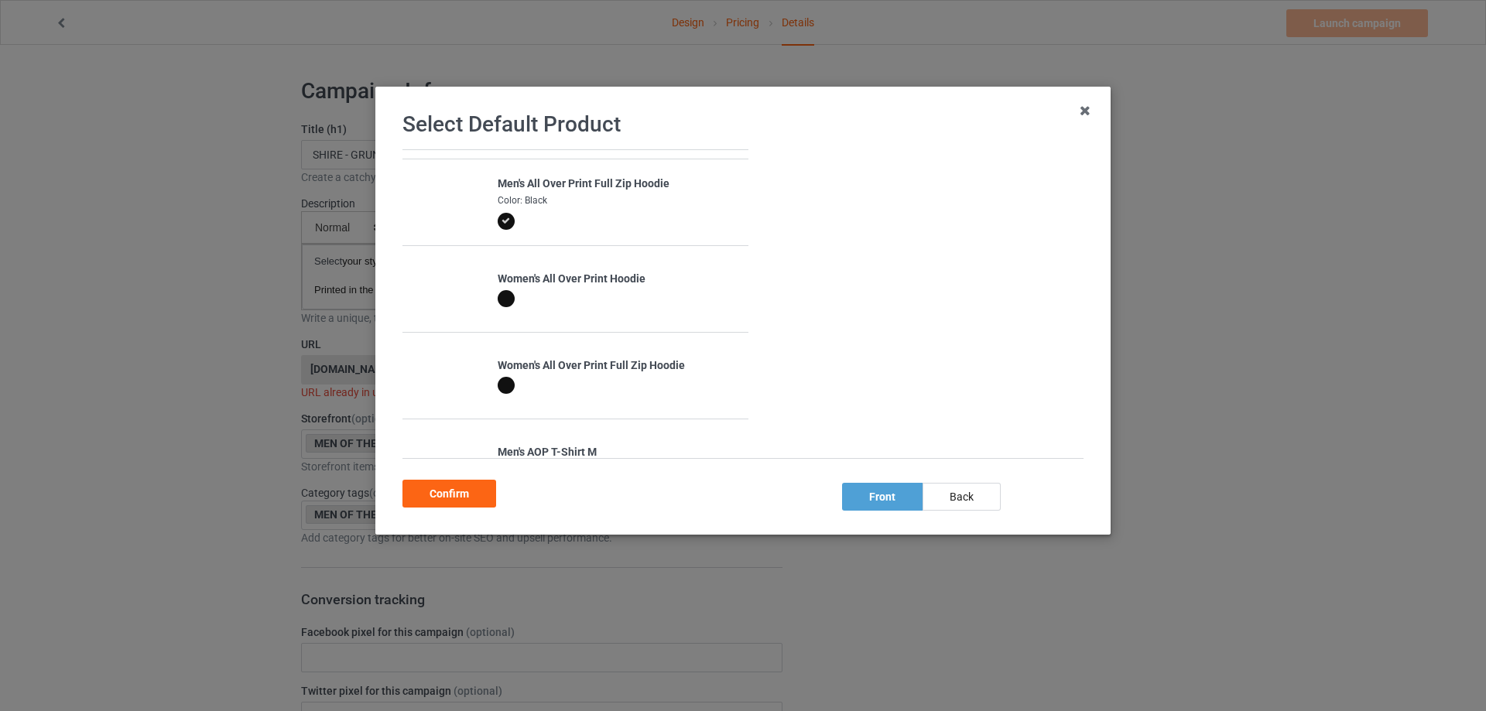
click at [502, 297] on div at bounding box center [506, 298] width 17 height 17
click at [502, 211] on div at bounding box center [506, 212] width 17 height 17
click at [502, 303] on div at bounding box center [506, 298] width 17 height 17
click at [499, 378] on div at bounding box center [506, 385] width 17 height 17
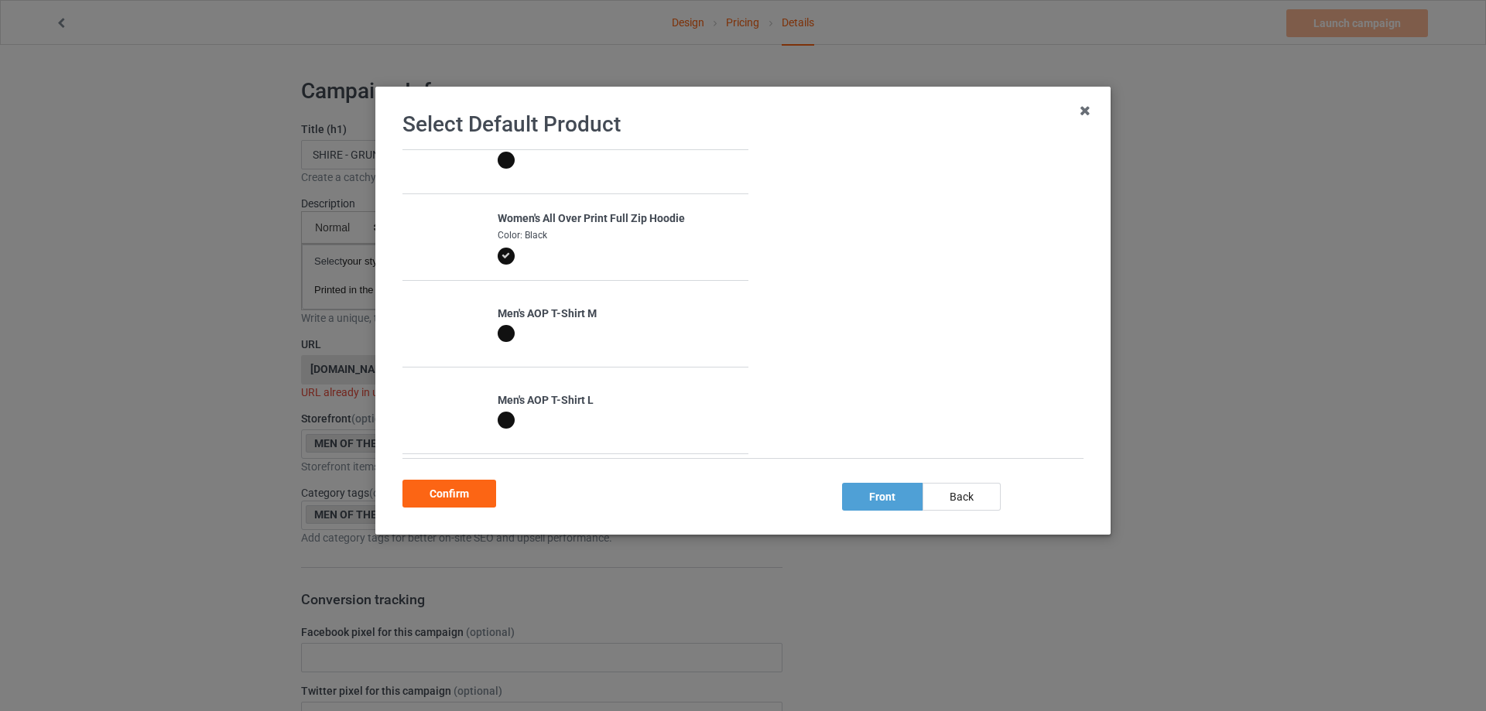
scroll to position [232, 0]
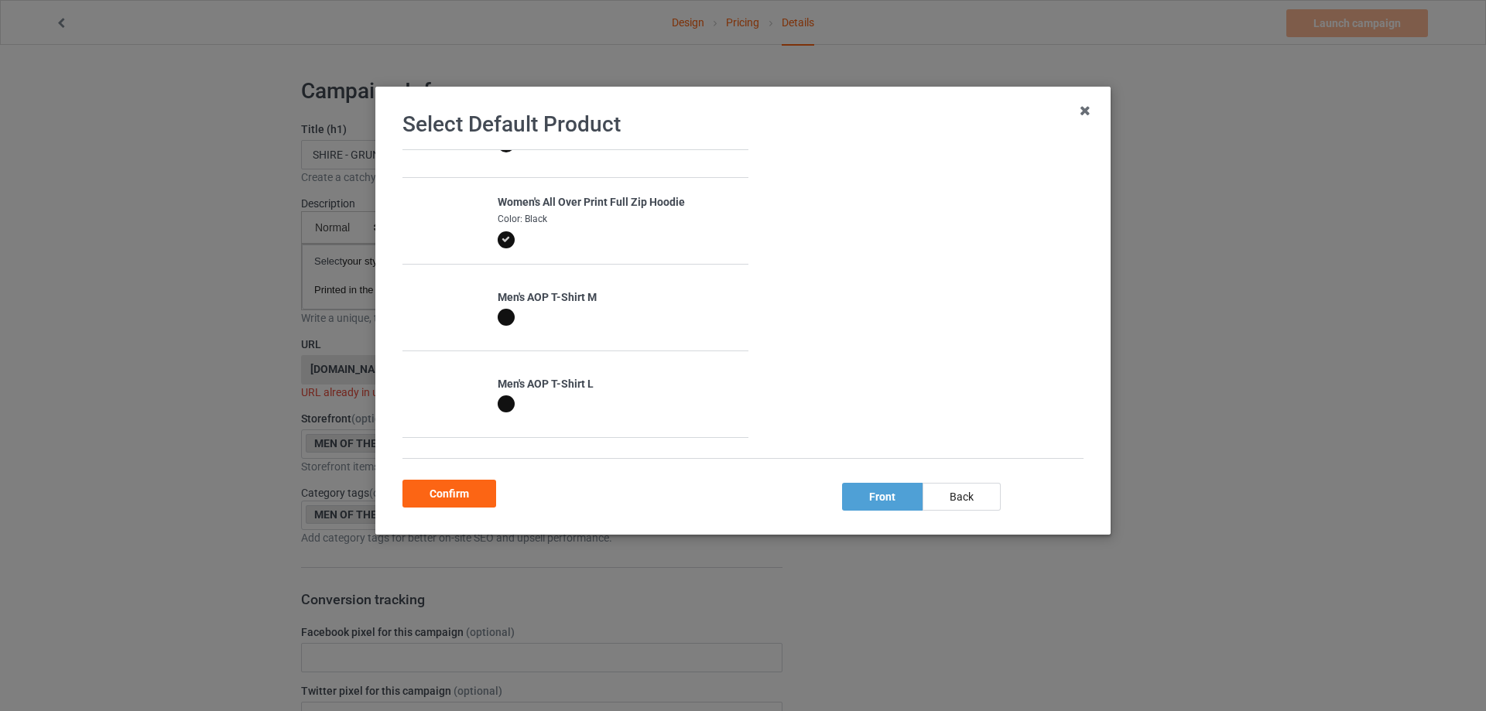
click at [505, 324] on div at bounding box center [506, 317] width 17 height 17
click at [498, 402] on div at bounding box center [506, 403] width 17 height 17
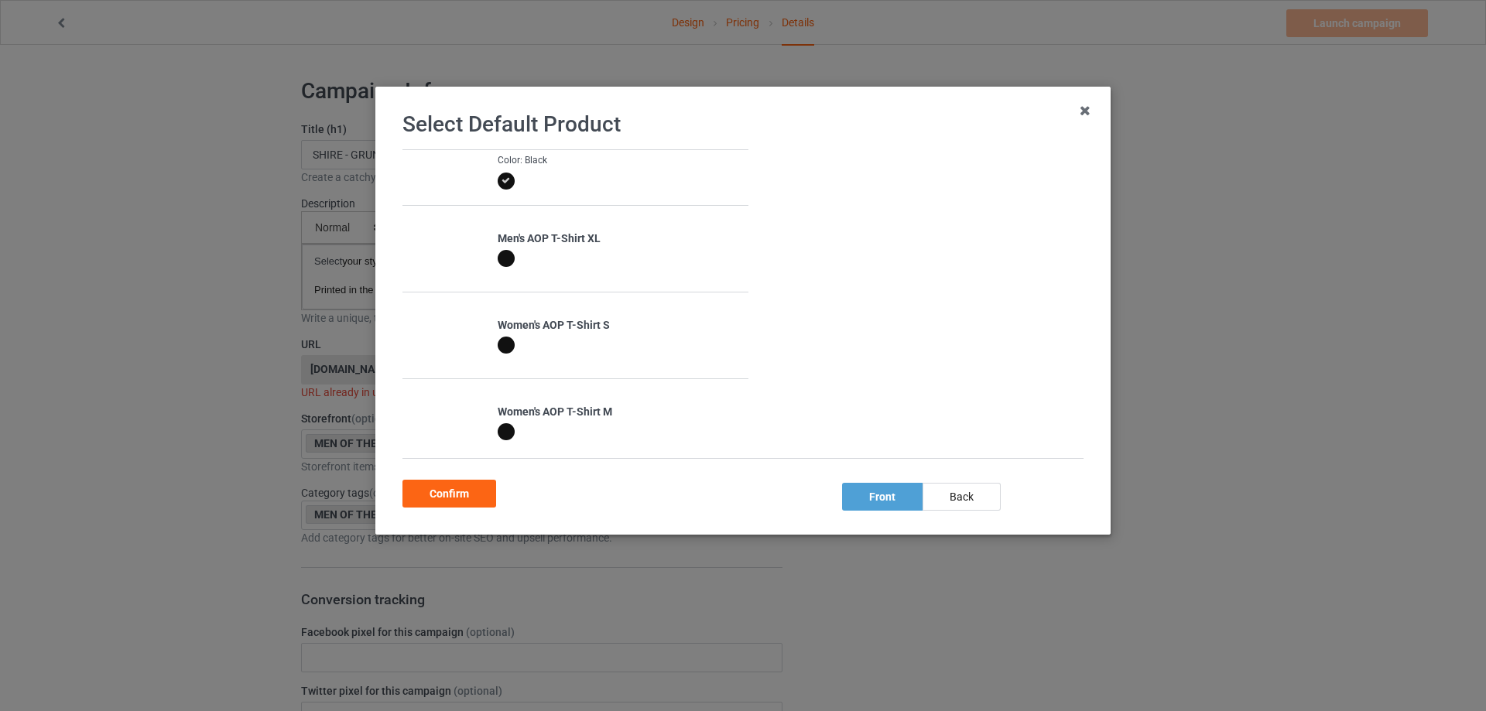
click at [503, 346] on div at bounding box center [506, 345] width 17 height 17
click at [498, 429] on div at bounding box center [506, 431] width 17 height 17
click at [508, 256] on div at bounding box center [506, 258] width 17 height 17
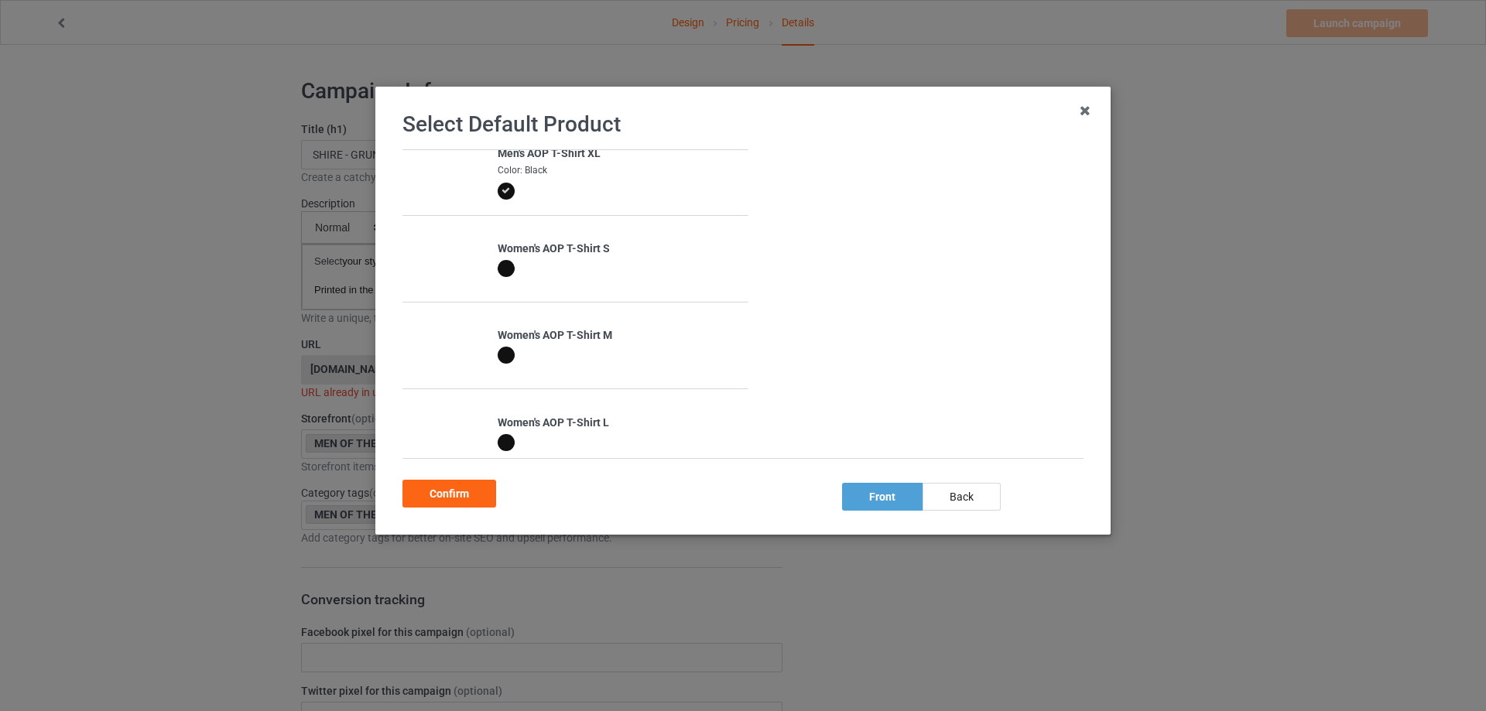
scroll to position [559, 0]
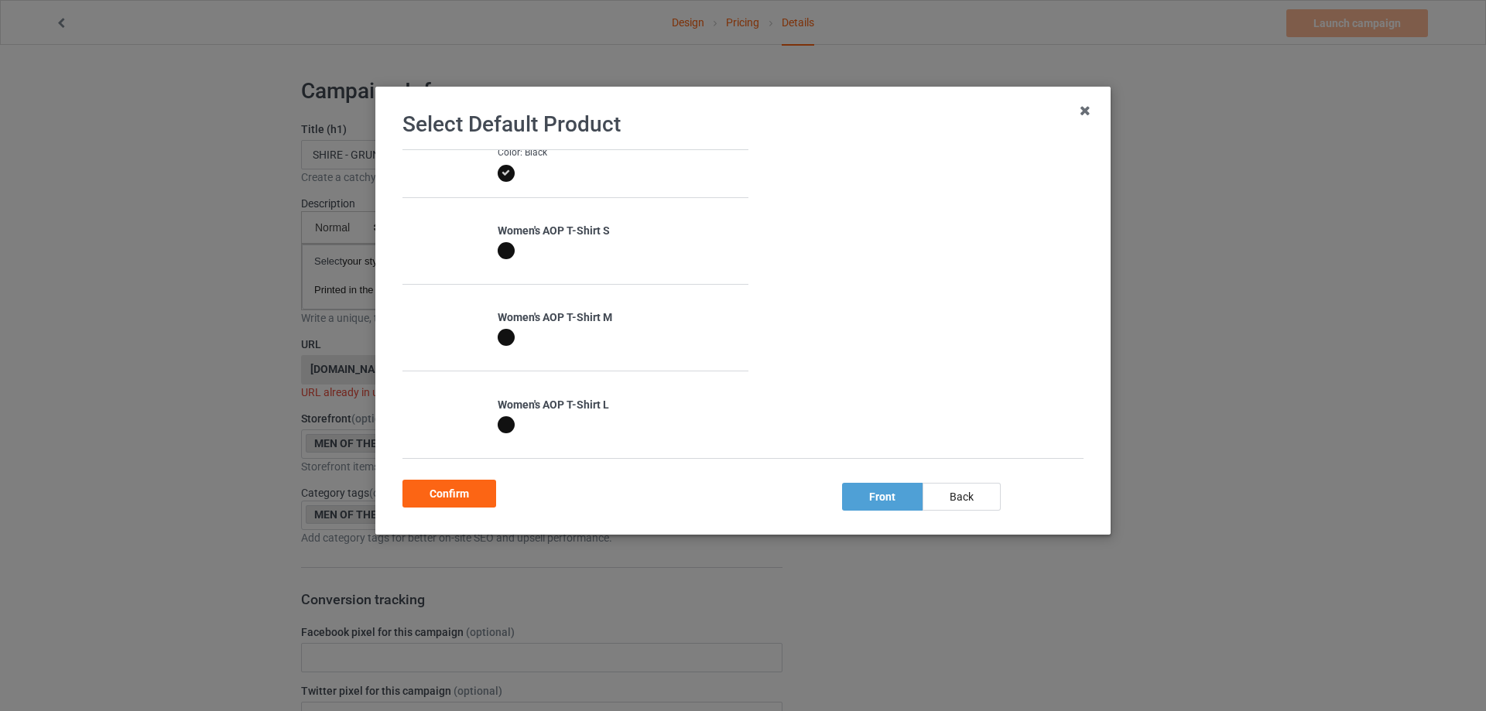
click at [498, 343] on div at bounding box center [509, 340] width 22 height 22
click at [498, 259] on div at bounding box center [509, 253] width 22 height 22
click at [502, 425] on div at bounding box center [506, 424] width 17 height 17
click at [953, 490] on div "back" at bounding box center [962, 497] width 78 height 28
click at [502, 333] on div at bounding box center [506, 337] width 17 height 17
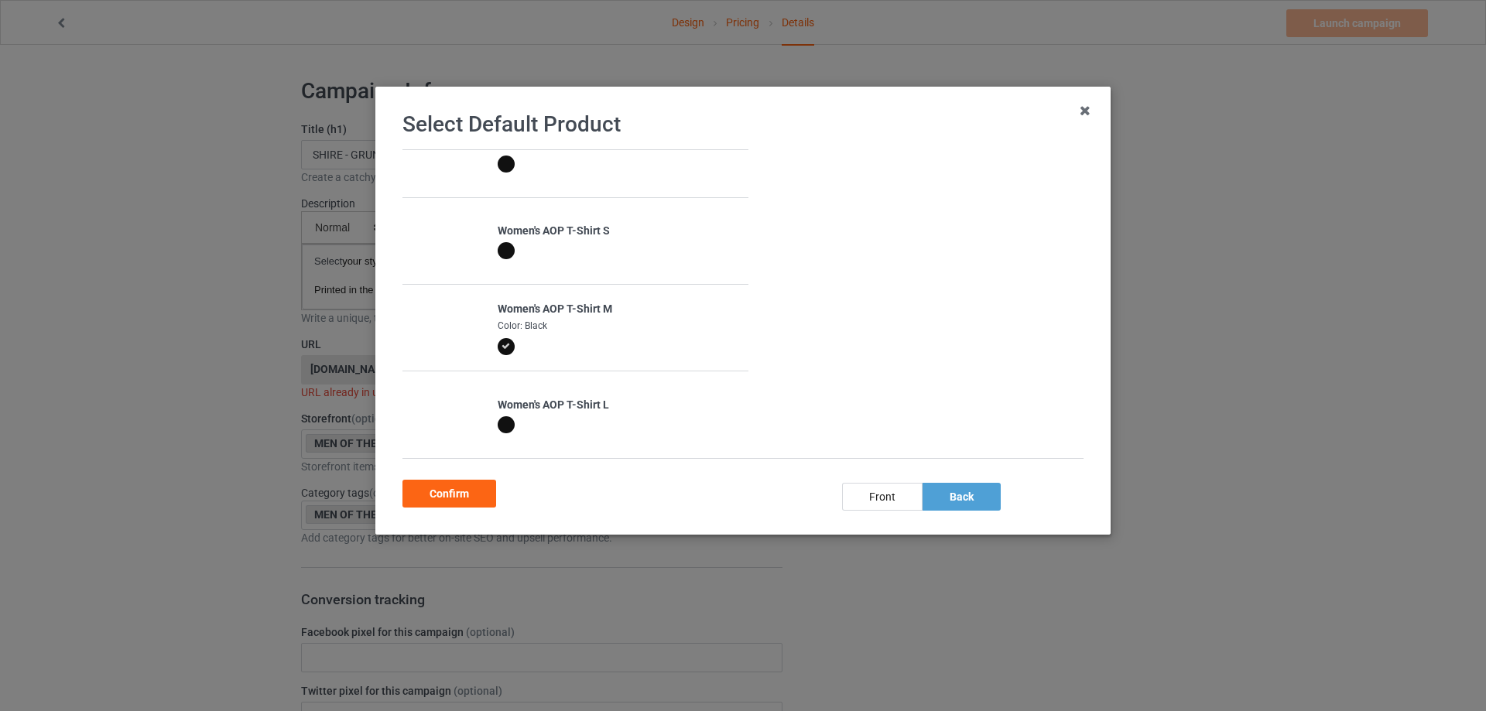
click at [494, 254] on td "Women's AOP T-Shirt S" at bounding box center [618, 241] width 259 height 86
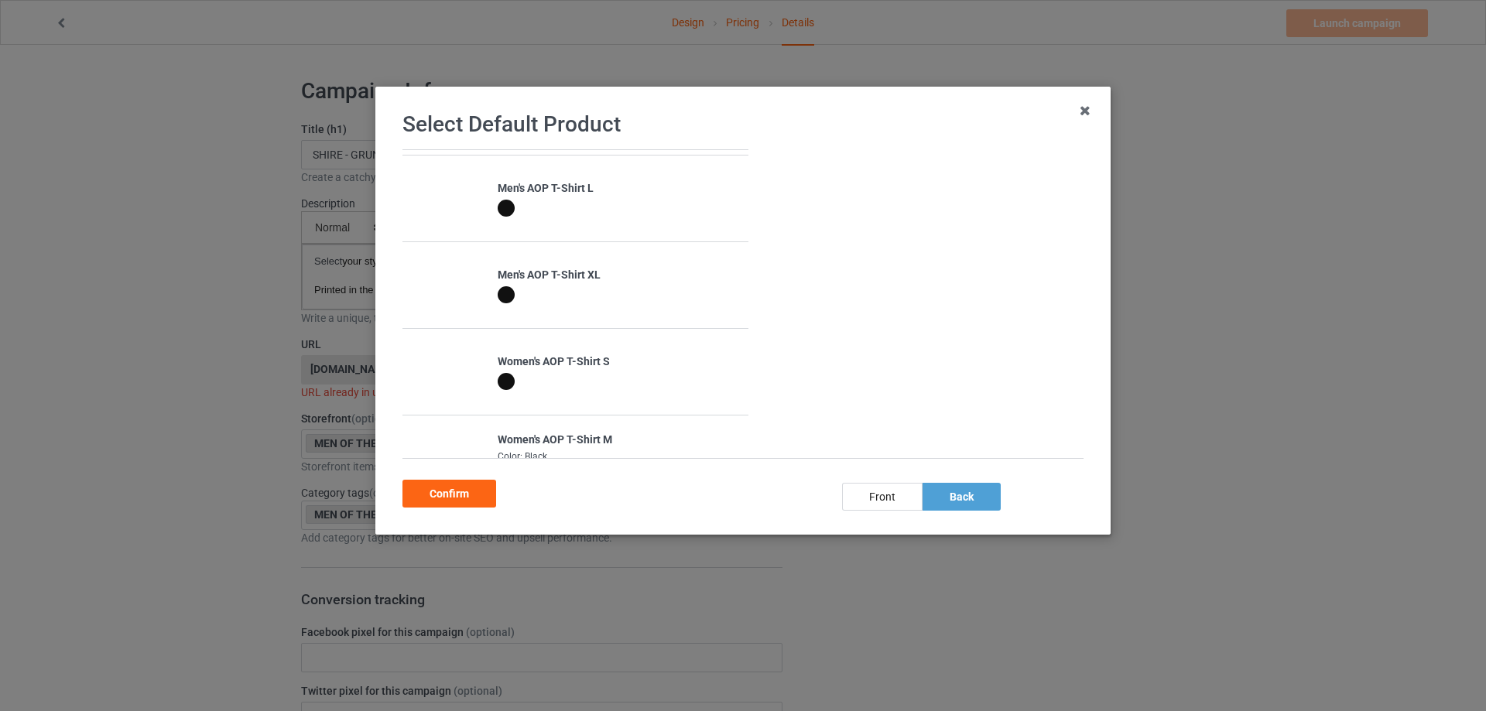
scroll to position [404, 0]
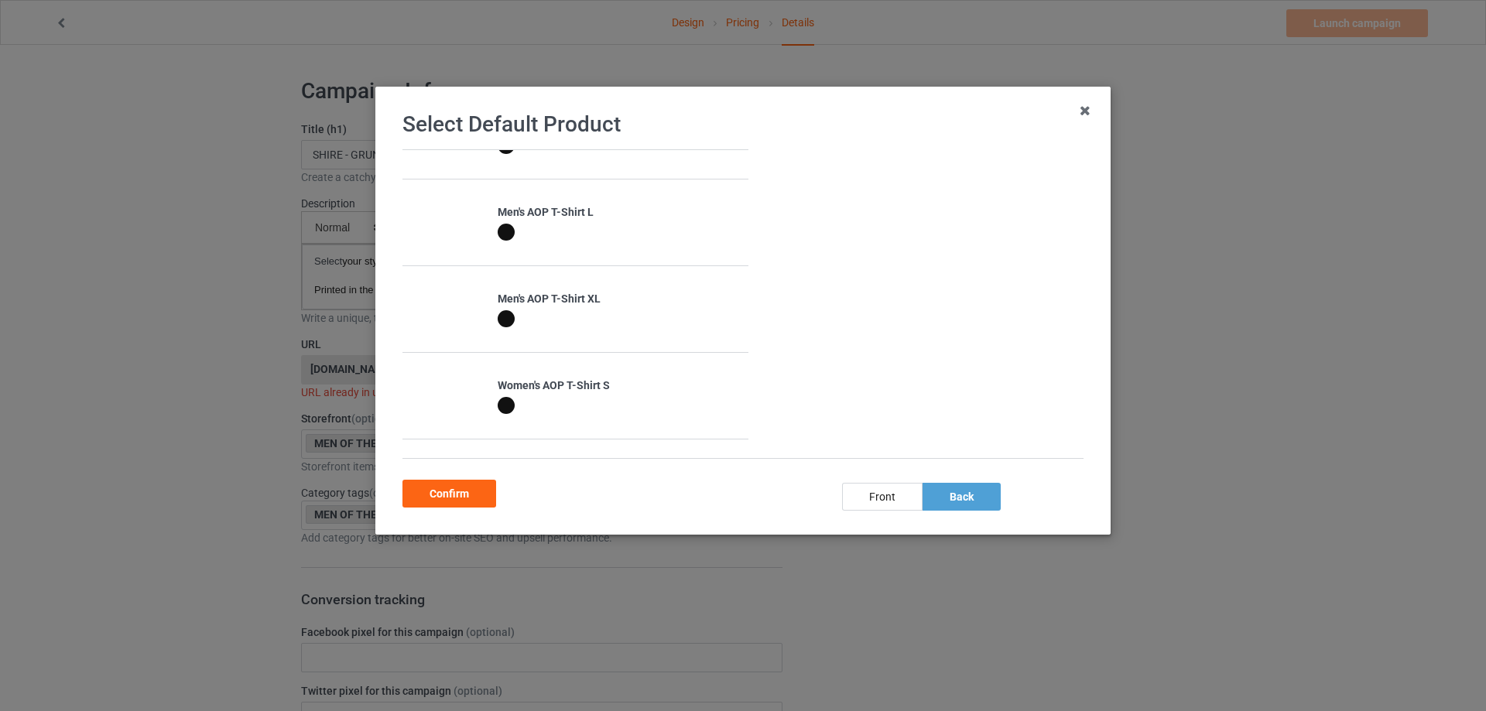
click at [498, 405] on div at bounding box center [506, 405] width 17 height 17
click at [498, 322] on div at bounding box center [506, 318] width 17 height 17
click at [502, 227] on div at bounding box center [506, 232] width 17 height 17
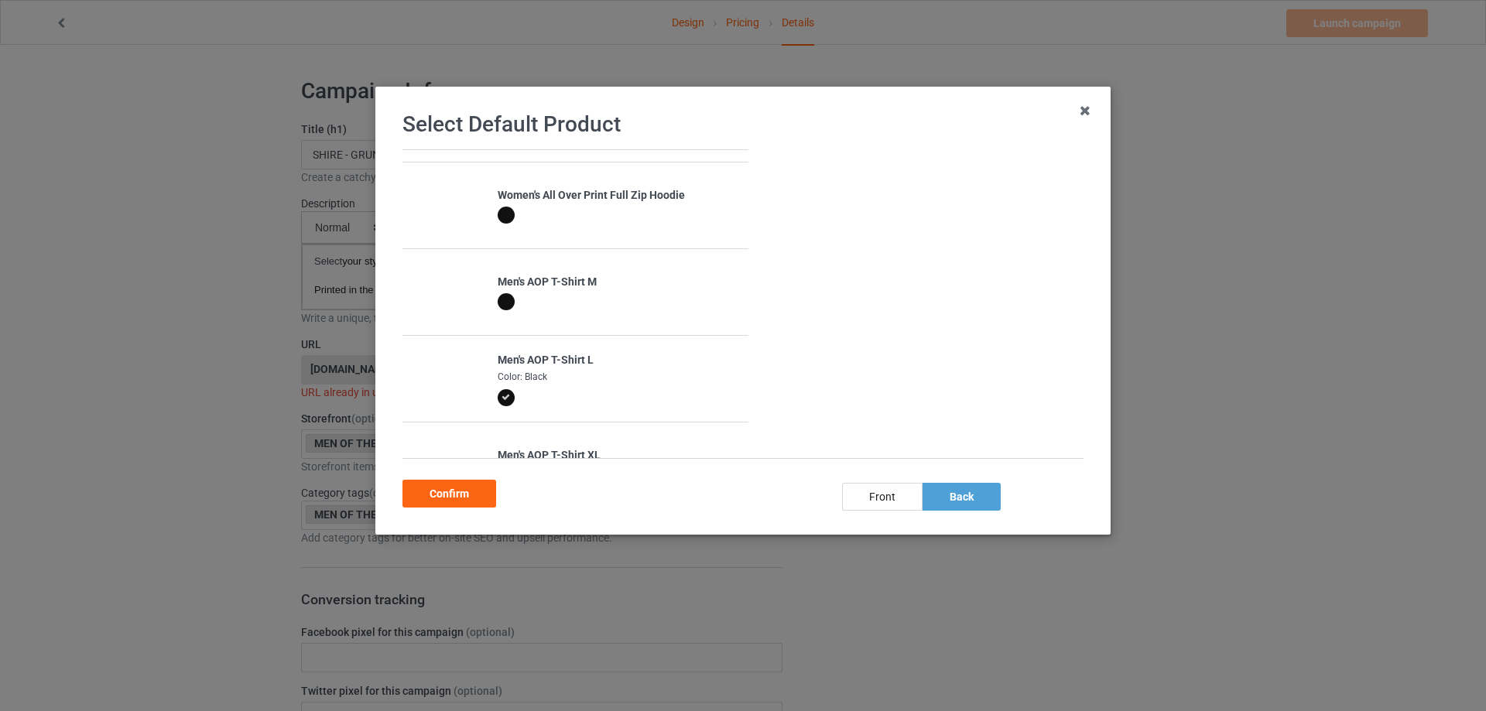
scroll to position [249, 0]
click at [509, 300] on div at bounding box center [506, 300] width 17 height 17
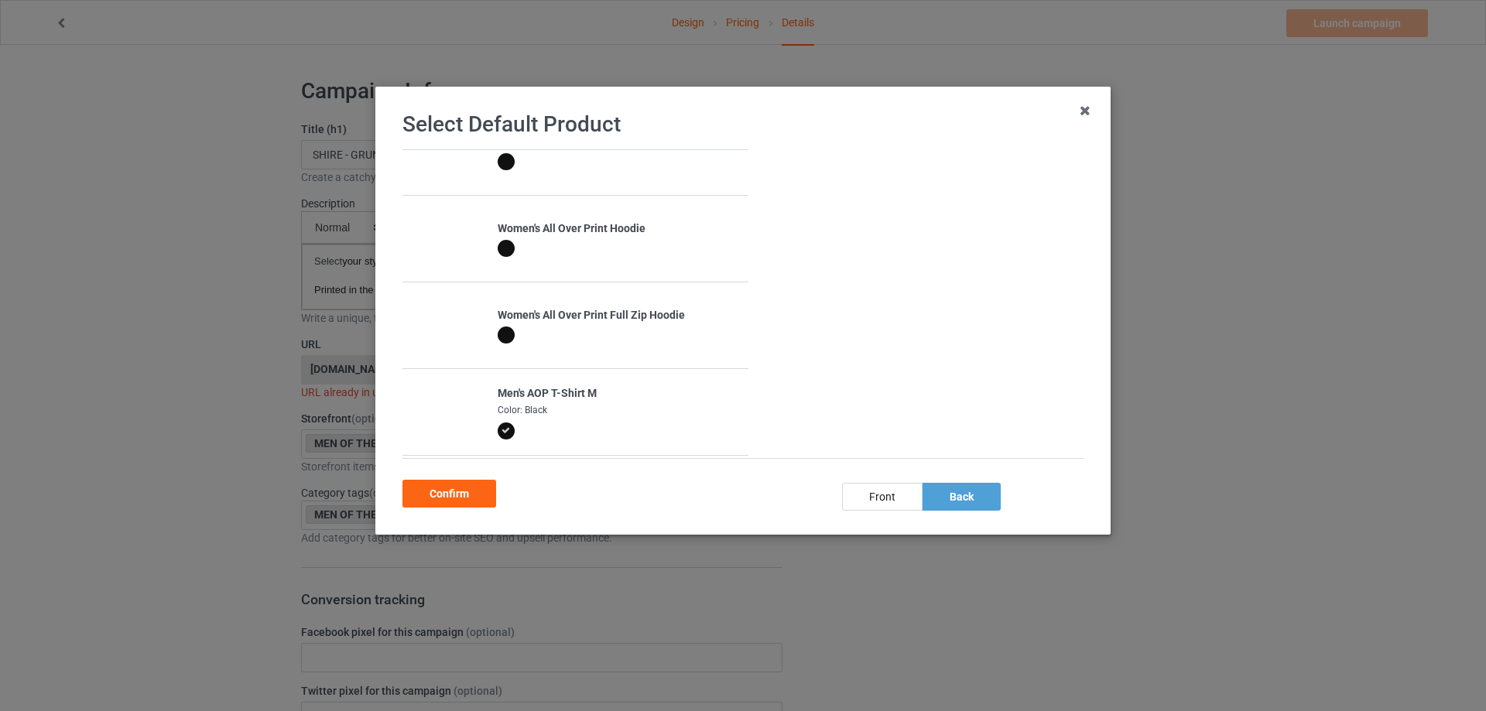
scroll to position [94, 0]
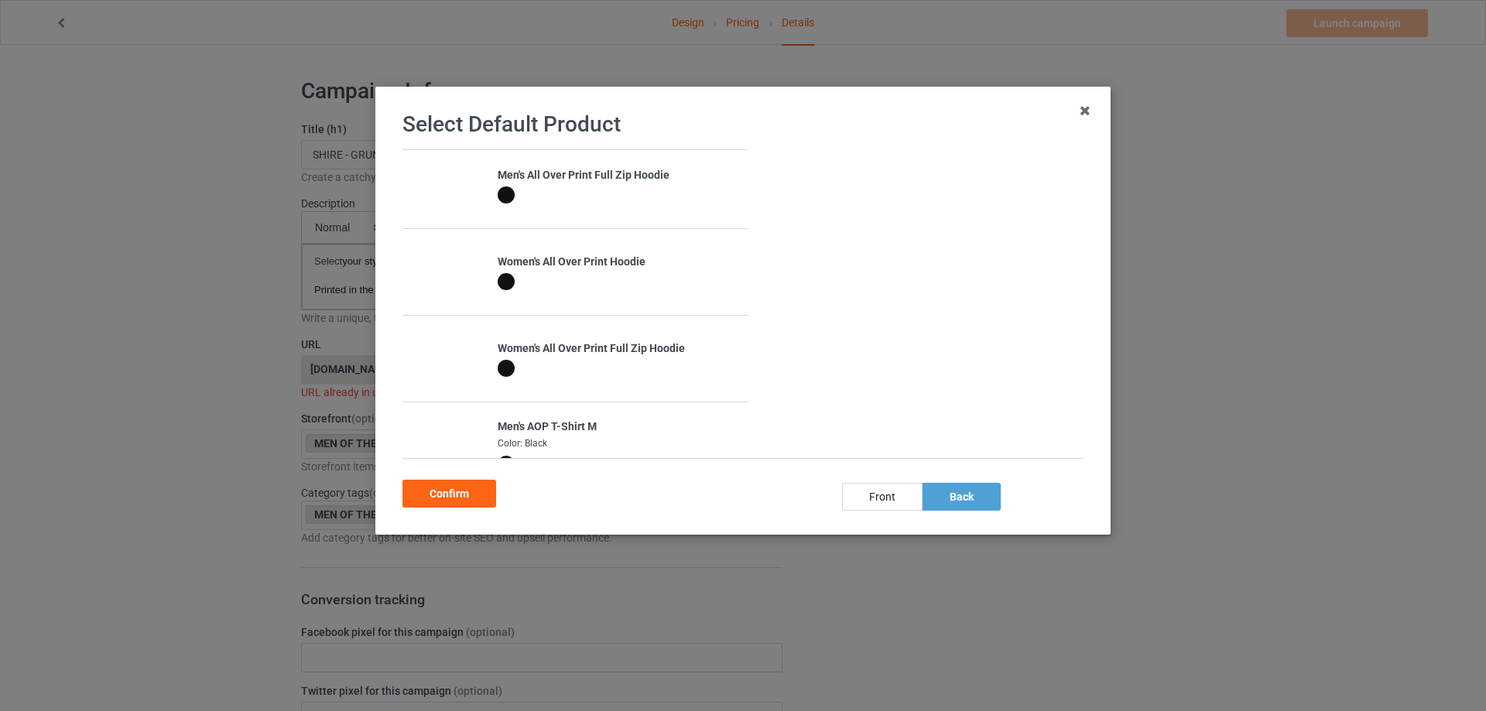
click at [502, 361] on div at bounding box center [506, 368] width 17 height 17
click at [505, 282] on div at bounding box center [506, 281] width 17 height 17
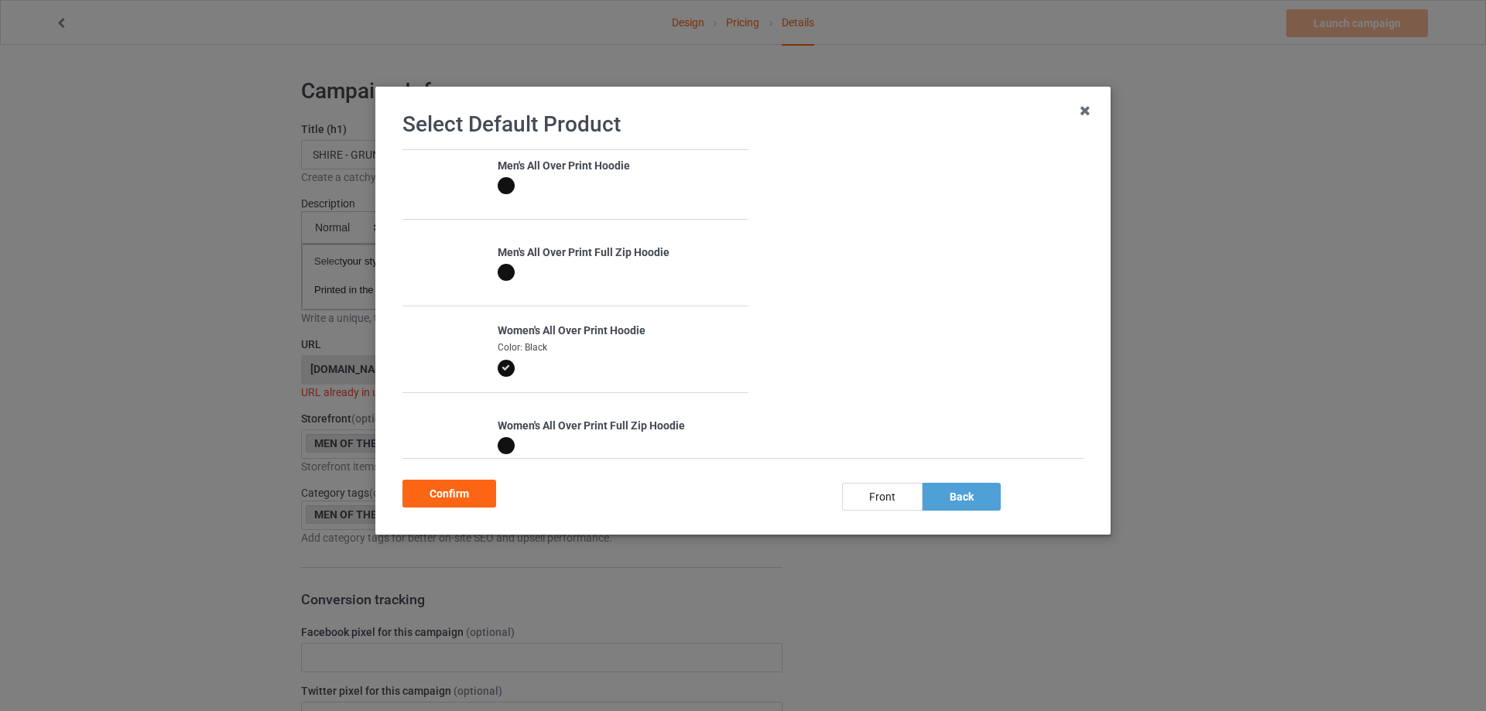
click at [506, 269] on div at bounding box center [506, 272] width 17 height 17
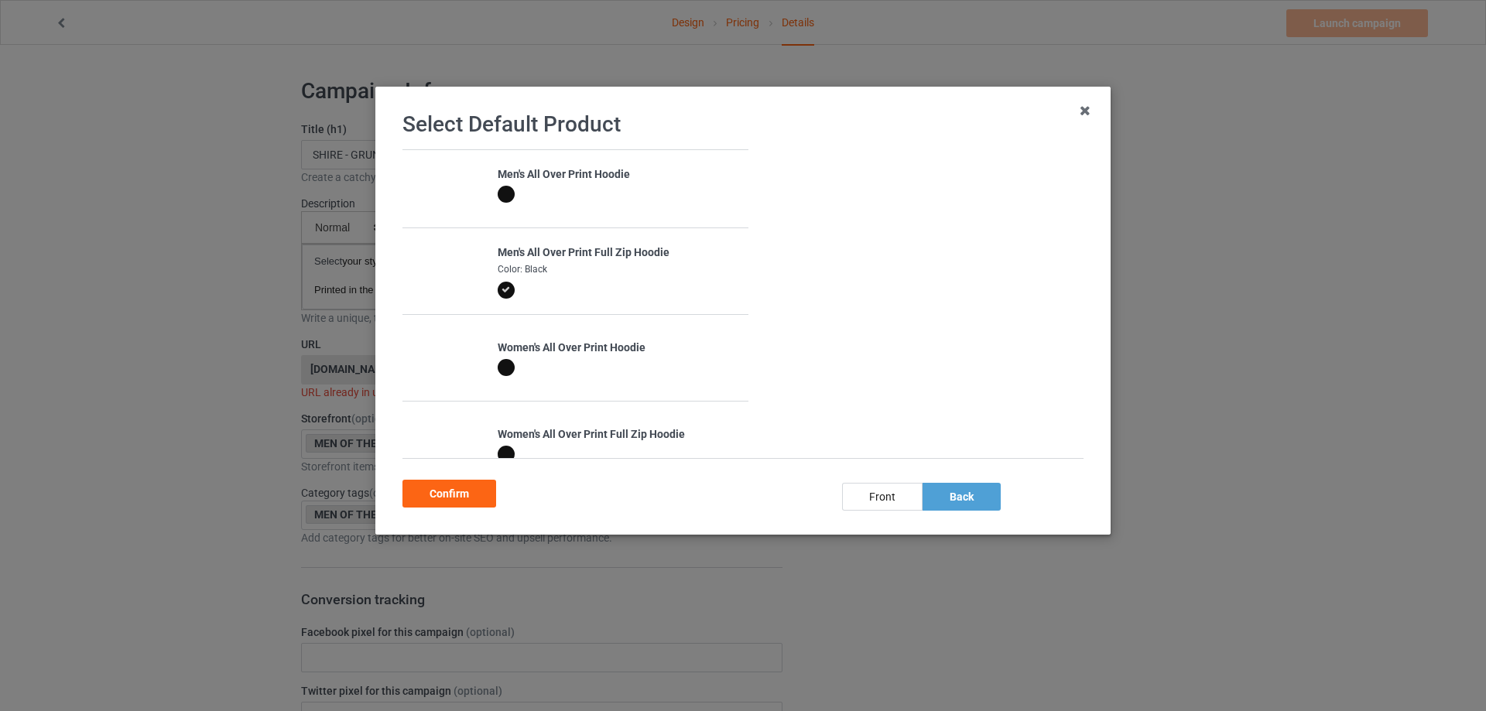
scroll to position [0, 0]
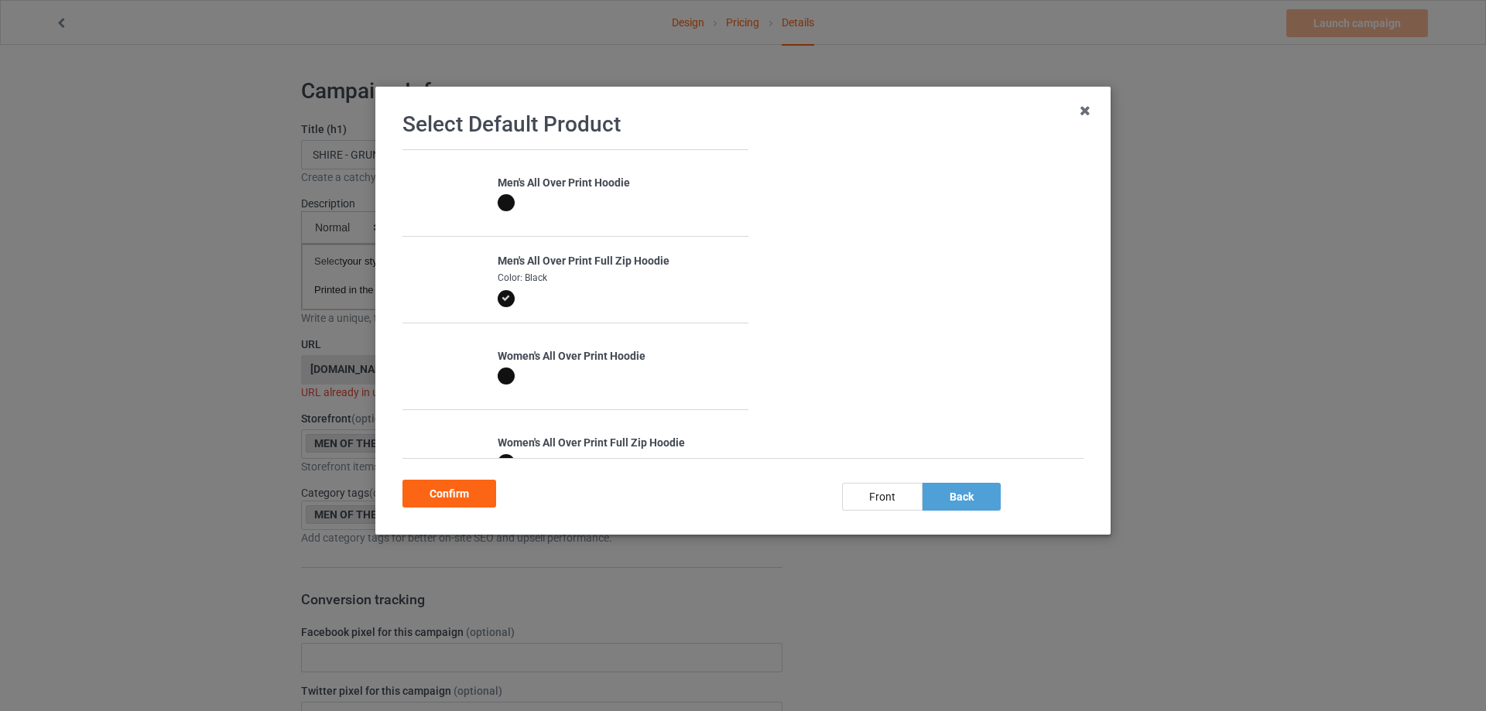
click at [499, 207] on div at bounding box center [506, 202] width 17 height 17
click at [459, 491] on div "Confirm" at bounding box center [449, 494] width 94 height 28
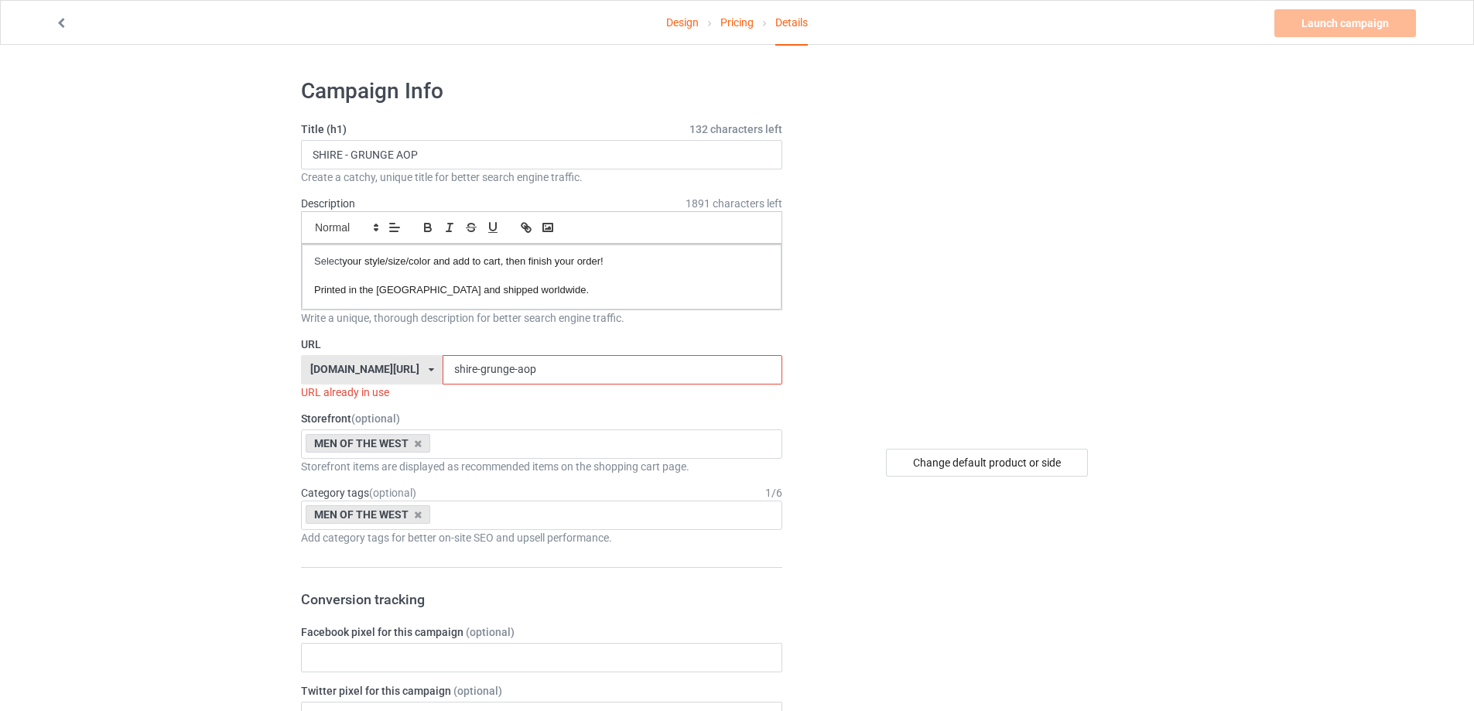
drag, startPoint x: 611, startPoint y: 359, endPoint x: 291, endPoint y: 330, distance: 321.7
paste input "harad"
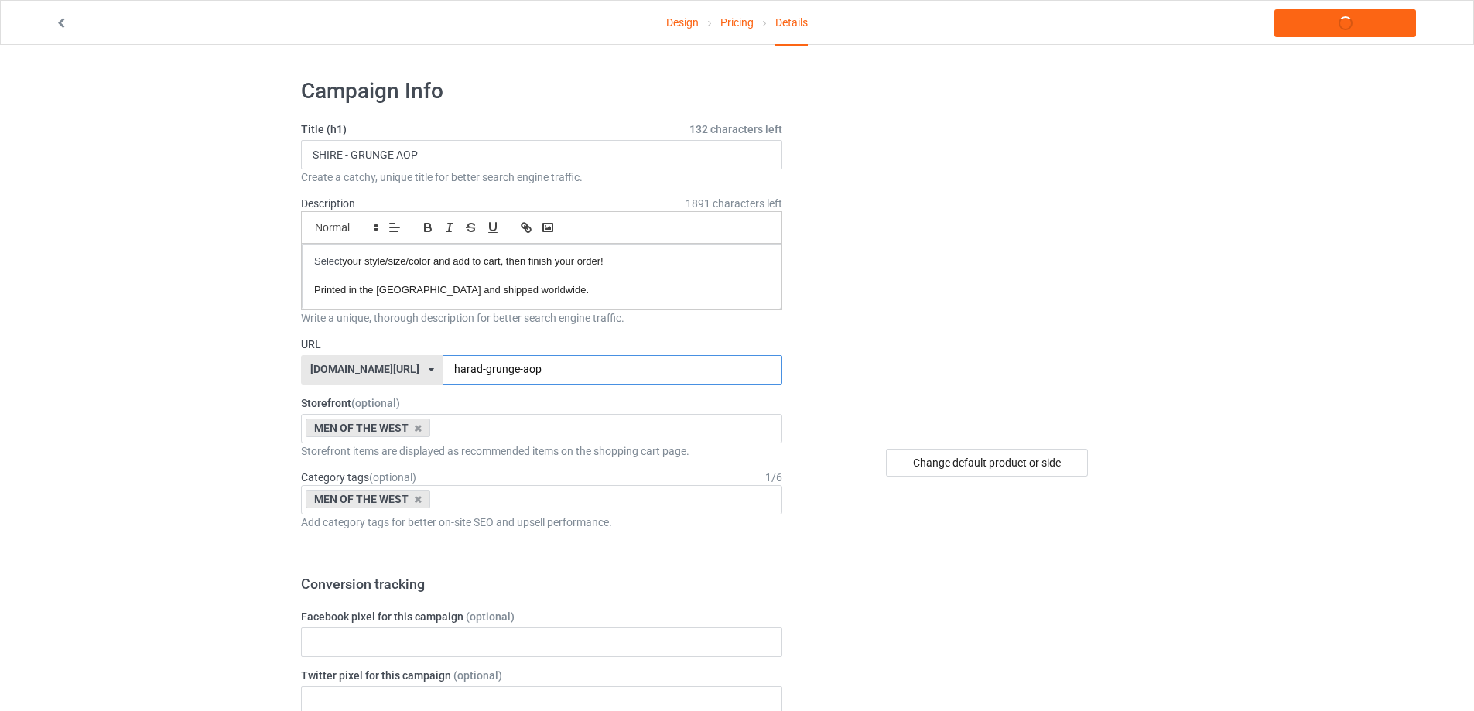
type input "harad-grunge-aop"
drag, startPoint x: 504, startPoint y: 148, endPoint x: 43, endPoint y: 157, distance: 461.4
paste input "HARAD"
type input "HARAD - GRUNGE AOP"
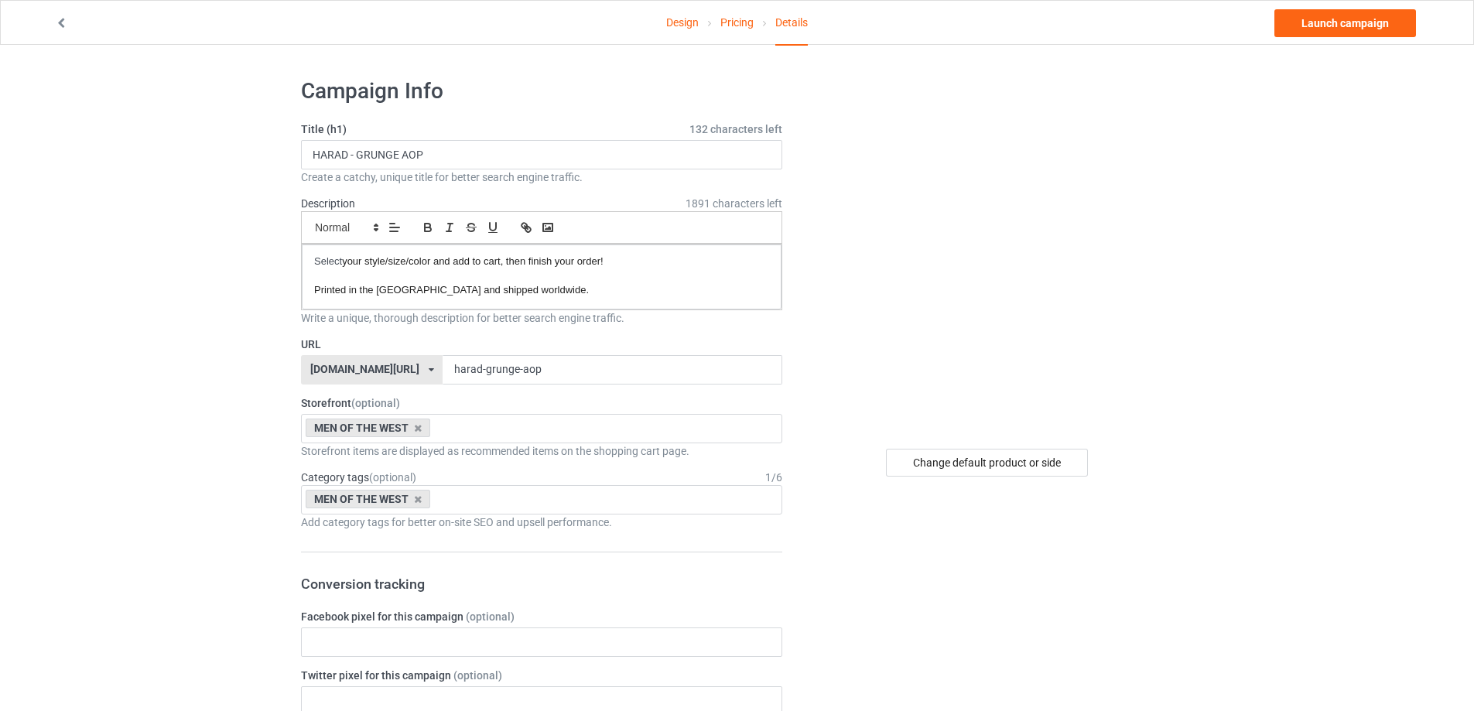
click at [1297, 27] on link "Launch campaign" at bounding box center [1346, 23] width 142 height 28
